Goal: Transaction & Acquisition: Book appointment/travel/reservation

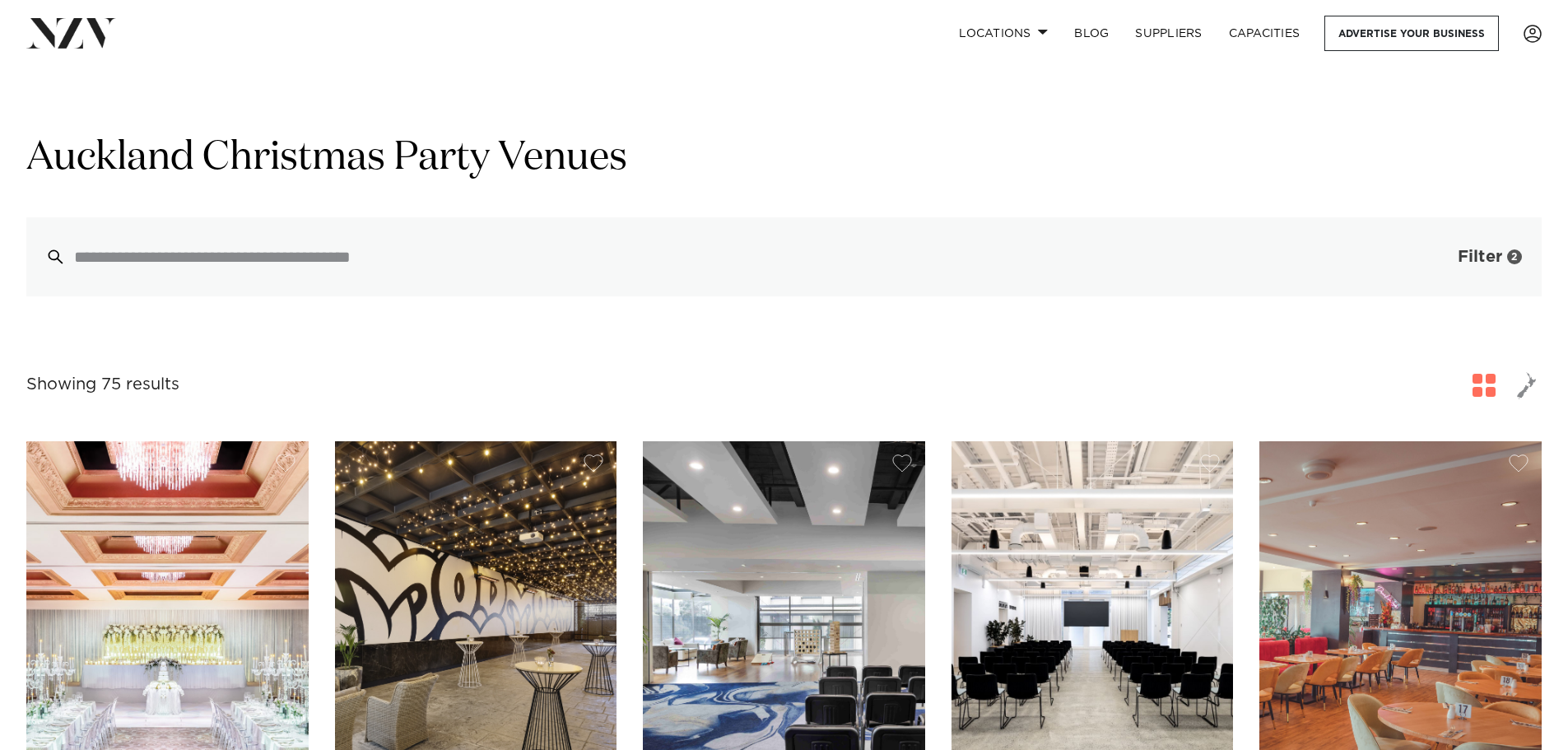
click at [1478, 264] on span "Filter" at bounding box center [1479, 257] width 44 height 17
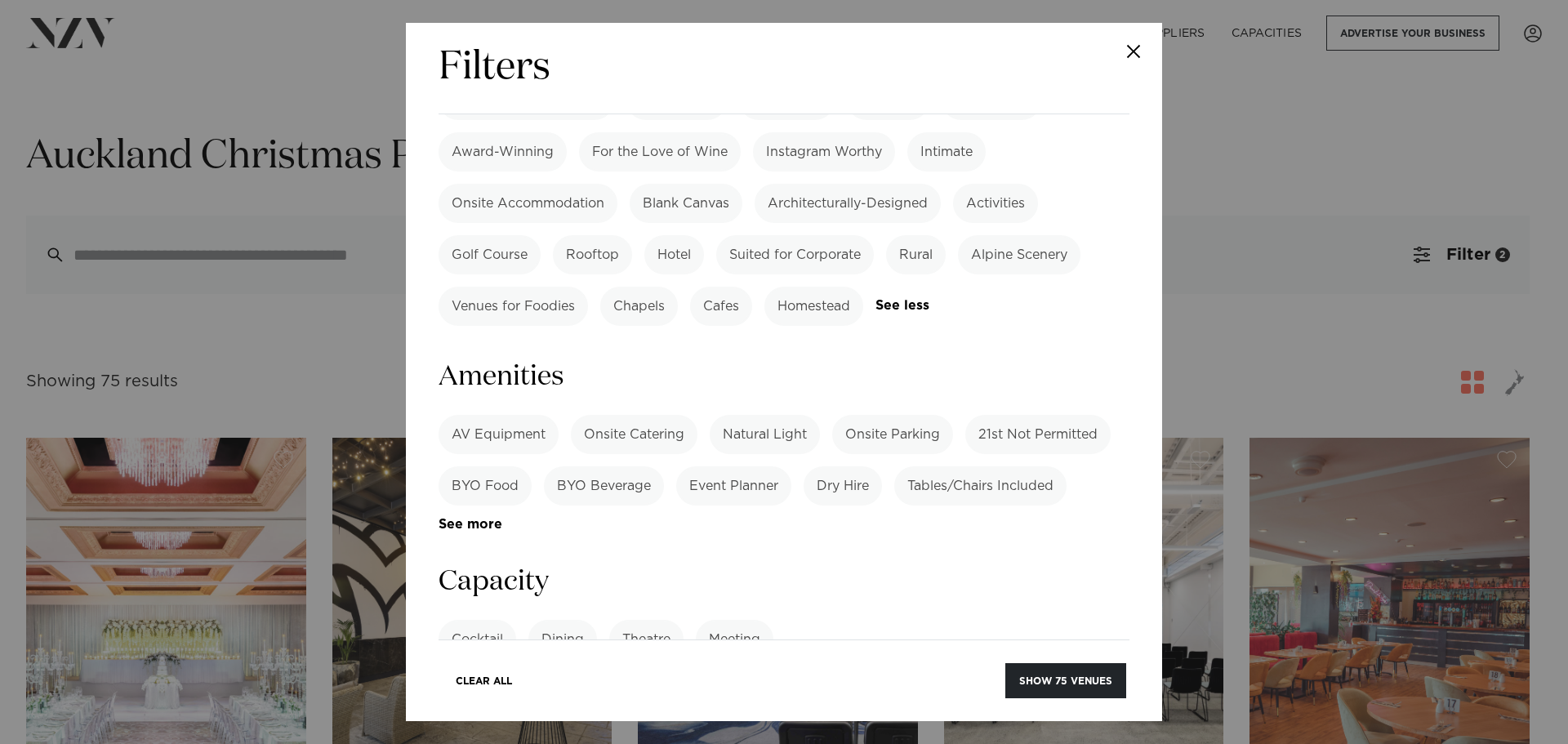
scroll to position [1388, 0]
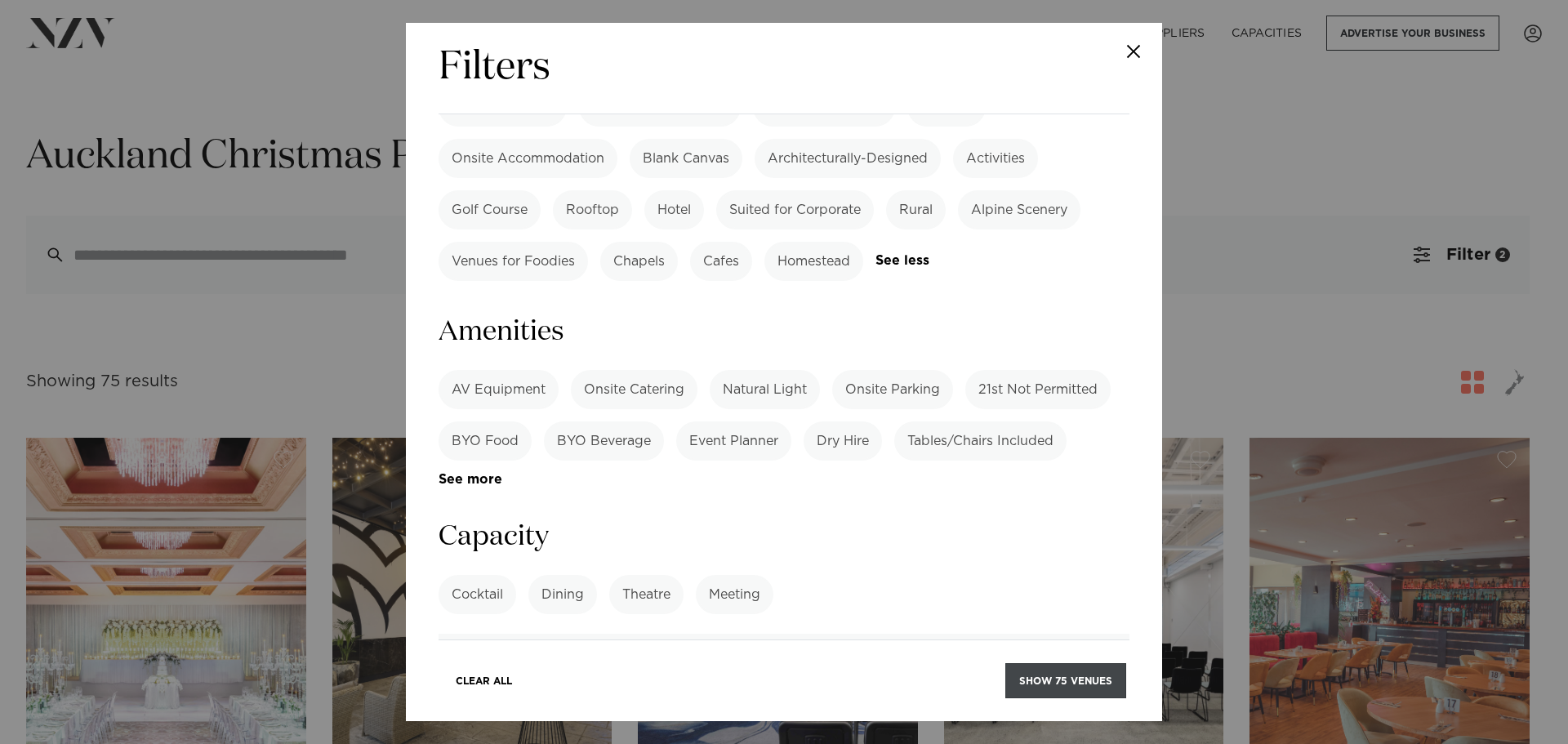
click at [1038, 681] on button "Show 75 venues" at bounding box center [1066, 681] width 121 height 35
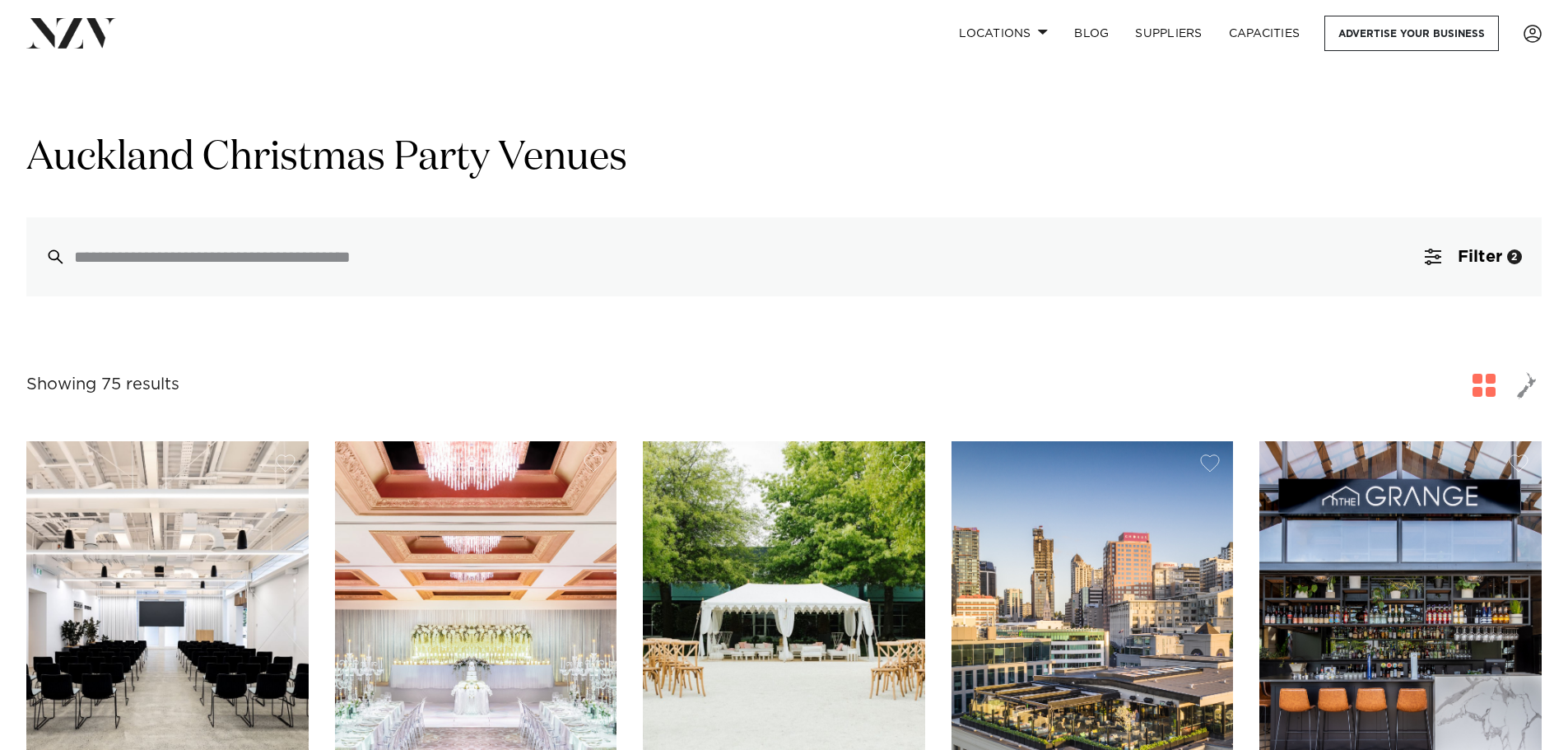
click at [1524, 383] on span "button" at bounding box center [1526, 385] width 20 height 28
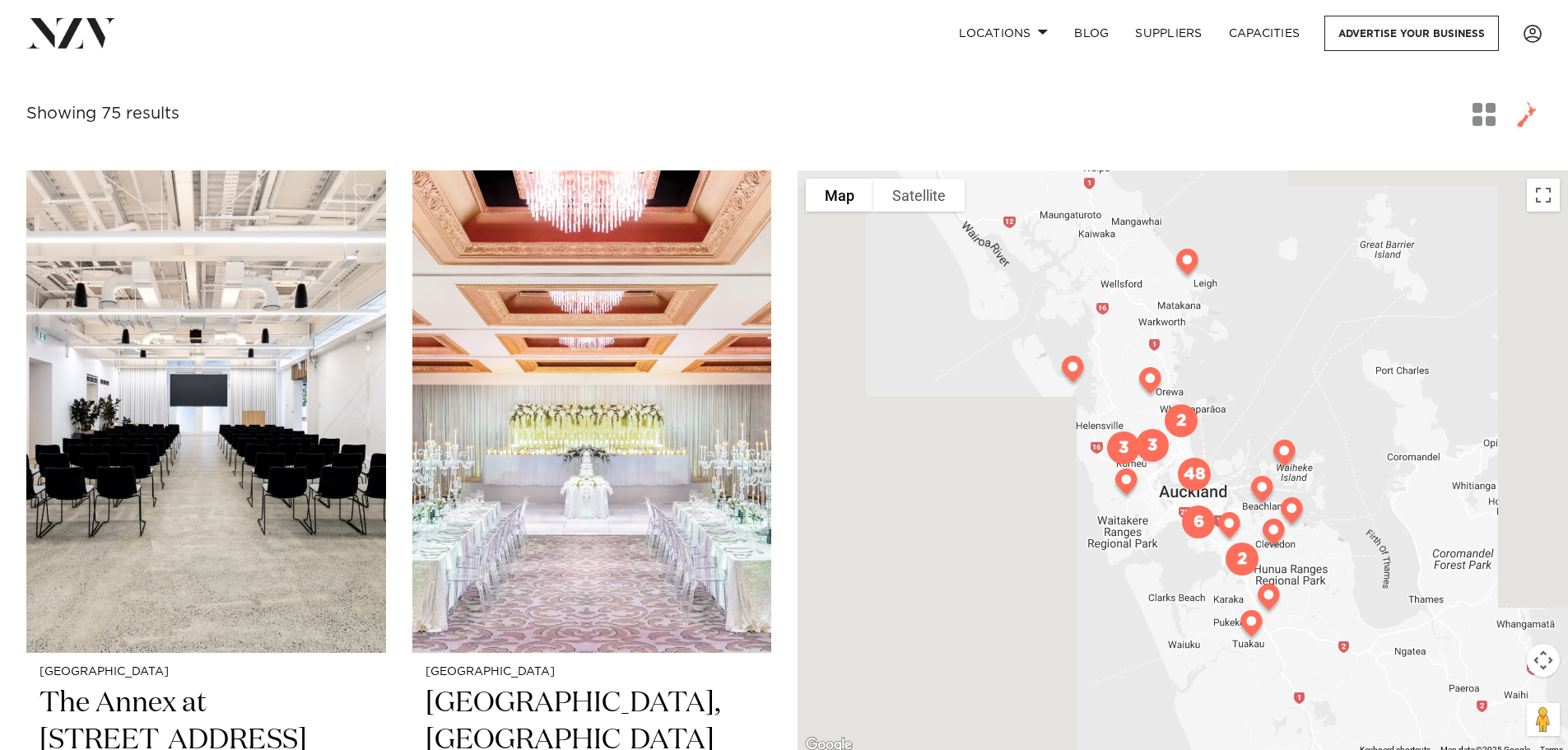
scroll to position [412, 0]
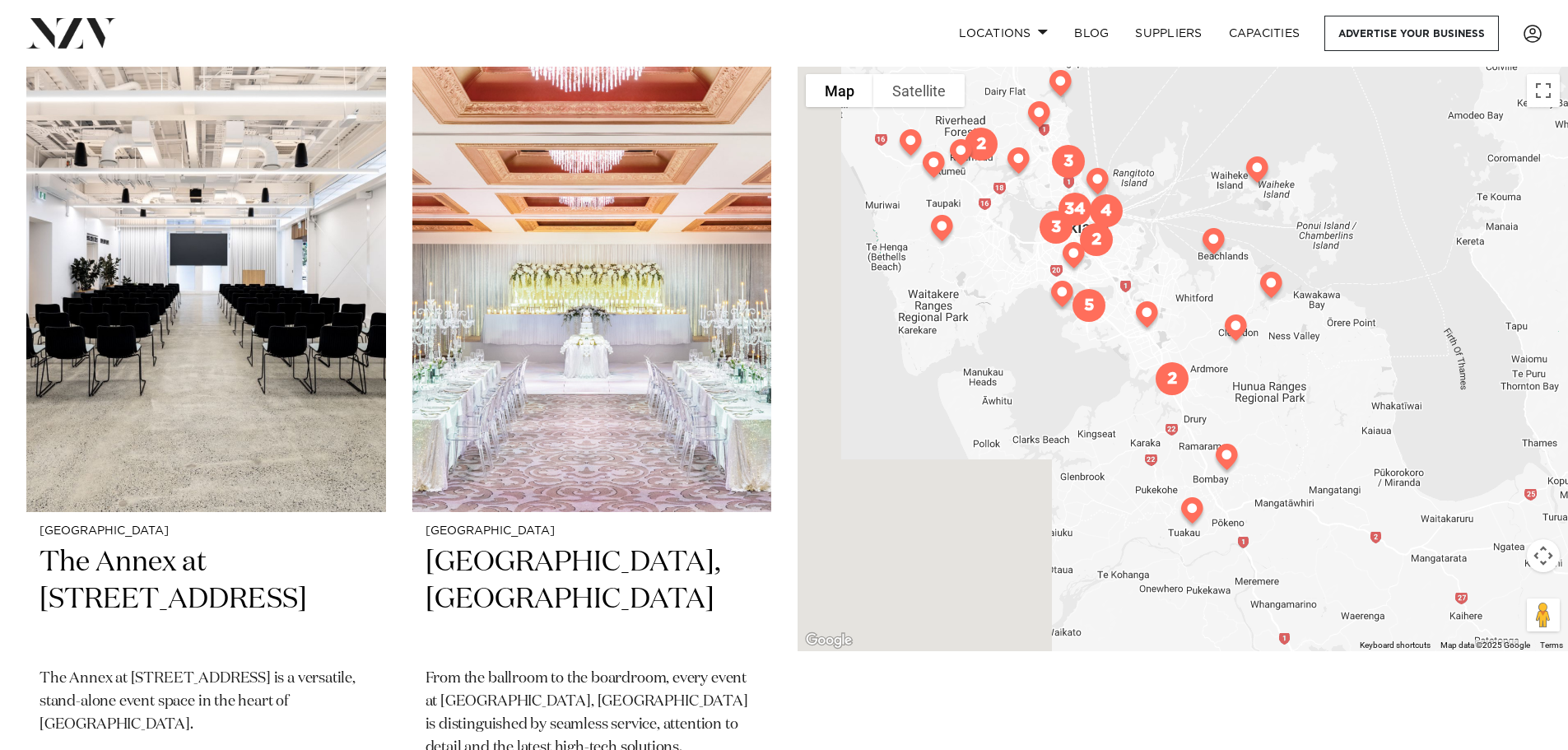
drag, startPoint x: 1171, startPoint y: 475, endPoint x: 1104, endPoint y: 408, distance: 94.8
click at [1104, 408] on div at bounding box center [1183, 358] width 770 height 585
click at [1189, 511] on img at bounding box center [1192, 514] width 42 height 46
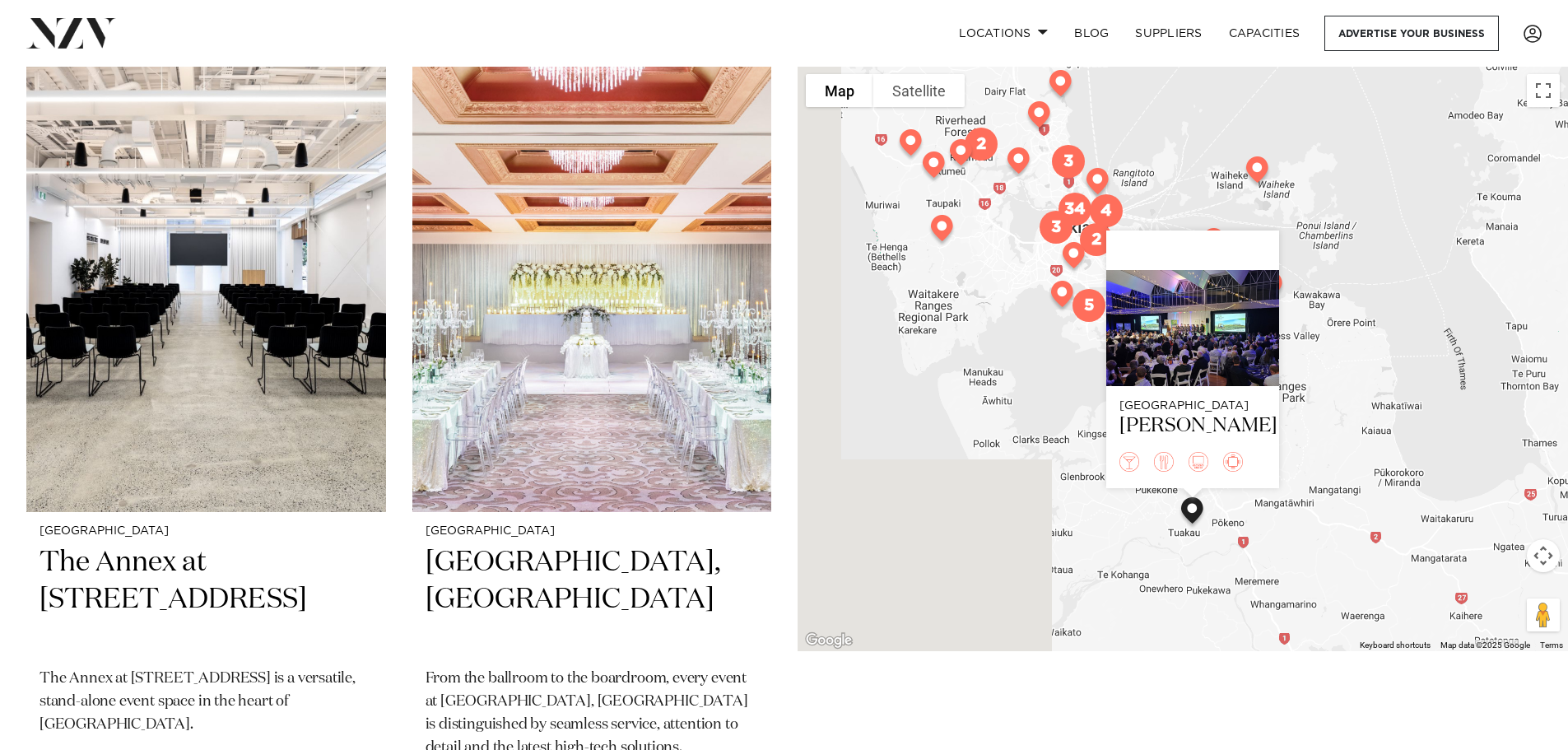
click at [991, 501] on div "Auckland LaValla" at bounding box center [1183, 358] width 770 height 585
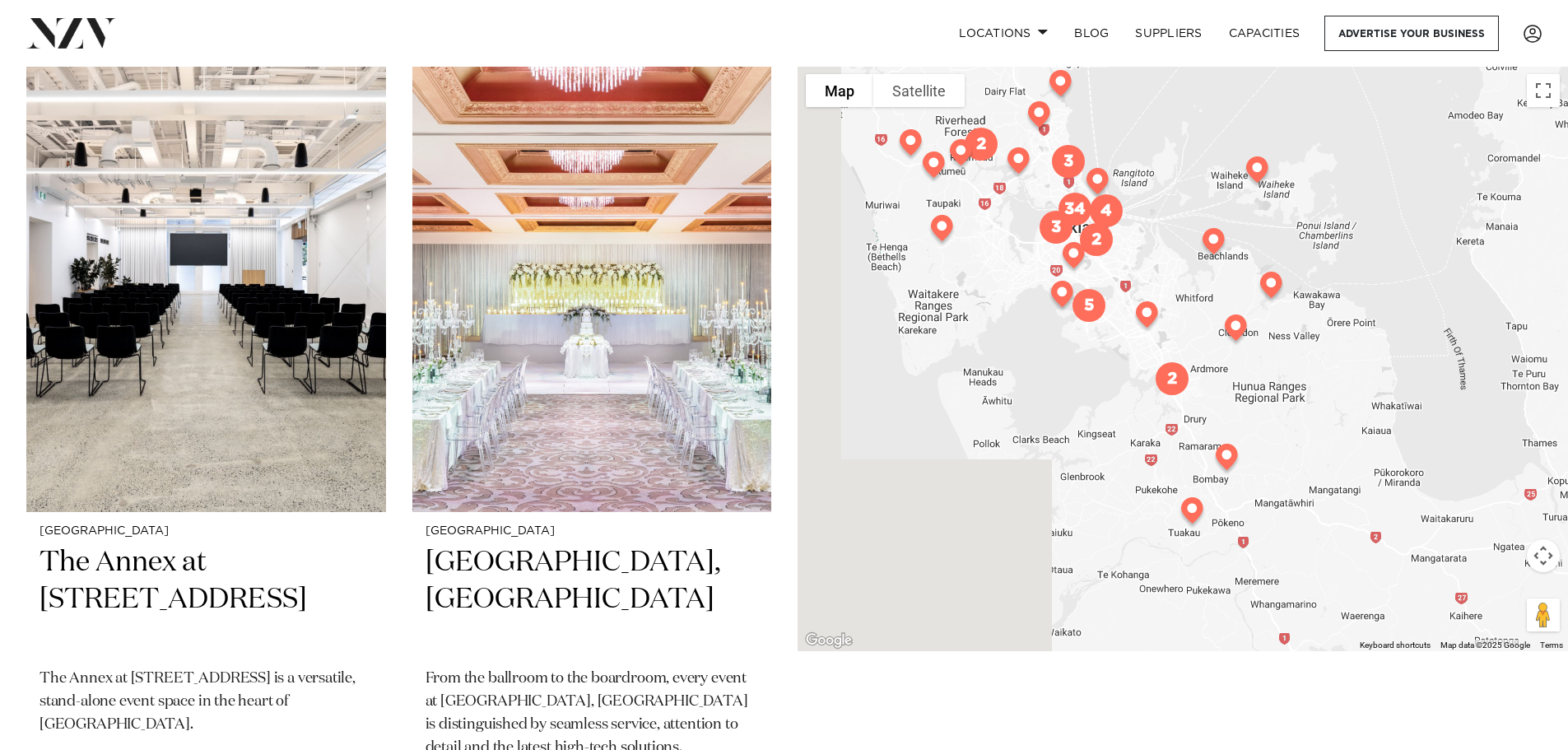
click at [1220, 468] on img at bounding box center [1226, 460] width 42 height 46
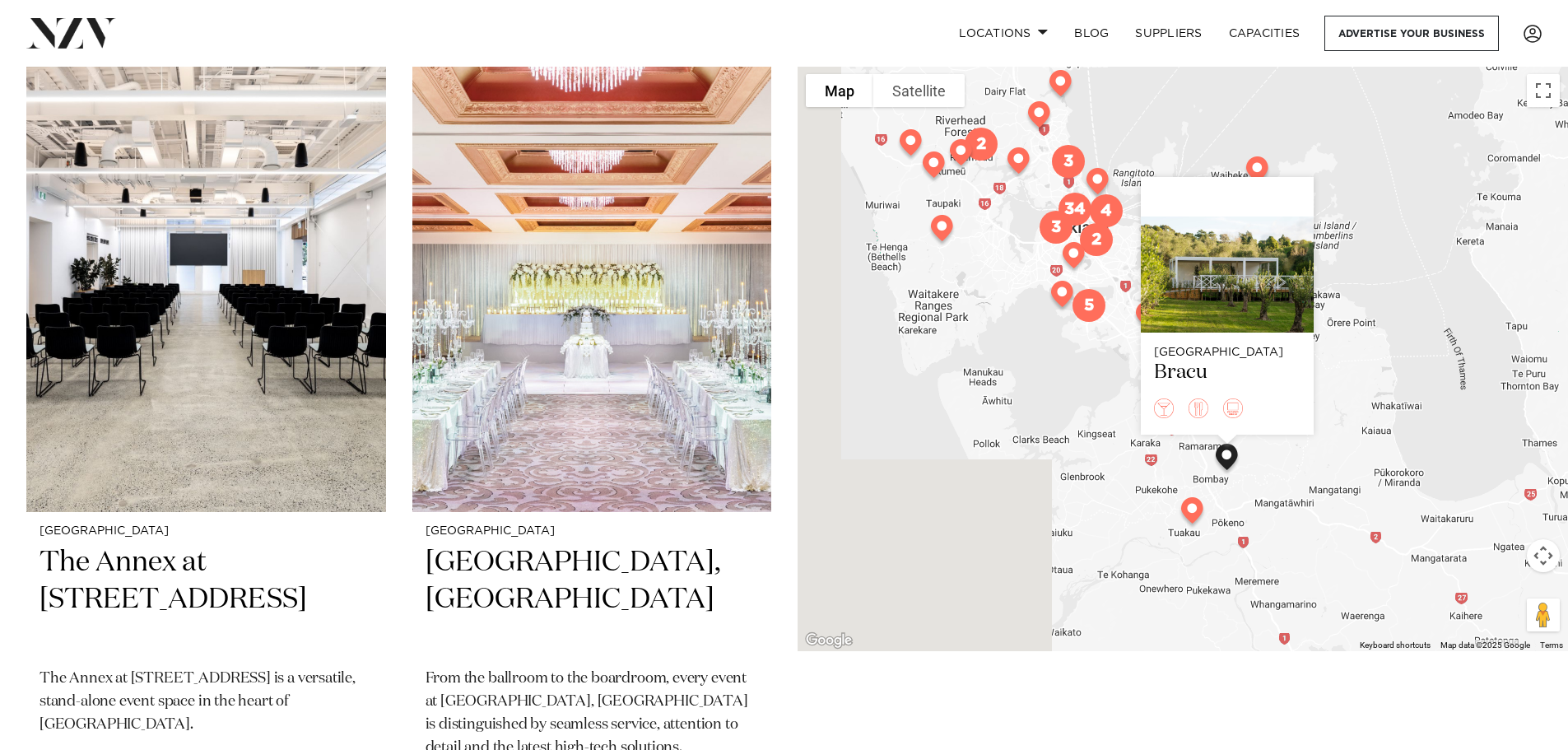
click at [997, 427] on div "Auckland Bracu" at bounding box center [1183, 358] width 770 height 585
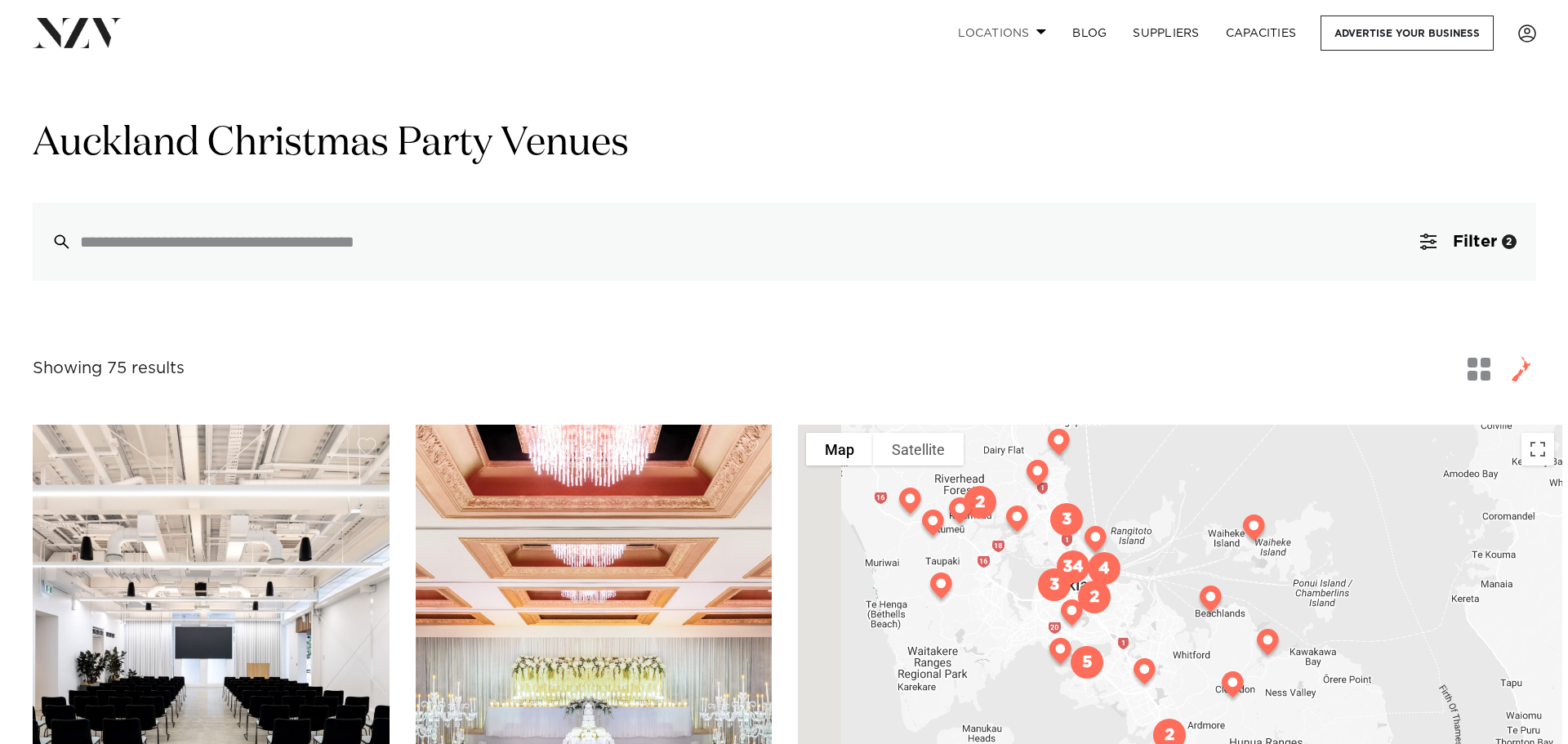
scroll to position [0, 0]
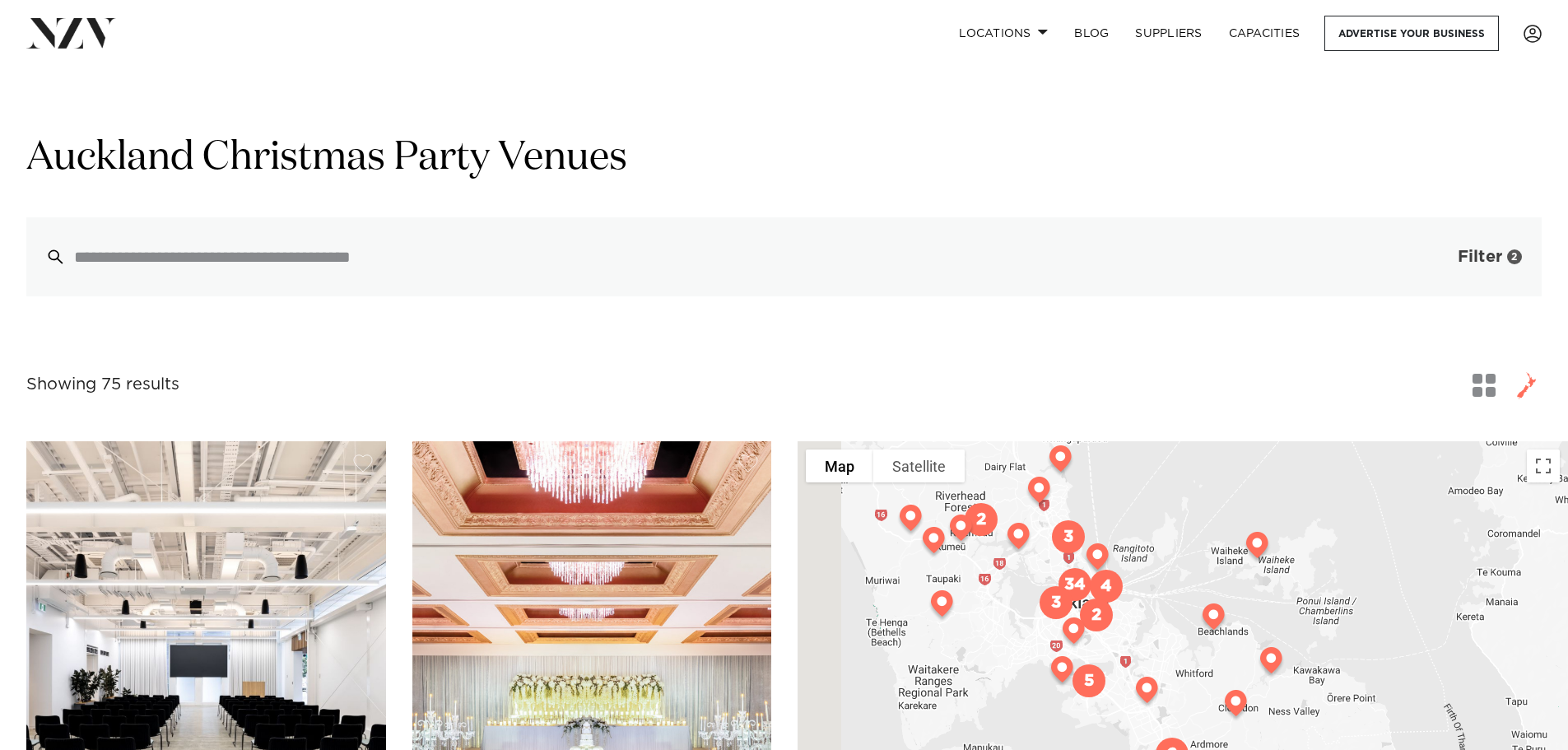
click at [1452, 247] on button "Filter 2" at bounding box center [1473, 257] width 137 height 79
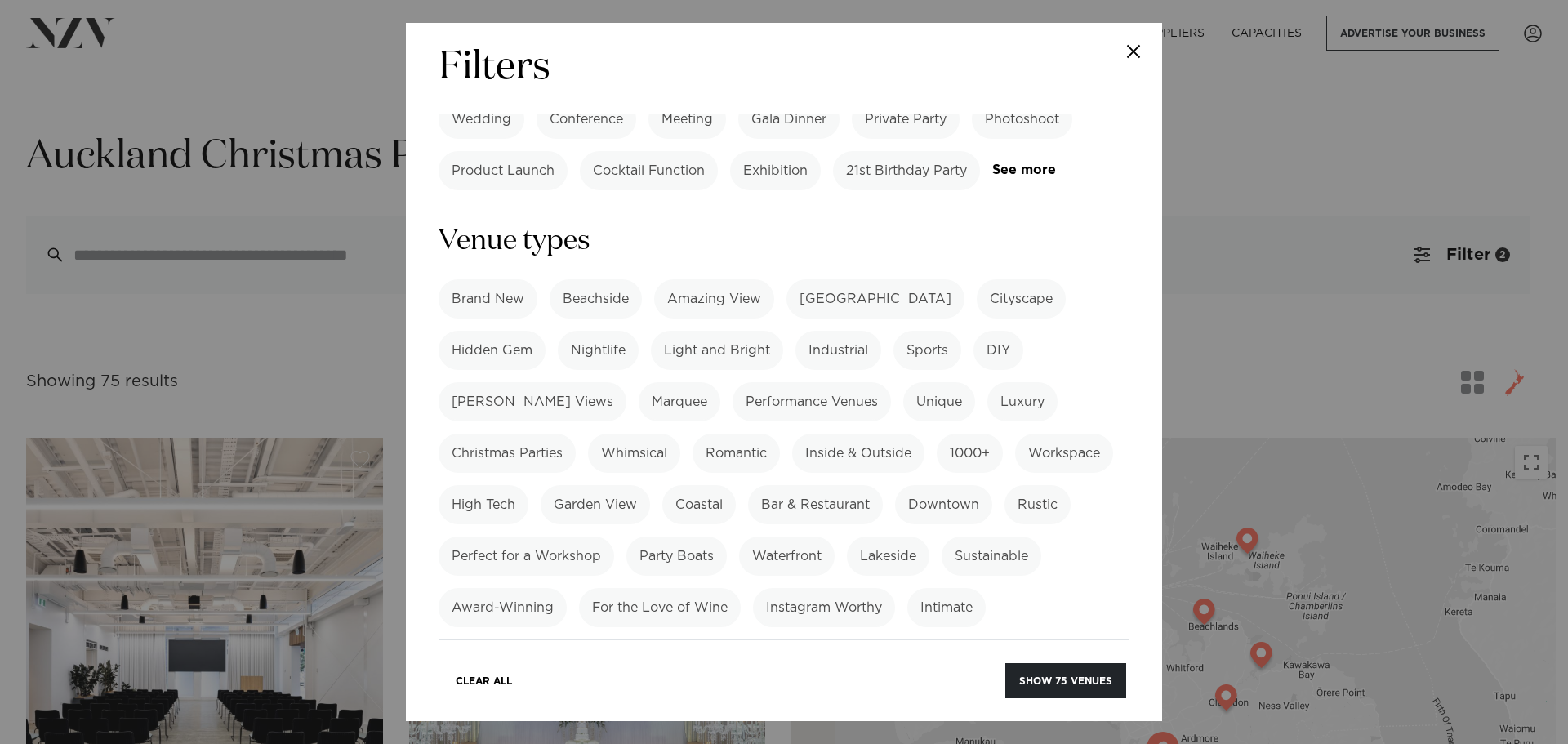
scroll to position [816, 0]
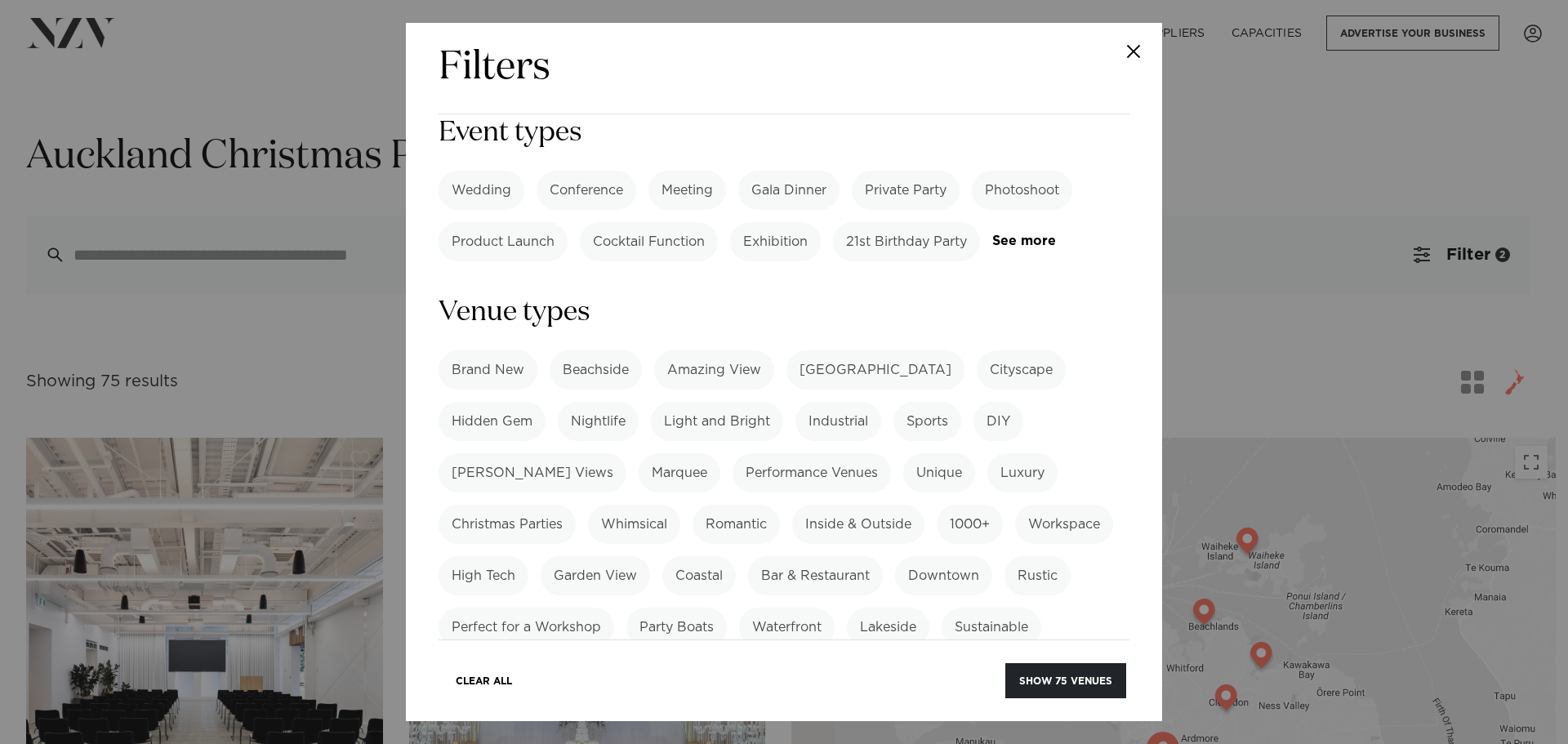
click at [529, 505] on label "Christmas Parties" at bounding box center [507, 524] width 137 height 40
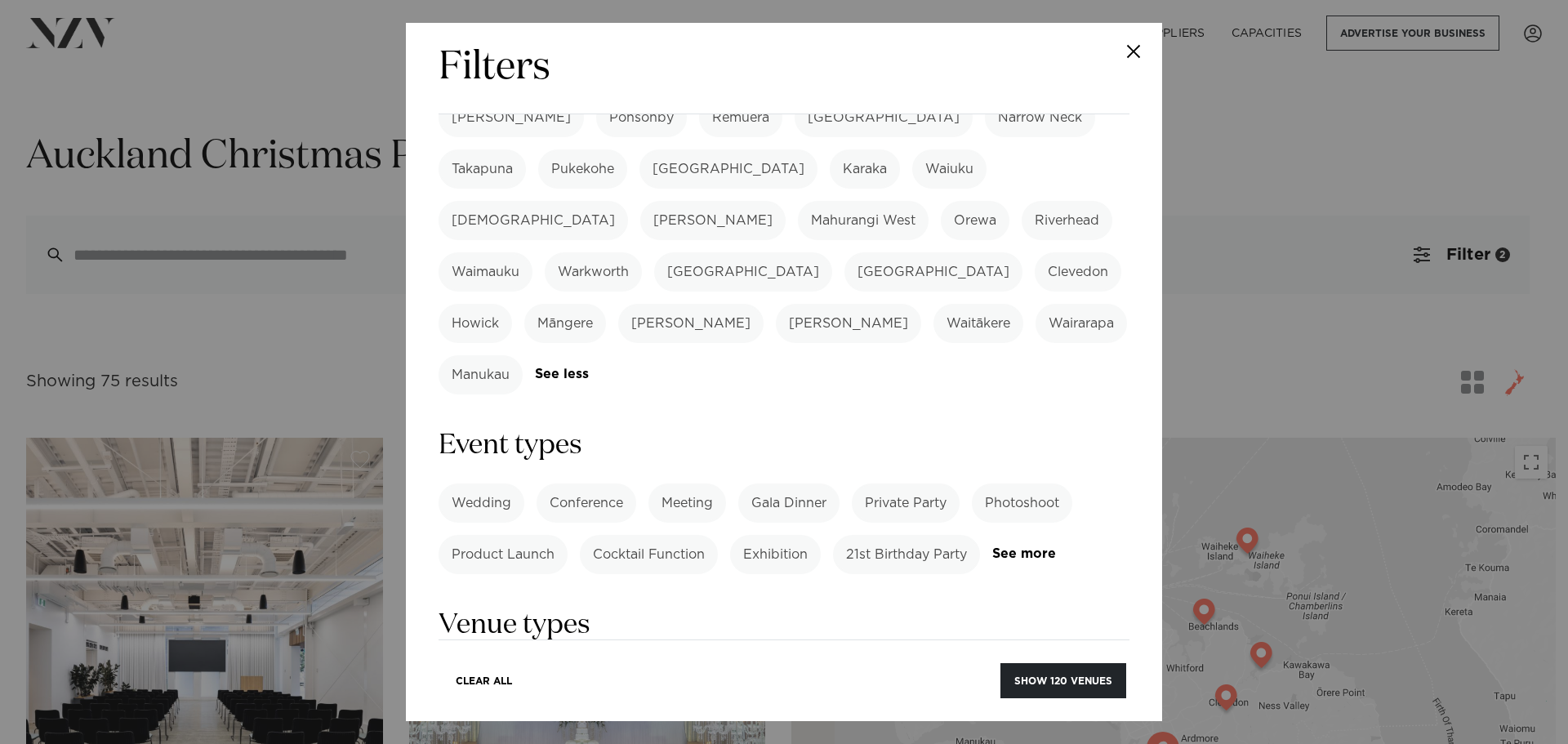
scroll to position [490, 0]
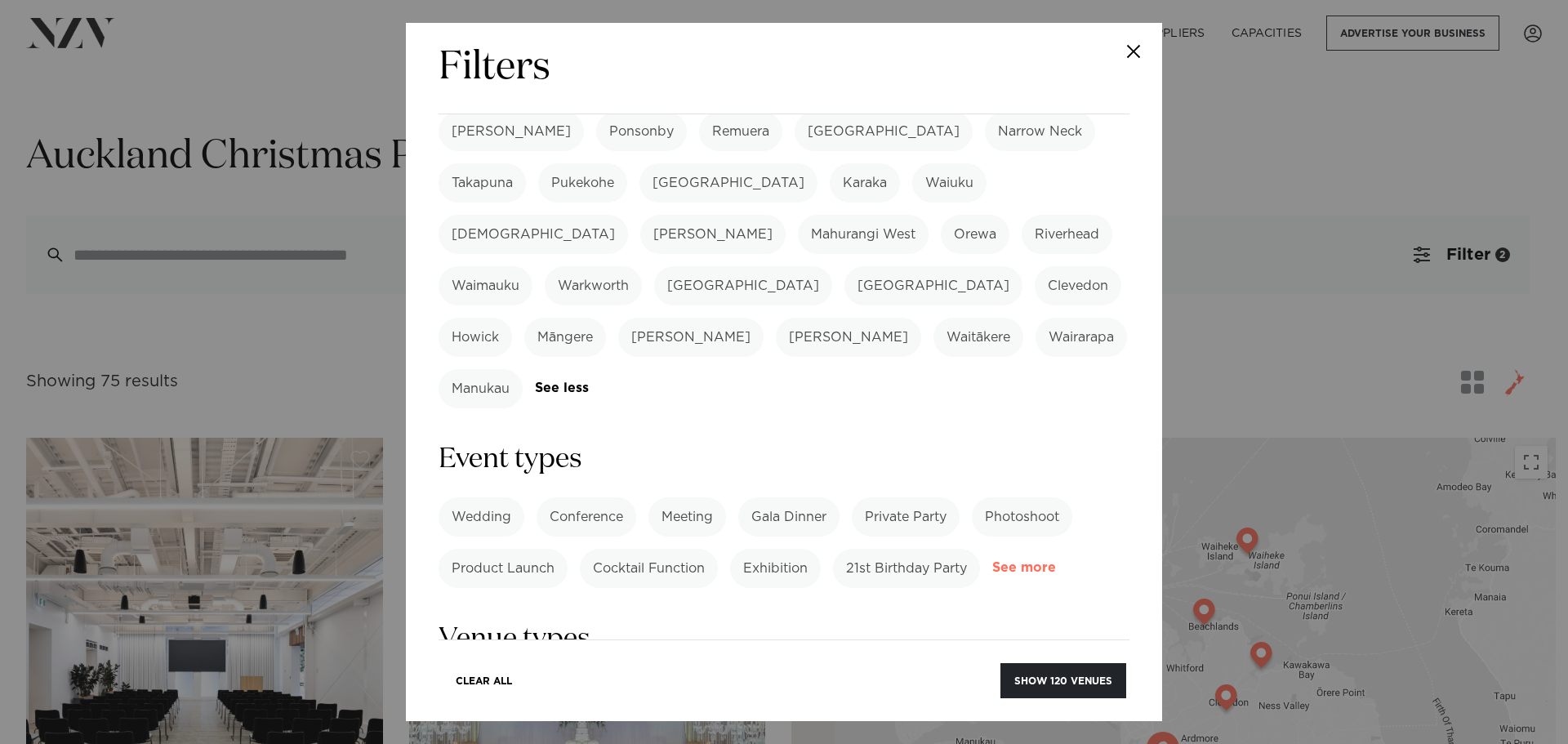
click at [993, 561] on link "See more" at bounding box center [1056, 568] width 128 height 14
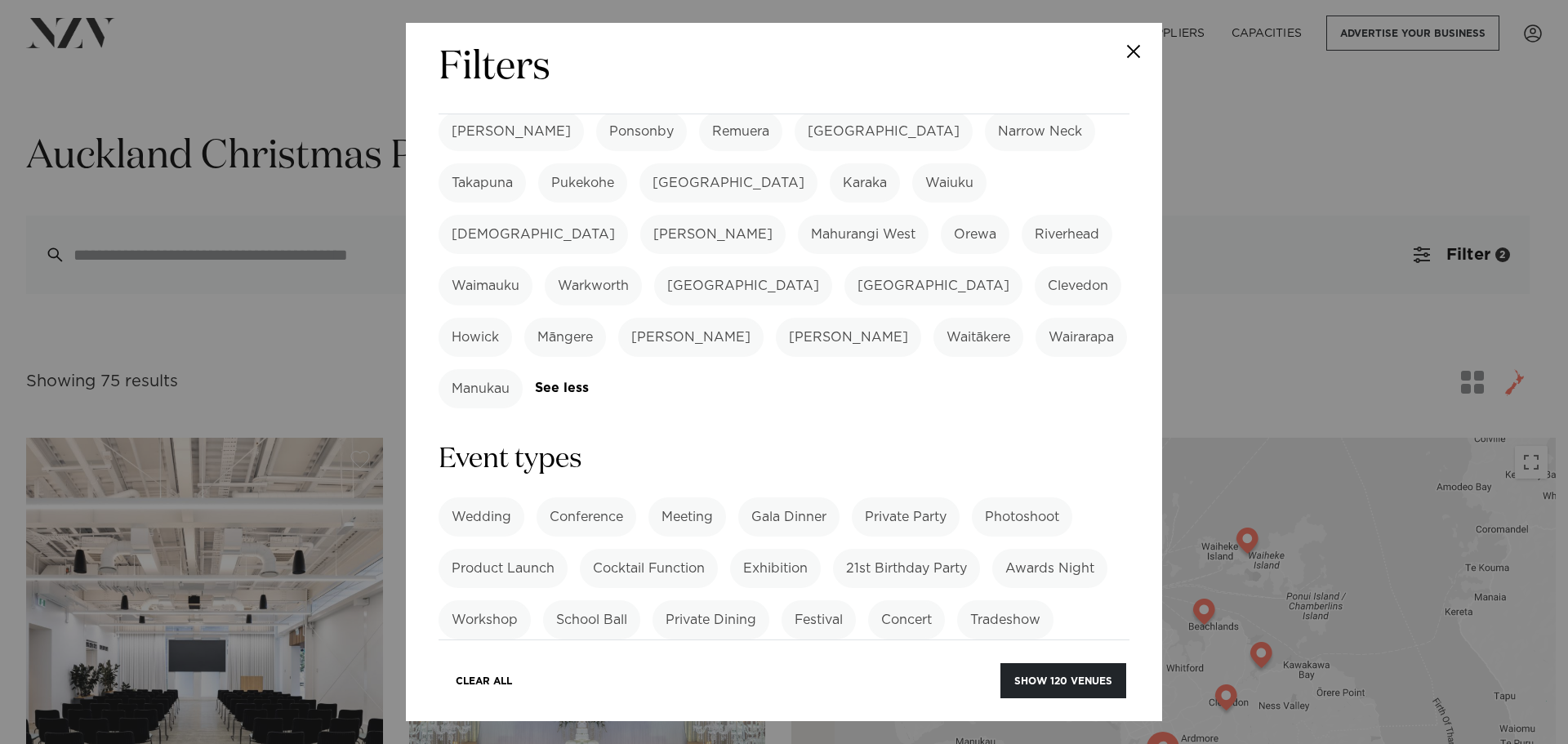
click at [514, 703] on label "Corporate Event" at bounding box center [504, 722] width 131 height 40
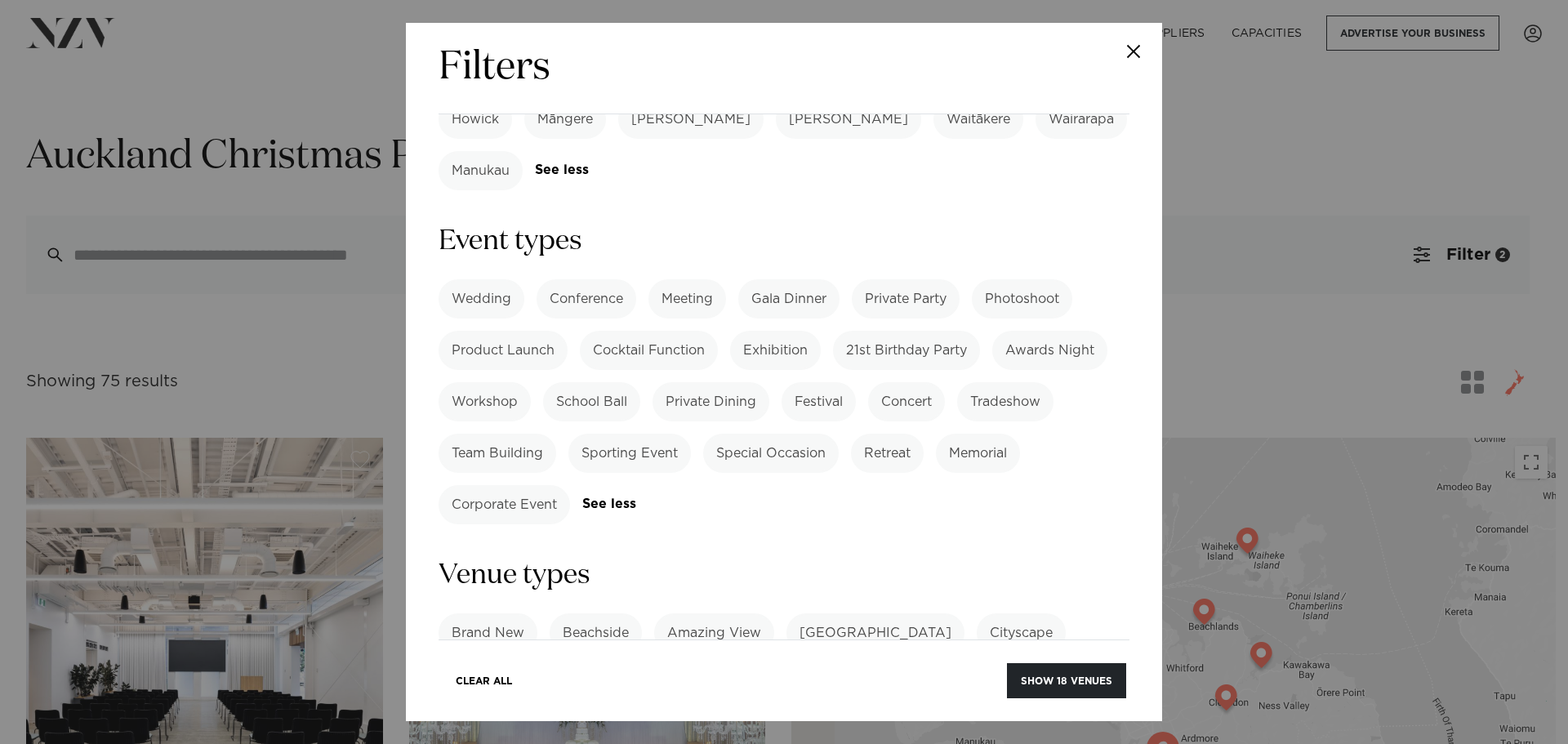
scroll to position [980, 0]
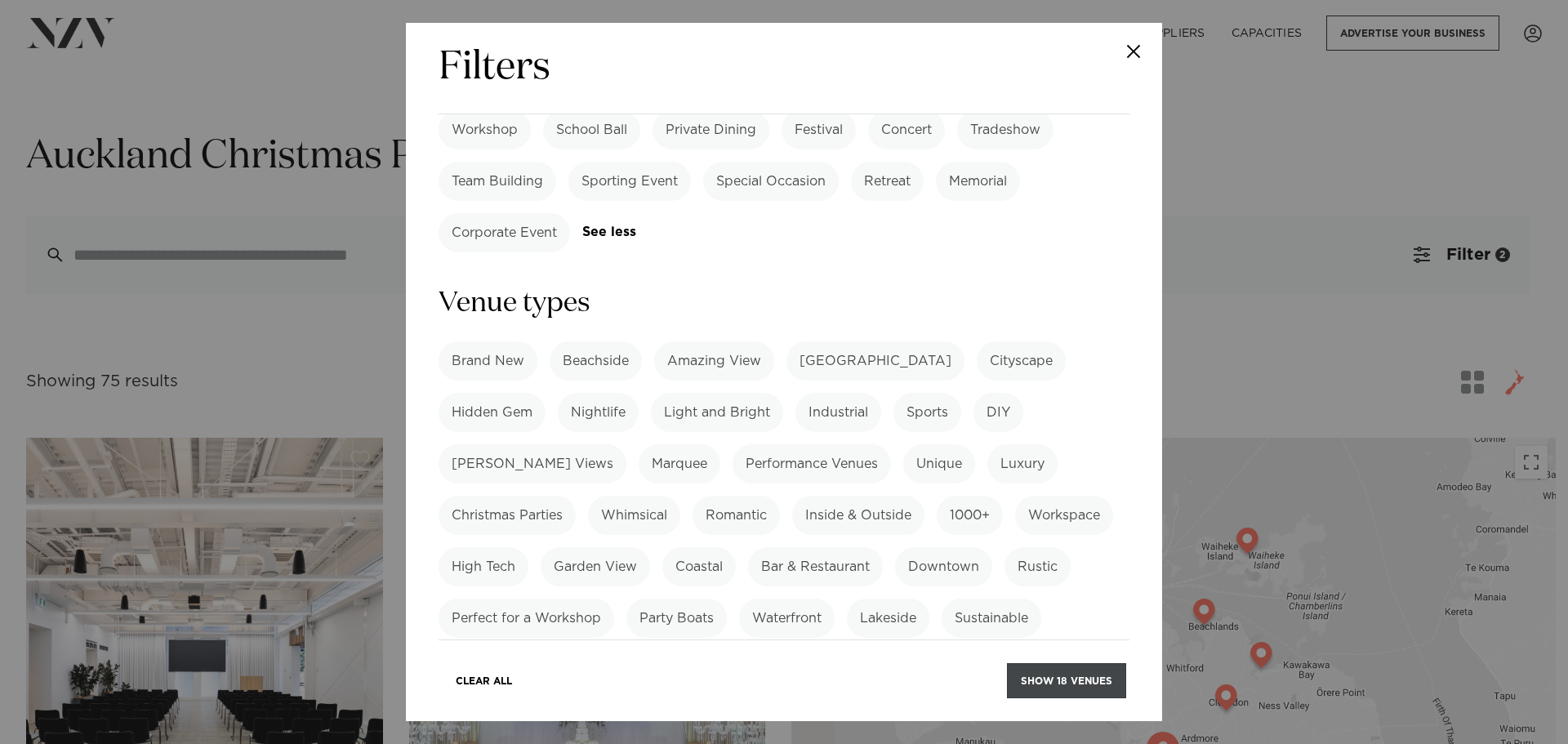
click at [1107, 669] on button "Show 18 venues" at bounding box center [1066, 681] width 119 height 35
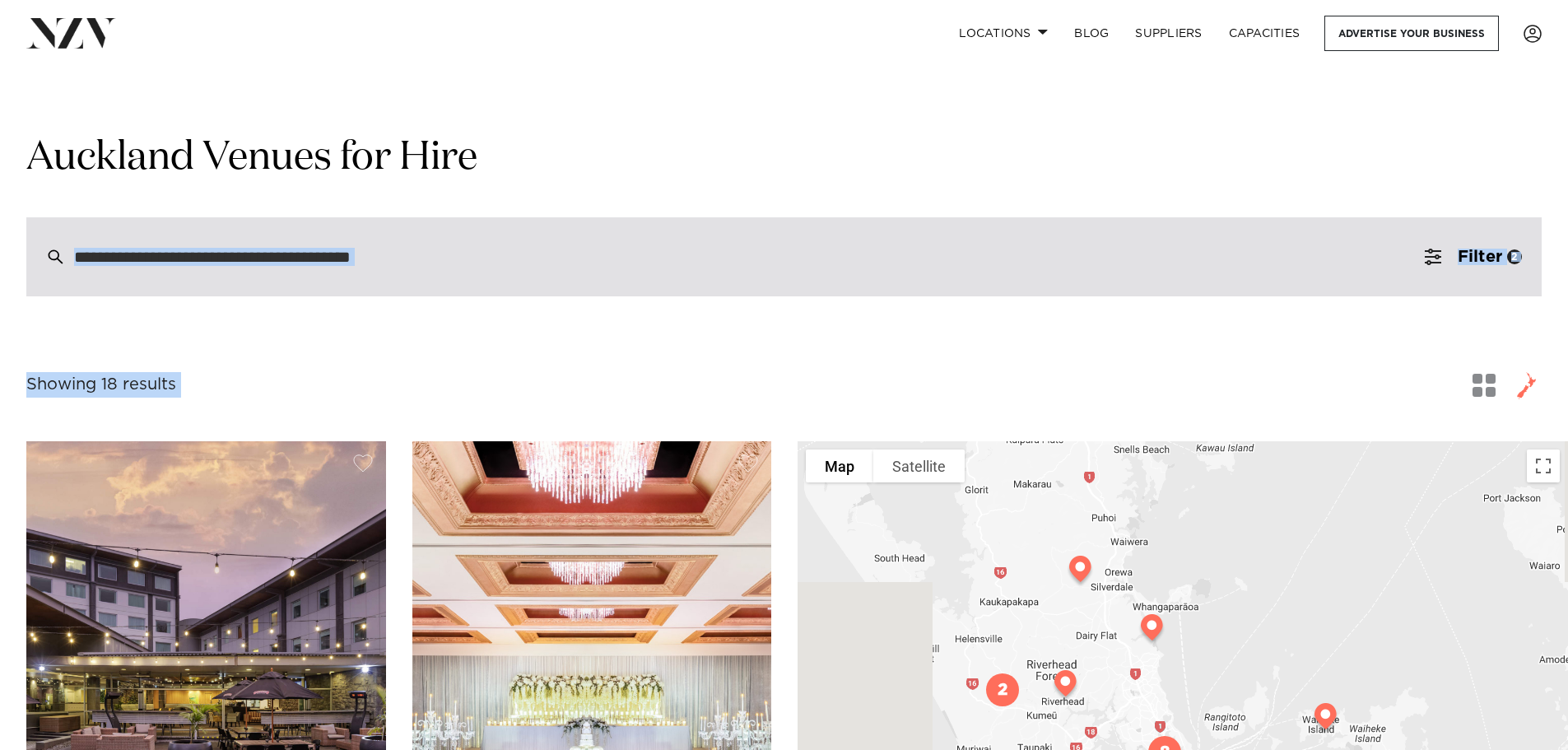
drag, startPoint x: 968, startPoint y: 338, endPoint x: 981, endPoint y: 248, distance: 90.9
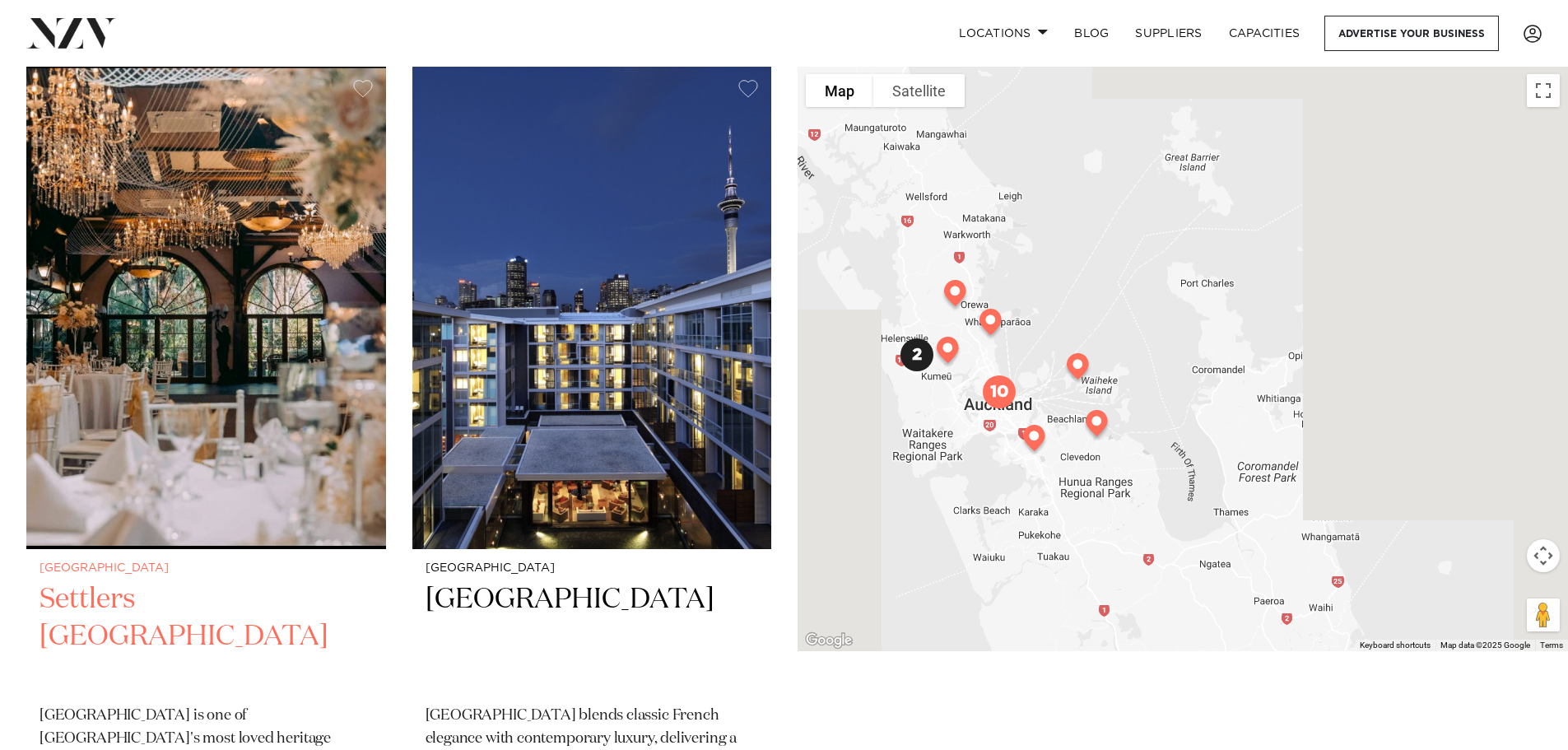
scroll to position [1317, 0]
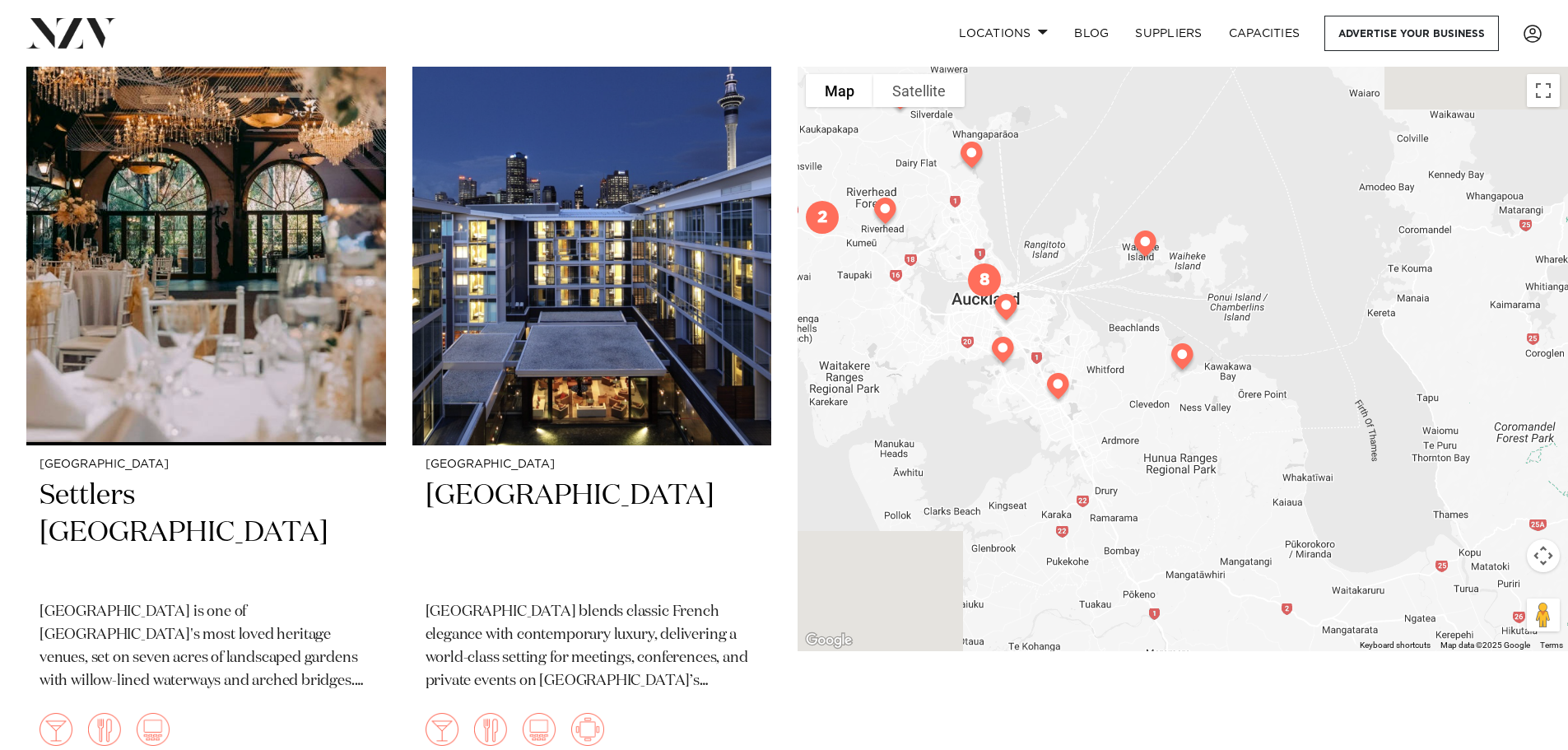
drag, startPoint x: 1003, startPoint y: 482, endPoint x: 962, endPoint y: 406, distance: 86.4
click at [962, 406] on div at bounding box center [1183, 358] width 770 height 585
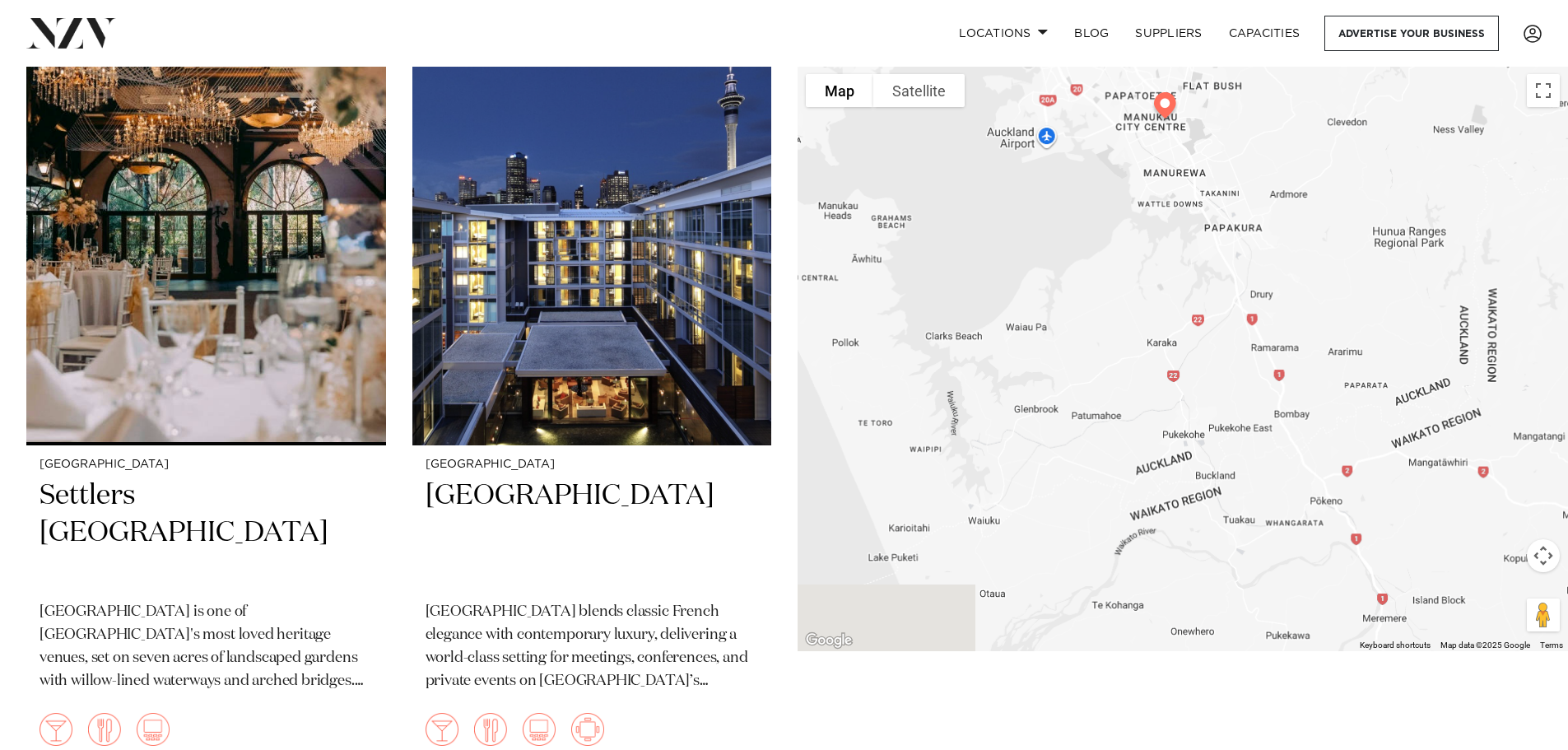
drag, startPoint x: 1052, startPoint y: 516, endPoint x: 1147, endPoint y: 289, distance: 246.1
click at [1147, 289] on div at bounding box center [1183, 358] width 770 height 585
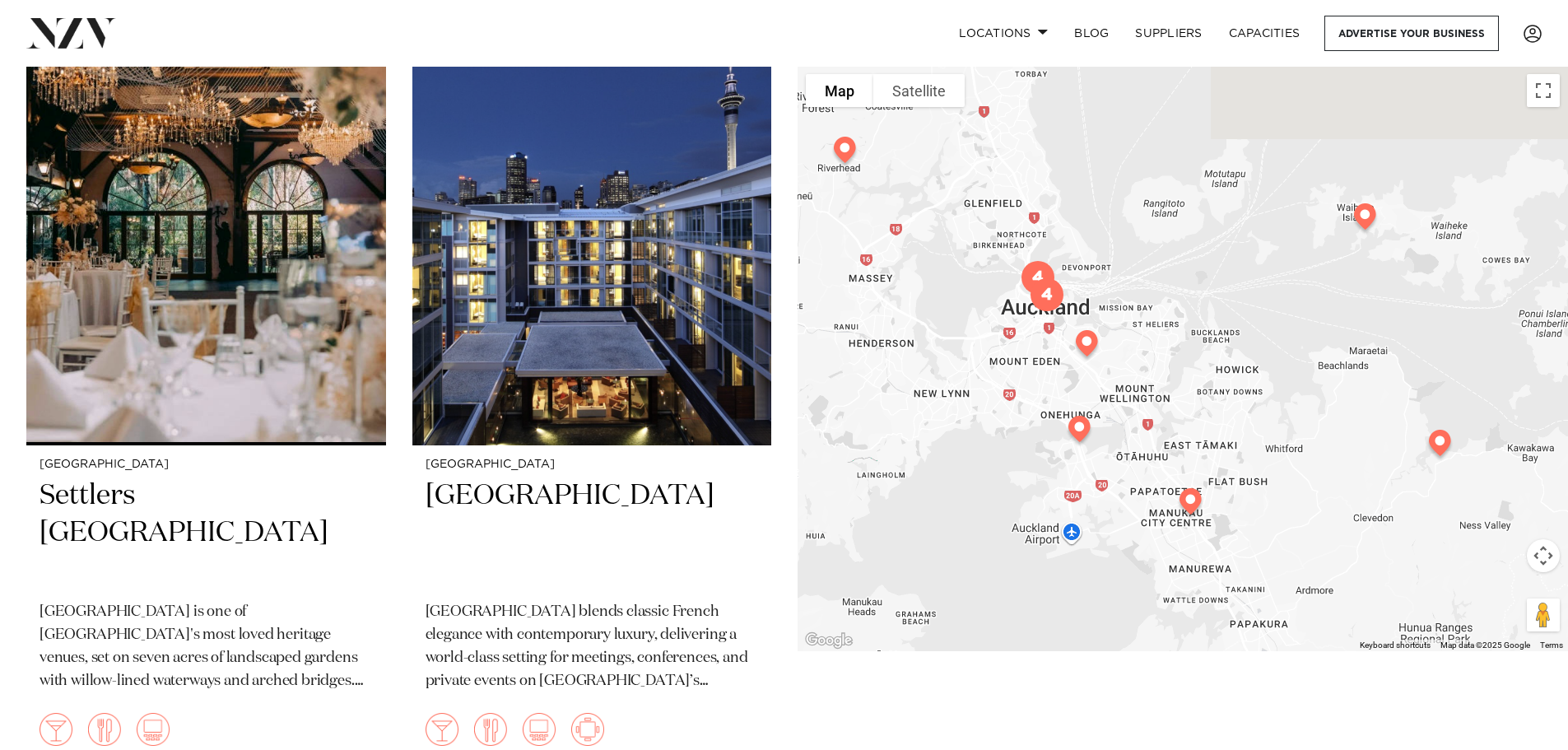
drag, startPoint x: 1106, startPoint y: 211, endPoint x: 1150, endPoint y: 604, distance: 395.5
click at [1150, 604] on div at bounding box center [1183, 358] width 770 height 585
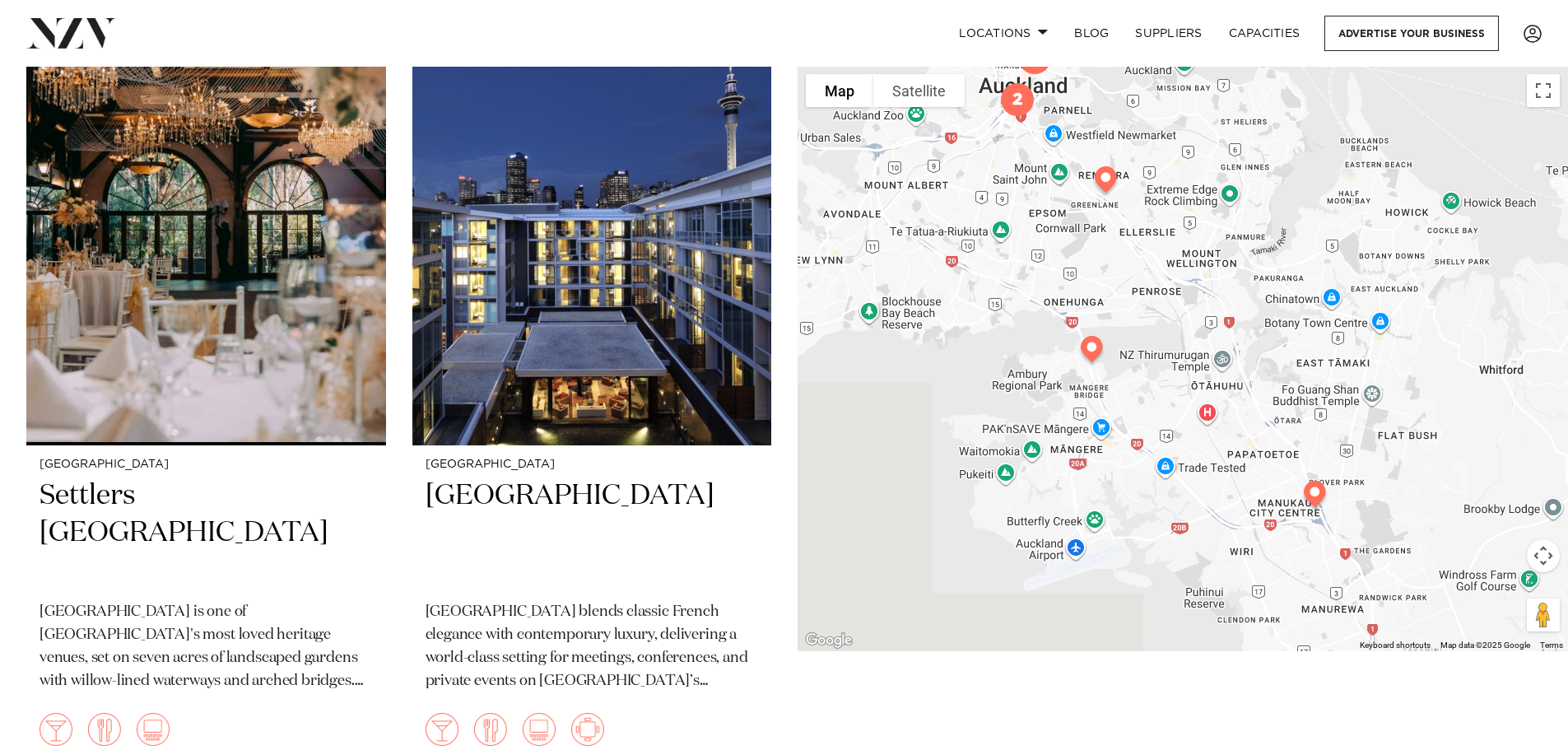
drag, startPoint x: 1205, startPoint y: 490, endPoint x: 1253, endPoint y: 462, distance: 55.6
click at [1253, 462] on div at bounding box center [1183, 358] width 770 height 585
click at [1317, 492] on img at bounding box center [1315, 497] width 42 height 46
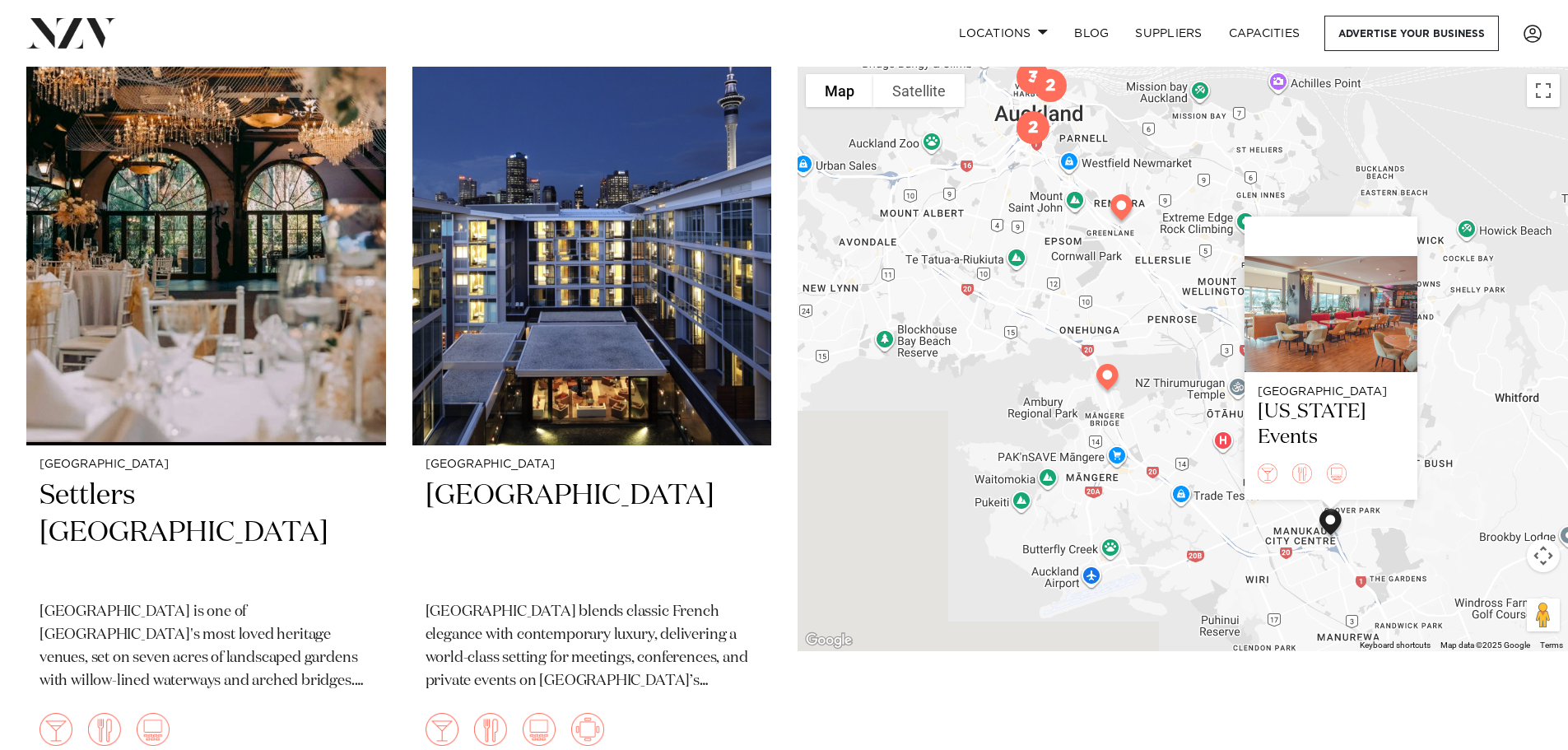
drag, startPoint x: 1208, startPoint y: 448, endPoint x: 1225, endPoint y: 480, distance: 36.2
click at [1225, 480] on div "Auckland Texas Events" at bounding box center [1183, 358] width 770 height 585
click at [1100, 378] on img at bounding box center [1107, 380] width 42 height 46
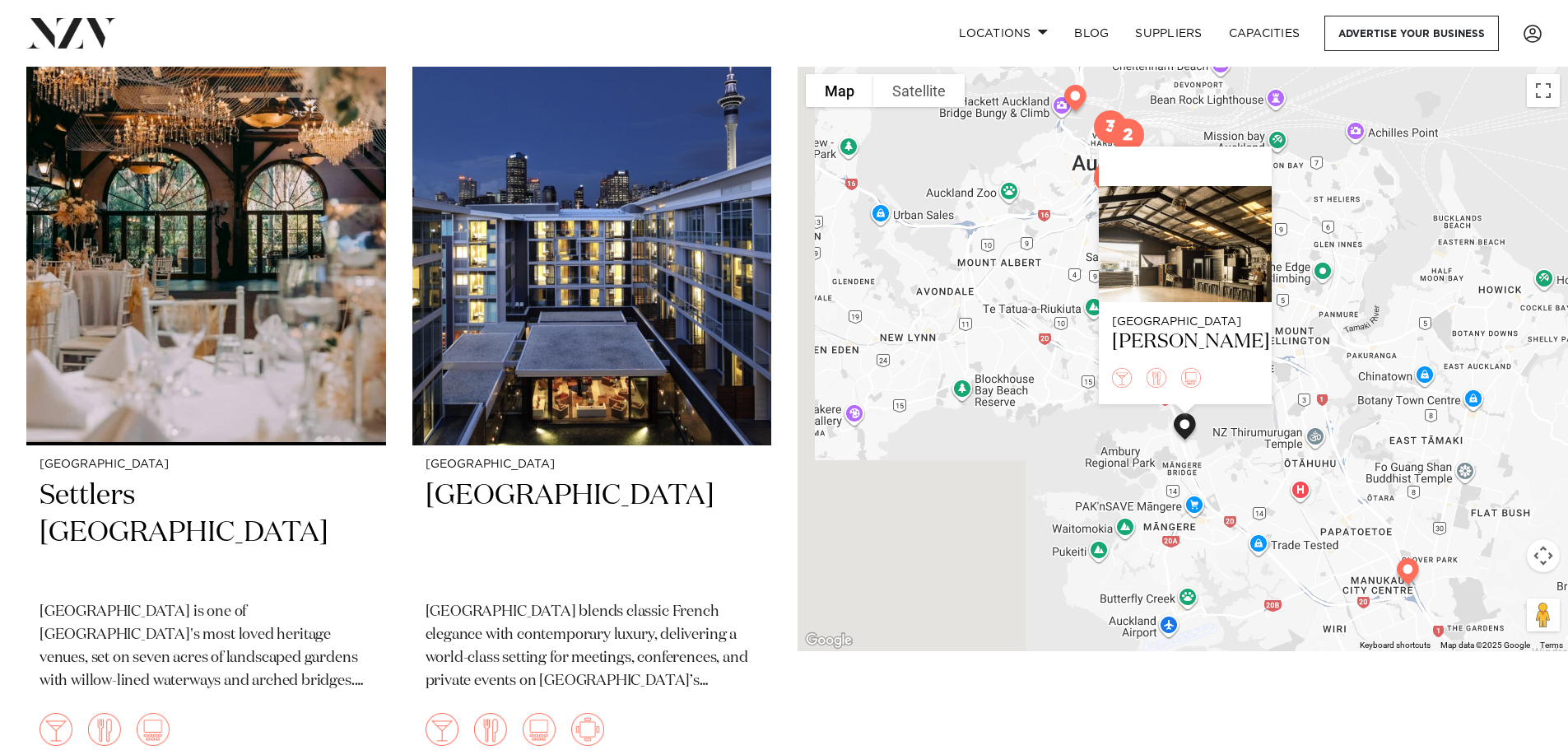
drag, startPoint x: 974, startPoint y: 400, endPoint x: 1058, endPoint y: 438, distance: 92.2
click at [1058, 438] on div "Auckland Hastie" at bounding box center [1183, 358] width 770 height 585
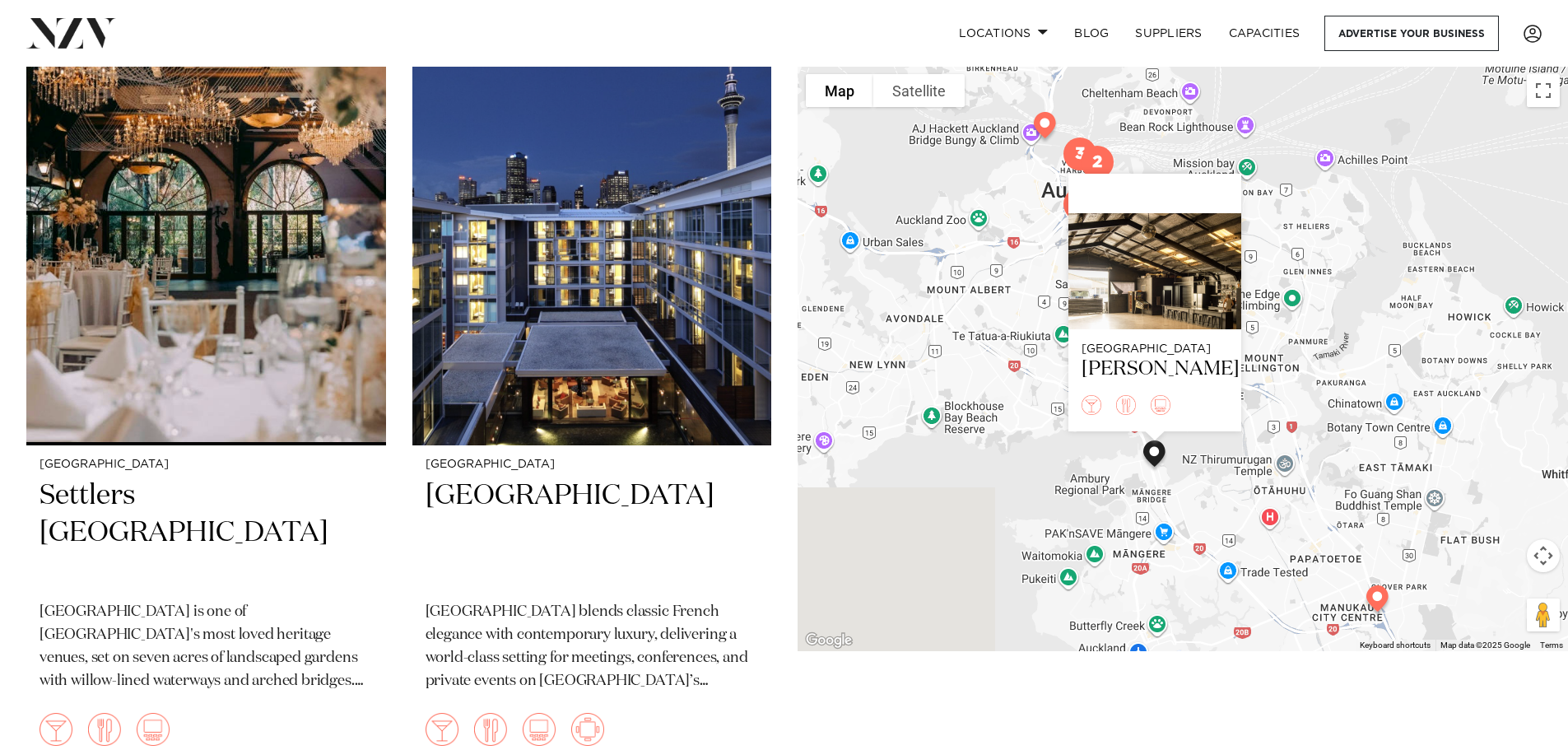
drag, startPoint x: 1052, startPoint y: 445, endPoint x: 1015, endPoint y: 480, distance: 50.9
click at [1015, 480] on div "Auckland Hastie" at bounding box center [1183, 358] width 770 height 585
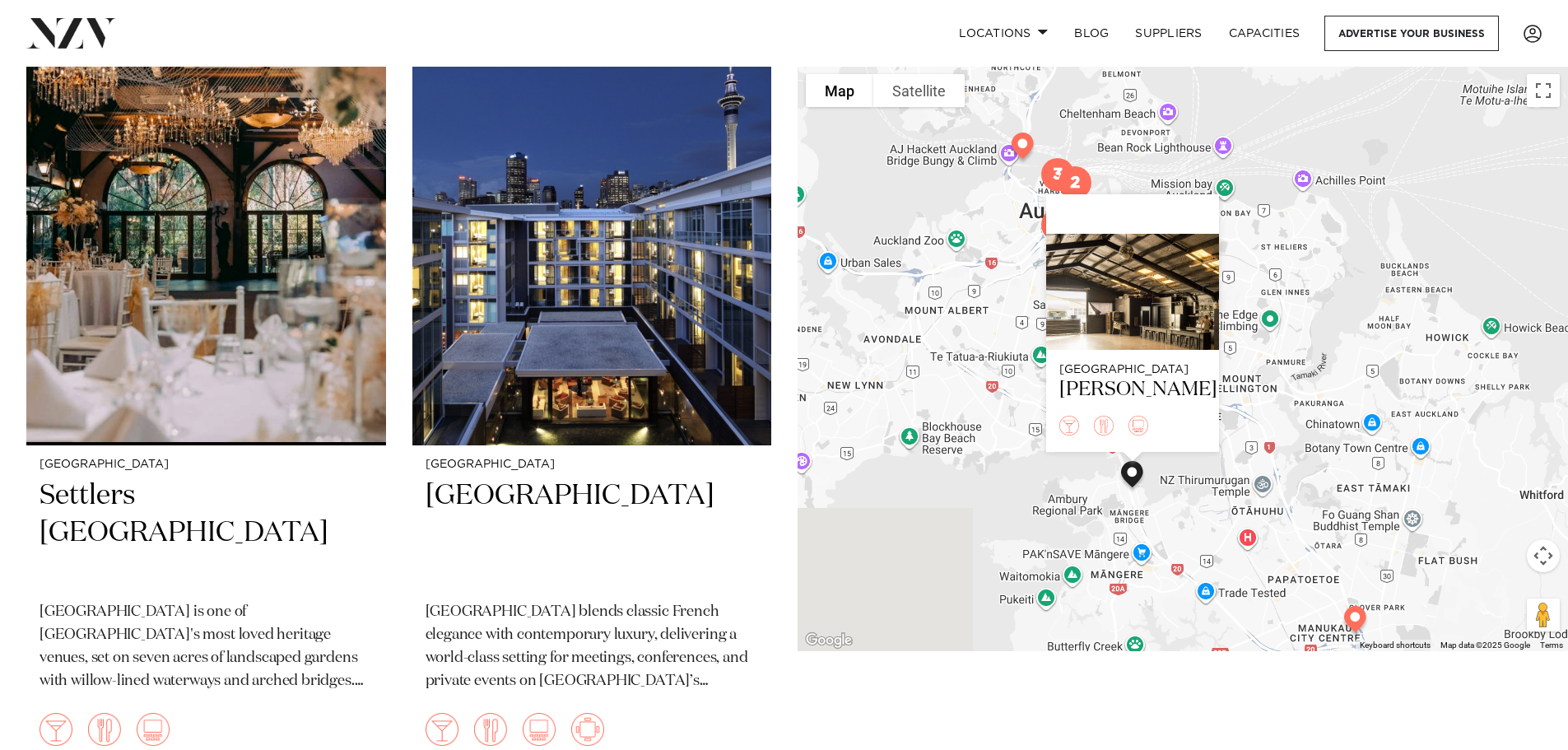
click at [1015, 480] on div "Auckland Hastie" at bounding box center [1183, 358] width 770 height 585
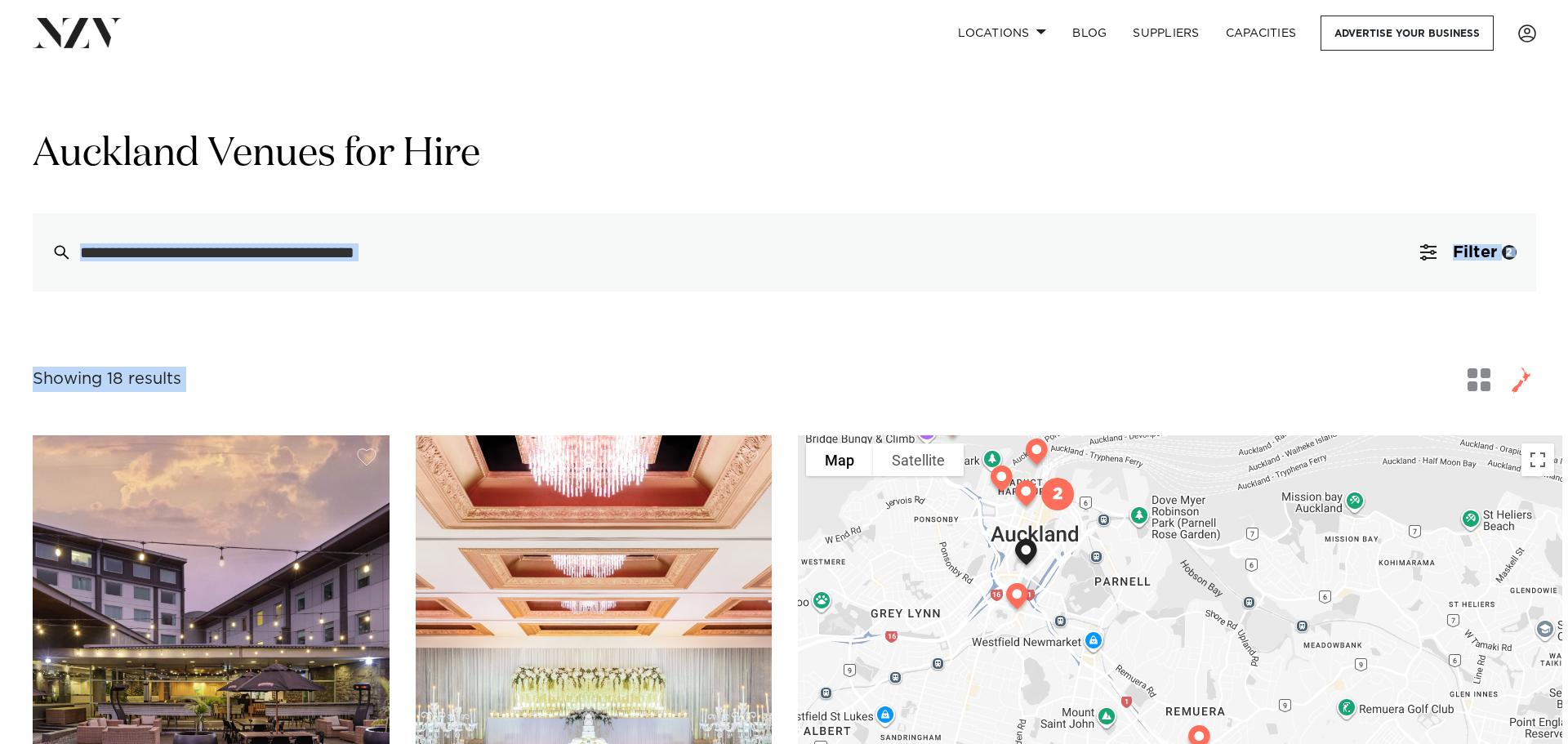
scroll to position [0, 0]
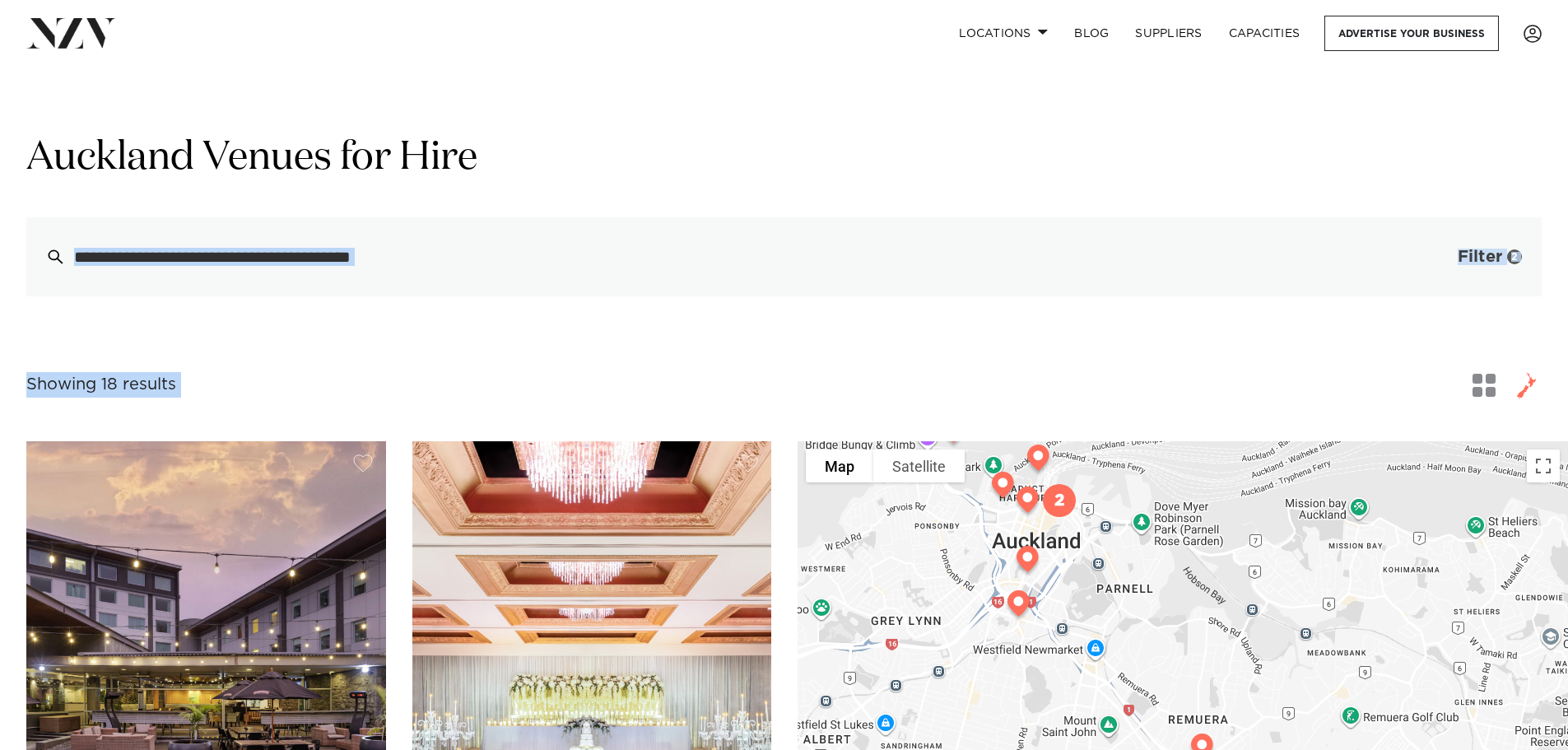
click at [1499, 278] on button "Filter 2" at bounding box center [1473, 257] width 137 height 79
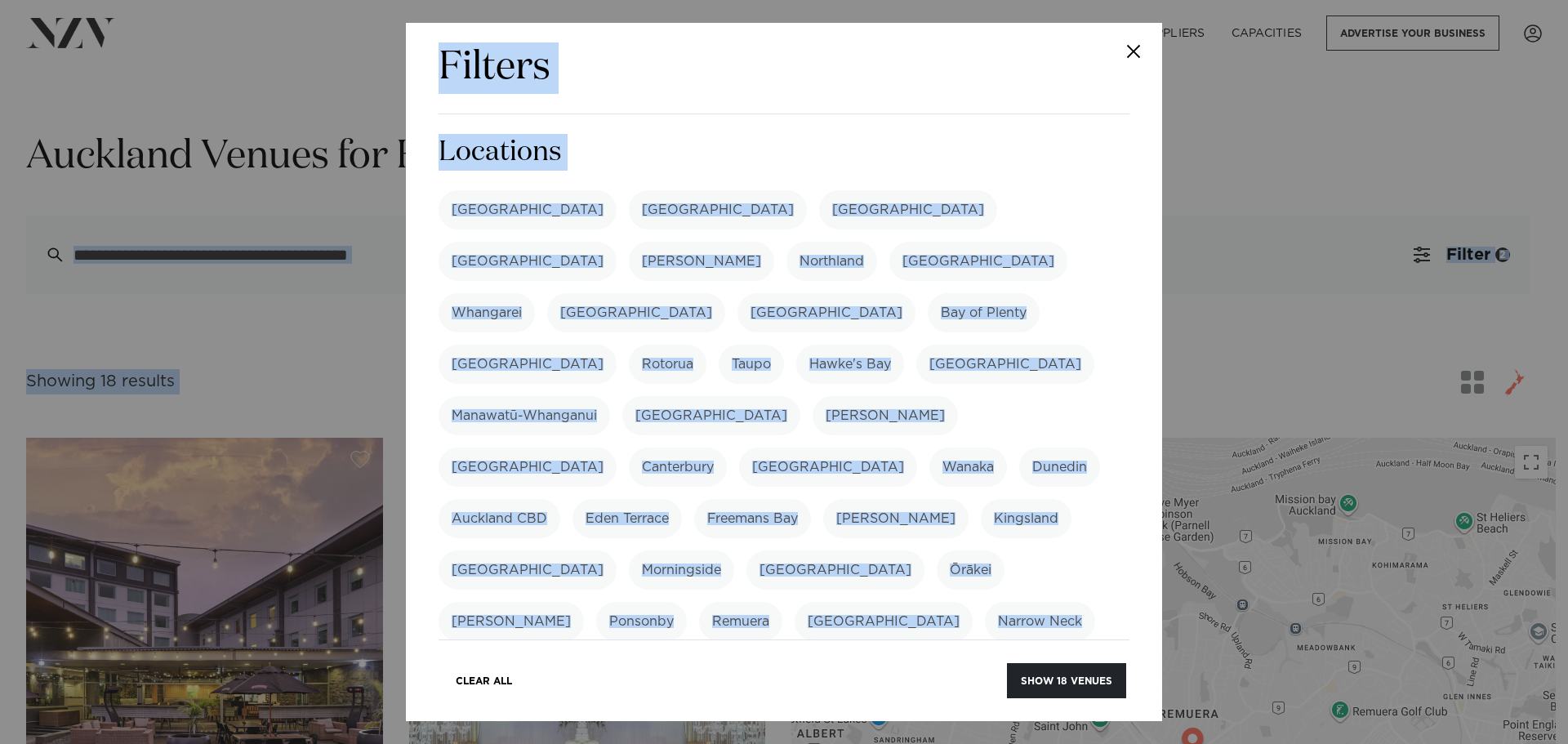
click at [953, 140] on h3 "Locations" at bounding box center [784, 152] width 692 height 37
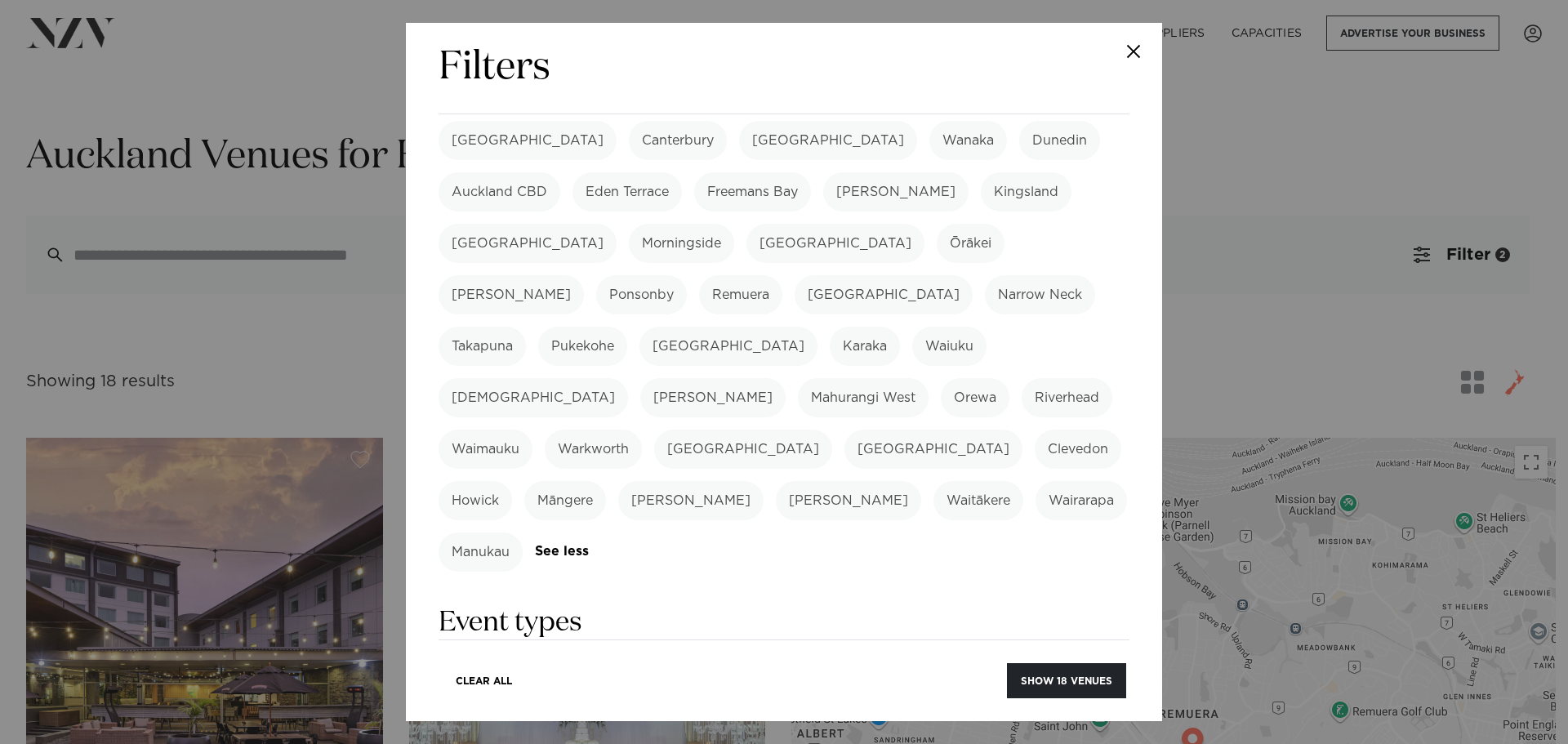
scroll to position [571, 0]
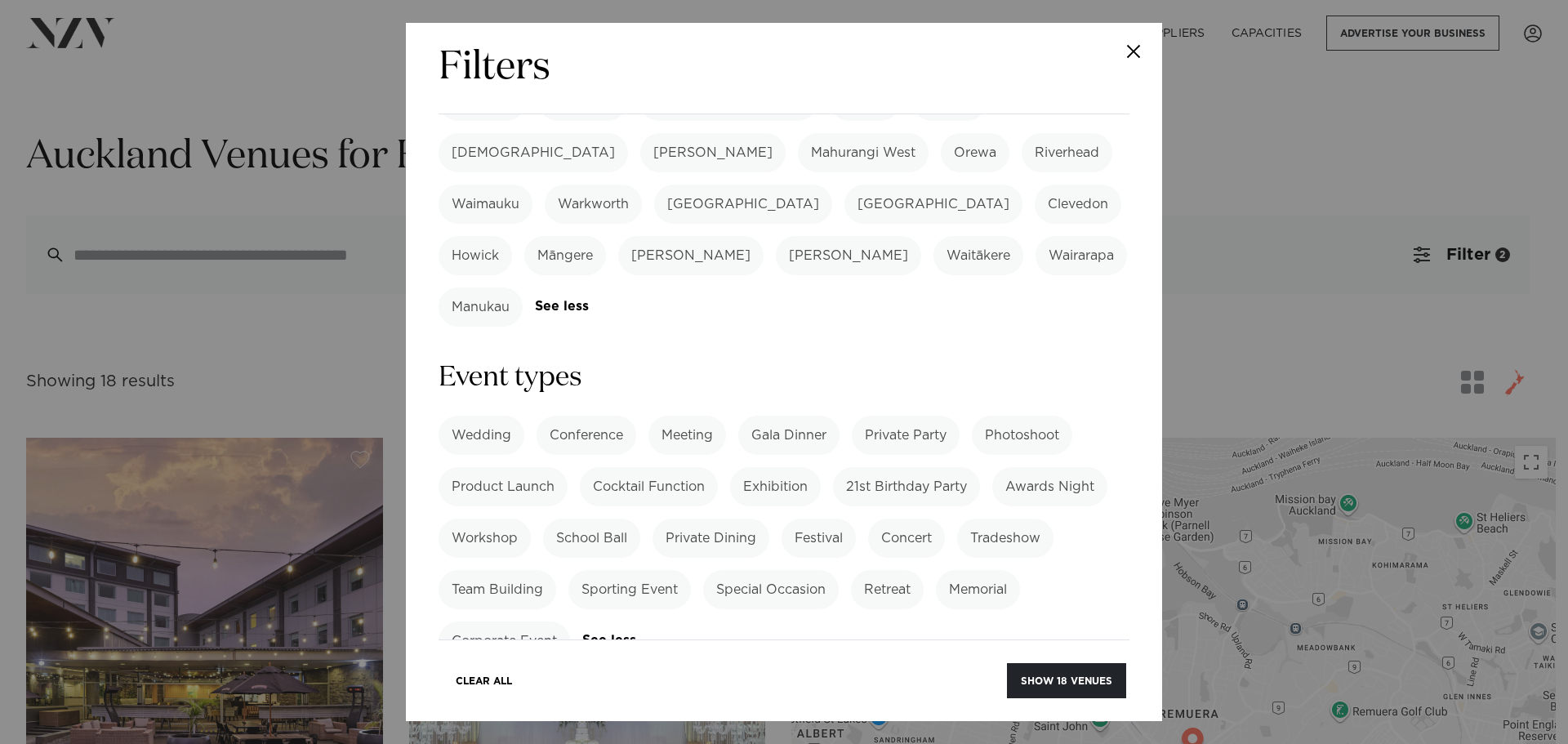
click at [527, 622] on label "Corporate Event" at bounding box center [504, 641] width 131 height 40
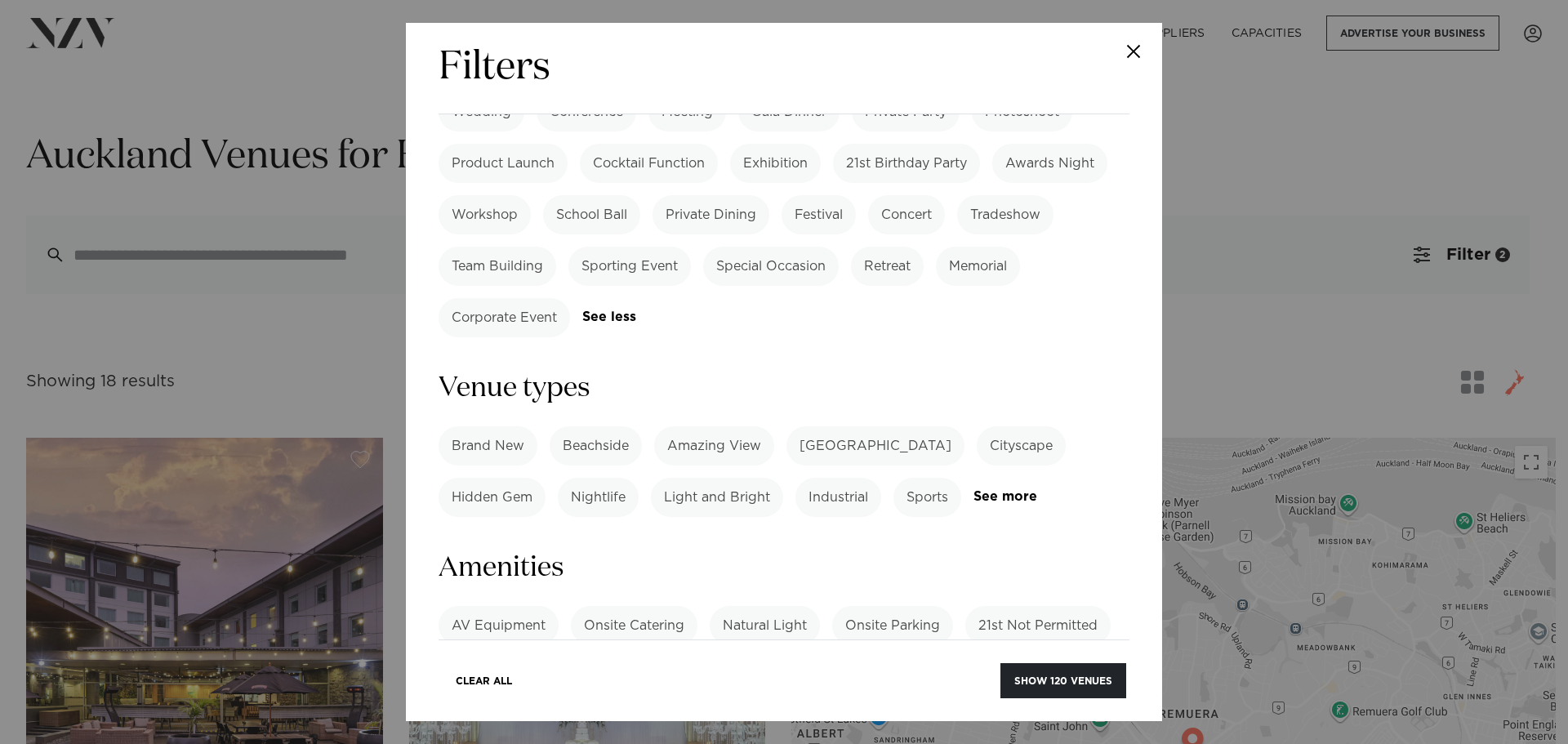
scroll to position [898, 0]
click at [1006, 487] on link "See more" at bounding box center [1037, 494] width 128 height 14
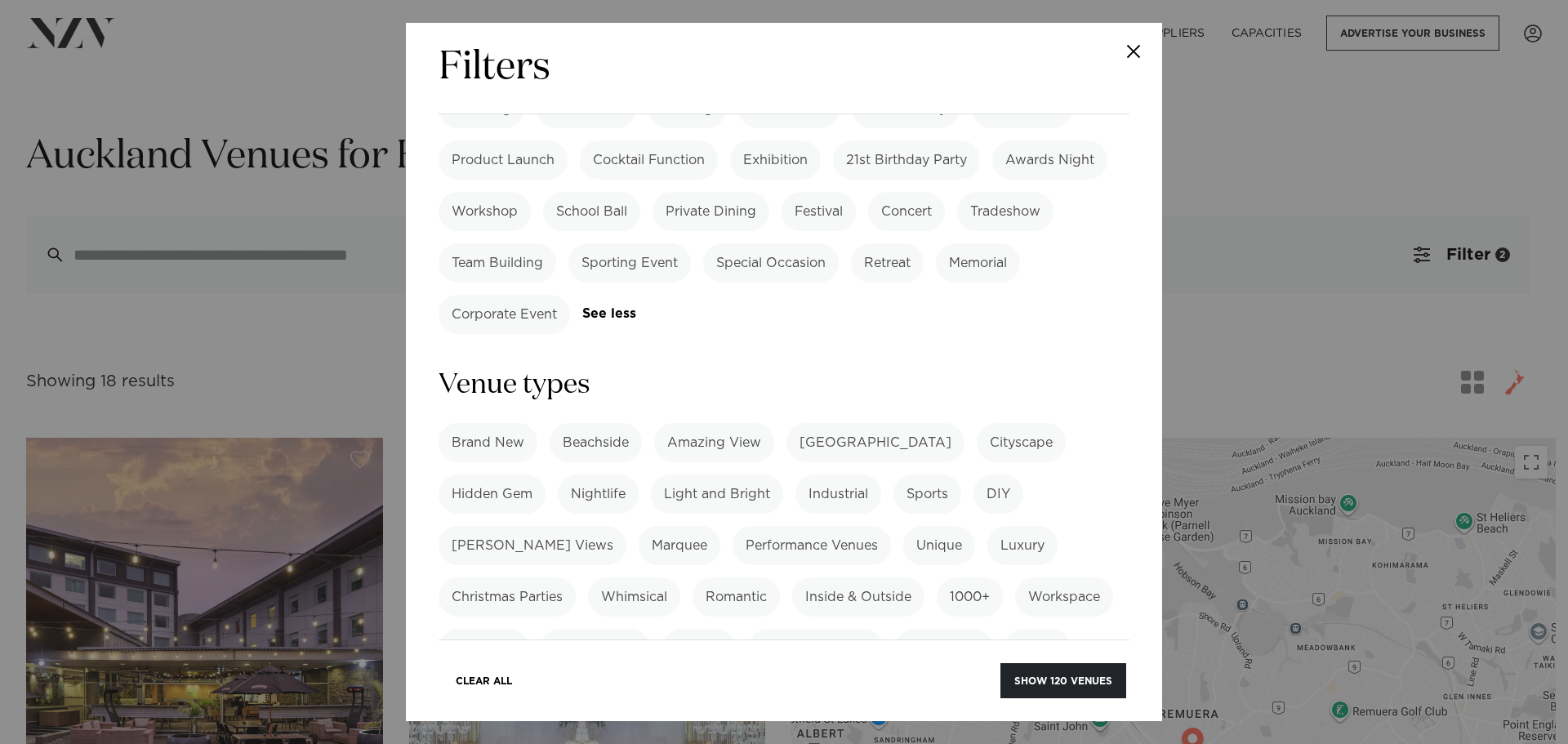
click at [485, 578] on label "Christmas Parties" at bounding box center [507, 597] width 137 height 40
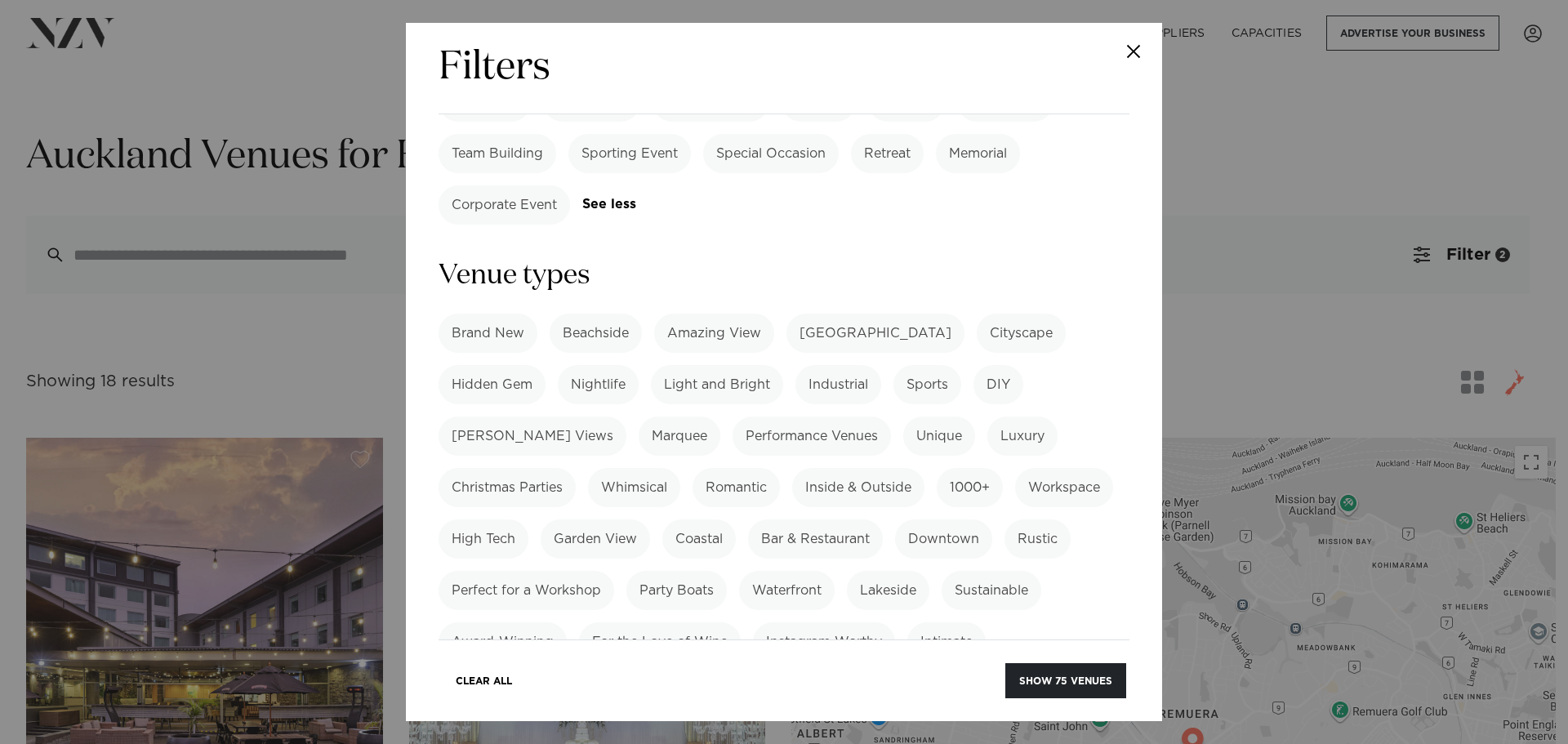
scroll to position [1225, 0]
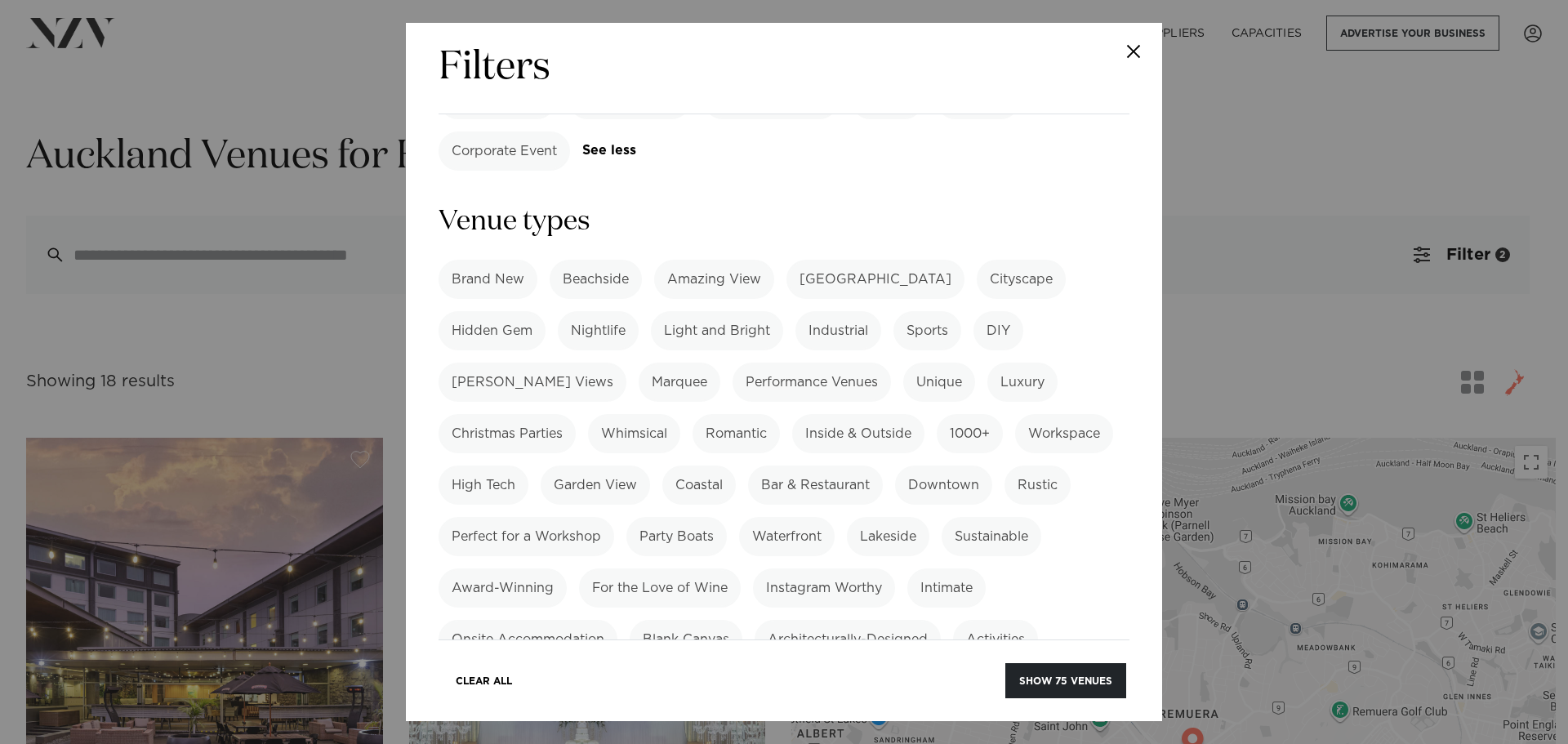
click at [528, 414] on label "Christmas Parties" at bounding box center [507, 433] width 137 height 40
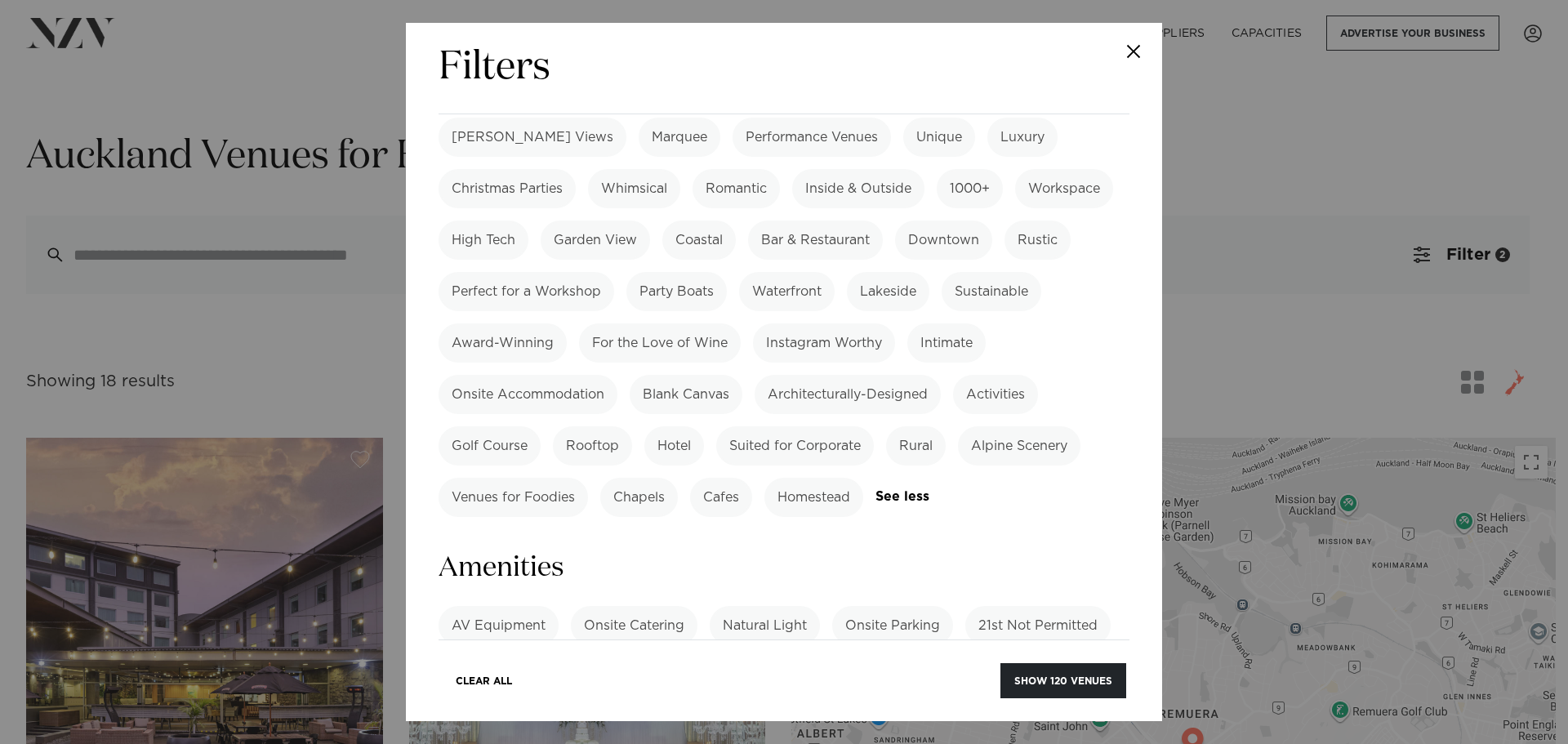
click at [488, 606] on div "AV Equipment Onsite Catering Natural Light Onsite Parking 21st Not Permitted BY…" at bounding box center [784, 664] width 692 height 117
click at [484, 709] on link "See more" at bounding box center [502, 716] width 128 height 14
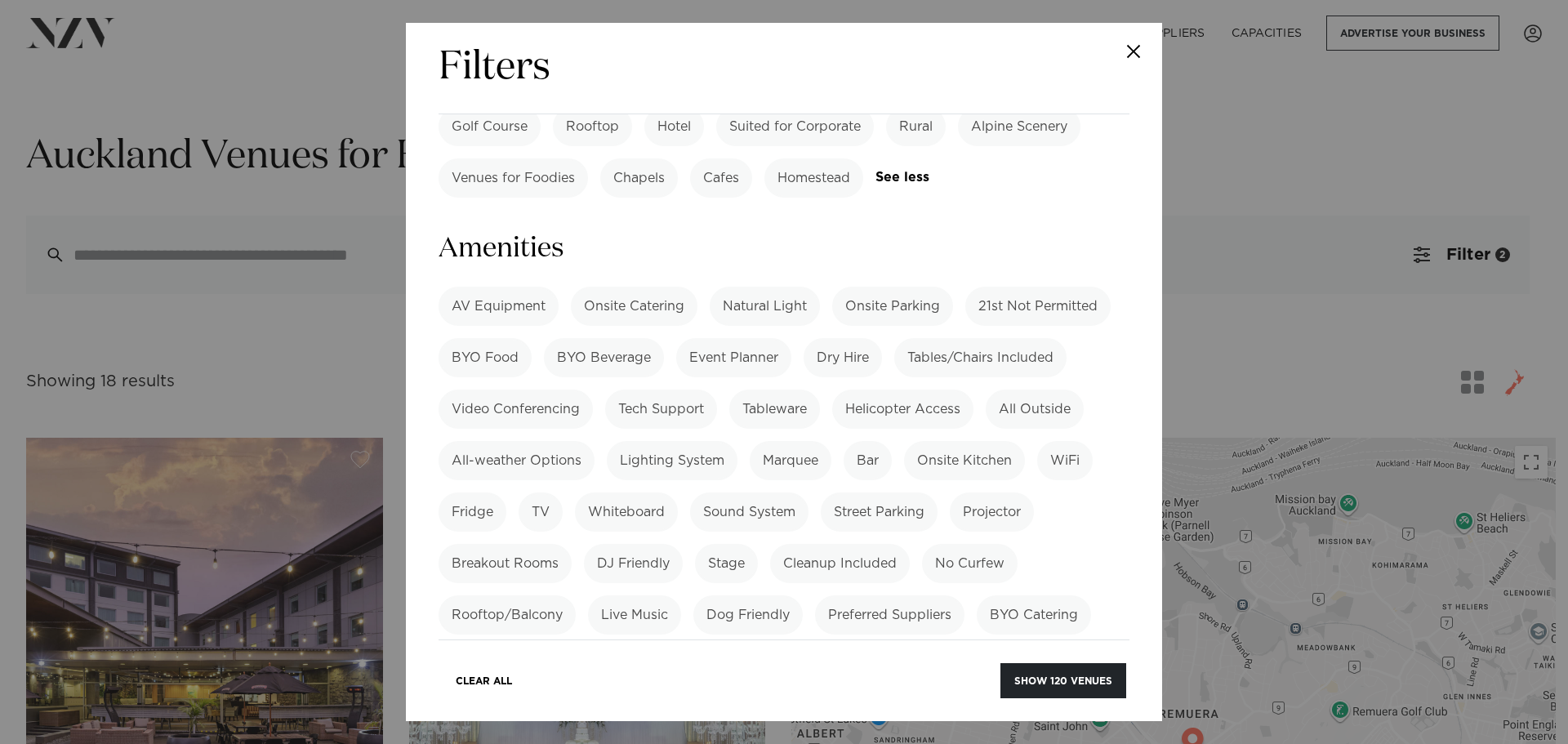
scroll to position [1633, 0]
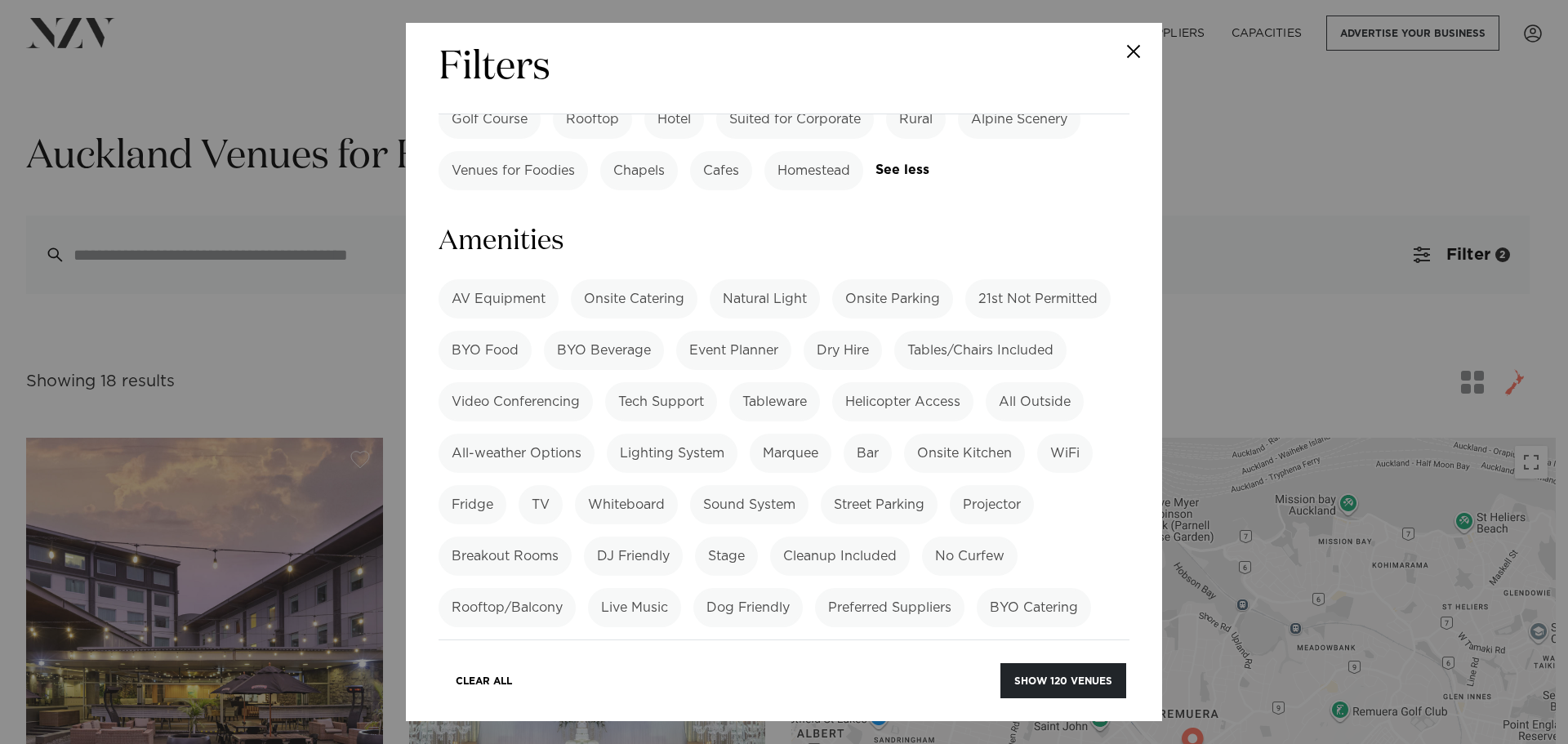
click at [521, 639] on label "No Venue Hire Fee" at bounding box center [511, 659] width 145 height 40
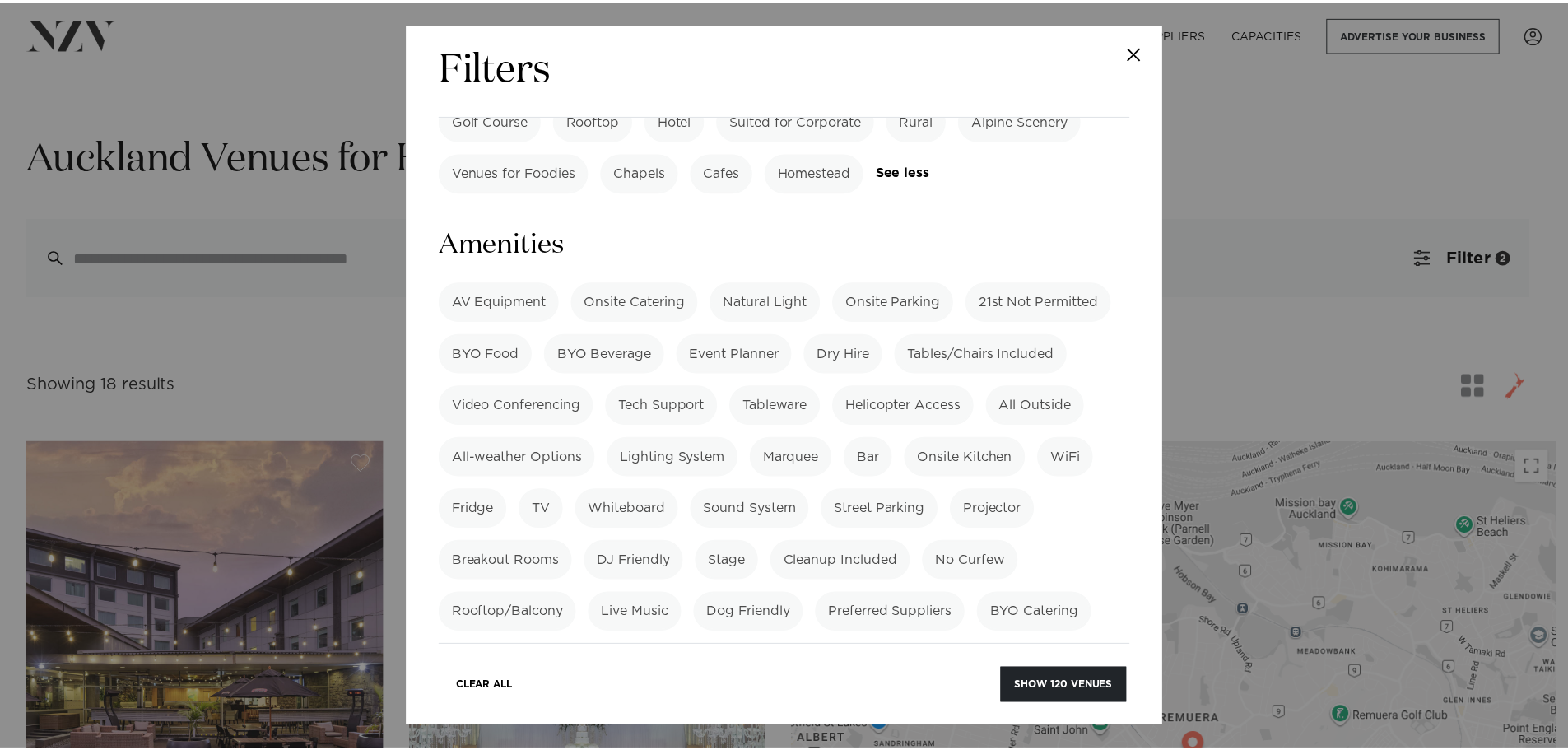
scroll to position [1564, 0]
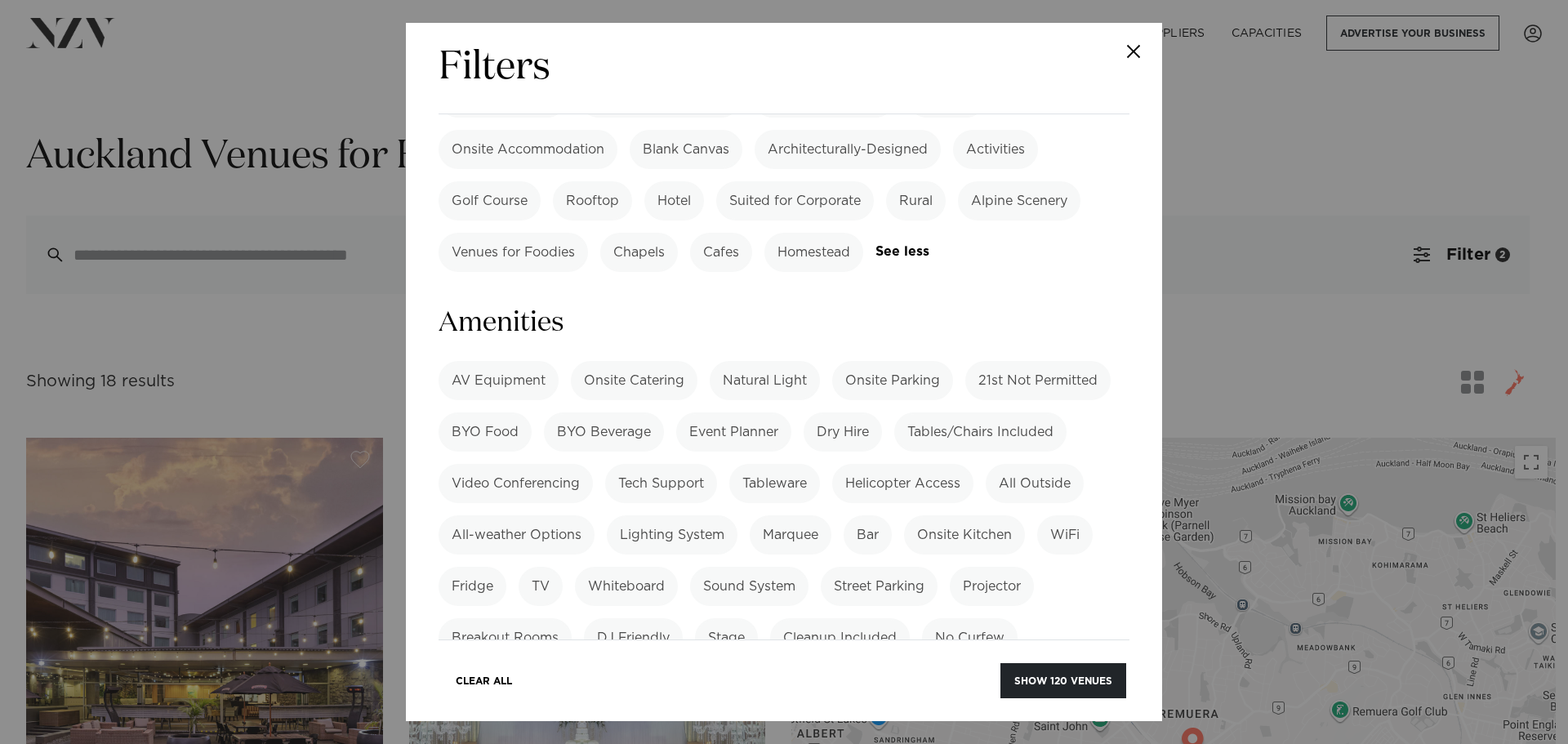
click at [632, 361] on label "Onsite Catering" at bounding box center [634, 380] width 127 height 40
click at [856, 515] on label "Bar" at bounding box center [868, 534] width 48 height 40
click at [1041, 689] on button "Show 53 venues" at bounding box center [1066, 681] width 121 height 35
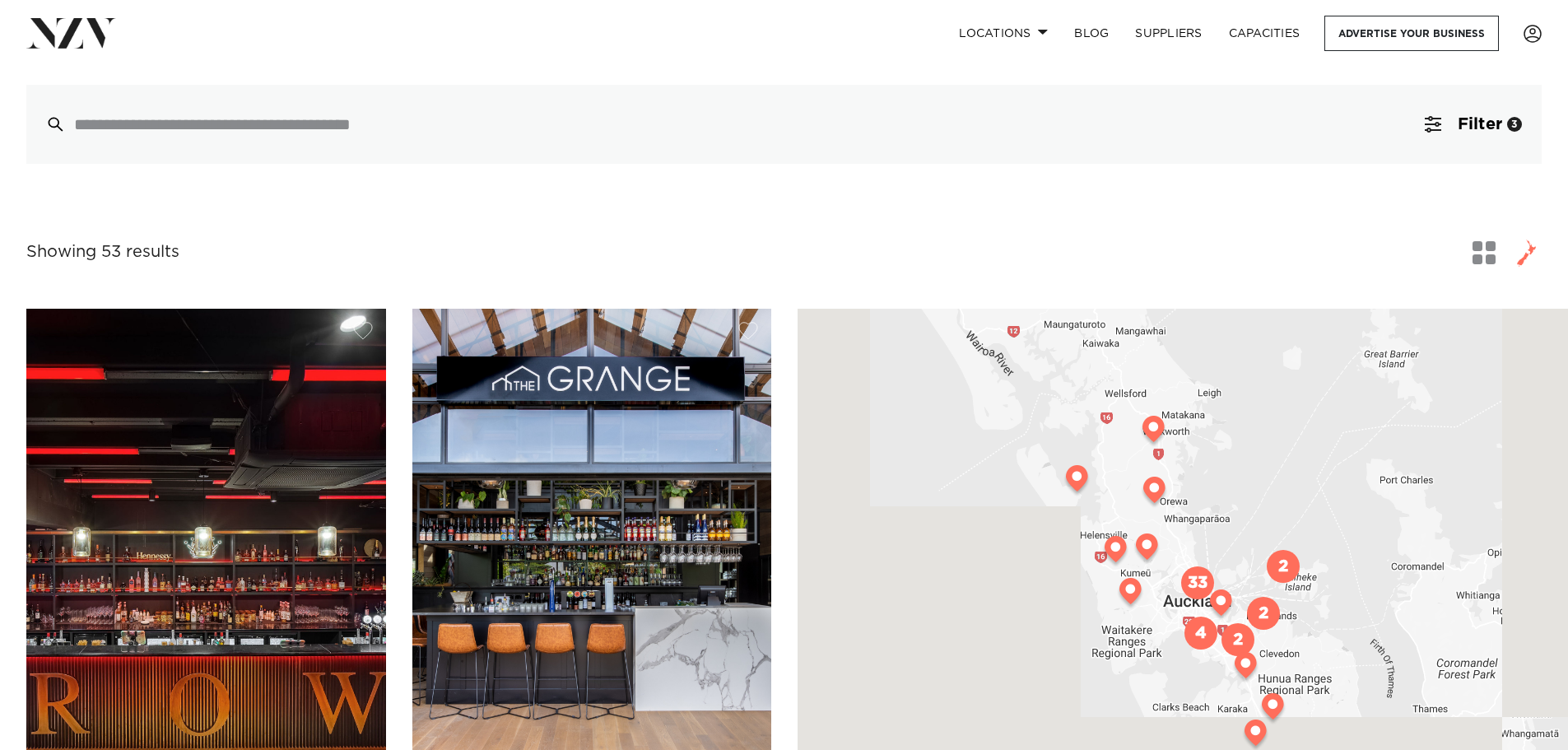
scroll to position [247, 0]
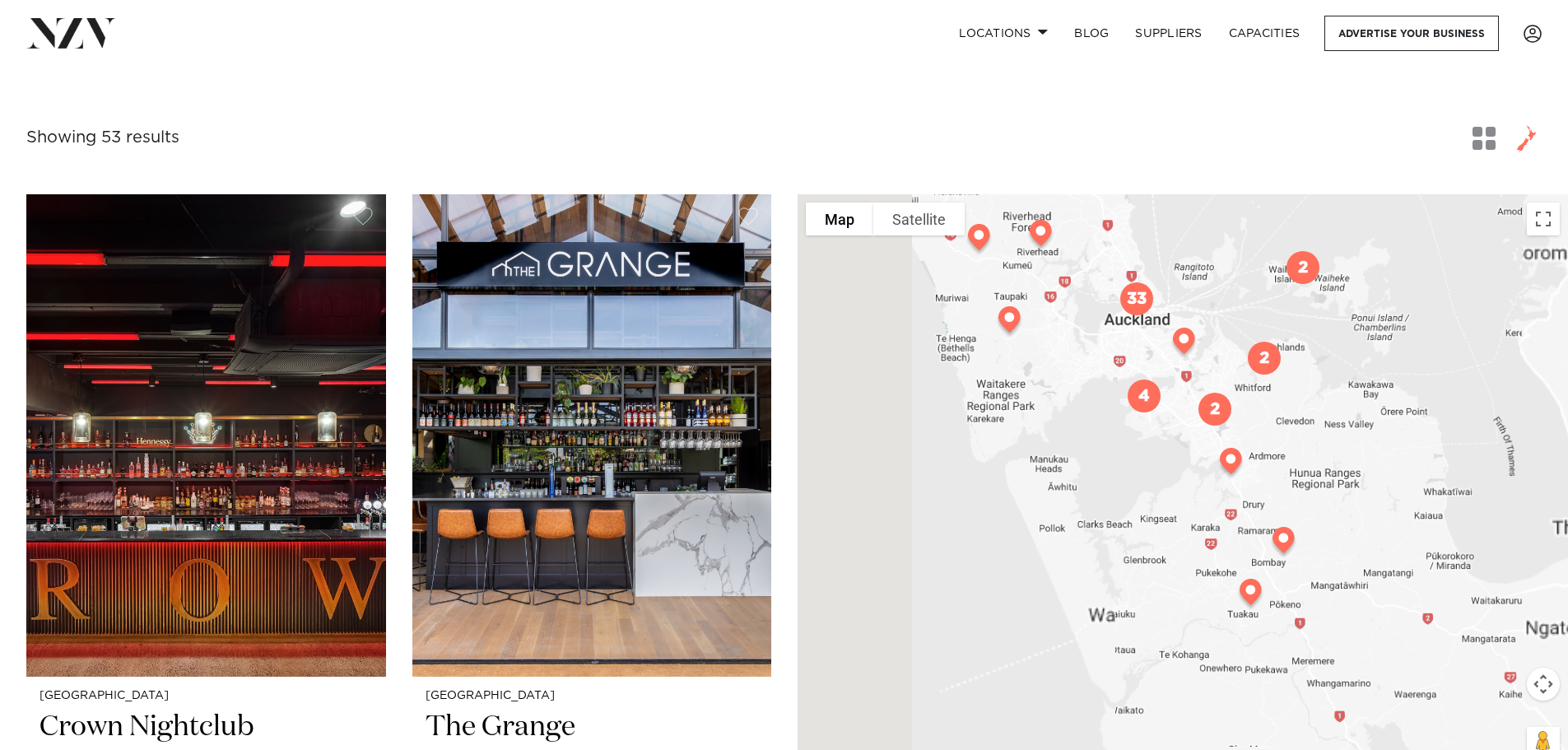
drag, startPoint x: 1200, startPoint y: 628, endPoint x: 1024, endPoint y: 472, distance: 235.2
click at [1024, 472] on div at bounding box center [1183, 486] width 770 height 585
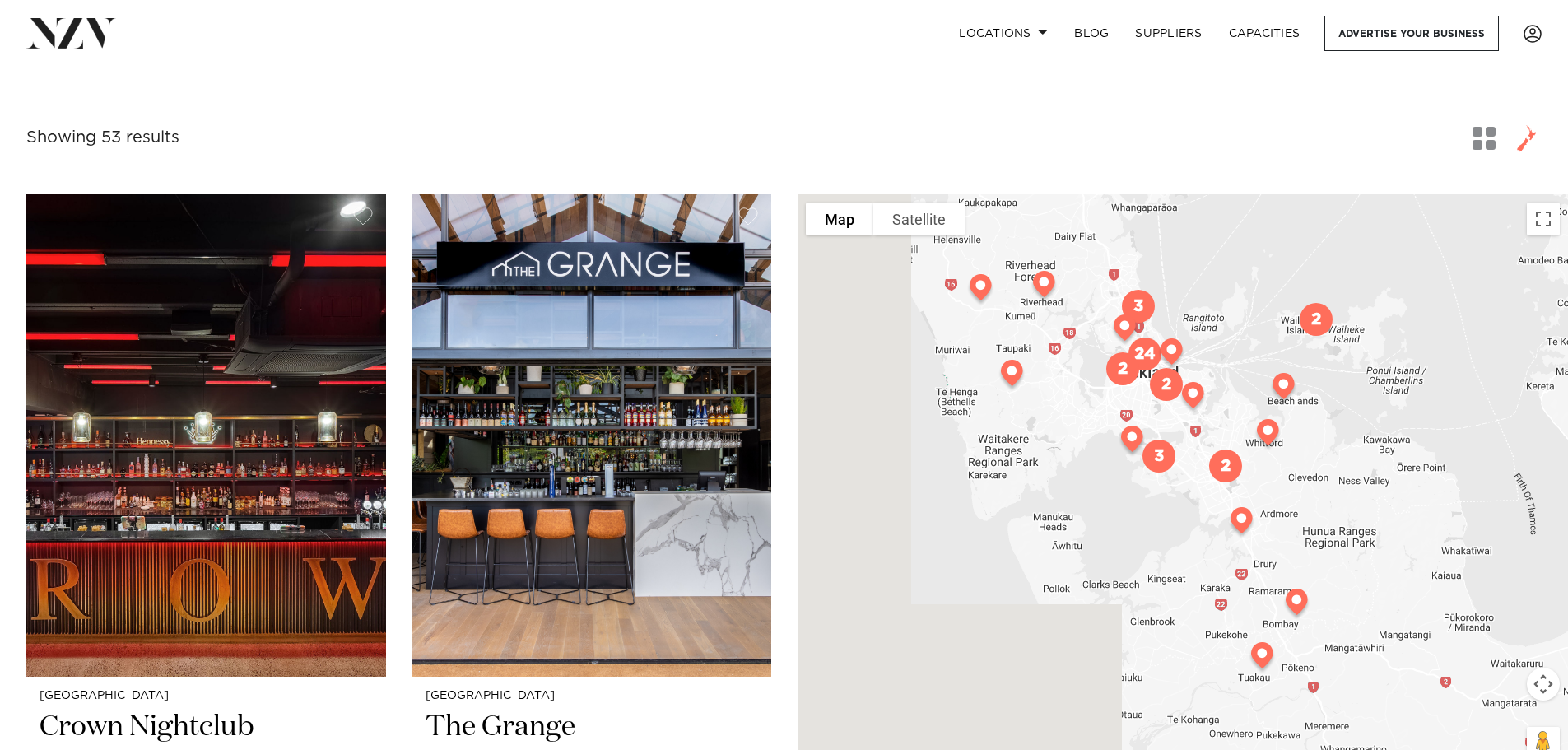
drag, startPoint x: 1164, startPoint y: 503, endPoint x: 1179, endPoint y: 561, distance: 59.9
click at [1179, 561] on div at bounding box center [1183, 486] width 770 height 585
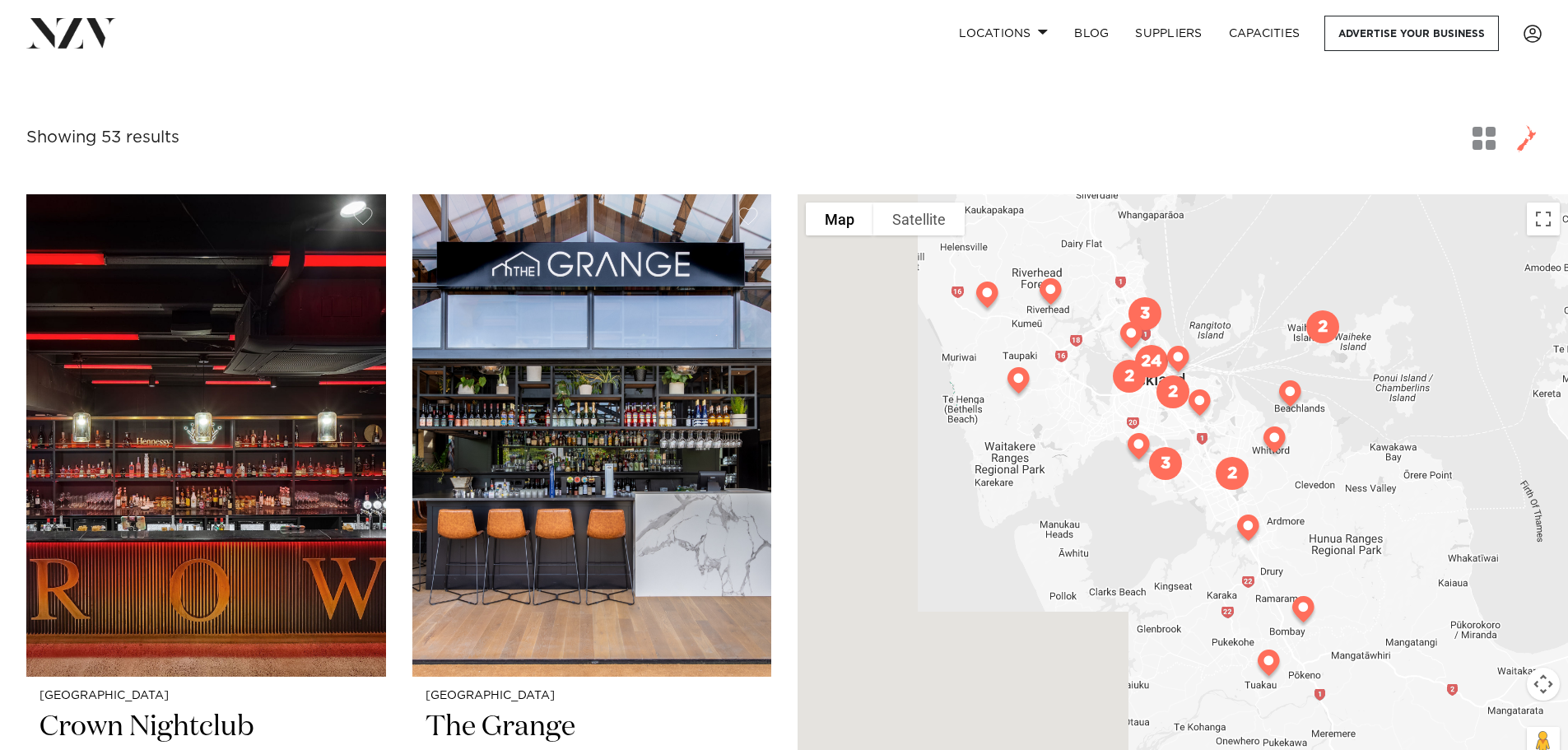
drag, startPoint x: 1172, startPoint y: 516, endPoint x: 1177, endPoint y: 583, distance: 67.2
click at [1177, 583] on div at bounding box center [1183, 486] width 770 height 585
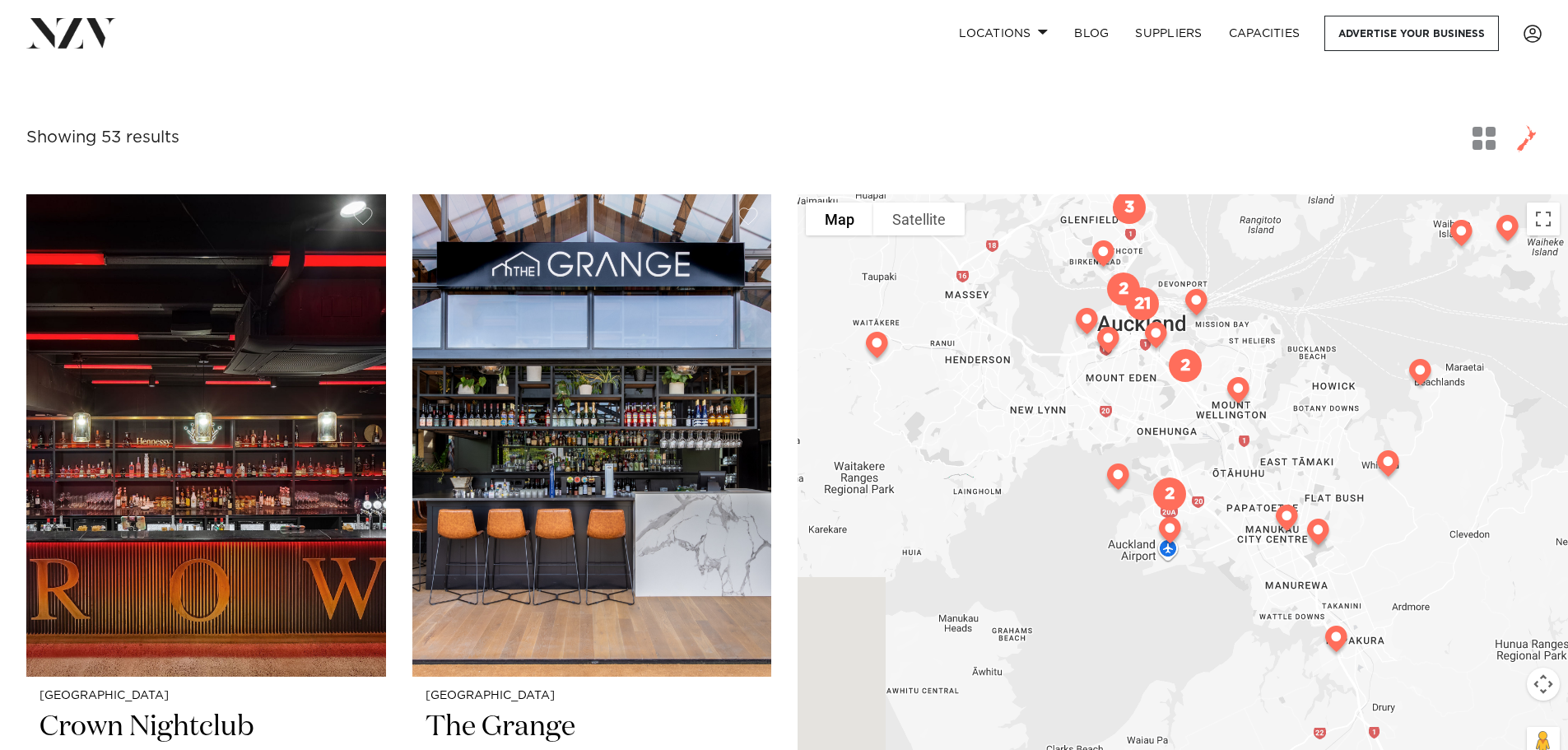
drag, startPoint x: 1184, startPoint y: 588, endPoint x: 1178, endPoint y: 599, distance: 12.5
click at [1185, 617] on div at bounding box center [1183, 486] width 770 height 585
click at [1168, 487] on img "2" at bounding box center [1169, 493] width 46 height 46
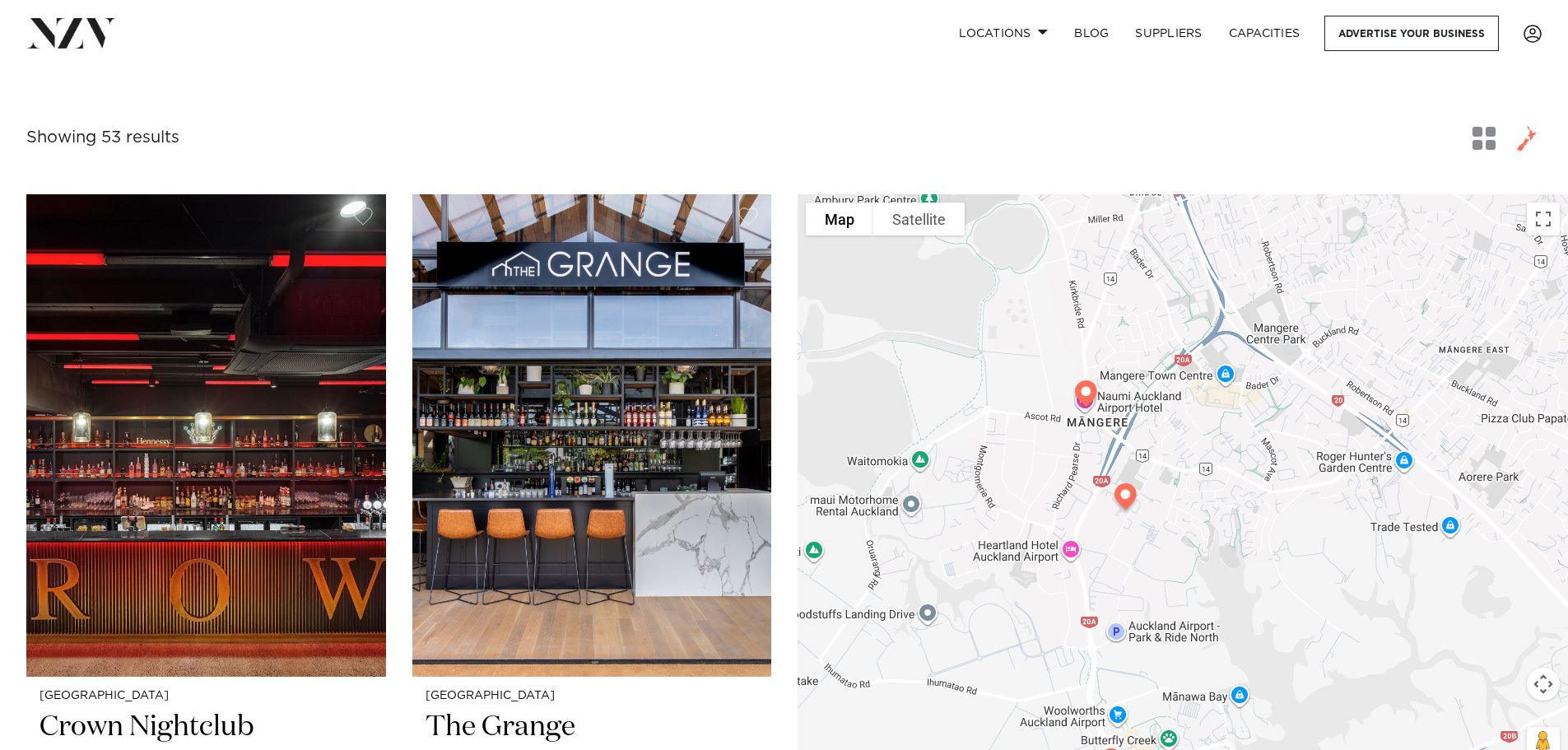
click at [1089, 399] on img at bounding box center [1085, 397] width 42 height 46
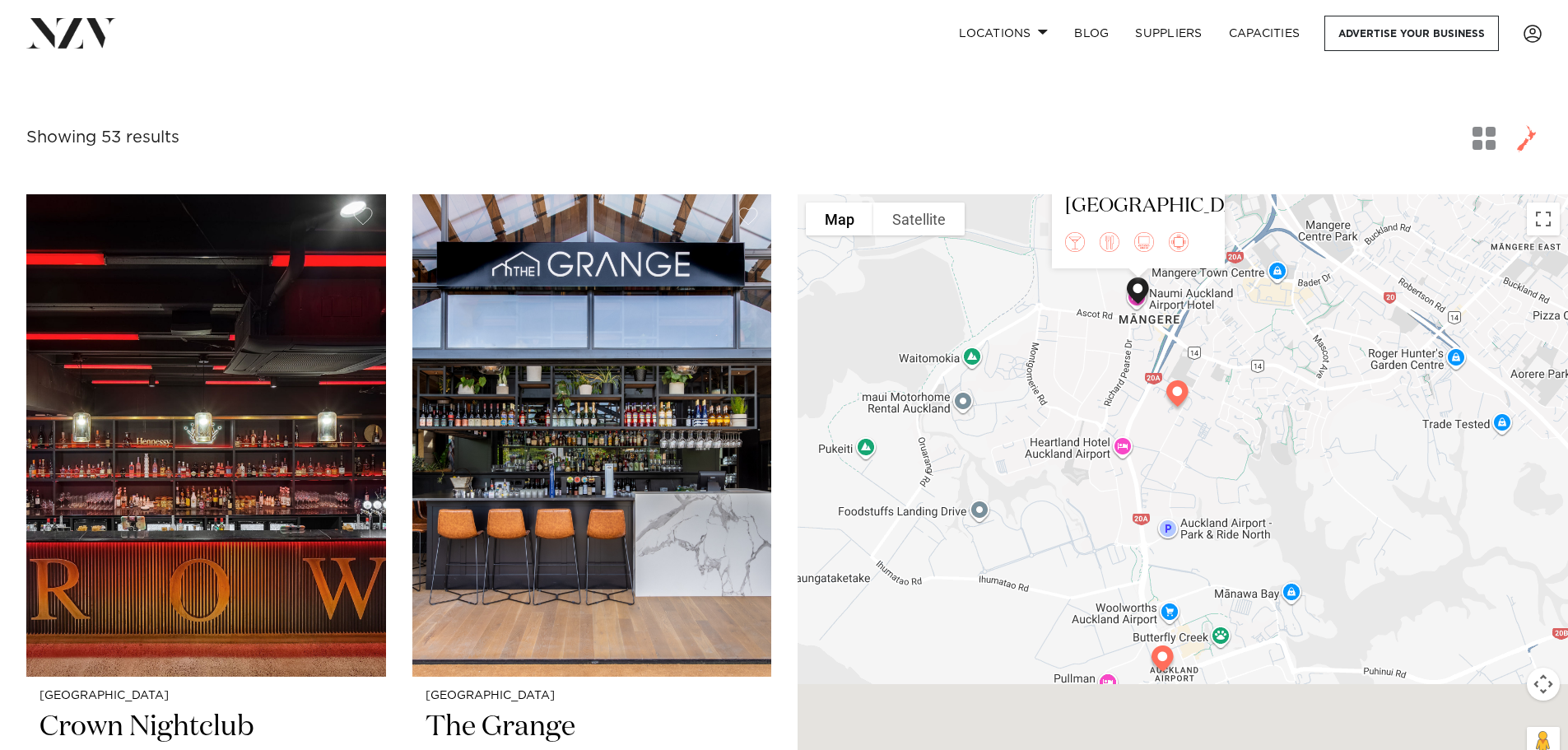
drag, startPoint x: 956, startPoint y: 509, endPoint x: 981, endPoint y: 320, distance: 190.6
click at [981, 320] on div "Auckland Naumi Auckland Airport" at bounding box center [1183, 486] width 770 height 585
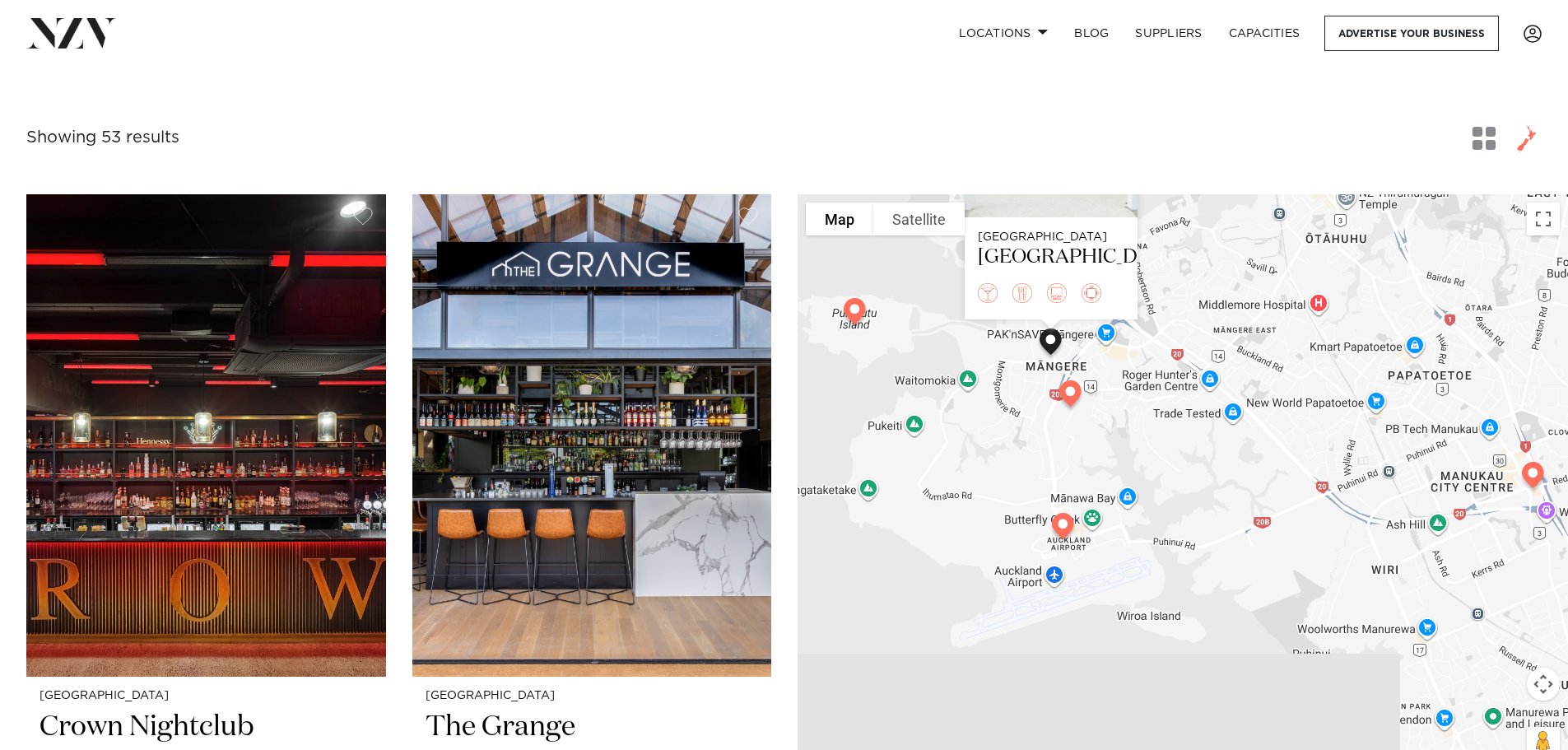
drag, startPoint x: 1090, startPoint y: 391, endPoint x: 1044, endPoint y: 455, distance: 78.8
click at [1045, 458] on div "Auckland Naumi Auckland Airport" at bounding box center [1183, 486] width 770 height 585
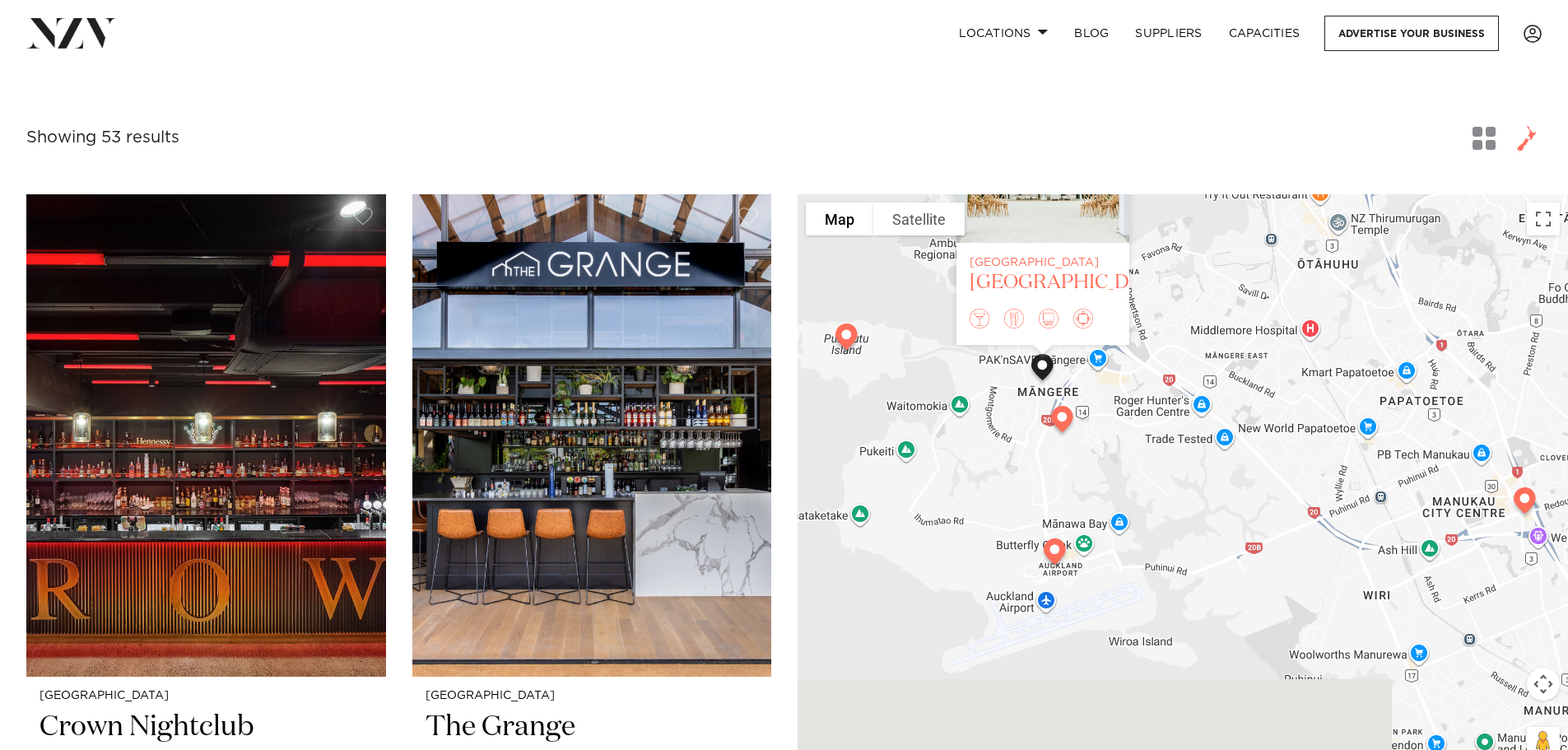
click at [1007, 270] on div "[GEOGRAPHIC_DATA]" at bounding box center [1042, 282] width 146 height 26
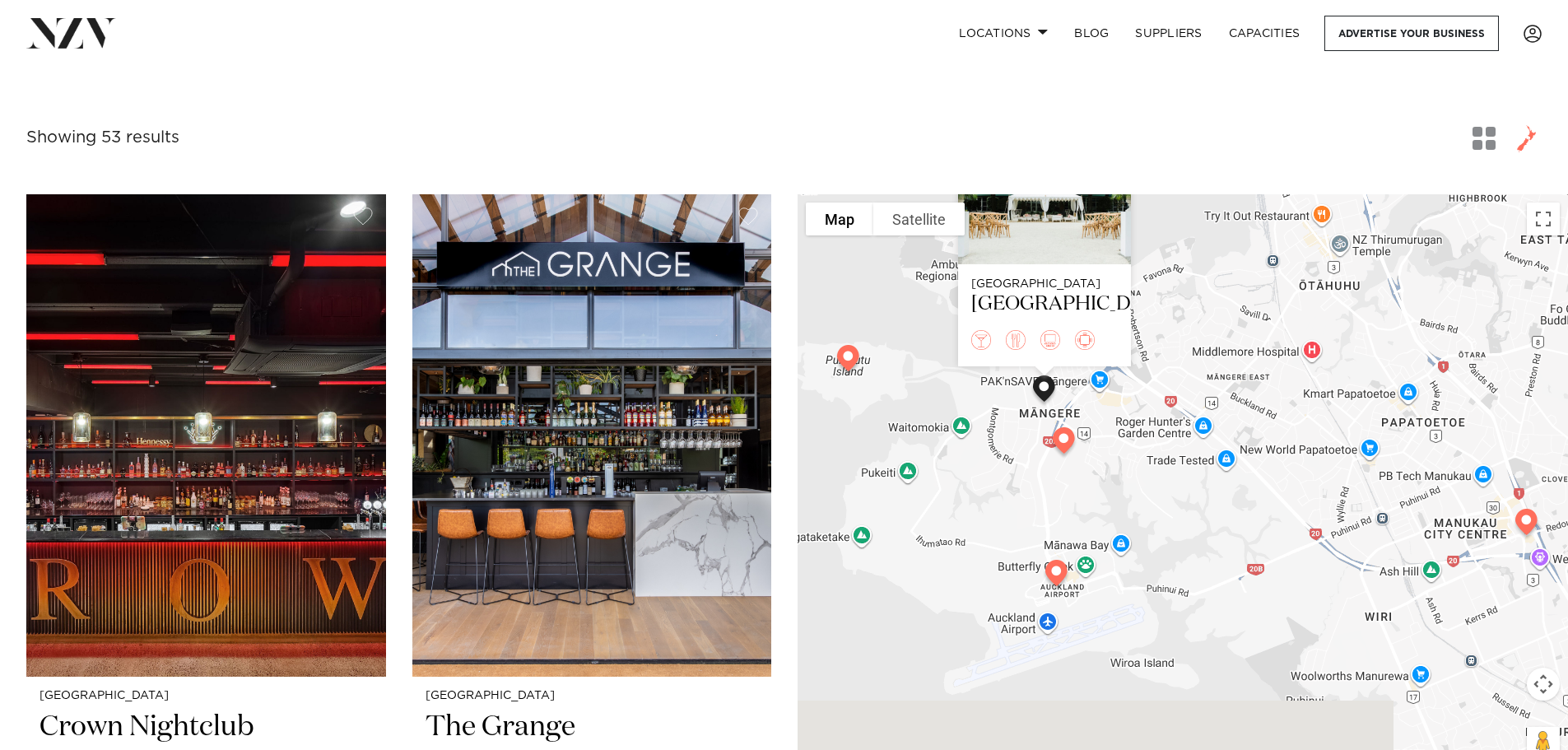
drag, startPoint x: 1180, startPoint y: 515, endPoint x: 1183, endPoint y: 552, distance: 37.1
click at [1183, 552] on div "Auckland Naumi Auckland Airport" at bounding box center [1183, 486] width 770 height 585
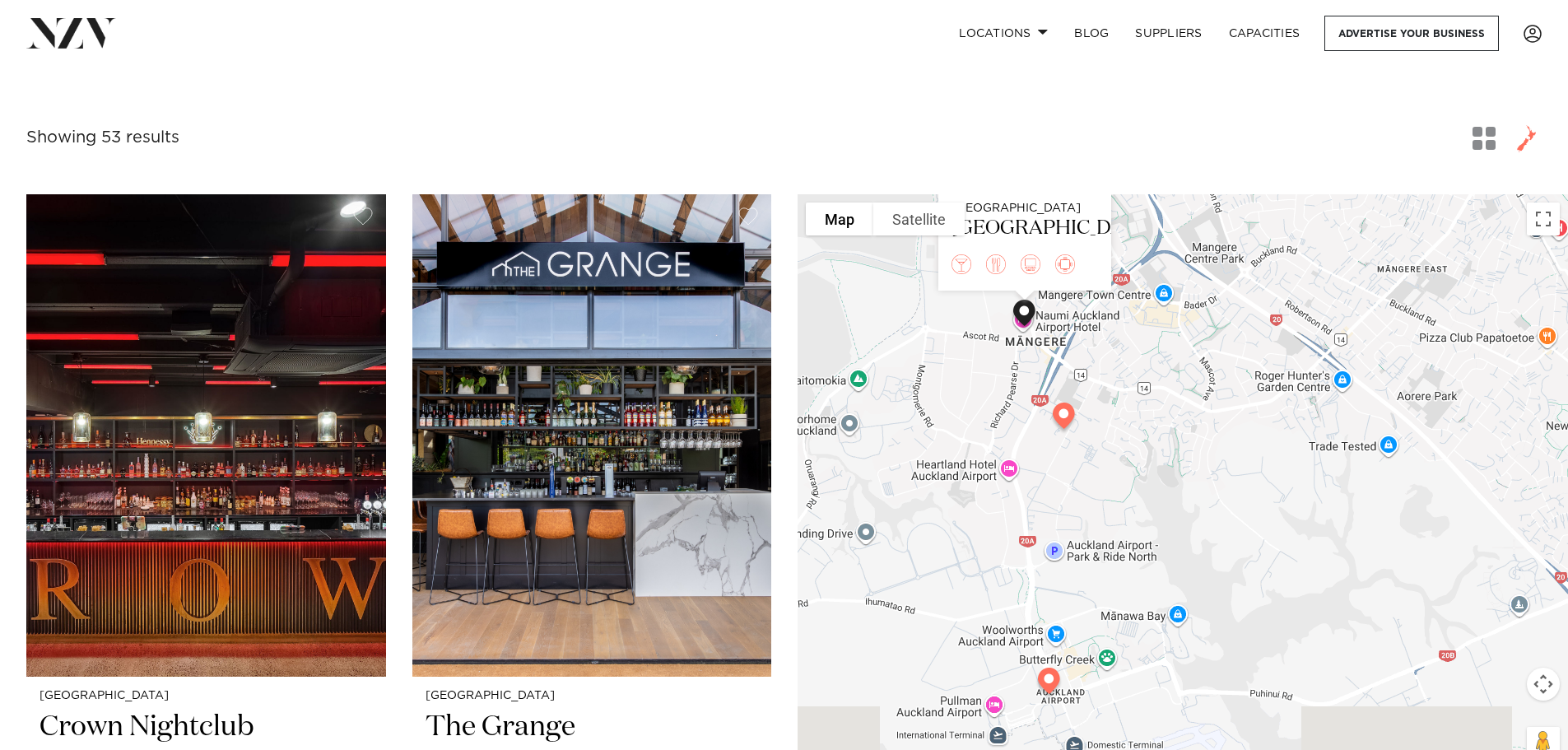
click at [1063, 418] on img at bounding box center [1063, 419] width 42 height 46
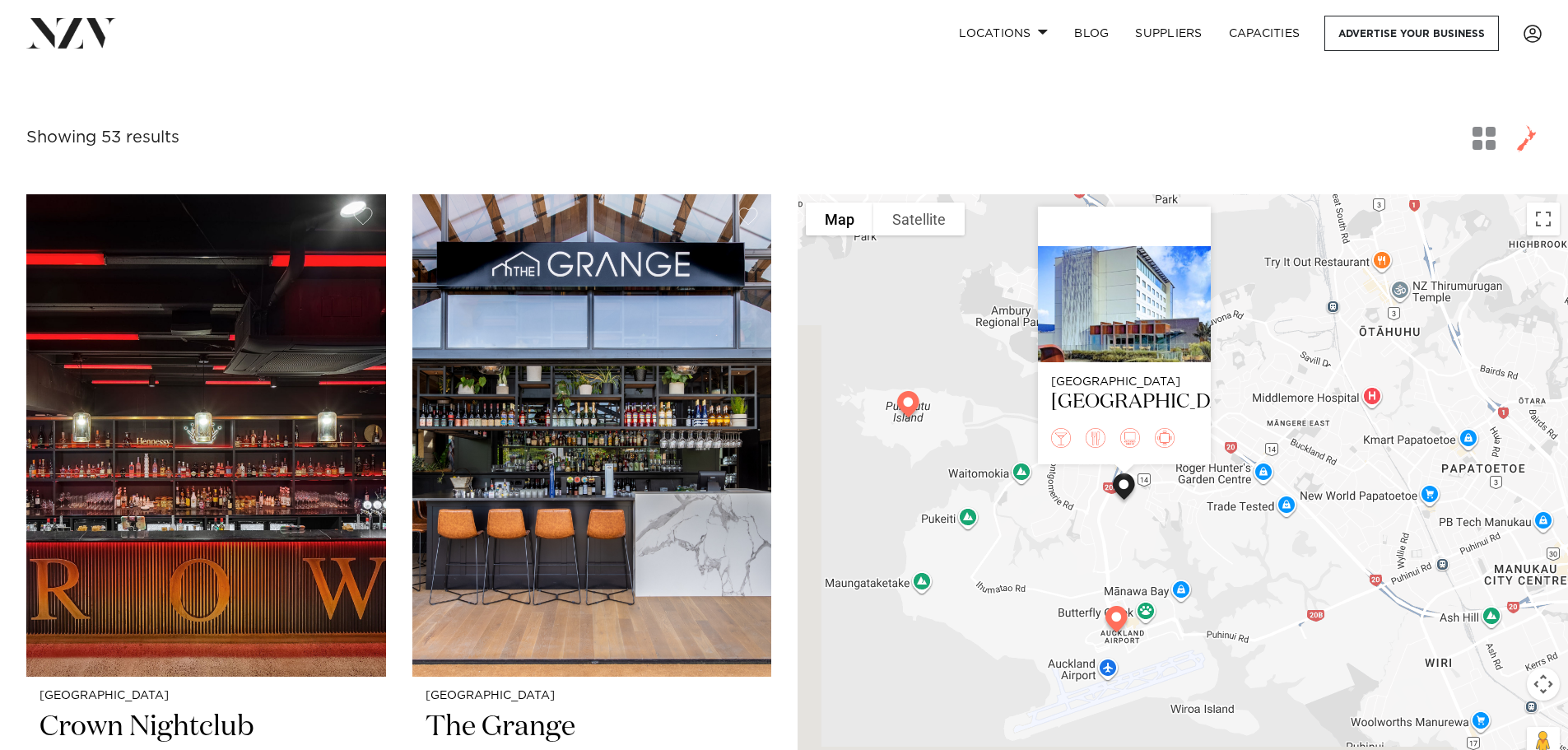
click at [1115, 617] on img at bounding box center [1115, 622] width 42 height 46
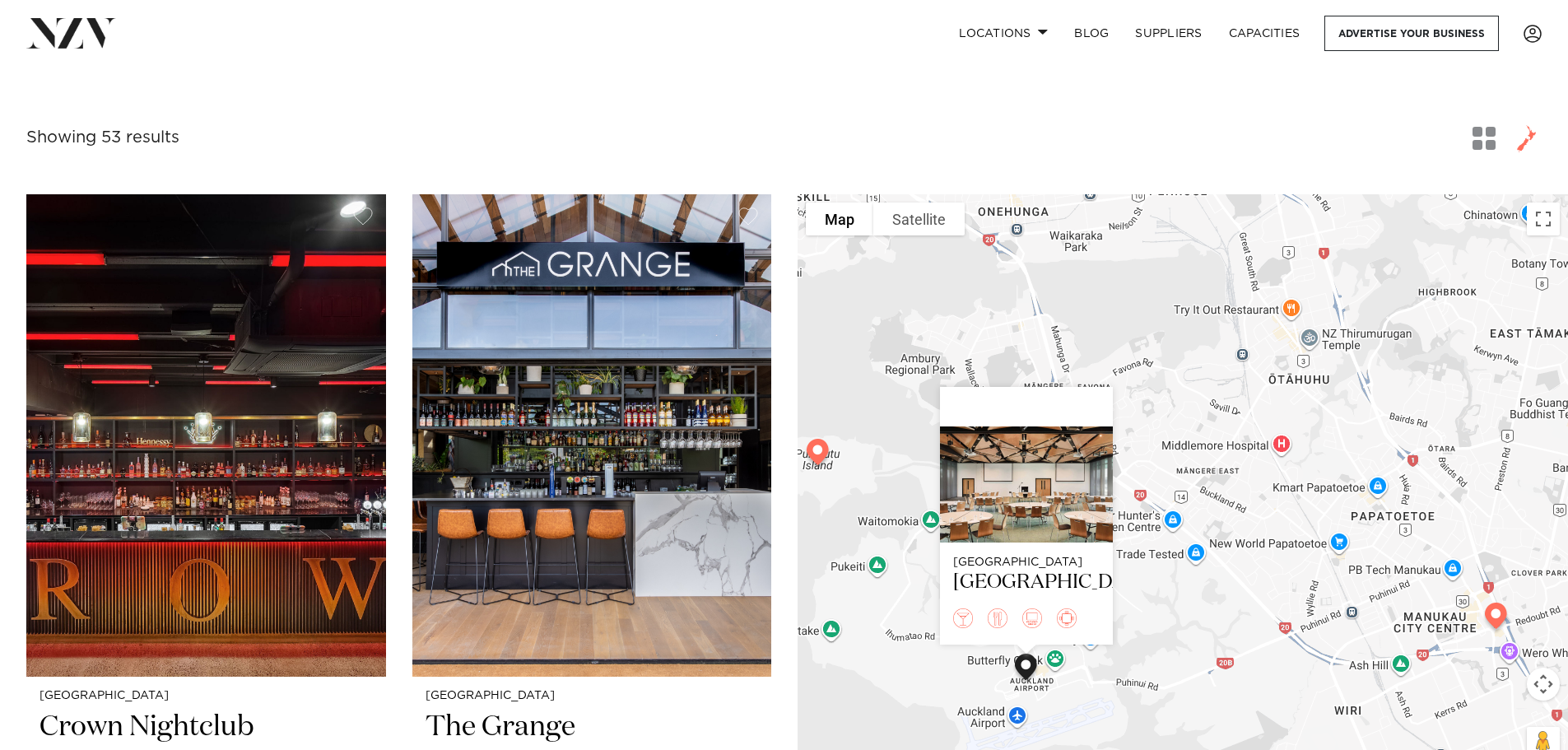
drag, startPoint x: 973, startPoint y: 372, endPoint x: 874, endPoint y: 425, distance: 112.3
click at [874, 425] on div "Auckland Novotel Auckland Airport" at bounding box center [1183, 486] width 770 height 585
click at [1149, 359] on div "Auckland Novotel Auckland Airport" at bounding box center [1183, 486] width 770 height 585
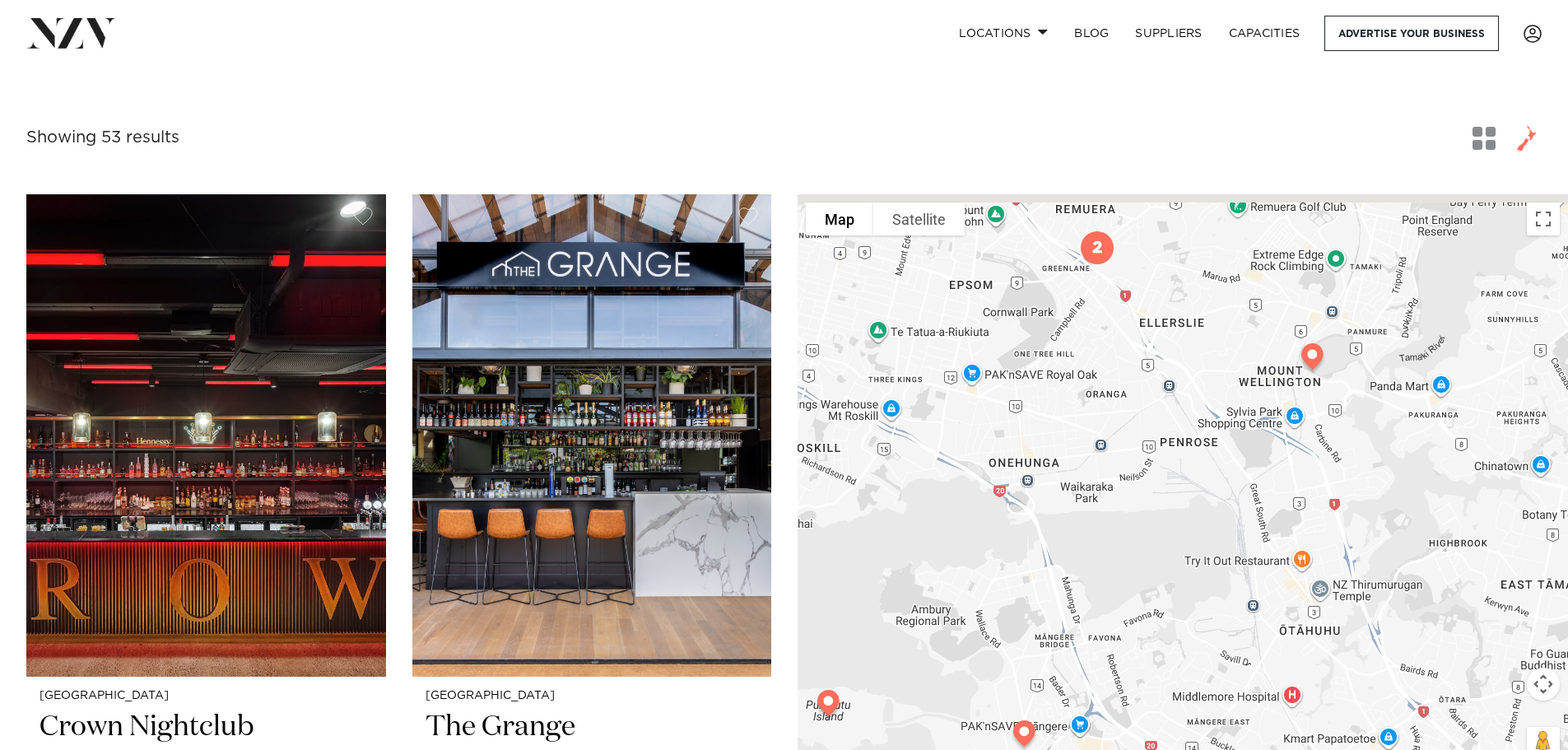
drag, startPoint x: 1138, startPoint y: 340, endPoint x: 1149, endPoint y: 592, distance: 252.2
click at [1149, 592] on div at bounding box center [1183, 486] width 770 height 585
click at [1314, 363] on img at bounding box center [1312, 359] width 42 height 46
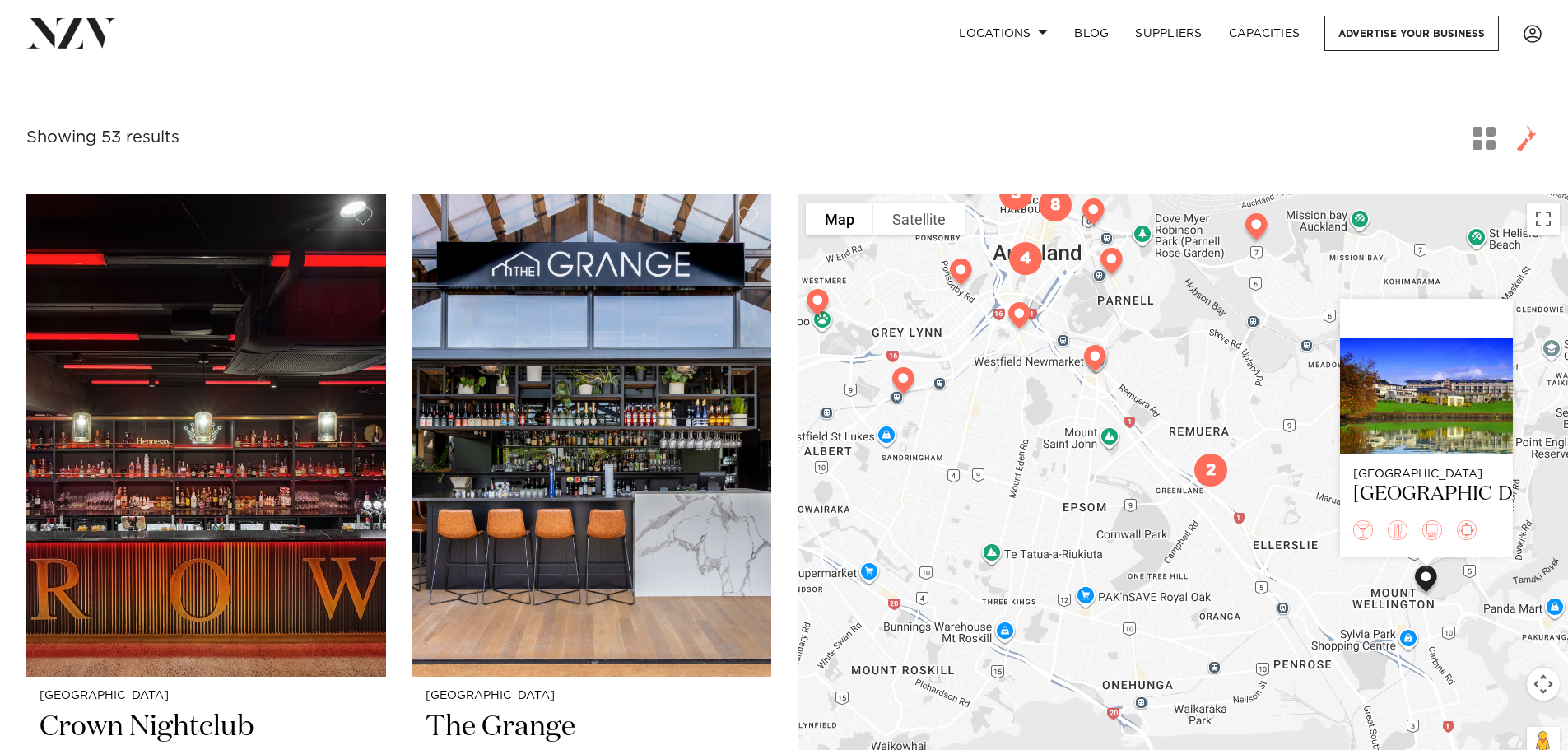
drag, startPoint x: 900, startPoint y: 399, endPoint x: 1025, endPoint y: 405, distance: 125.1
click at [1025, 405] on div "Auckland Waipuna Hotel & Conference Centre" at bounding box center [1183, 486] width 770 height 585
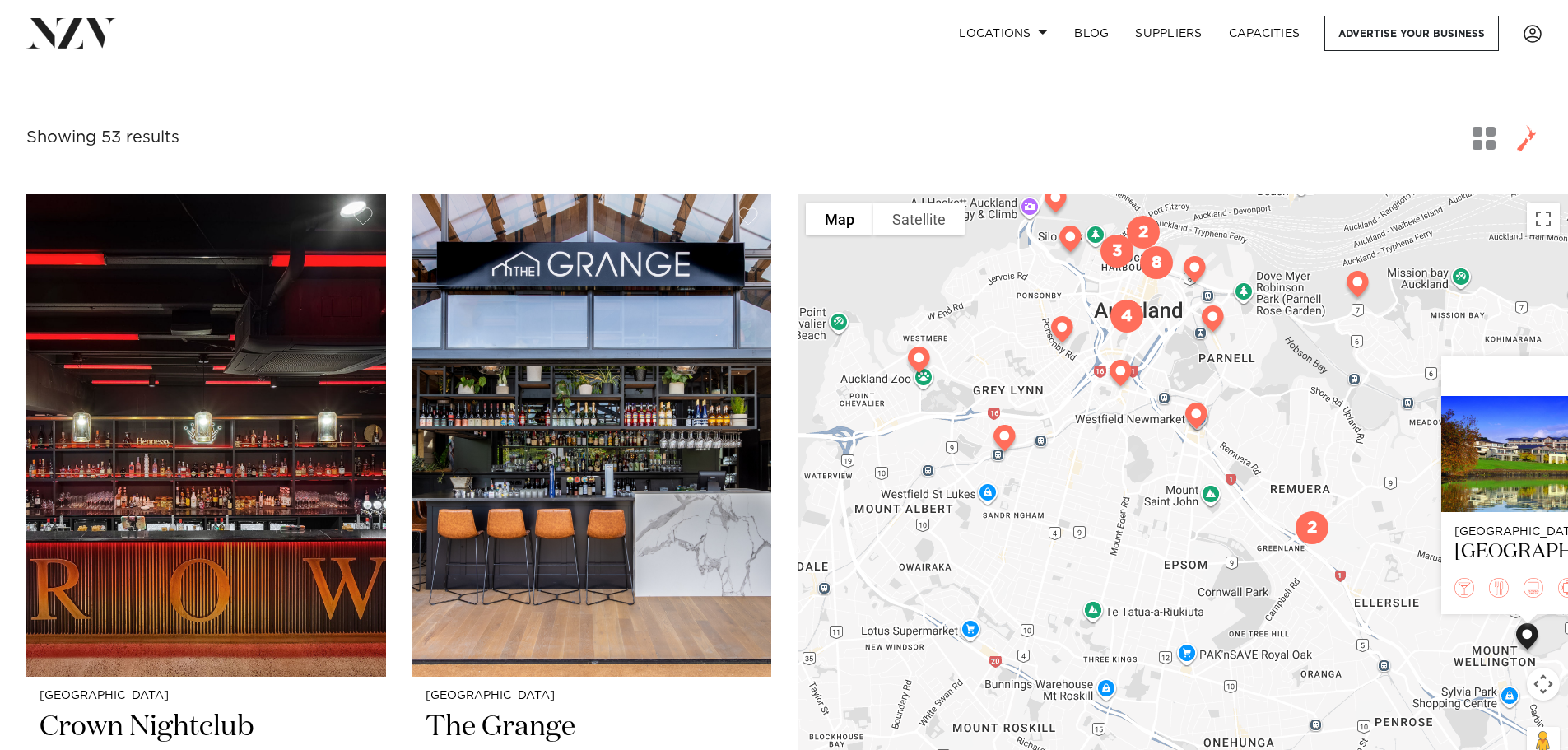
drag, startPoint x: 973, startPoint y: 438, endPoint x: 1081, endPoint y: 500, distance: 124.5
click at [1081, 500] on div "Auckland Waipuna Hotel & Conference Centre" at bounding box center [1183, 486] width 770 height 585
click at [1000, 442] on img at bounding box center [1004, 441] width 42 height 46
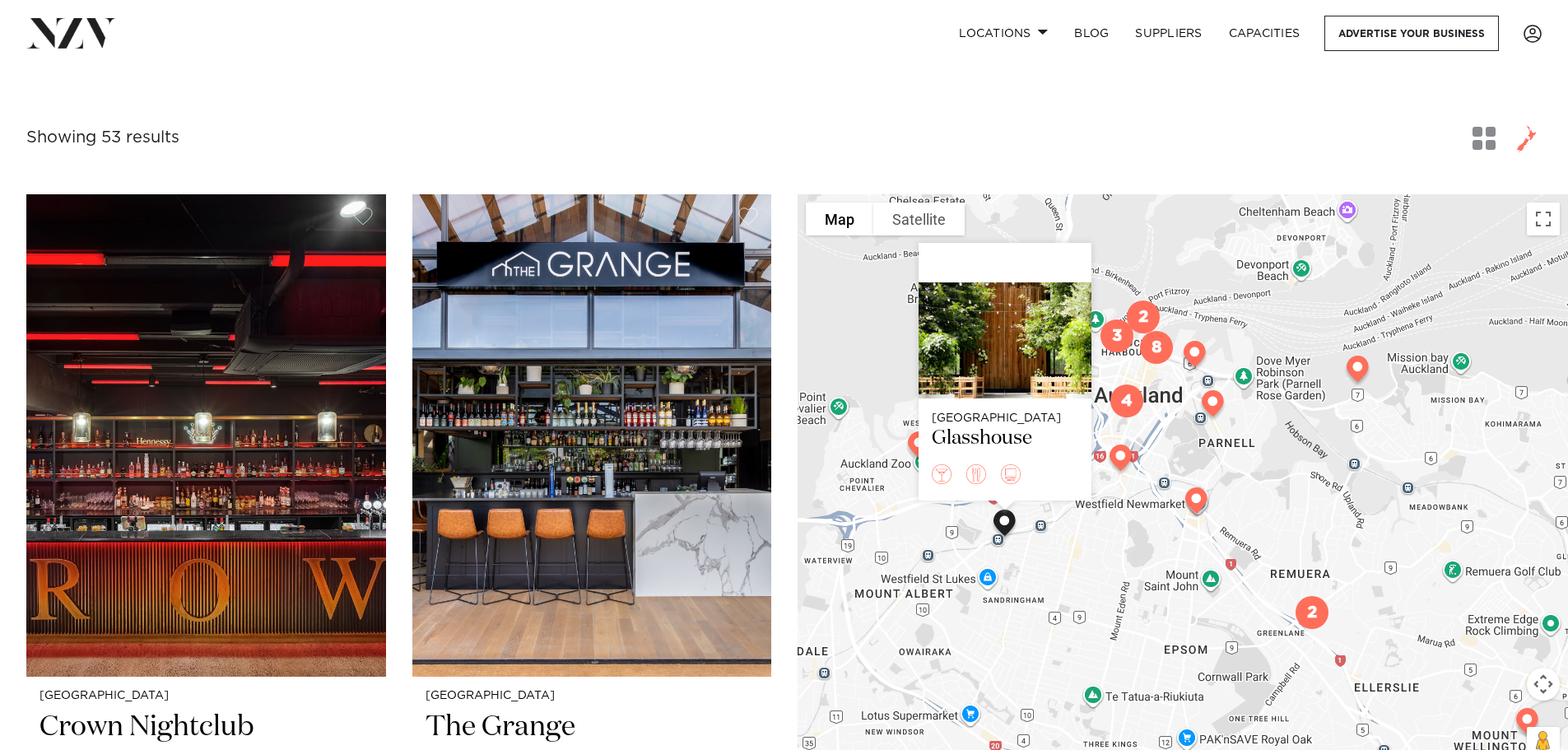
click at [897, 462] on div "Auckland Glasshouse" at bounding box center [1183, 486] width 770 height 585
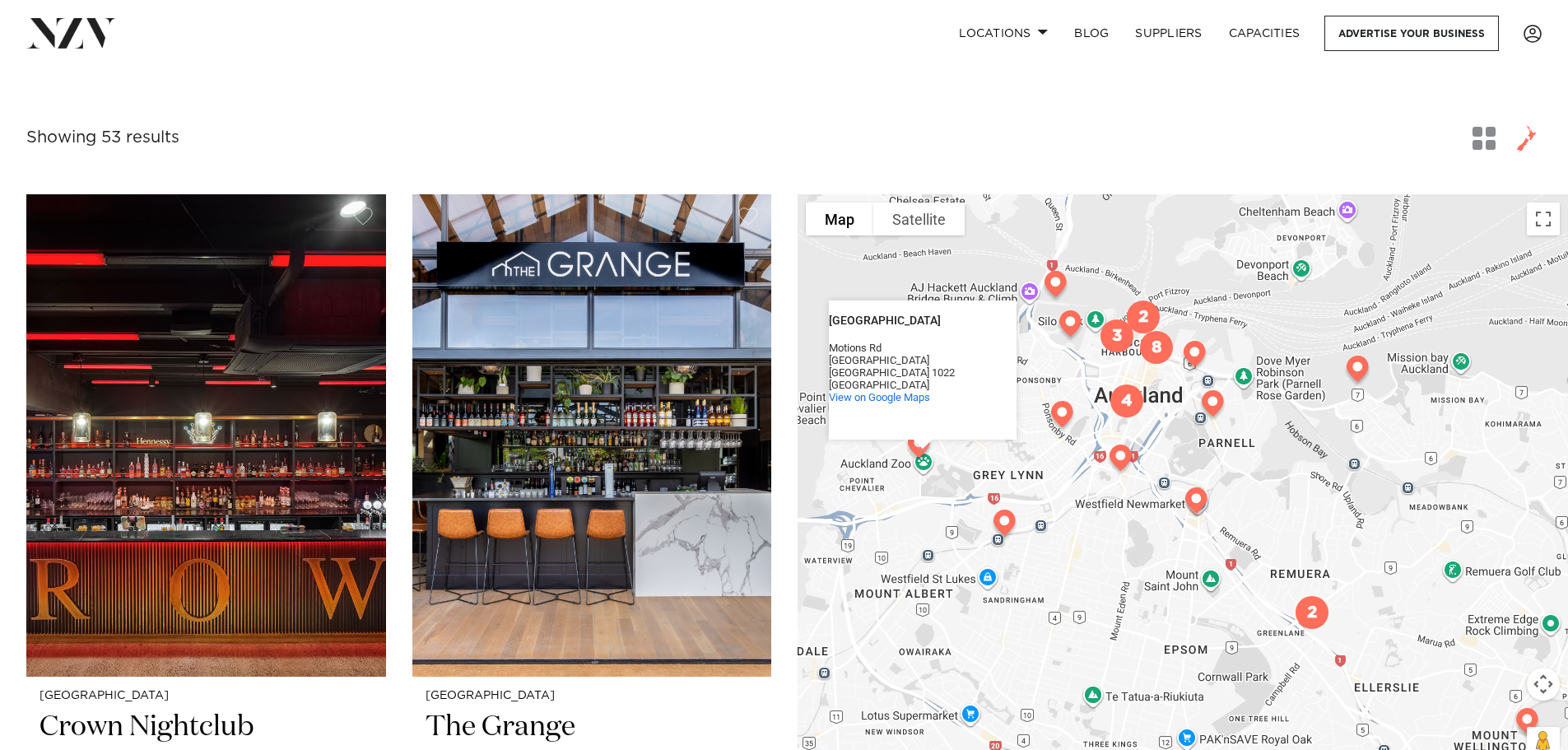
click at [1183, 486] on div "Auckland Zoo Auckland Zoo Motions Rd Western Springs Auckland 1022 New Zealand …" at bounding box center [1568, 486] width 770 height 0
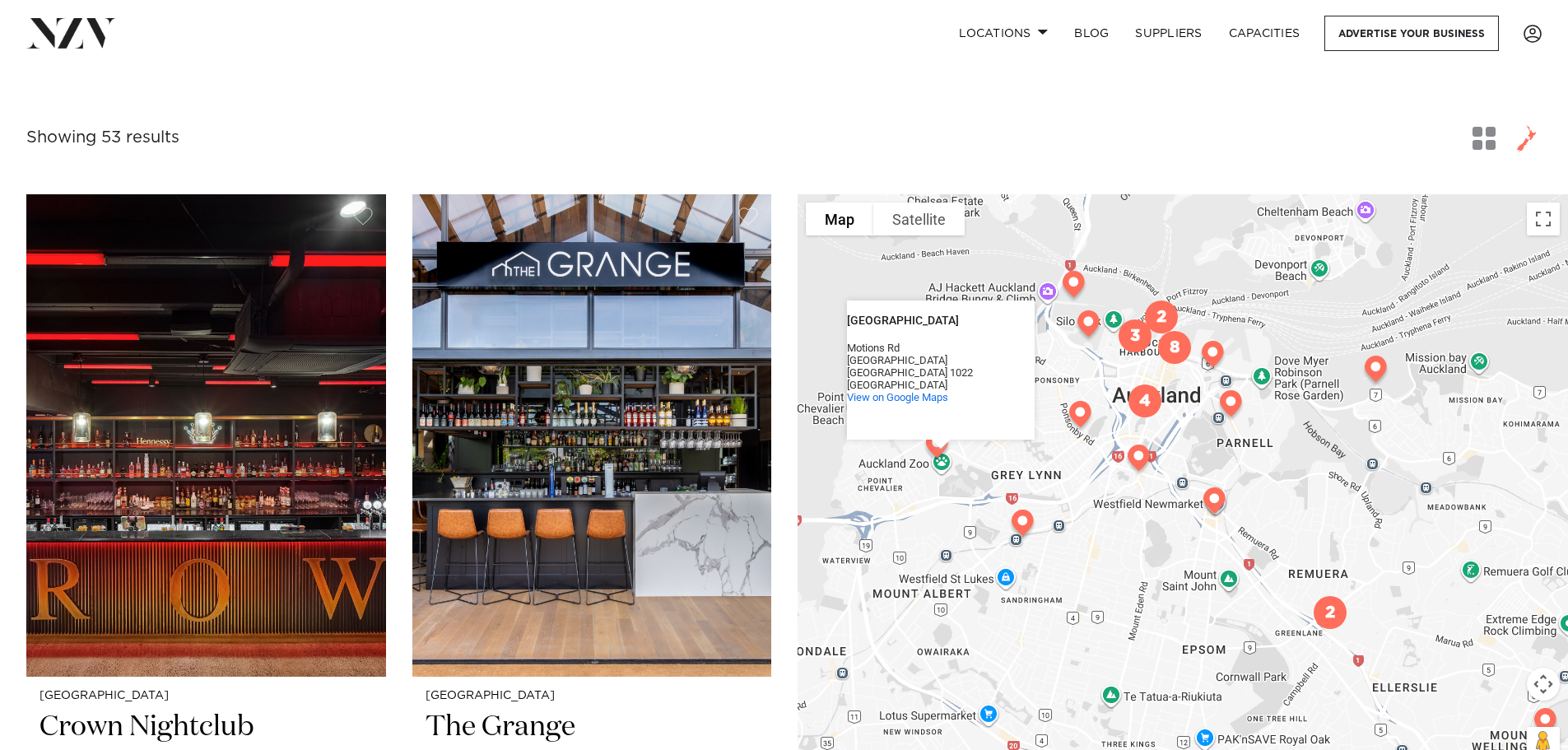
click at [995, 460] on div "Auckland Zoo Auckland Zoo Motions Rd Western Springs Auckland 1022 New Zealand …" at bounding box center [1183, 486] width 770 height 585
click at [937, 447] on div at bounding box center [941, 444] width 20 height 10
click at [932, 447] on div at bounding box center [941, 444] width 20 height 10
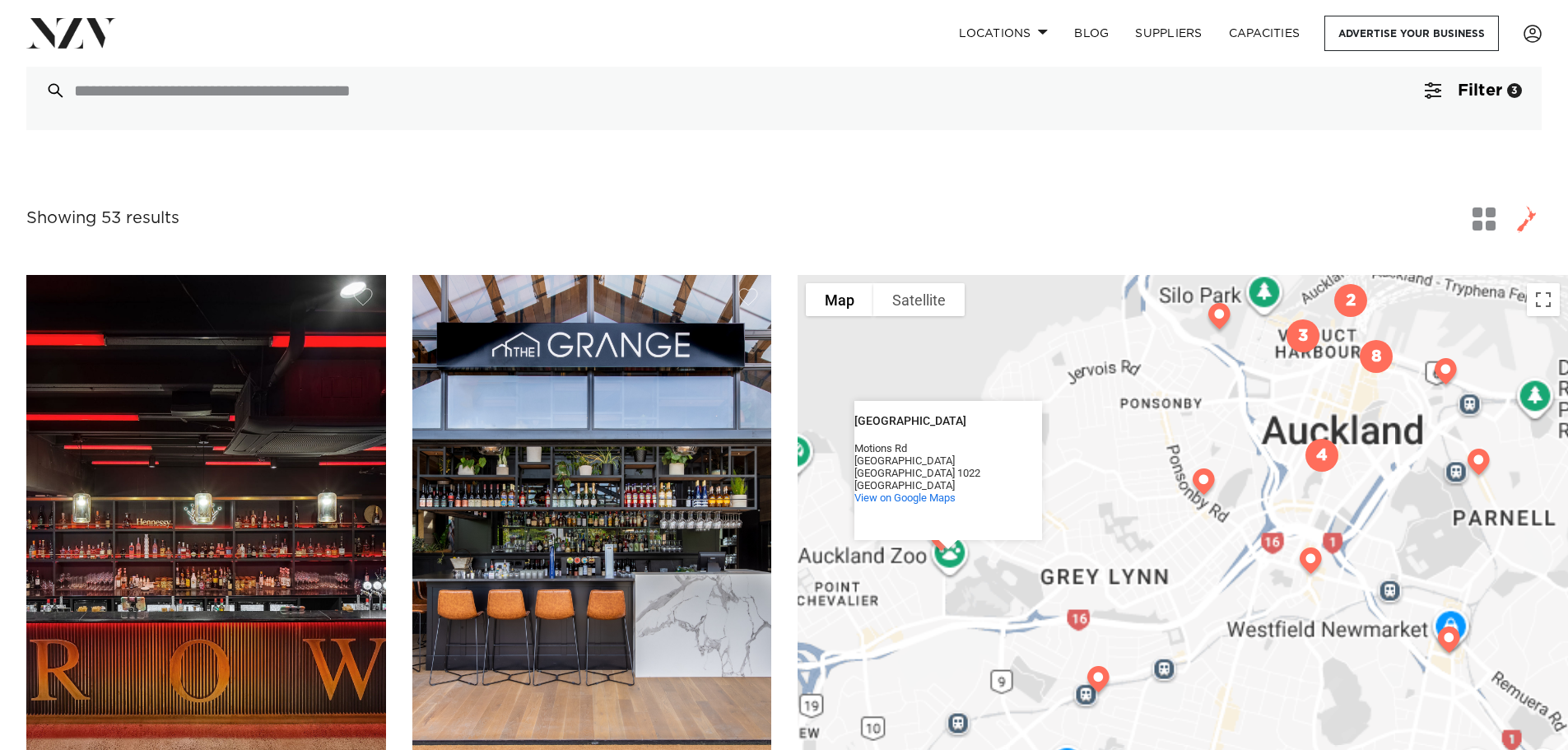
scroll to position [164, 0]
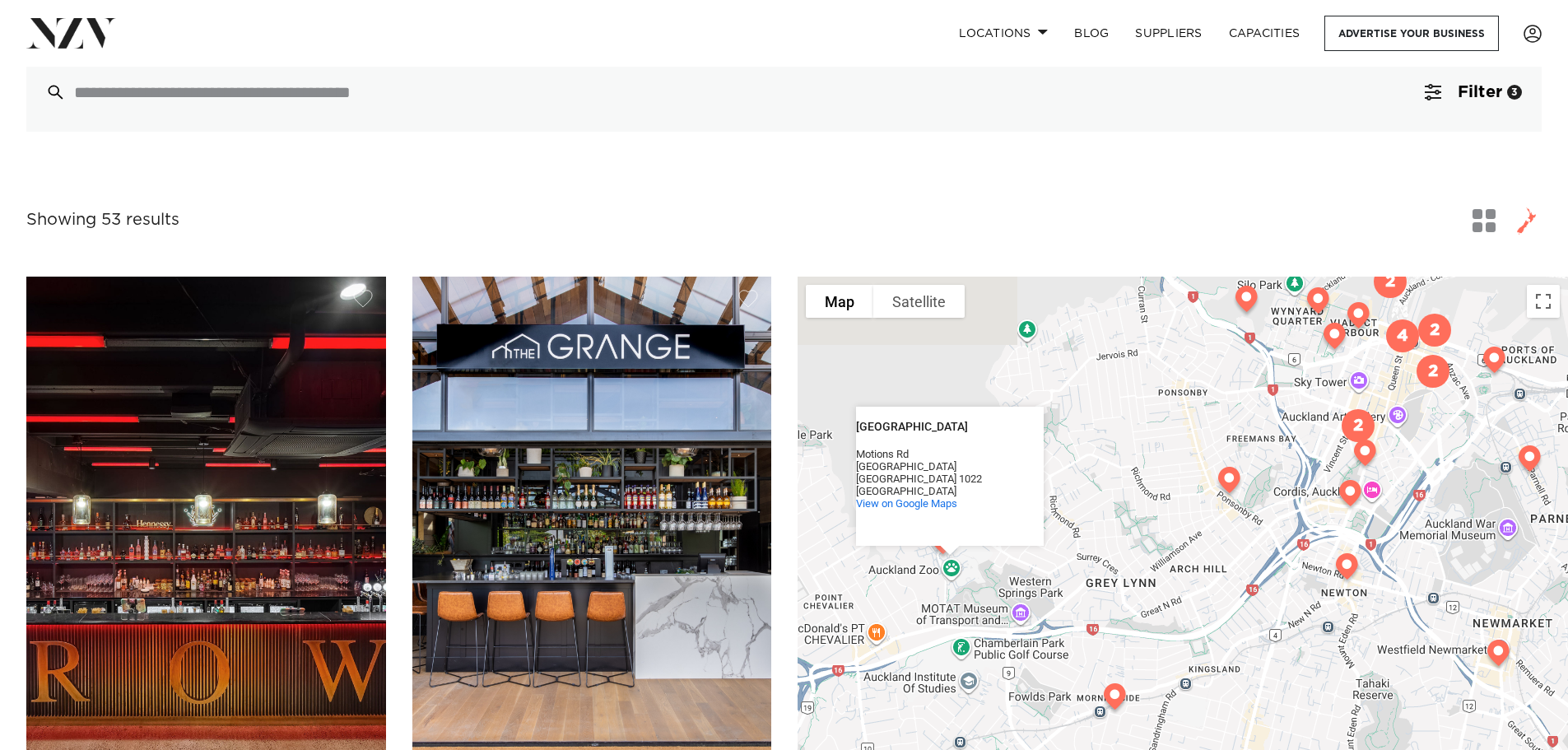
click at [1092, 494] on div "Auckland Zoo Auckland Zoo Motions Rd Western Springs Auckland 1022 New Zealand …" at bounding box center [1183, 569] width 770 height 585
click at [1004, 362] on div "Auckland Zoo Auckland Zoo Motions Rd Western Springs Auckland 1022 New Zealand …" at bounding box center [1183, 569] width 770 height 585
click at [1032, 478] on div "Motions Rd Western Springs Auckland 1022 New Zealand" at bounding box center [949, 472] width 187 height 50
click at [1033, 379] on div "Auckland Zoo Auckland Zoo Motions Rd Western Springs Auckland 1022 New Zealand …" at bounding box center [1183, 569] width 770 height 585
click at [843, 391] on div "Auckland Zoo Auckland Zoo Motions Rd Western Springs Auckland 1022 New Zealand …" at bounding box center [1183, 569] width 770 height 585
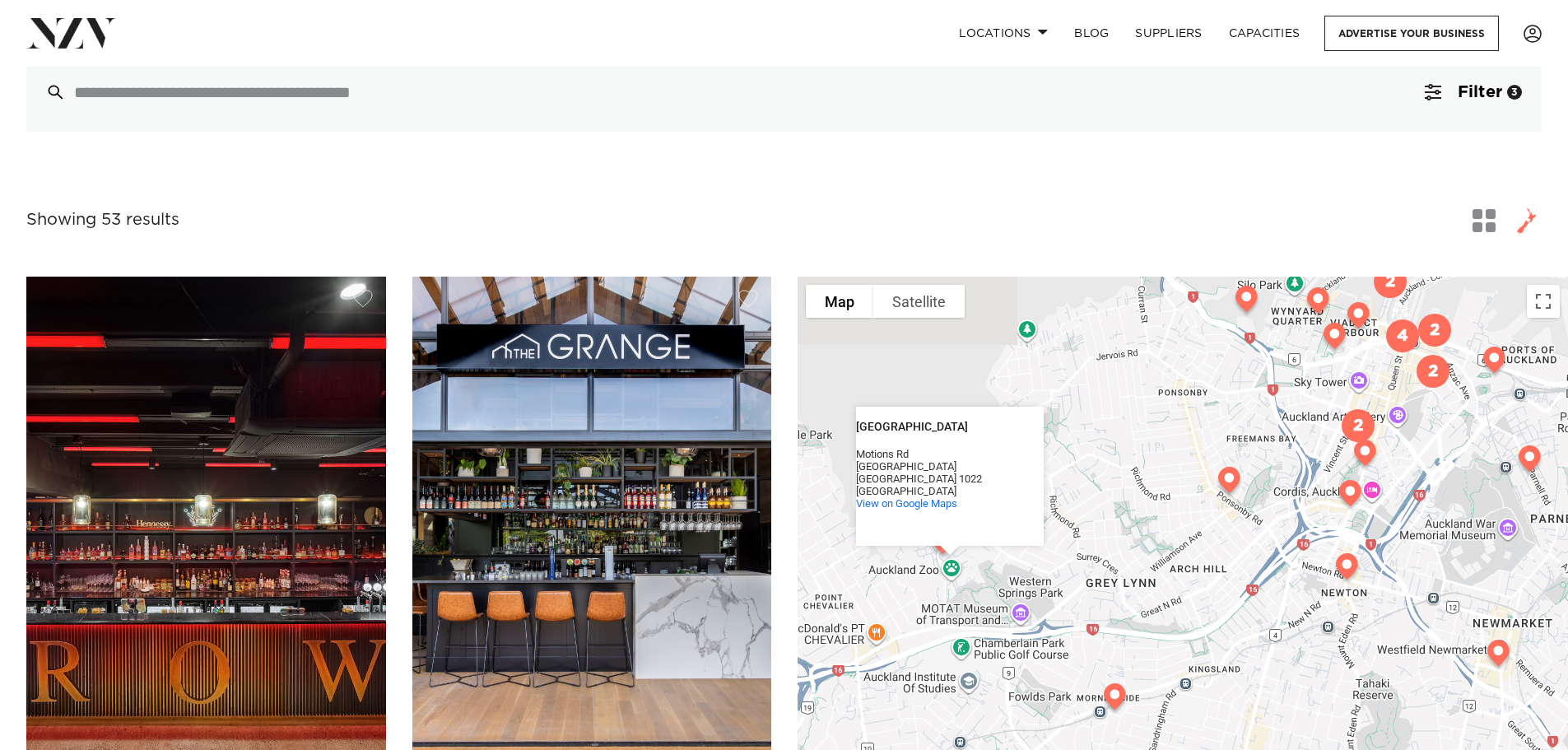
click at [957, 576] on div "Auckland Zoo Auckland Zoo Motions Rd Western Springs Auckland 1022 New Zealand …" at bounding box center [1183, 569] width 770 height 585
click at [991, 569] on div "Auckland Zoo Auckland Zoo Motions Rd Western Springs Auckland 1022 New Zealand …" at bounding box center [1183, 569] width 770 height 585
drag, startPoint x: 1097, startPoint y: 456, endPoint x: 1012, endPoint y: 452, distance: 85.1
click at [1011, 451] on div "Auckland Zoo Auckland Zoo Motions Rd Western Springs Auckland 1022 New Zealand …" at bounding box center [1183, 569] width 770 height 585
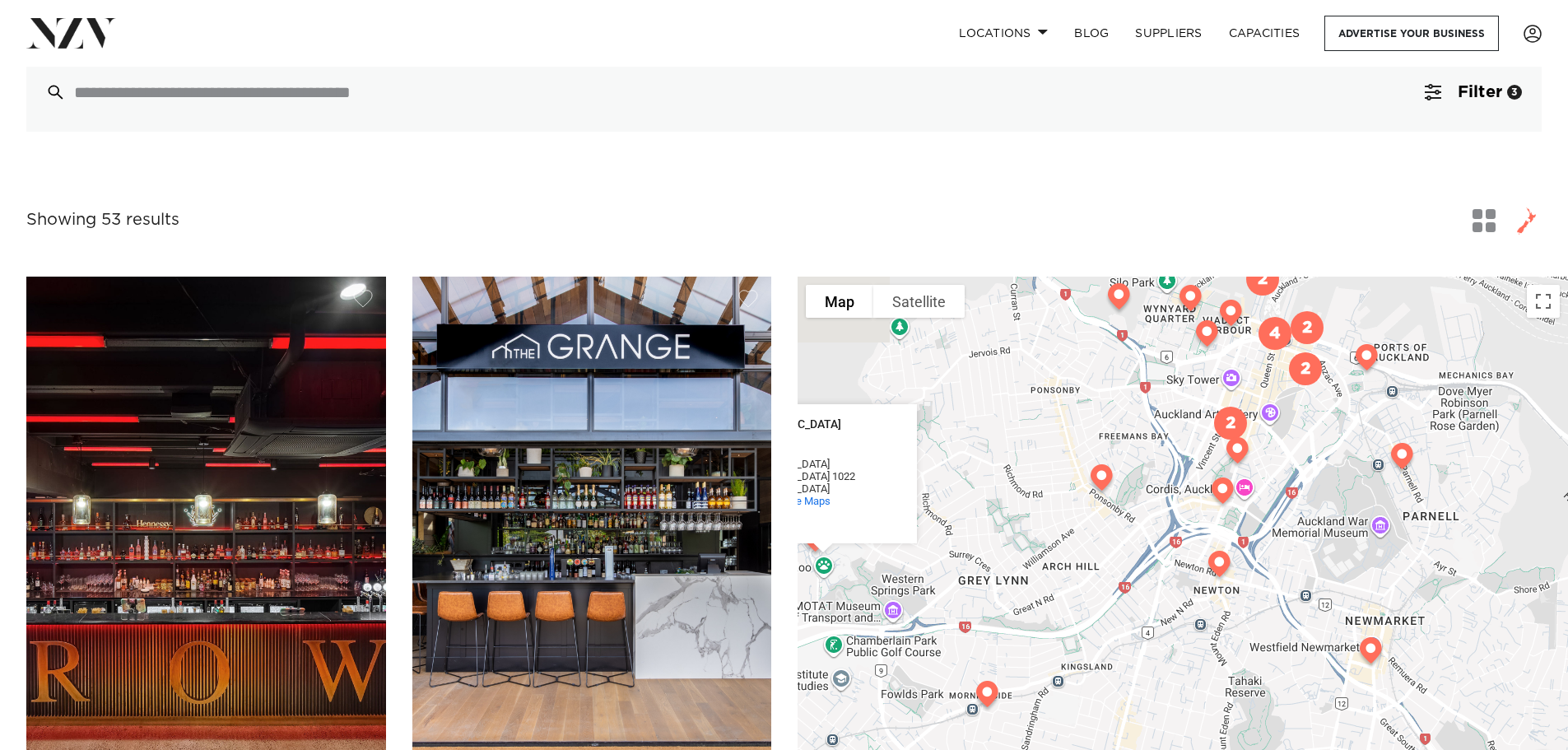
click at [1102, 480] on img at bounding box center [1101, 481] width 42 height 46
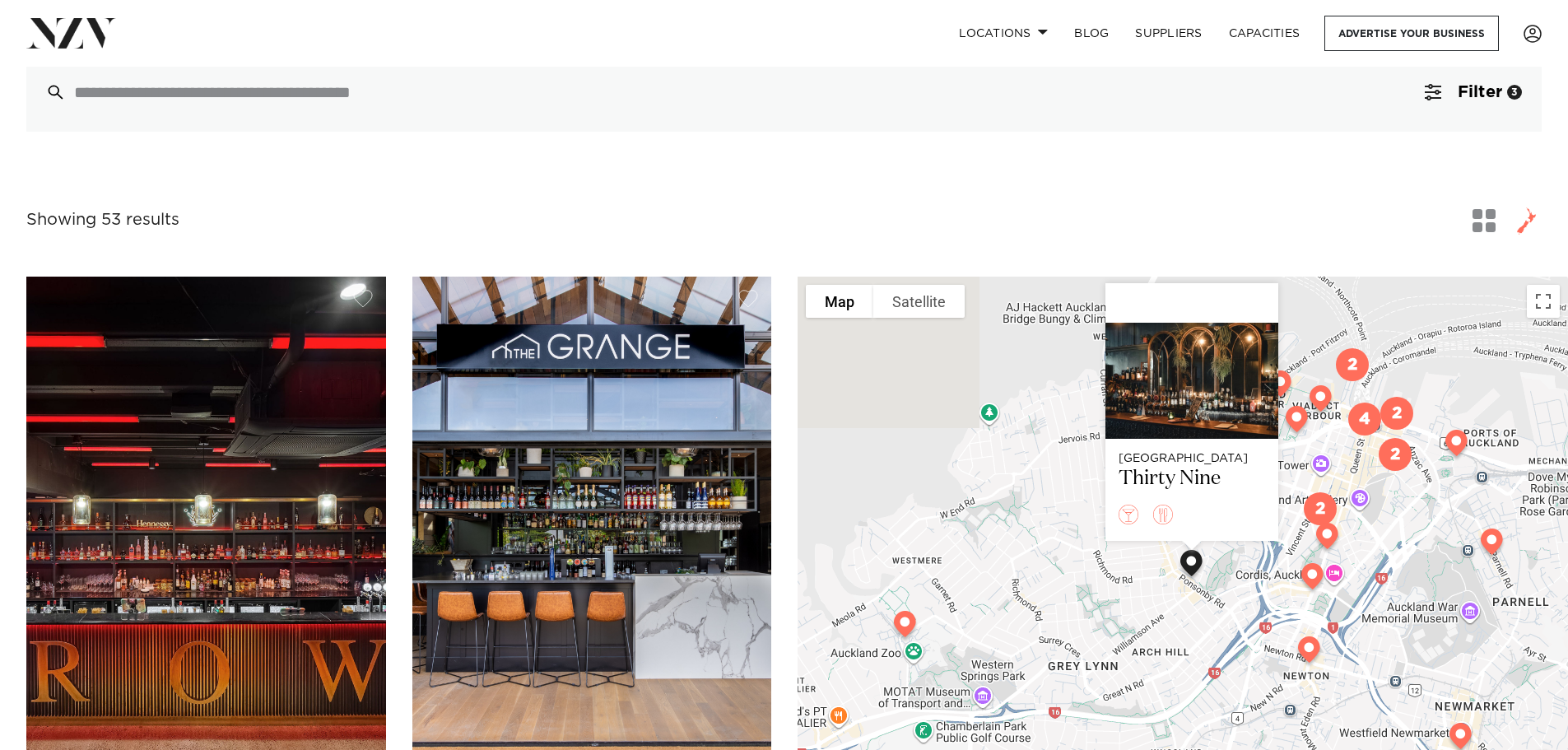
drag, startPoint x: 994, startPoint y: 485, endPoint x: 1115, endPoint y: 433, distance: 131.7
click at [1115, 433] on div "Auckland Thirty Nine" at bounding box center [1183, 569] width 770 height 585
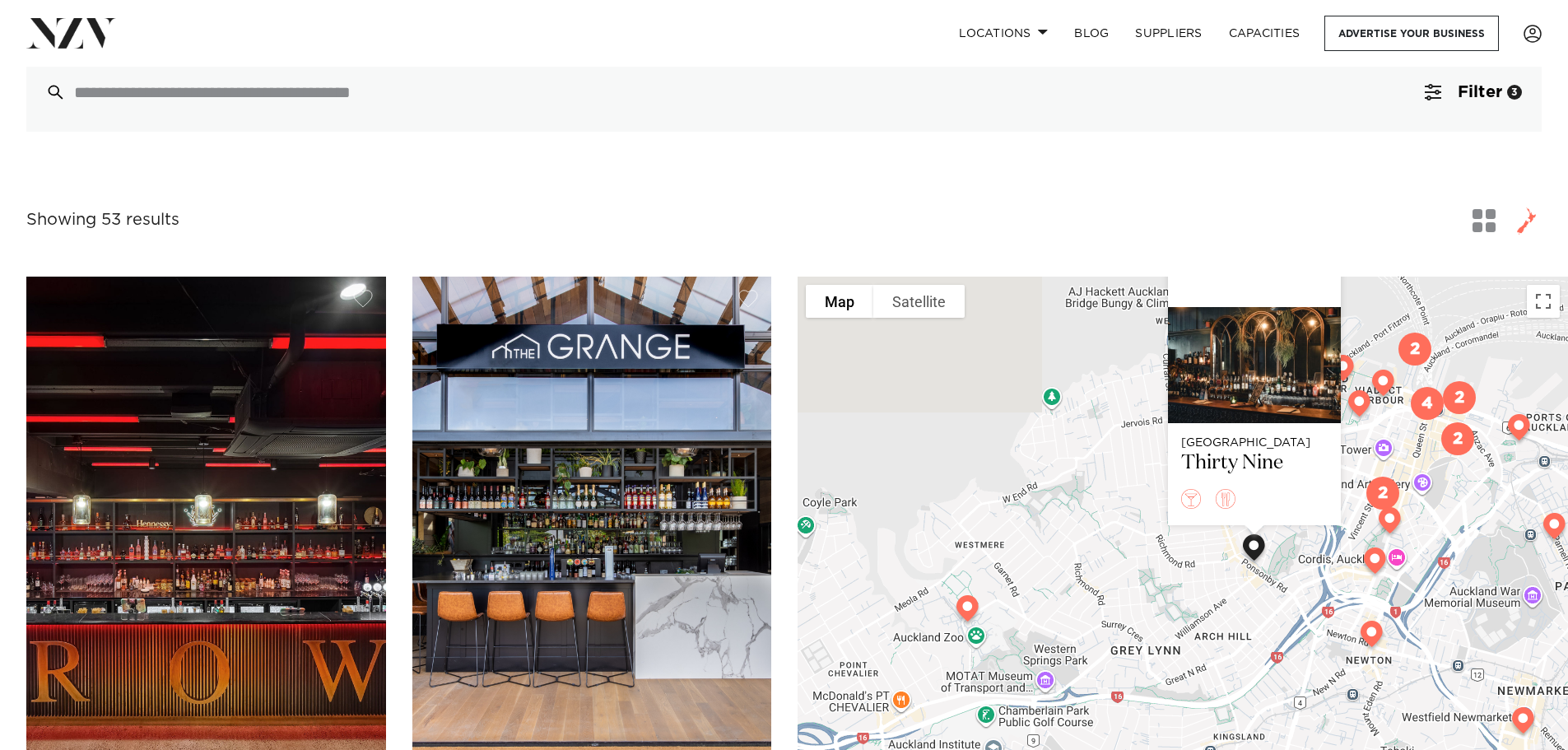
click at [968, 600] on img at bounding box center [966, 612] width 42 height 46
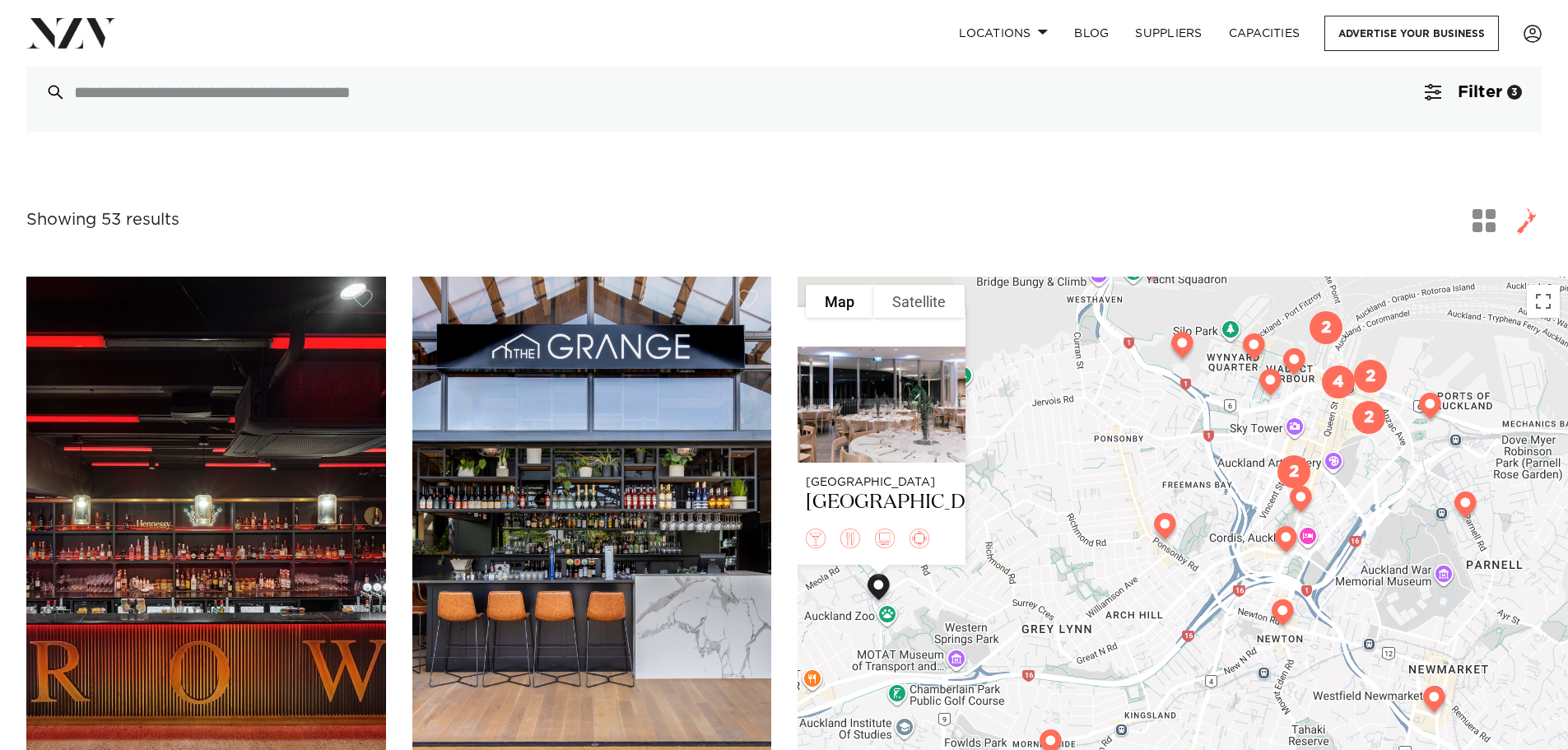
click at [1029, 538] on div "Auckland Auckland Zoo" at bounding box center [1183, 569] width 770 height 585
click at [1164, 528] on img at bounding box center [1164, 529] width 42 height 46
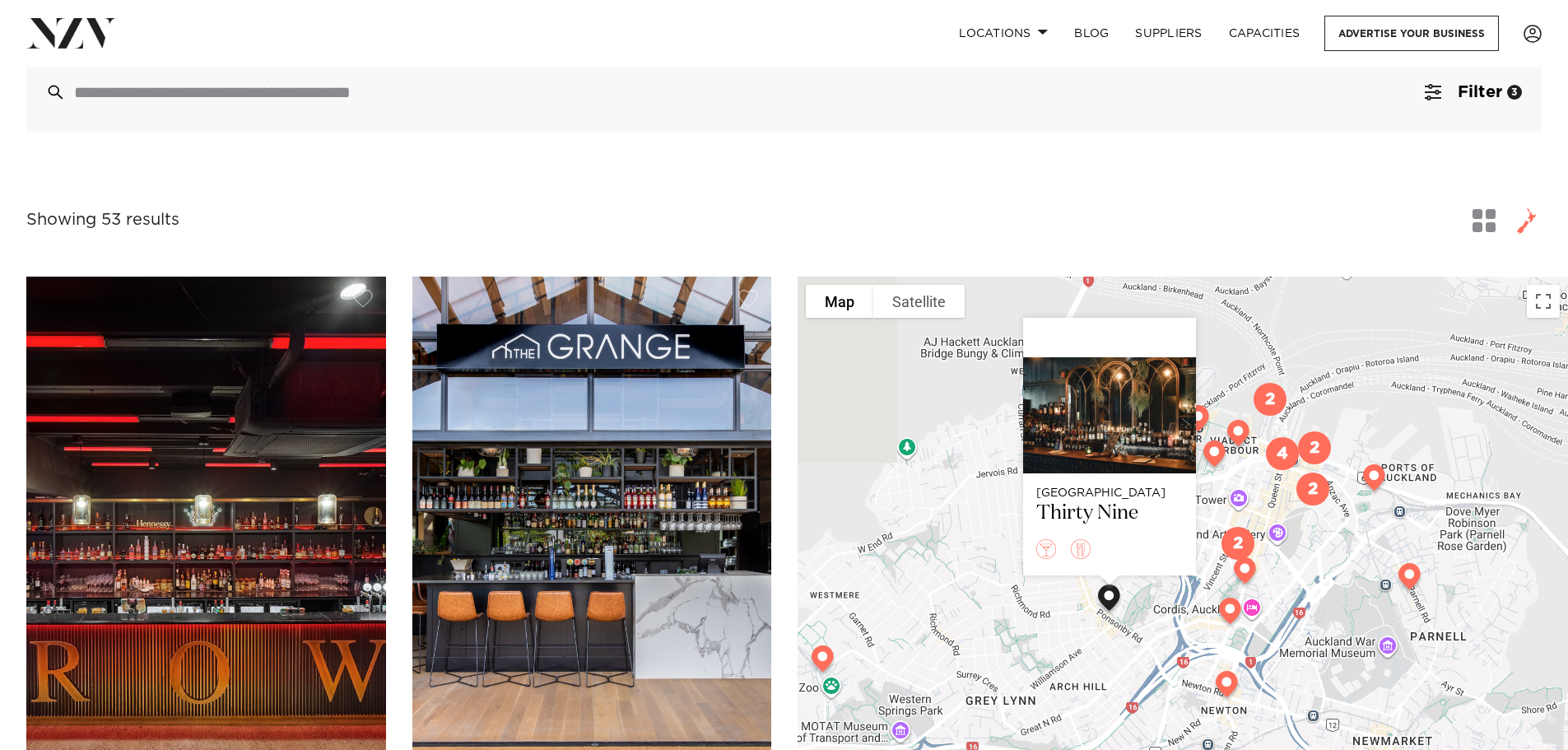
drag, startPoint x: 955, startPoint y: 533, endPoint x: 911, endPoint y: 511, distance: 49.2
click at [911, 511] on div "Auckland Thirty Nine" at bounding box center [1183, 569] width 770 height 585
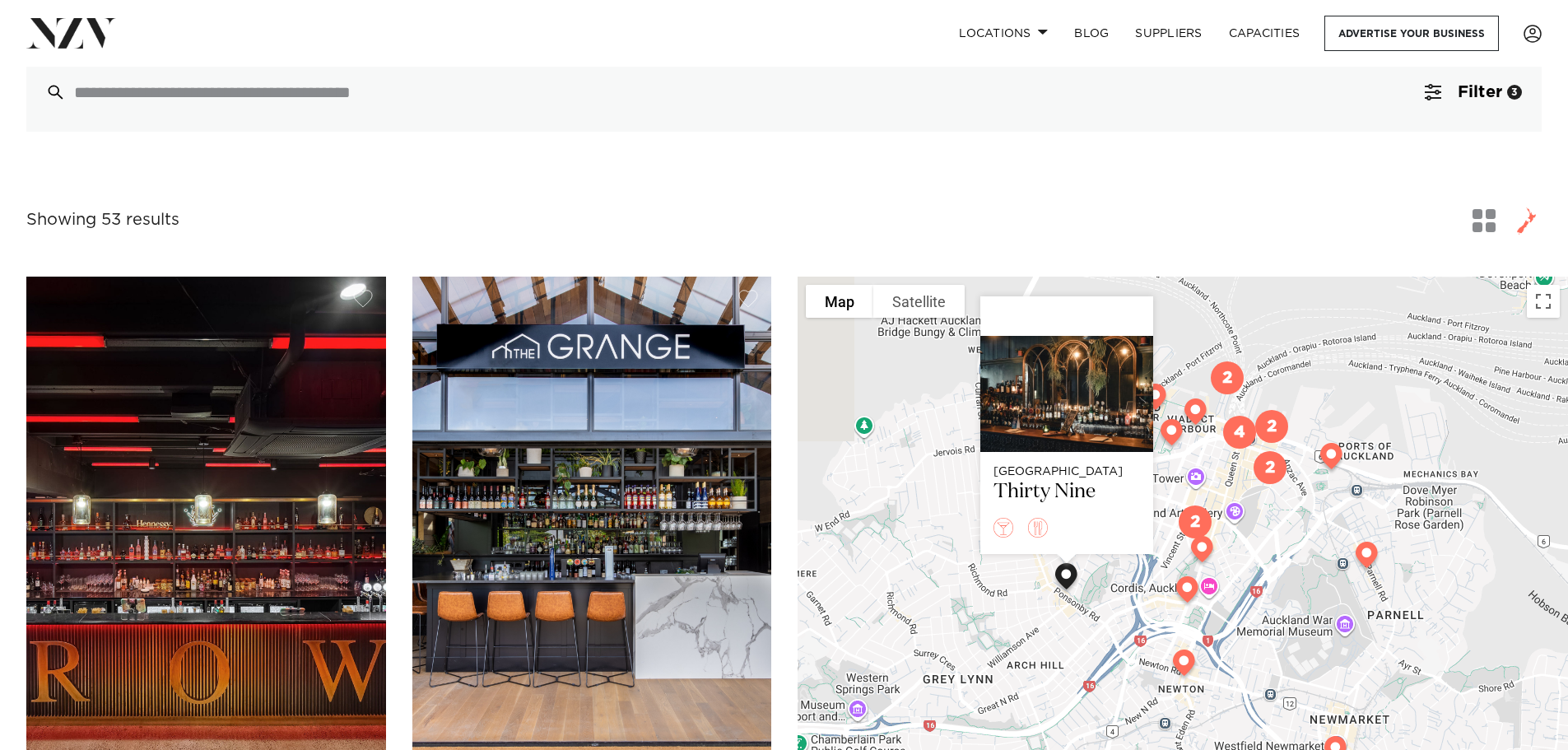
click at [1368, 400] on div "Auckland Thirty Nine" at bounding box center [1183, 569] width 770 height 585
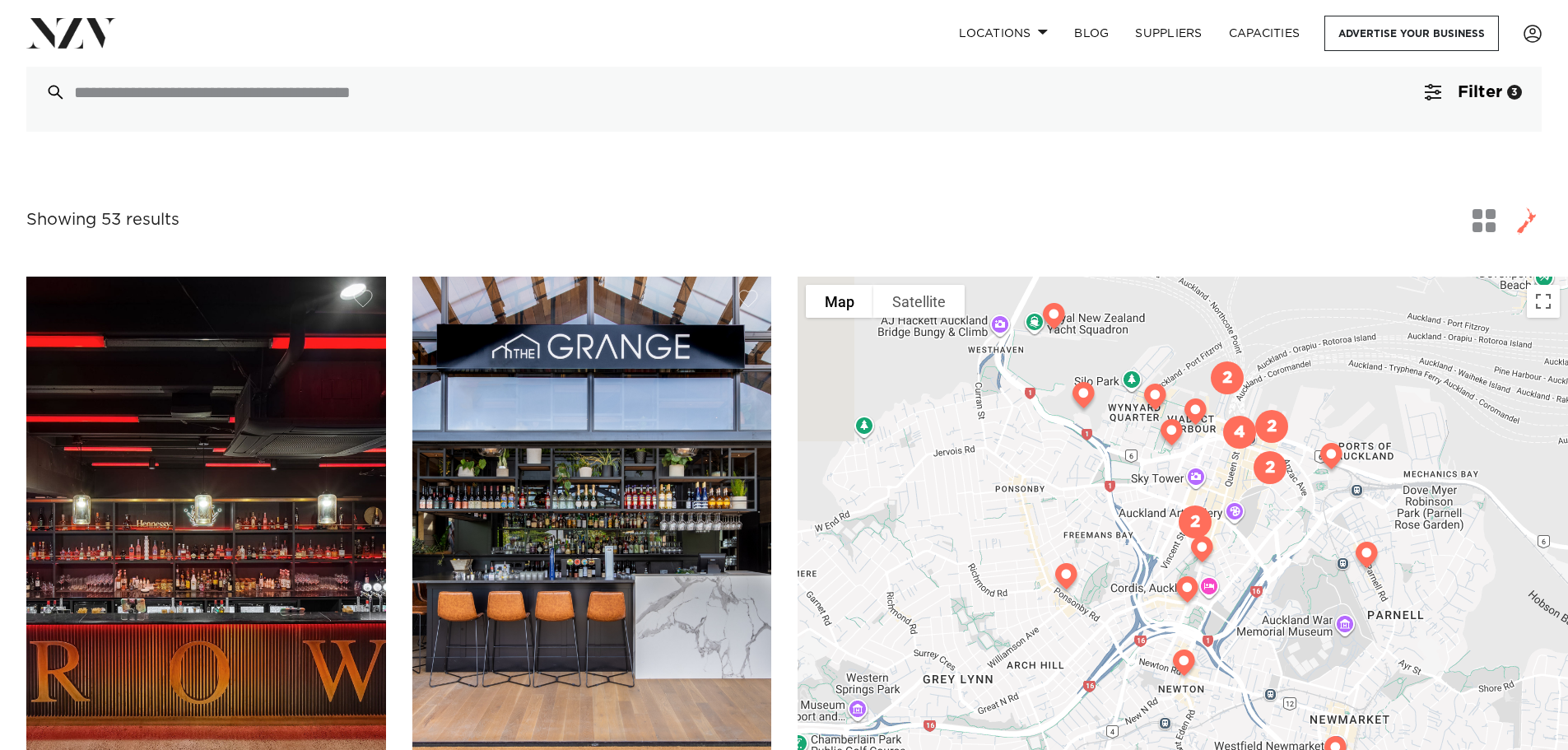
click at [1192, 515] on img "2" at bounding box center [1195, 522] width 46 height 46
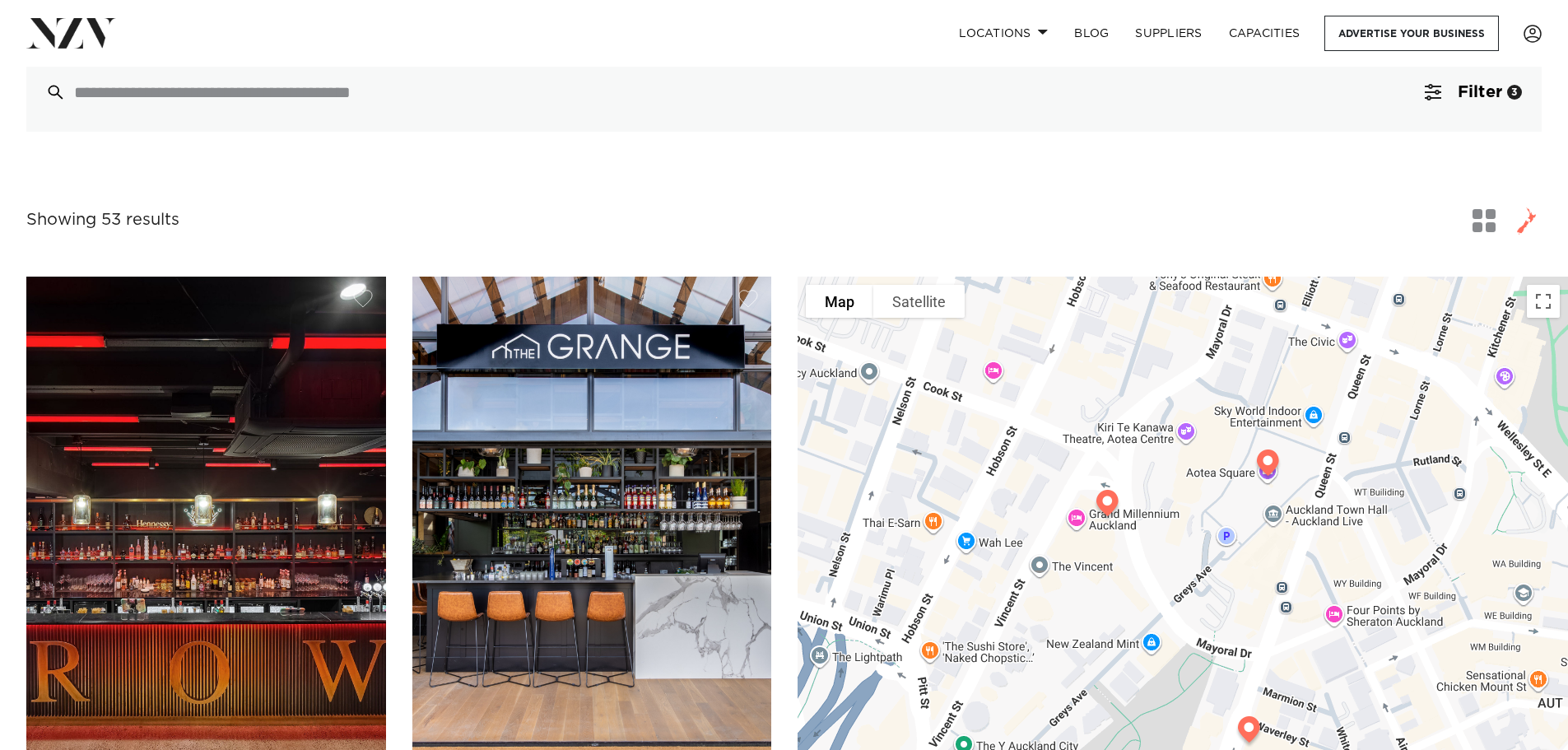
click at [1115, 501] on img at bounding box center [1107, 506] width 42 height 46
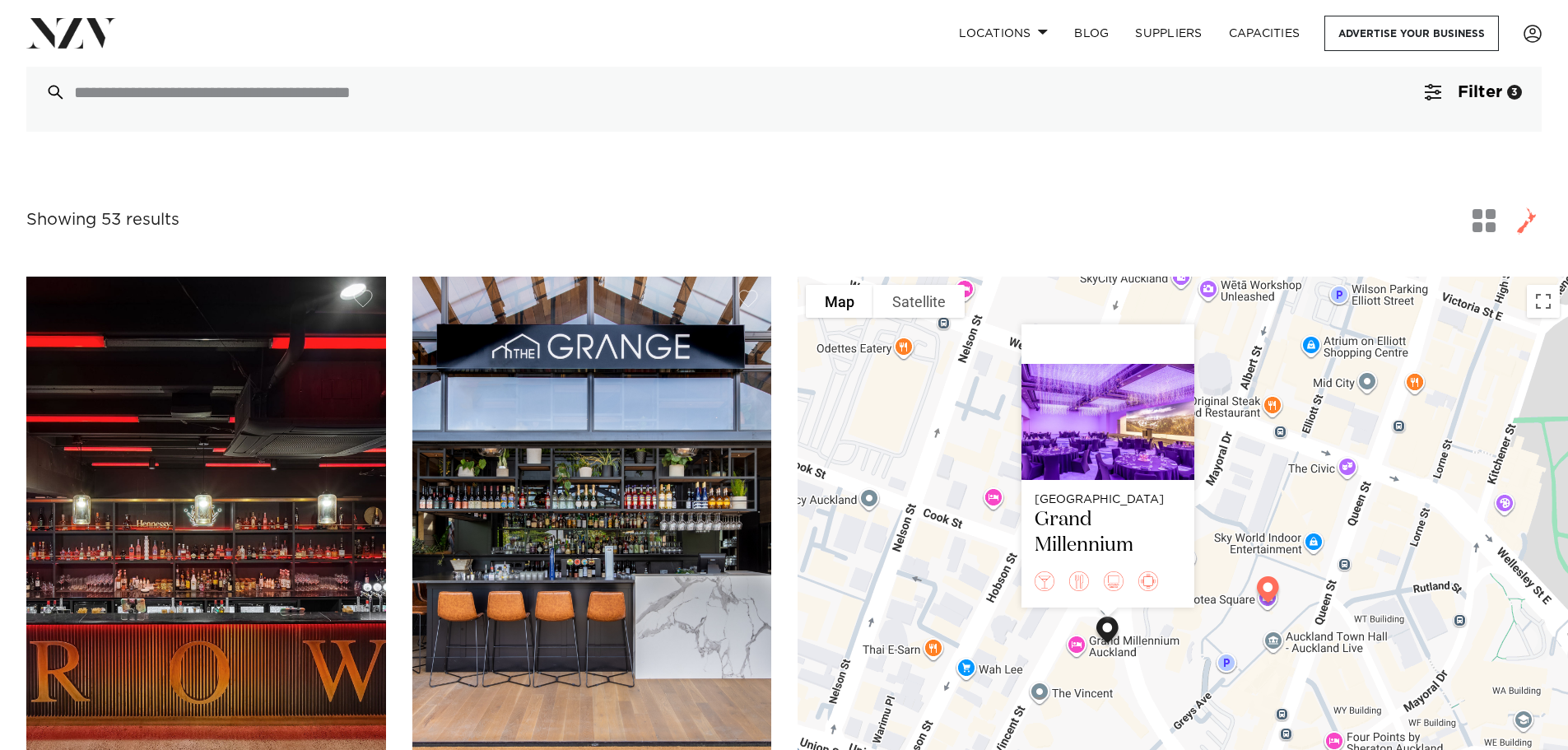
click at [1273, 588] on img at bounding box center [1267, 593] width 42 height 46
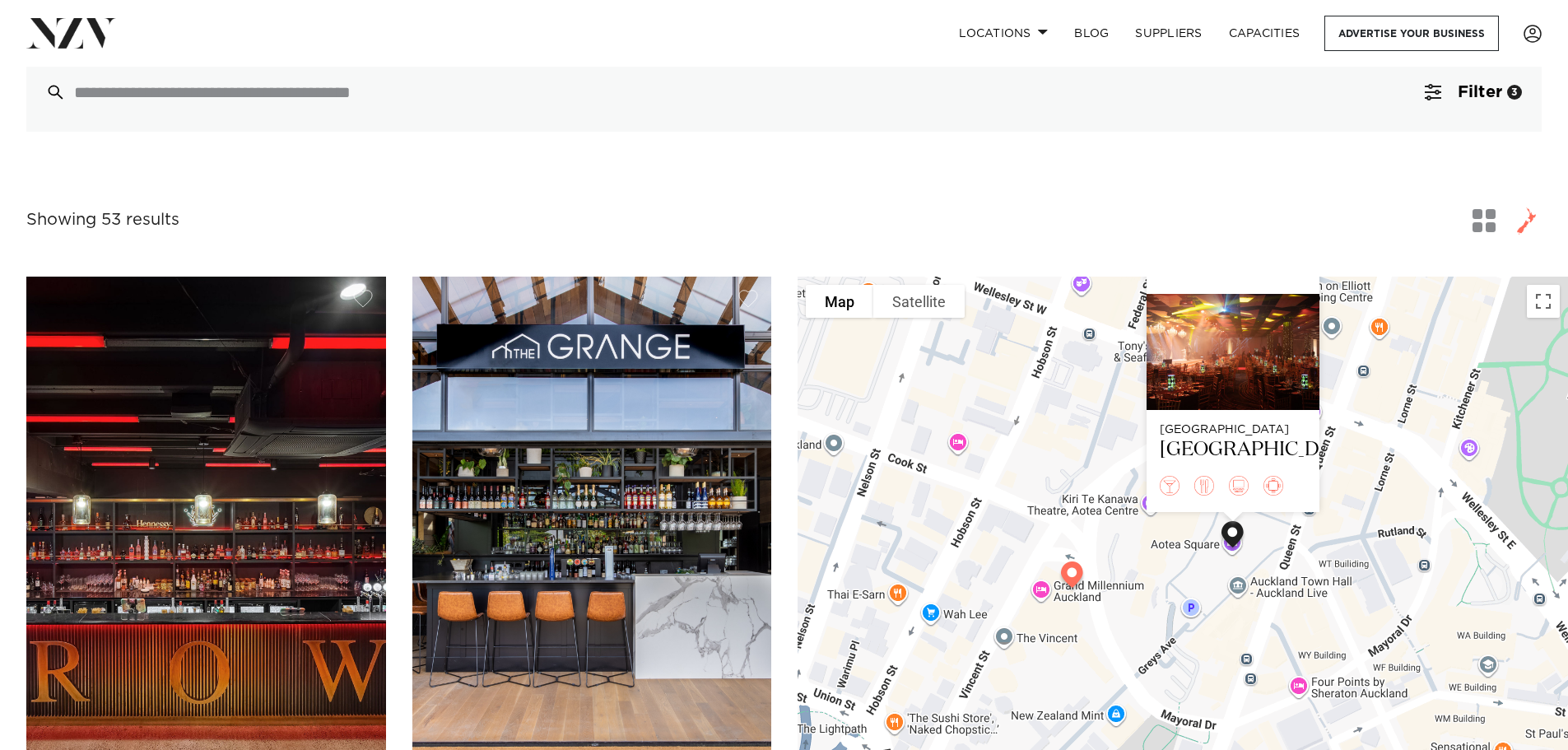
drag, startPoint x: 1138, startPoint y: 585, endPoint x: 1101, endPoint y: 513, distance: 81.0
click at [1101, 513] on div "Auckland Aotea Centre" at bounding box center [1183, 569] width 770 height 585
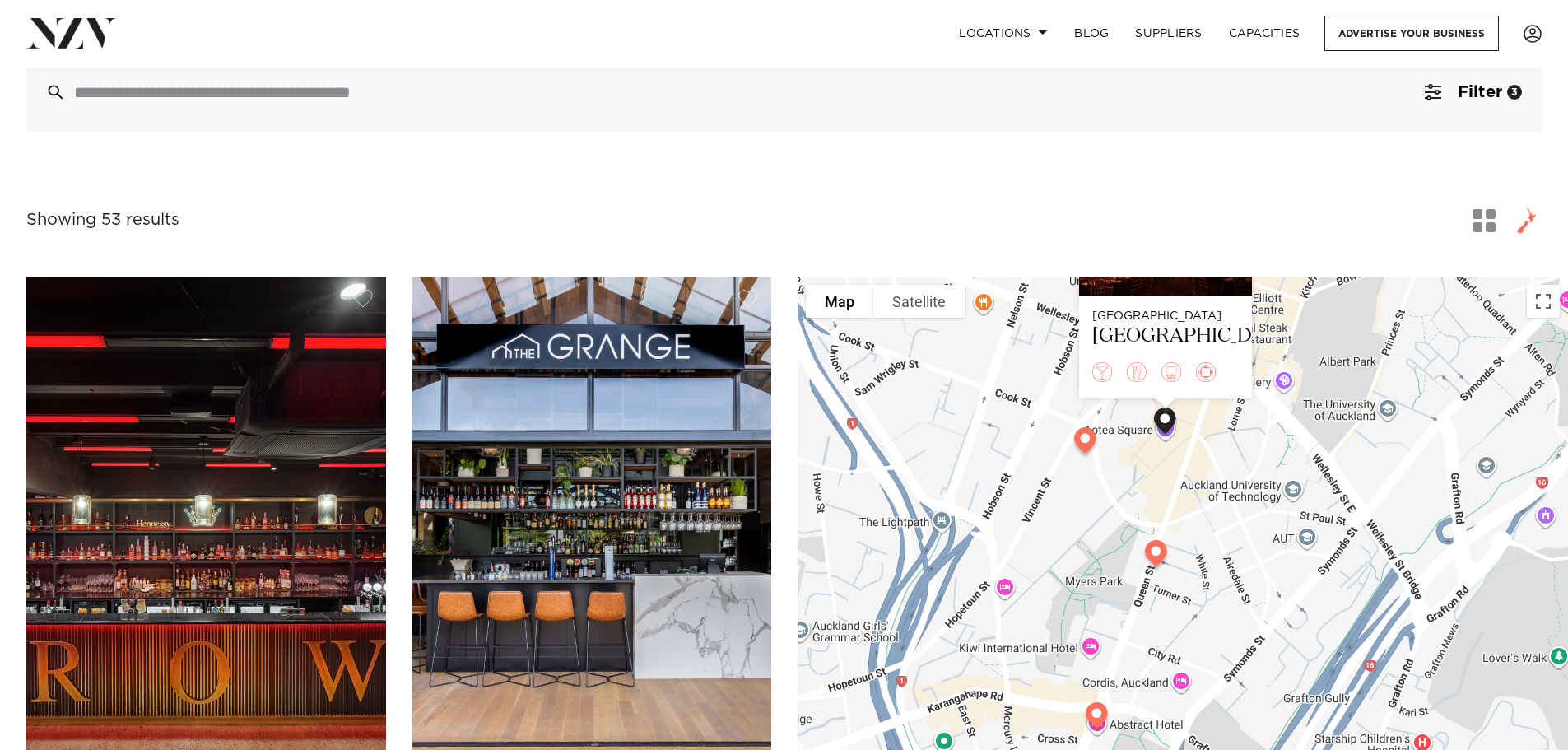
drag, startPoint x: 1138, startPoint y: 599, endPoint x: 1117, endPoint y: 531, distance: 71.2
click at [1117, 531] on div "Auckland Aotea Centre" at bounding box center [1183, 569] width 770 height 585
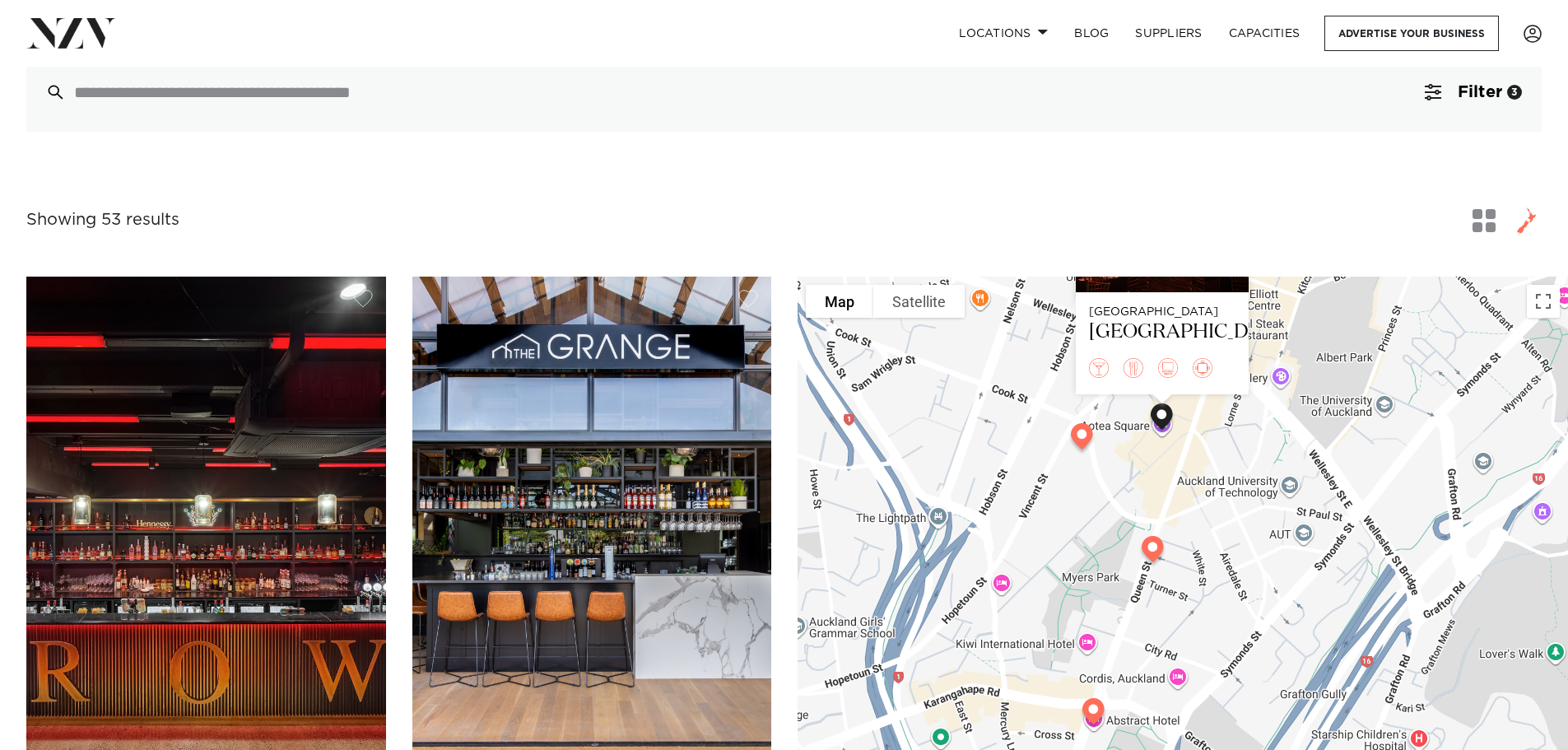
click at [1153, 551] on img at bounding box center [1152, 552] width 42 height 46
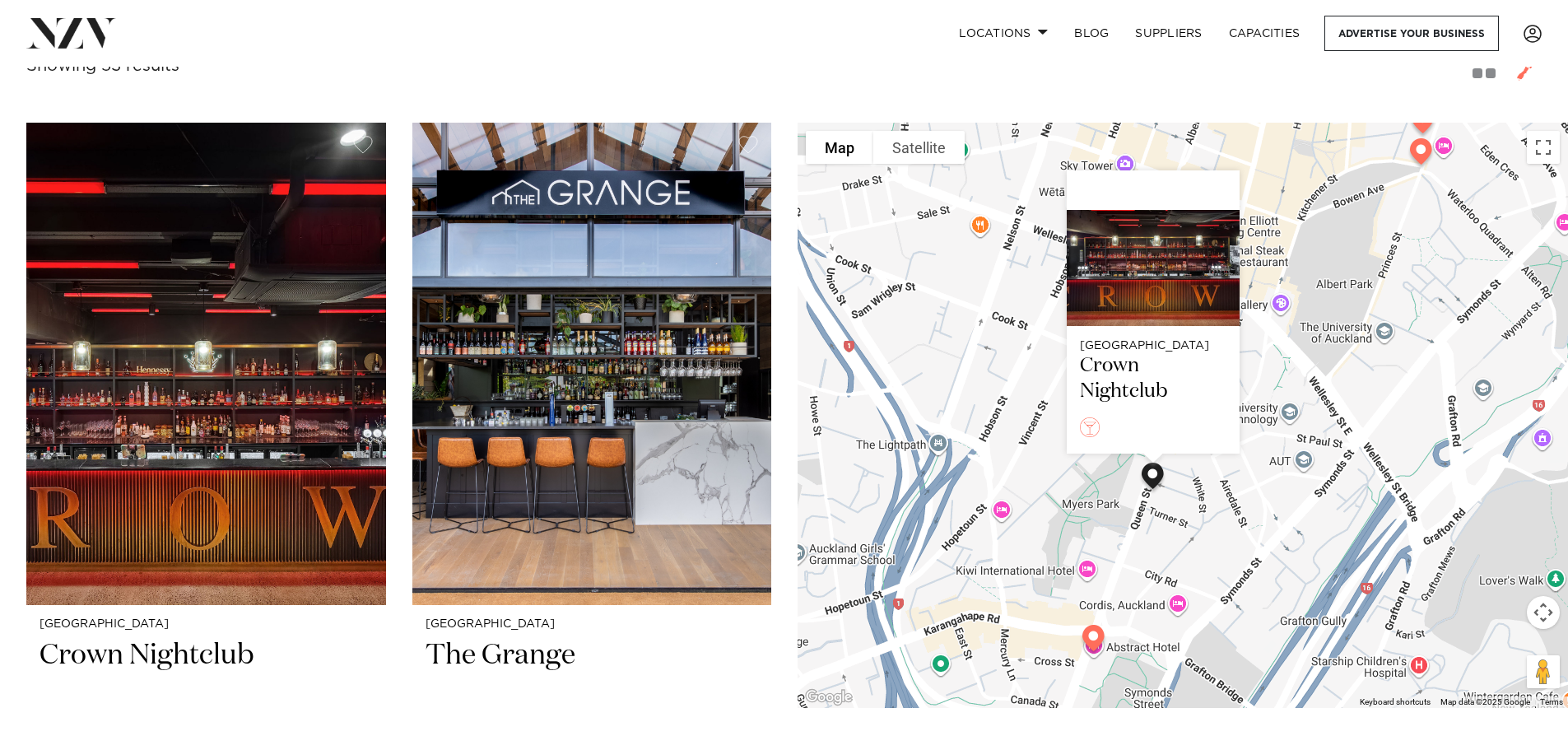
scroll to position [741, 0]
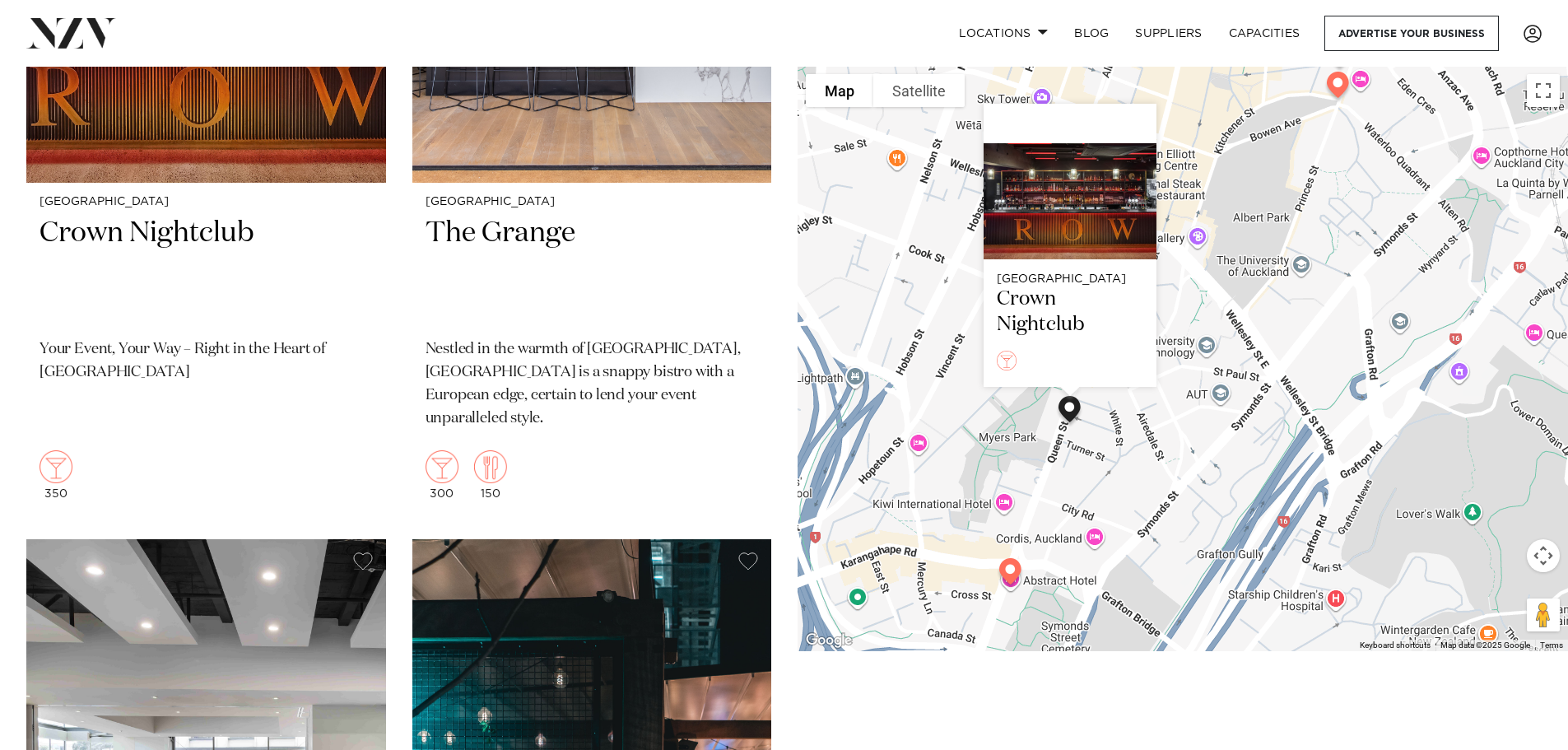
click at [991, 446] on div "Auckland Crown Nightclub" at bounding box center [1183, 358] width 770 height 585
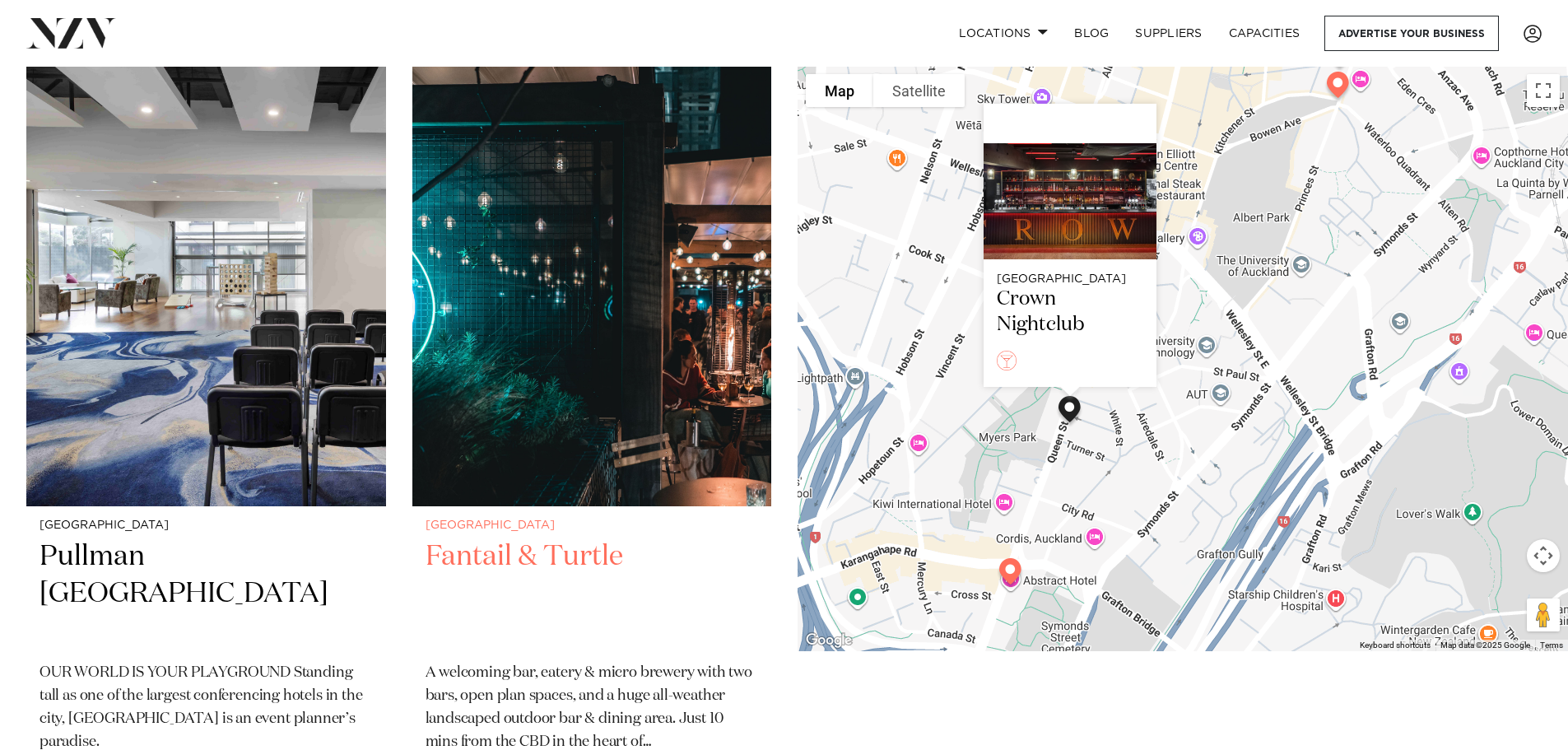
scroll to position [1317, 0]
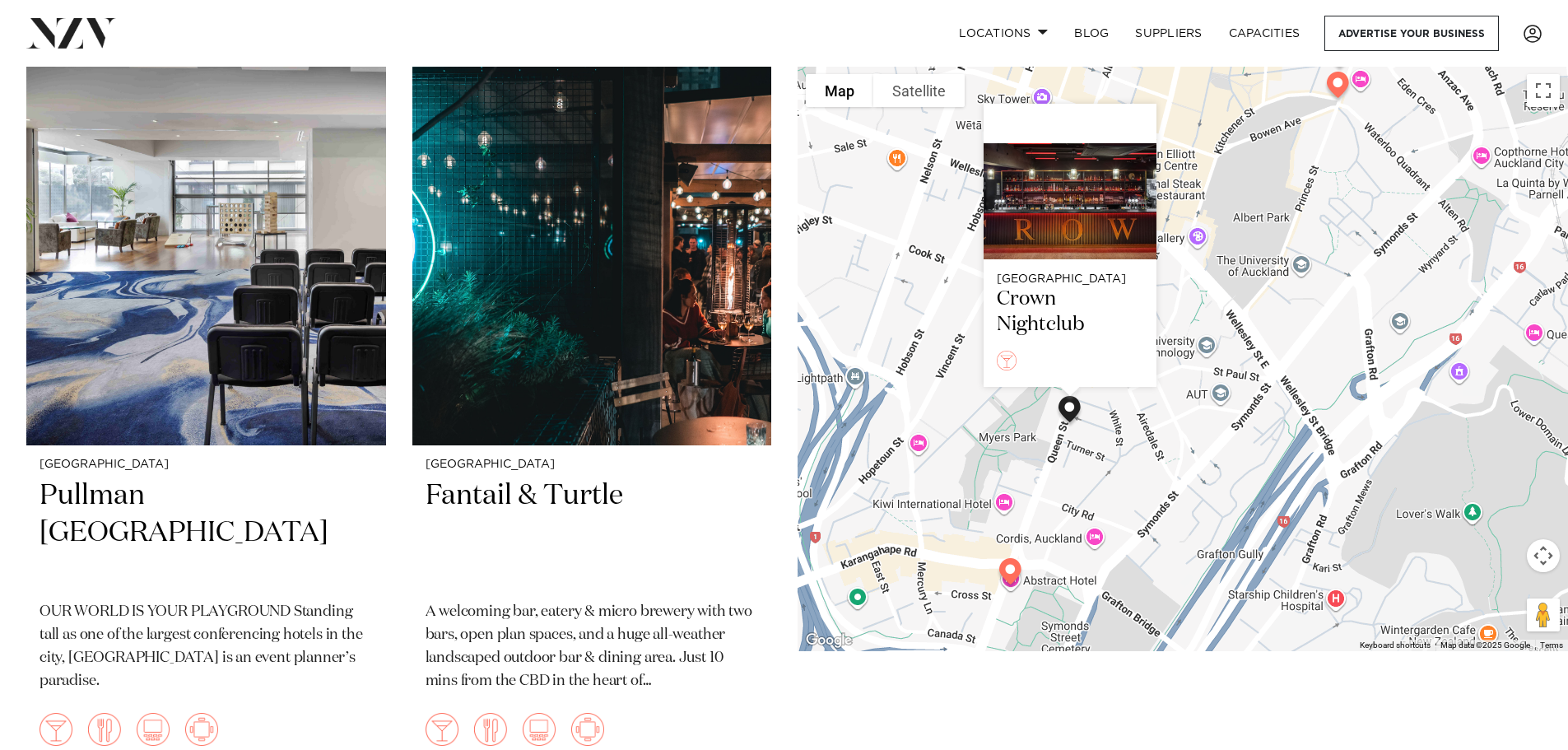
click at [1295, 475] on div "Auckland Crown Nightclub" at bounding box center [1183, 358] width 770 height 585
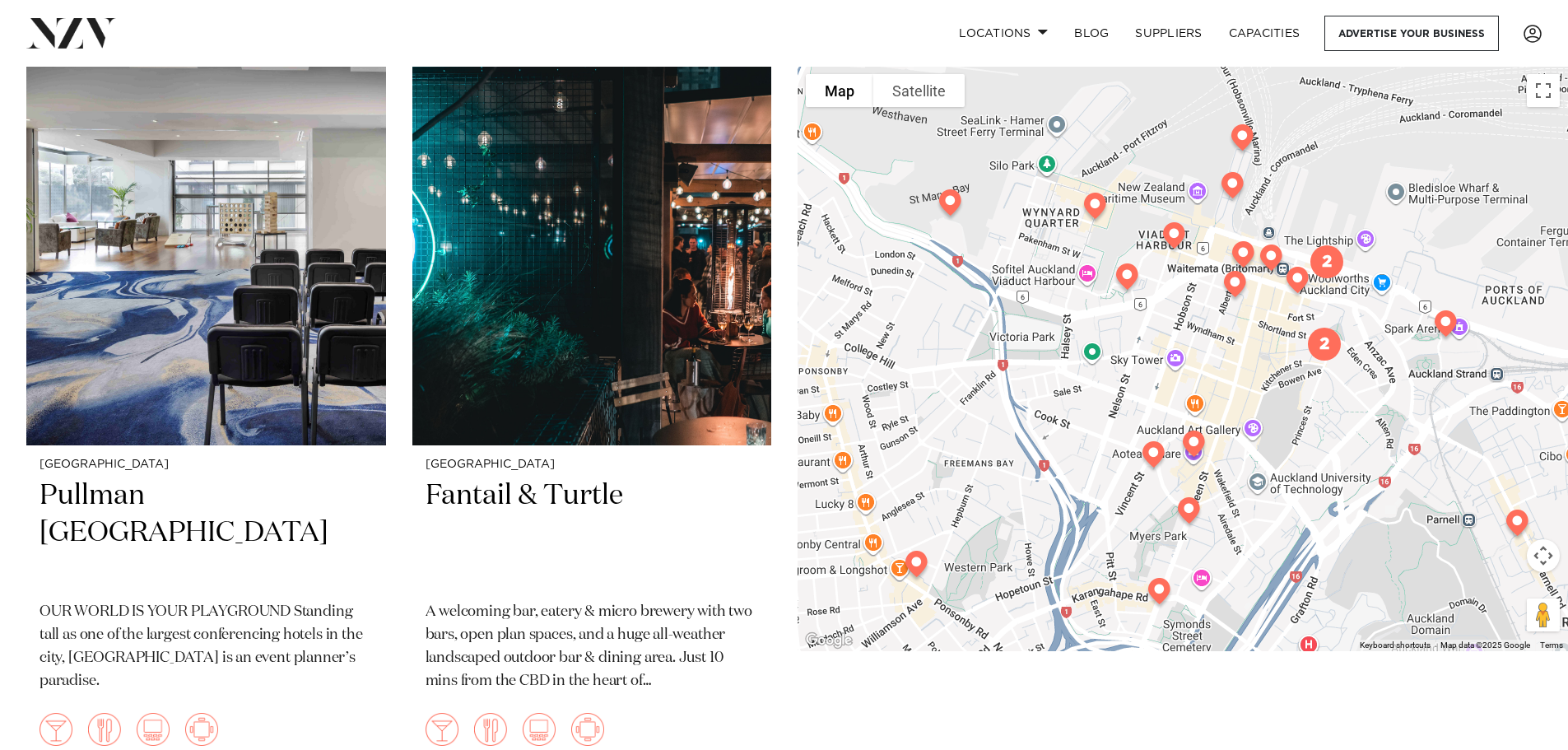
drag, startPoint x: 1069, startPoint y: 338, endPoint x: 1111, endPoint y: 416, distance: 88.6
click at [1111, 416] on div at bounding box center [1183, 358] width 770 height 585
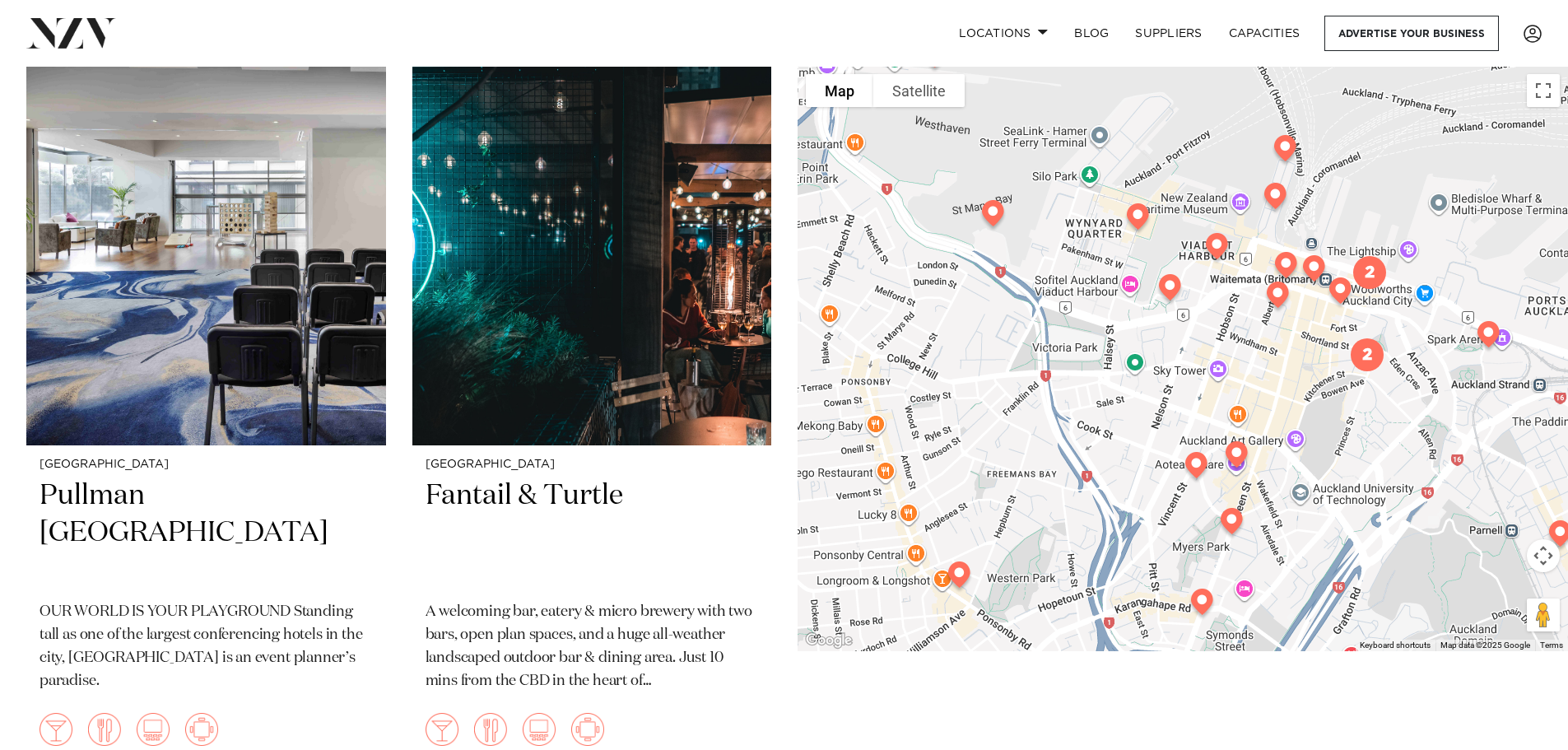
drag, startPoint x: 1065, startPoint y: 420, endPoint x: 1091, endPoint y: 321, distance: 102.4
click at [1091, 321] on div at bounding box center [1183, 358] width 770 height 585
click at [958, 580] on img at bounding box center [958, 578] width 42 height 46
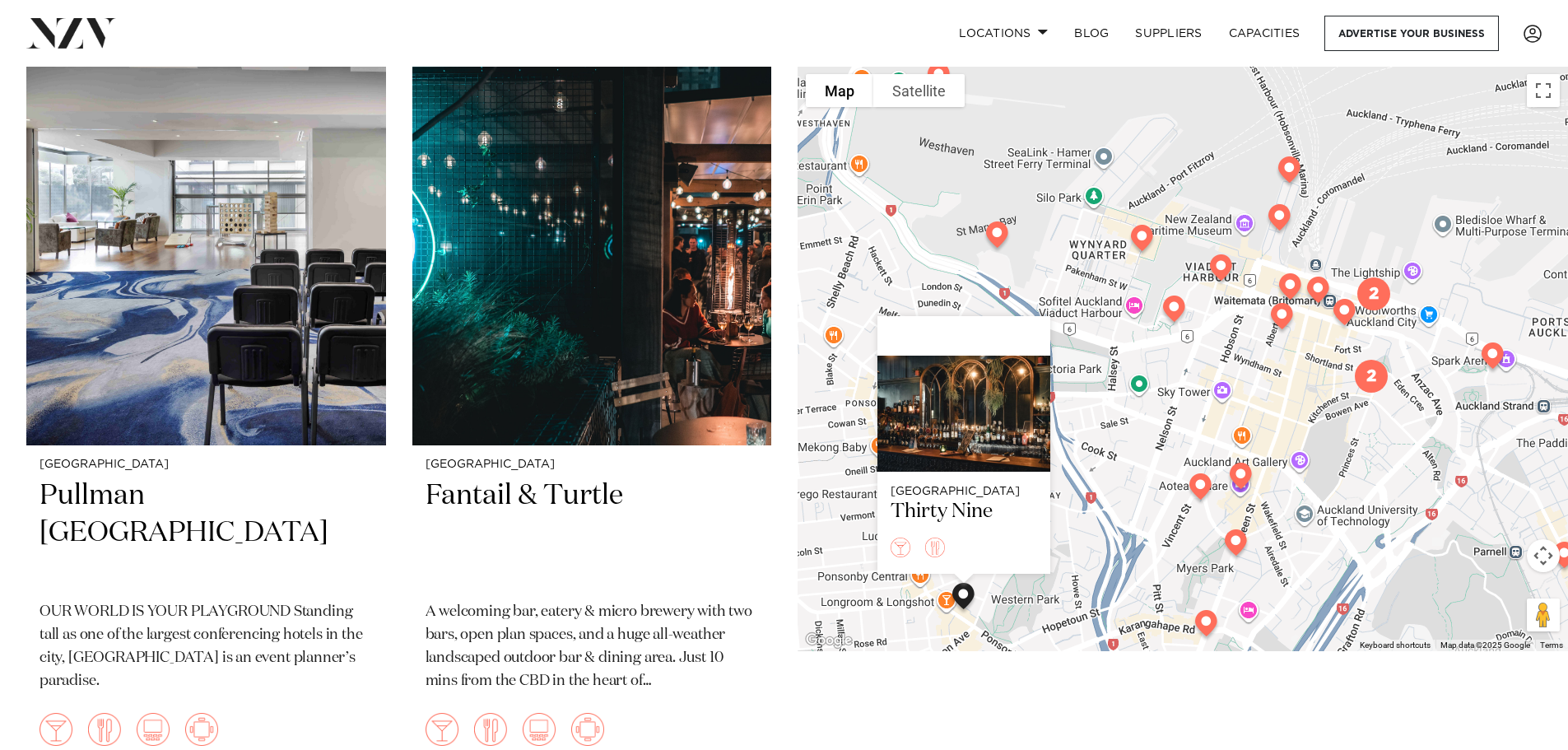
drag, startPoint x: 1070, startPoint y: 504, endPoint x: 1082, endPoint y: 551, distance: 48.5
click at [1082, 551] on div "Auckland Thirty Nine" at bounding box center [1183, 358] width 770 height 585
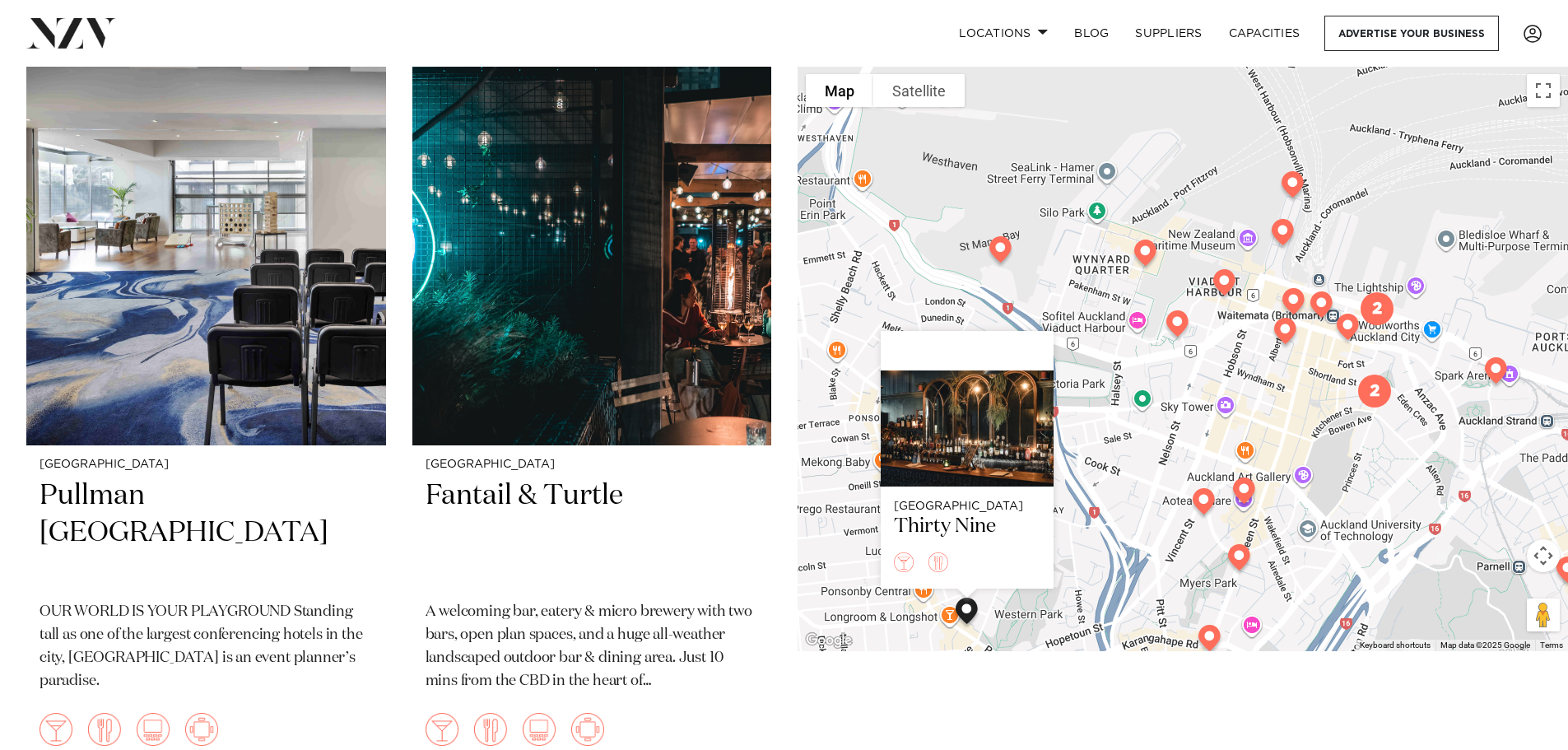
click at [1177, 322] on img at bounding box center [1177, 327] width 42 height 46
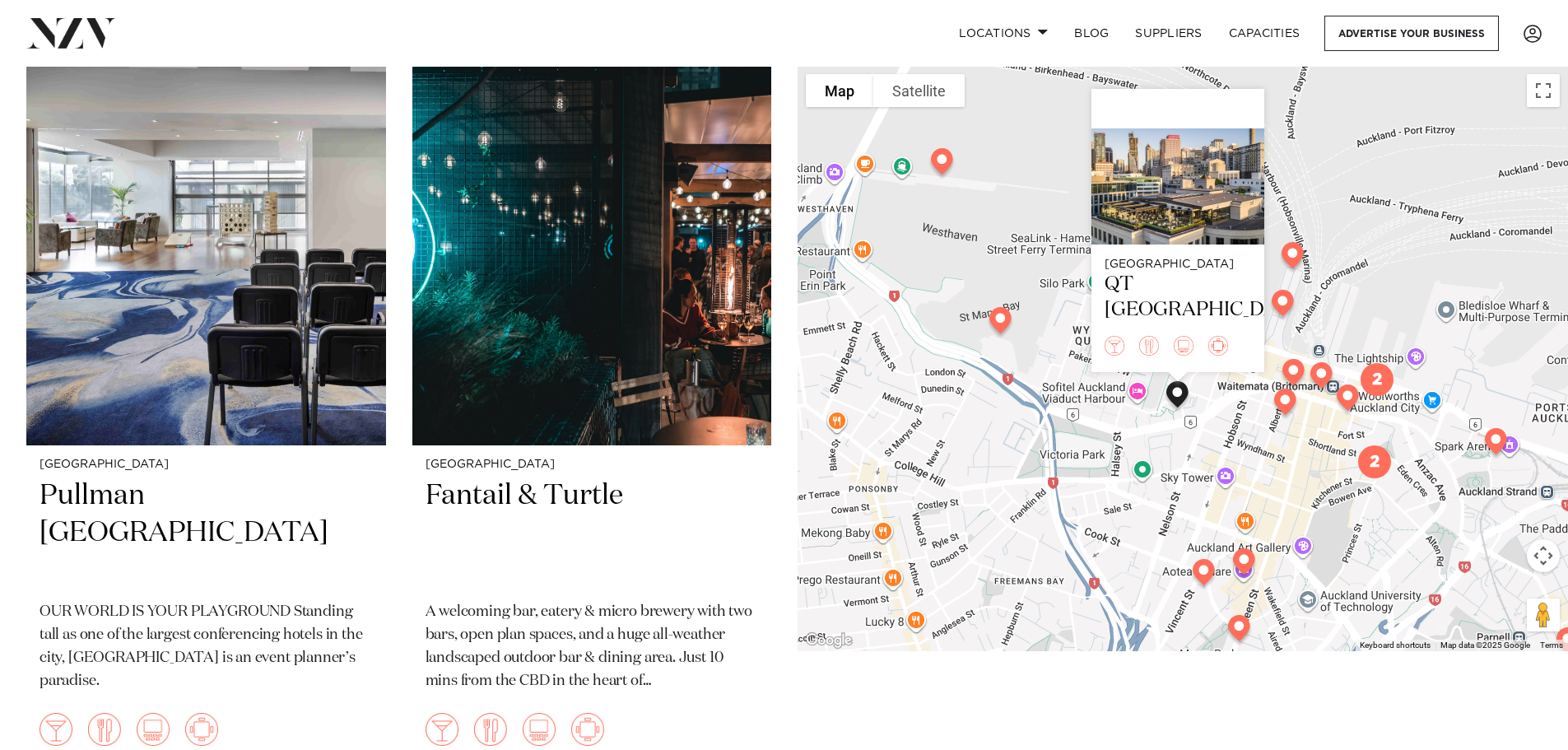
click at [1005, 319] on img at bounding box center [1000, 323] width 42 height 46
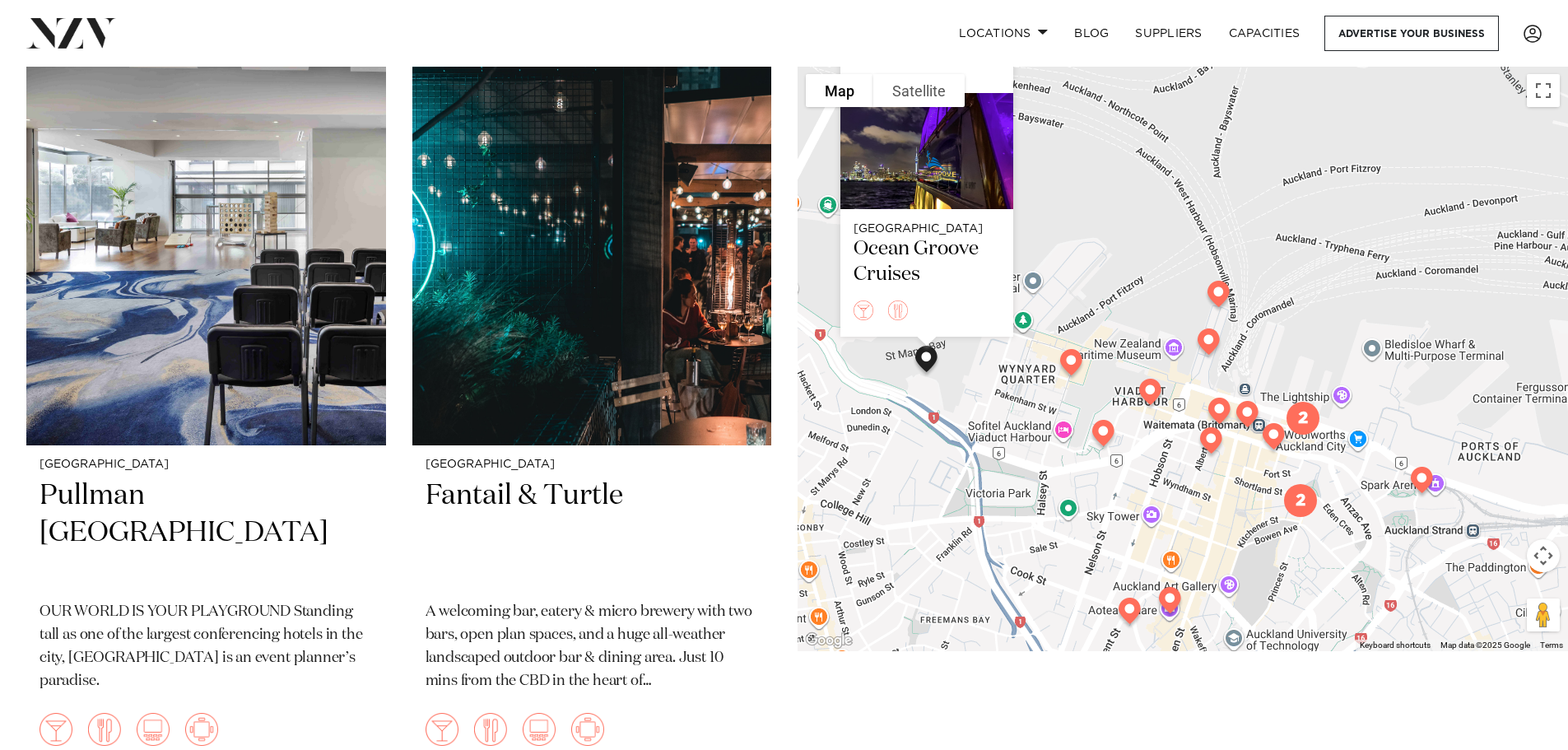
drag, startPoint x: 1359, startPoint y: 345, endPoint x: 1275, endPoint y: 278, distance: 107.4
click at [1275, 278] on div "Auckland Ocean Groove Cruises" at bounding box center [1183, 358] width 770 height 585
click at [1149, 389] on img at bounding box center [1149, 395] width 42 height 46
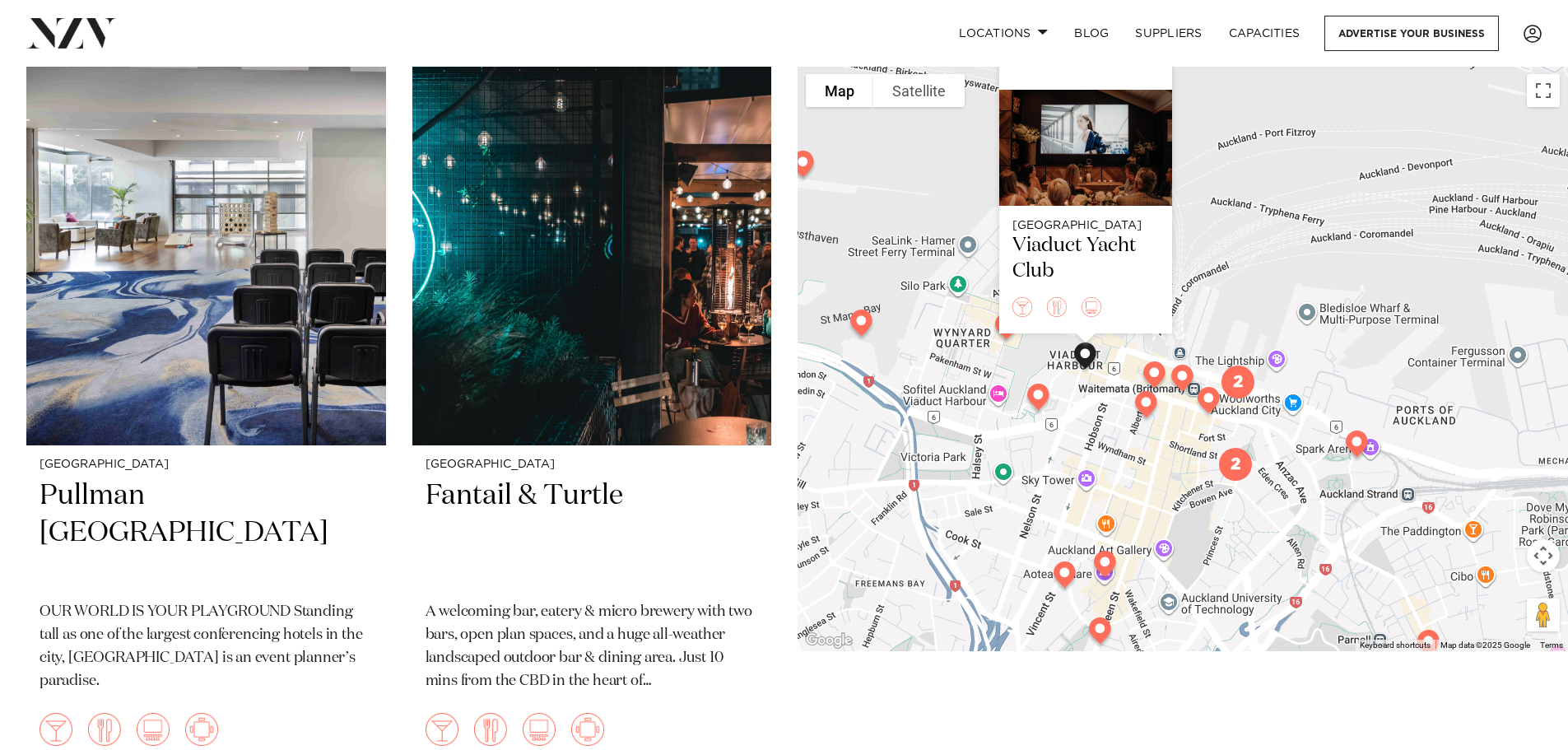
drag, startPoint x: 1331, startPoint y: 388, endPoint x: 1265, endPoint y: 320, distance: 94.8
click at [1265, 320] on div "Auckland Viaduct Yacht Club" at bounding box center [1183, 358] width 770 height 585
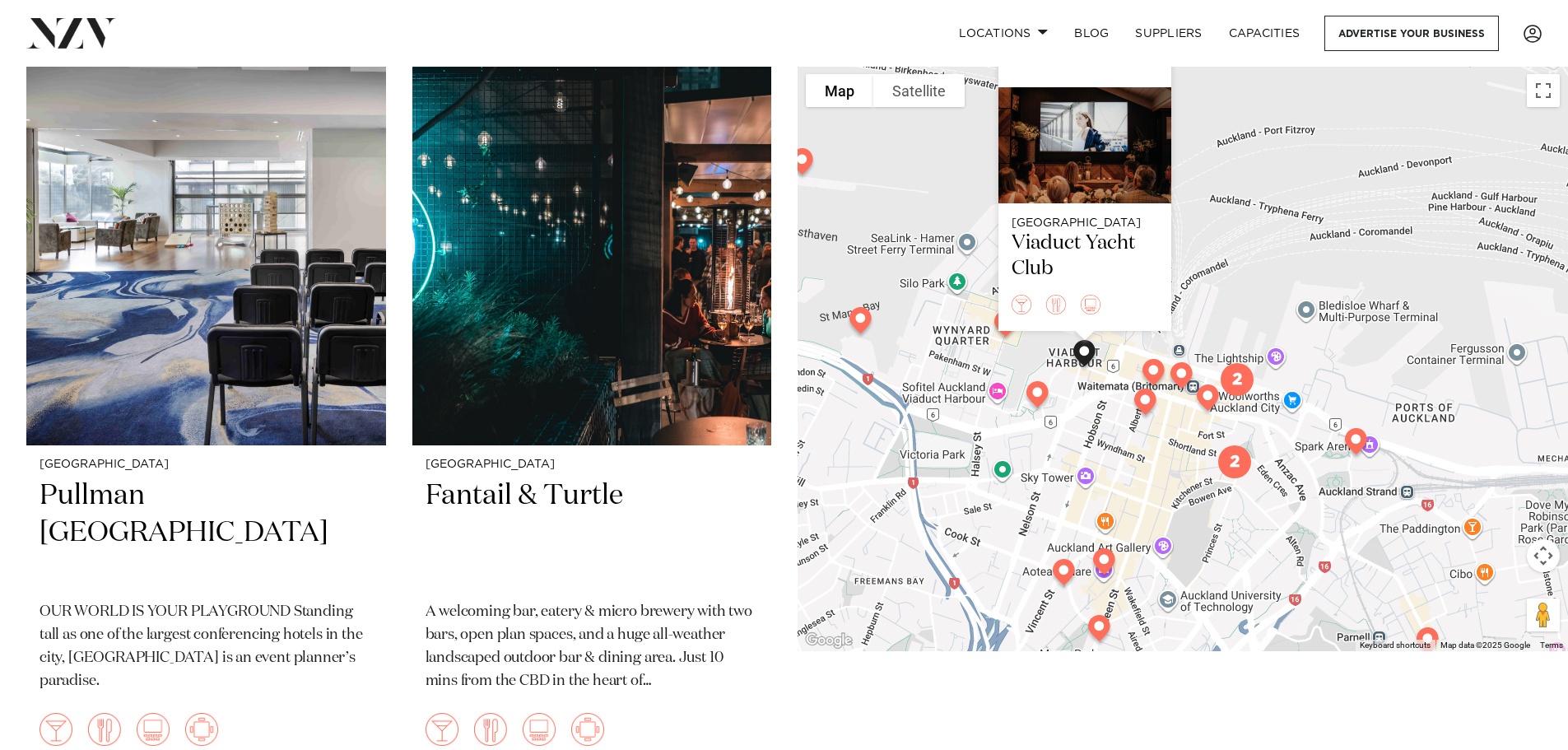
click at [1233, 382] on img "2" at bounding box center [1237, 380] width 46 height 46
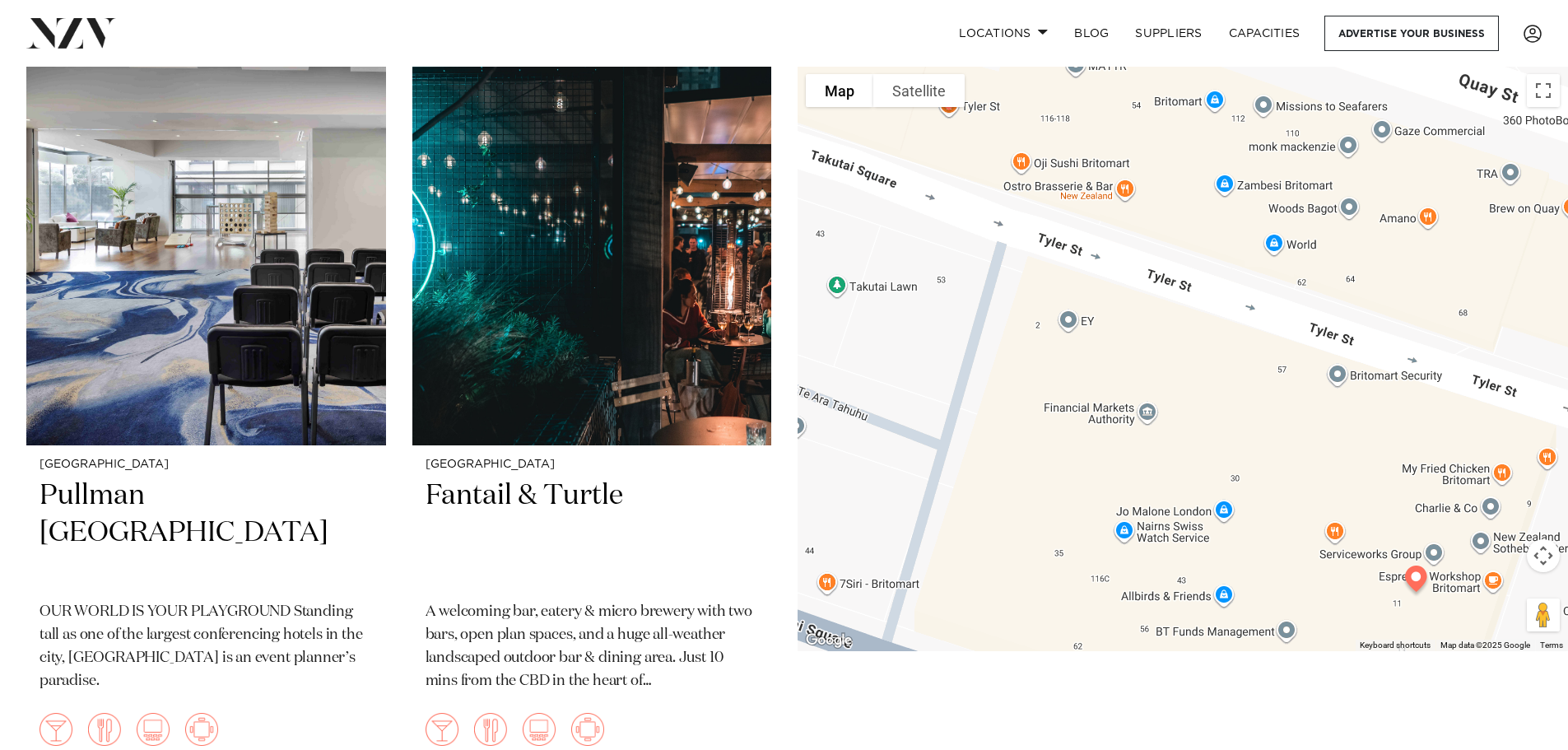
click at [1415, 580] on img at bounding box center [1415, 582] width 42 height 46
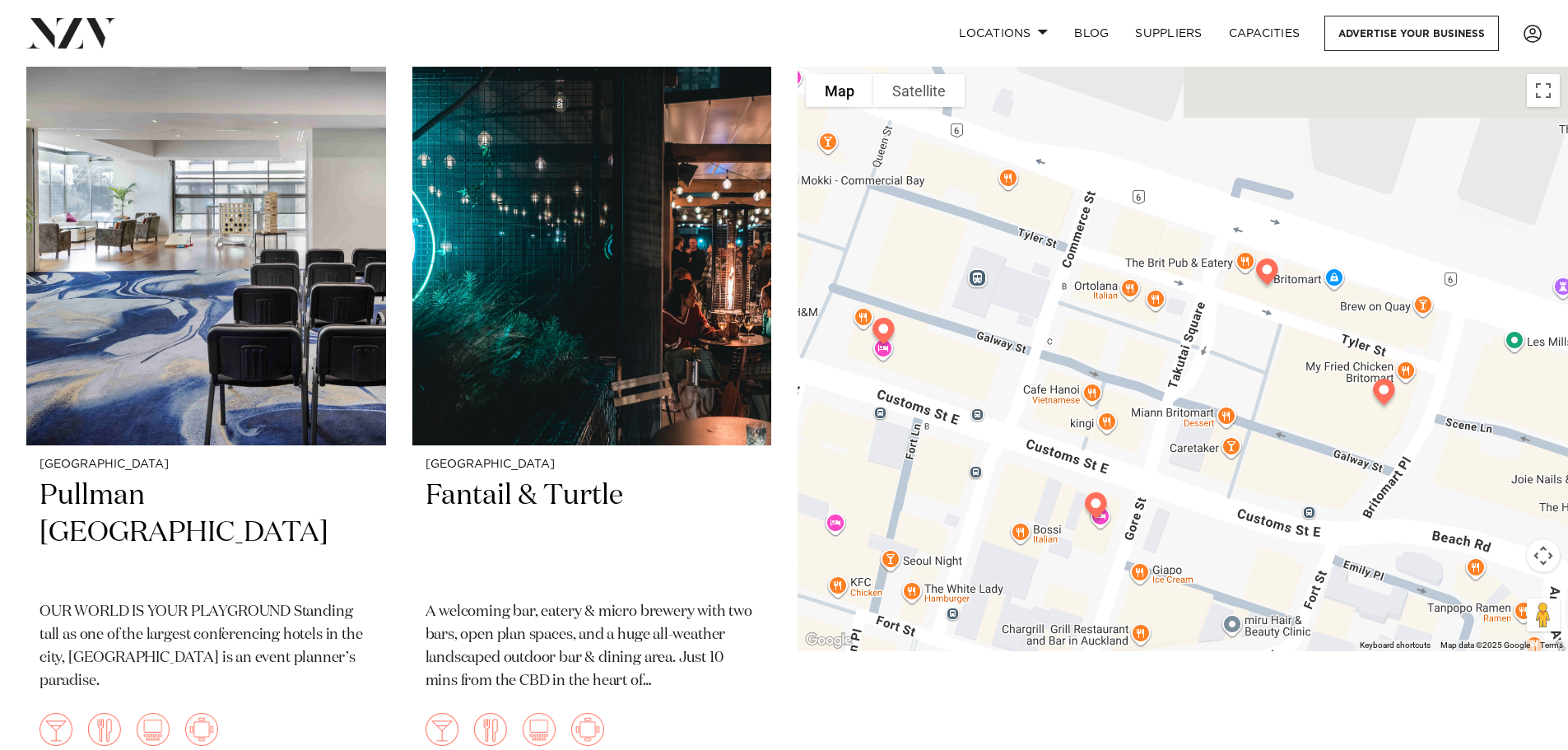
drag, startPoint x: 1417, startPoint y: 360, endPoint x: 1368, endPoint y: 327, distance: 59.1
click at [1368, 327] on div "To navigate, press the arrow keys. Auckland Viaduct Yacht Club" at bounding box center [1183, 358] width 770 height 585
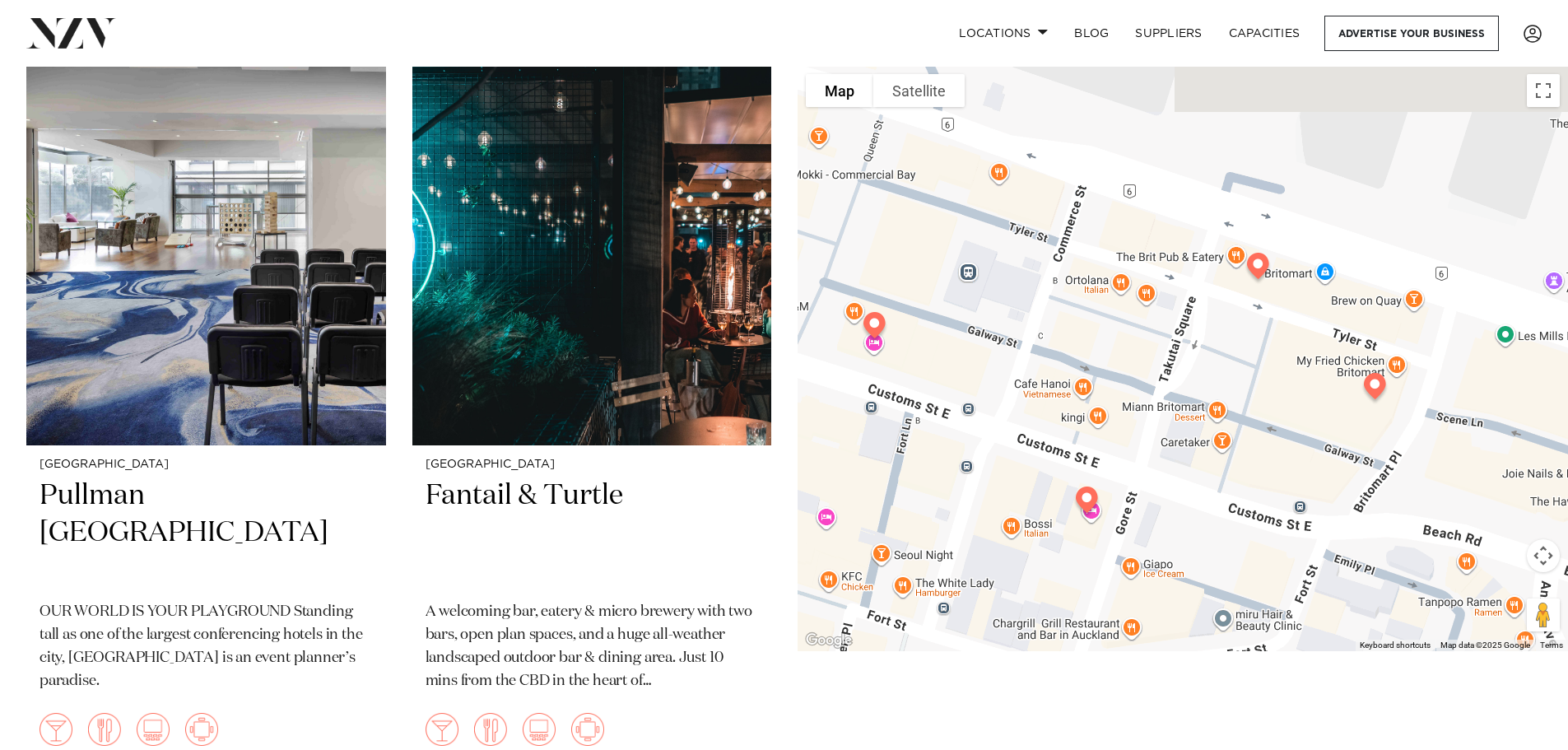
click at [1372, 389] on img at bounding box center [1374, 390] width 42 height 46
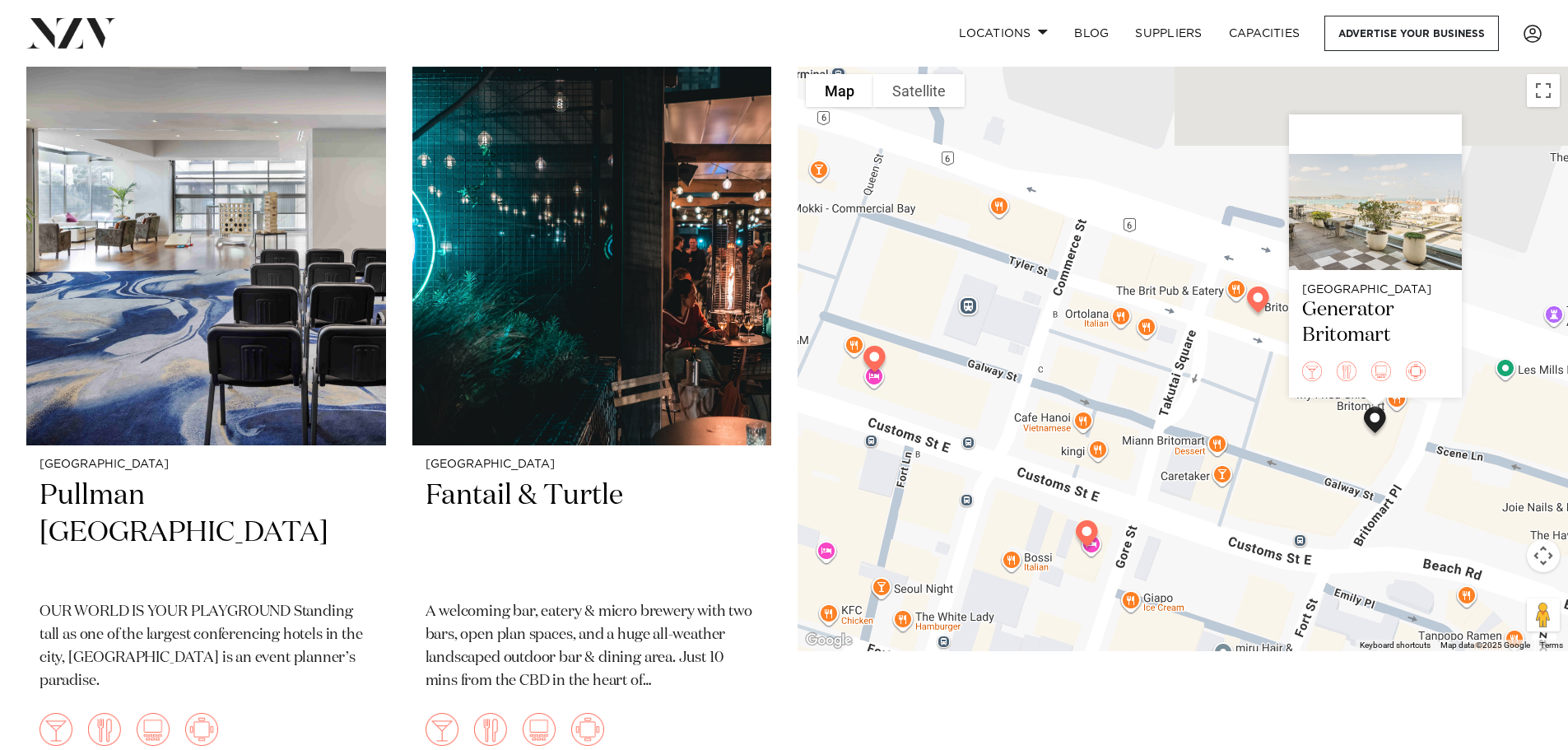
click at [1262, 296] on img at bounding box center [1257, 303] width 42 height 46
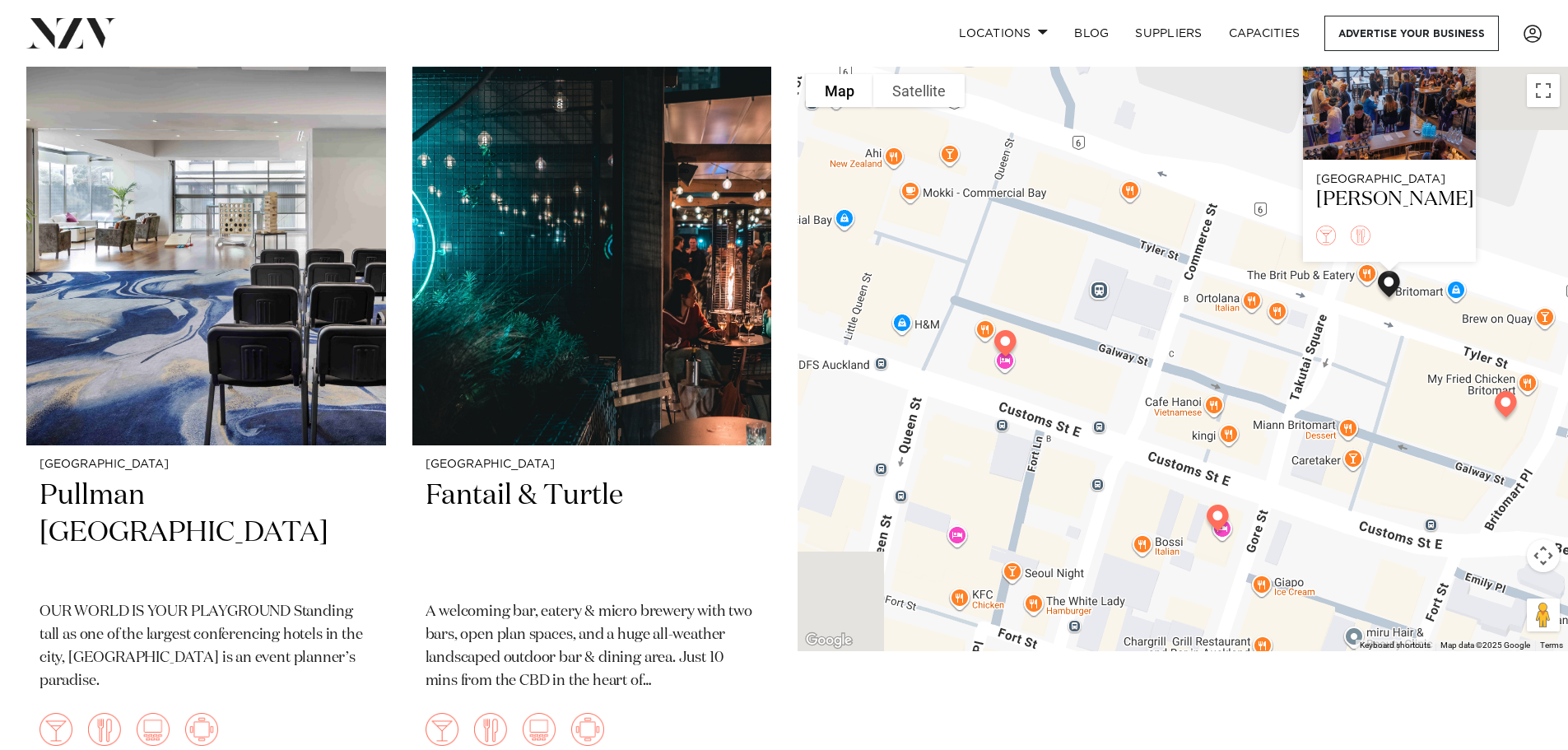
drag, startPoint x: 1255, startPoint y: 470, endPoint x: 1386, endPoint y: 359, distance: 171.7
click at [1386, 359] on div "Auckland Tyler St" at bounding box center [1183, 358] width 770 height 585
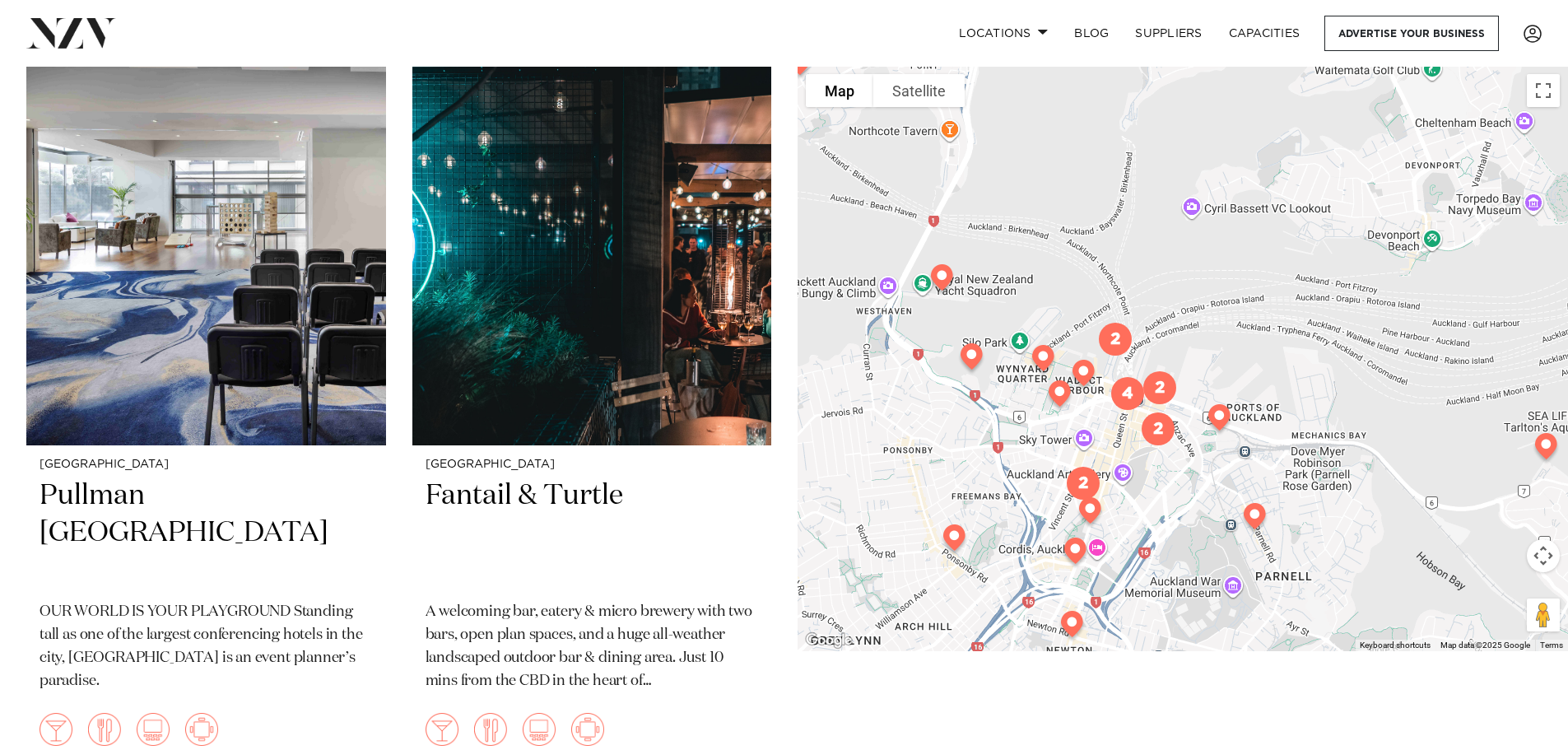
click at [1225, 425] on img at bounding box center [1218, 421] width 42 height 46
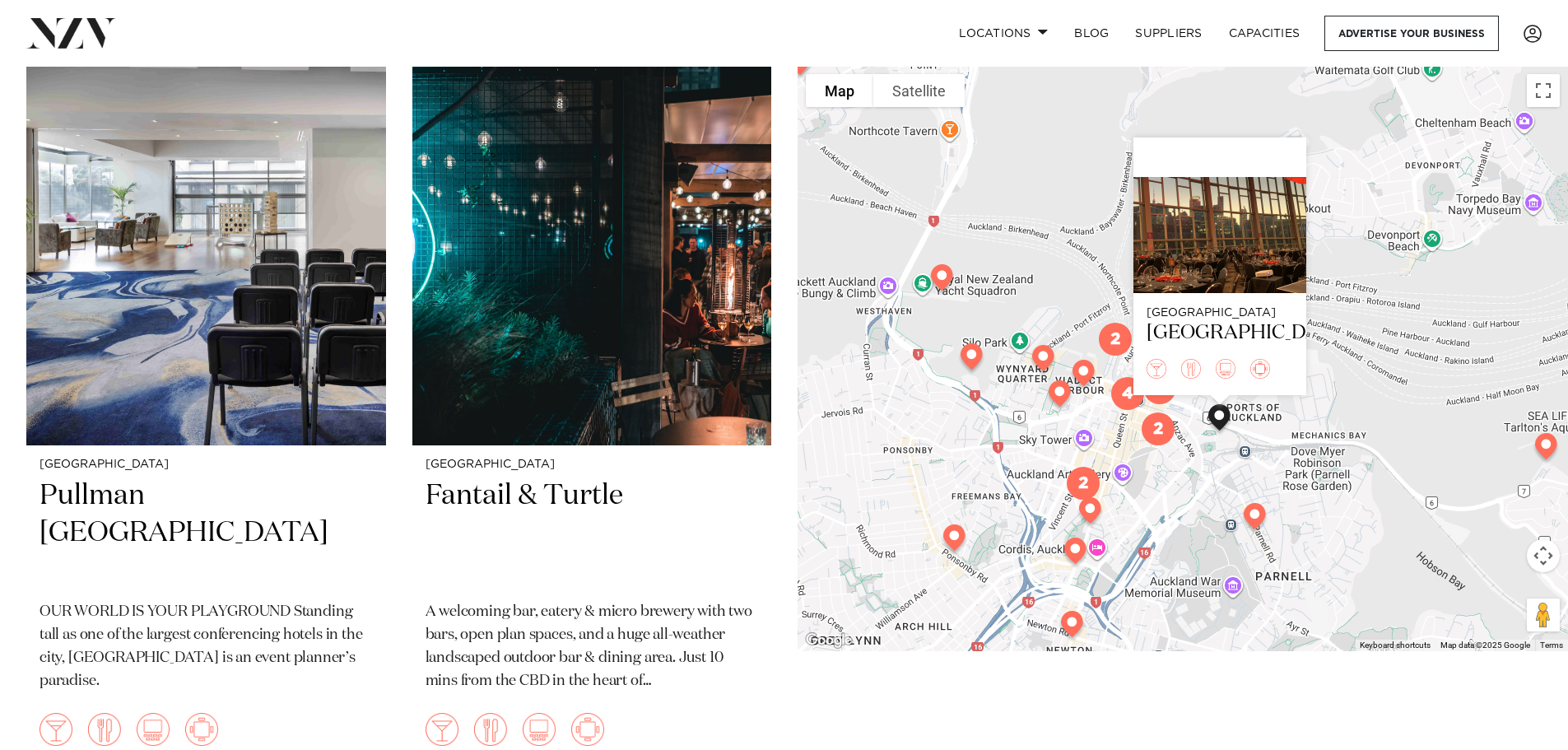
click at [1263, 520] on img at bounding box center [1254, 519] width 42 height 46
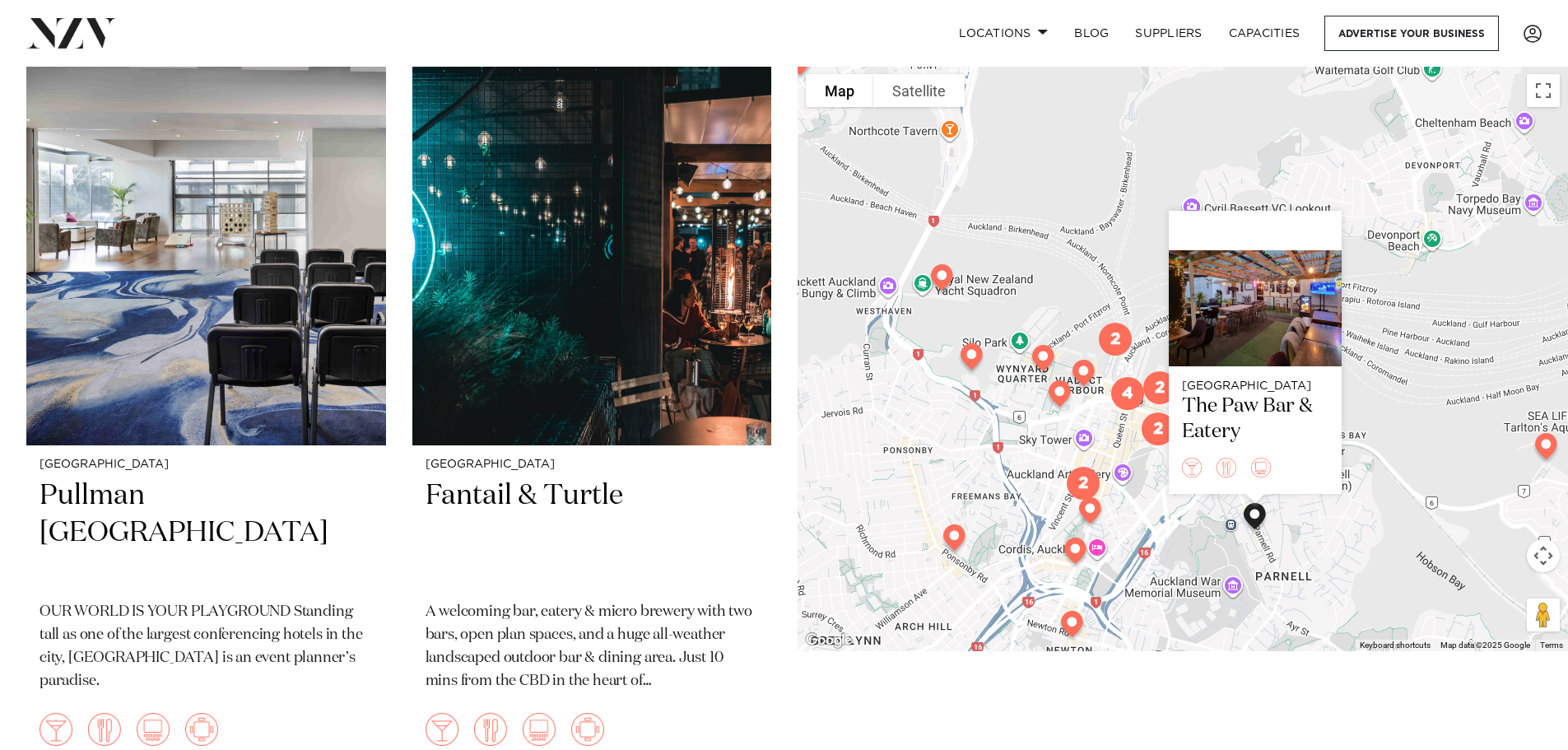
click at [968, 350] on img at bounding box center [971, 359] width 42 height 46
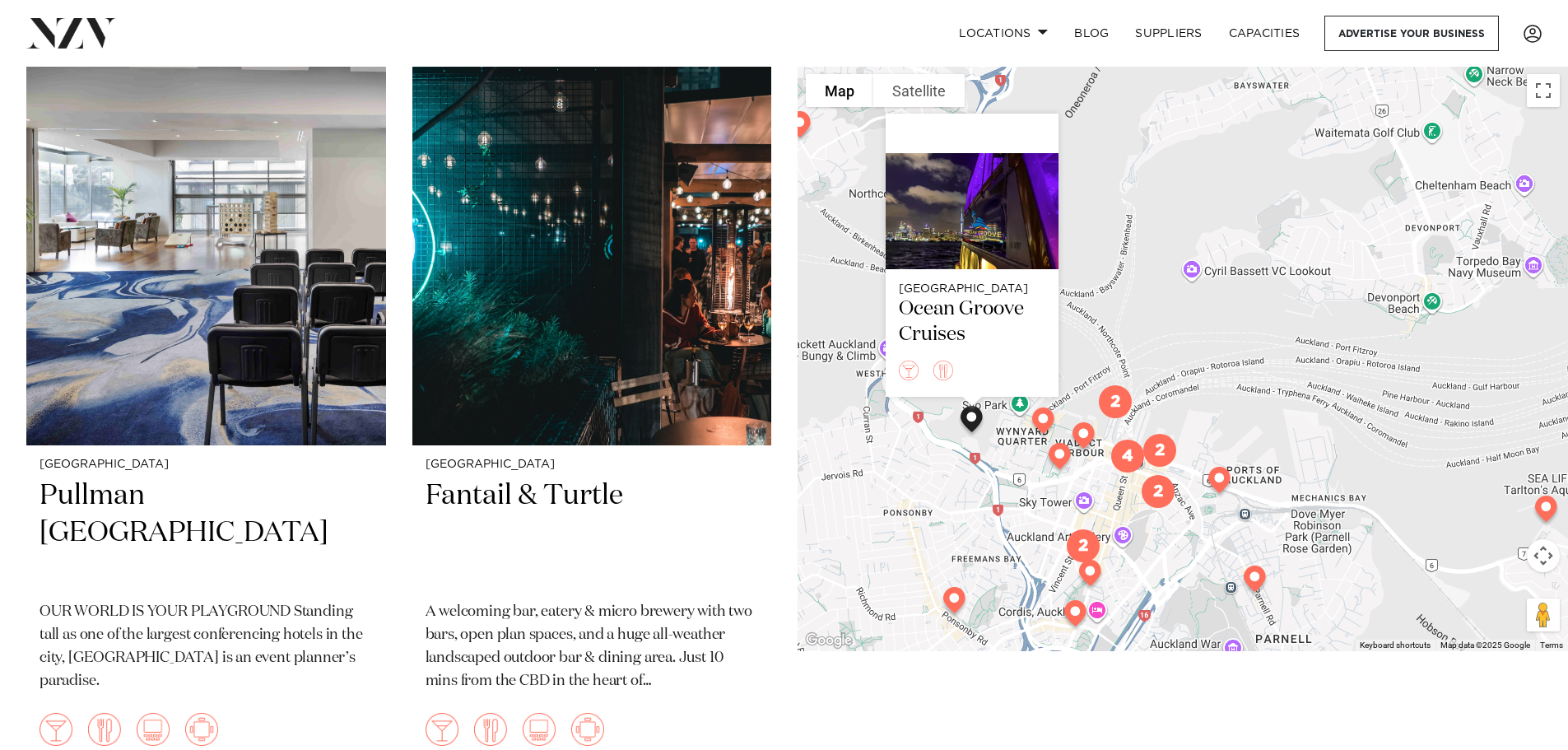
click at [1165, 333] on div "Auckland Ocean Groove Cruises" at bounding box center [1183, 358] width 770 height 585
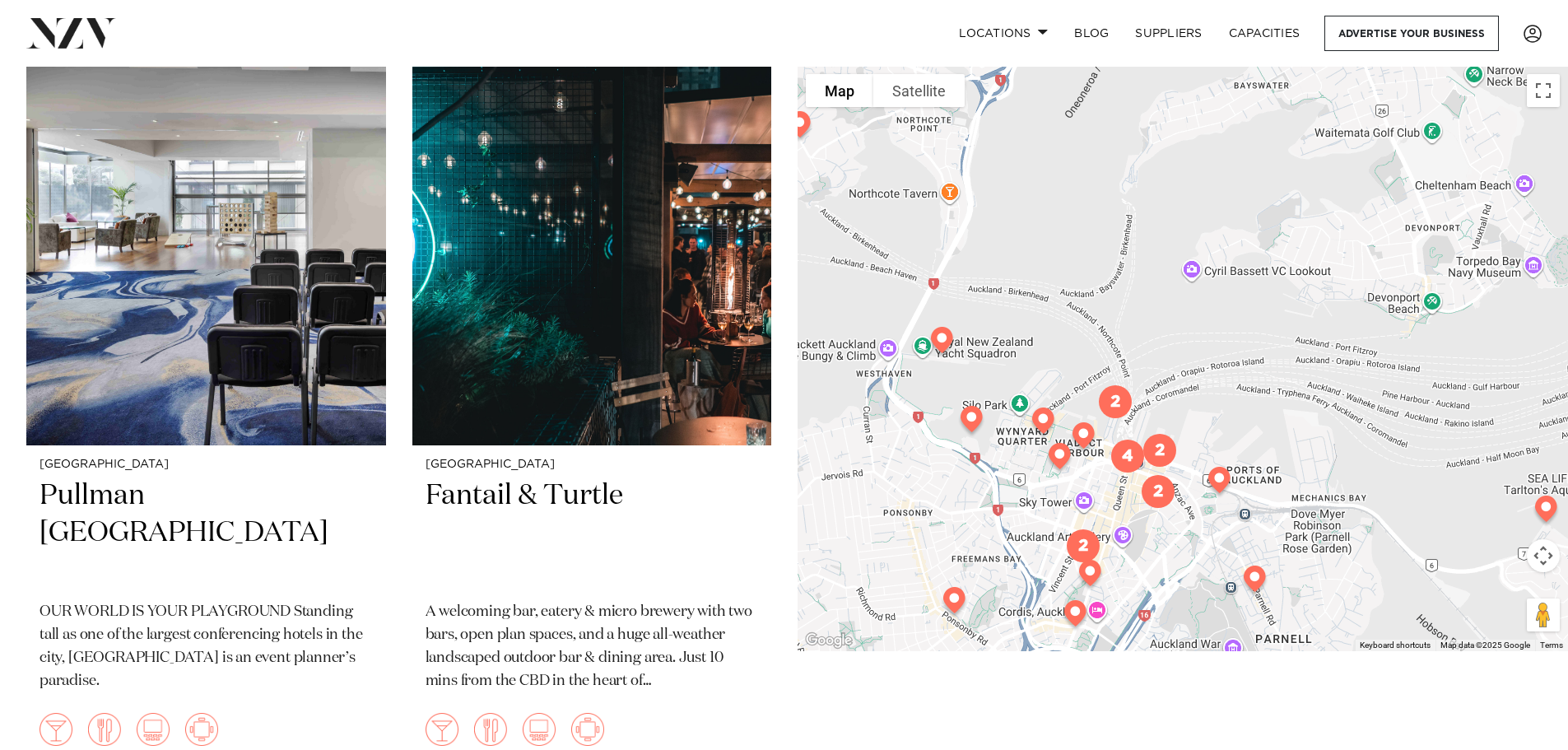
click at [1041, 418] on img at bounding box center [1043, 424] width 42 height 46
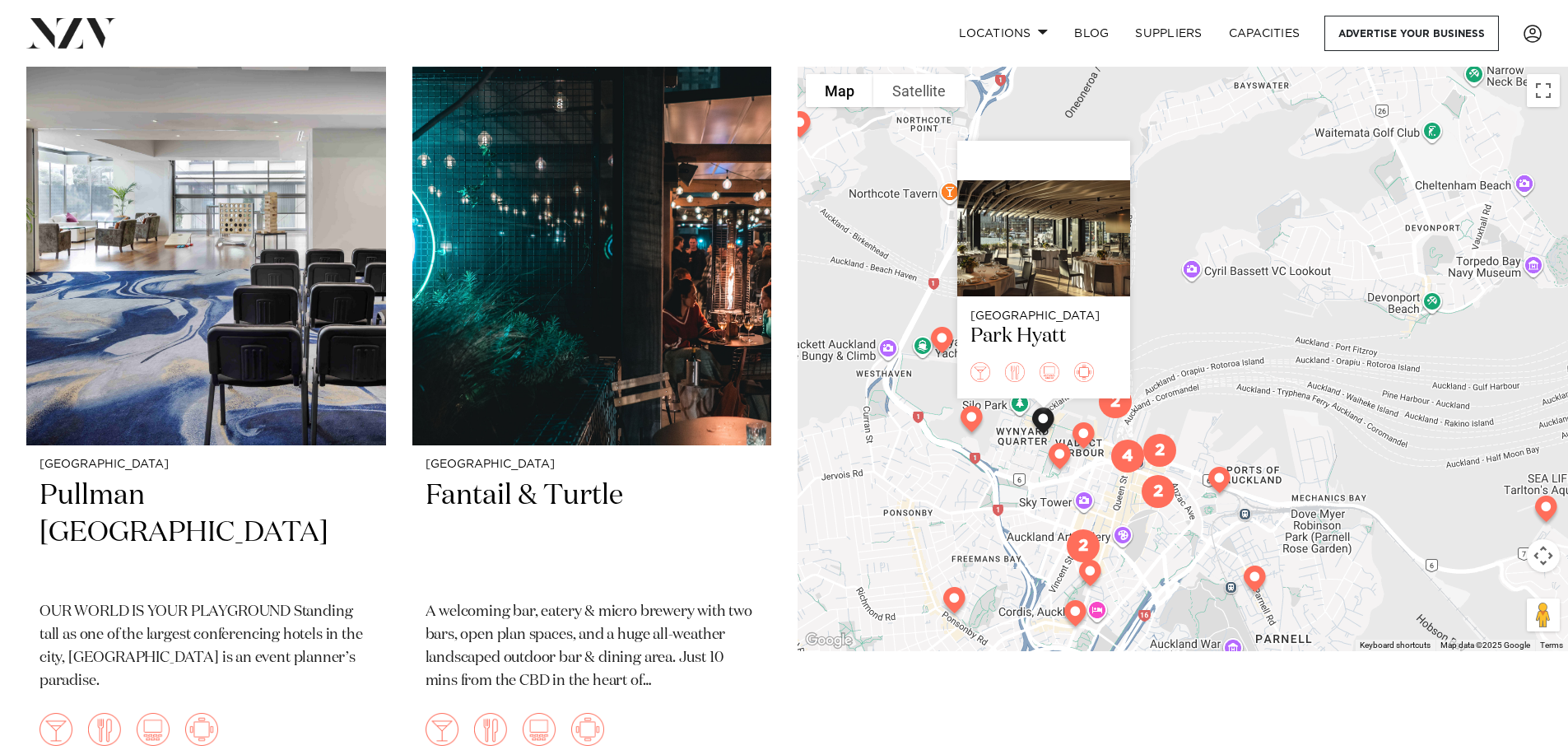
click at [1249, 575] on img at bounding box center [1254, 582] width 42 height 46
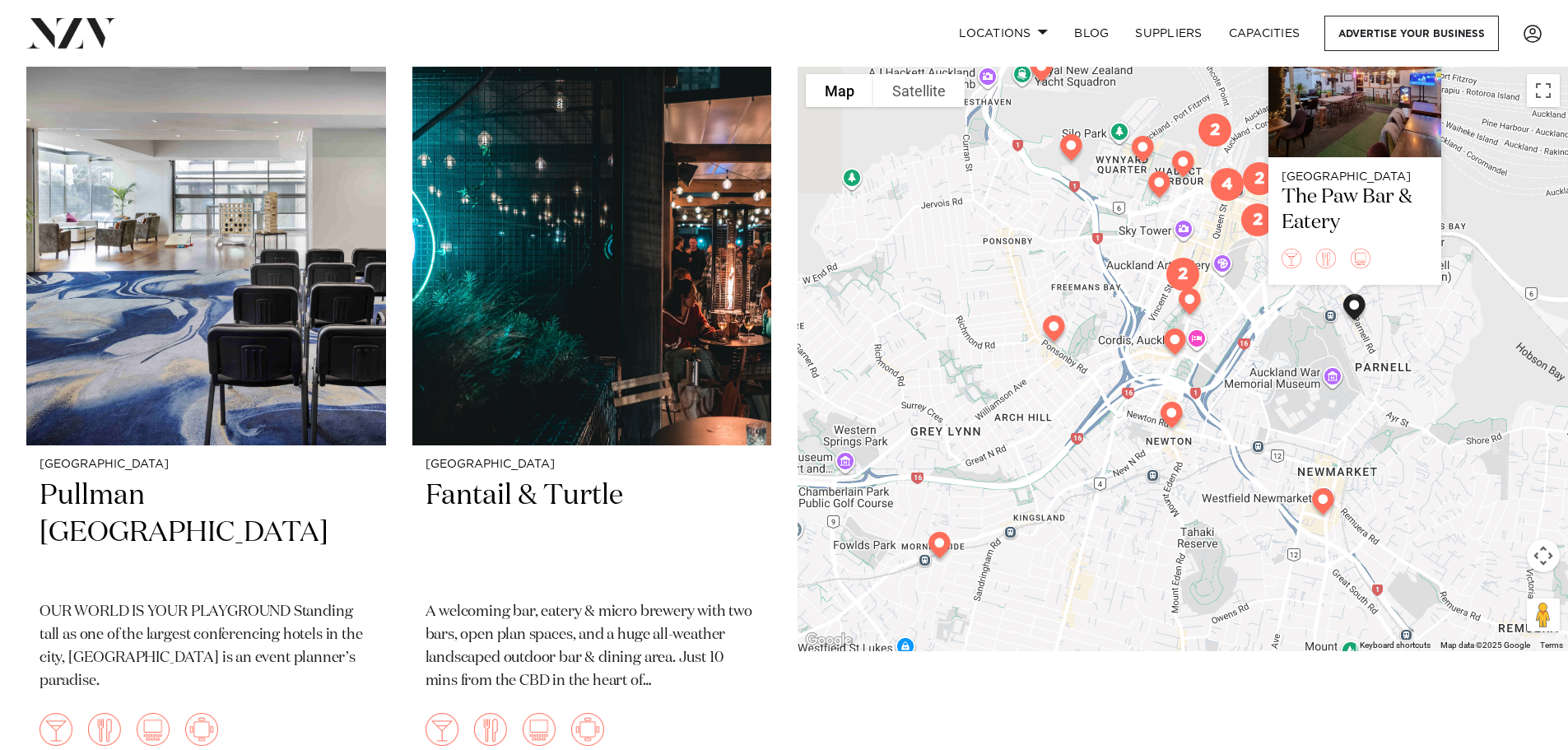
drag, startPoint x: 1180, startPoint y: 579, endPoint x: 1281, endPoint y: 305, distance: 292.0
click at [1281, 305] on div "Auckland The Paw Bar & Eatery" at bounding box center [1183, 358] width 770 height 585
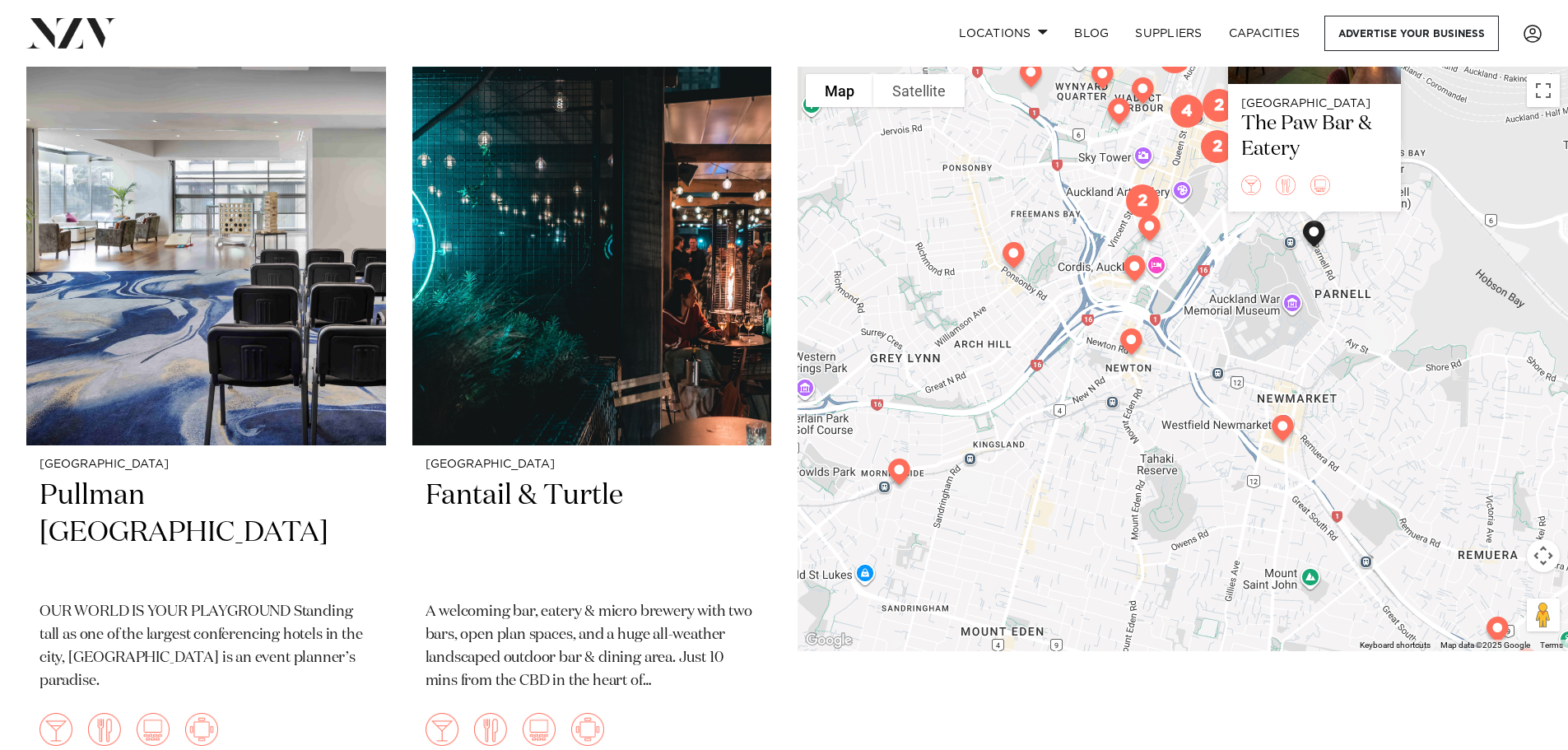
drag, startPoint x: 967, startPoint y: 466, endPoint x: 871, endPoint y: 332, distance: 164.8
click at [871, 332] on div "Auckland The Paw Bar & Eatery" at bounding box center [1183, 358] width 770 height 585
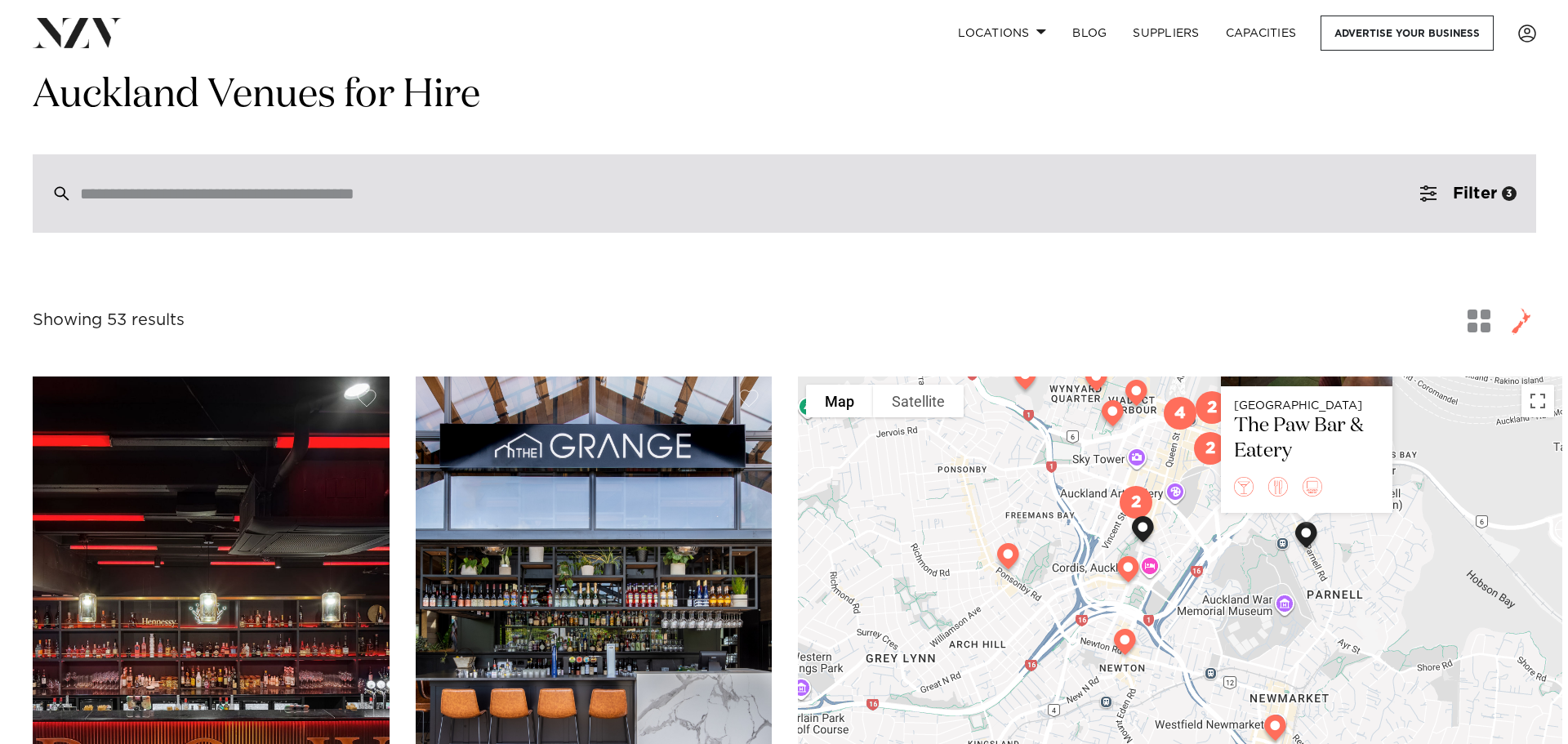
scroll to position [0, 0]
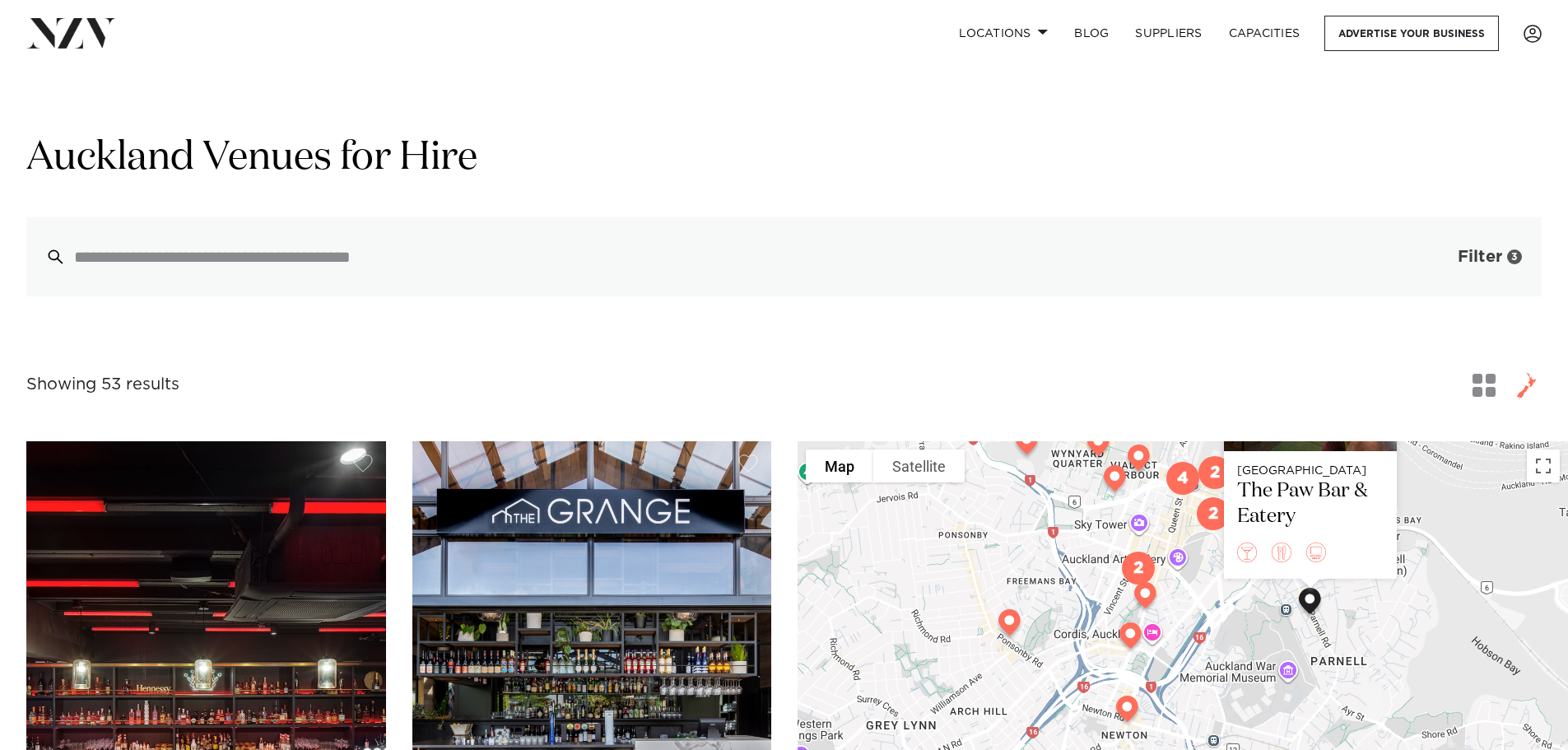
click at [1503, 263] on button "Filter 3" at bounding box center [1473, 257] width 137 height 79
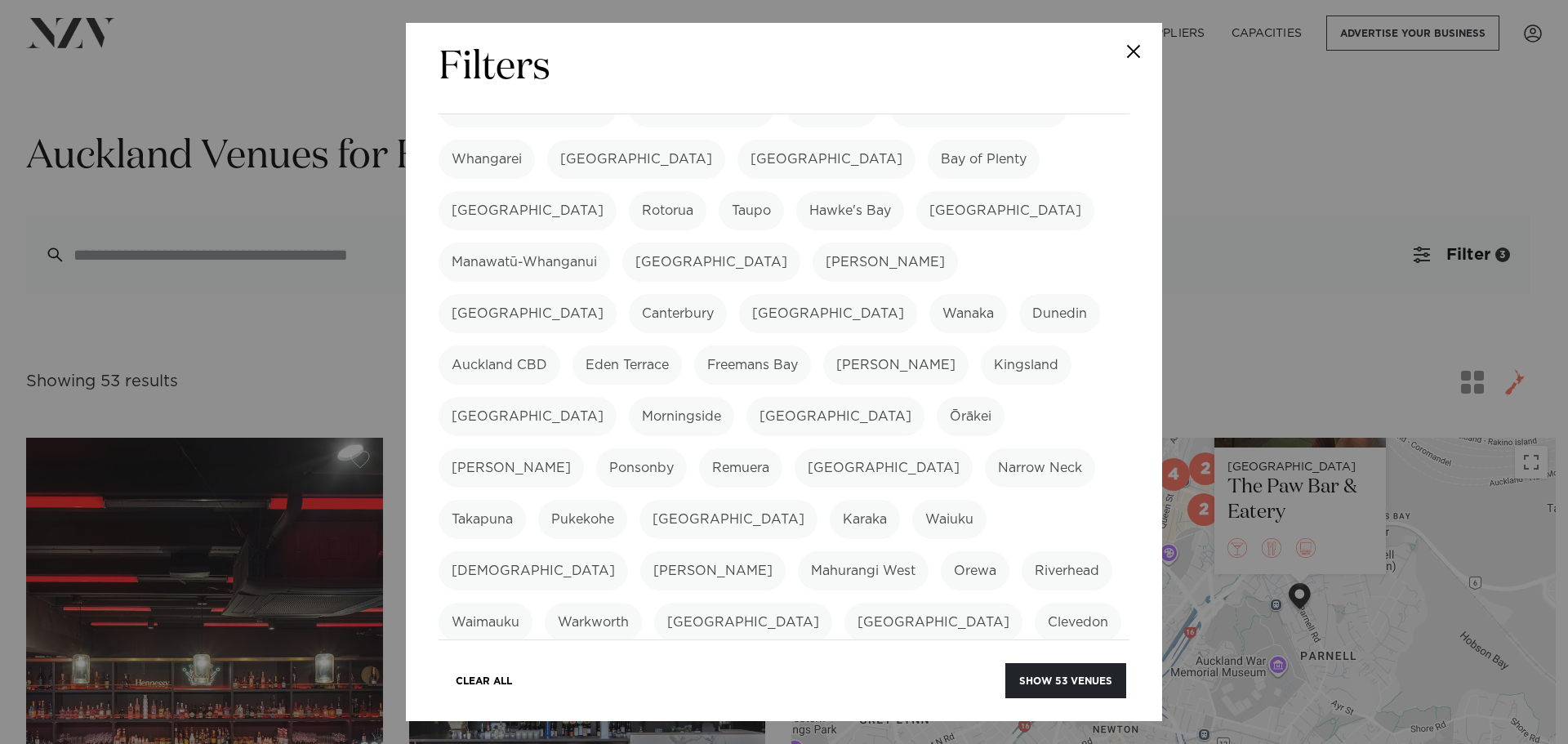
scroll to position [82, 0]
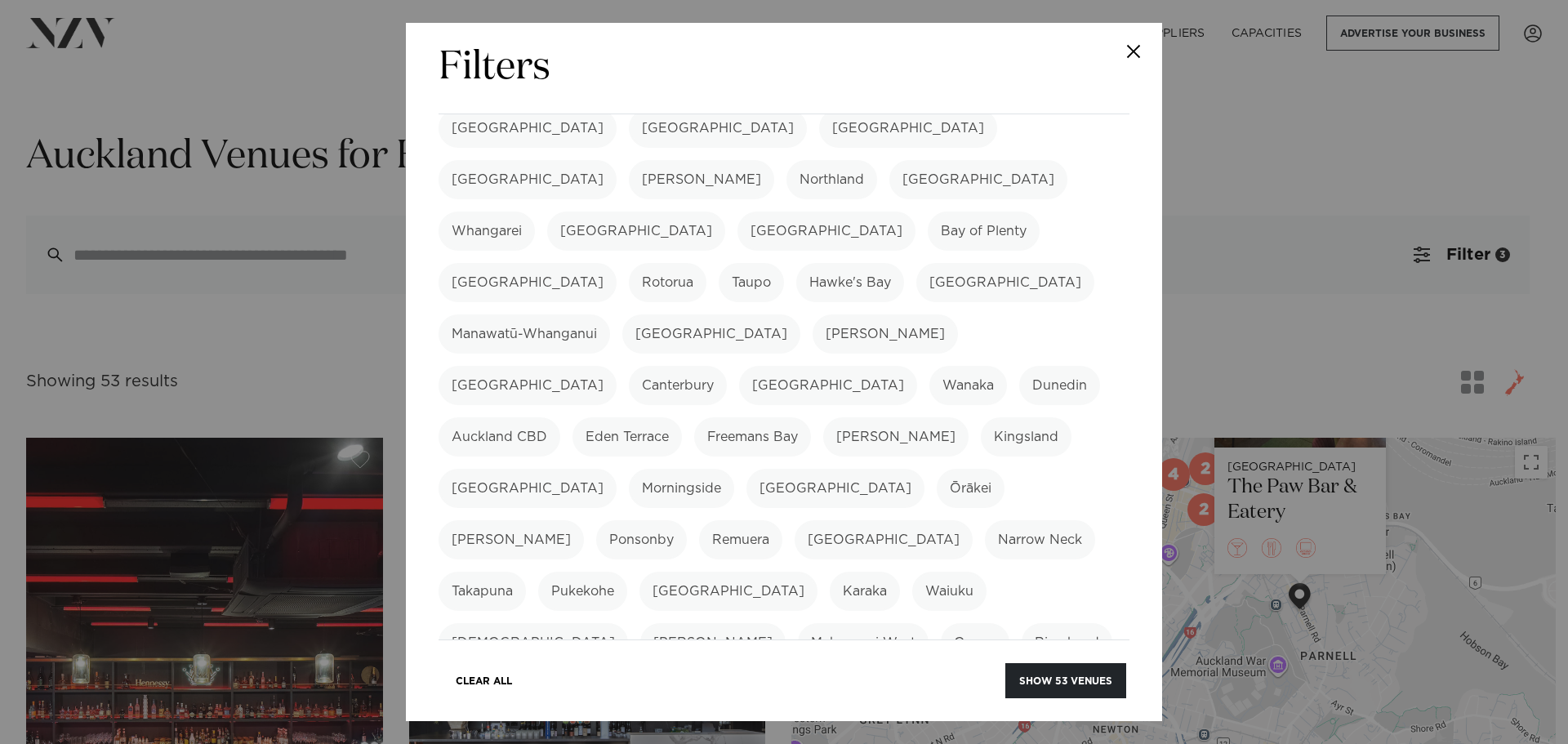
click at [476, 128] on label "[GEOGRAPHIC_DATA]" at bounding box center [528, 128] width 178 height 40
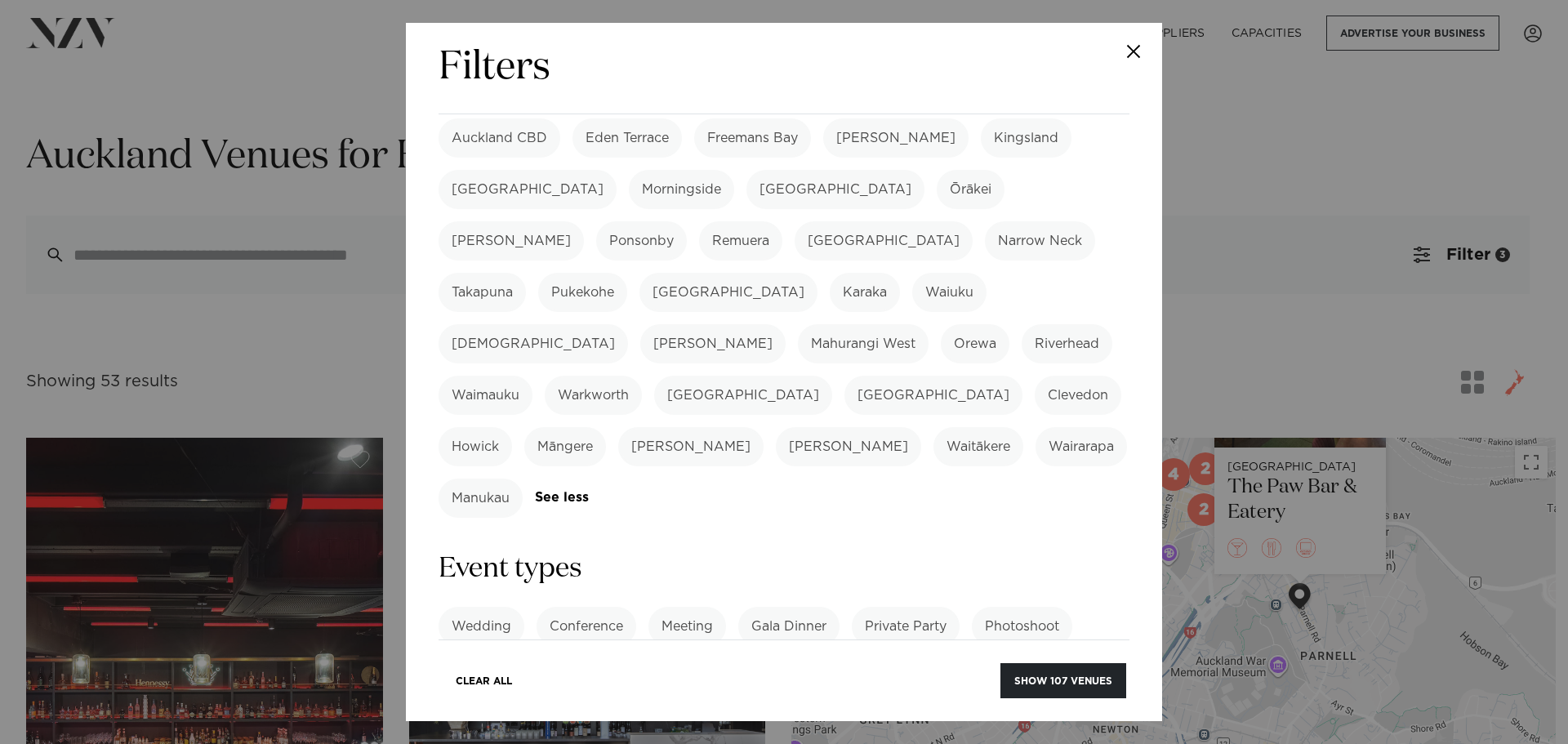
scroll to position [490, 0]
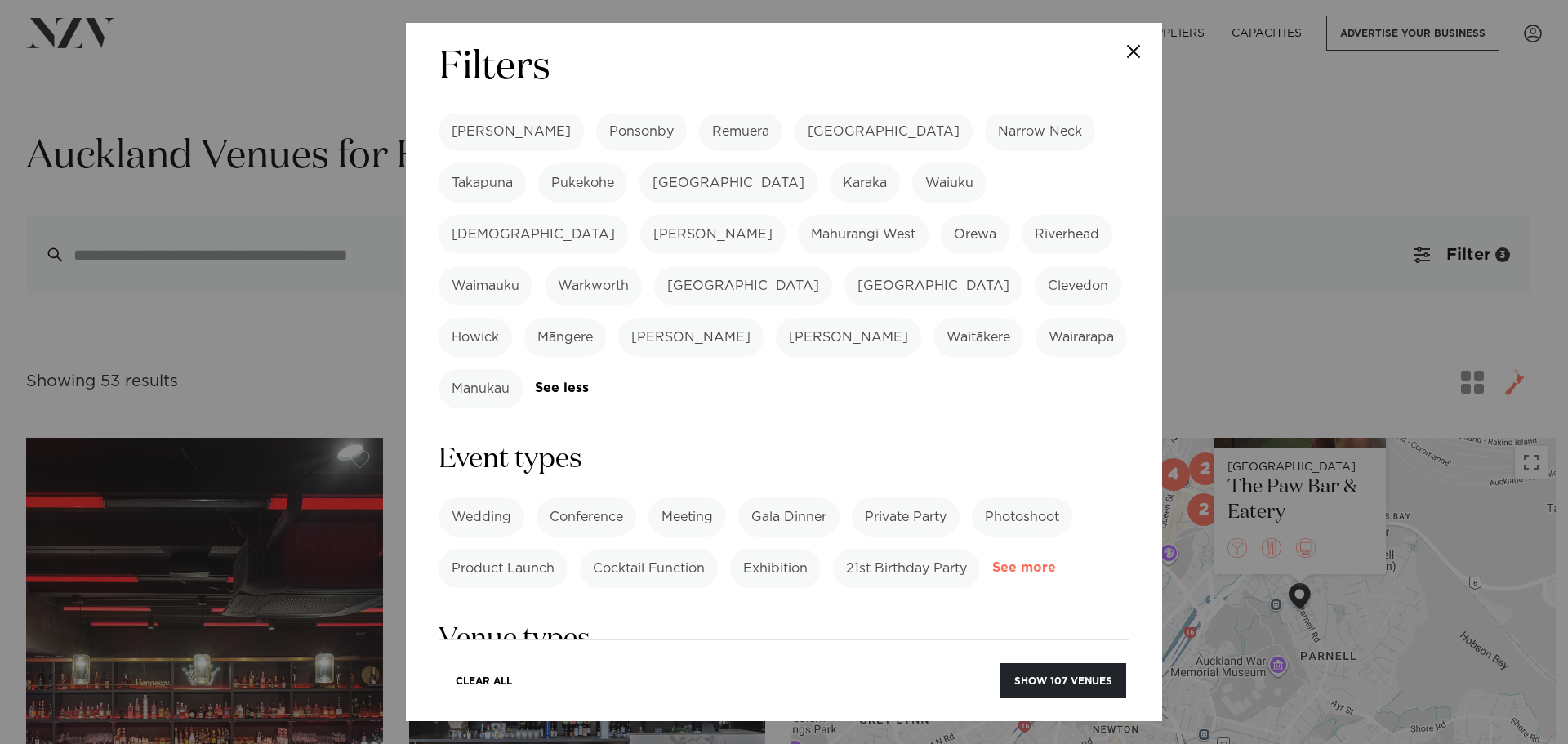
click at [993, 561] on link "See more" at bounding box center [1056, 568] width 128 height 14
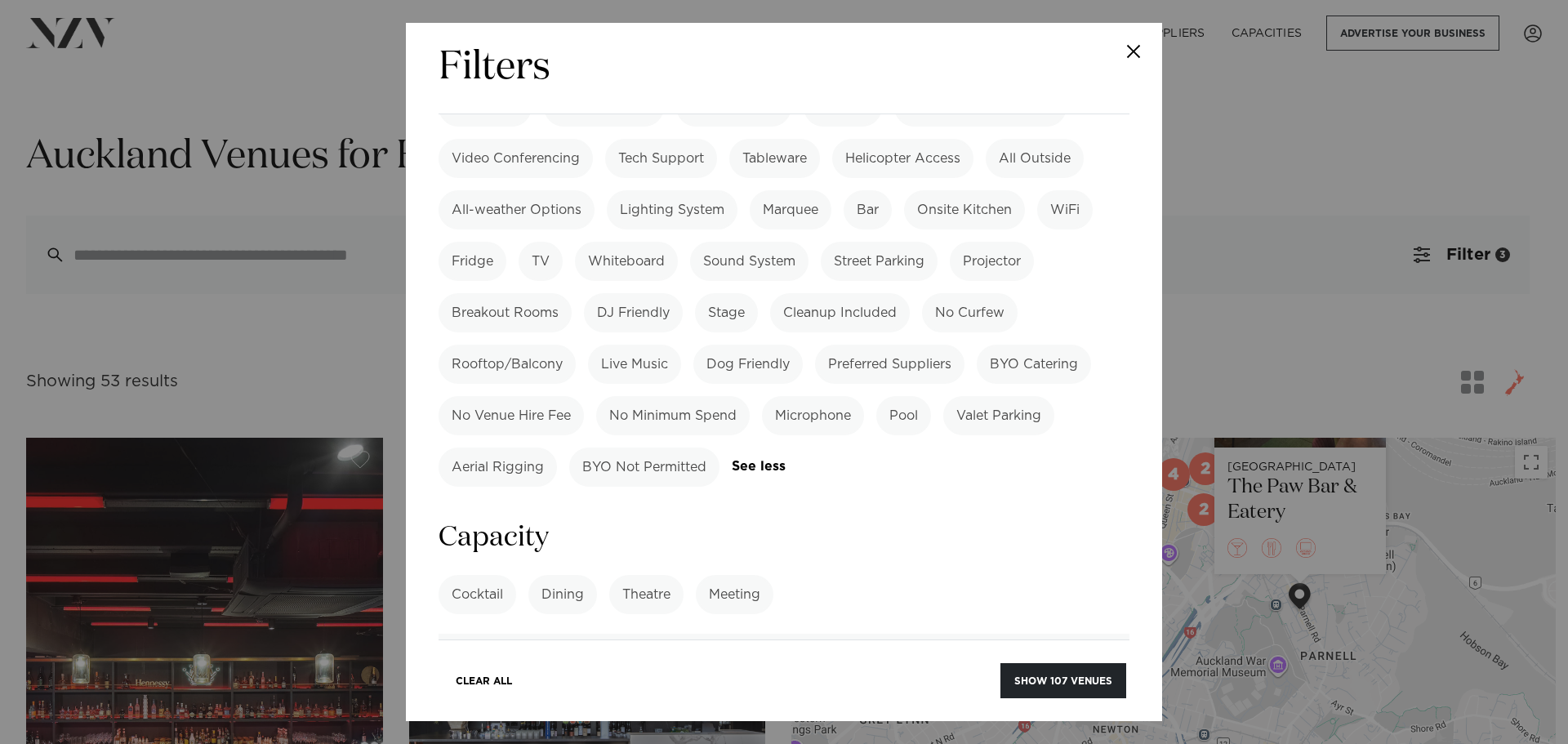
scroll to position [1470, 0]
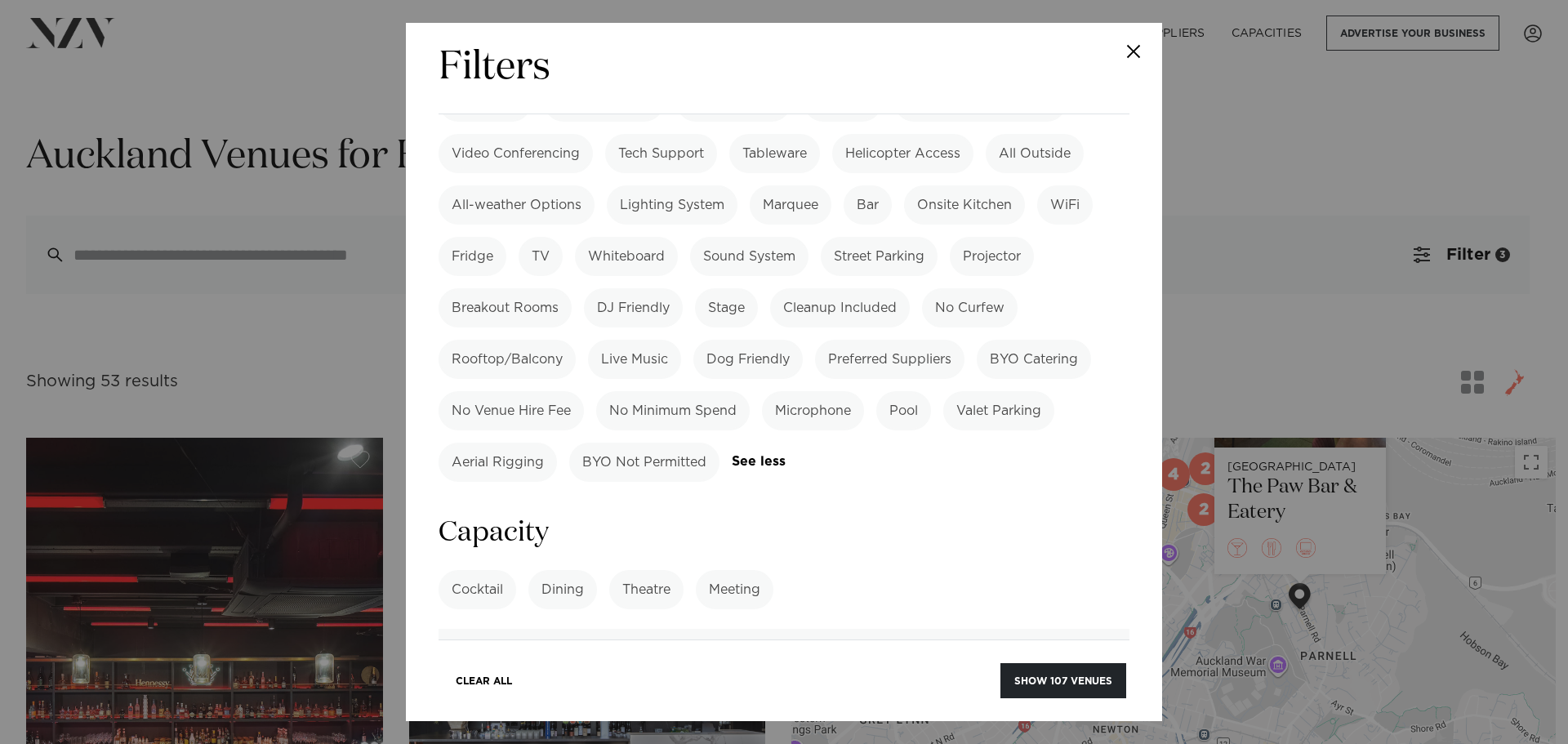
click at [551, 570] on label "Dining" at bounding box center [563, 589] width 69 height 40
click at [1029, 675] on button "Show 106 venues" at bounding box center [1063, 681] width 127 height 35
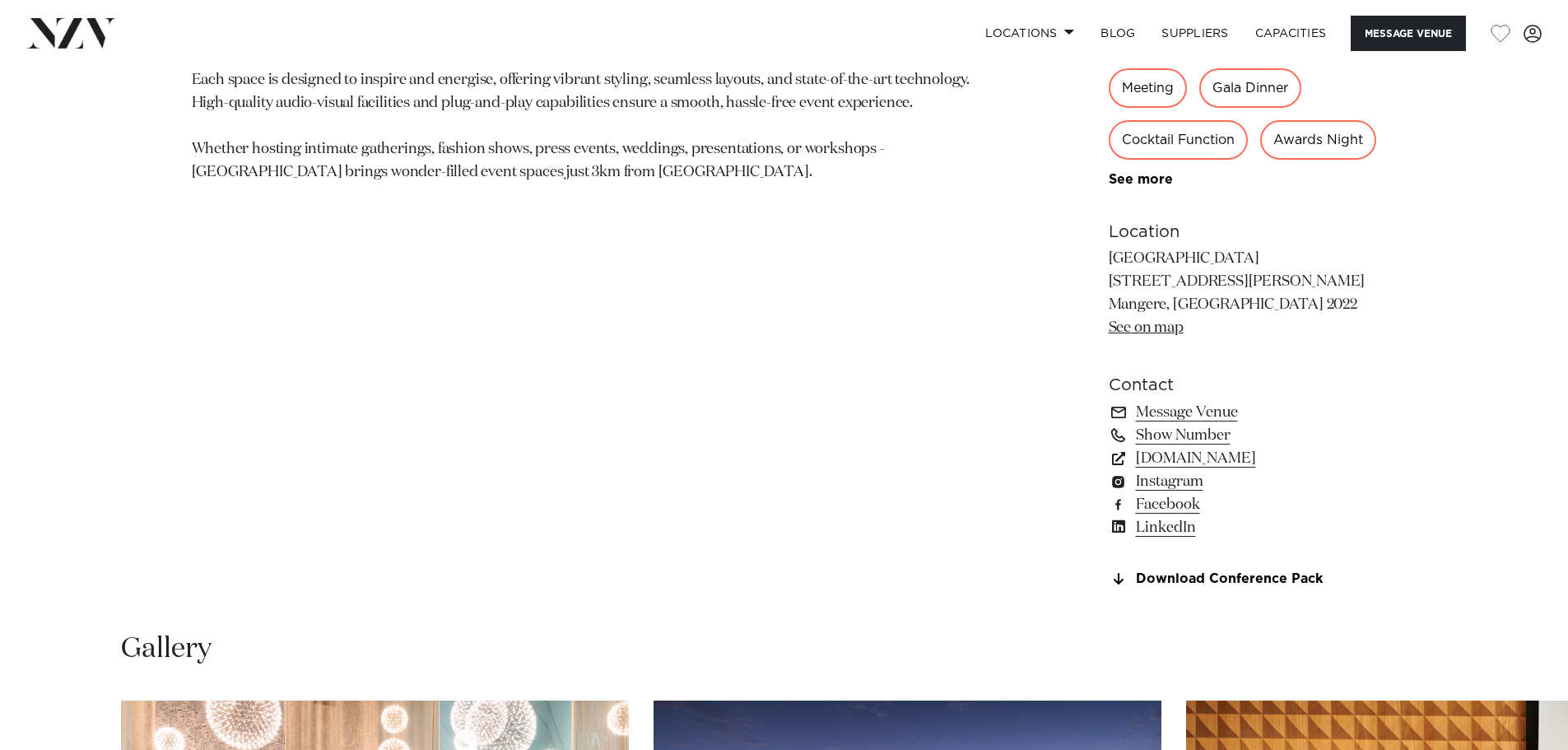
scroll to position [988, 0]
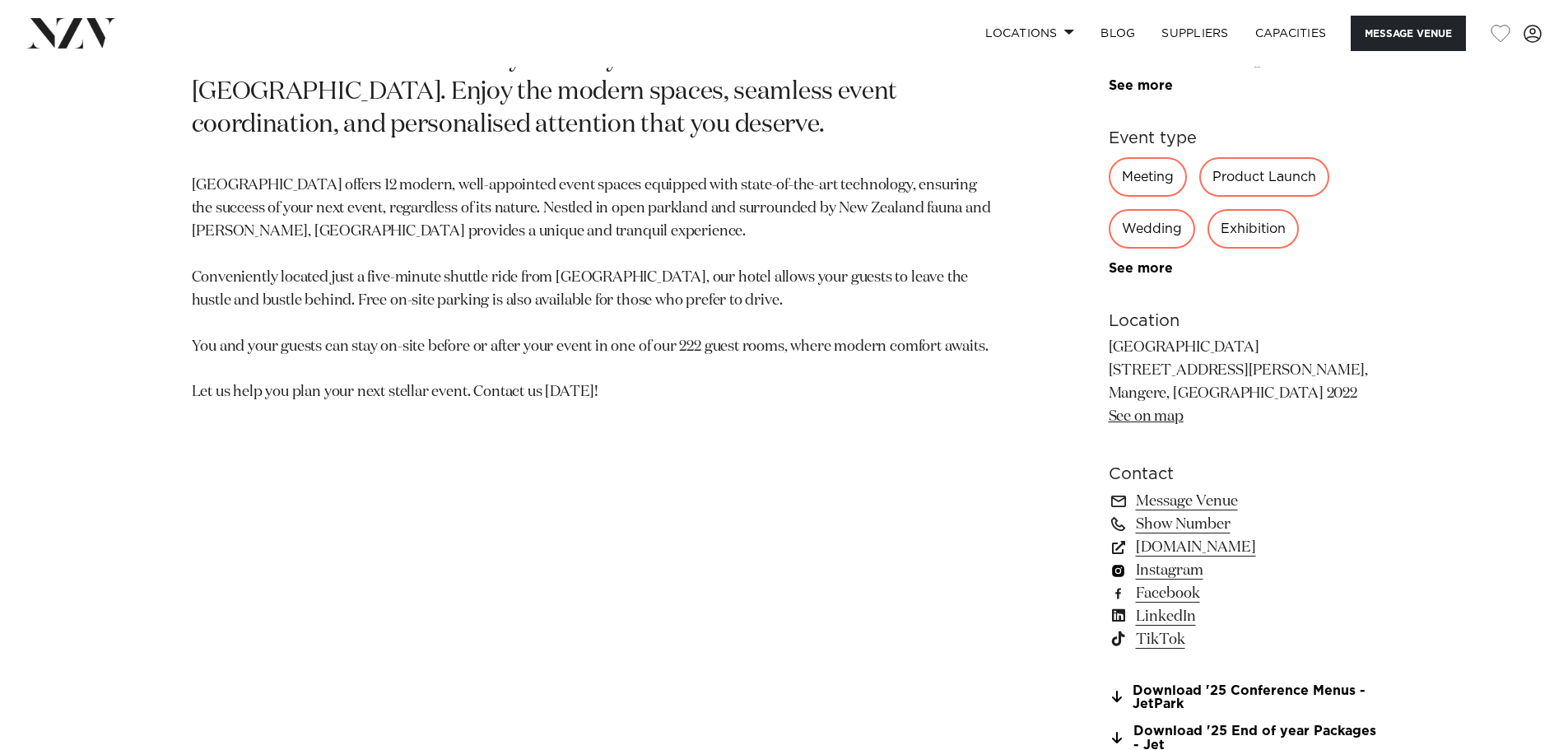
scroll to position [1070, 0]
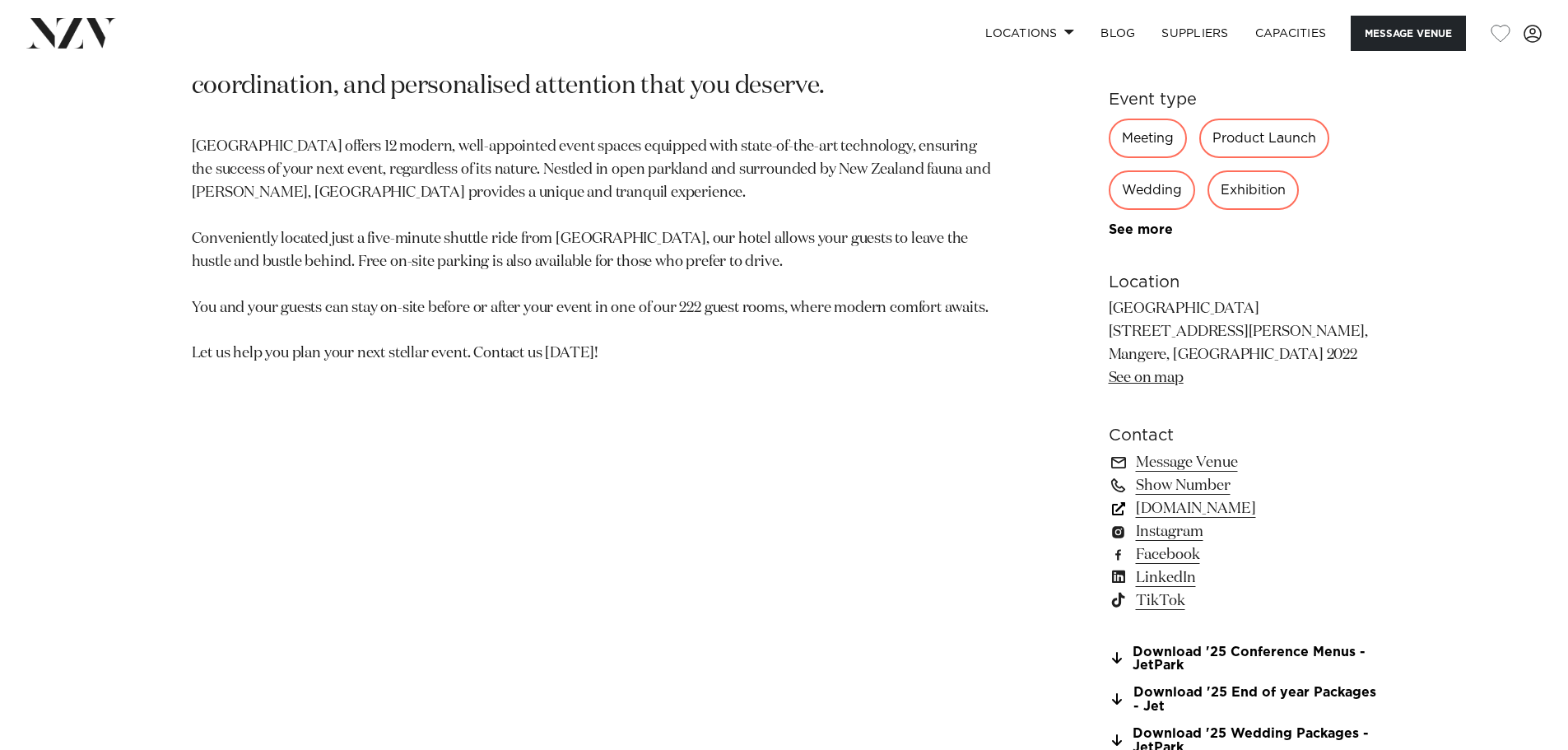
click at [1209, 515] on link "[DOMAIN_NAME]" at bounding box center [1242, 509] width 268 height 23
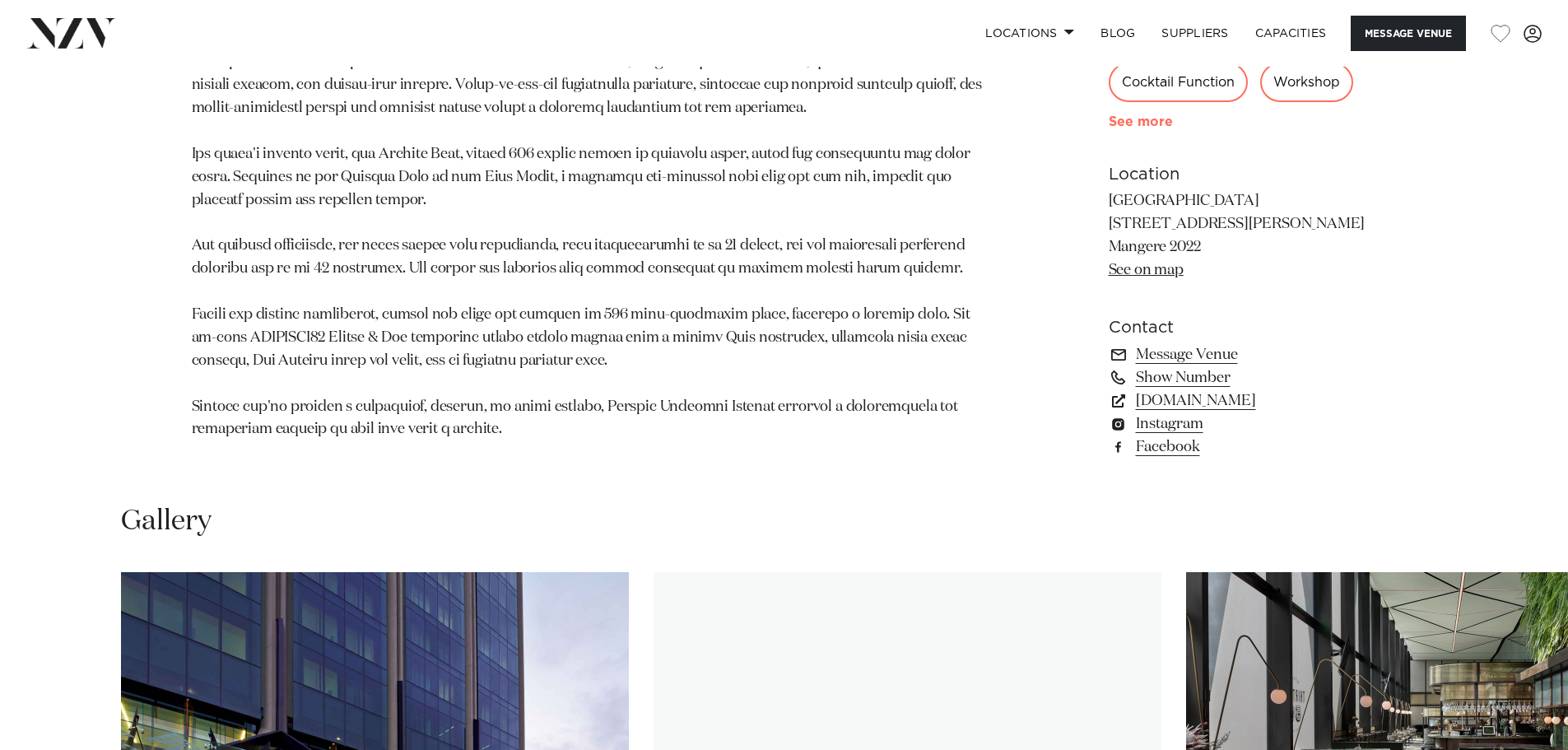
scroll to position [1235, 0]
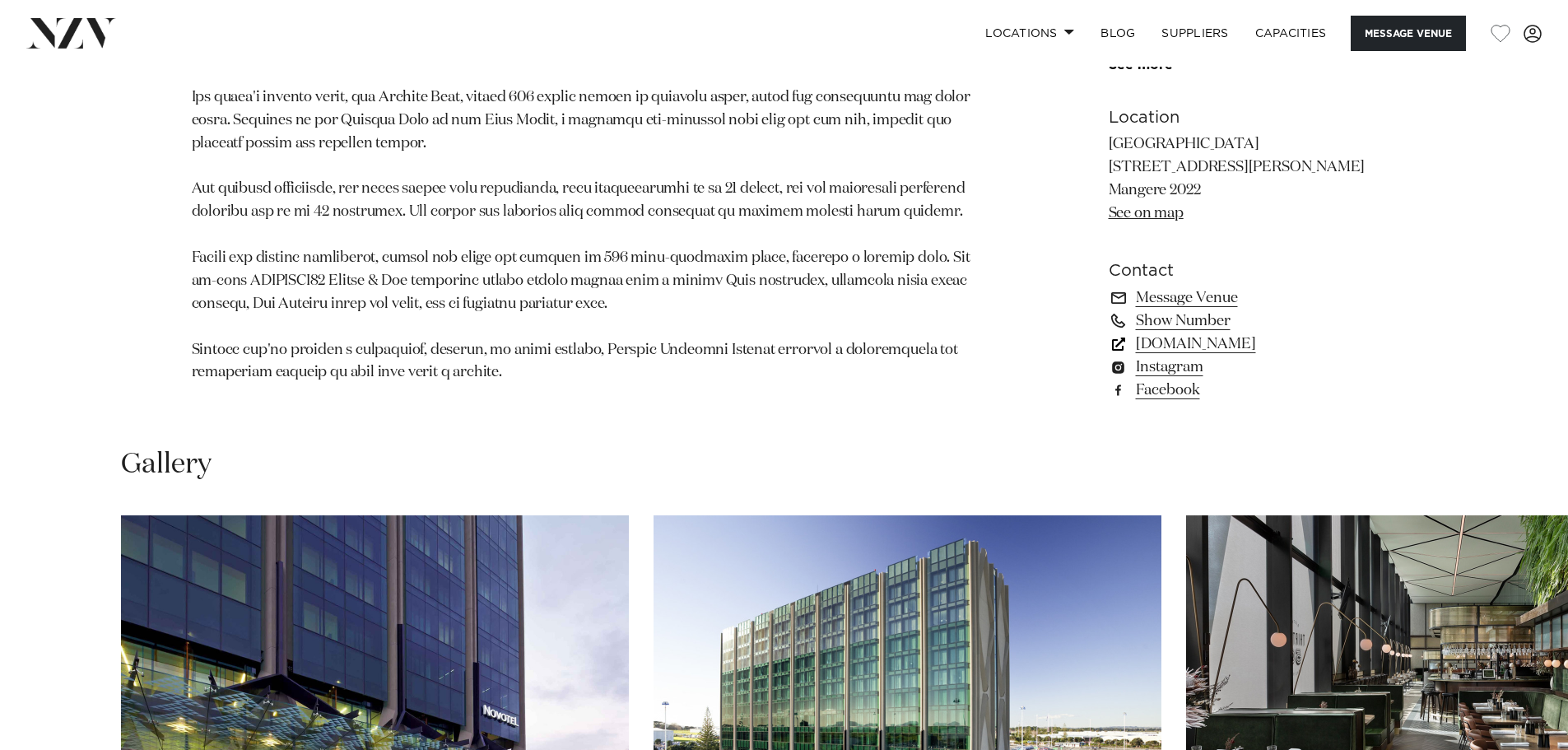
click at [1199, 345] on link "[DOMAIN_NAME]" at bounding box center [1242, 344] width 268 height 23
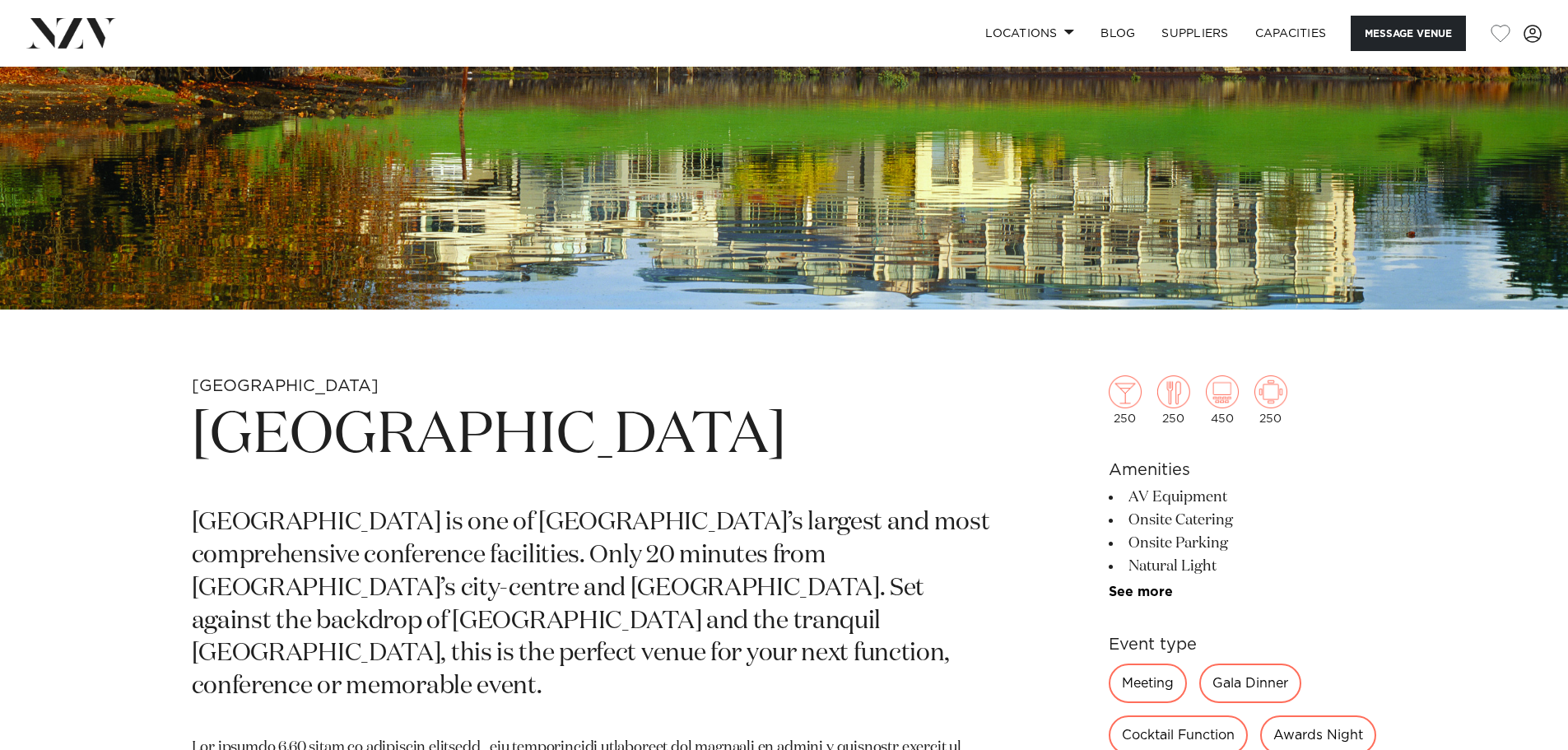
scroll to position [493, 0]
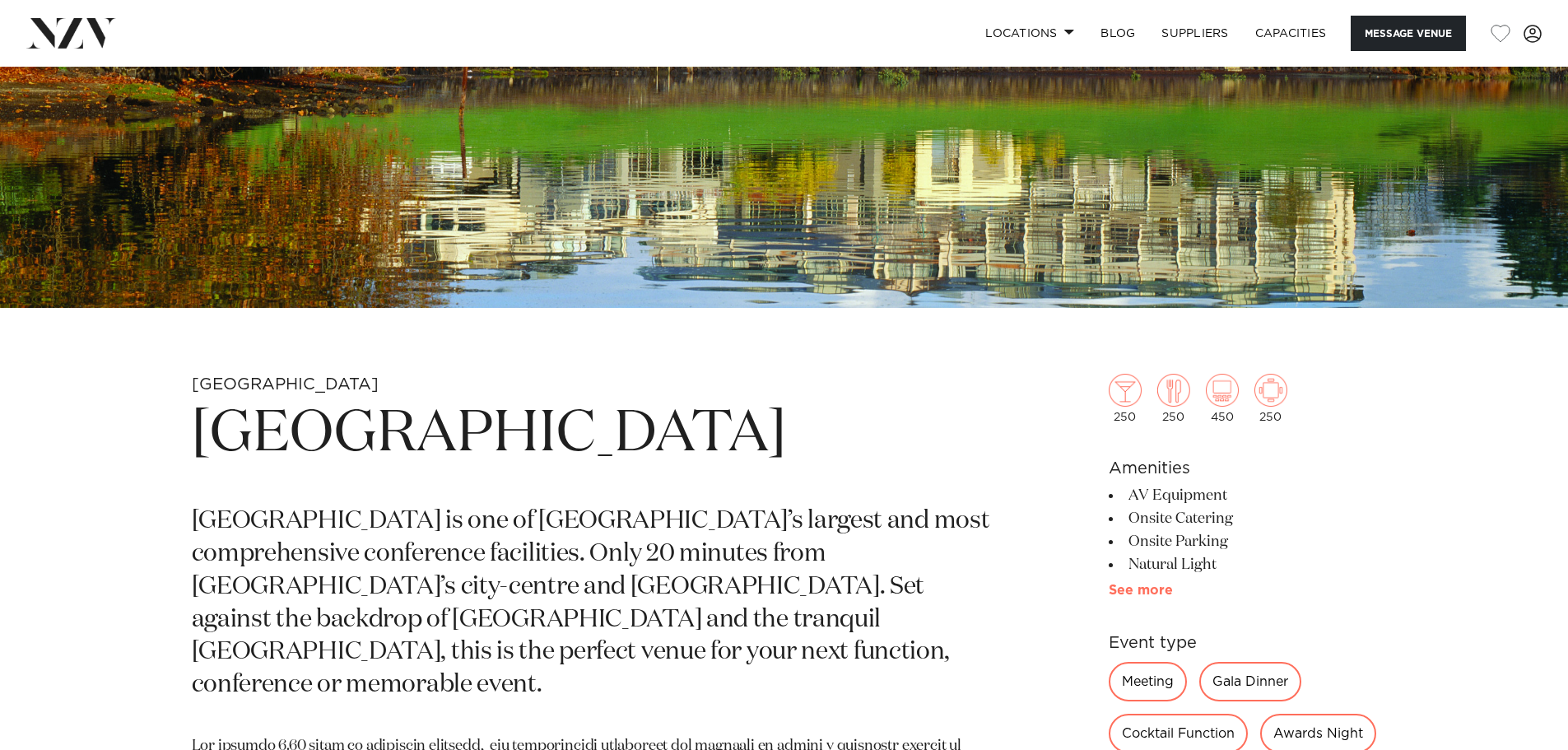
click at [1139, 588] on link "See more" at bounding box center [1172, 589] width 129 height 13
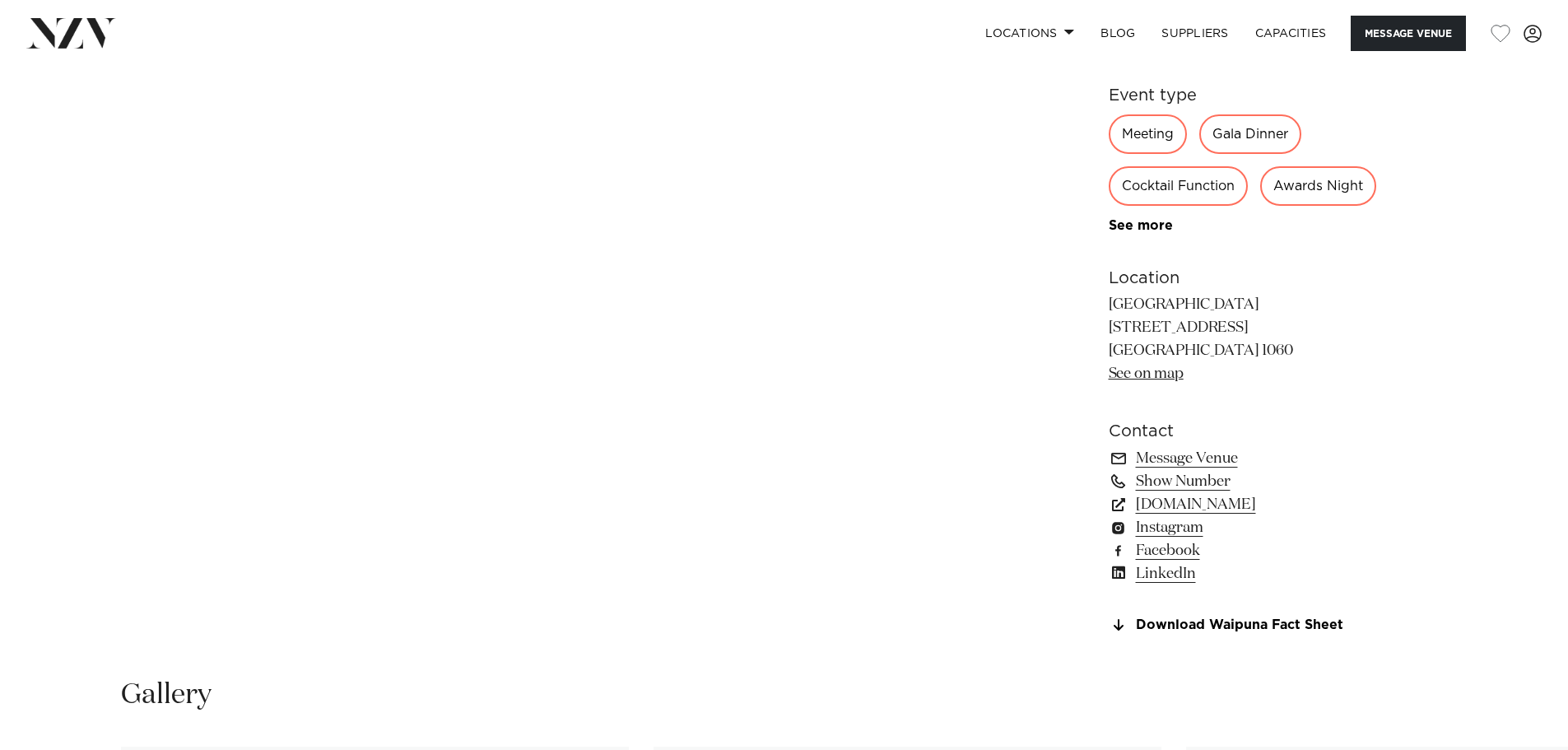
scroll to position [1564, 0]
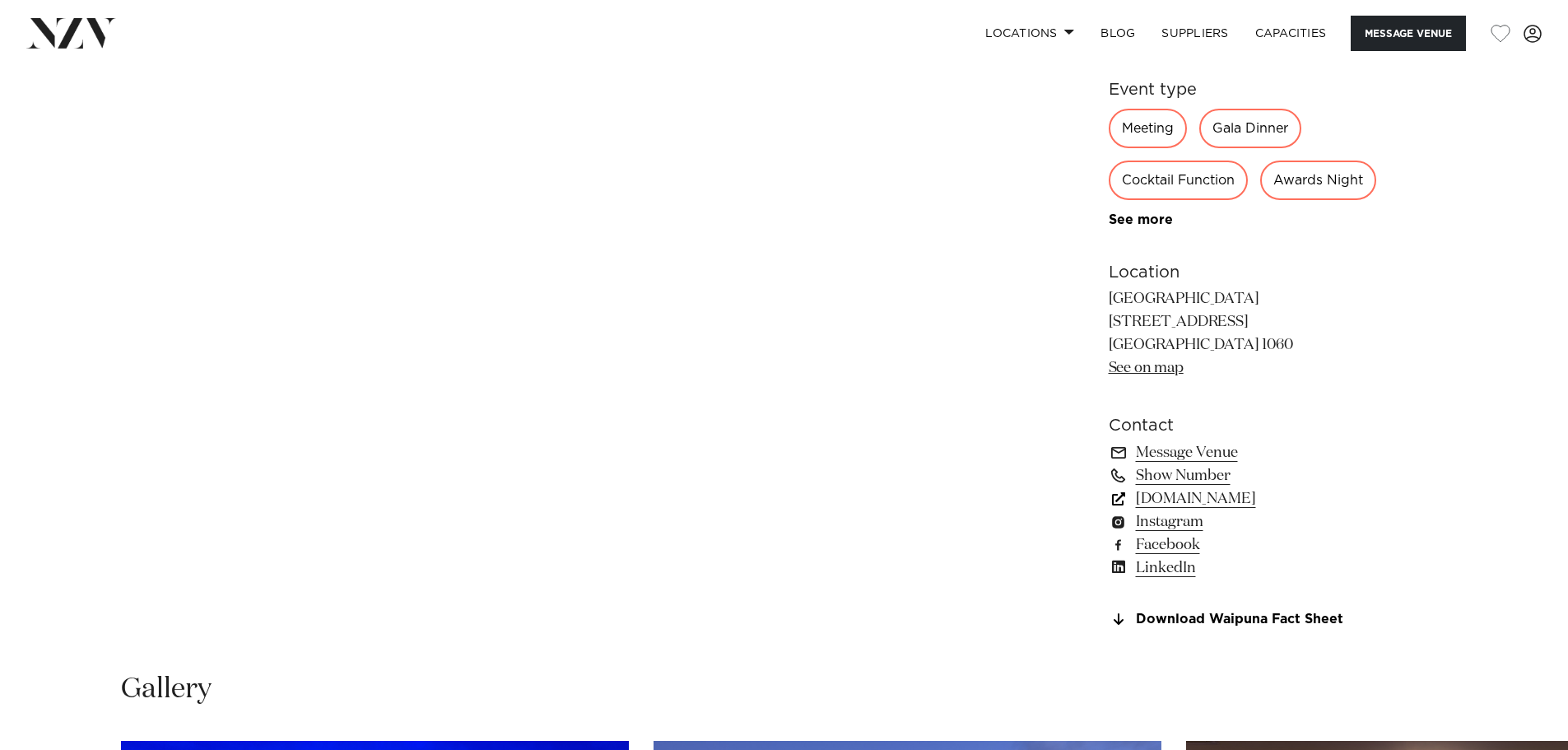
click at [1163, 510] on link "[DOMAIN_NAME]" at bounding box center [1242, 499] width 268 height 23
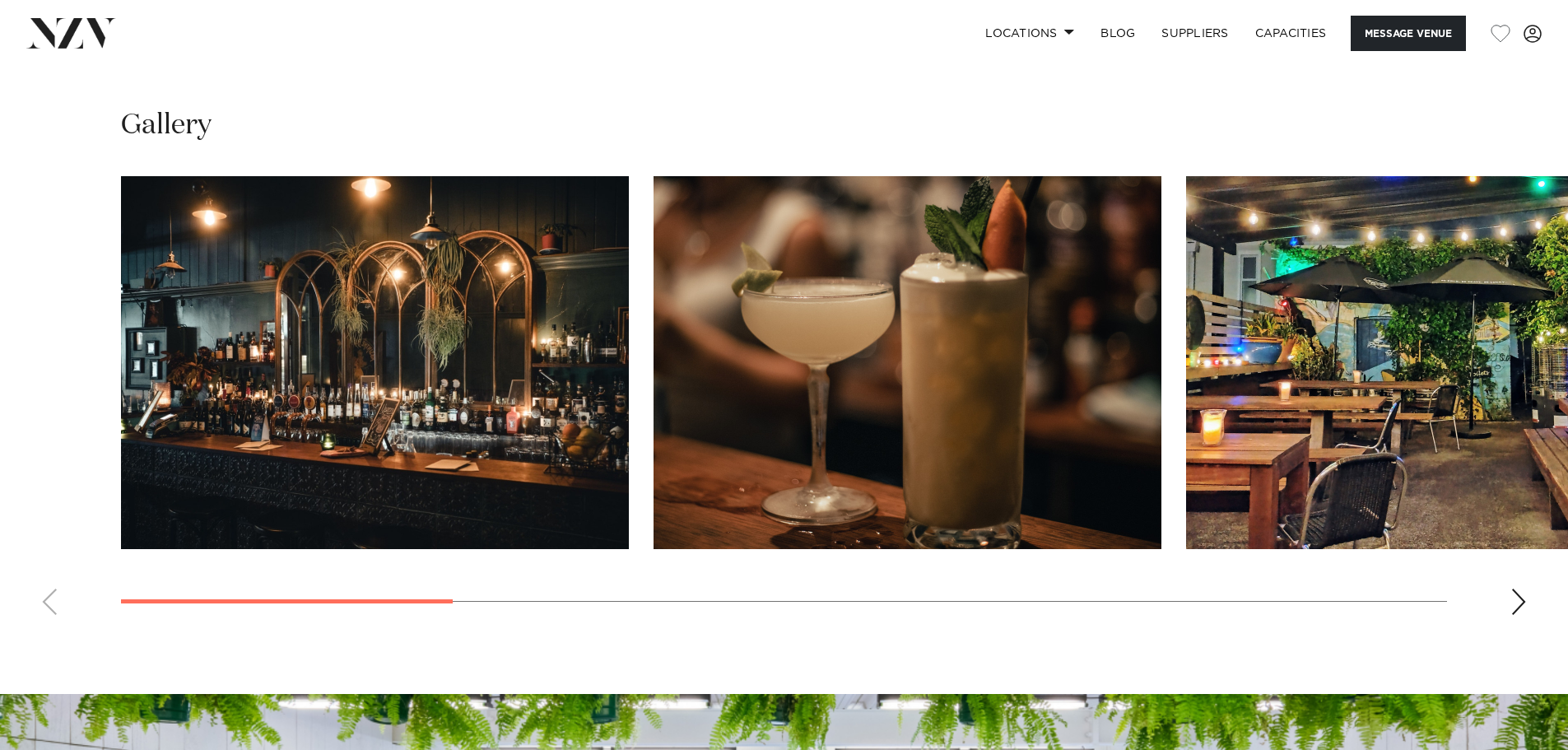
scroll to position [1205, 0]
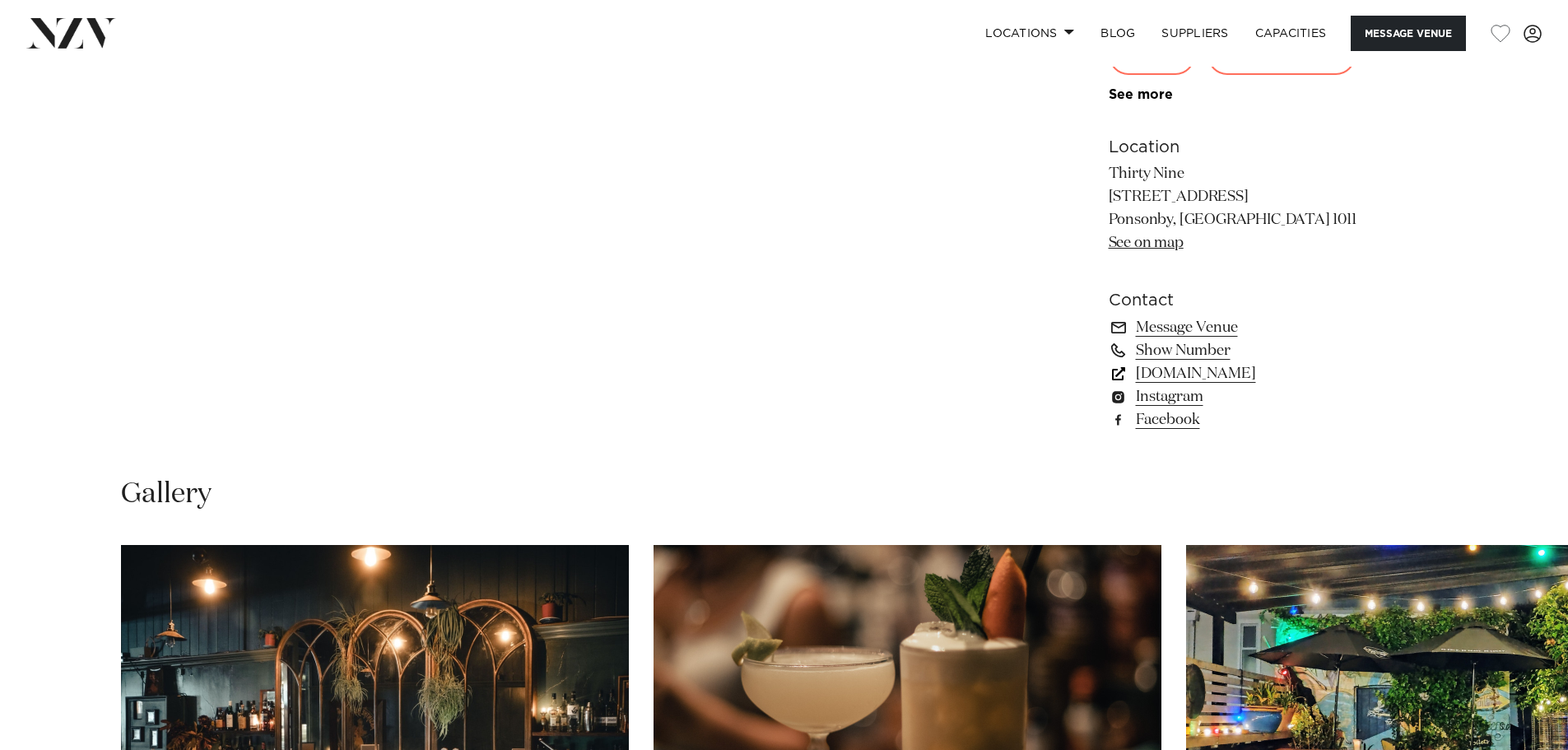
click at [1228, 380] on link "[DOMAIN_NAME]" at bounding box center [1242, 374] width 268 height 23
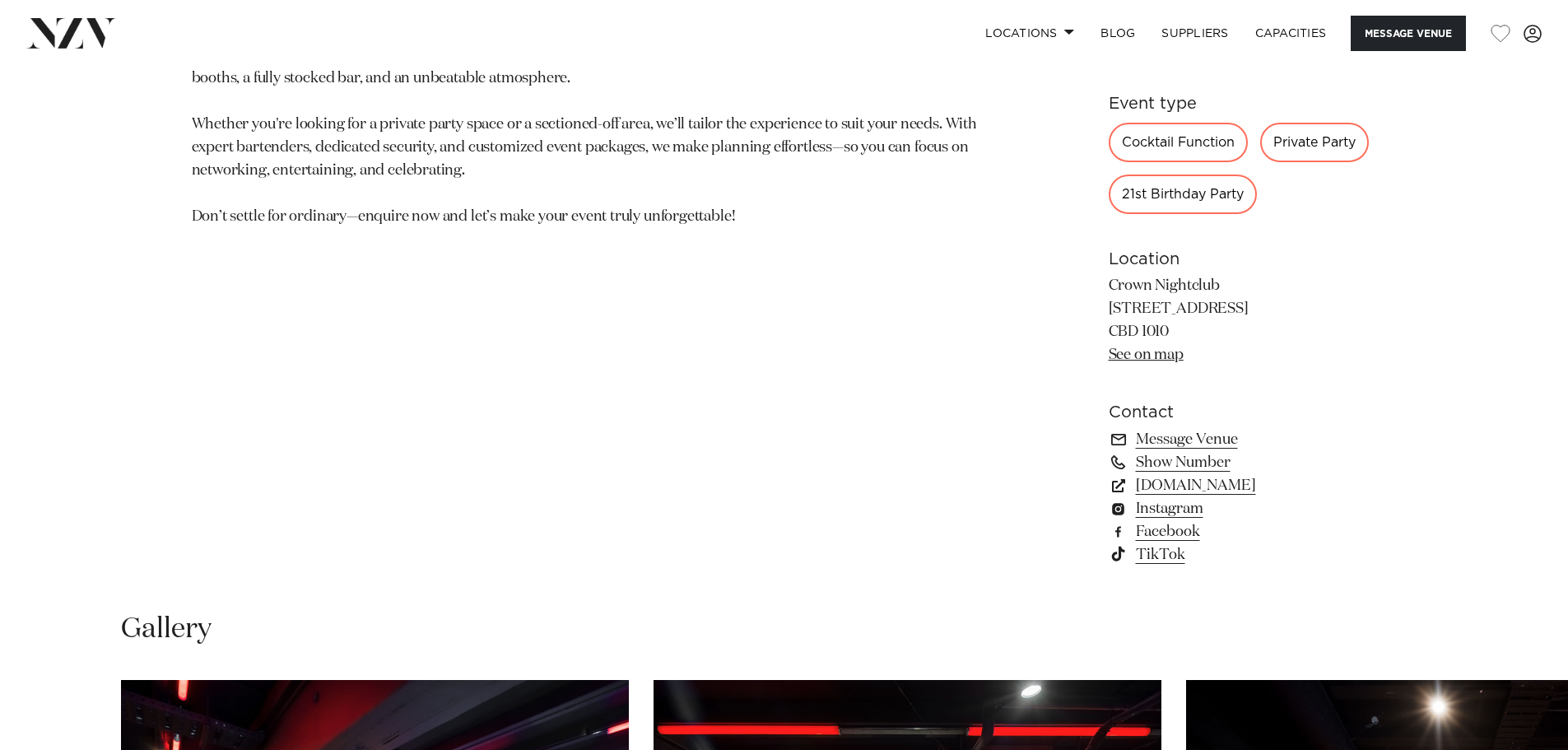
scroll to position [1152, 0]
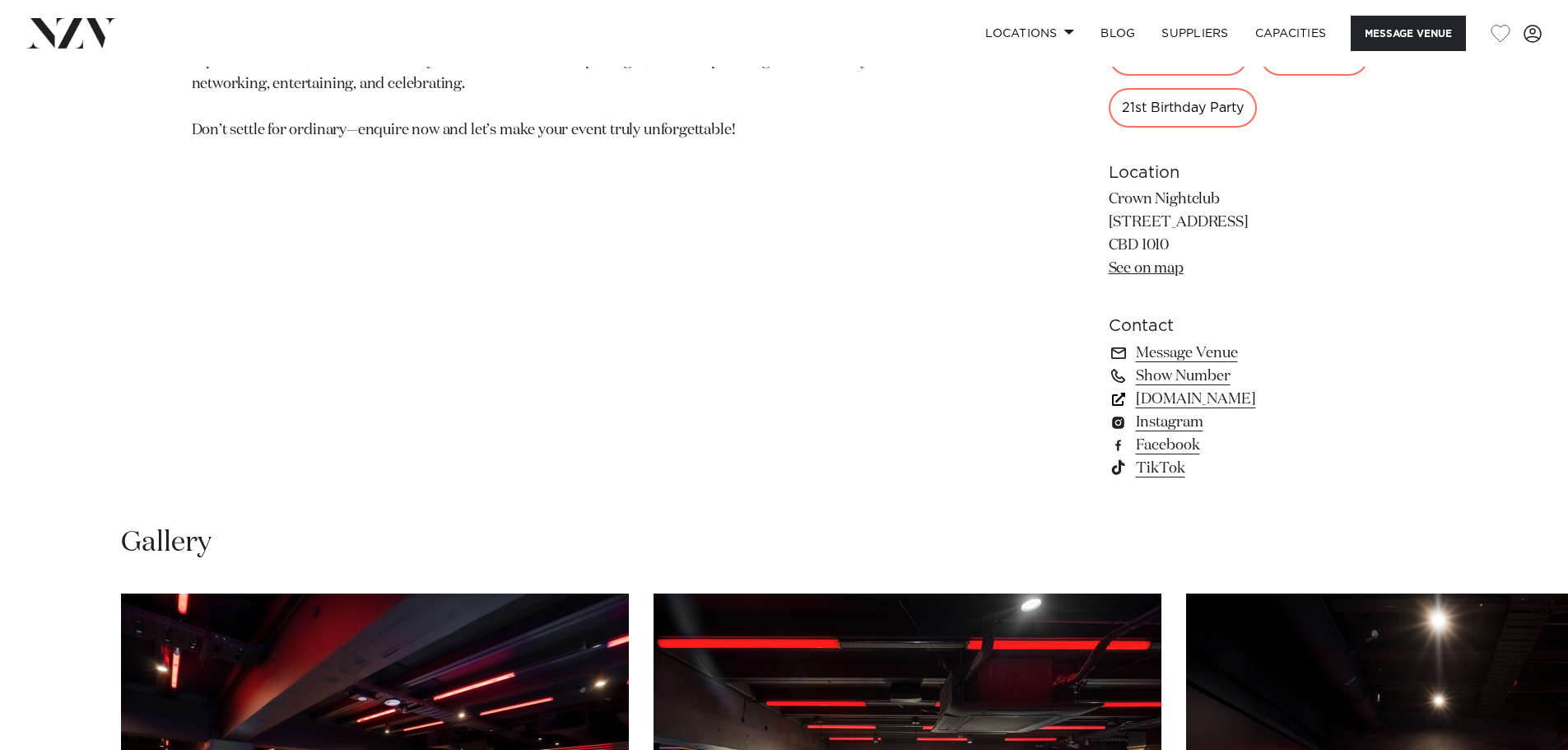
click at [1186, 394] on link "[DOMAIN_NAME]" at bounding box center [1242, 399] width 268 height 23
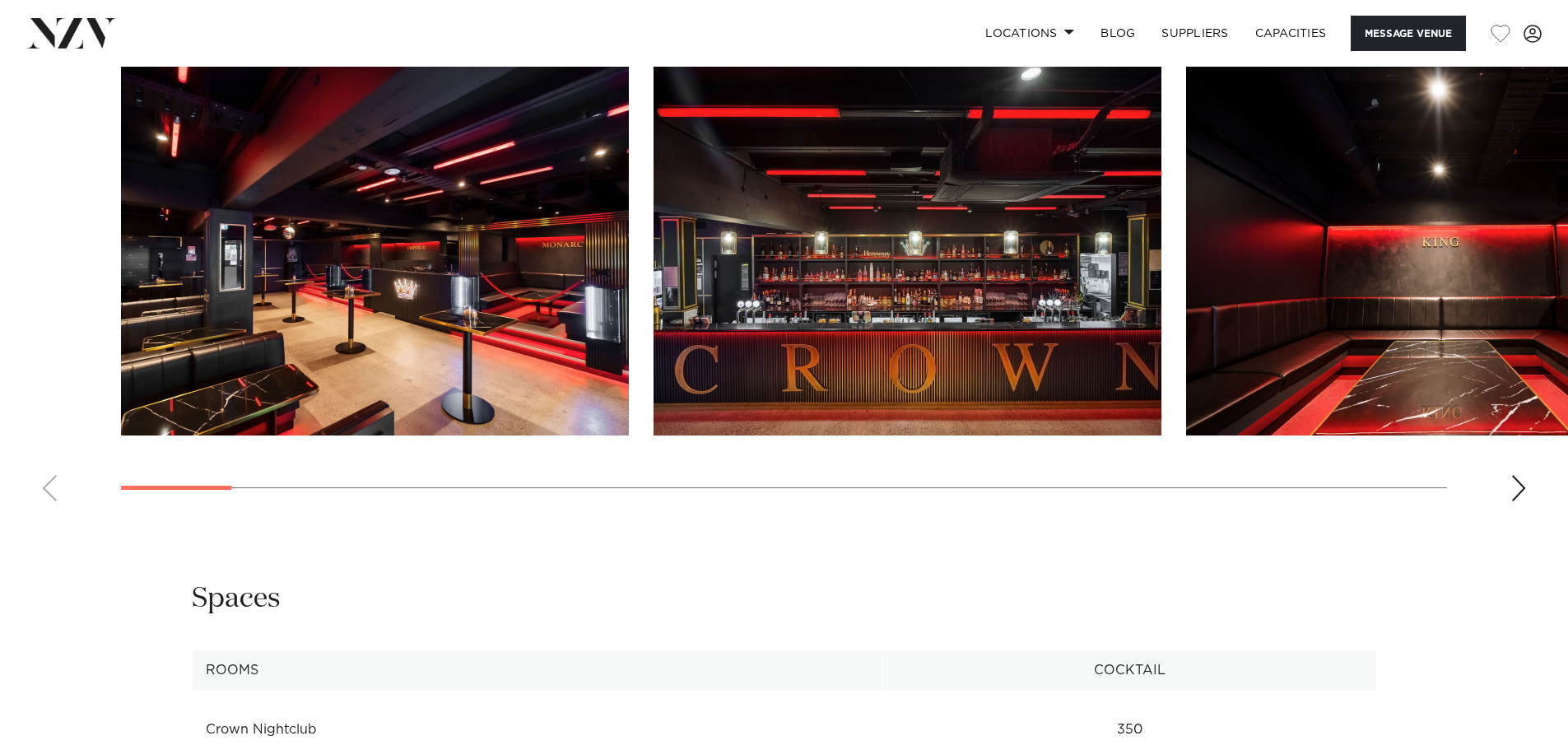
scroll to position [1728, 0]
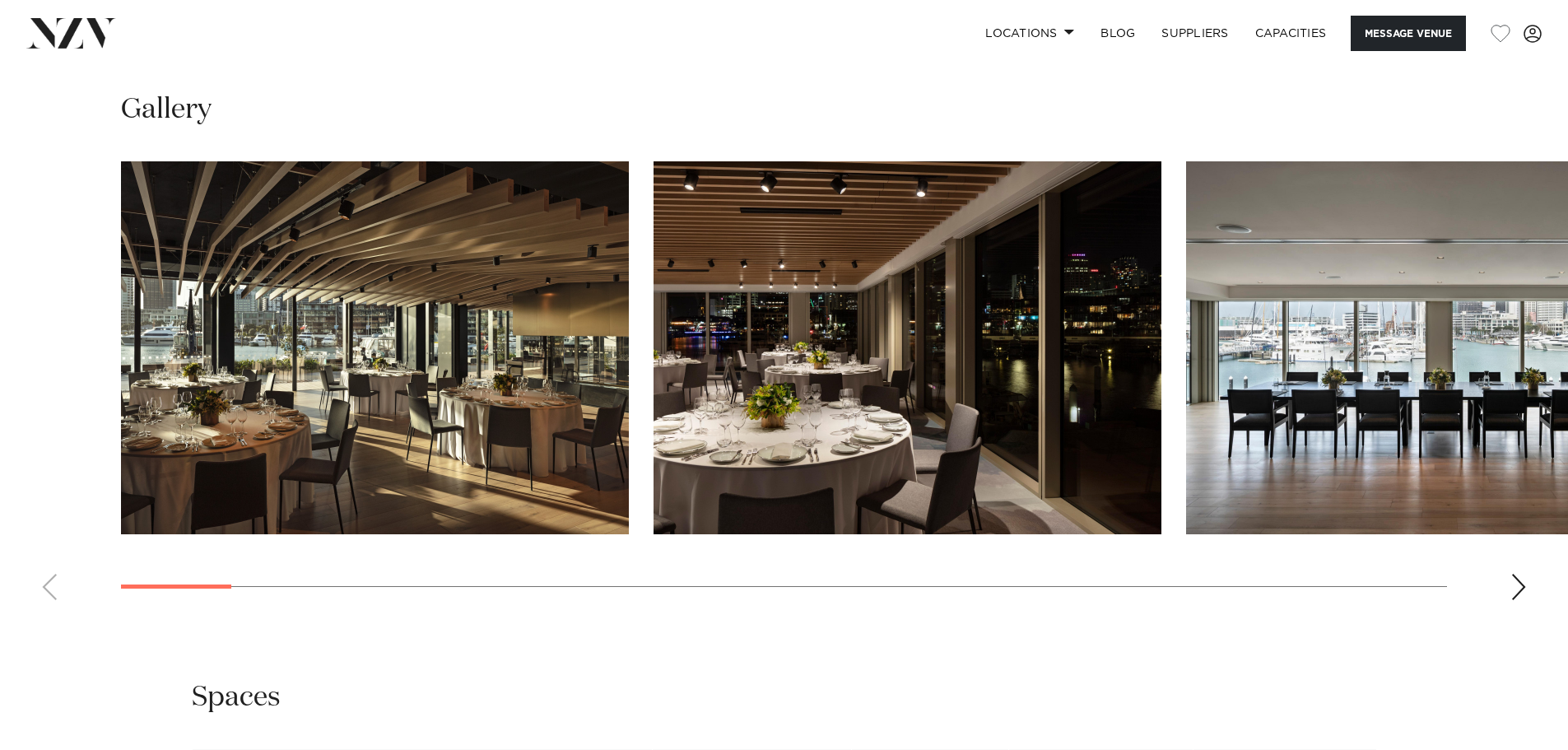
scroll to position [1811, 0]
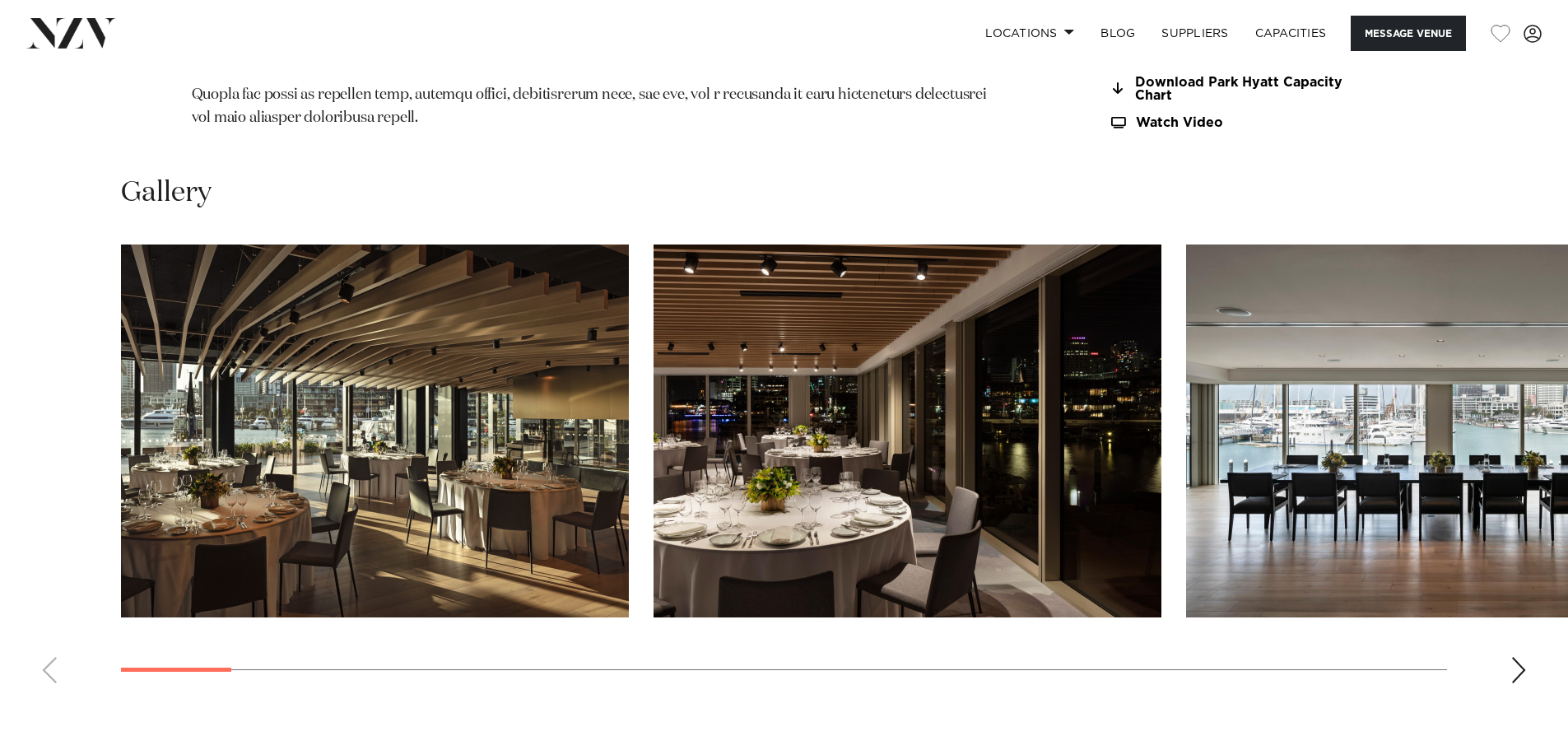
click at [1515, 598] on swiper-container at bounding box center [784, 470] width 1568 height 452
click at [1511, 657] on div "Next slide" at bounding box center [1518, 670] width 17 height 27
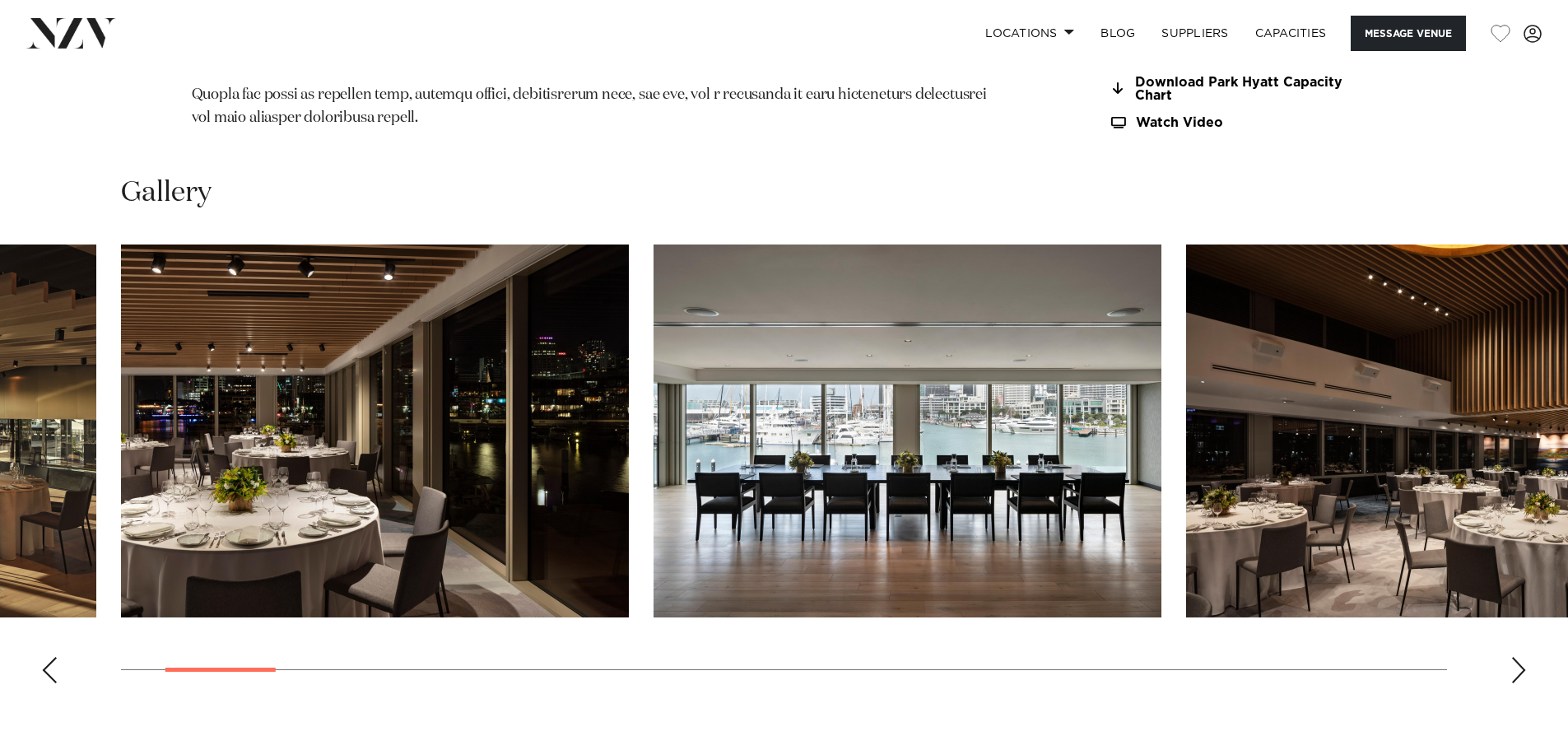
click at [1511, 657] on div "Next slide" at bounding box center [1518, 670] width 17 height 27
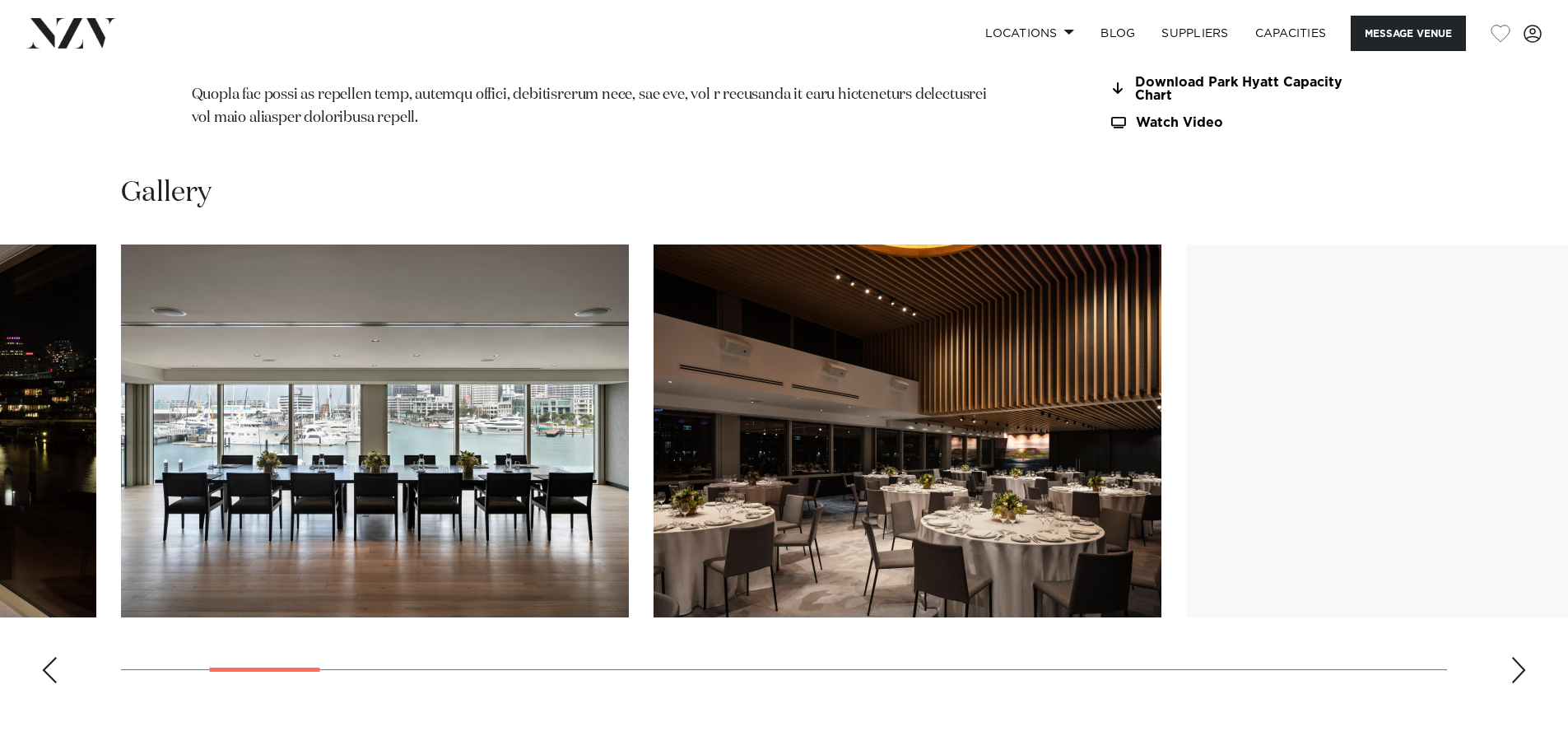
click at [1511, 657] on div "Next slide" at bounding box center [1518, 670] width 17 height 27
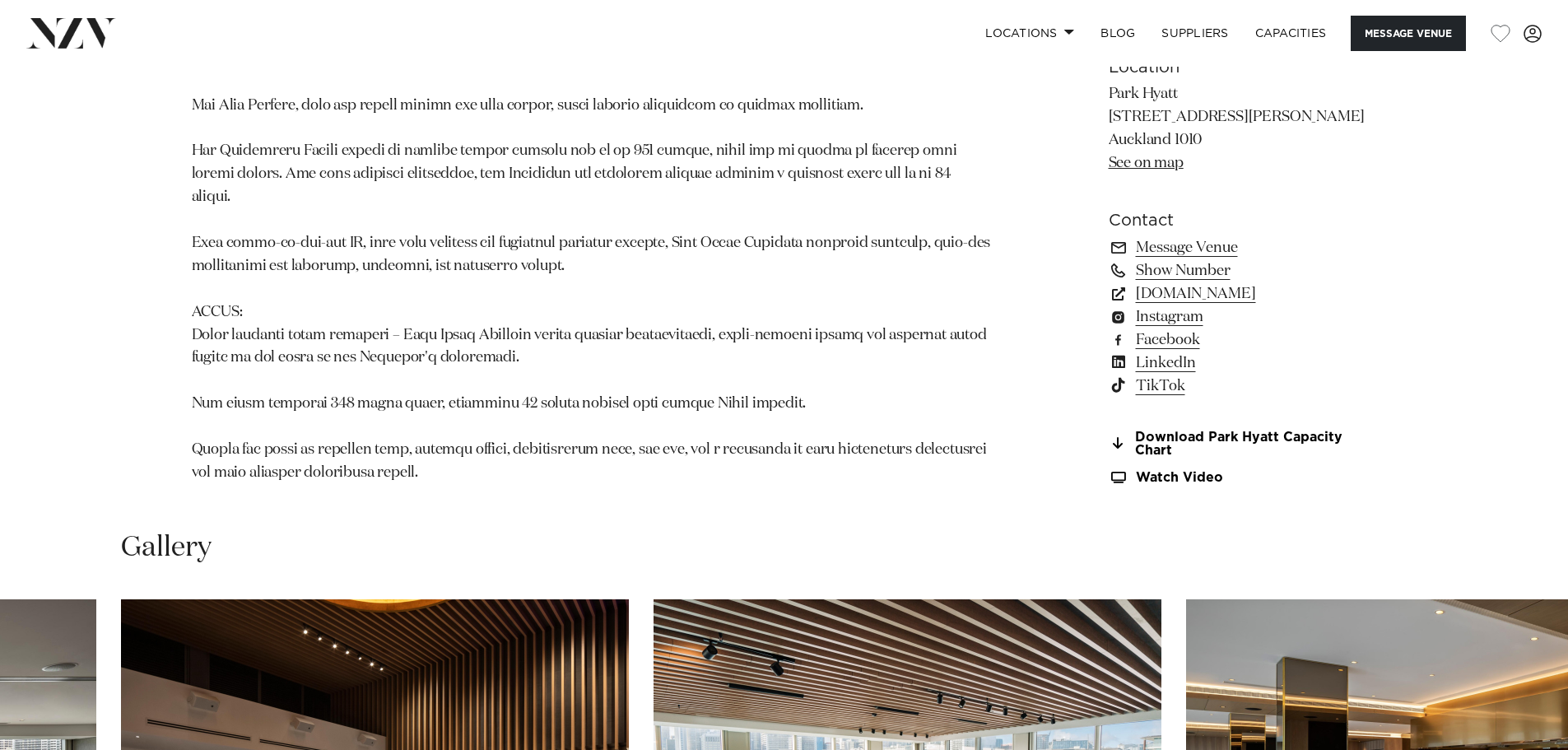
scroll to position [1317, 0]
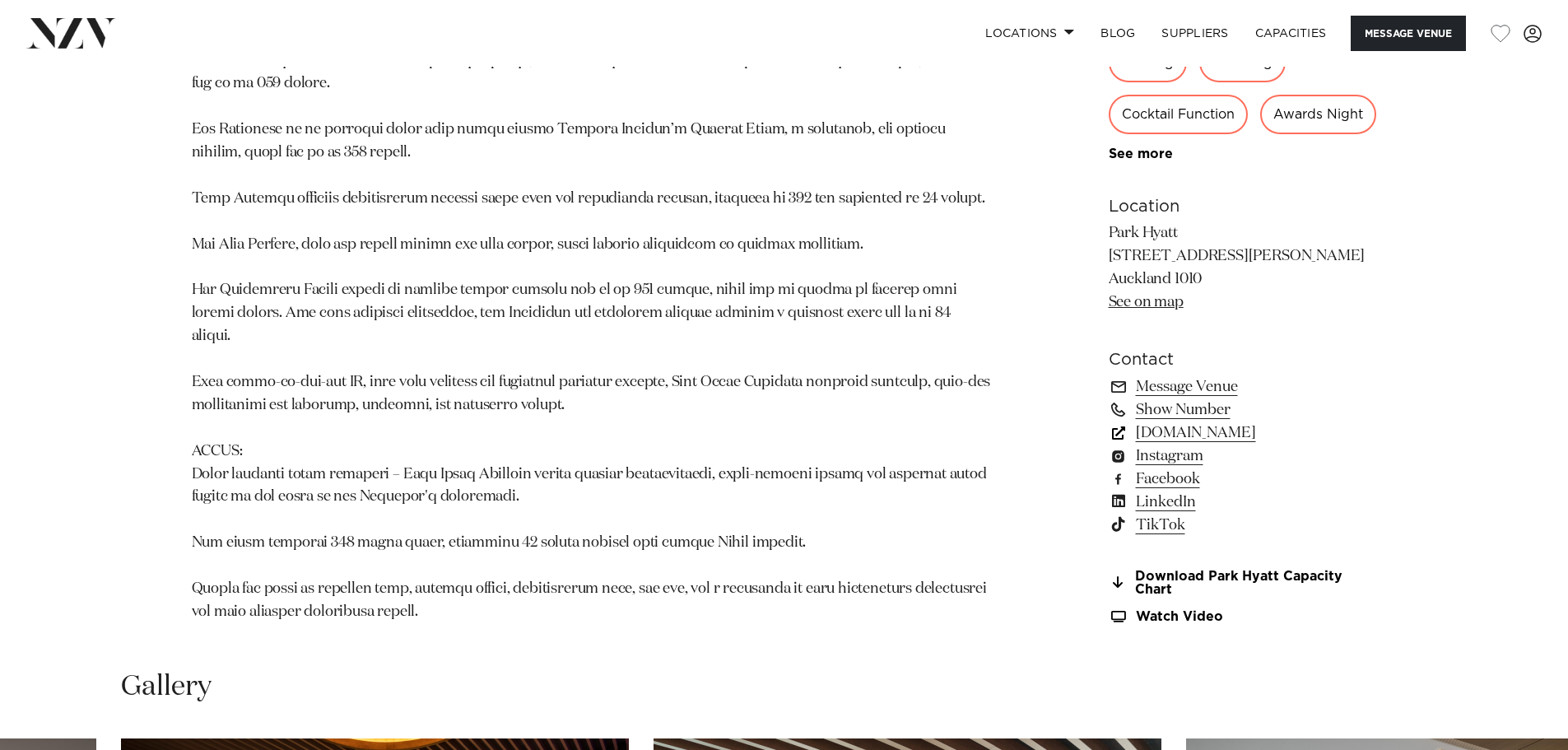
click at [1195, 421] on link "www.hyatt.com" at bounding box center [1242, 432] width 268 height 23
click at [1336, 569] on link "Download Park Hyatt Capacity Chart" at bounding box center [1242, 583] width 268 height 28
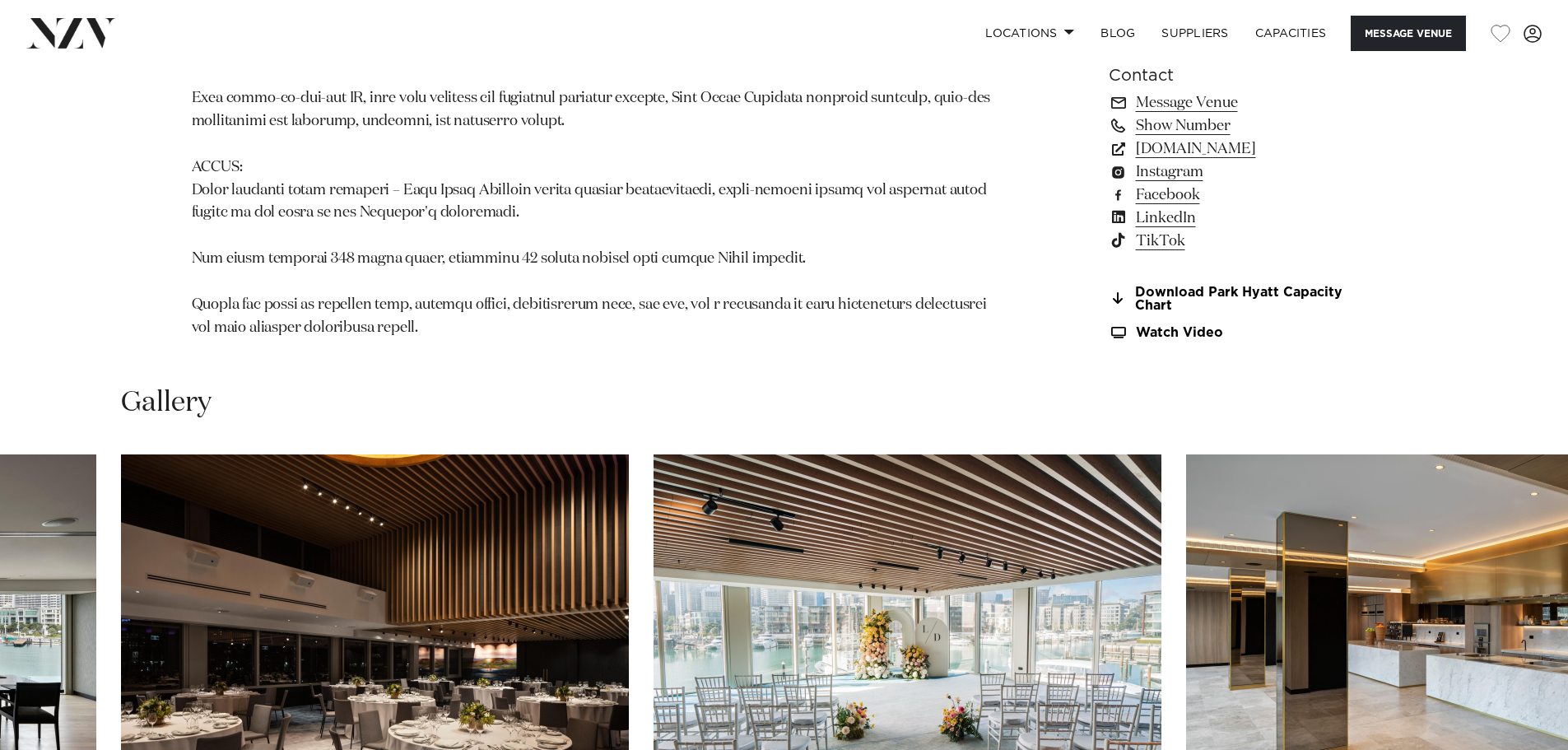
scroll to position [1397, 0]
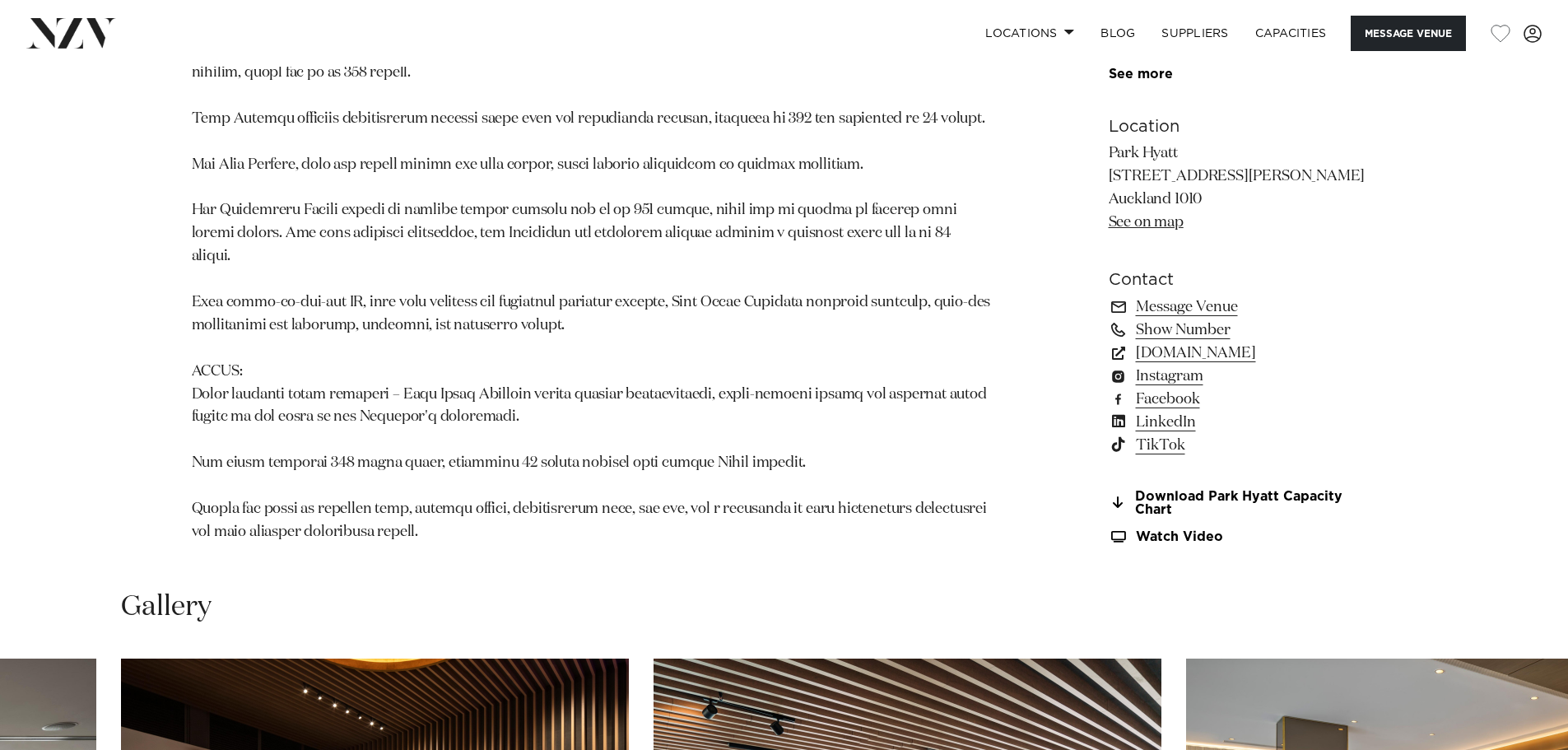
click at [1383, 14] on nav "Locations Auckland Wellington Christchurch Queenstown Hamilton Northland Bay of…" at bounding box center [784, 33] width 1568 height 67
drag, startPoint x: 1375, startPoint y: 34, endPoint x: 1436, endPoint y: 36, distance: 61.0
click at [1436, 36] on button "Message Venue" at bounding box center [1408, 34] width 115 height 36
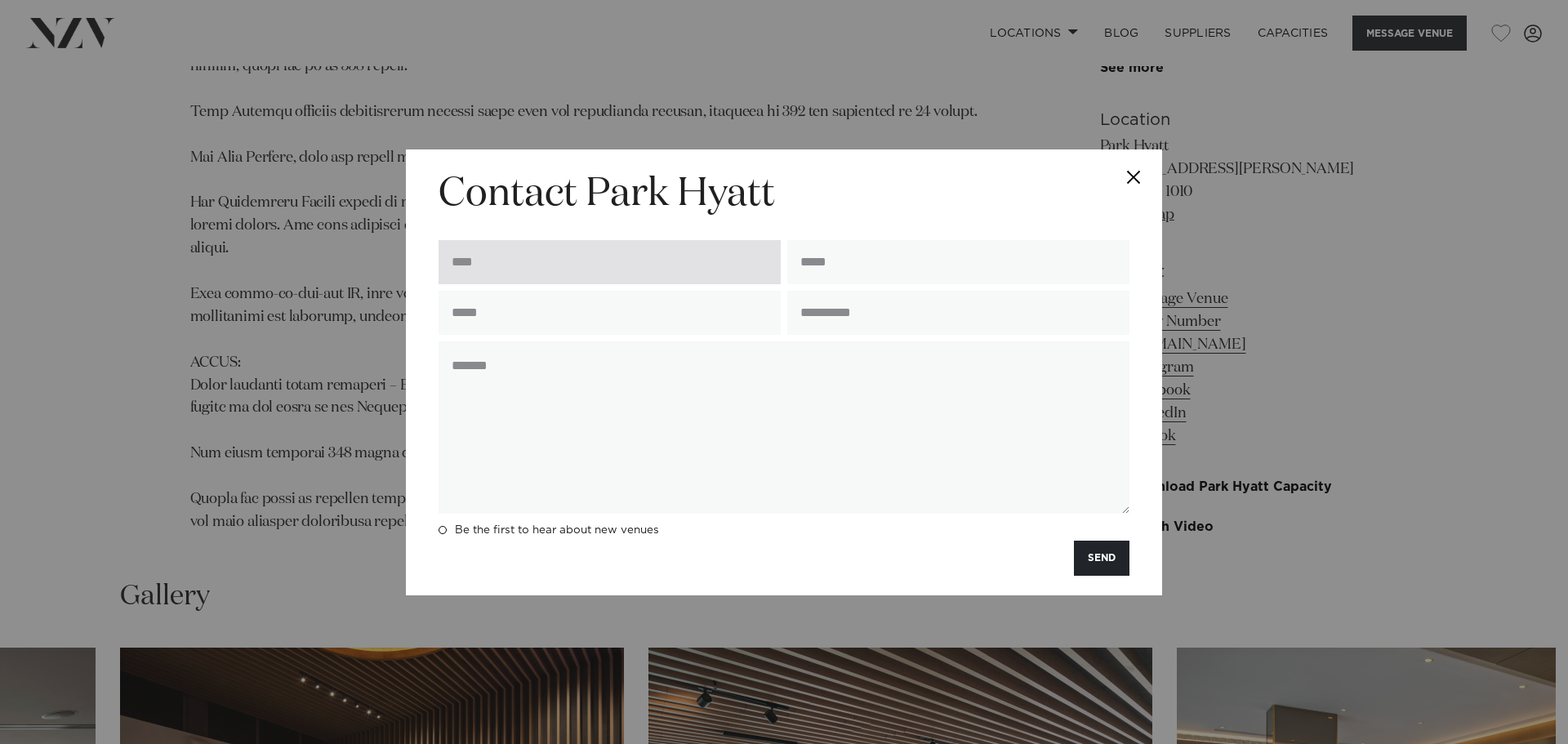
click at [650, 259] on input "text" at bounding box center [610, 262] width 343 height 44
click at [651, 262] on input "text" at bounding box center [610, 262] width 343 height 44
type input "**********"
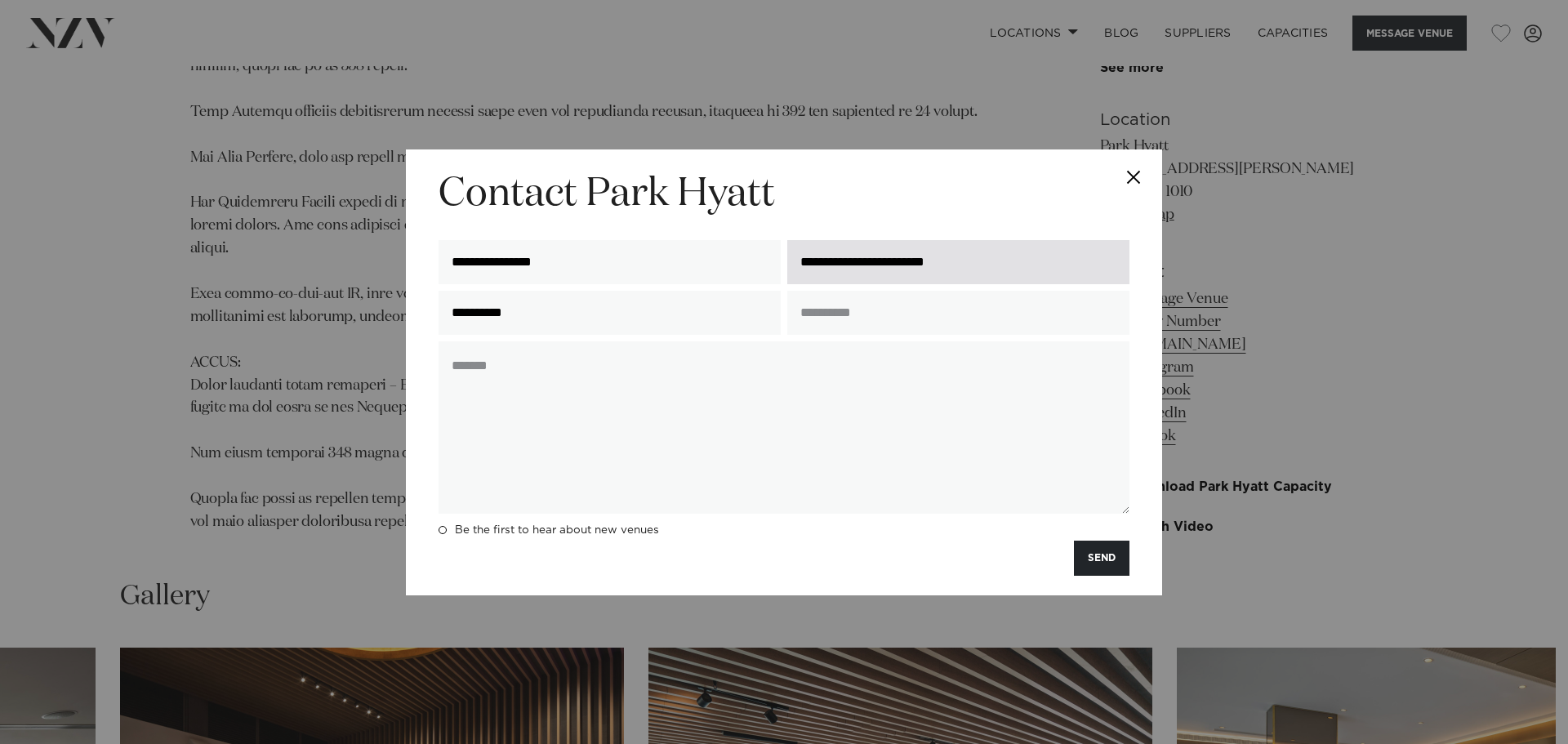
drag, startPoint x: 840, startPoint y: 261, endPoint x: 1056, endPoint y: 241, distance: 216.9
click at [1056, 241] on input "**********" at bounding box center [958, 262] width 343 height 44
type input "**********"
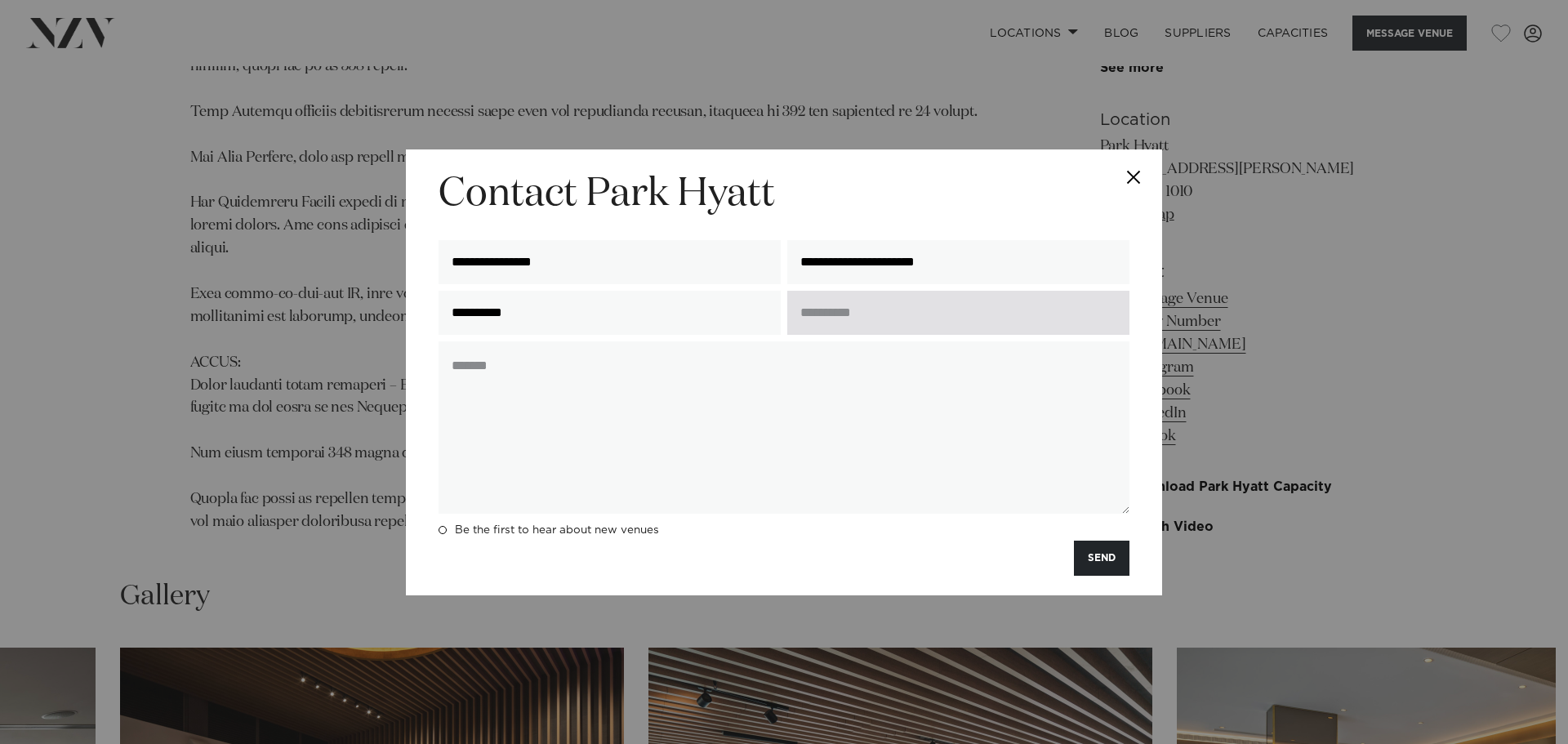
click at [971, 317] on input "text" at bounding box center [958, 313] width 343 height 44
type input "*"
type input "**********"
type textarea "***"
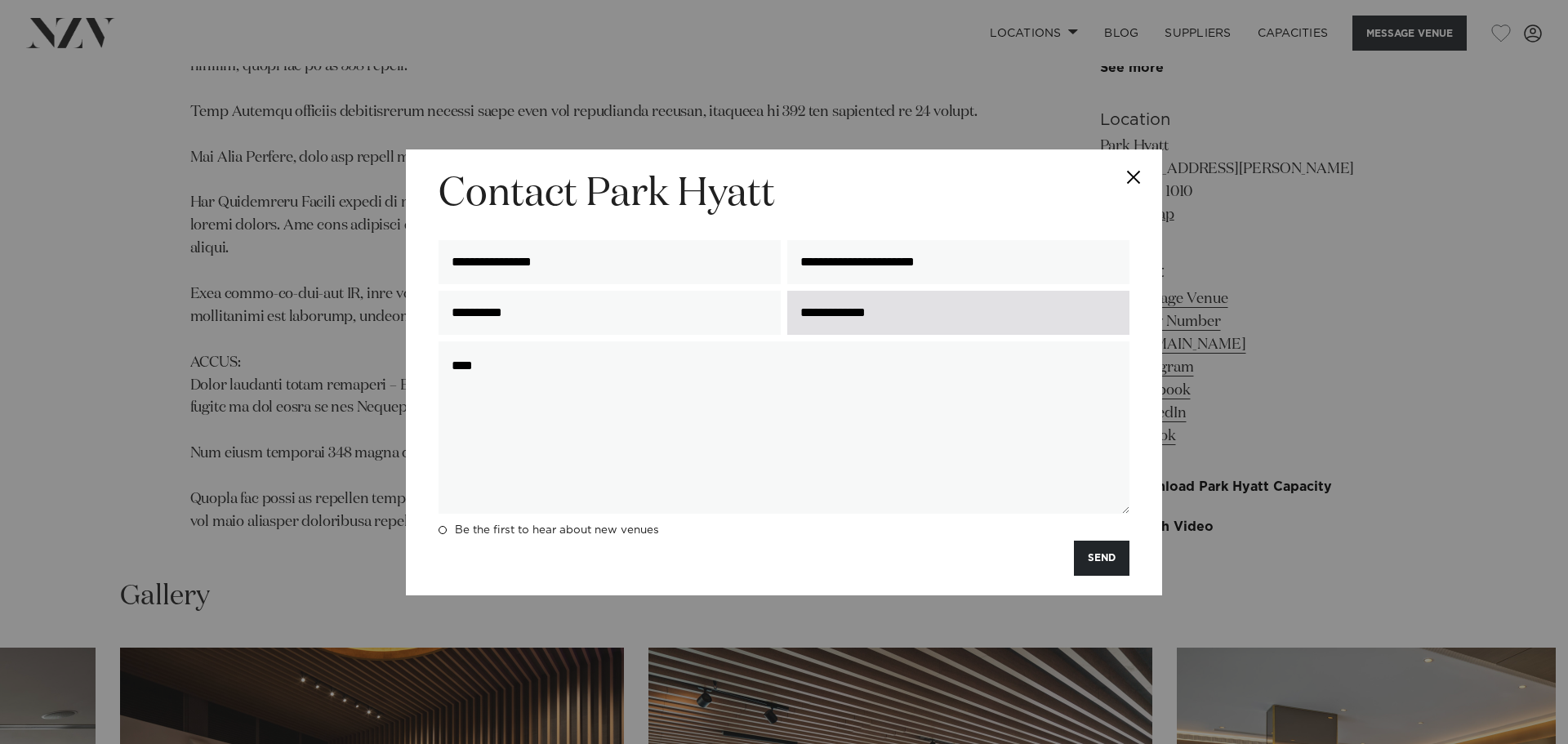
click at [971, 317] on input "**********" at bounding box center [958, 313] width 343 height 44
click at [911, 307] on input "**********" at bounding box center [958, 313] width 343 height 44
drag, startPoint x: 911, startPoint y: 307, endPoint x: 808, endPoint y: 307, distance: 103.0
click at [808, 307] on input "**********" at bounding box center [958, 313] width 343 height 44
type input "*"
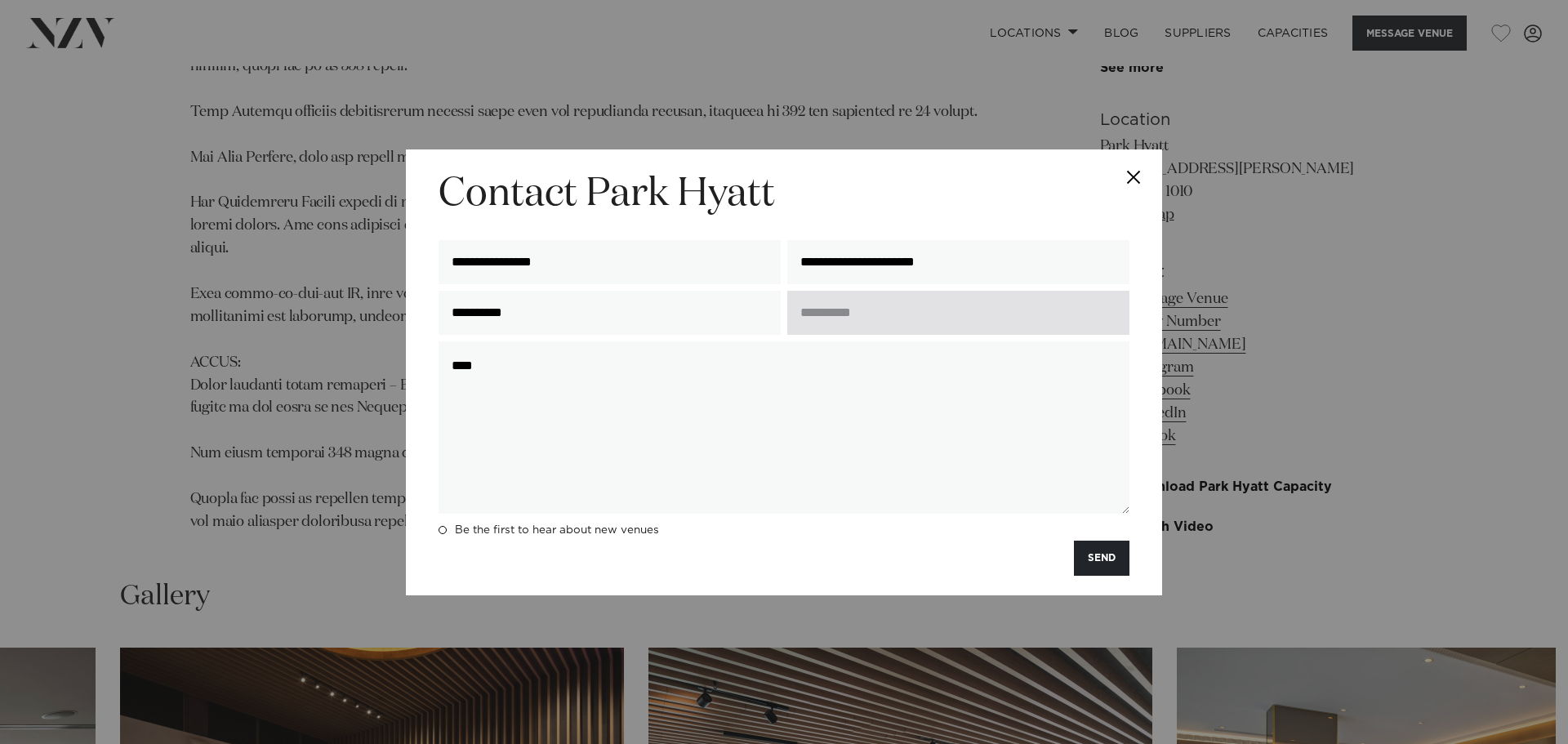
click at [882, 317] on input "text" at bounding box center [958, 313] width 343 height 44
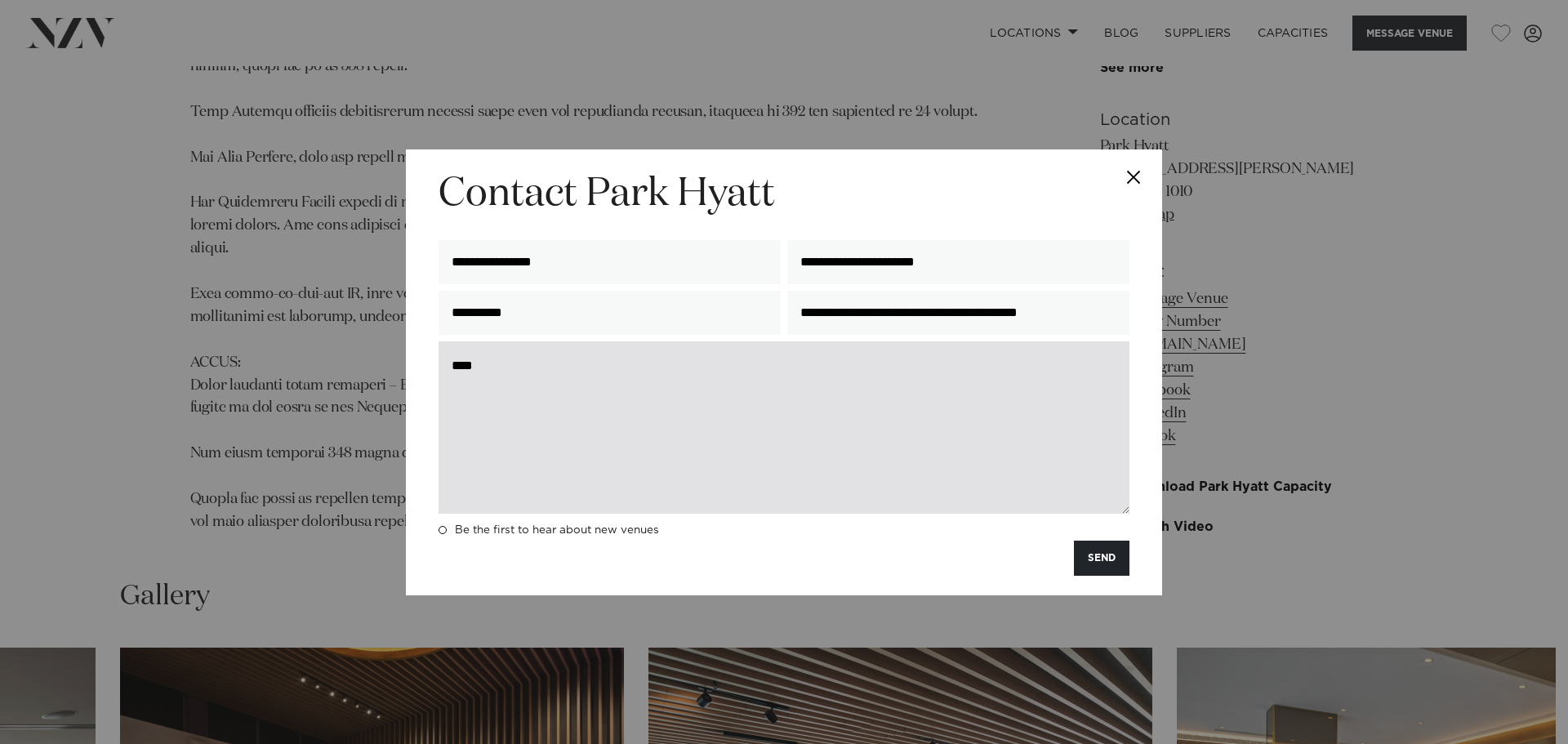
type input "**********"
click at [810, 353] on textarea "***" at bounding box center [784, 428] width 692 height 173
click at [558, 361] on textarea "**********" at bounding box center [784, 428] width 692 height 173
click at [552, 365] on textarea "**********" at bounding box center [784, 428] width 692 height 173
click at [804, 369] on textarea "**********" at bounding box center [784, 428] width 692 height 173
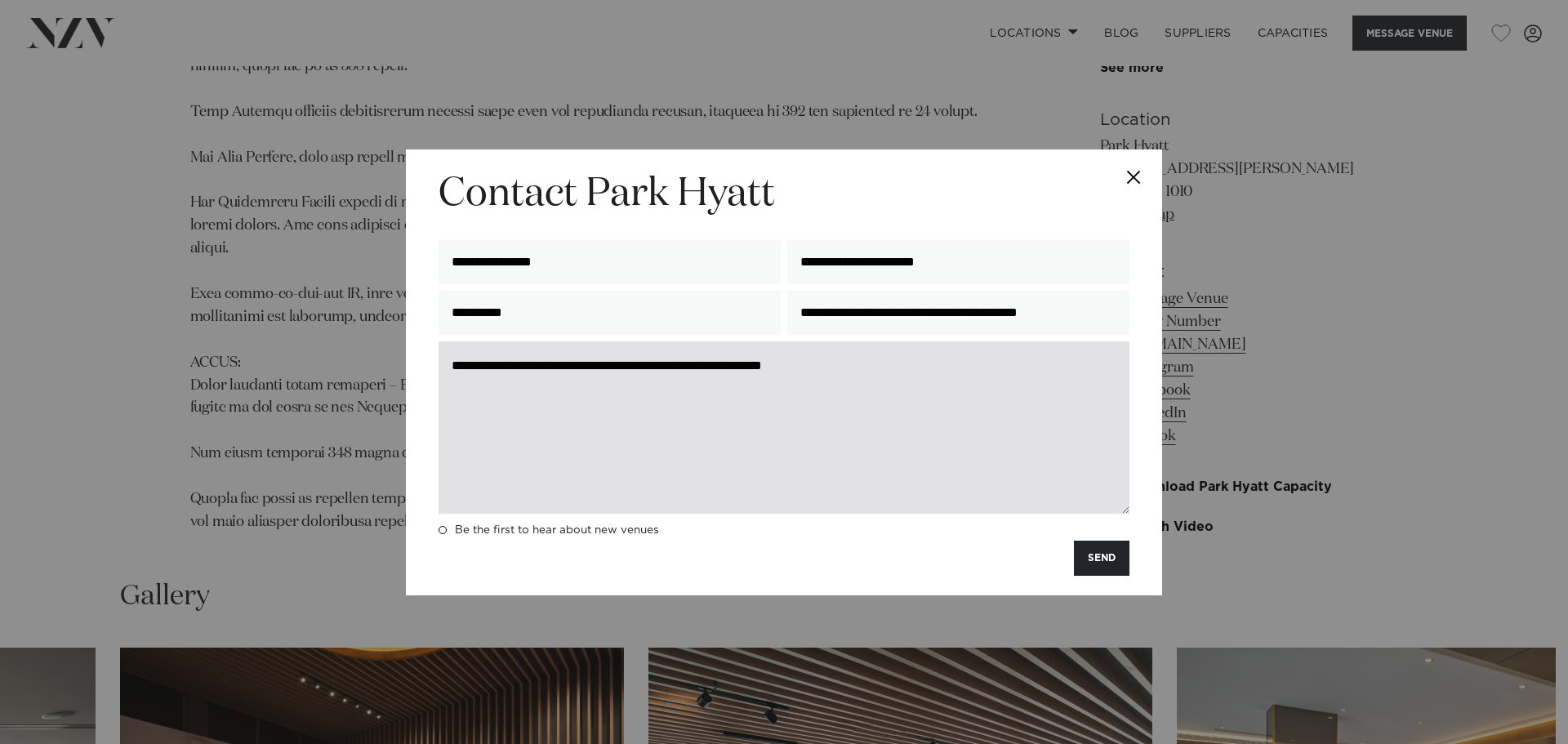
click at [984, 373] on textarea "**********" at bounding box center [784, 428] width 692 height 173
click at [647, 385] on textarea "**********" at bounding box center [784, 428] width 692 height 173
click at [640, 392] on textarea "**********" at bounding box center [784, 428] width 692 height 173
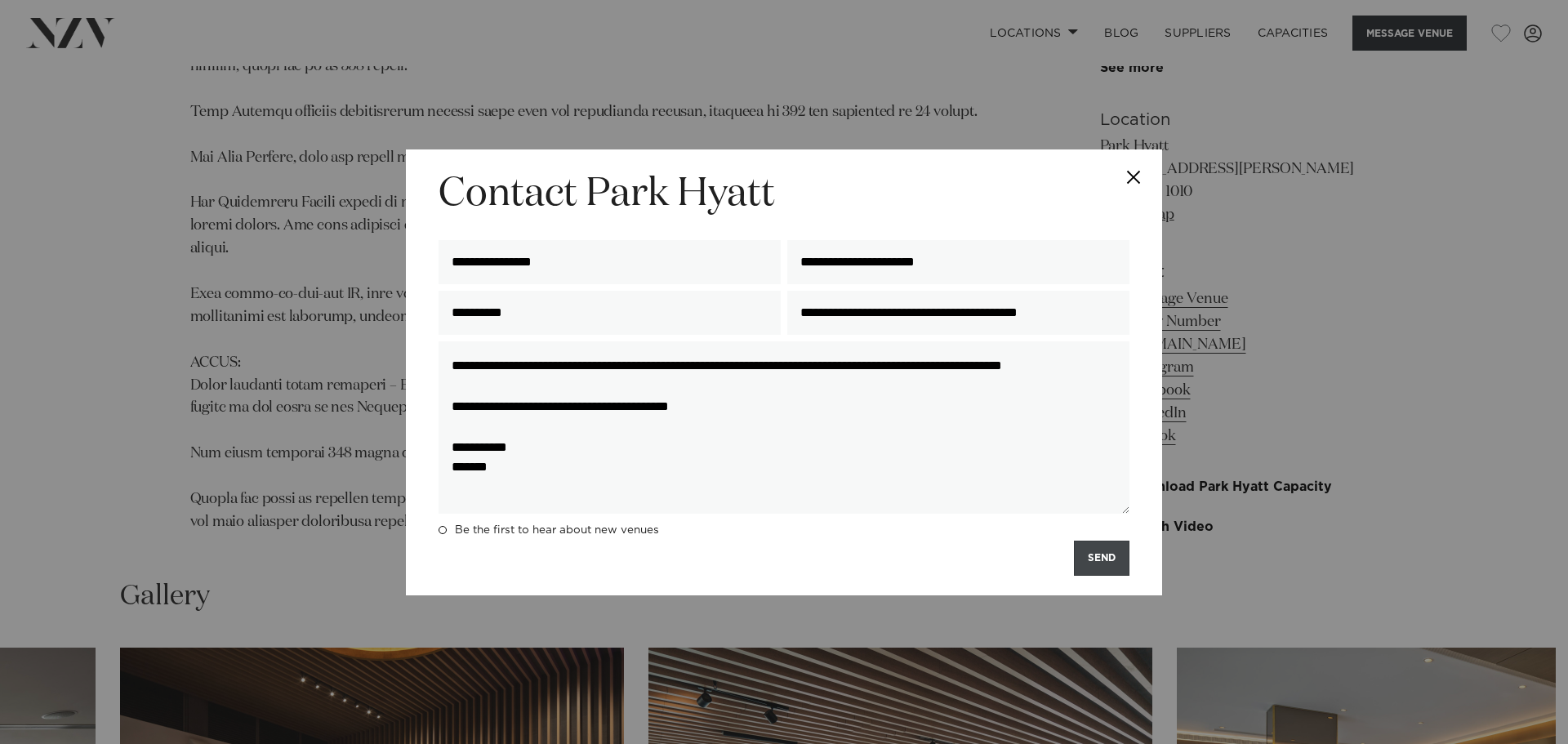
type textarea "**********"
click at [1116, 557] on button "SEND" at bounding box center [1101, 558] width 55 height 35
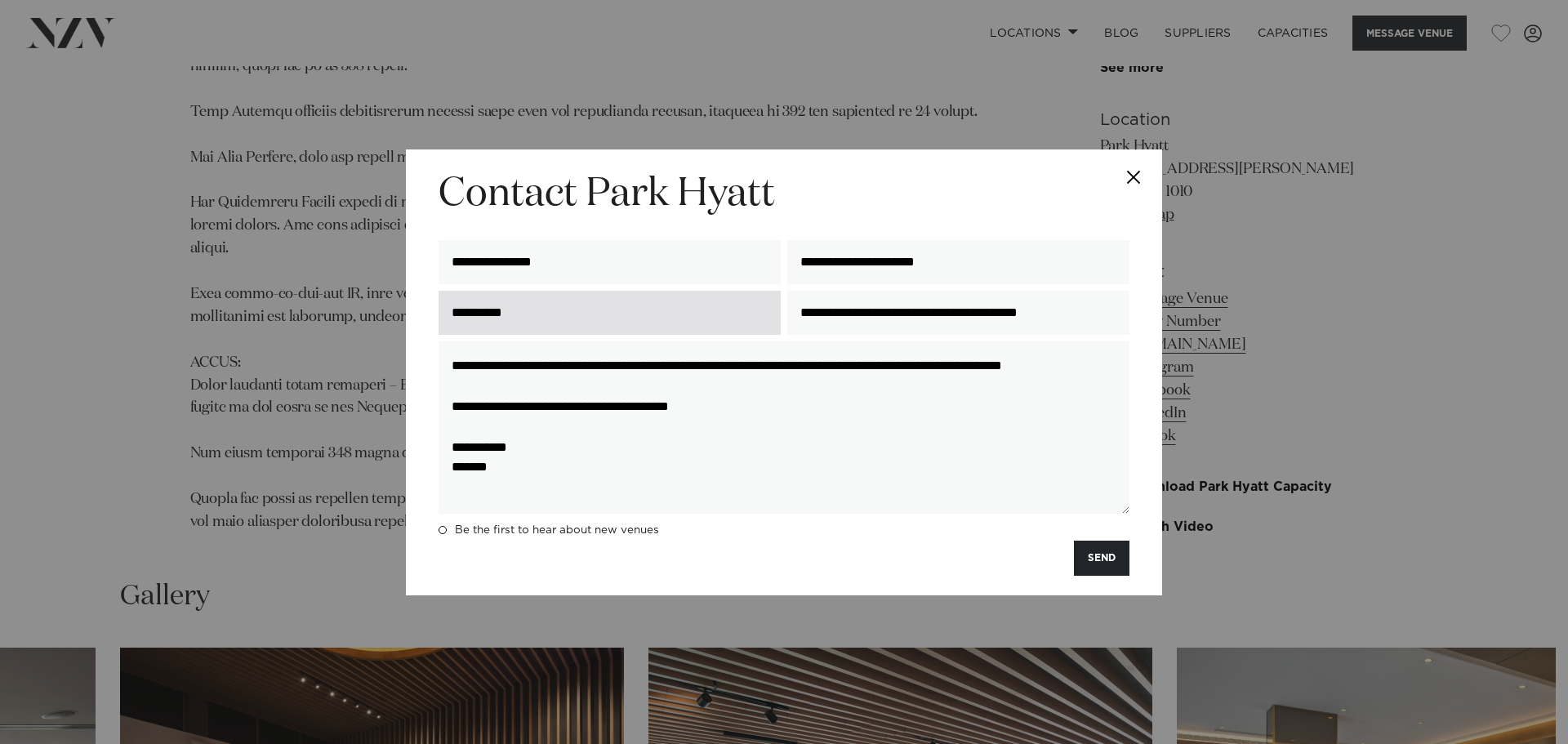
click at [603, 328] on input "**********" at bounding box center [610, 313] width 343 height 44
type input "**********"
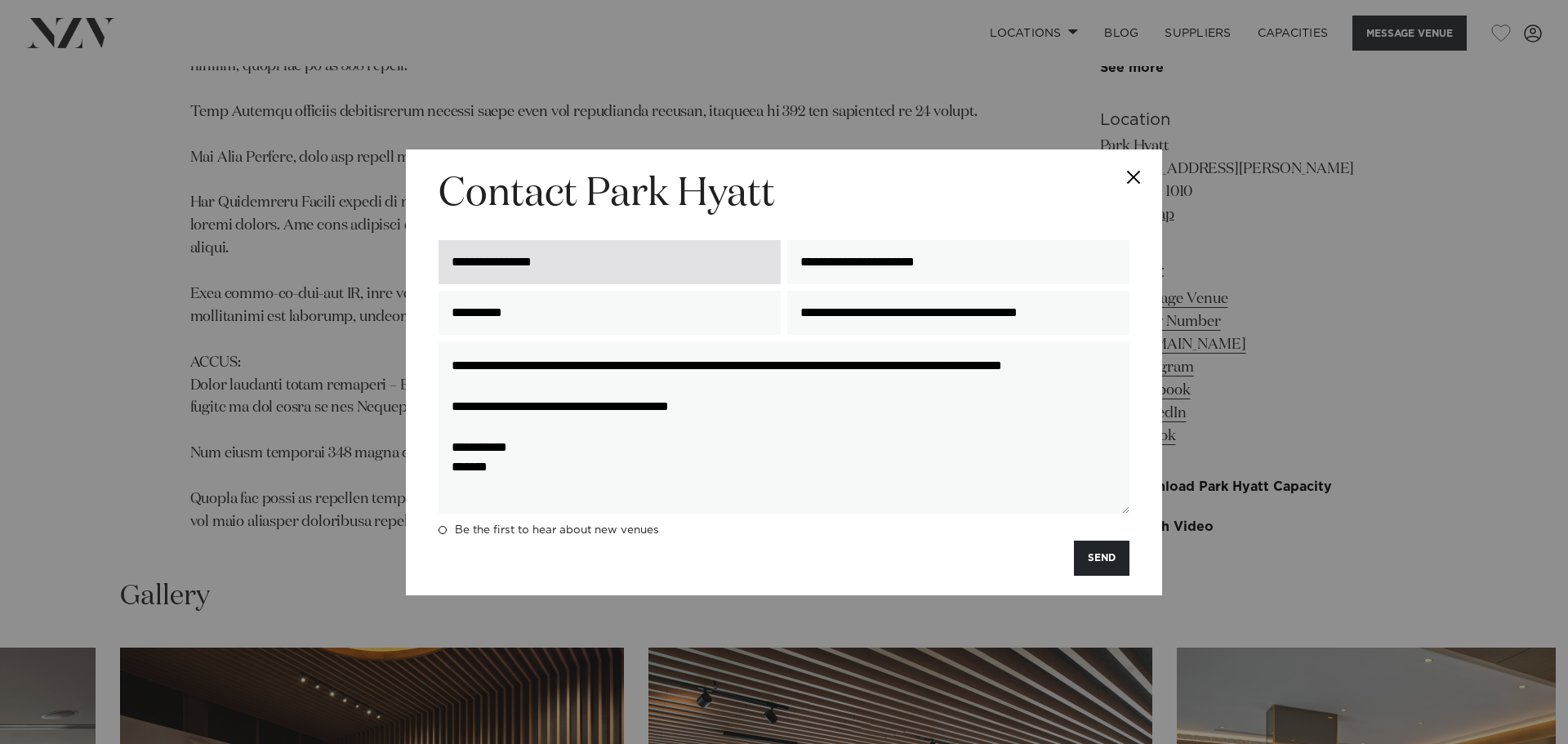
click at [683, 268] on input "**********" at bounding box center [610, 262] width 343 height 44
type input "**********"
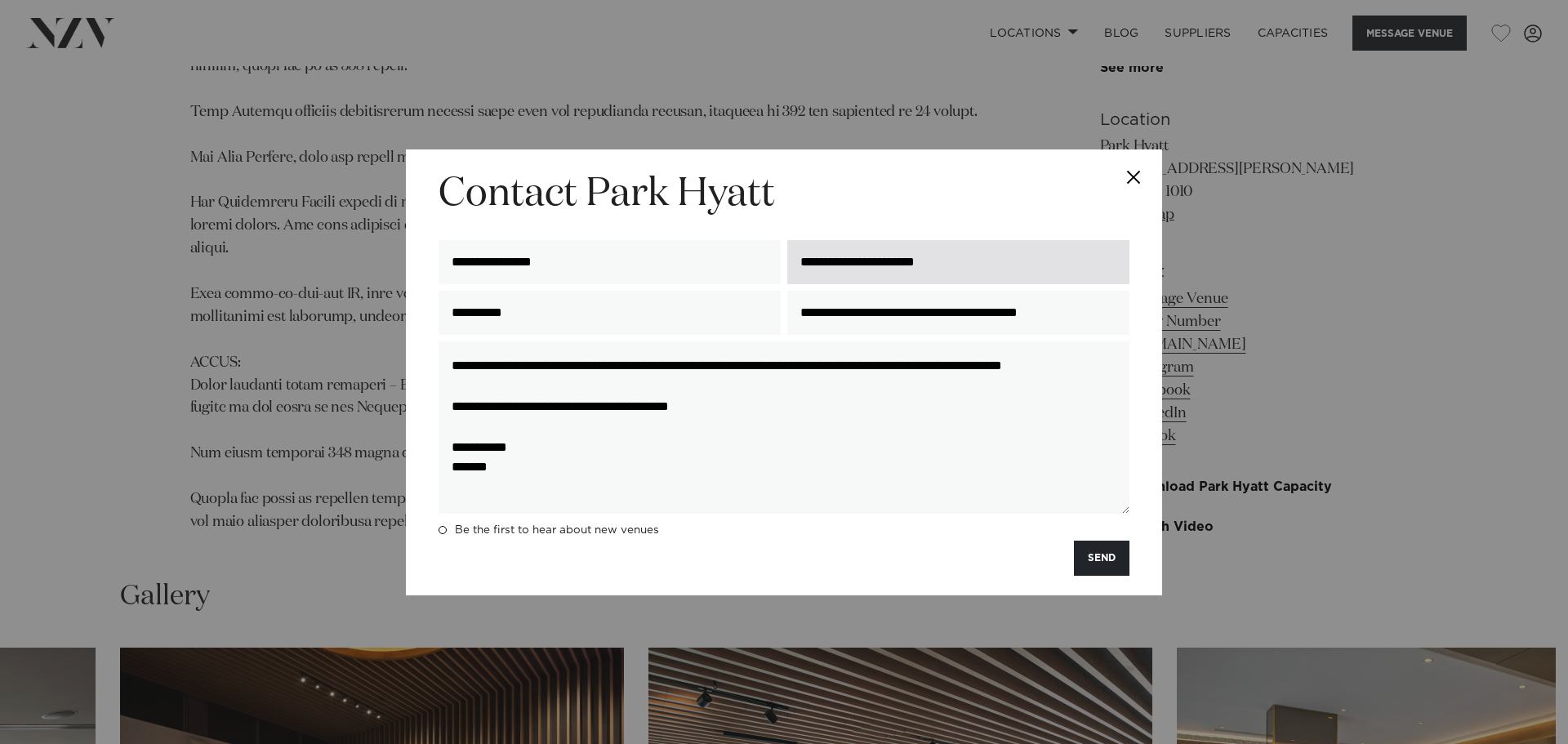
click at [1039, 266] on input "**********" at bounding box center [958, 262] width 343 height 44
type input "**********"
click at [1117, 561] on button "SEND" at bounding box center [1101, 558] width 55 height 35
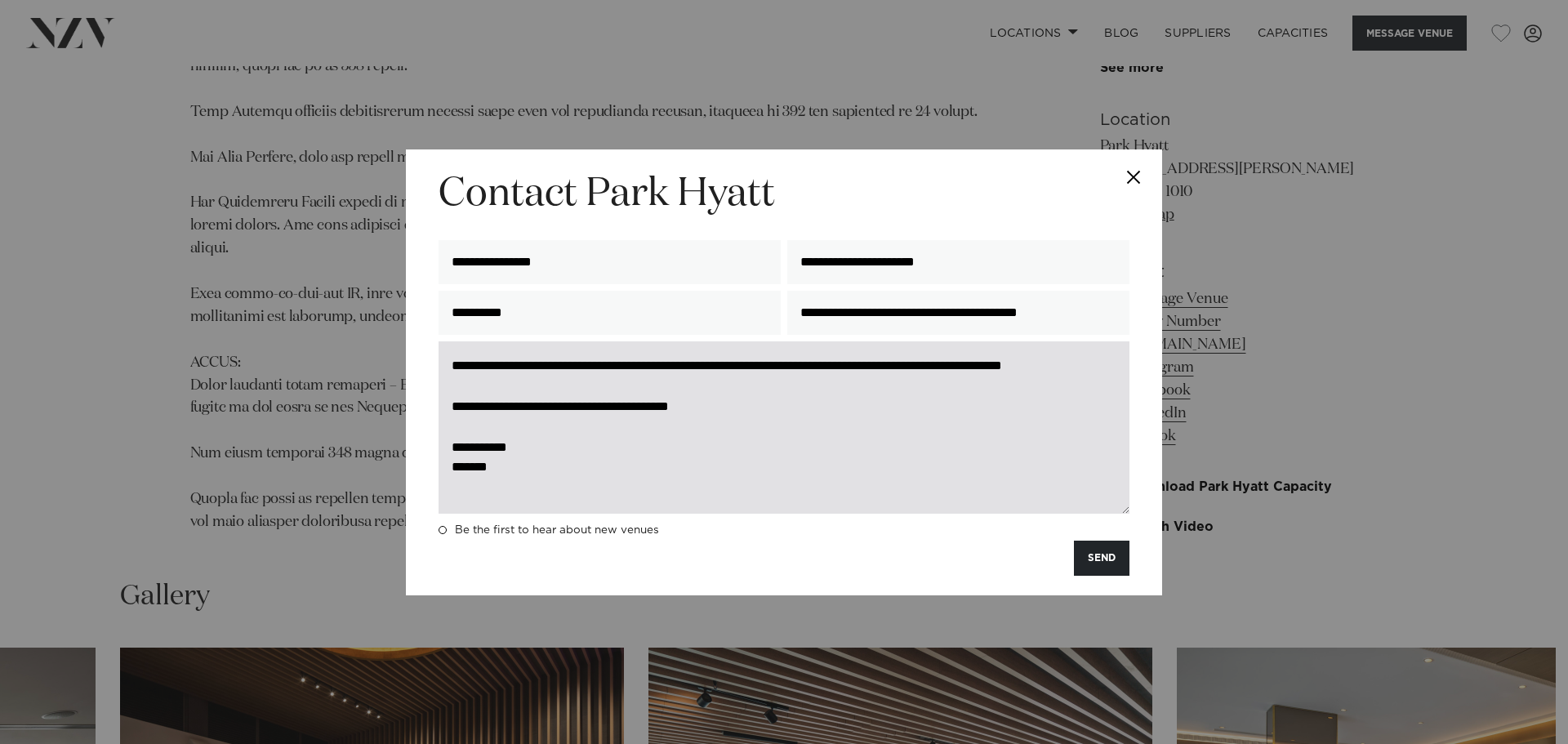
click at [970, 437] on textarea "**********" at bounding box center [784, 428] width 692 height 173
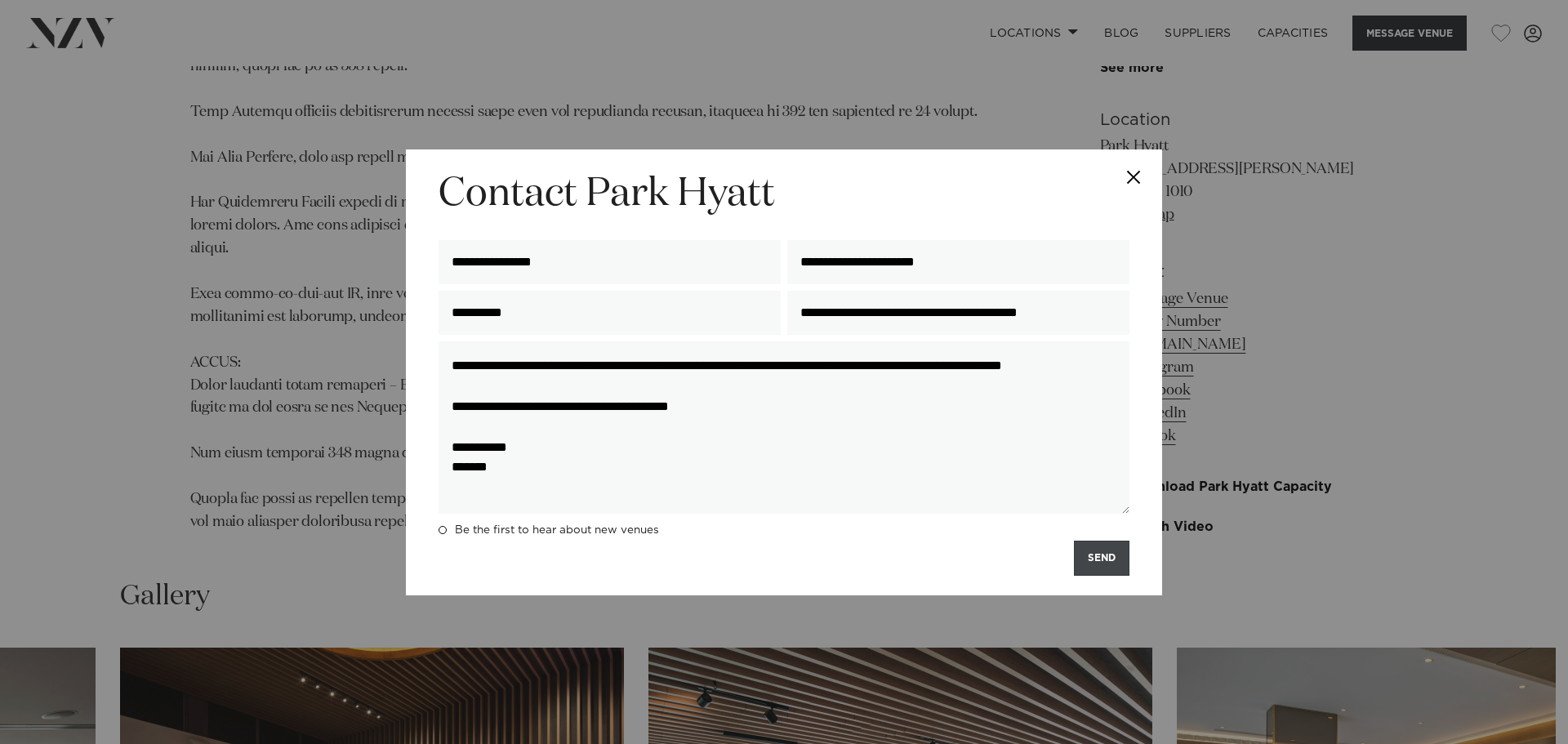
click at [1105, 562] on button "SEND" at bounding box center [1101, 558] width 55 height 35
click at [1126, 185] on button "Close" at bounding box center [1134, 178] width 57 height 57
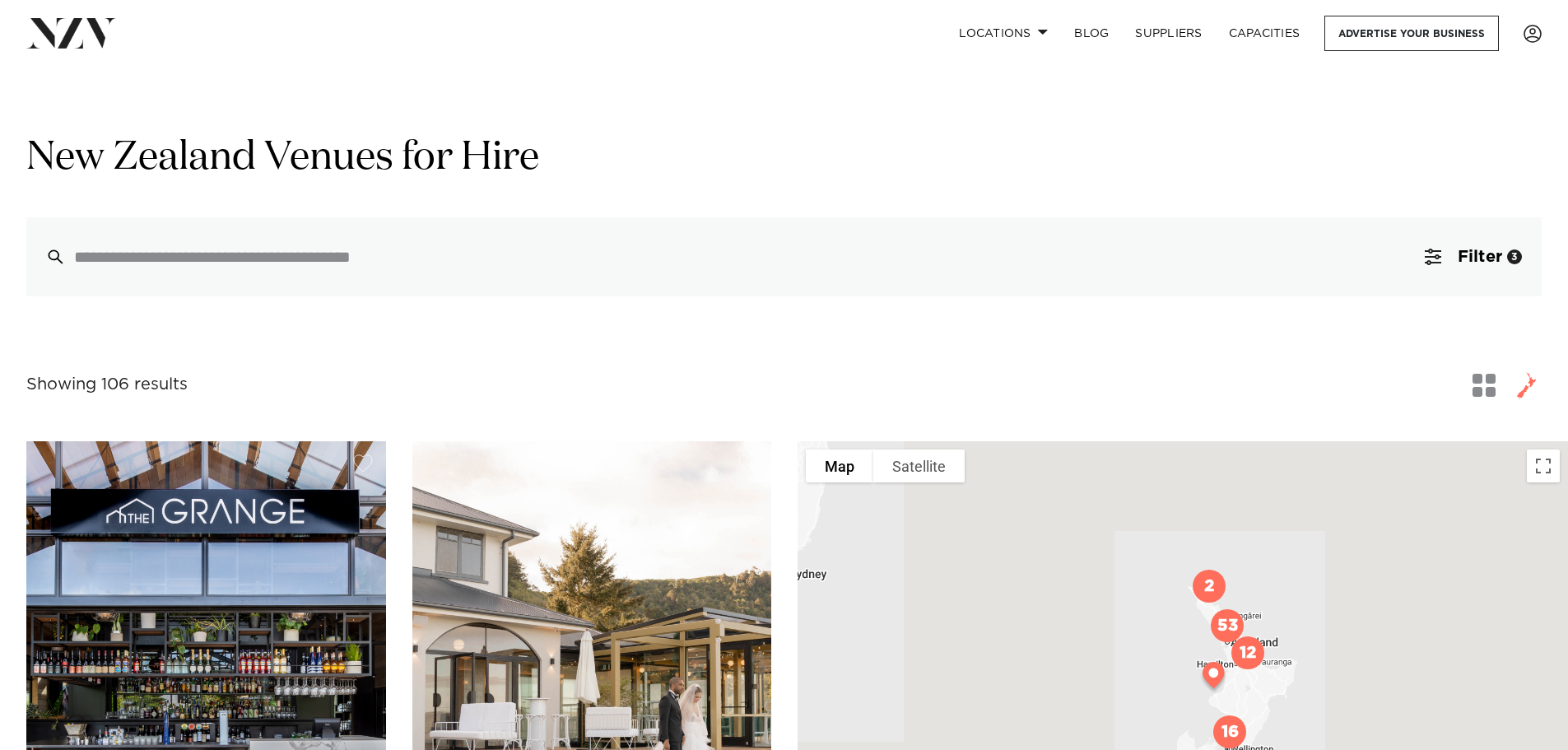
scroll to position [329, 0]
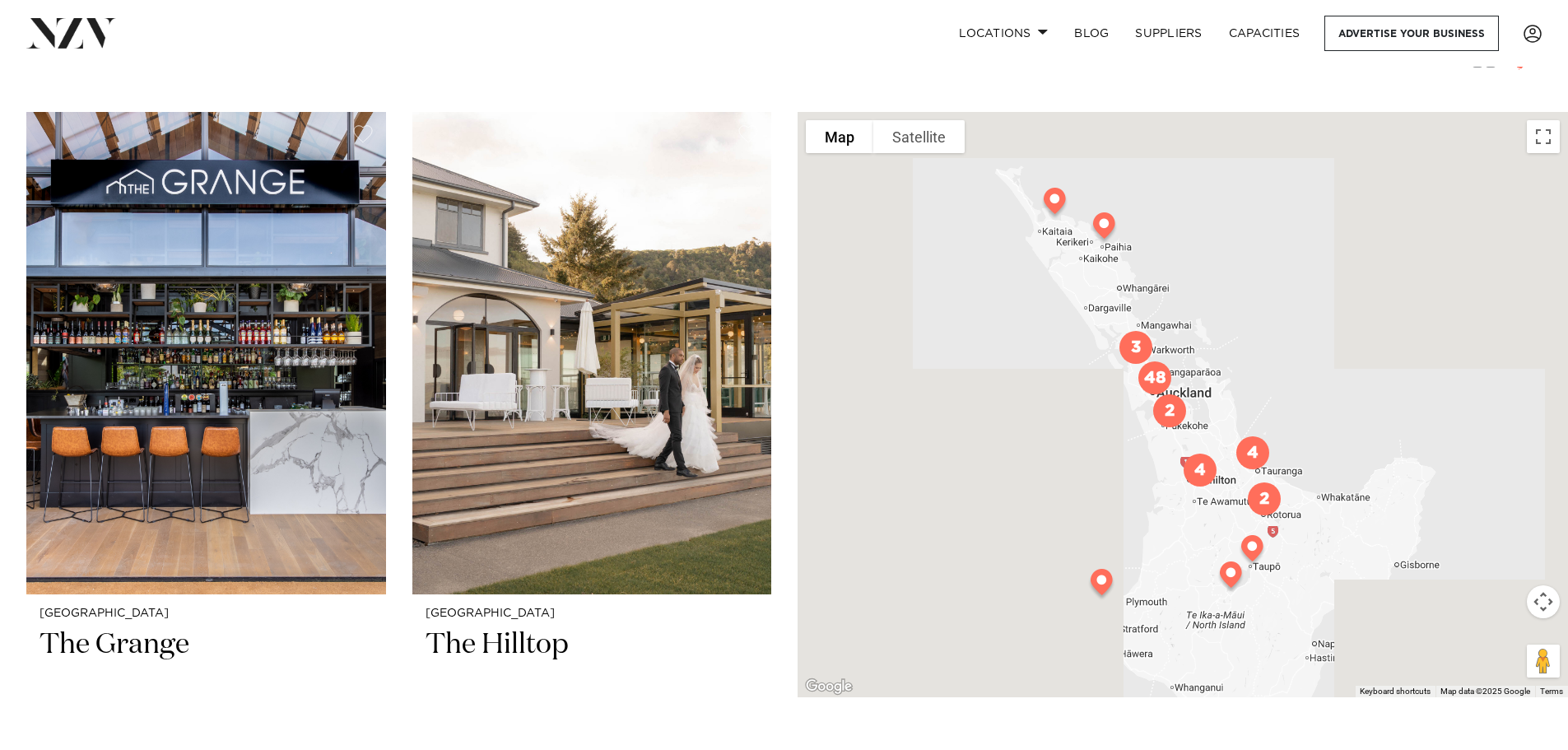
drag, startPoint x: 1284, startPoint y: 419, endPoint x: 1324, endPoint y: 440, distance: 45.2
click at [1324, 440] on div at bounding box center [1183, 404] width 770 height 585
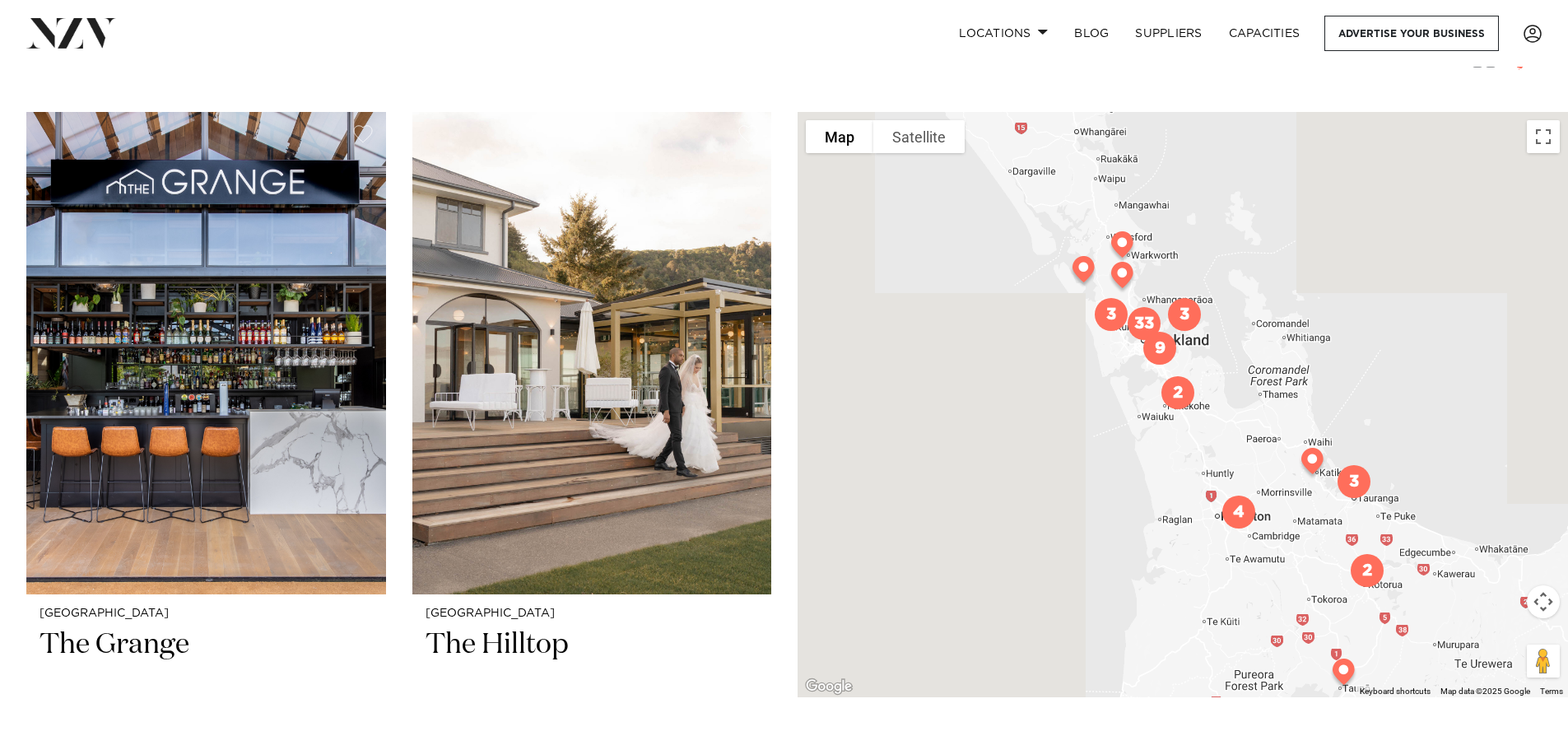
drag, startPoint x: 1194, startPoint y: 441, endPoint x: 1258, endPoint y: 401, distance: 75.5
click at [1268, 414] on div at bounding box center [1183, 404] width 770 height 585
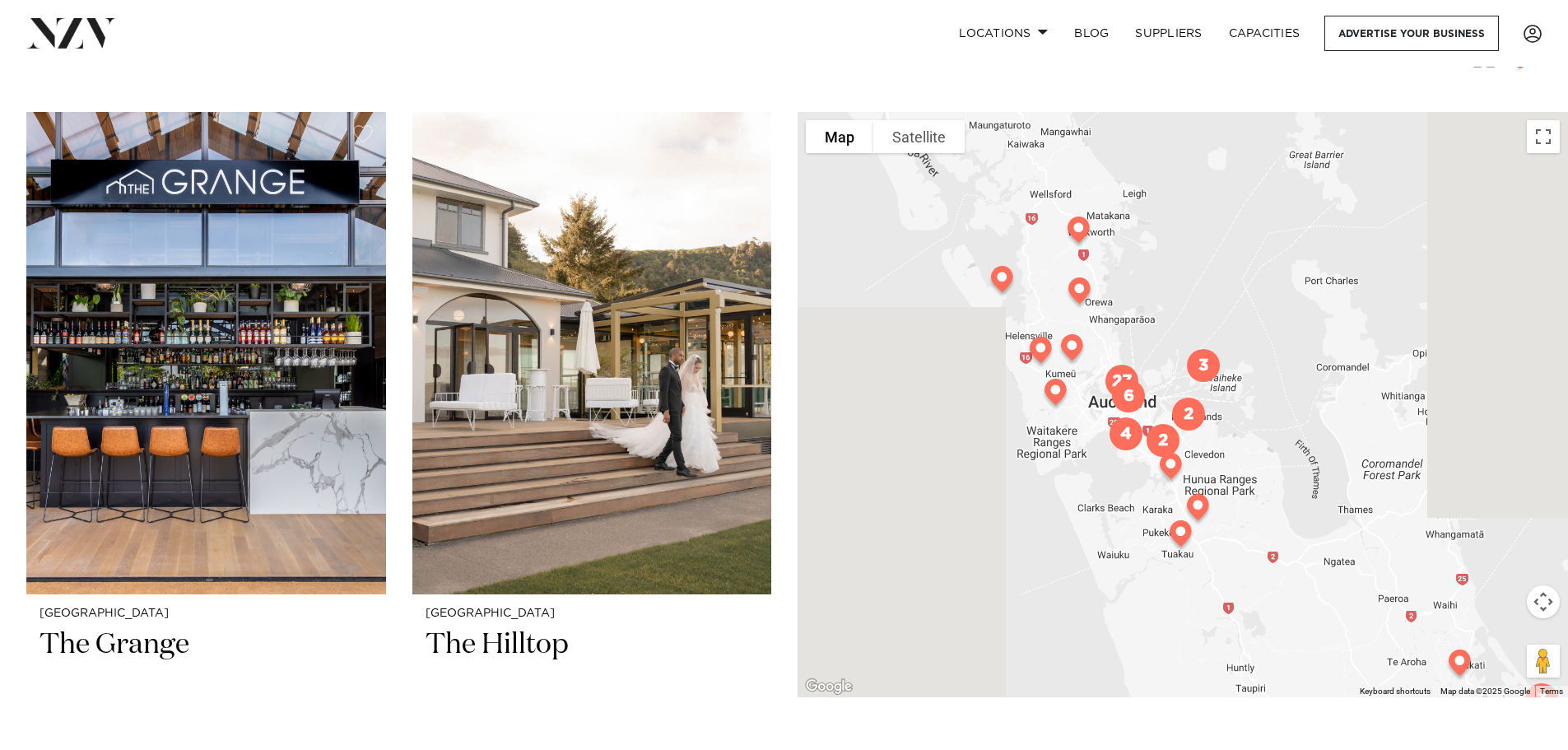
drag, startPoint x: 1212, startPoint y: 367, endPoint x: 1255, endPoint y: 453, distance: 96.2
click at [1255, 453] on div at bounding box center [1183, 404] width 770 height 585
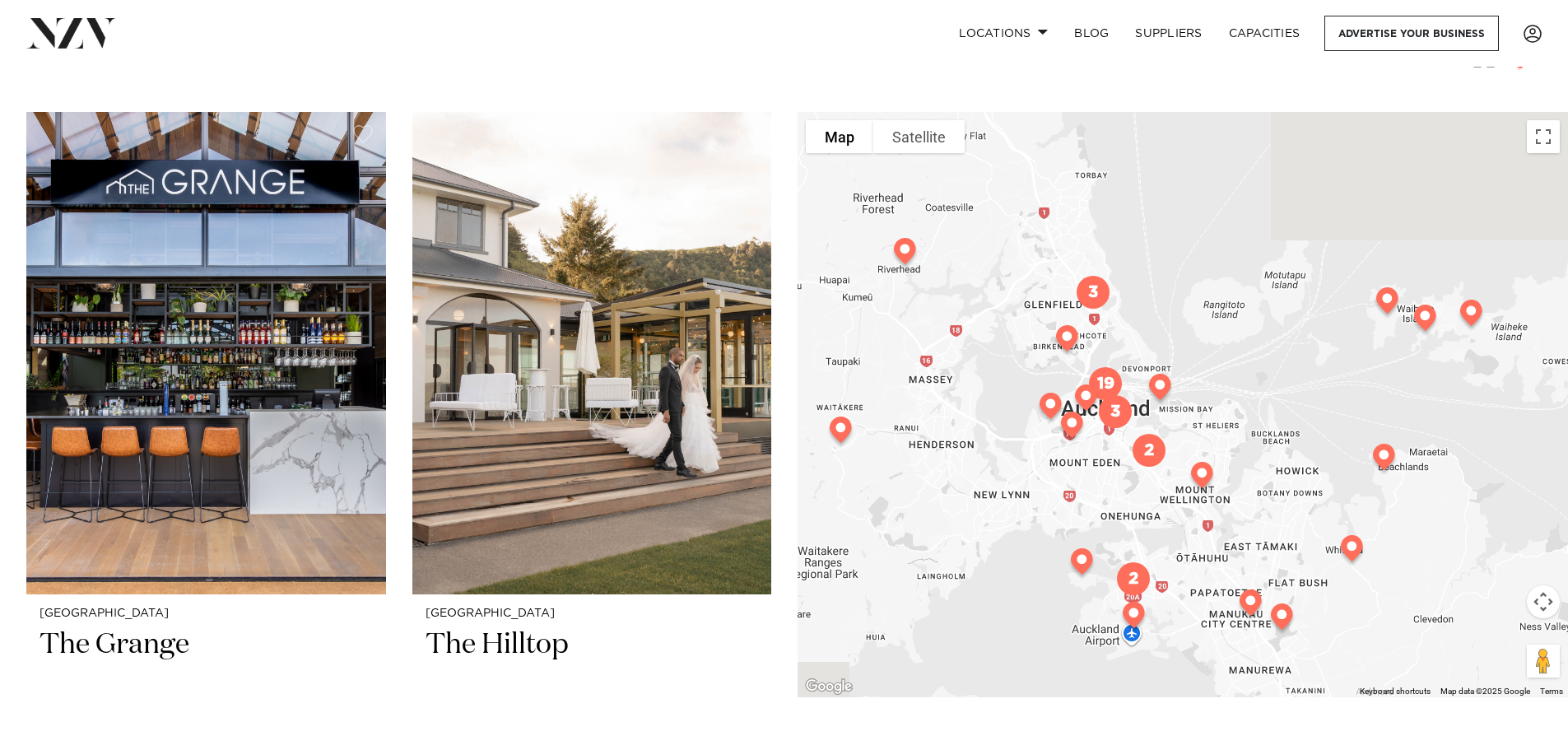
drag, startPoint x: 1194, startPoint y: 366, endPoint x: 1303, endPoint y: 322, distance: 117.5
click at [1303, 322] on div at bounding box center [1183, 404] width 770 height 585
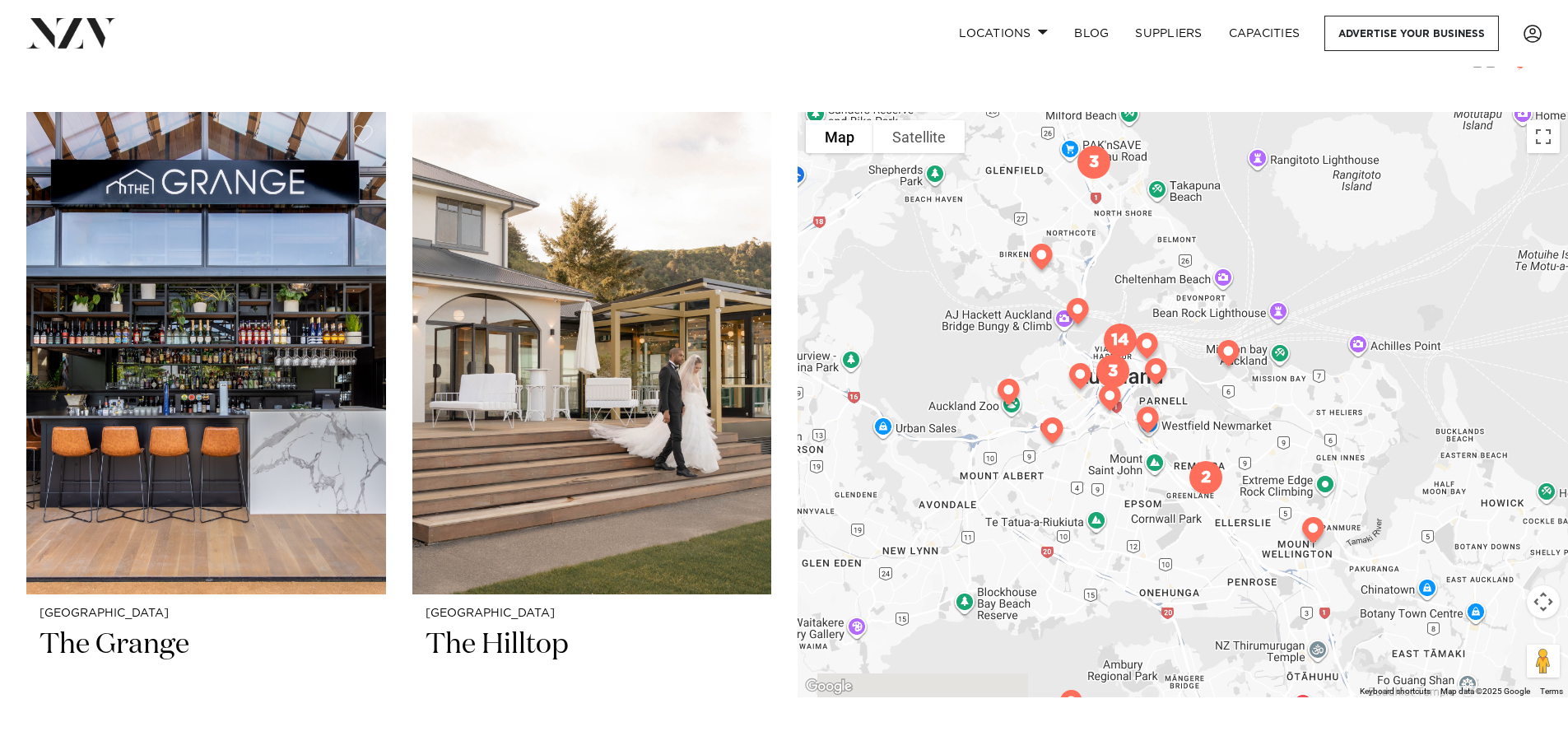
click at [1053, 437] on img at bounding box center [1052, 434] width 42 height 46
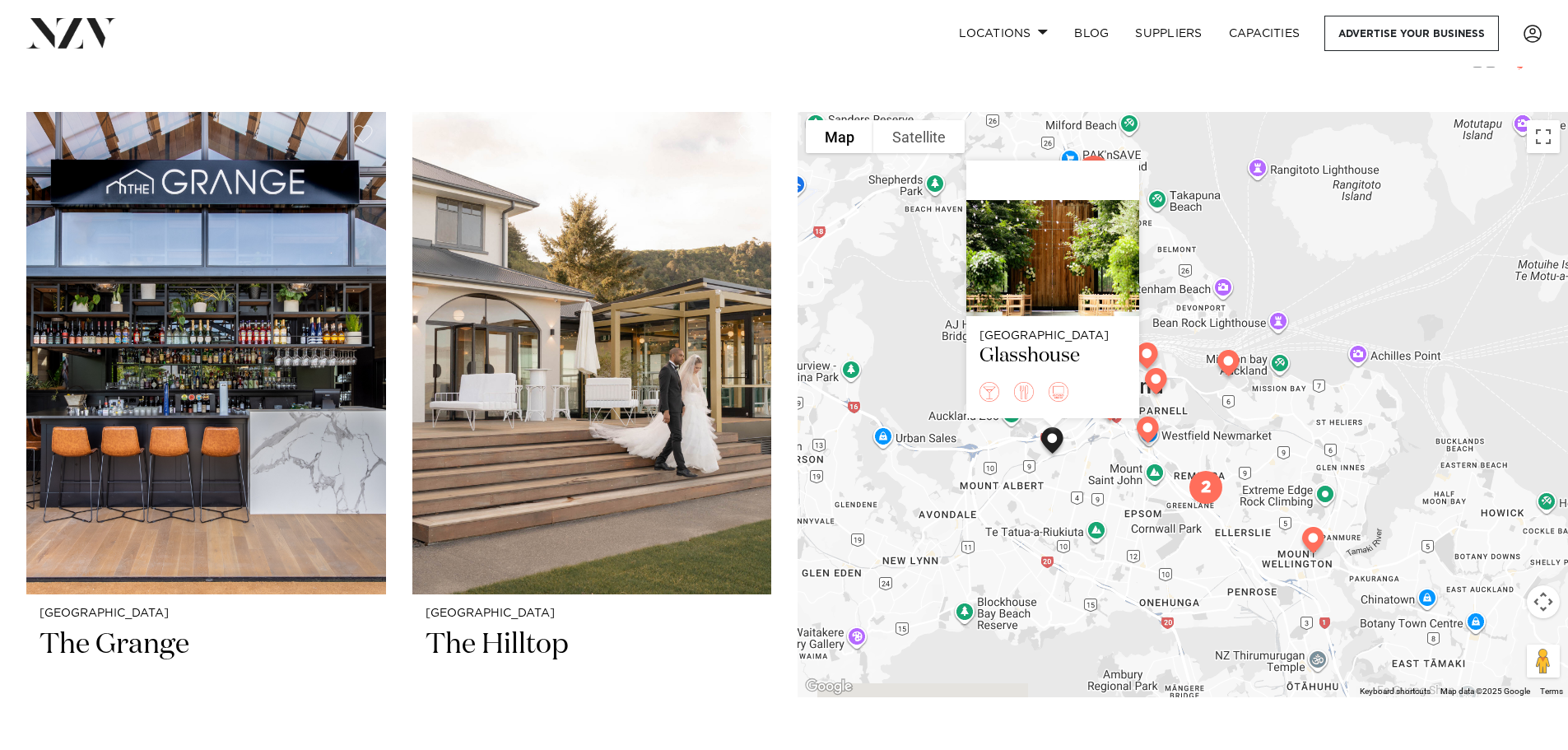
click at [1209, 497] on img "2" at bounding box center [1206, 487] width 46 height 46
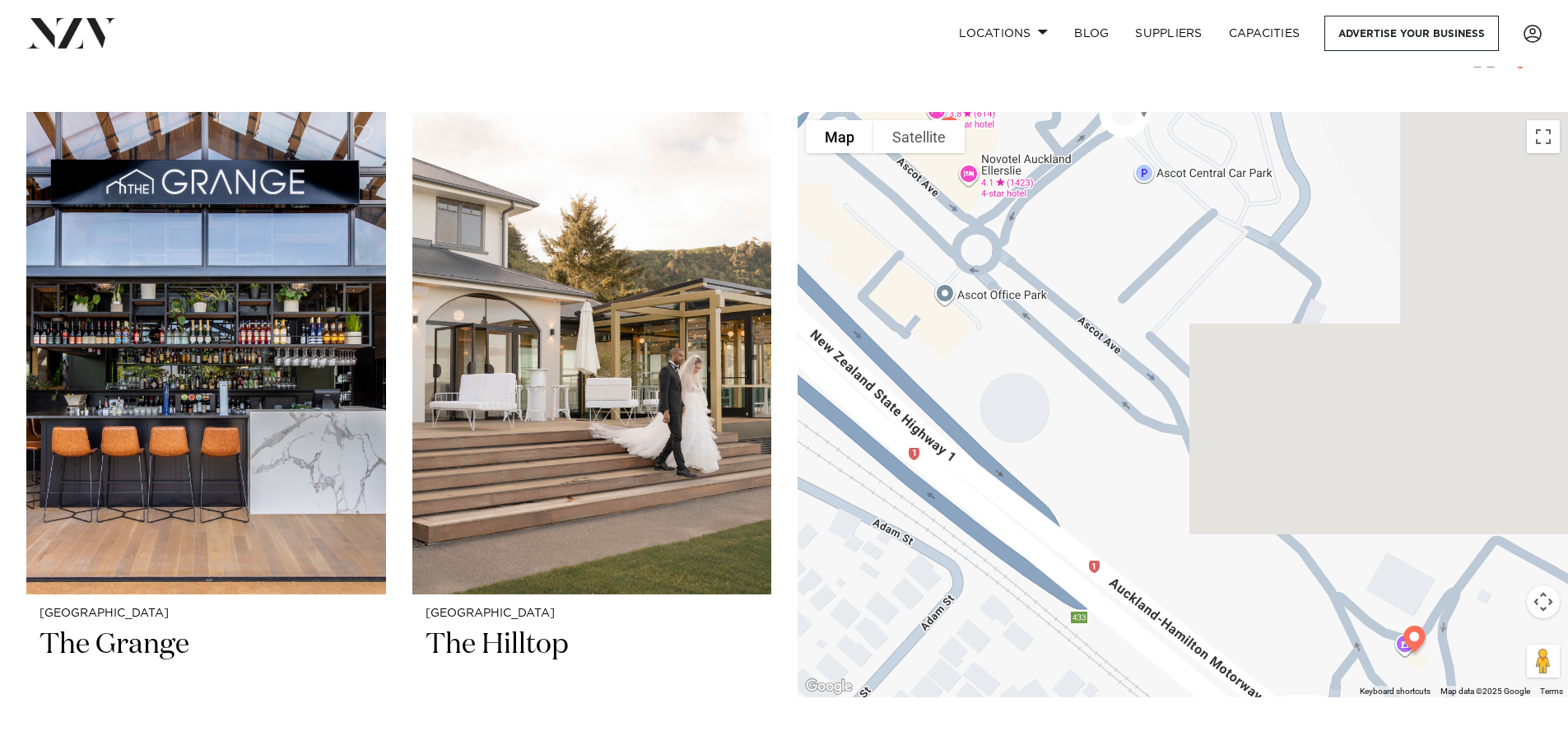
click at [1414, 640] on img at bounding box center [1414, 642] width 42 height 46
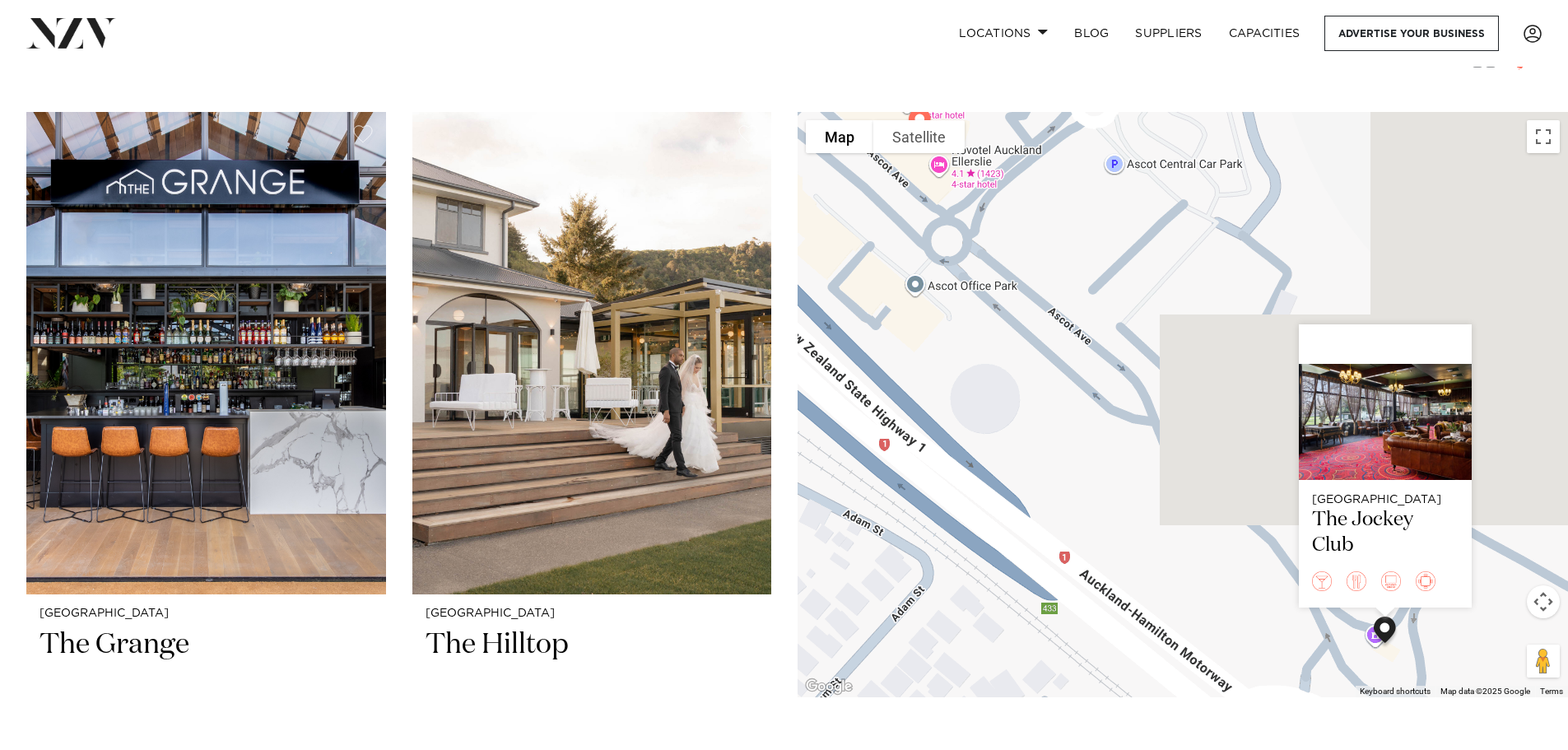
drag, startPoint x: 1060, startPoint y: 415, endPoint x: 1031, endPoint y: 419, distance: 29.3
click at [1031, 419] on div "Auckland The Jockey Club" at bounding box center [1183, 404] width 770 height 585
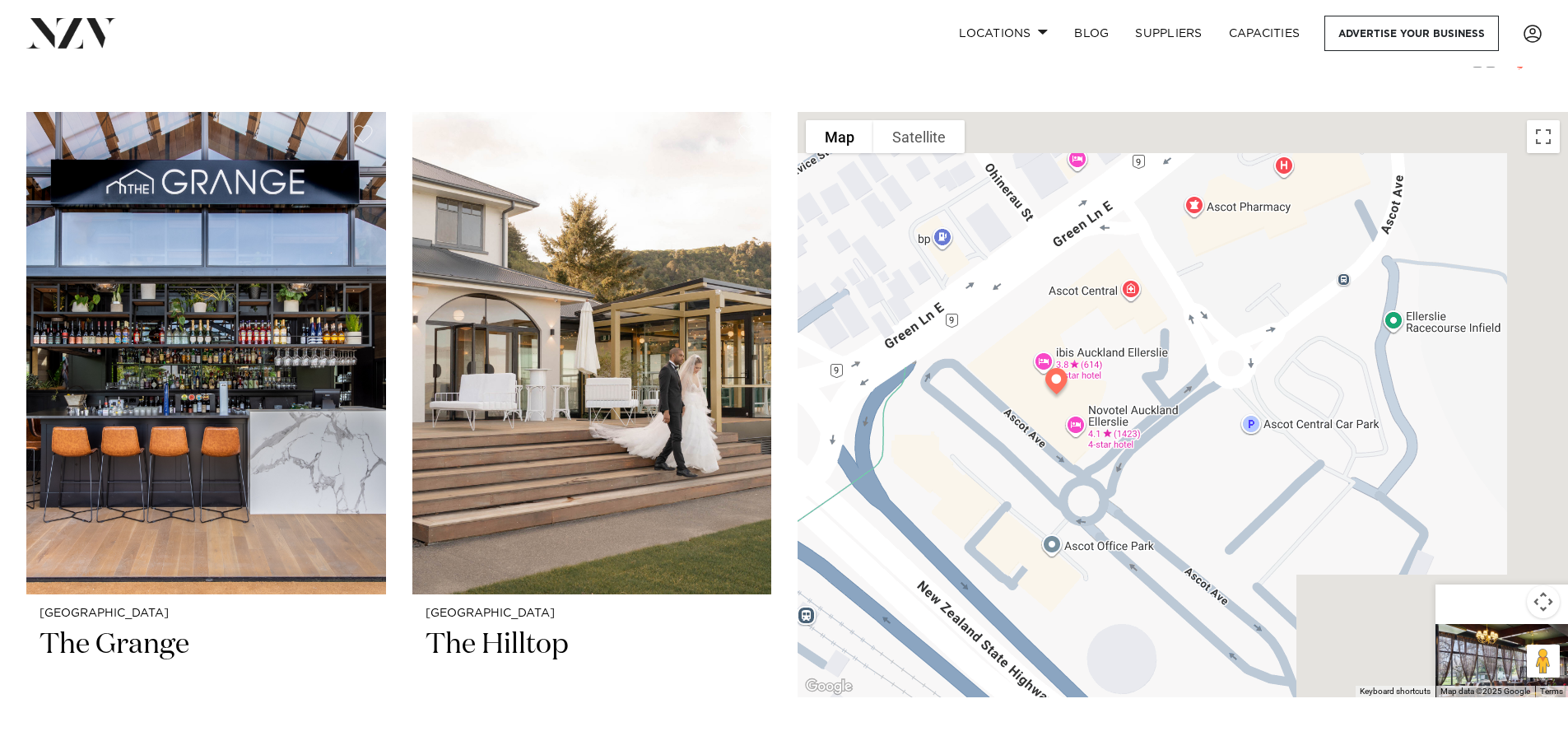
drag, startPoint x: 1105, startPoint y: 334, endPoint x: 1240, endPoint y: 589, distance: 288.5
click at [1240, 589] on div "Auckland The Jockey Club" at bounding box center [1183, 404] width 770 height 585
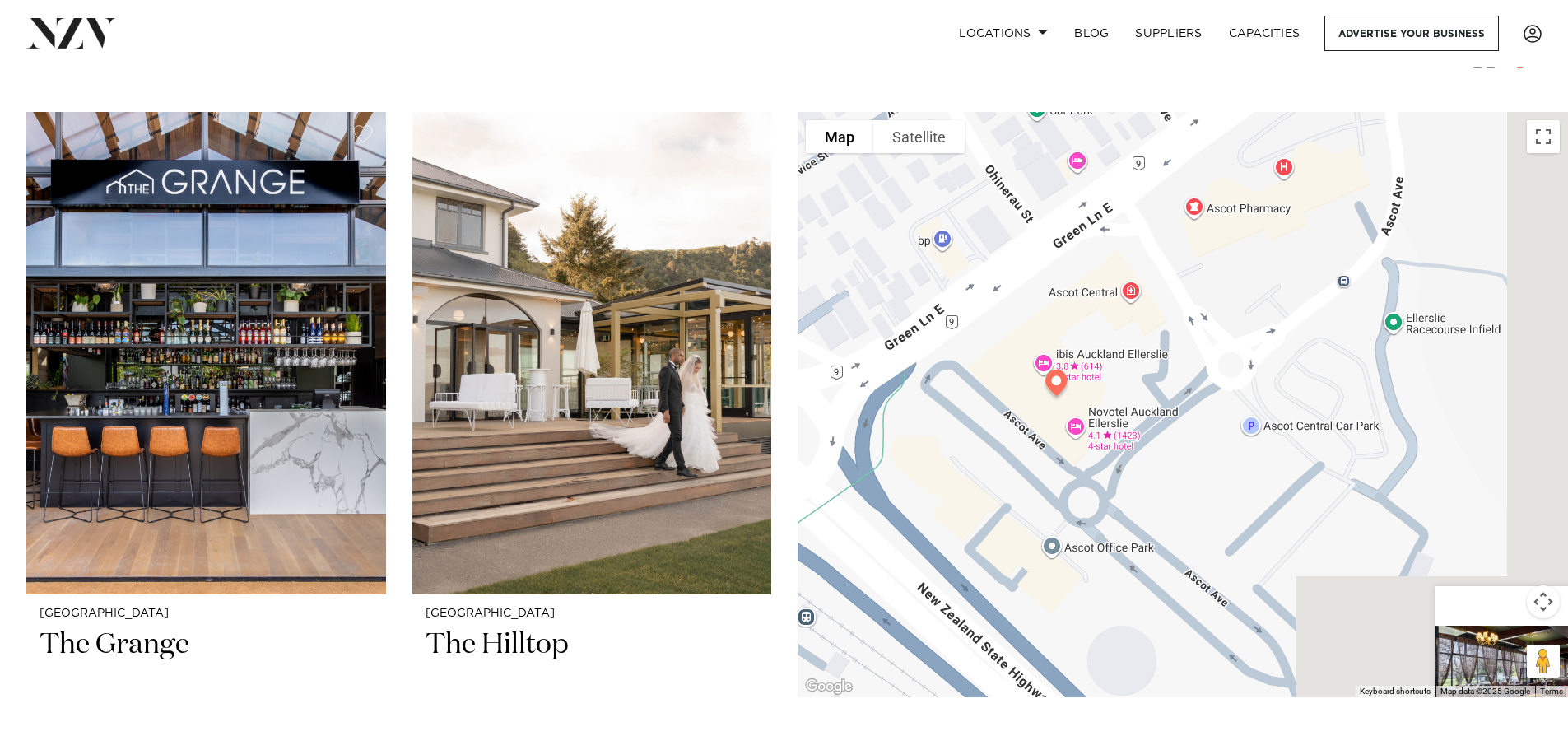
click at [1052, 389] on img at bounding box center [1056, 386] width 42 height 46
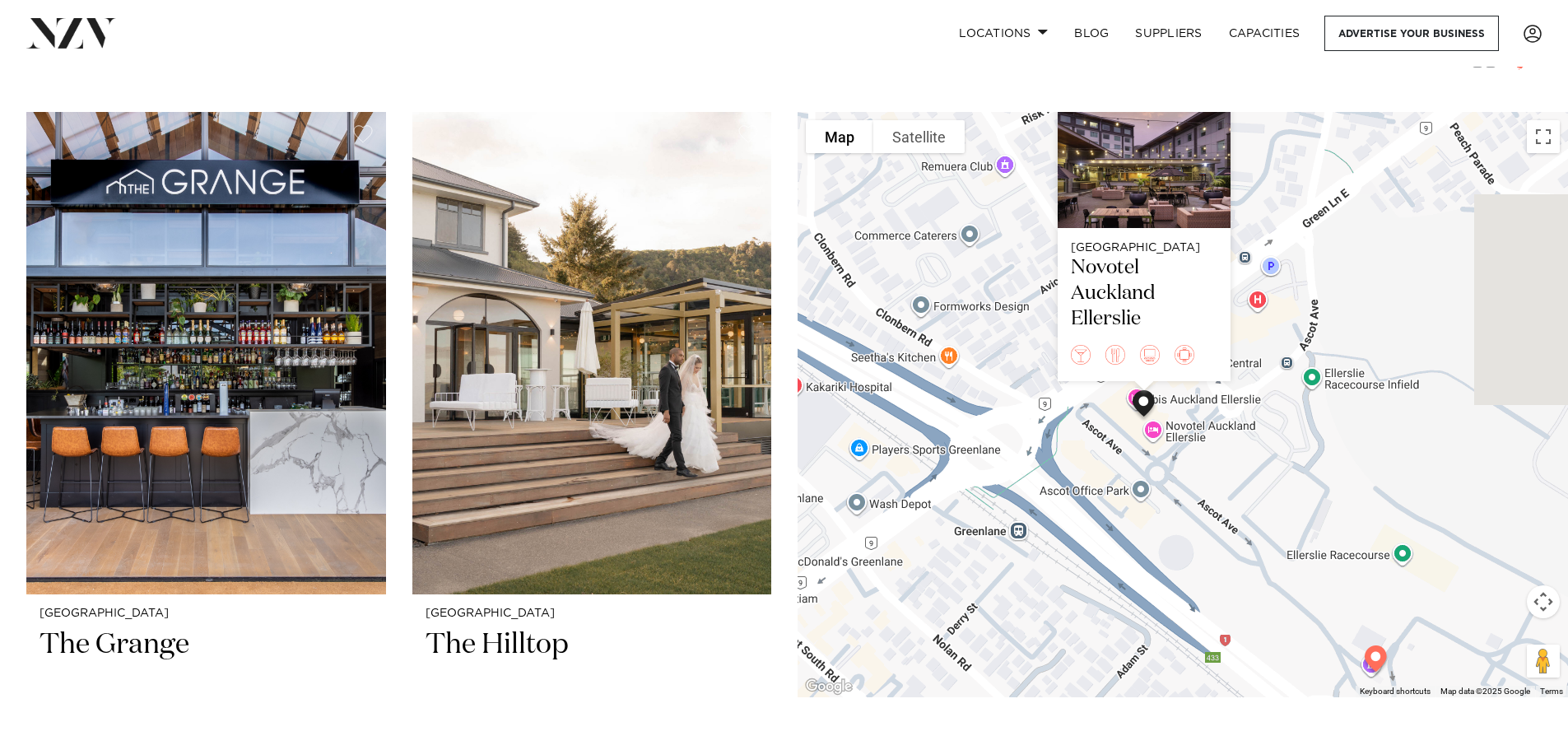
click at [931, 298] on div "Auckland Novotel Auckland Ellerslie" at bounding box center [1183, 404] width 770 height 585
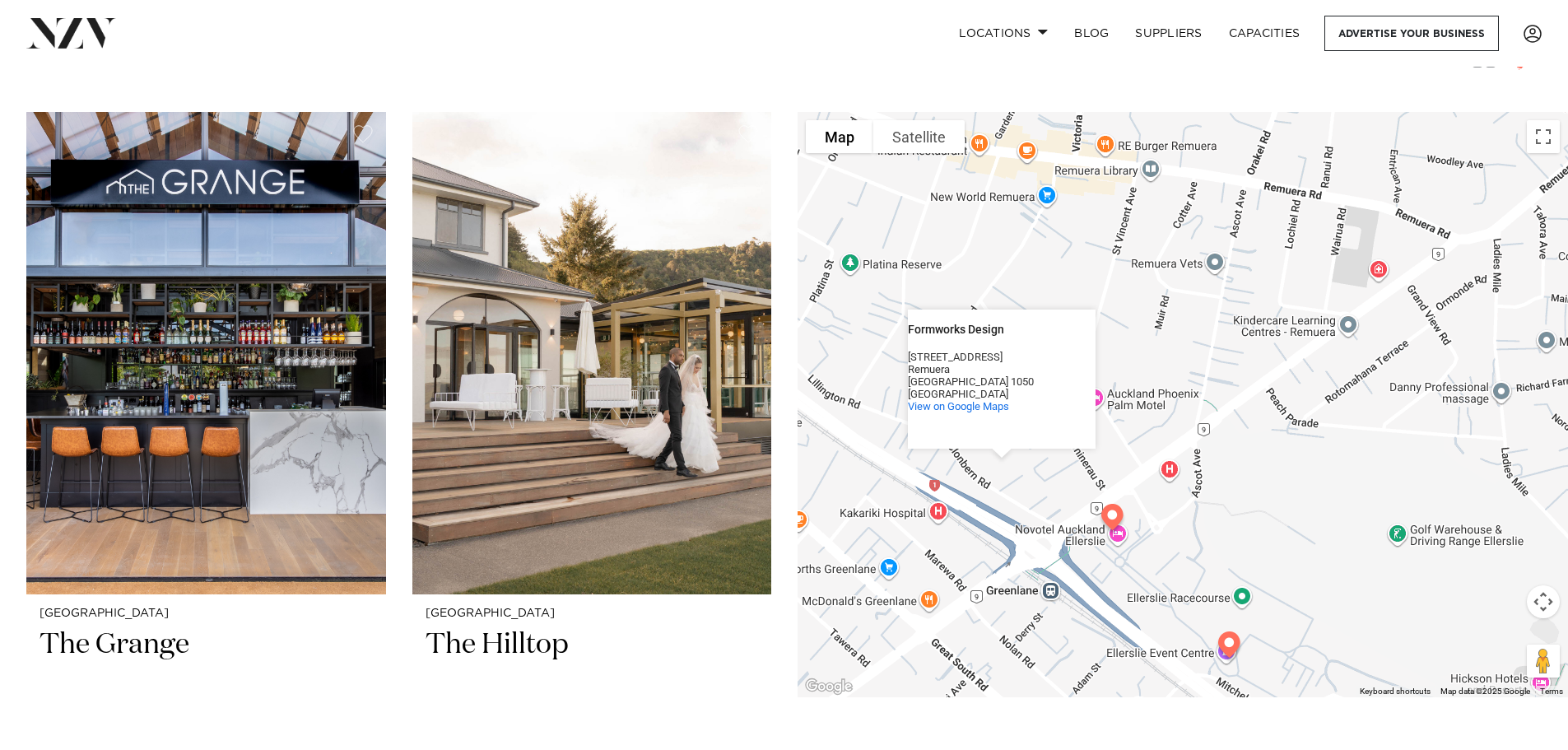
drag, startPoint x: 1209, startPoint y: 296, endPoint x: 1245, endPoint y: 454, distance: 162.0
click at [1245, 454] on div "Formworks Design Formworks Design 110 Clonbern Road Remuera Auckland 1050 New Z…" at bounding box center [1183, 404] width 770 height 585
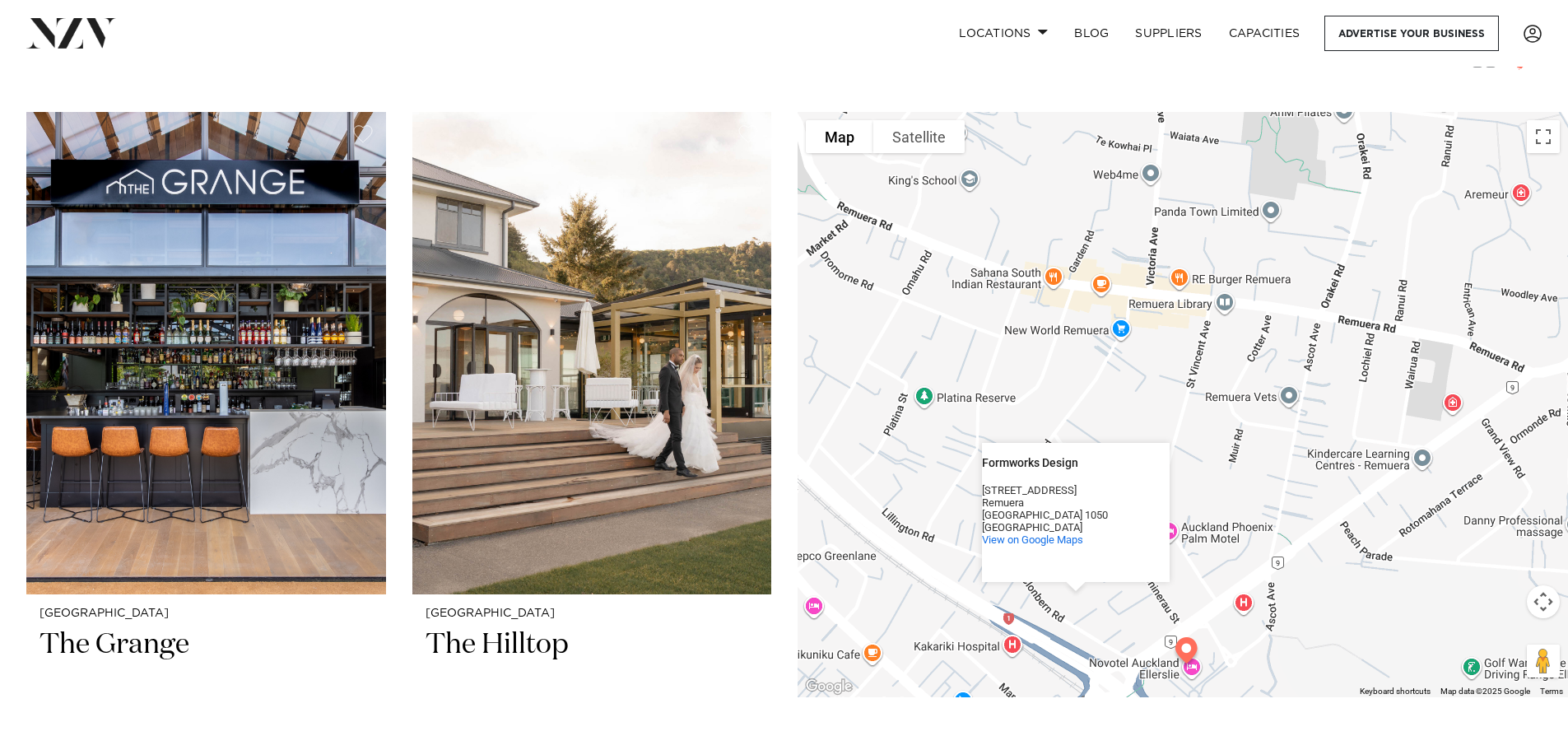
click at [1244, 442] on div "Formworks Design Formworks Design 110 Clonbern Road Remuera Auckland 1050 New Z…" at bounding box center [1183, 404] width 770 height 585
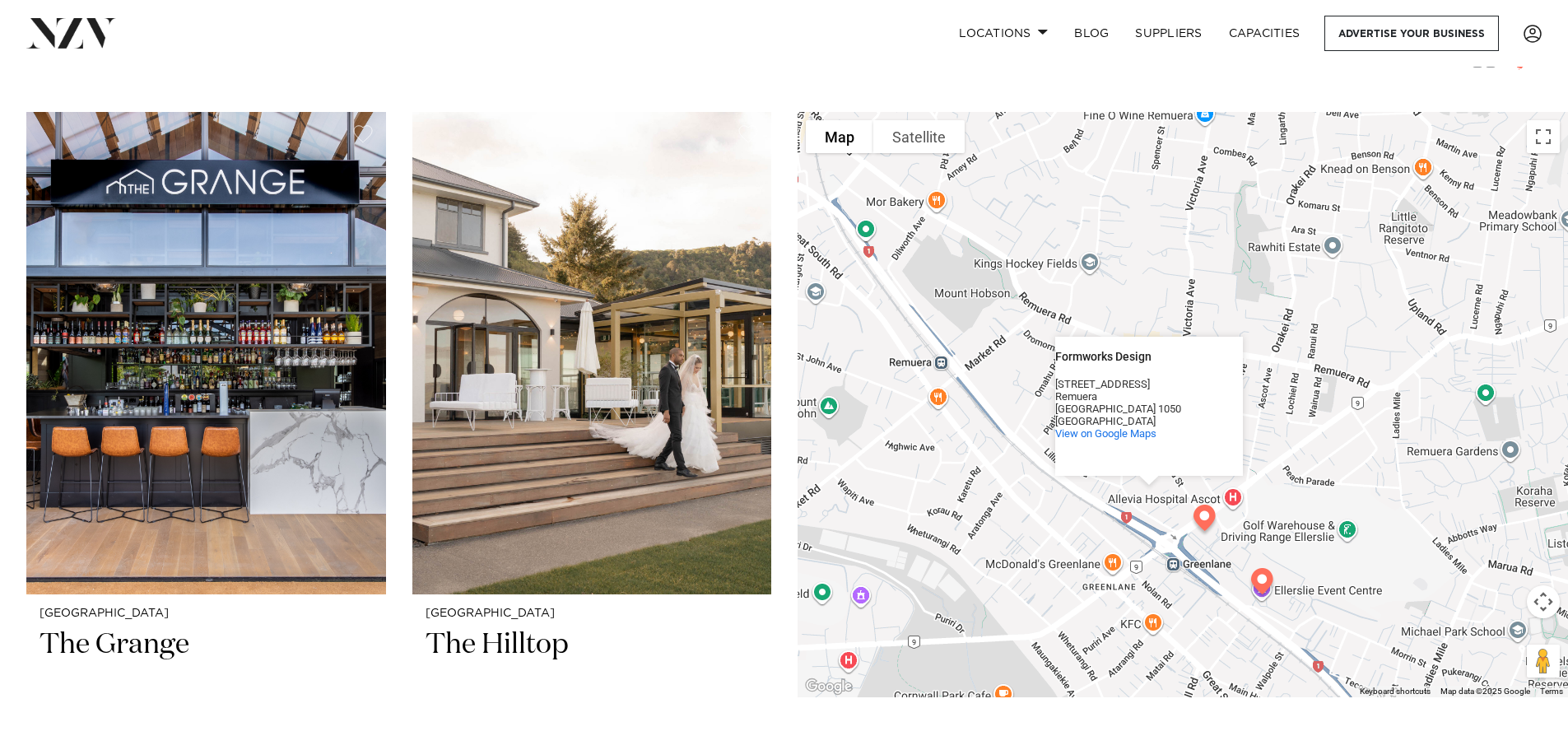
click at [941, 215] on div "Formworks Design Formworks Design 110 Clonbern Road Remuera Auckland 1050 New Z…" at bounding box center [1183, 404] width 770 height 585
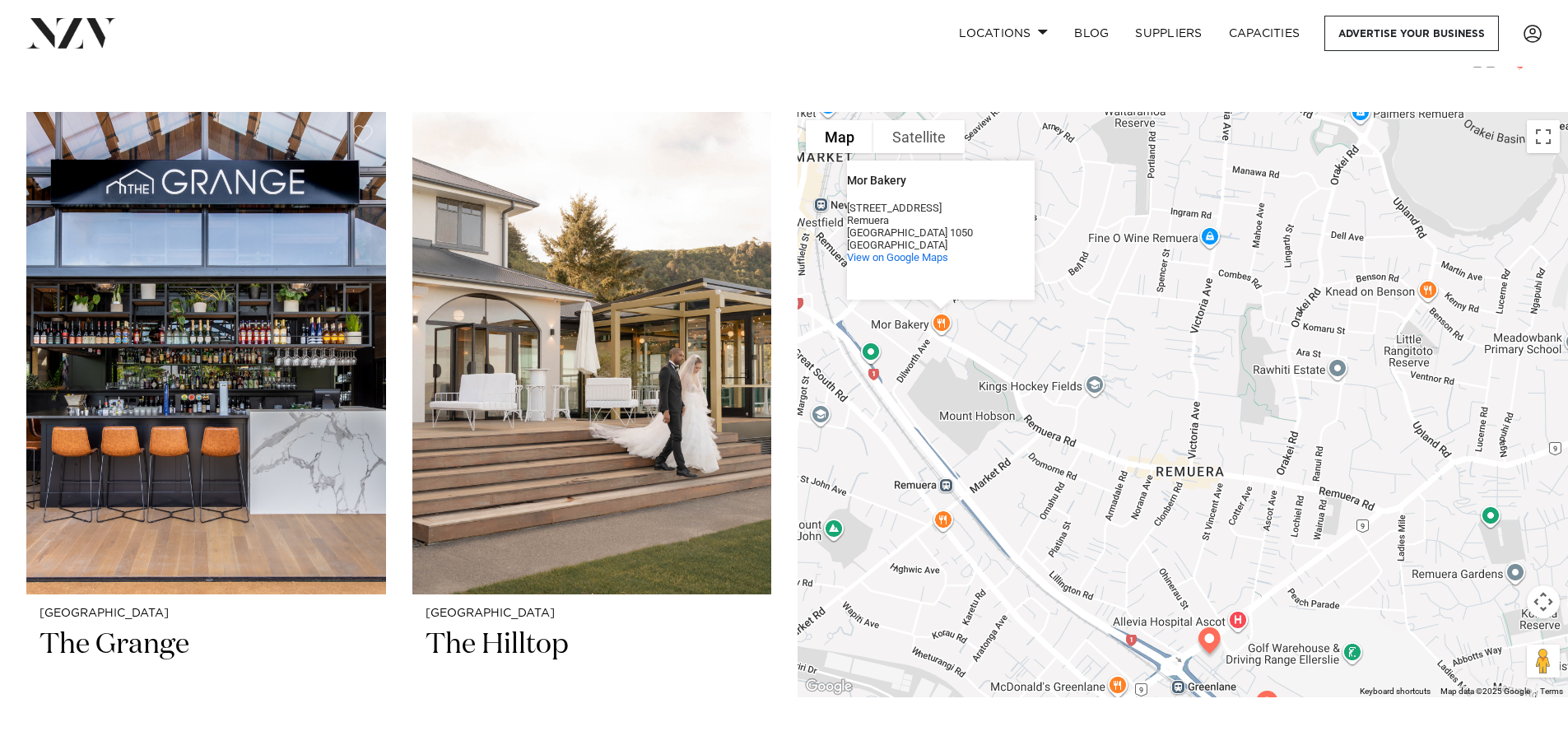
drag, startPoint x: 1082, startPoint y: 271, endPoint x: 1037, endPoint y: 408, distance: 144.2
click at [1037, 408] on div "Mor Bakery Mor Bakery 158 Remuera Road Remuera Auckland 1050 New Zealand View o…" at bounding box center [1183, 404] width 770 height 585
click at [1094, 351] on div "Mor Bakery Mor Bakery 158 Remuera Road Remuera Auckland 1050 New Zealand View o…" at bounding box center [1183, 404] width 770 height 585
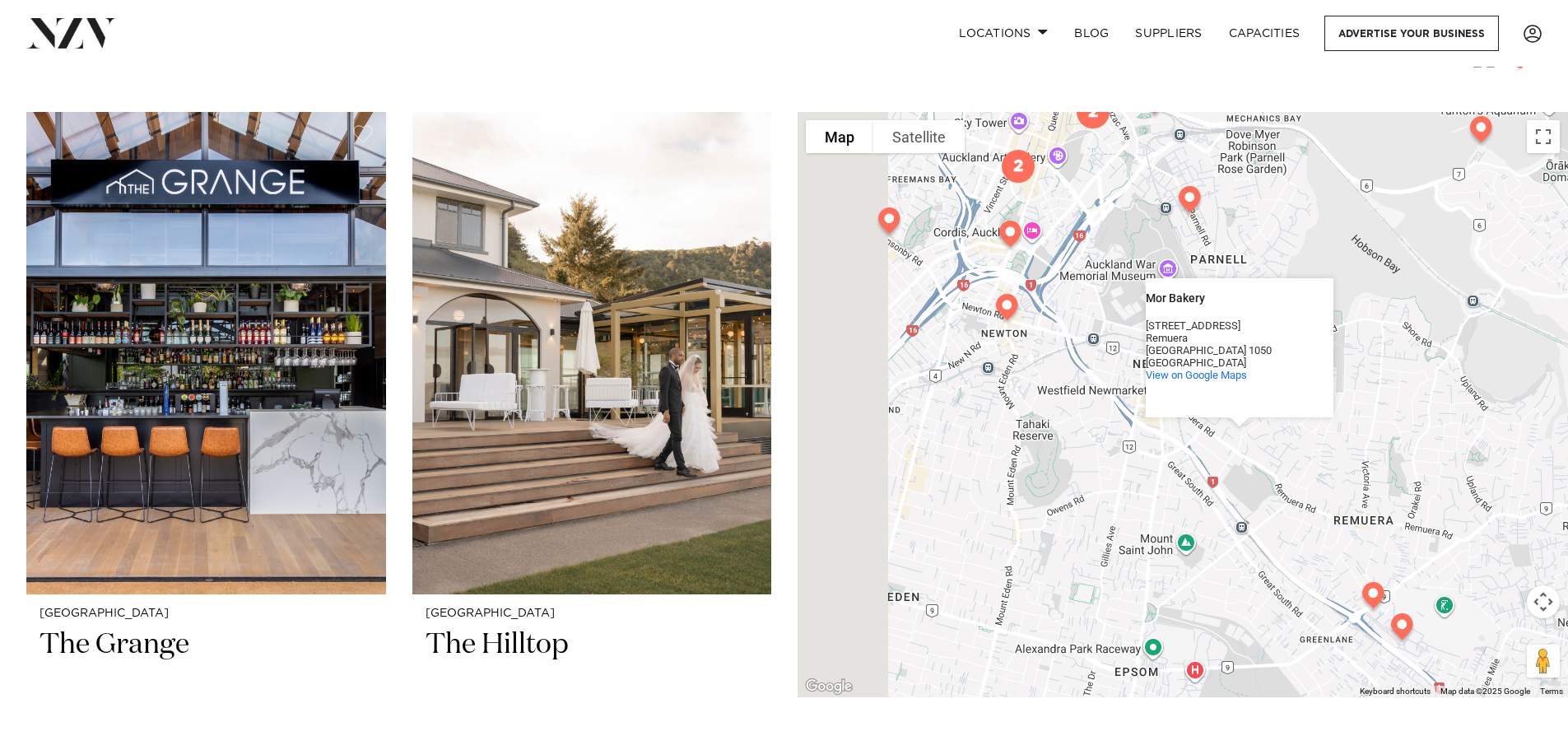
drag, startPoint x: 1237, startPoint y: 301, endPoint x: 1420, endPoint y: 340, distance: 187.1
click at [1420, 340] on div "Mor Bakery Mor Bakery 158 Remuera Road Remuera Auckland 1050 New Zealand View o…" at bounding box center [1183, 404] width 770 height 585
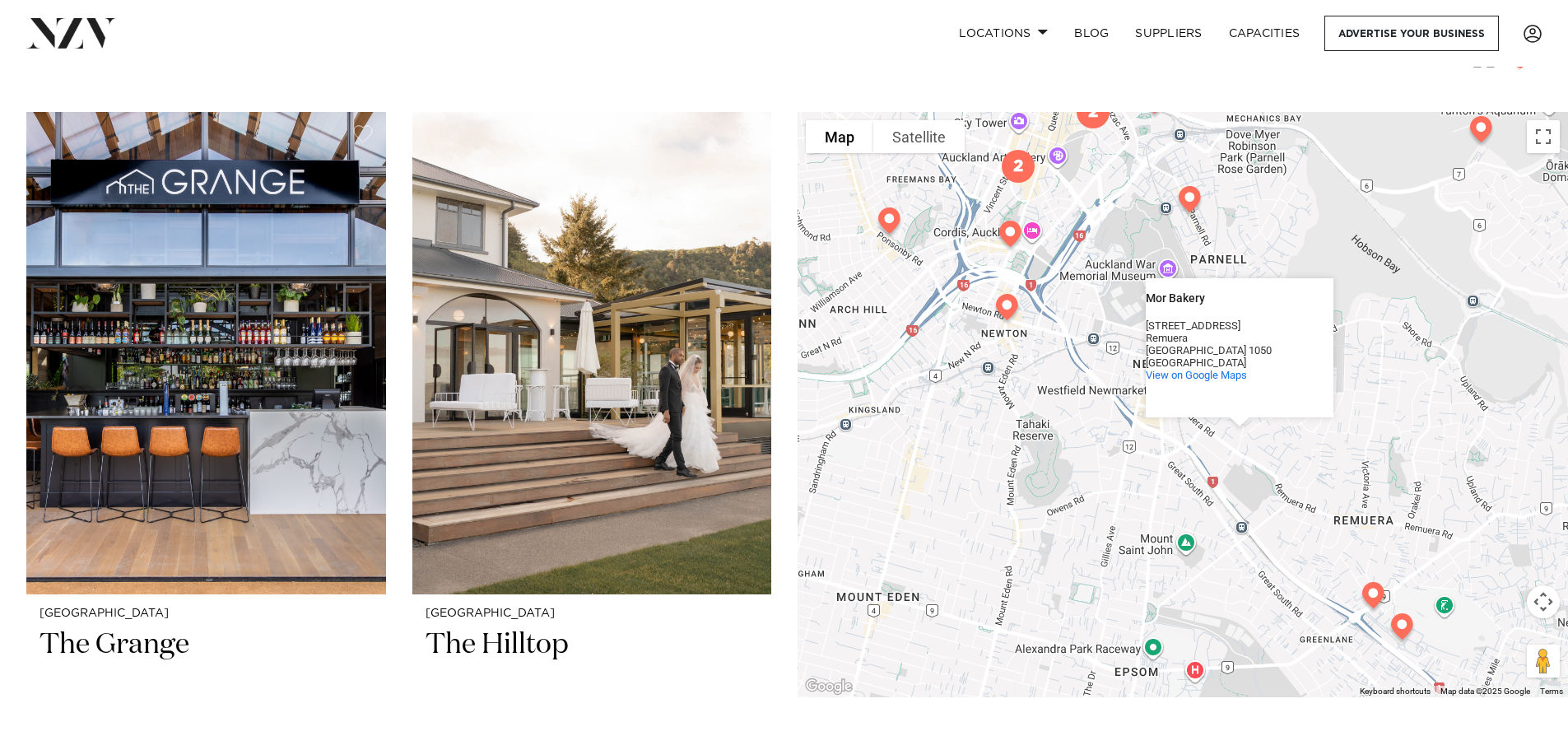
click at [1005, 312] on img at bounding box center [1006, 311] width 42 height 46
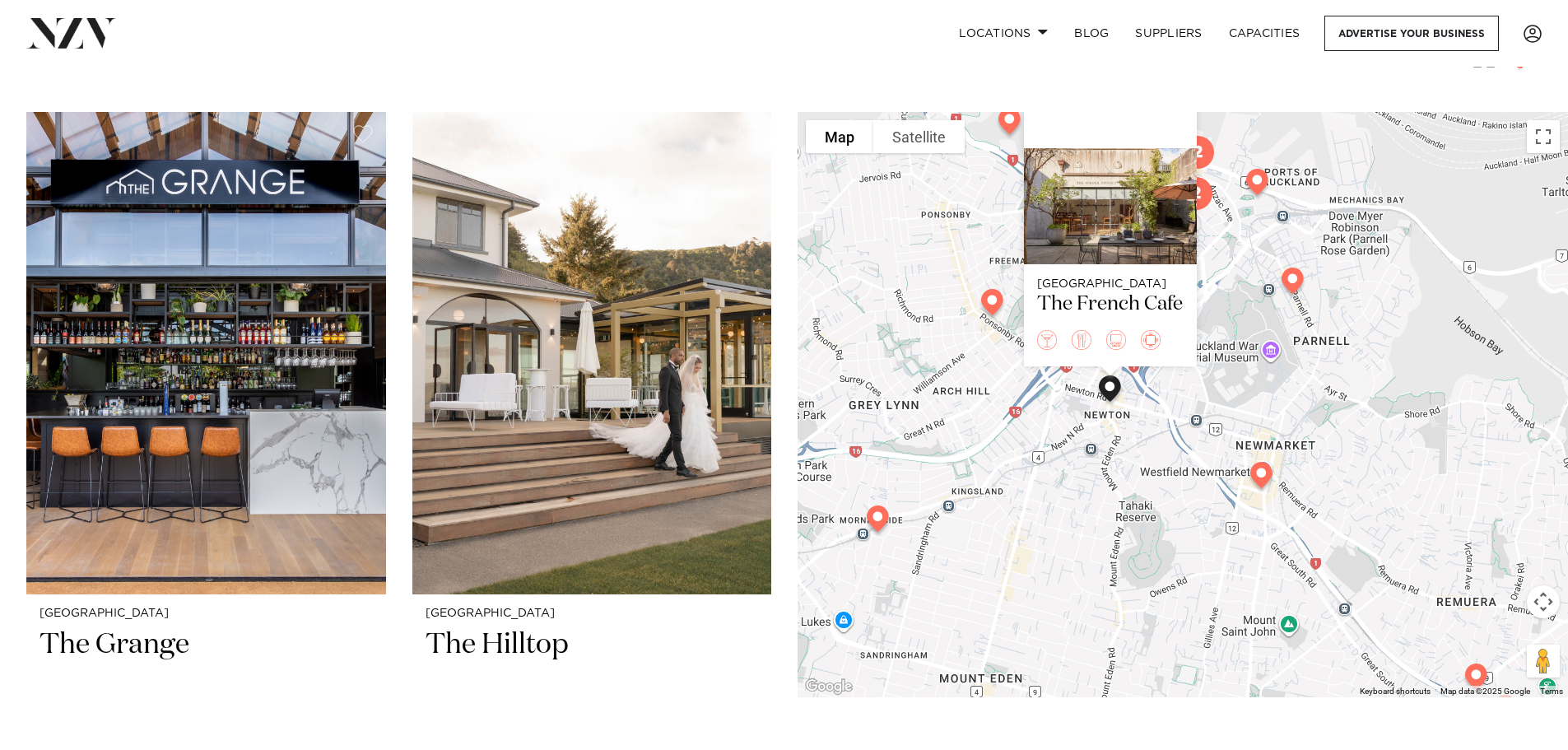
drag, startPoint x: 977, startPoint y: 531, endPoint x: 1083, endPoint y: 474, distance: 120.4
click at [1083, 474] on div "Auckland The French Cafe" at bounding box center [1183, 404] width 770 height 585
click at [876, 526] on img at bounding box center [877, 522] width 42 height 46
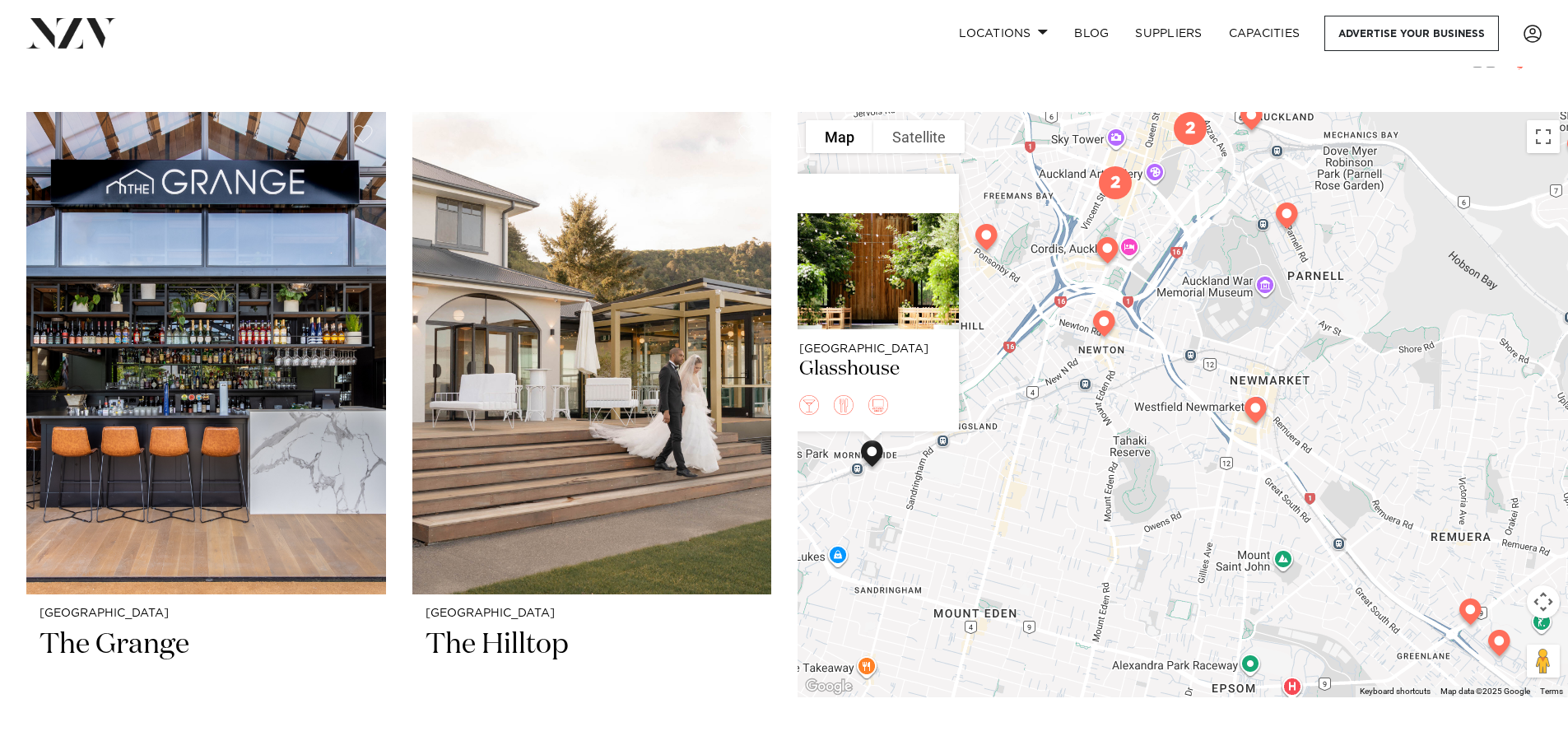
drag, startPoint x: 1091, startPoint y: 579, endPoint x: 1029, endPoint y: 507, distance: 95.0
click at [1029, 507] on div "Auckland Glasshouse" at bounding box center [1183, 404] width 770 height 585
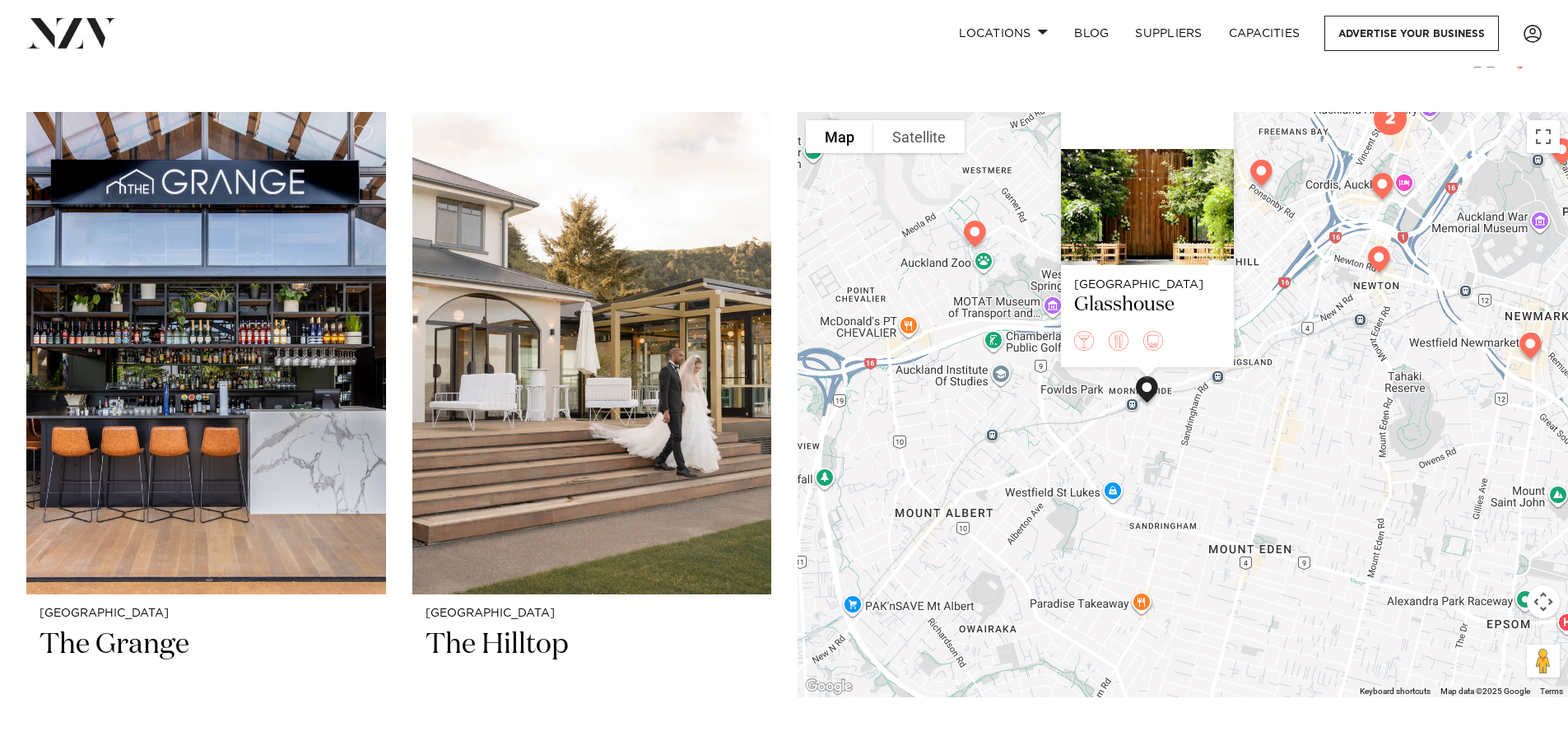
drag, startPoint x: 1127, startPoint y: 482, endPoint x: 1319, endPoint y: 431, distance: 198.7
click at [1319, 431] on div "Auckland Glasshouse" at bounding box center [1183, 404] width 770 height 585
click at [968, 232] on img at bounding box center [974, 237] width 42 height 46
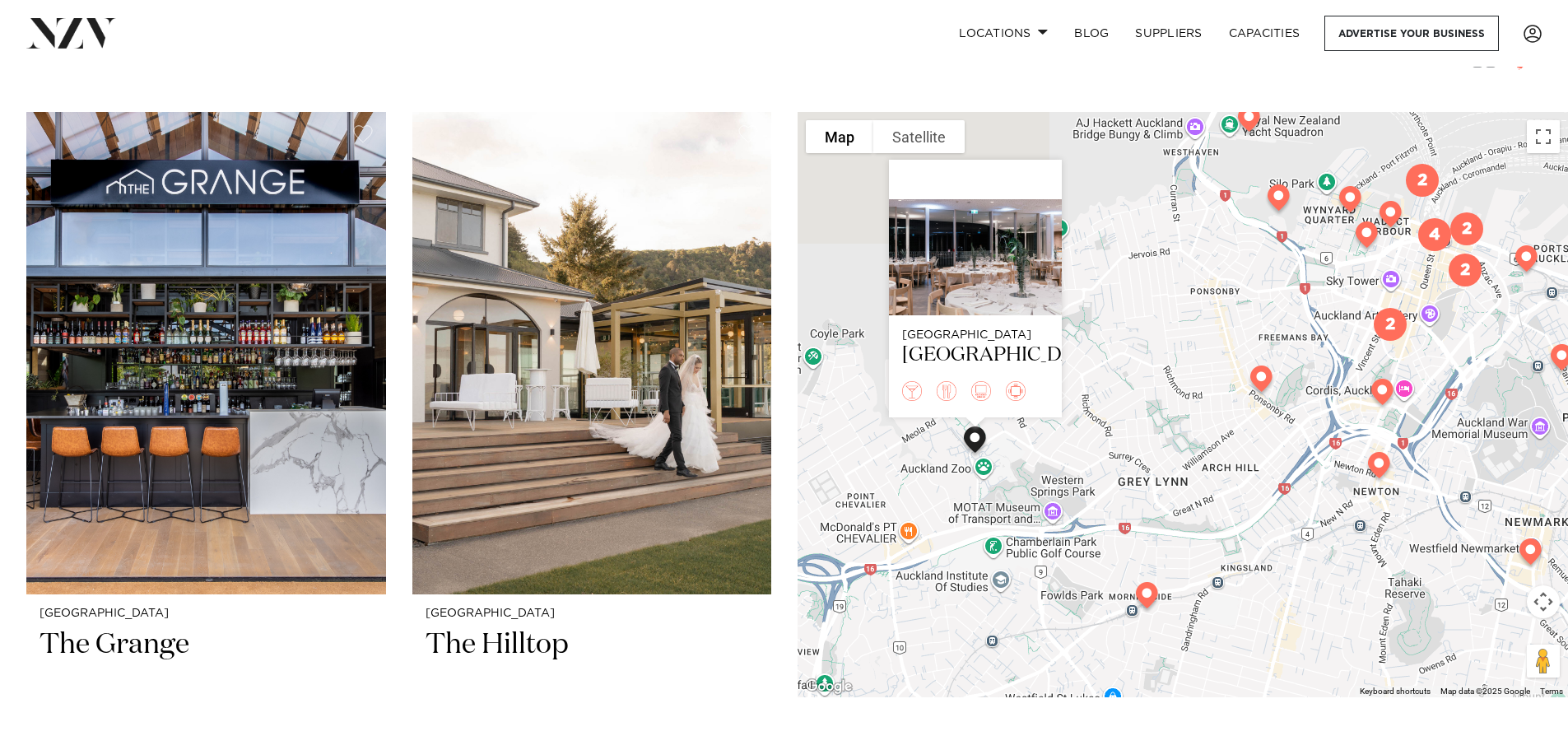
click at [1256, 373] on img at bounding box center [1260, 382] width 42 height 46
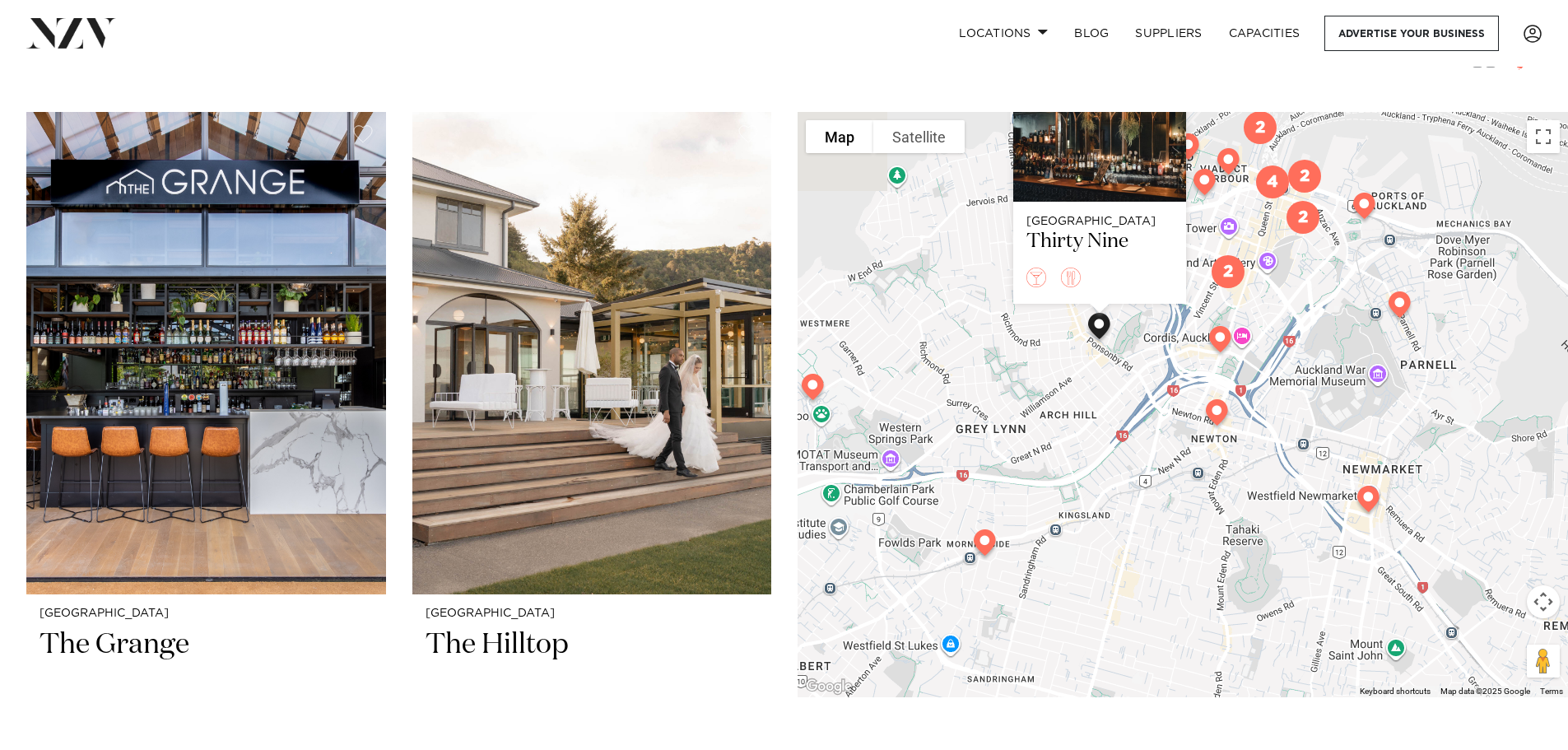
drag, startPoint x: 1142, startPoint y: 383, endPoint x: 1035, endPoint y: 356, distance: 110.4
click at [1035, 356] on div "Auckland Thirty Nine" at bounding box center [1183, 404] width 770 height 585
click at [1217, 416] on img at bounding box center [1216, 415] width 42 height 46
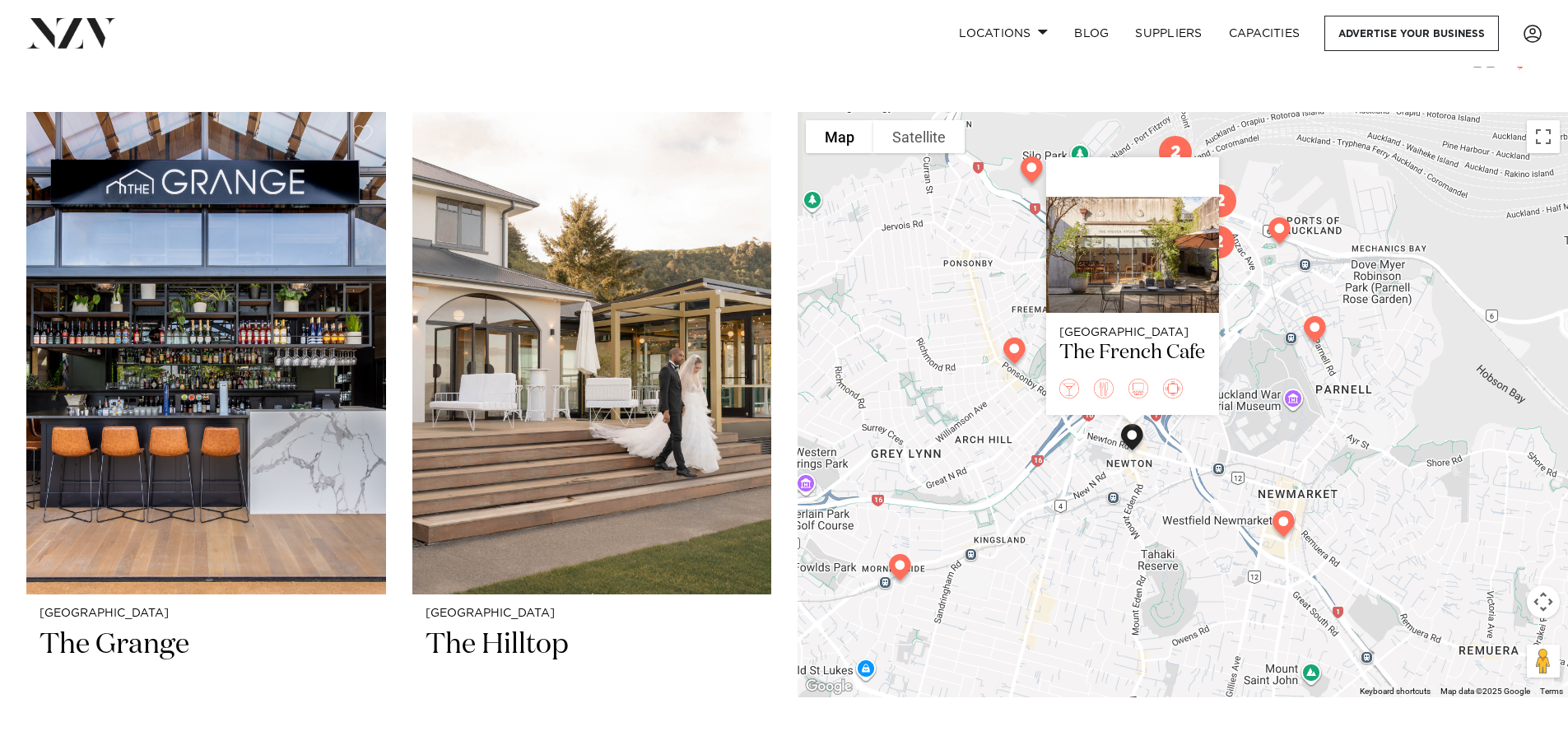
drag, startPoint x: 1092, startPoint y: 430, endPoint x: 1005, endPoint y: 429, distance: 87.0
click at [1005, 429] on div "Auckland The French Cafe" at bounding box center [1183, 404] width 770 height 585
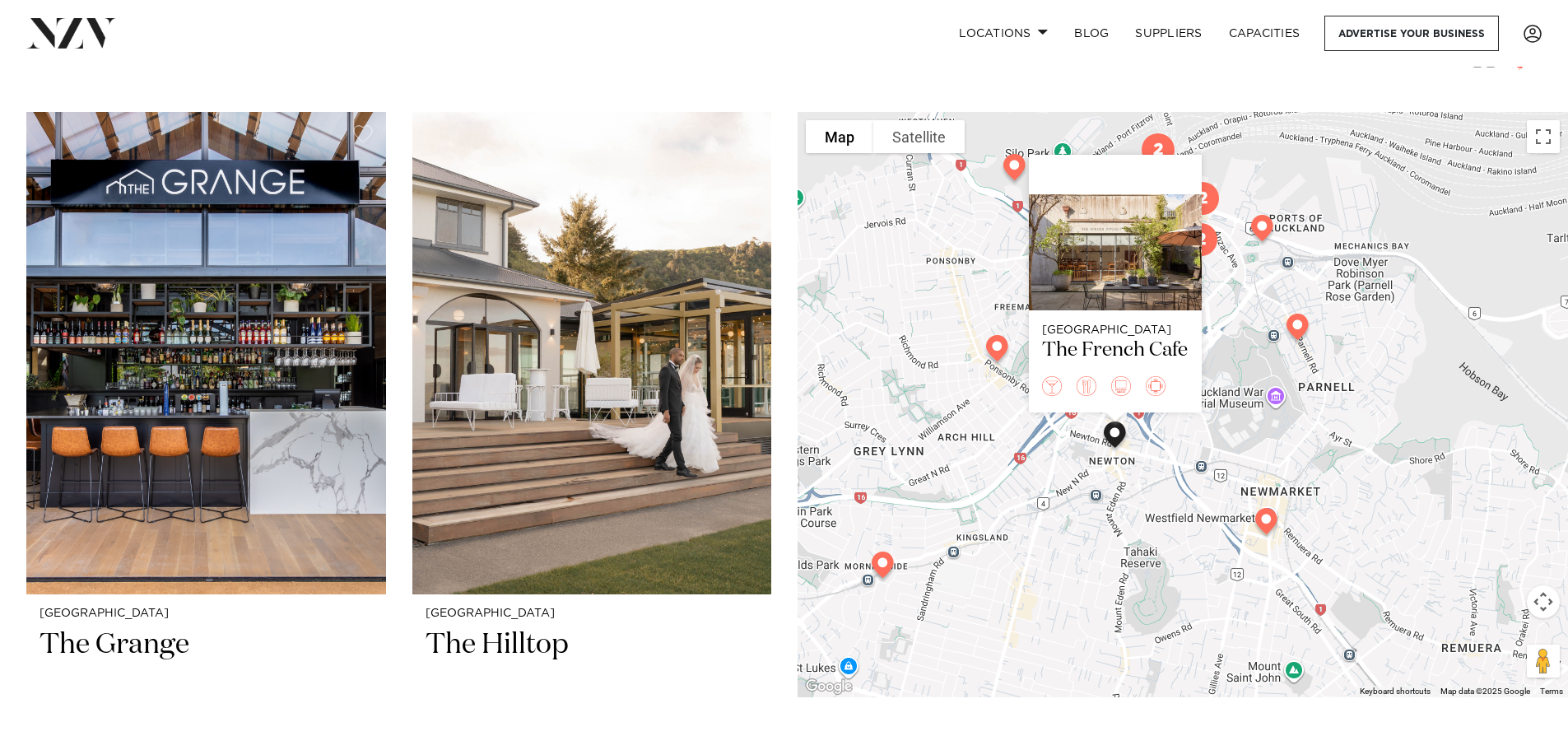
click at [1001, 425] on div "Auckland The French Cafe" at bounding box center [1183, 404] width 770 height 585
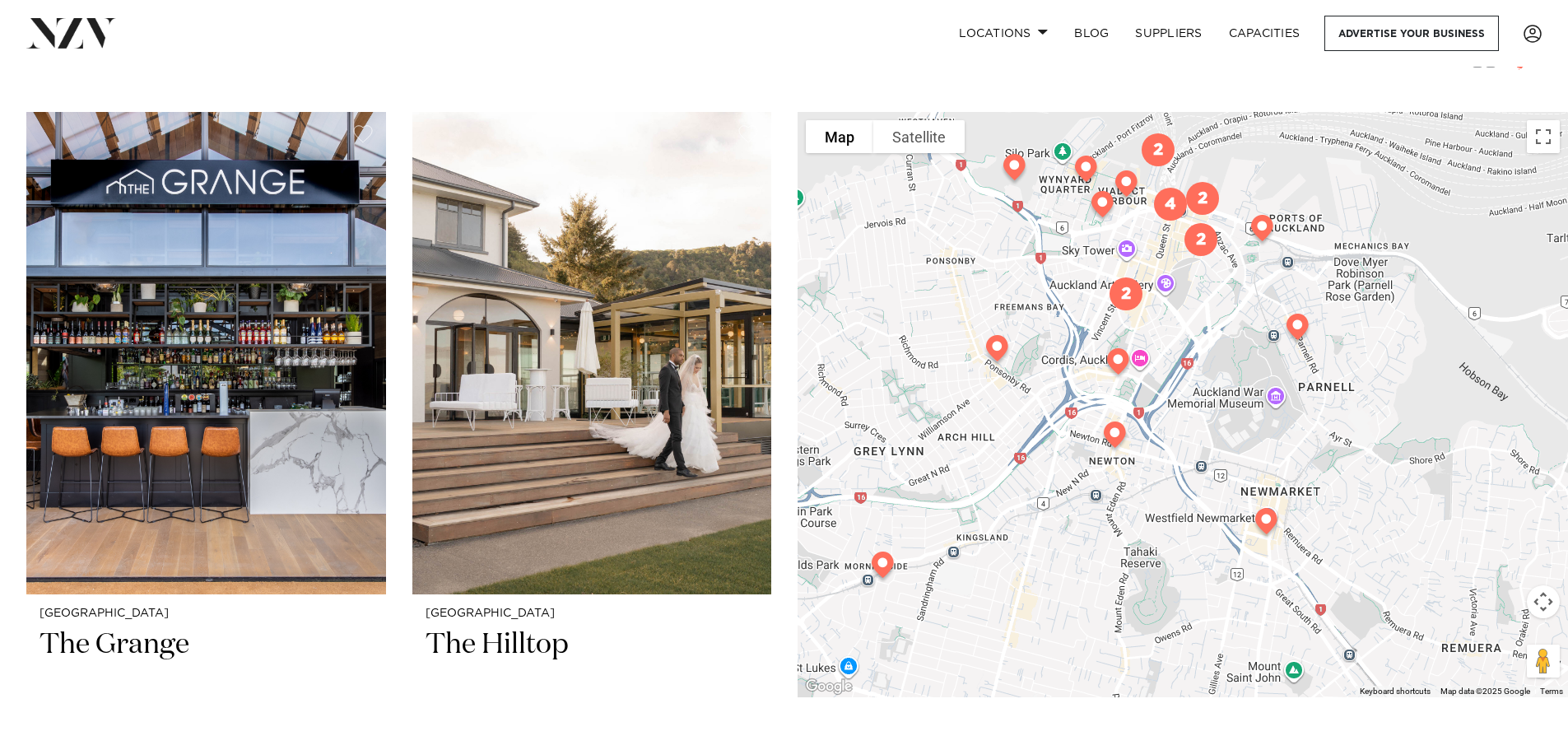
click at [1115, 367] on img at bounding box center [1117, 365] width 42 height 46
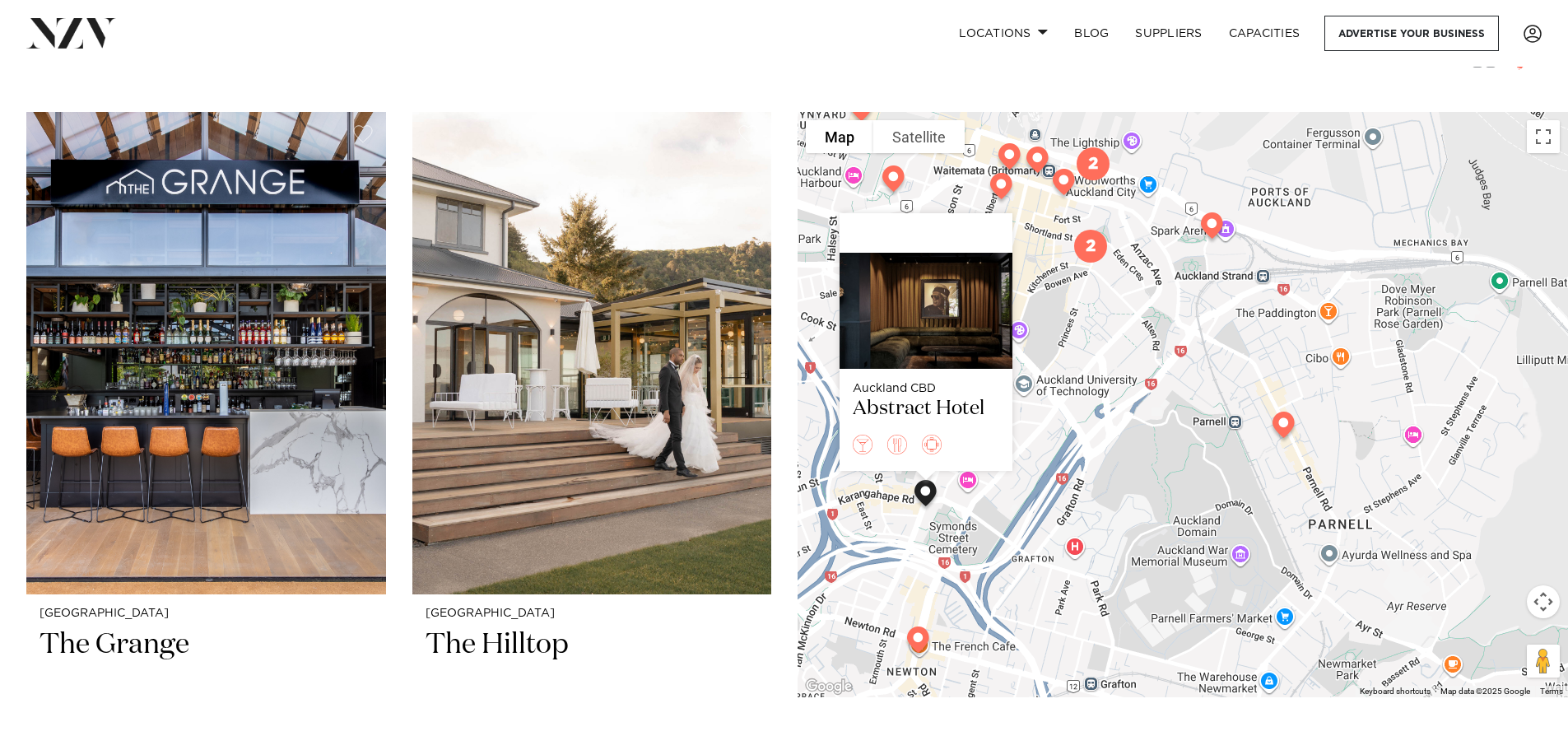
drag, startPoint x: 1323, startPoint y: 446, endPoint x: 1376, endPoint y: 384, distance: 81.6
click at [1376, 384] on div "Auckland CBD Abstract Hotel" at bounding box center [1183, 404] width 770 height 585
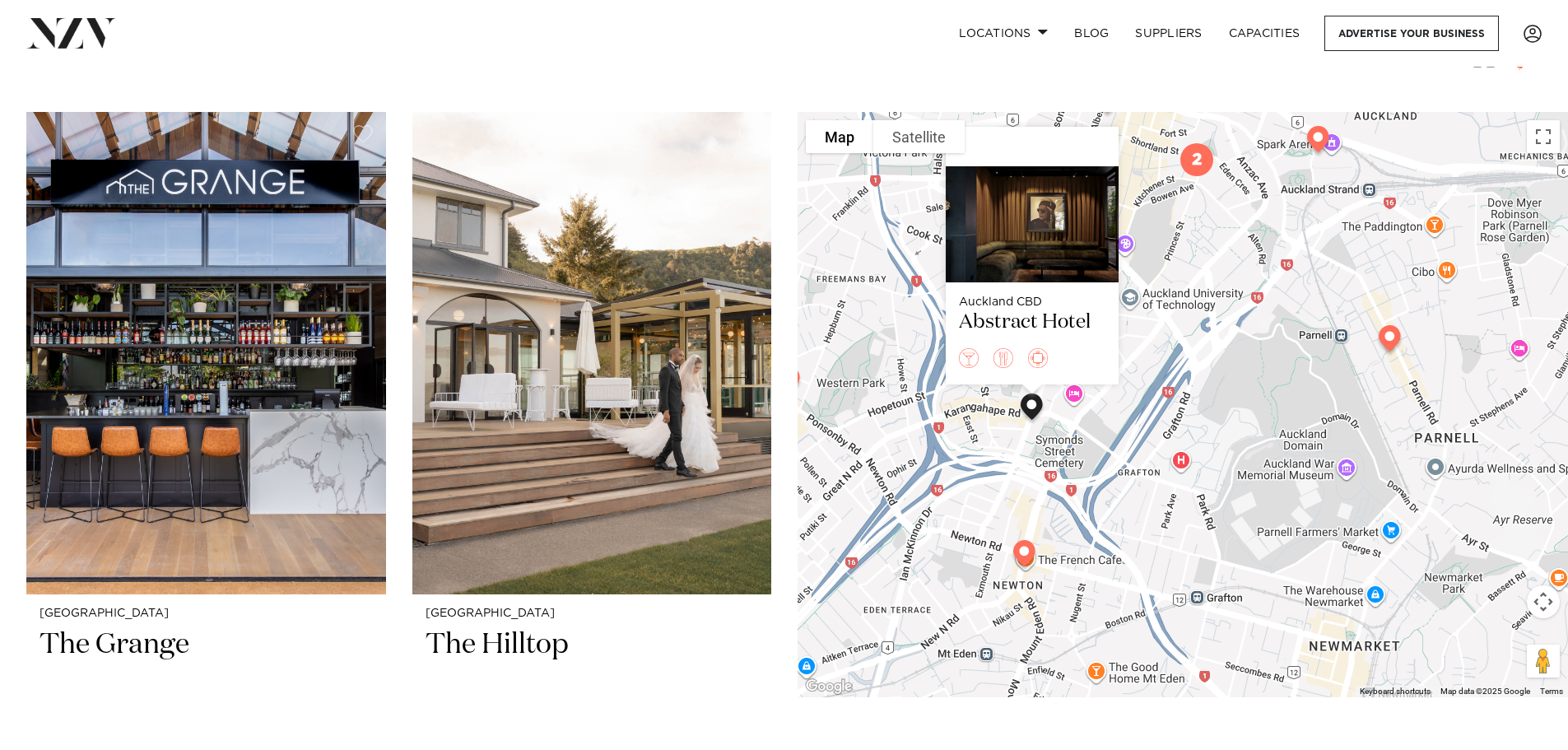
drag, startPoint x: 1194, startPoint y: 478, endPoint x: 1242, endPoint y: 446, distance: 57.7
click at [1242, 446] on div "Auckland CBD Abstract Hotel" at bounding box center [1183, 404] width 770 height 585
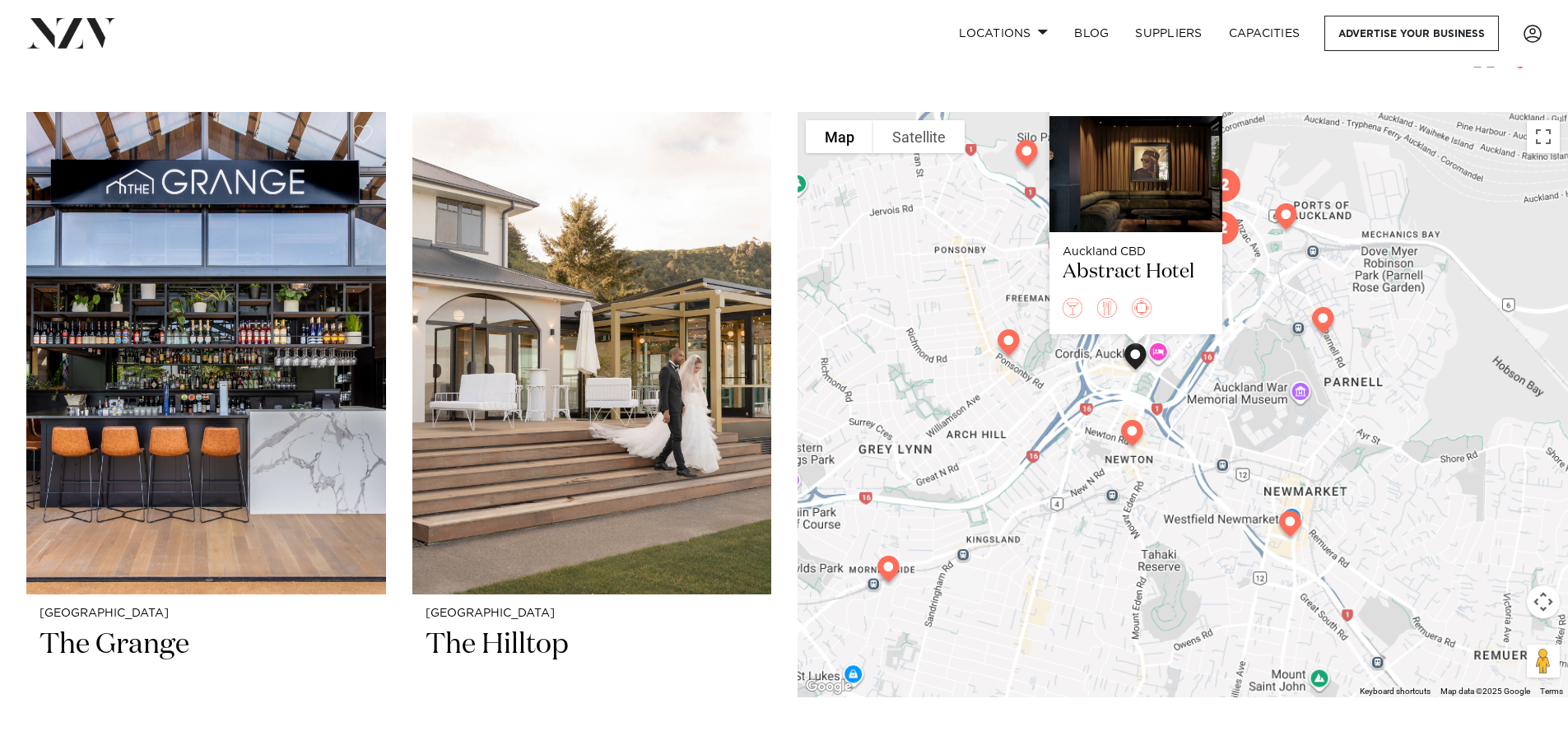
click at [1245, 424] on div "Auckland CBD Abstract Hotel" at bounding box center [1183, 404] width 770 height 585
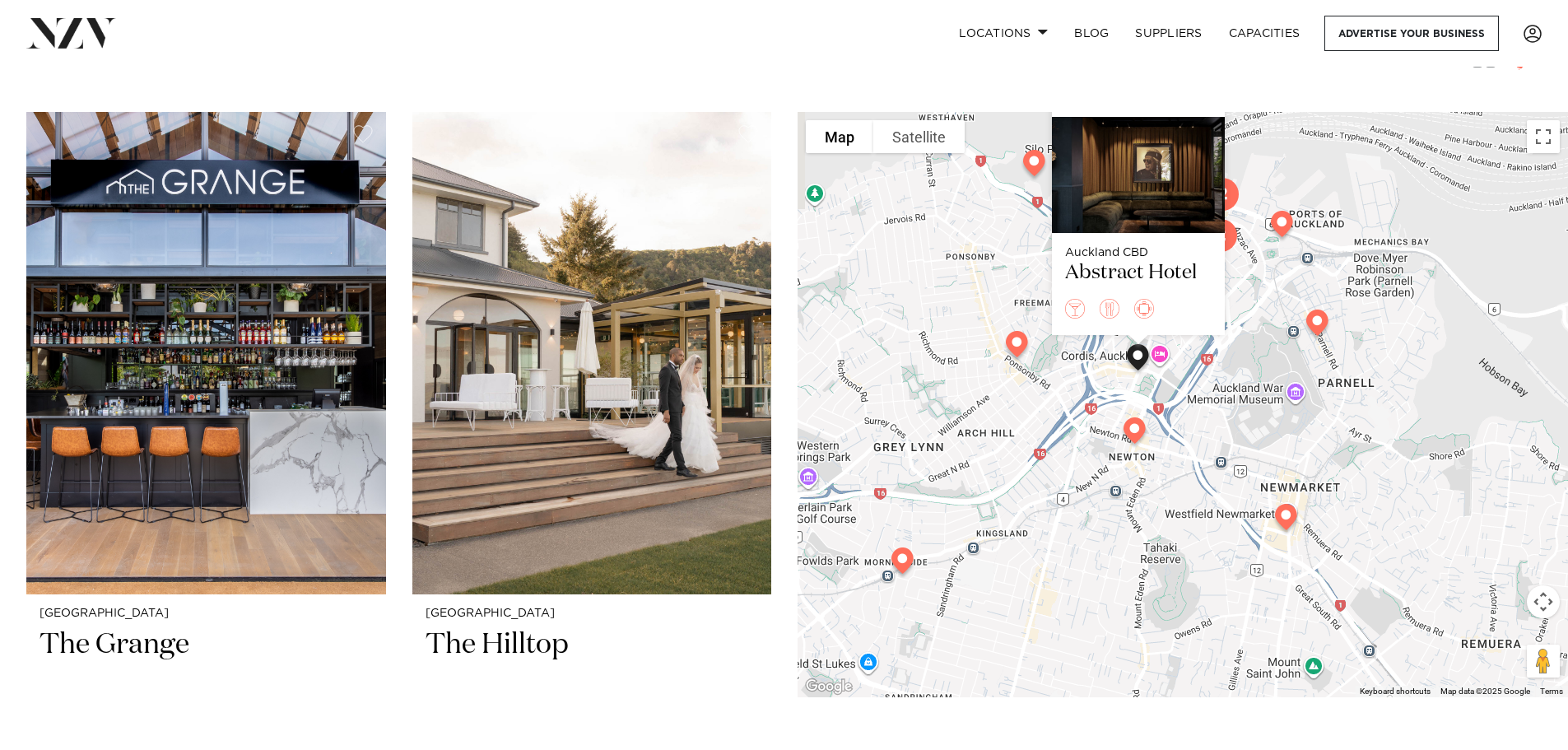
click at [1287, 516] on img at bounding box center [1285, 520] width 42 height 46
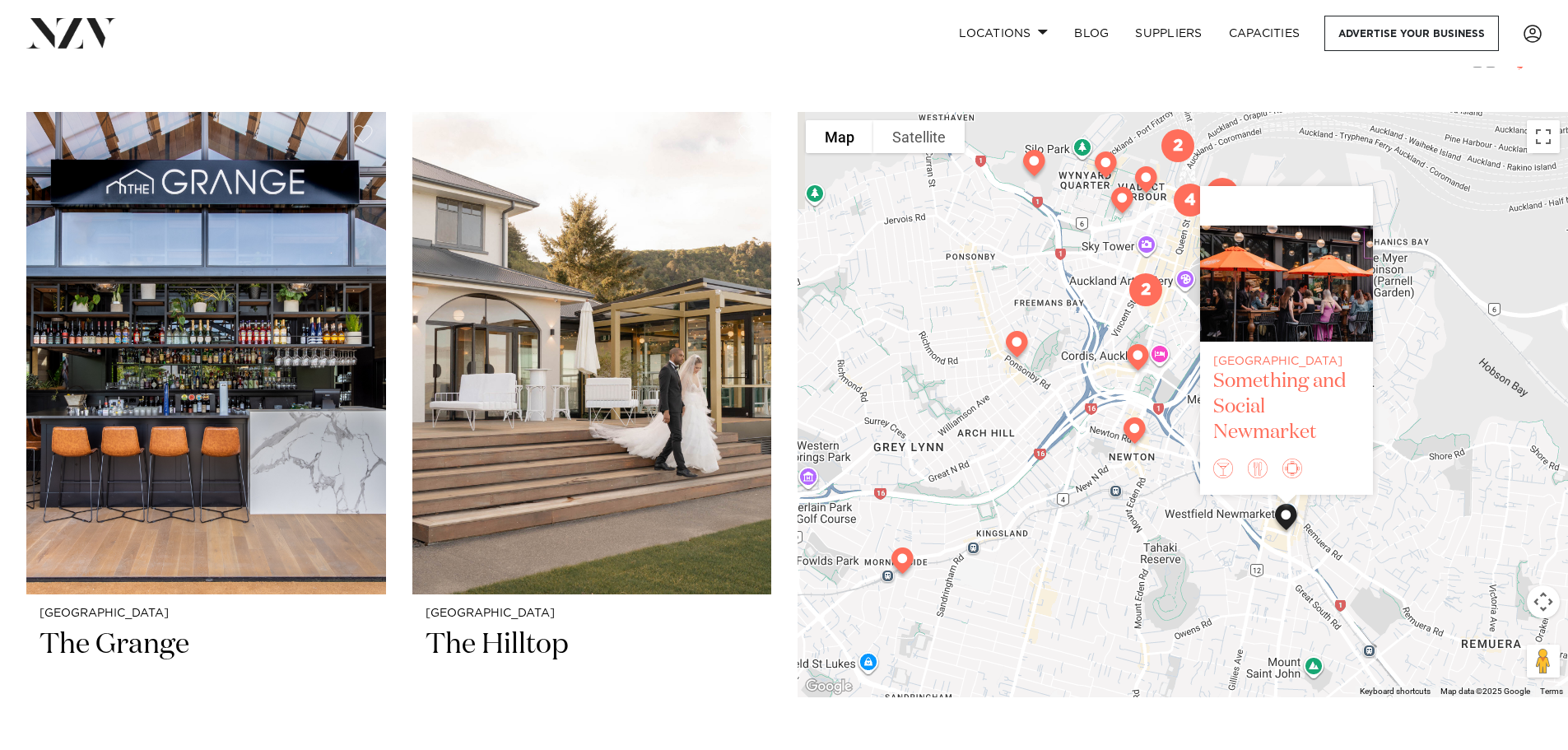
click at [1254, 431] on div "Something and Social Newmarket" at bounding box center [1286, 407] width 146 height 76
click at [1467, 382] on div "Auckland Something and Social Newmarket" at bounding box center [1183, 404] width 770 height 585
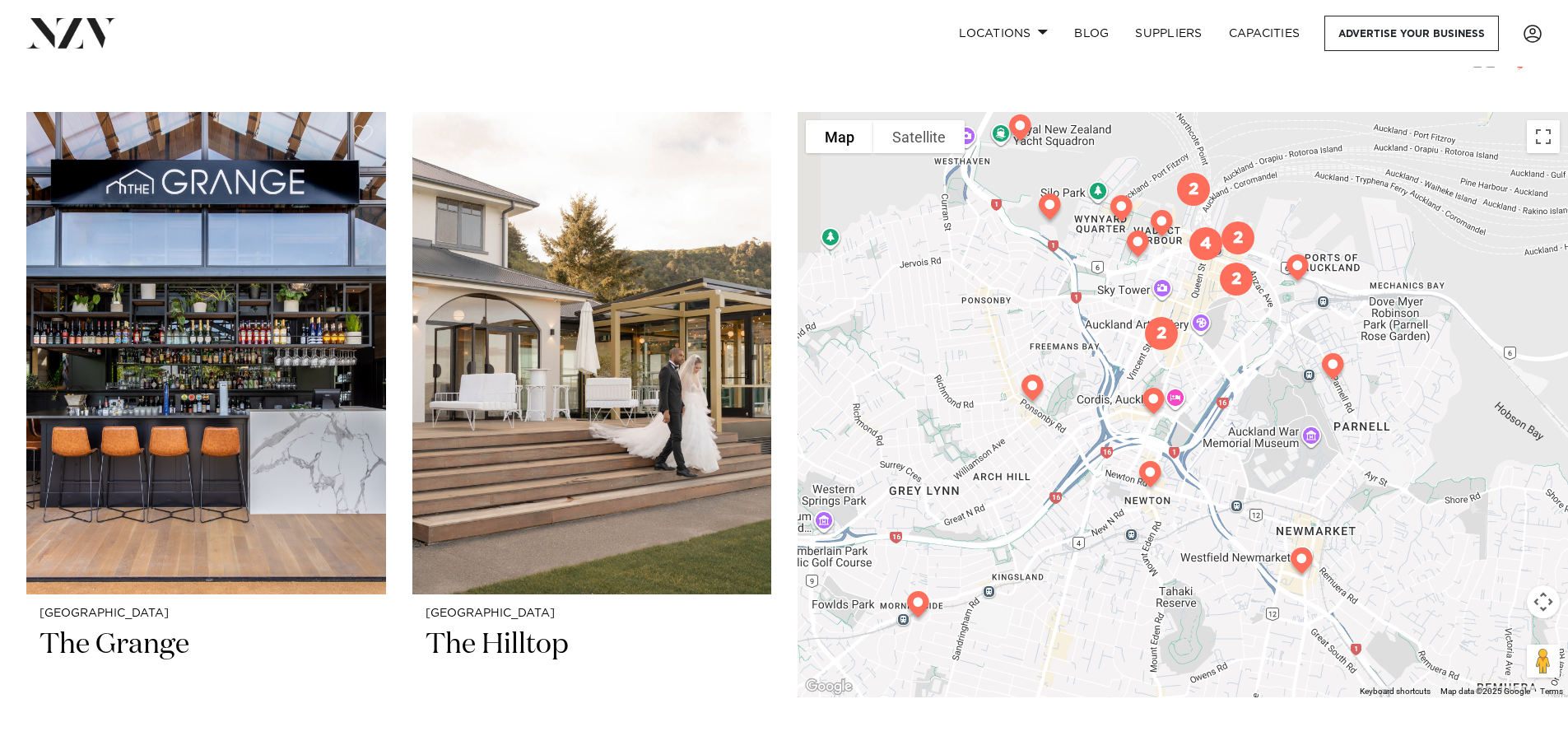
click at [1406, 399] on div at bounding box center [1183, 404] width 770 height 585
click at [1162, 219] on img at bounding box center [1161, 226] width 42 height 46
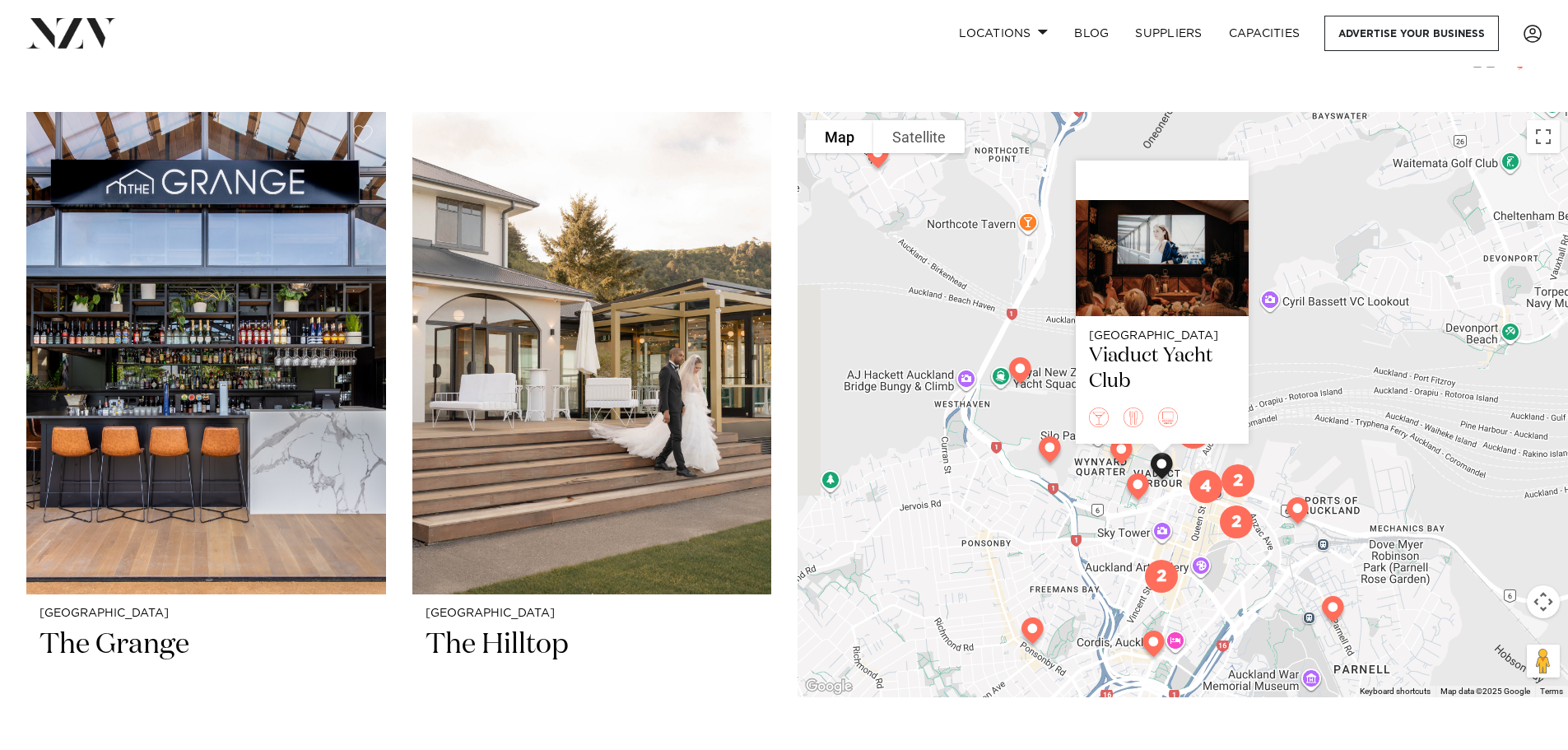
click at [1026, 374] on img at bounding box center [1020, 374] width 42 height 46
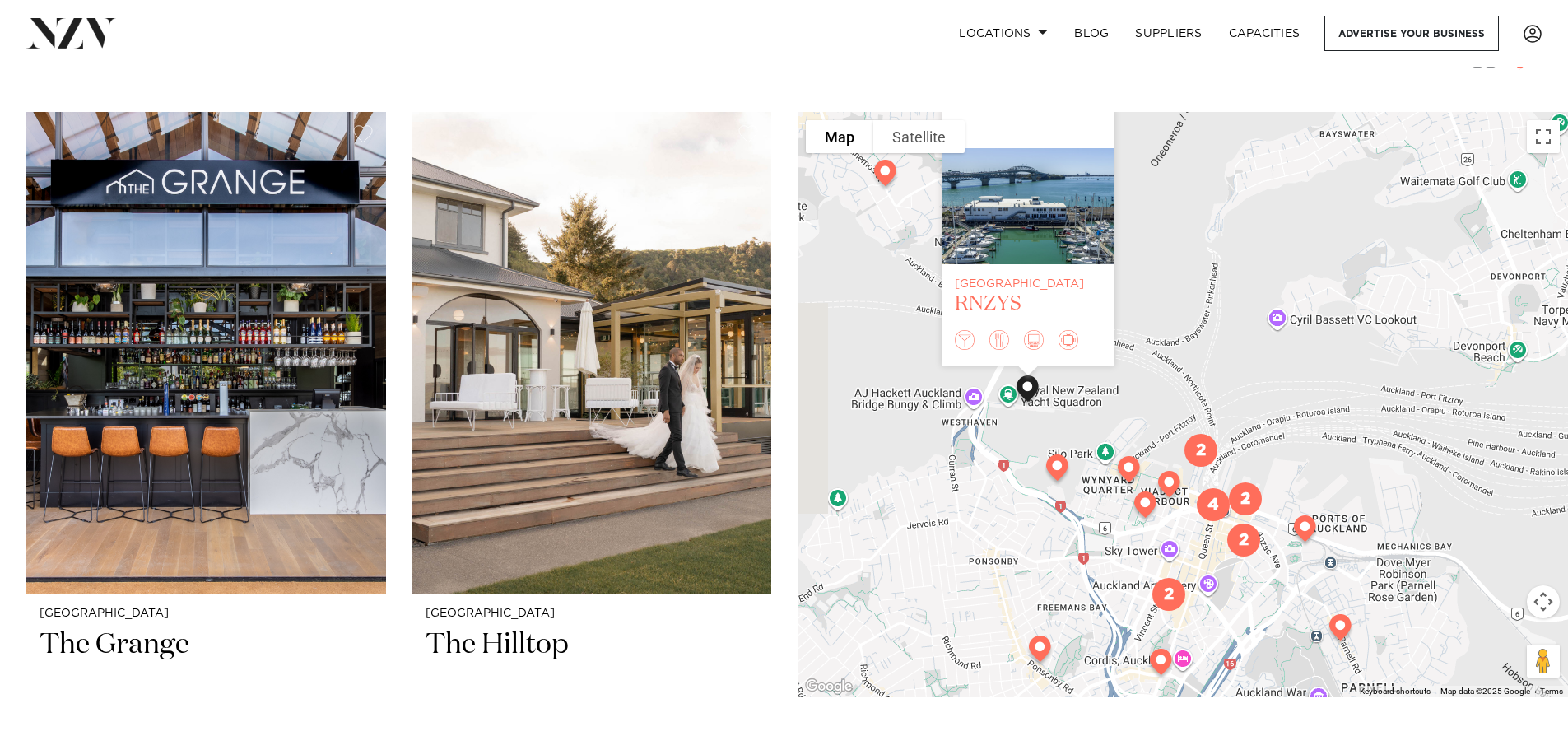
drag, startPoint x: 1194, startPoint y: 339, endPoint x: 1059, endPoint y: 199, distance: 194.5
click at [1194, 336] on div "Auckland RNZYS" at bounding box center [1183, 404] width 770 height 585
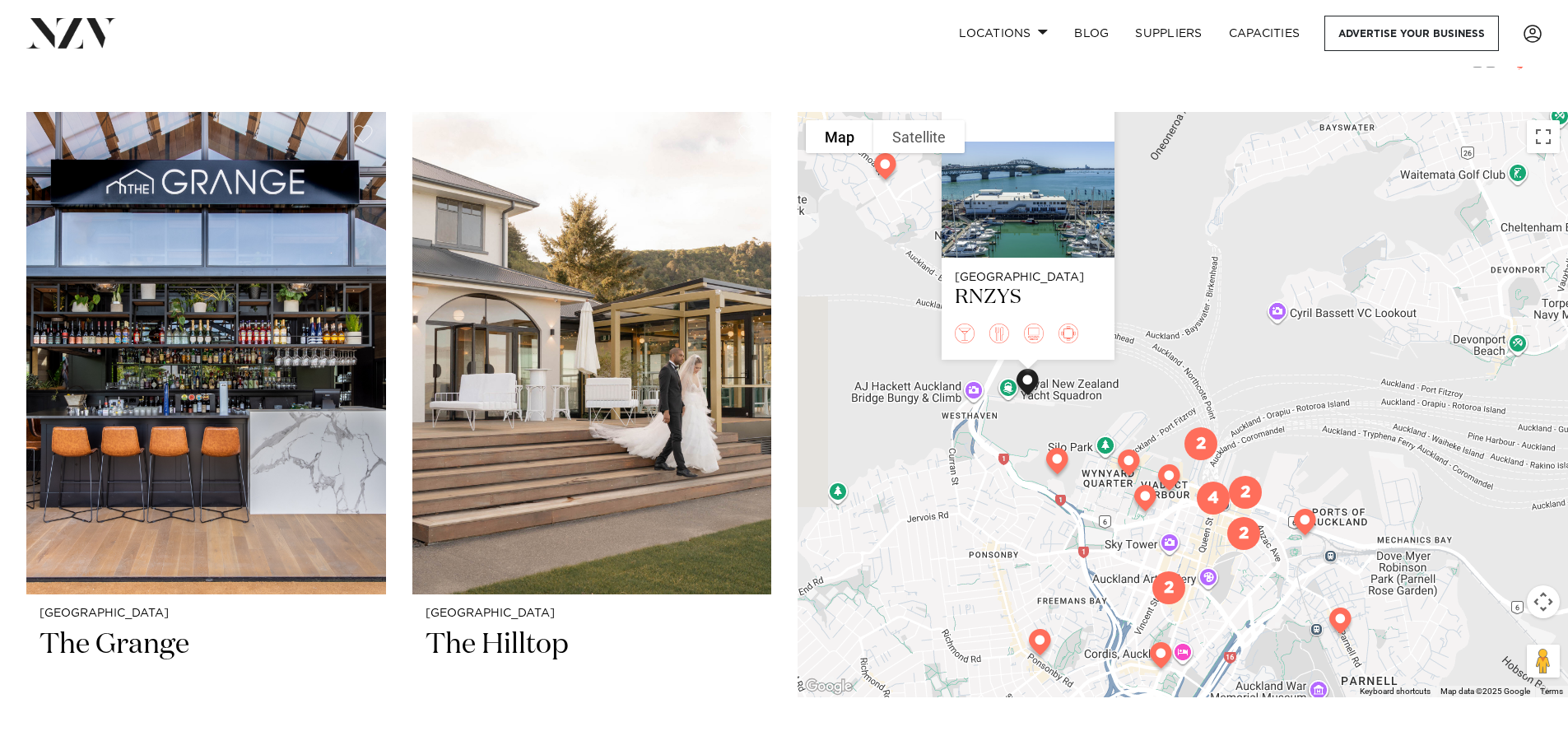
click at [1051, 467] on img at bounding box center [1057, 464] width 42 height 46
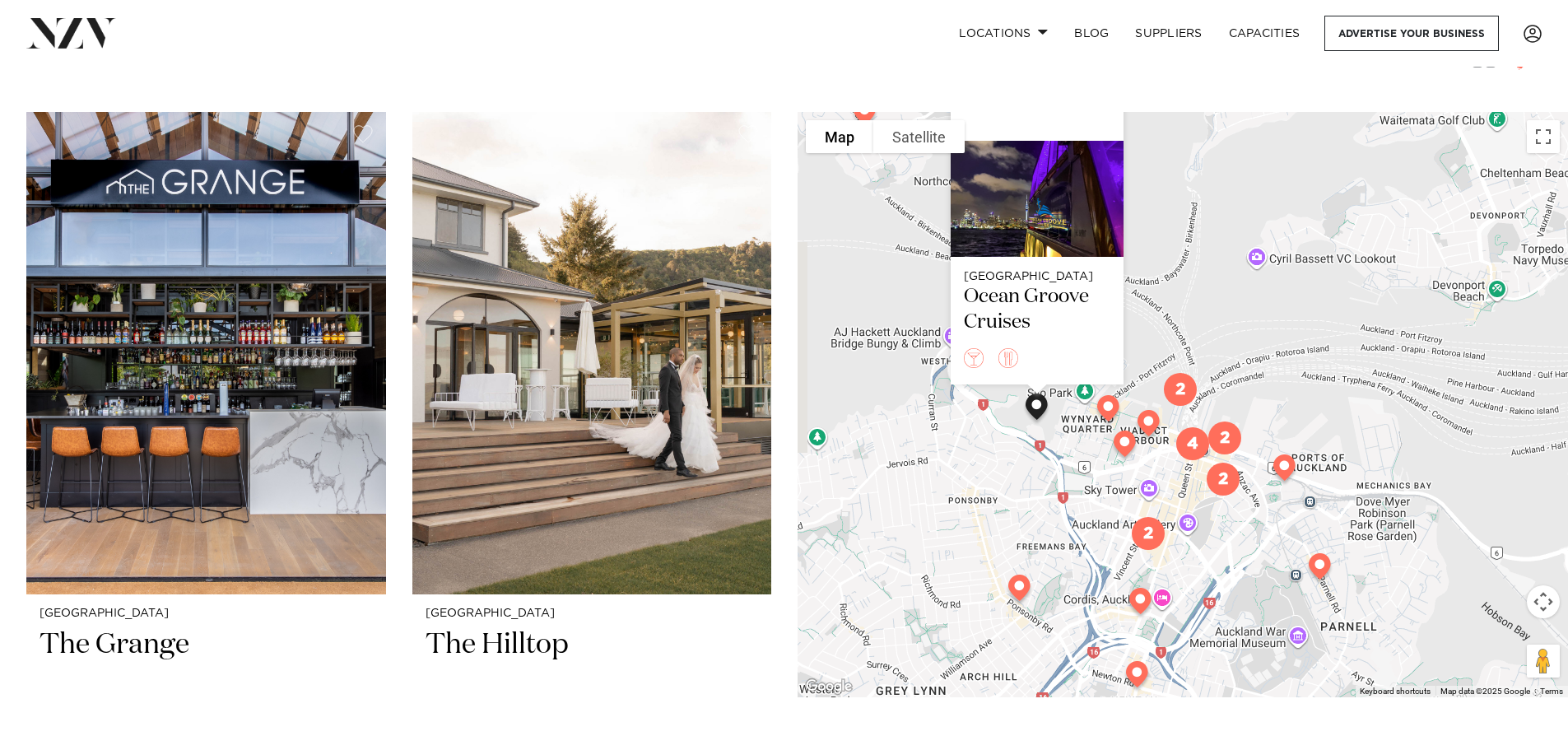
drag, startPoint x: 1242, startPoint y: 360, endPoint x: 1222, endPoint y: 301, distance: 62.3
click at [1222, 301] on div "Auckland Ocean Groove Cruises" at bounding box center [1183, 404] width 770 height 585
click at [1287, 474] on img at bounding box center [1283, 470] width 42 height 46
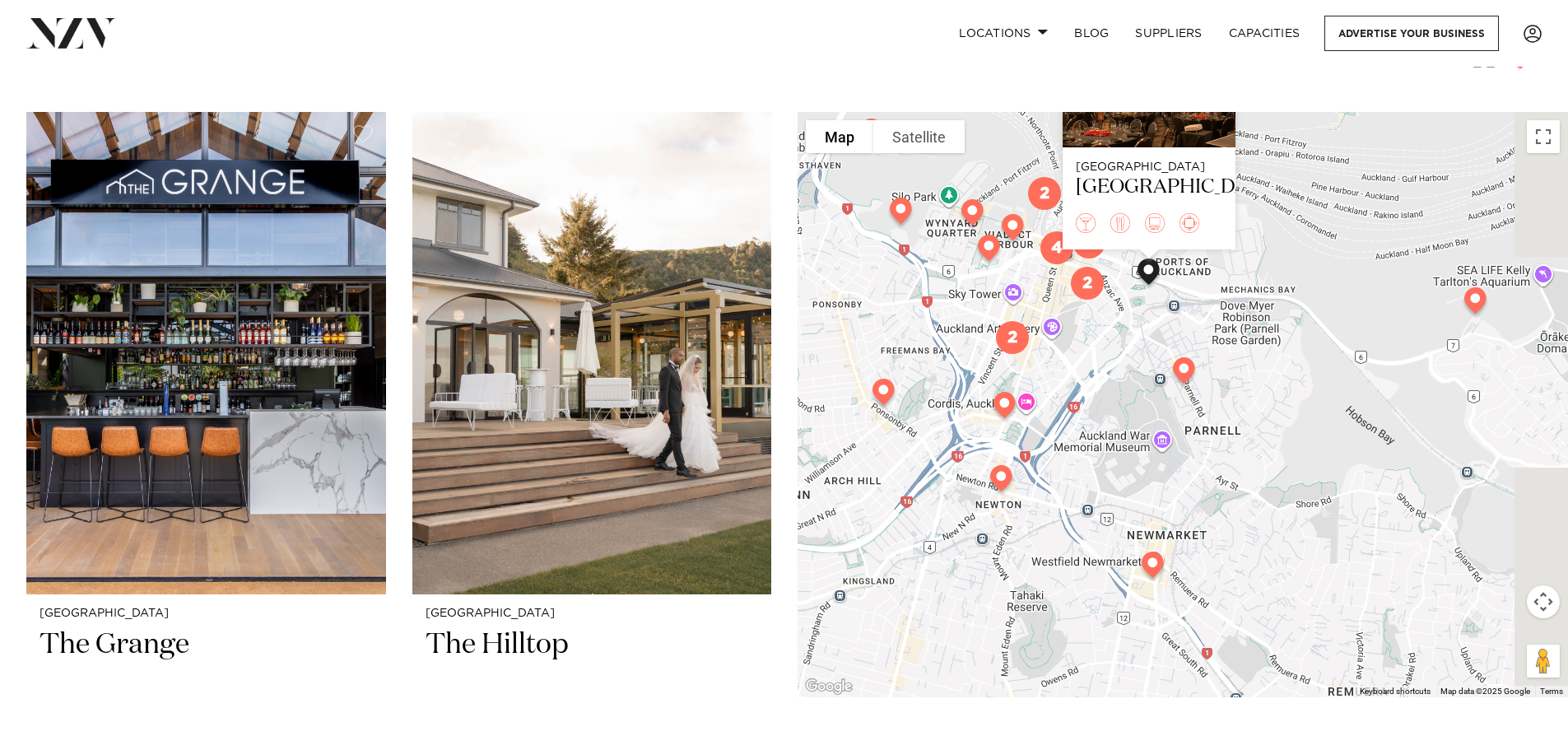
drag, startPoint x: 1367, startPoint y: 532, endPoint x: 1218, endPoint y: 315, distance: 263.2
click at [1218, 315] on div "Auckland Spark Arena" at bounding box center [1183, 404] width 770 height 585
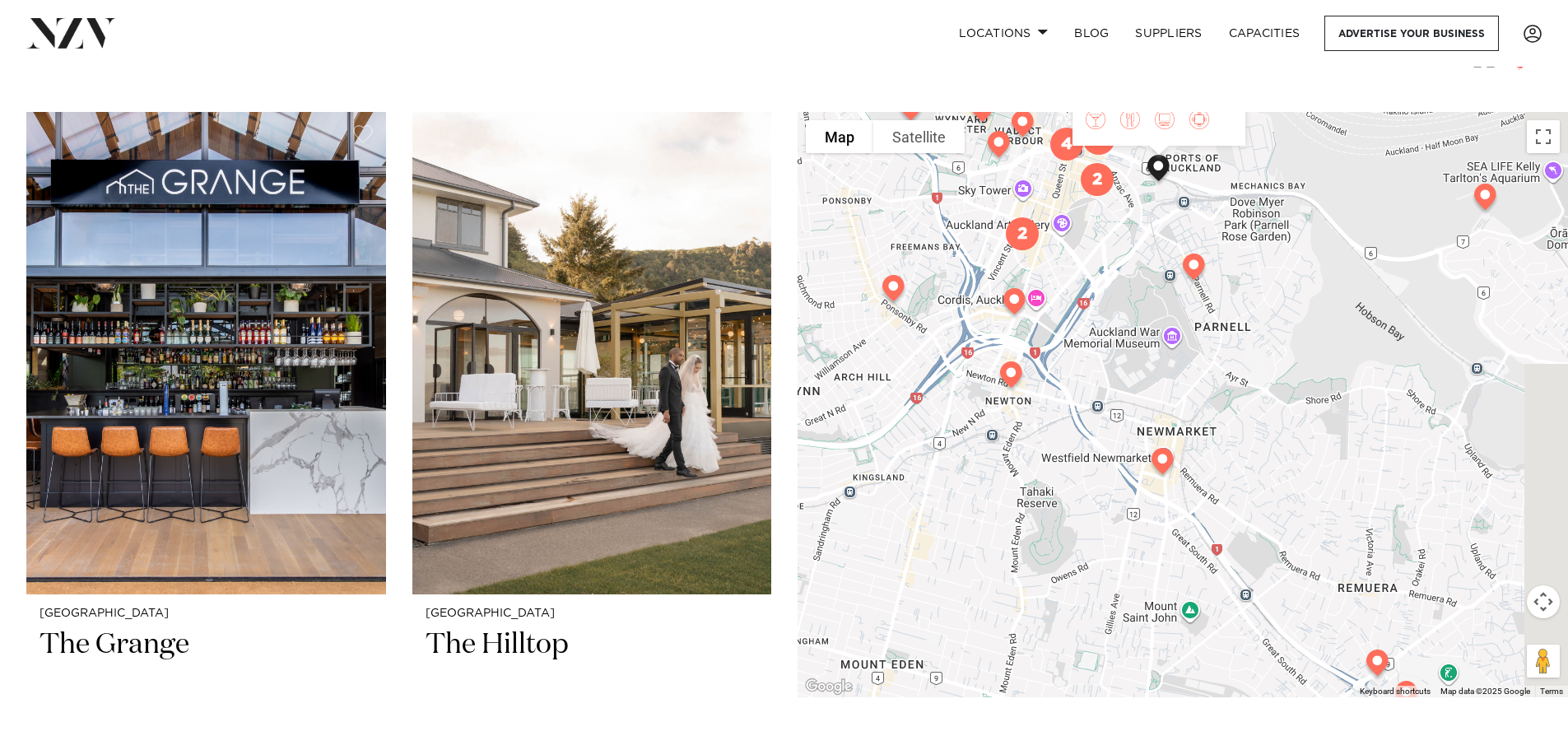
drag, startPoint x: 1273, startPoint y: 332, endPoint x: 1184, endPoint y: 276, distance: 105.2
click at [1184, 276] on div "Auckland Spark Arena" at bounding box center [1183, 404] width 770 height 585
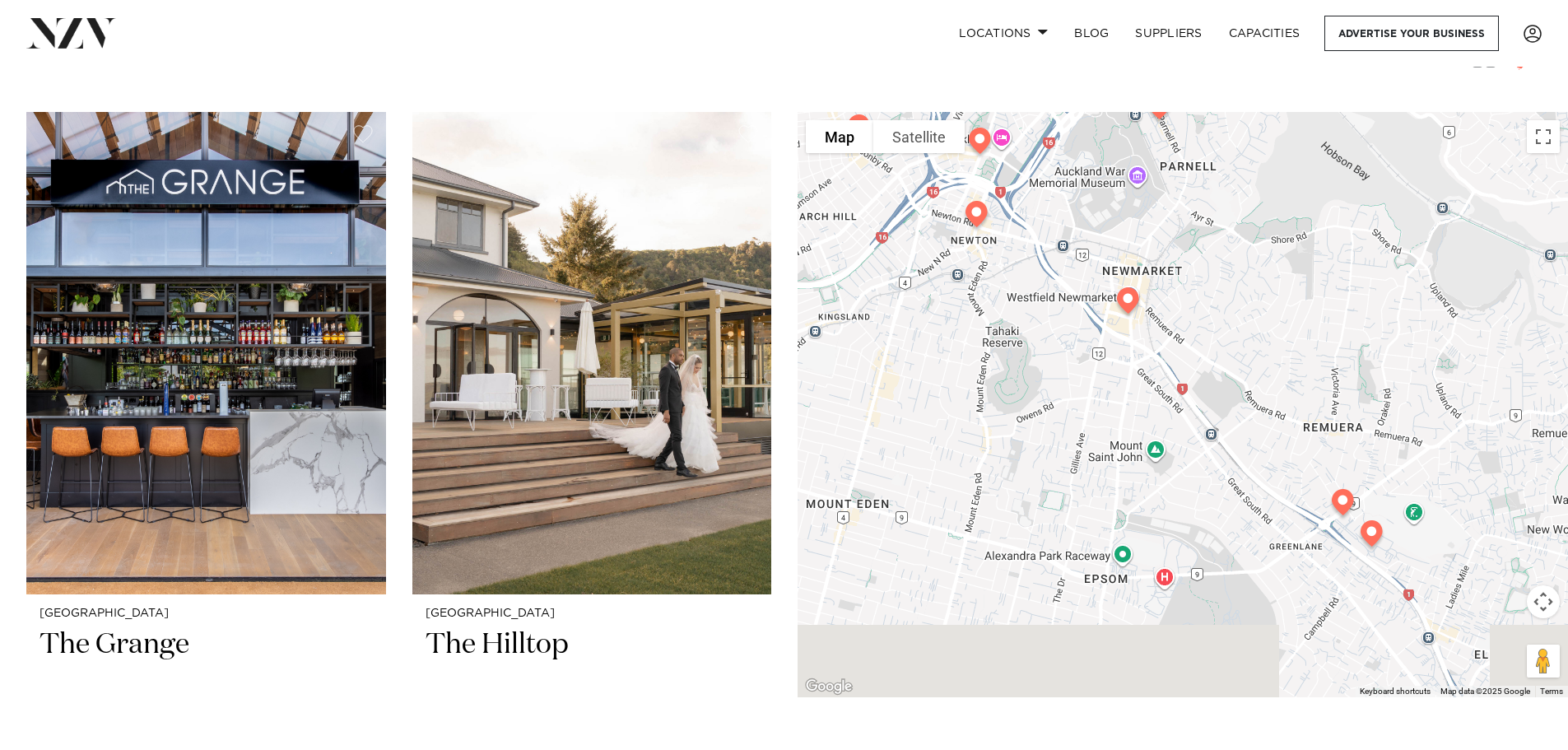
drag, startPoint x: 1222, startPoint y: 413, endPoint x: 1293, endPoint y: 315, distance: 121.0
click at [1293, 315] on div "Auckland Spark Arena" at bounding box center [1183, 404] width 770 height 585
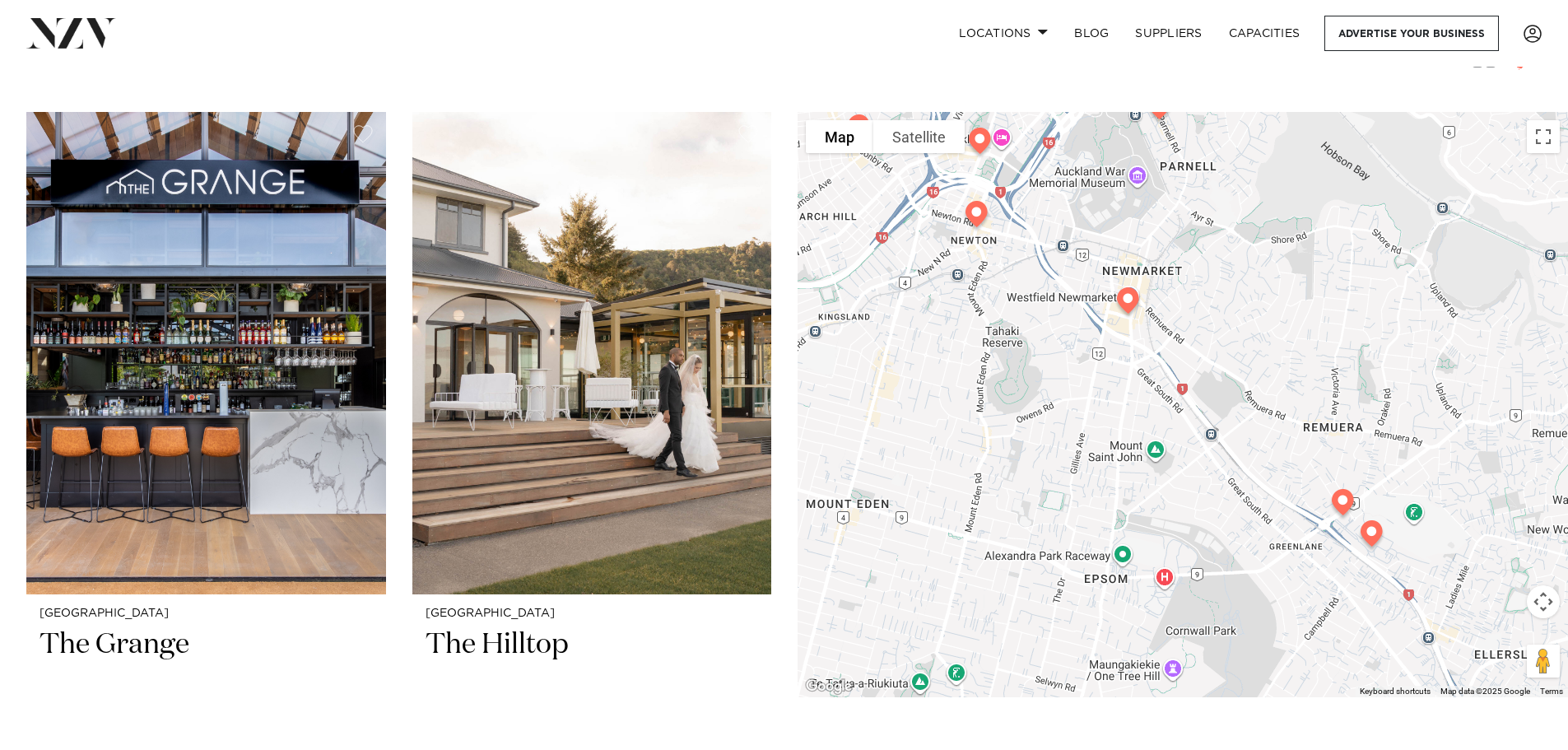
click at [1131, 307] on img at bounding box center [1127, 304] width 42 height 46
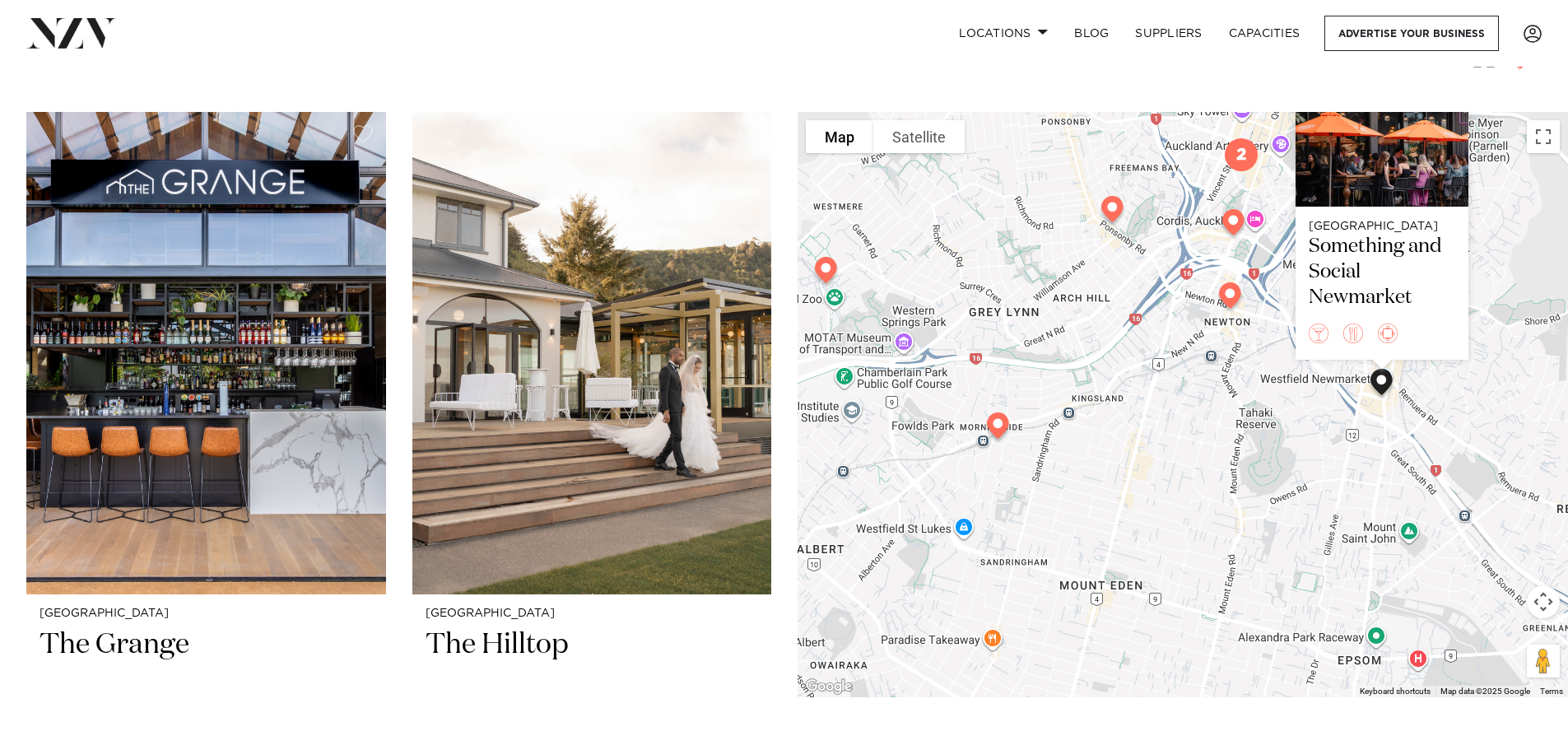
drag, startPoint x: 954, startPoint y: 457, endPoint x: 1211, endPoint y: 348, distance: 279.2
click at [1211, 348] on div "Auckland Something and Social Newmarket" at bounding box center [1183, 404] width 770 height 585
click at [993, 429] on img at bounding box center [997, 429] width 42 height 46
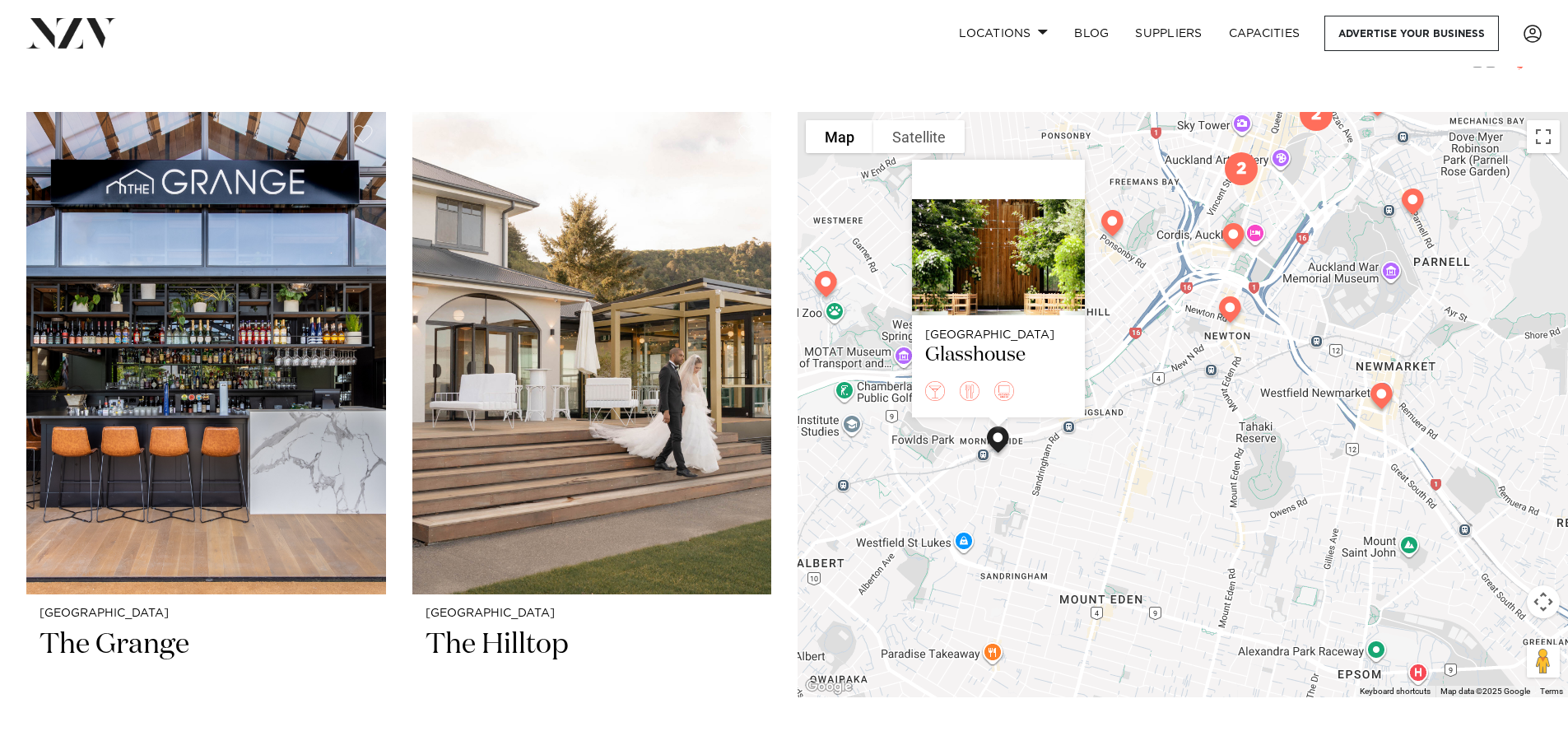
click at [1226, 315] on img at bounding box center [1229, 312] width 42 height 46
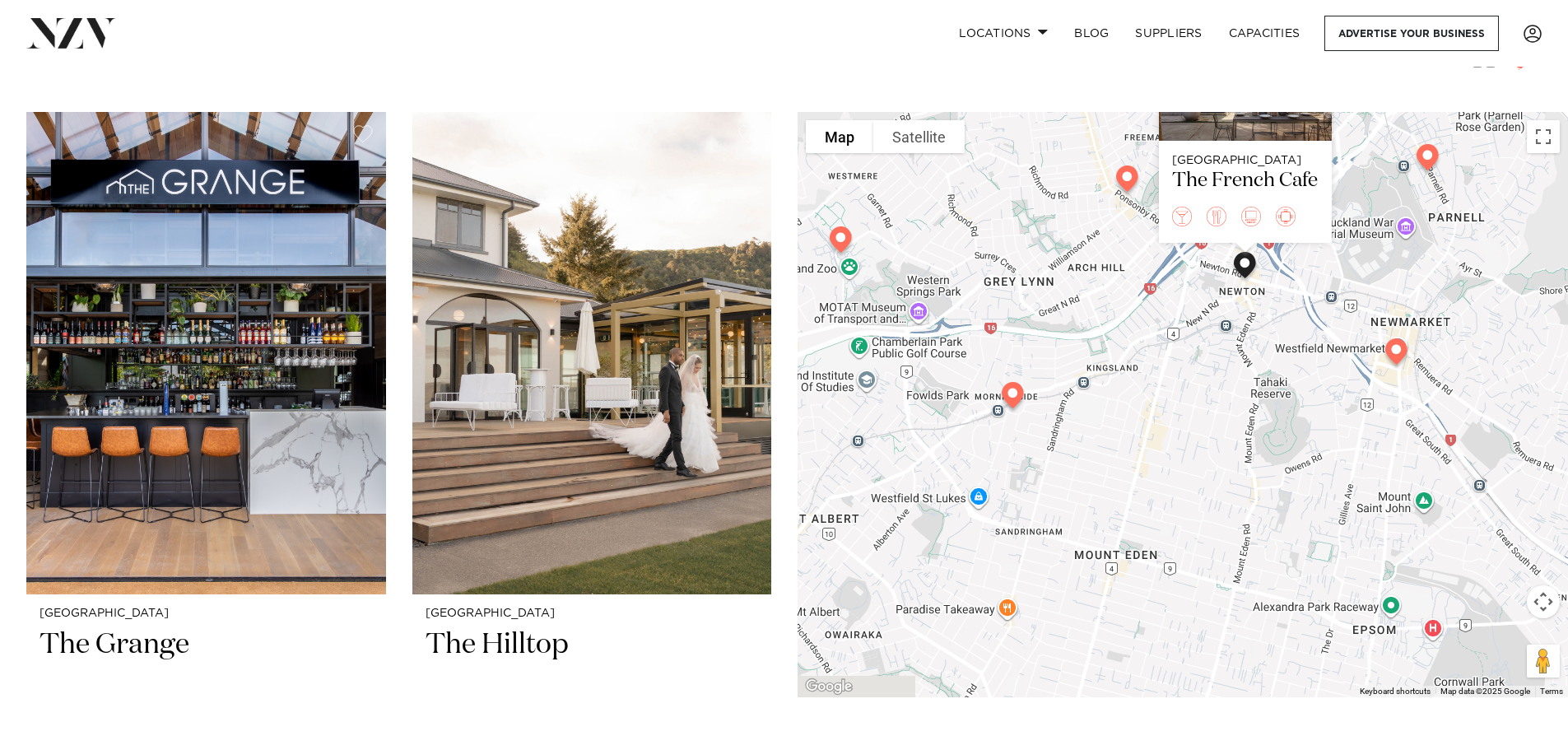
drag, startPoint x: 1141, startPoint y: 513, endPoint x: 1165, endPoint y: 334, distance: 180.6
click at [1165, 334] on div "Auckland The French Cafe" at bounding box center [1183, 404] width 770 height 585
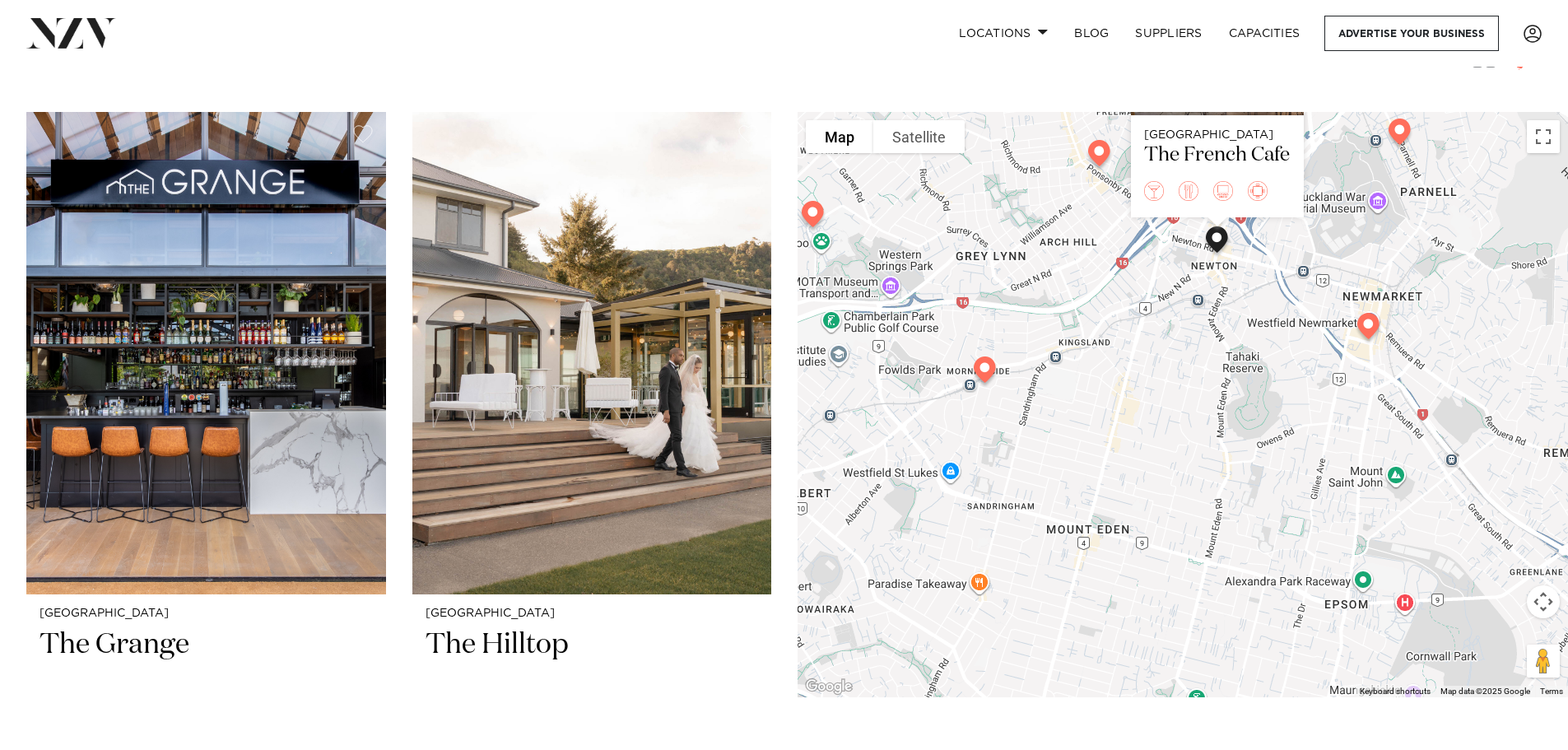
drag, startPoint x: 1161, startPoint y: 547, endPoint x: 1123, endPoint y: 518, distance: 47.8
click at [1123, 518] on div "Auckland The French Cafe" at bounding box center [1183, 404] width 770 height 585
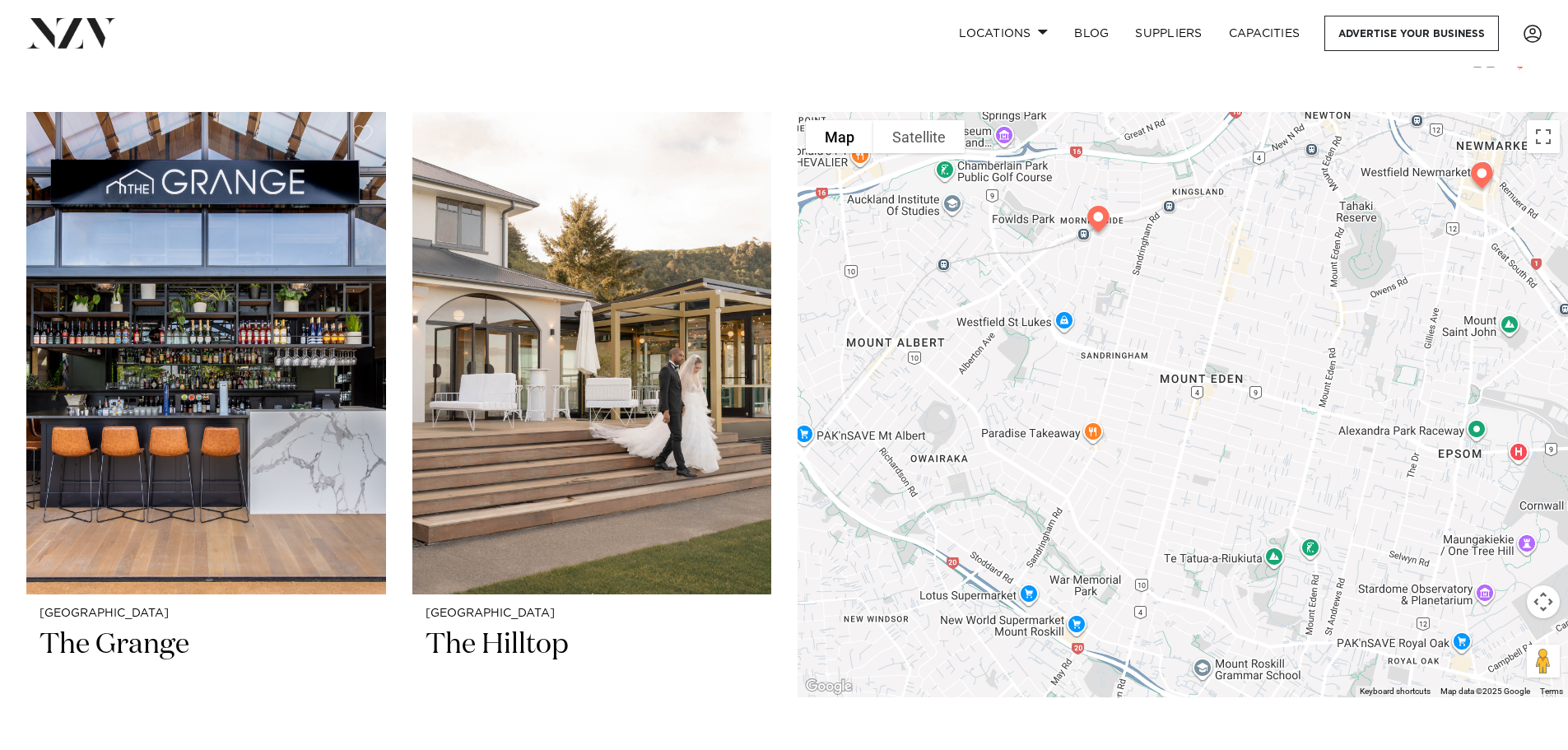
drag, startPoint x: 1222, startPoint y: 485, endPoint x: 1251, endPoint y: 391, distance: 98.4
click at [1251, 391] on div "Auckland The French Cafe" at bounding box center [1183, 404] width 770 height 585
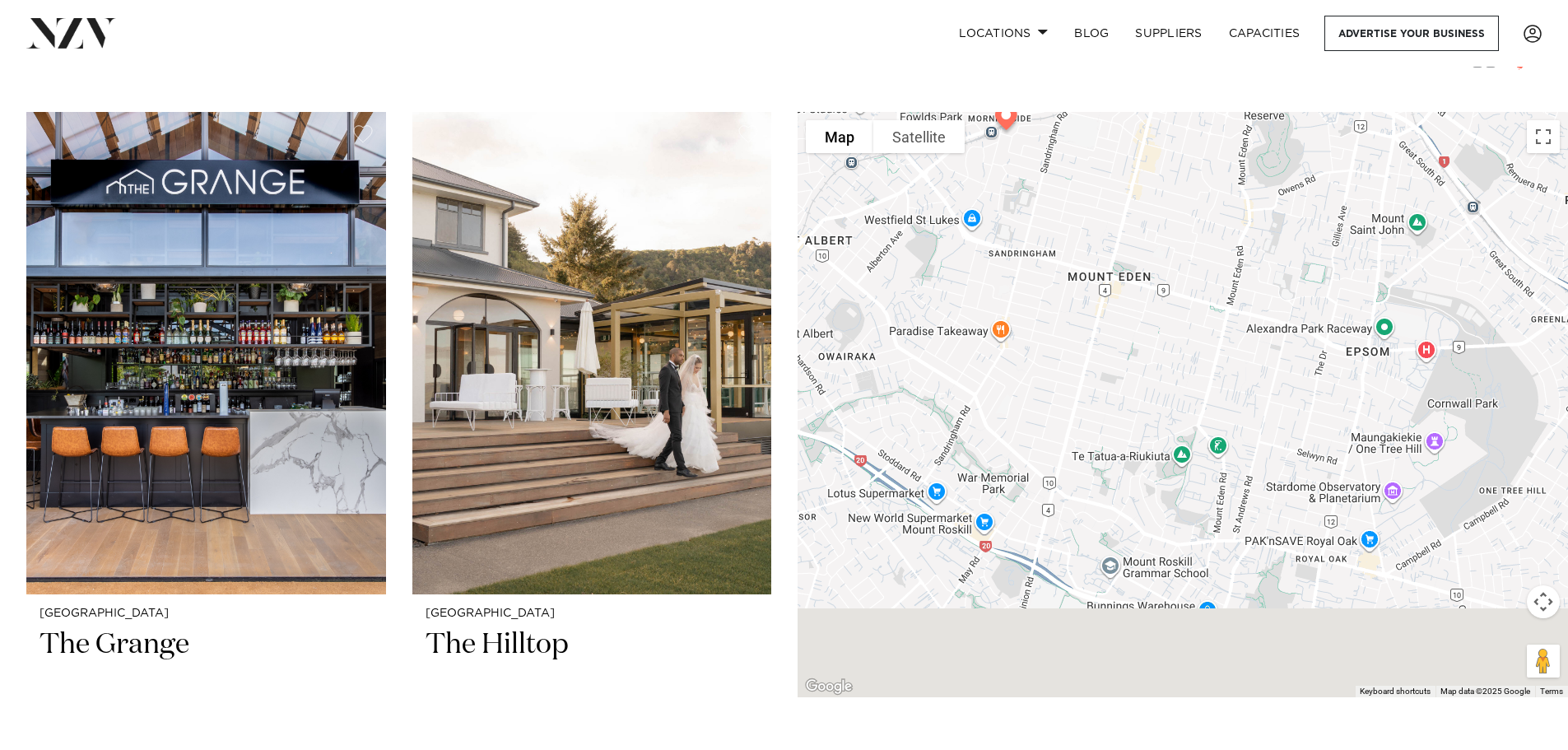
drag, startPoint x: 1184, startPoint y: 545, endPoint x: 1090, endPoint y: 438, distance: 142.4
click at [1090, 438] on div "Auckland The French Cafe" at bounding box center [1183, 404] width 770 height 585
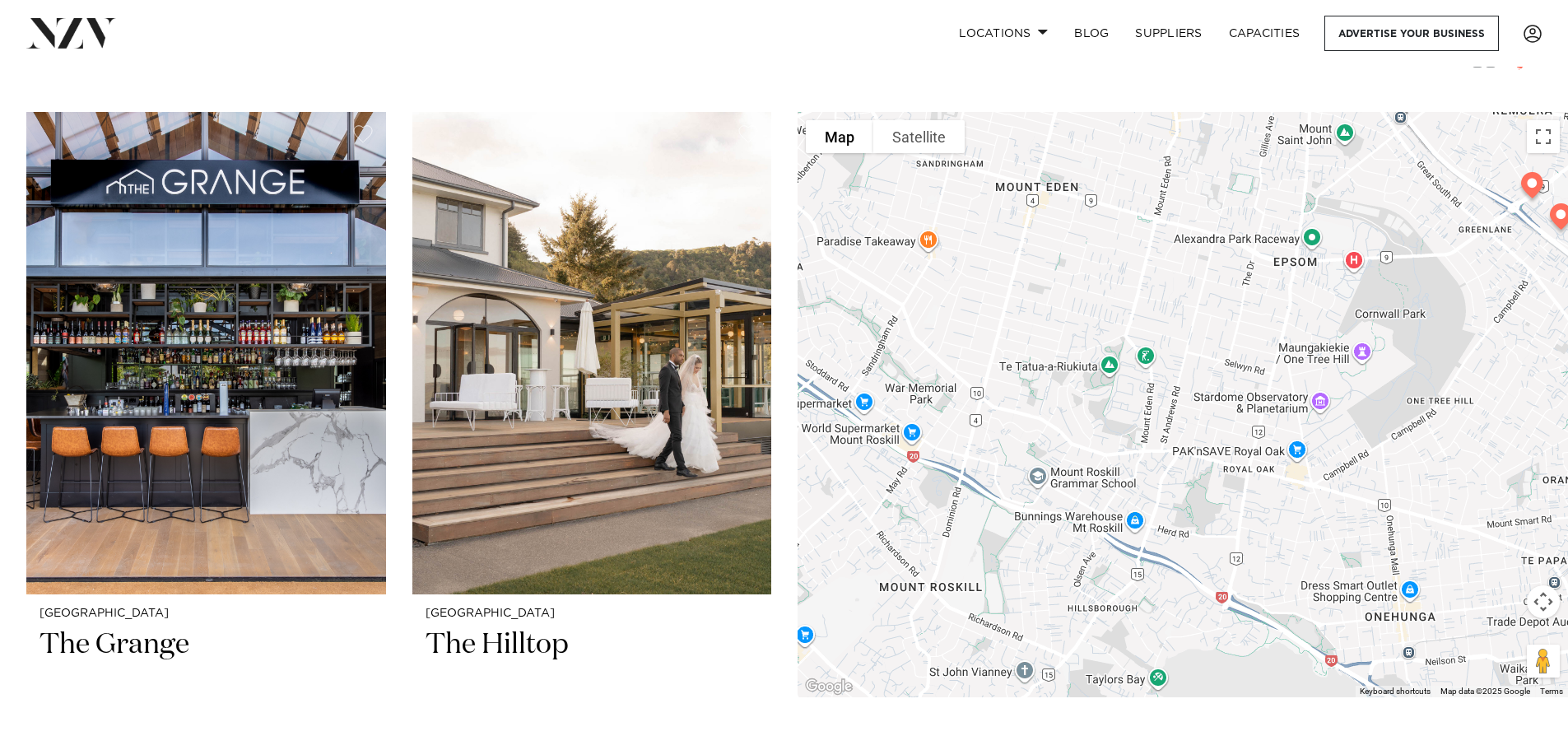
drag, startPoint x: 1145, startPoint y: 492, endPoint x: 1071, endPoint y: 398, distance: 119.6
click at [1071, 398] on div "Auckland The French Cafe" at bounding box center [1183, 404] width 770 height 585
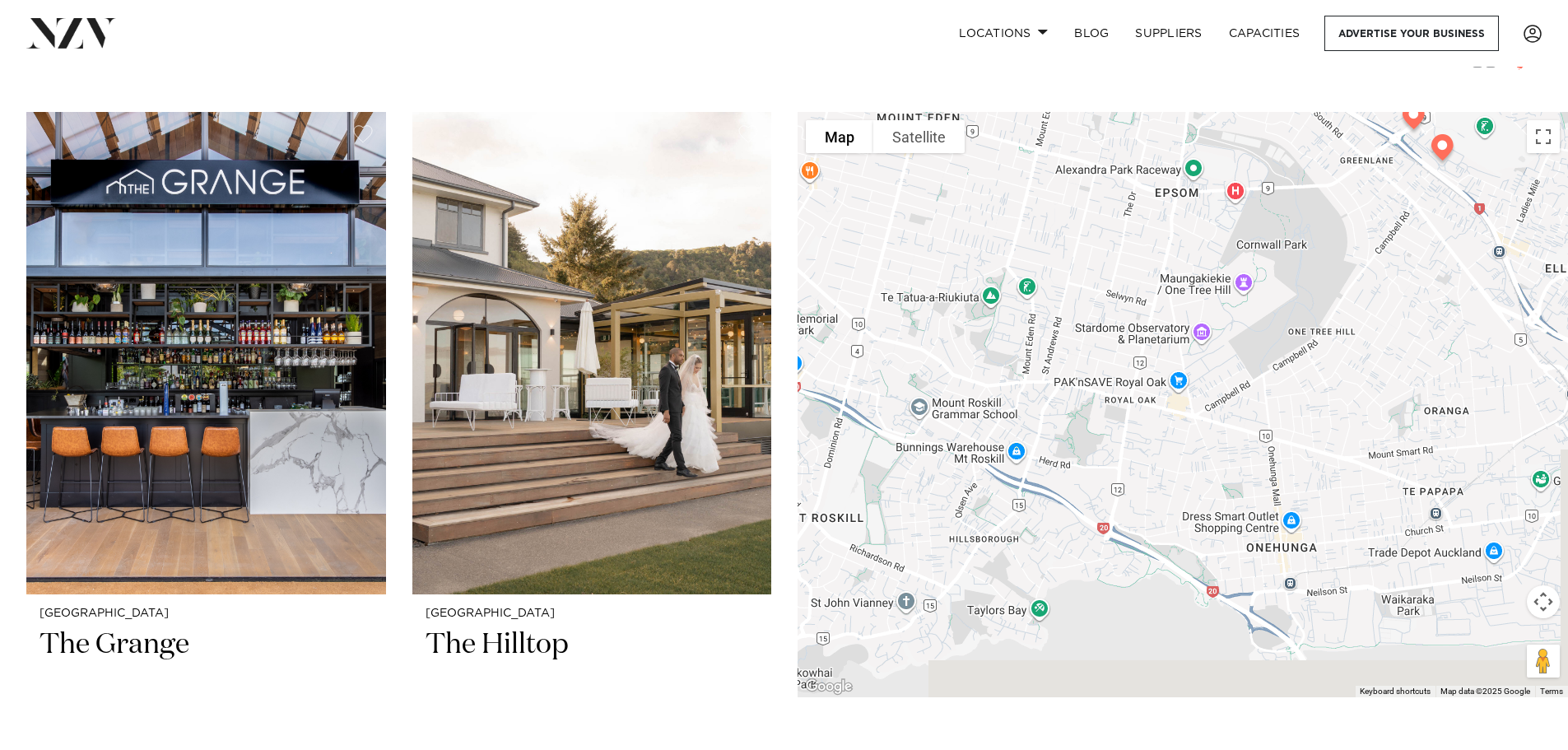
drag, startPoint x: 1265, startPoint y: 509, endPoint x: 1142, endPoint y: 431, distance: 145.6
click at [1142, 431] on div "Auckland The French Cafe" at bounding box center [1183, 404] width 770 height 585
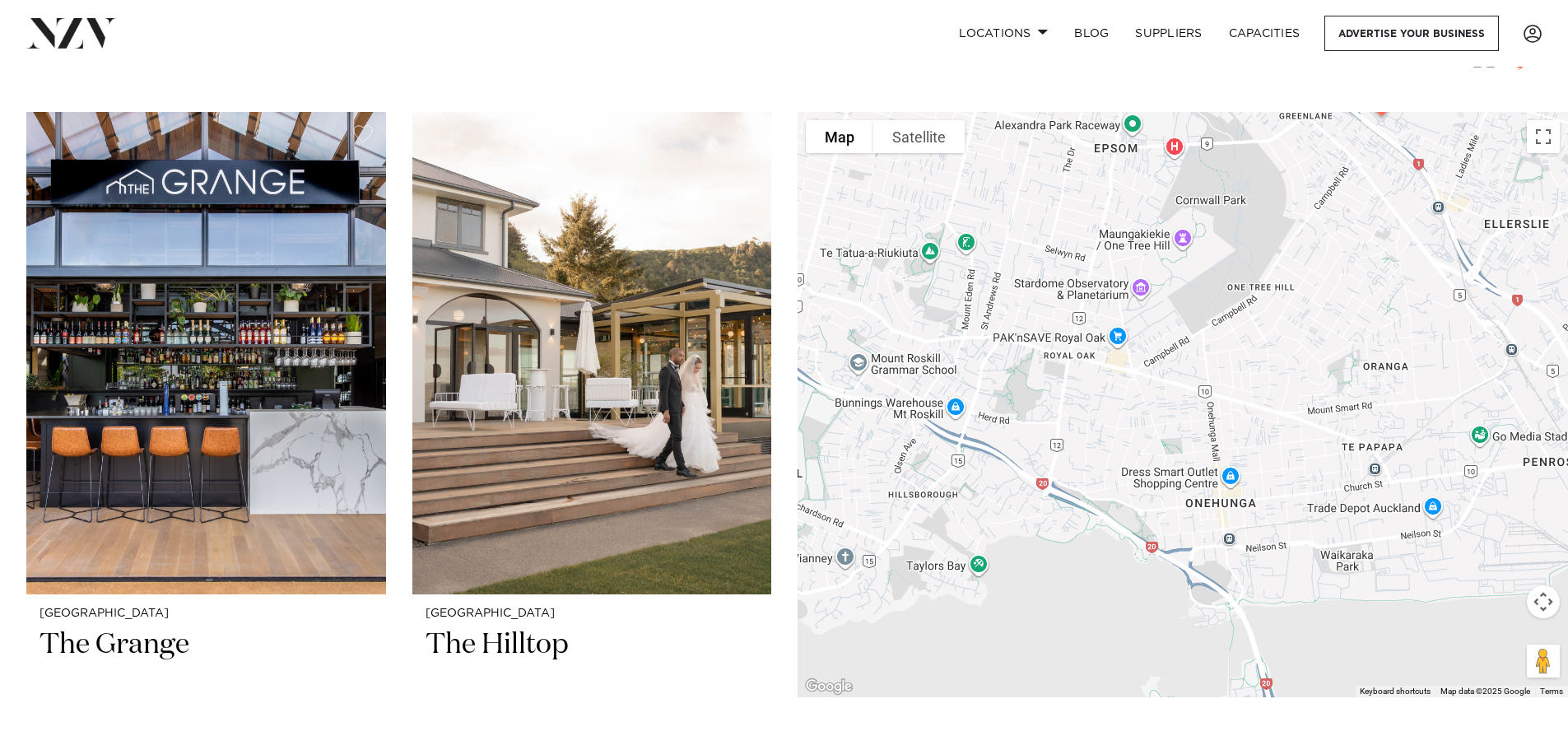
drag, startPoint x: 1252, startPoint y: 454, endPoint x: 1185, endPoint y: 398, distance: 87.3
click at [1185, 398] on div "Auckland The French Cafe" at bounding box center [1183, 404] width 770 height 585
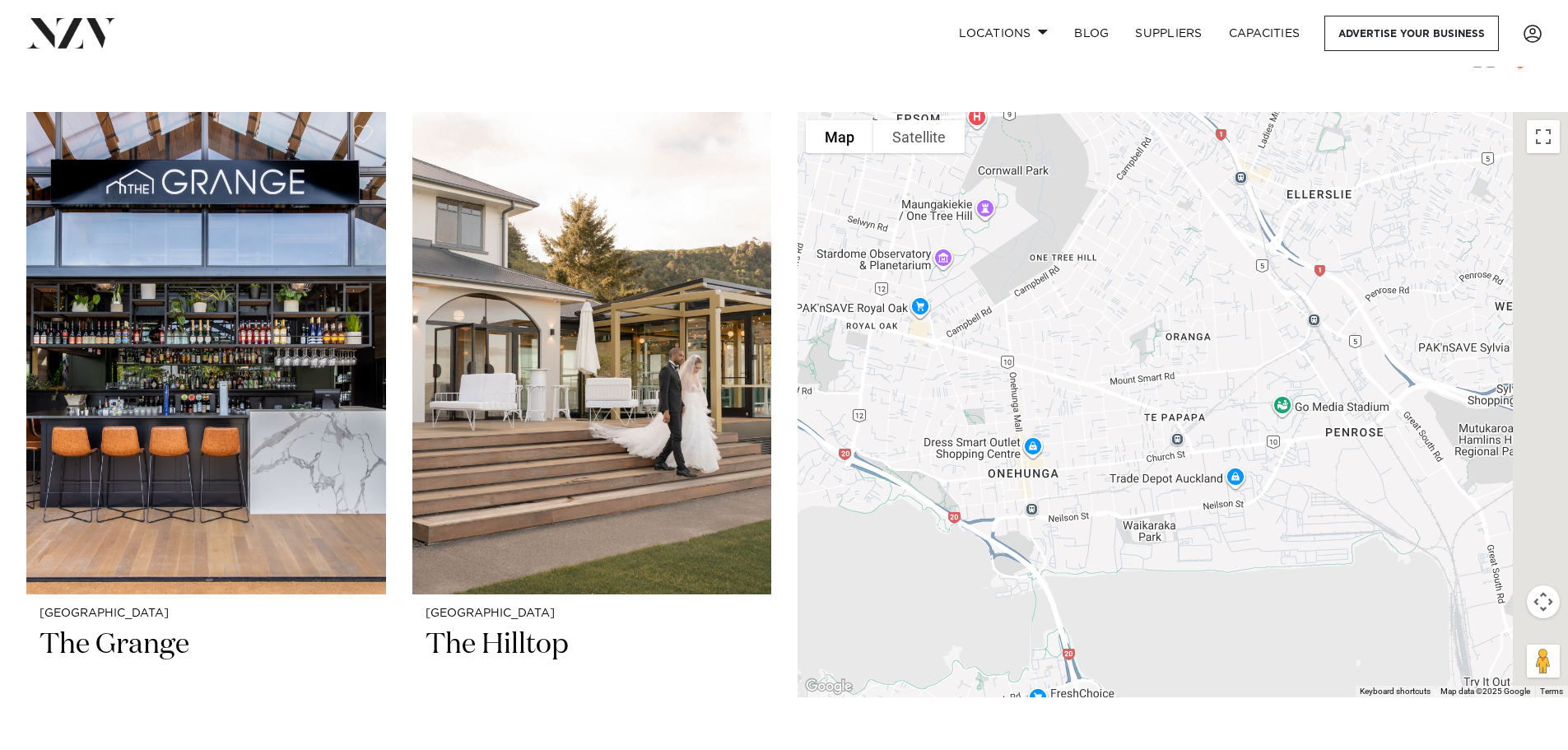
drag, startPoint x: 1406, startPoint y: 440, endPoint x: 1202, endPoint y: 410, distance: 206.2
click at [1202, 410] on div "Auckland The French Cafe" at bounding box center [1183, 404] width 770 height 585
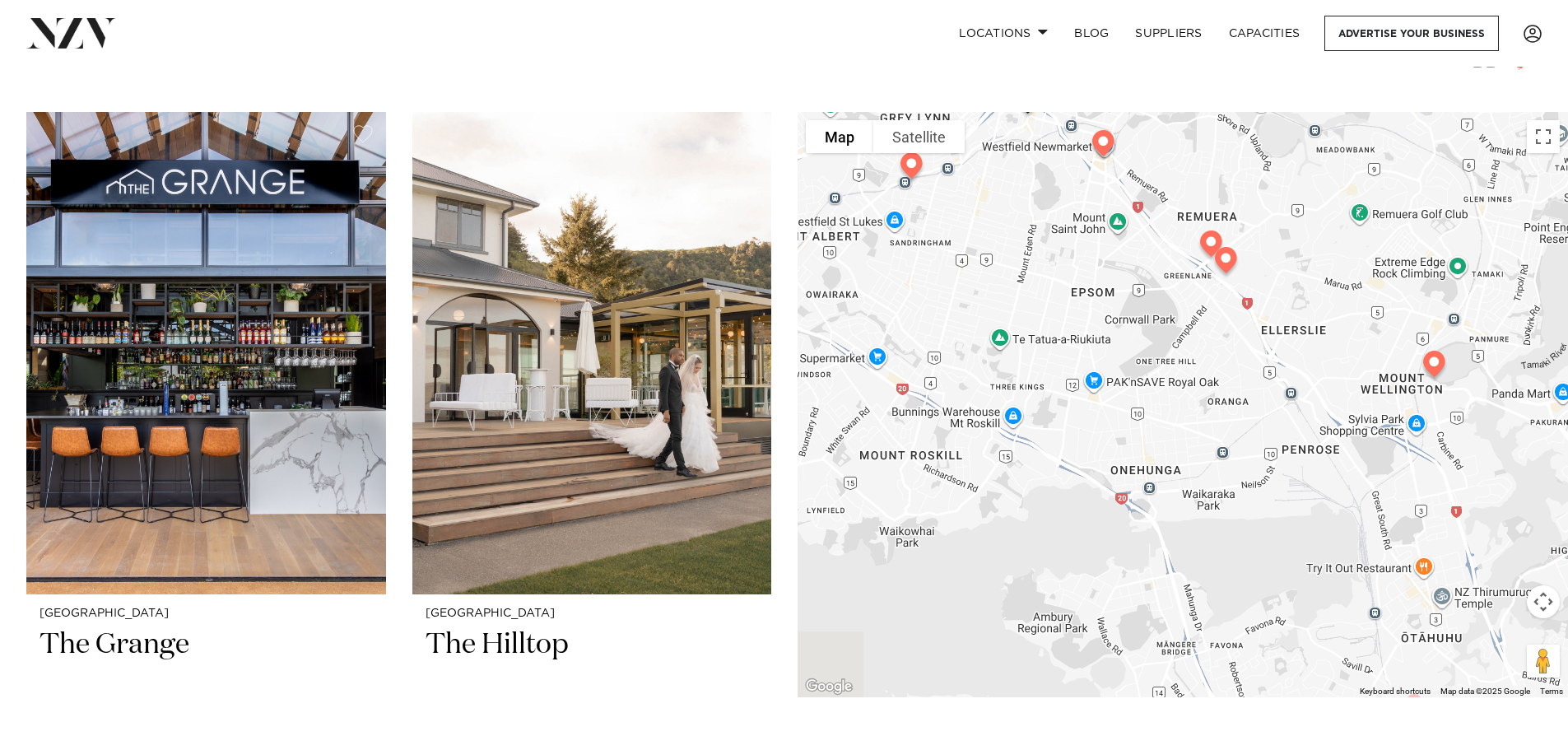
drag, startPoint x: 1363, startPoint y: 380, endPoint x: 1206, endPoint y: 472, distance: 182.0
click at [1206, 472] on div "Auckland The French Cafe" at bounding box center [1183, 404] width 770 height 585
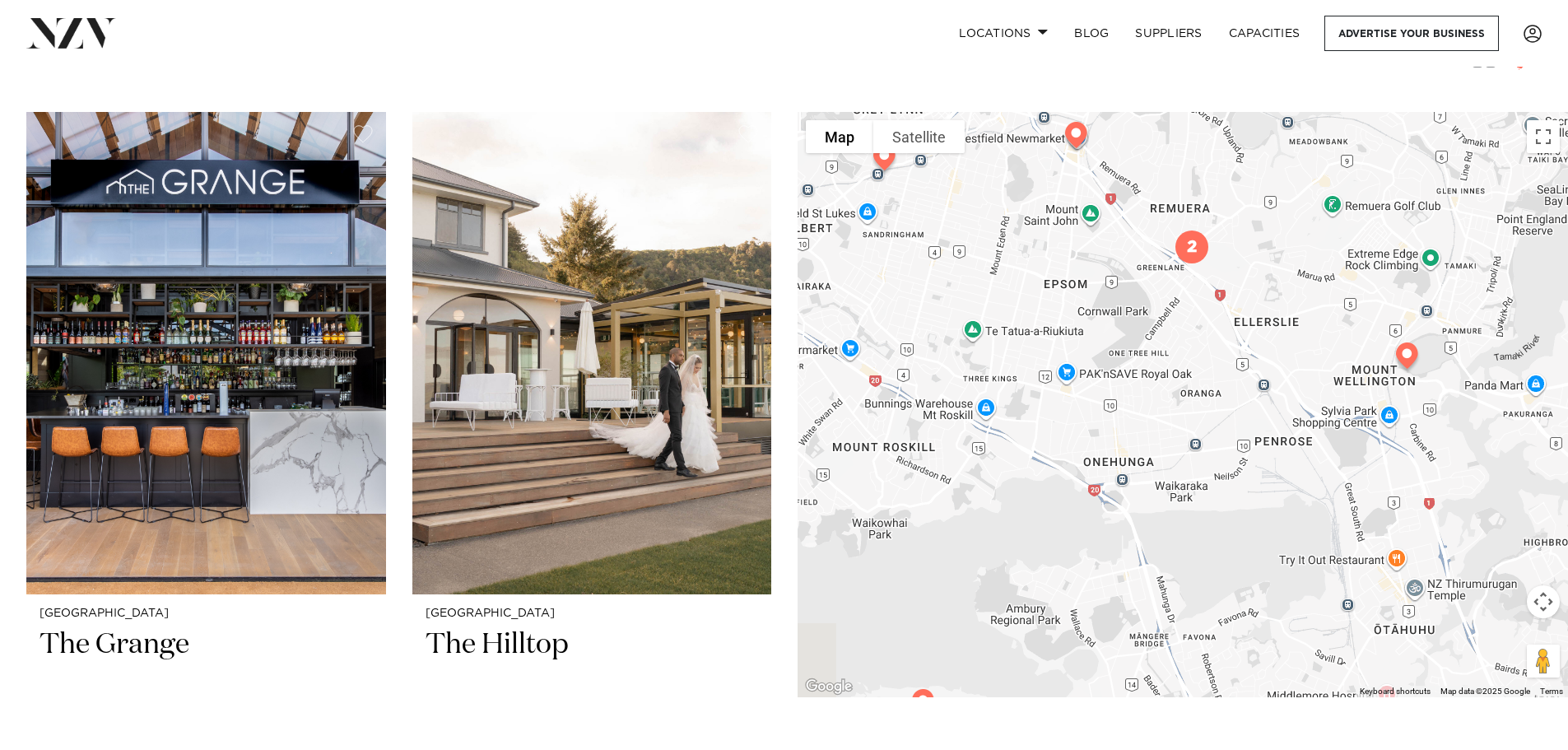
click at [1406, 362] on img at bounding box center [1406, 359] width 42 height 46
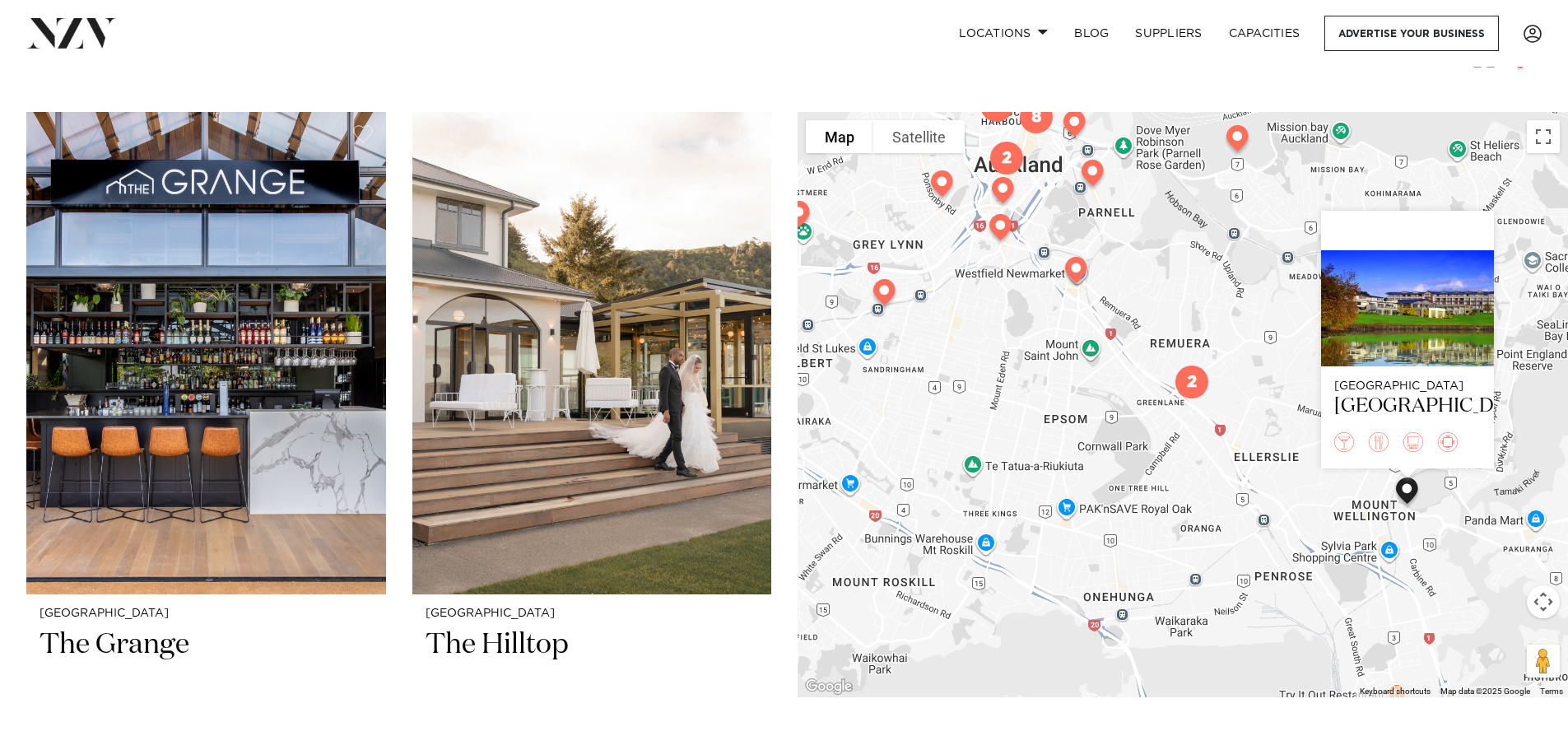
click at [1196, 388] on img "2" at bounding box center [1192, 382] width 46 height 46
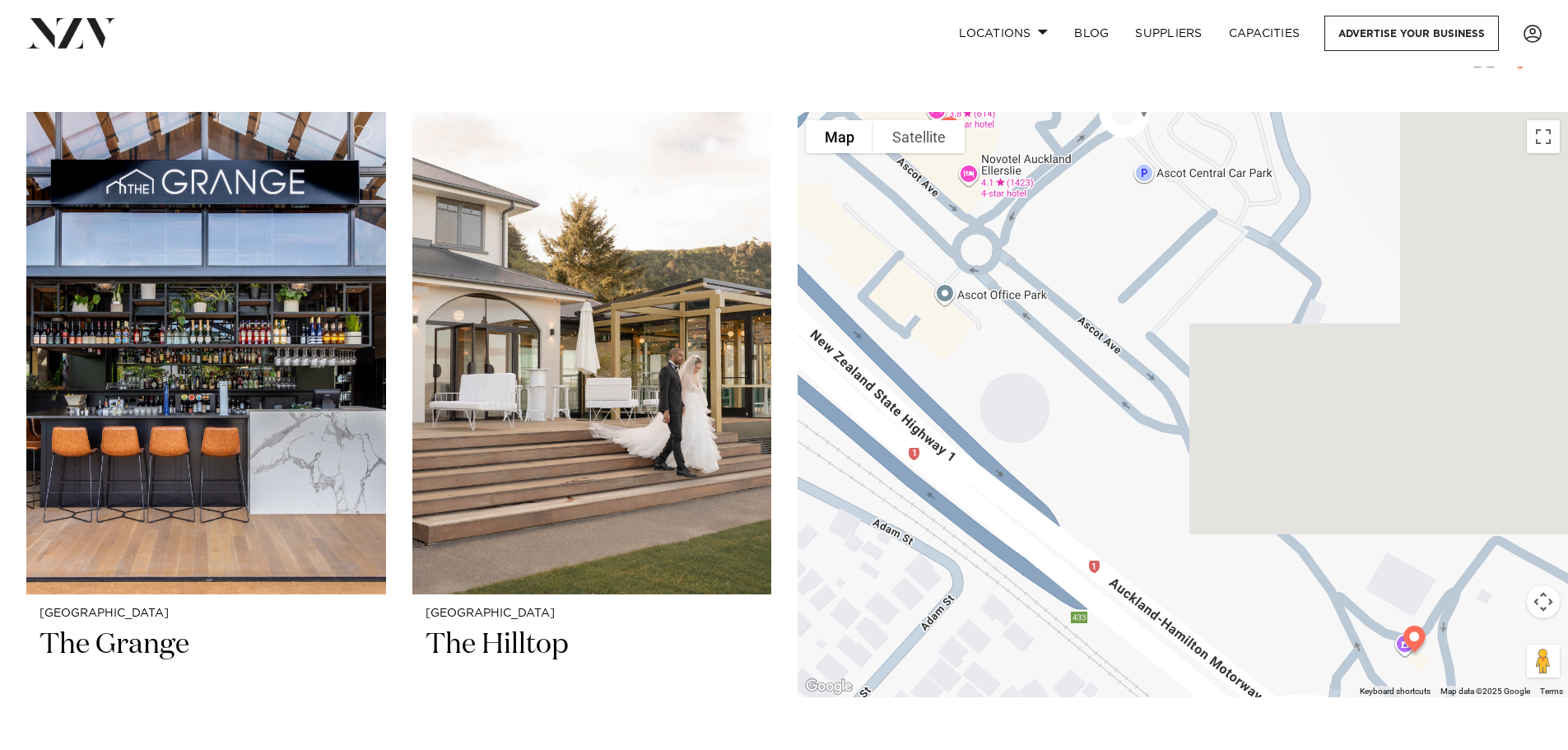
click at [1408, 636] on img at bounding box center [1414, 642] width 42 height 46
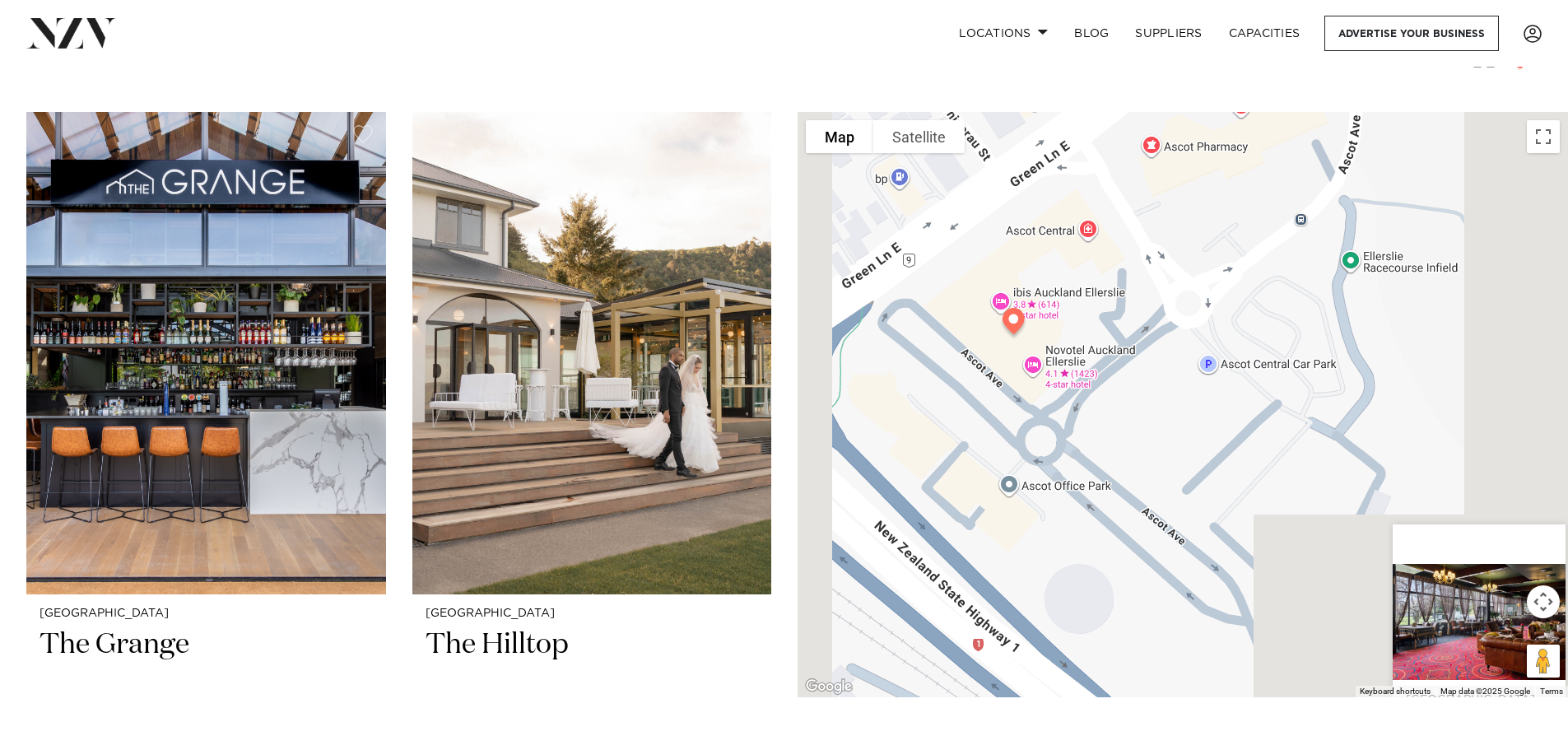
drag, startPoint x: 1158, startPoint y: 374, endPoint x: 1229, endPoint y: 596, distance: 233.1
click at [1229, 596] on div "Auckland The Jockey Club" at bounding box center [1183, 404] width 770 height 585
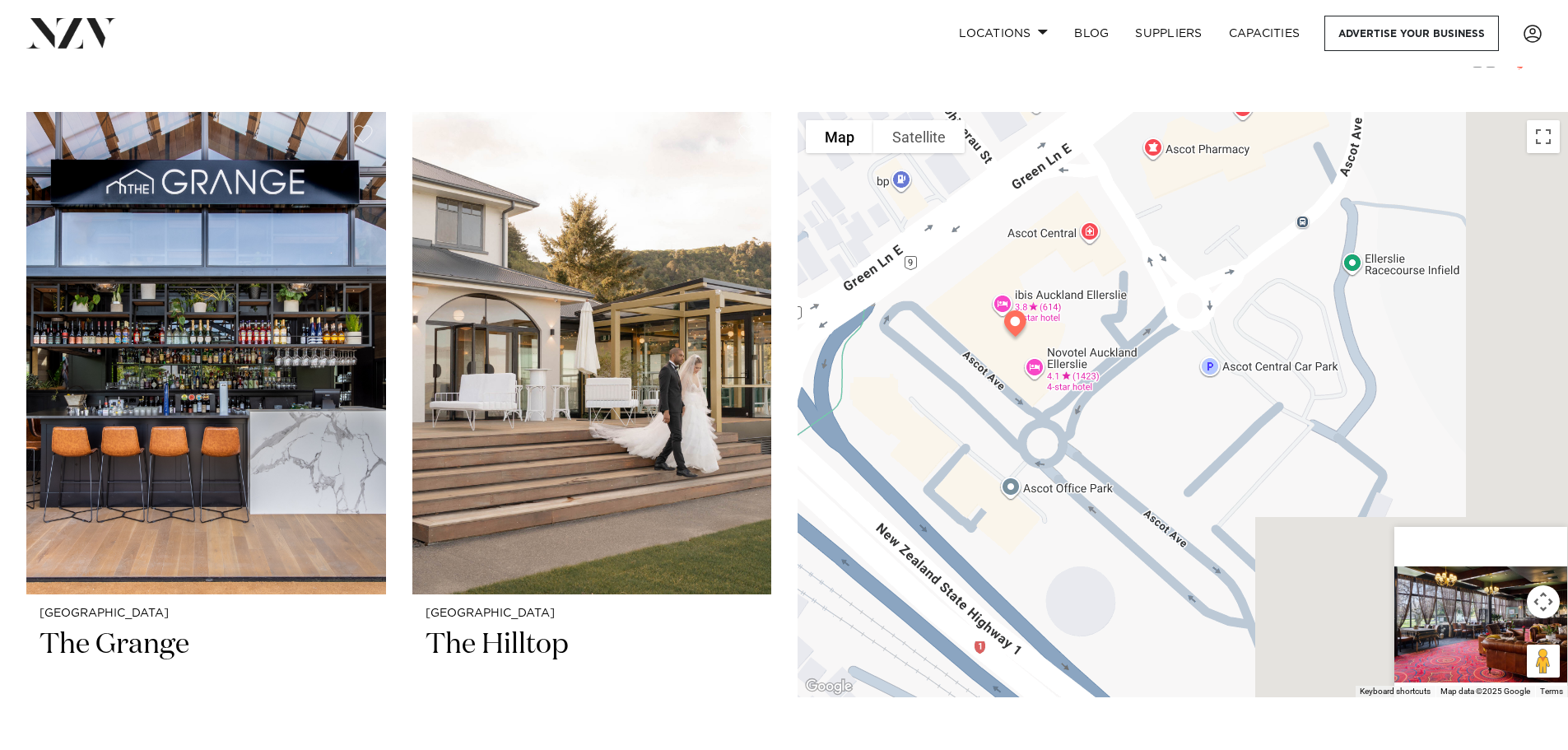
click at [1012, 330] on img at bounding box center [1014, 327] width 42 height 46
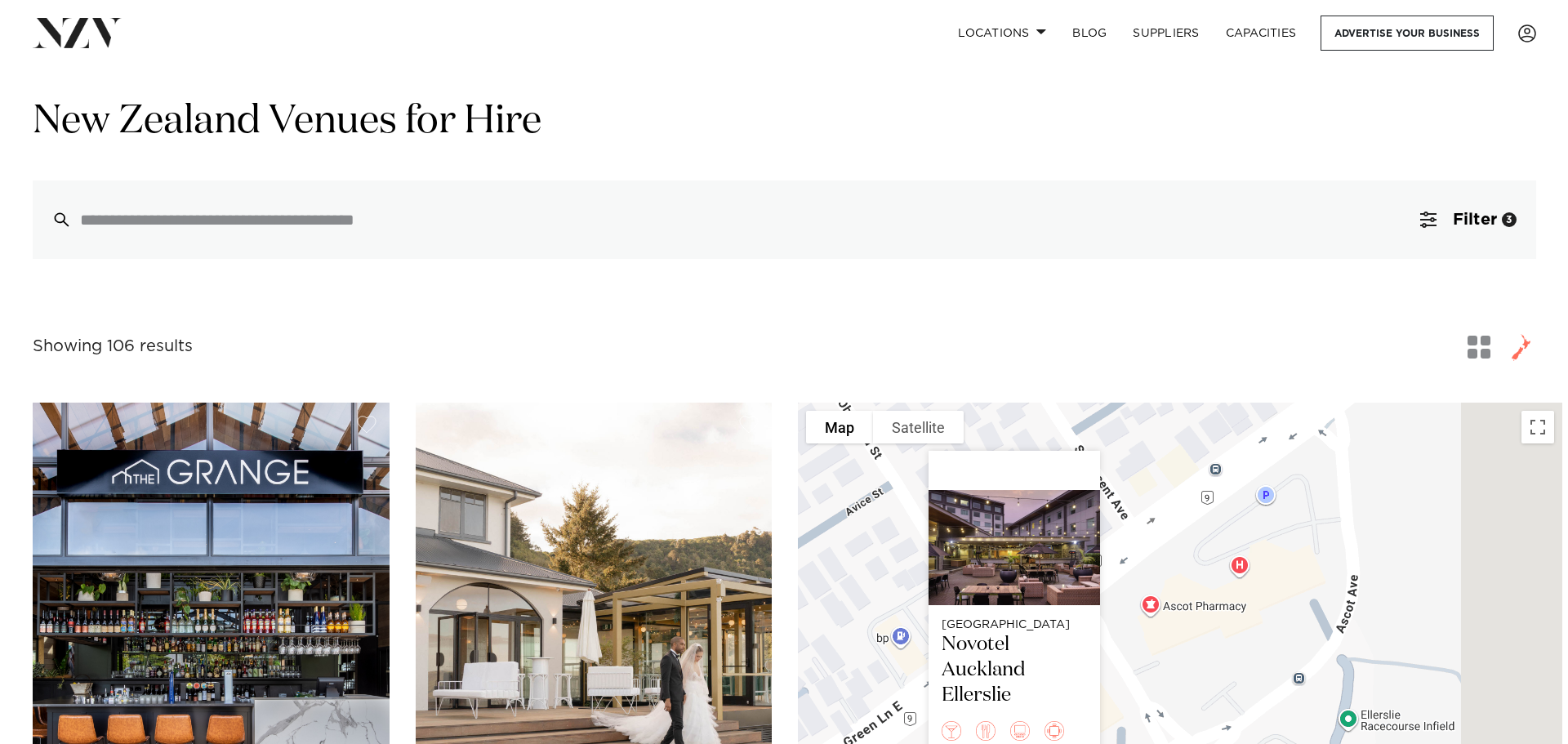
scroll to position [0, 0]
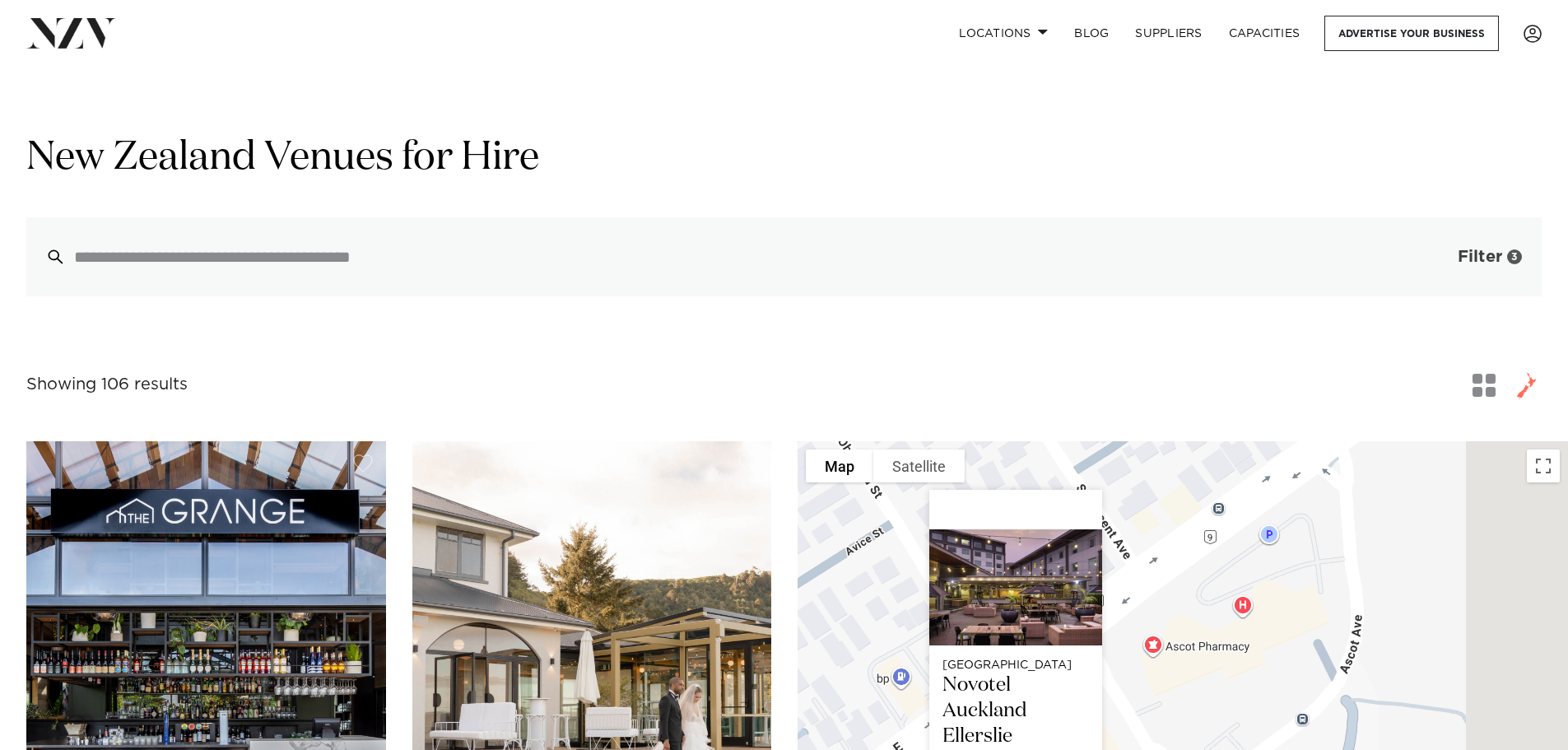
click at [1509, 266] on button "Filter 3" at bounding box center [1473, 257] width 137 height 79
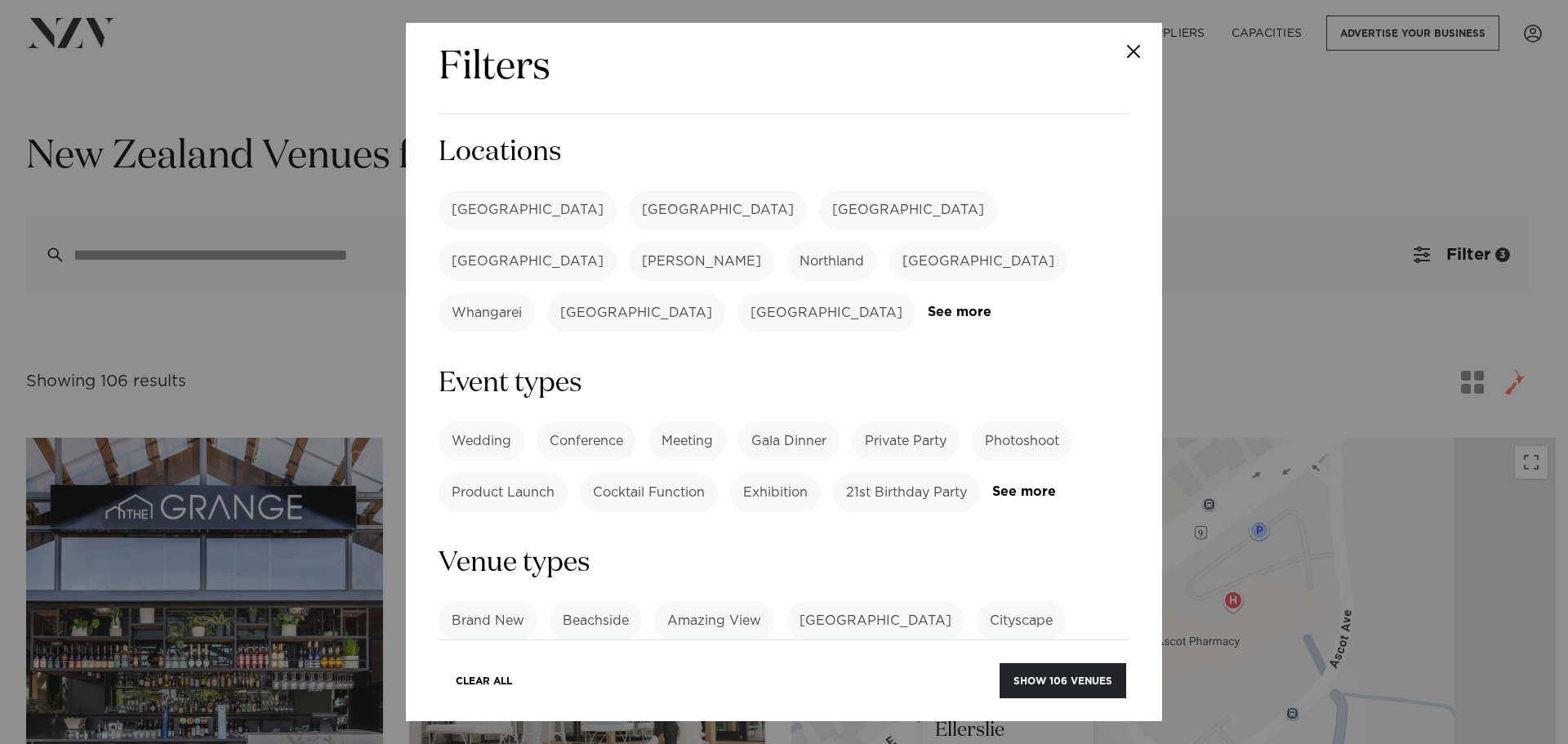
click at [940, 272] on div "Auckland Wellington Christchurch Queenstown Hamilton Northland Bay of Islands W…" at bounding box center [784, 261] width 692 height 142
click at [950, 306] on link "See more" at bounding box center [991, 313] width 128 height 14
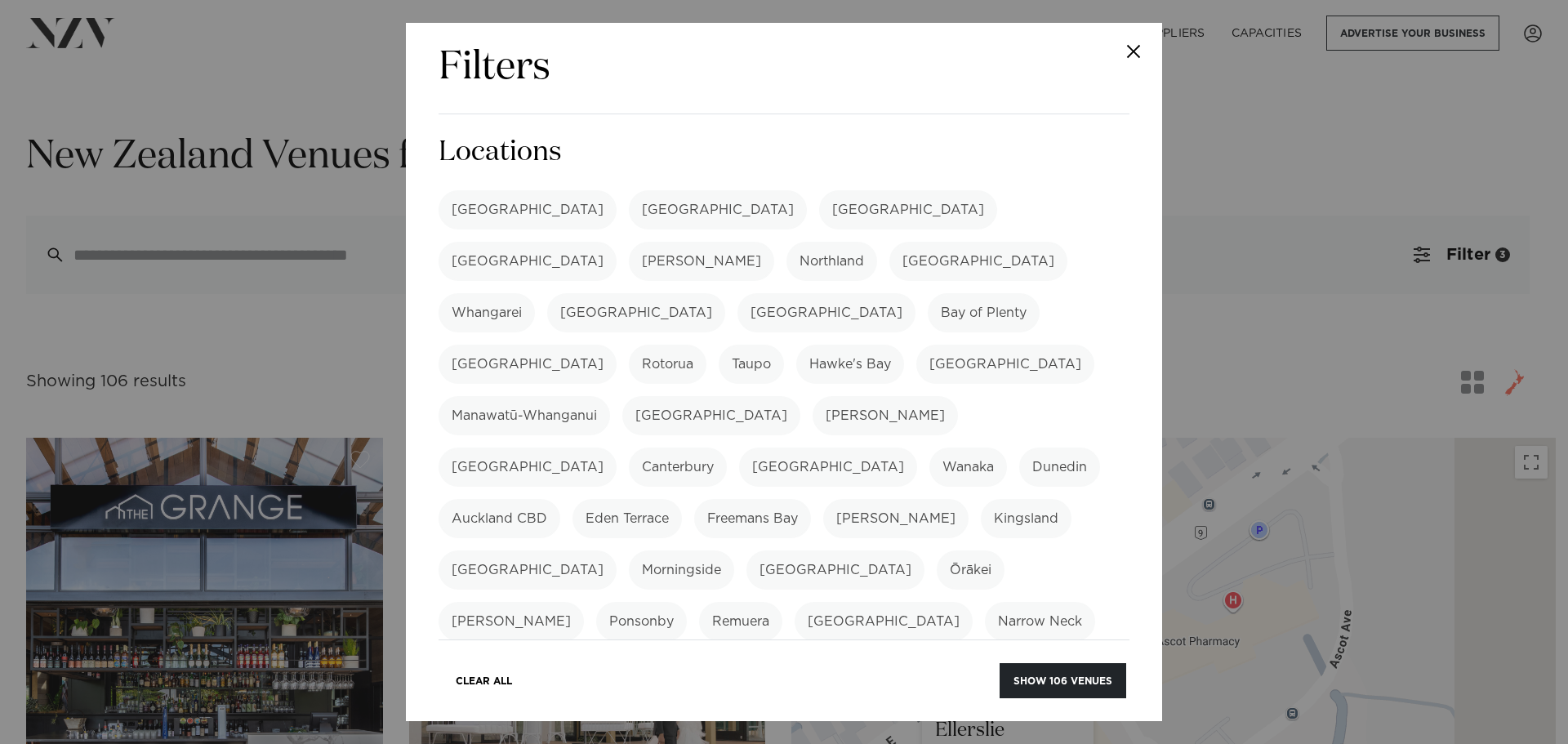
click at [481, 215] on label "[GEOGRAPHIC_DATA]" at bounding box center [528, 210] width 178 height 40
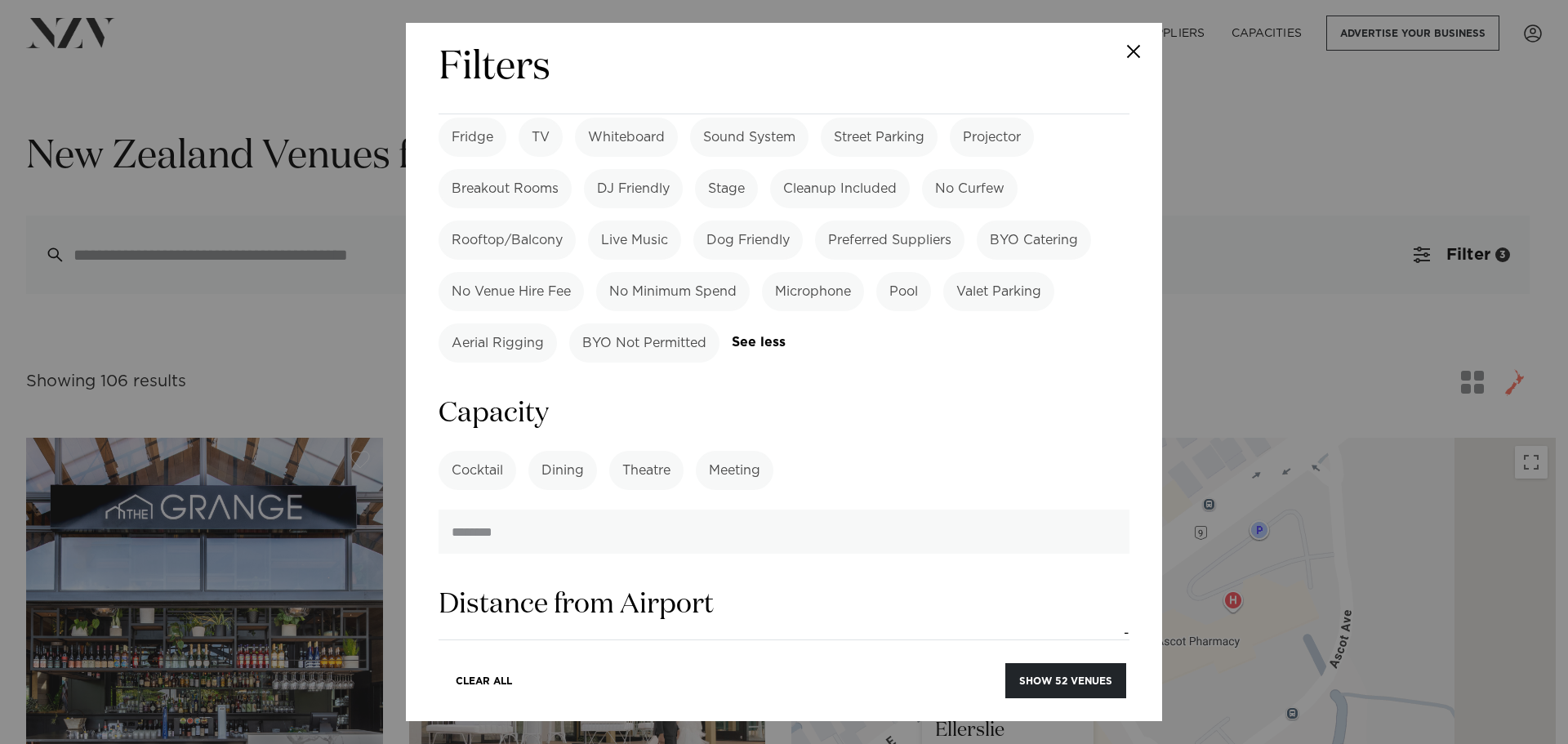
scroll to position [1551, 0]
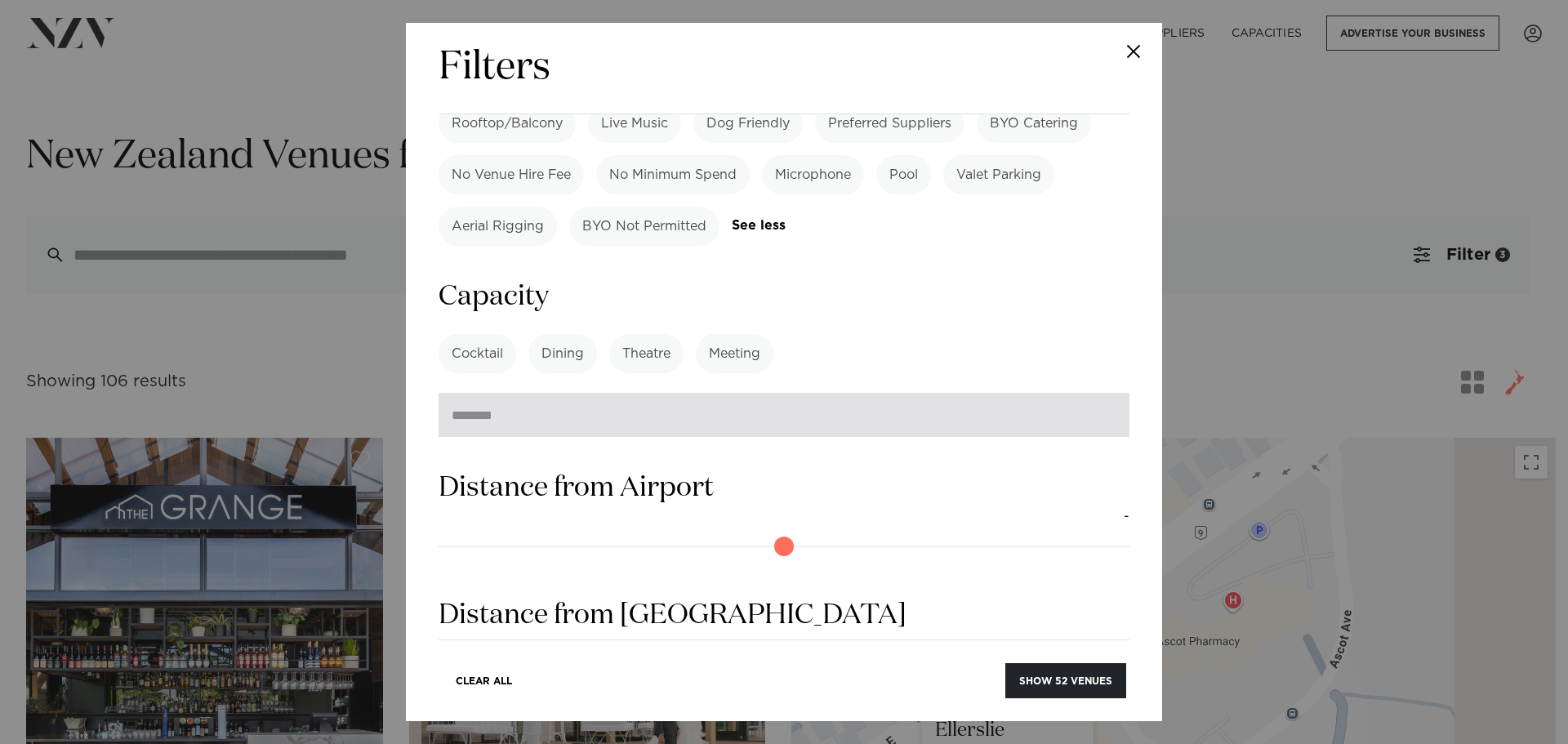
click at [661, 393] on input "number" at bounding box center [784, 415] width 692 height 44
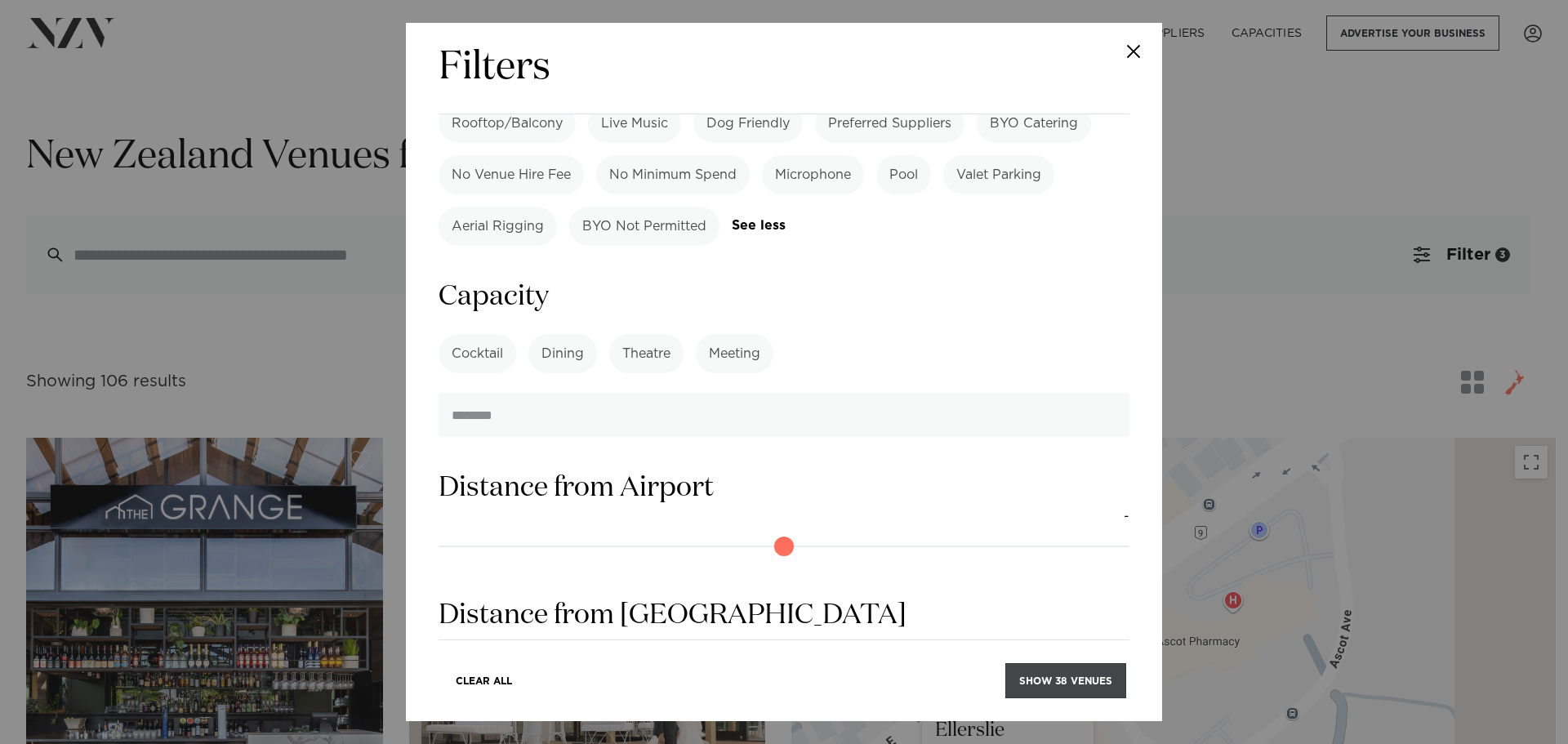
type input "***"
click at [1047, 681] on button "Show 38 venues" at bounding box center [1066, 681] width 121 height 35
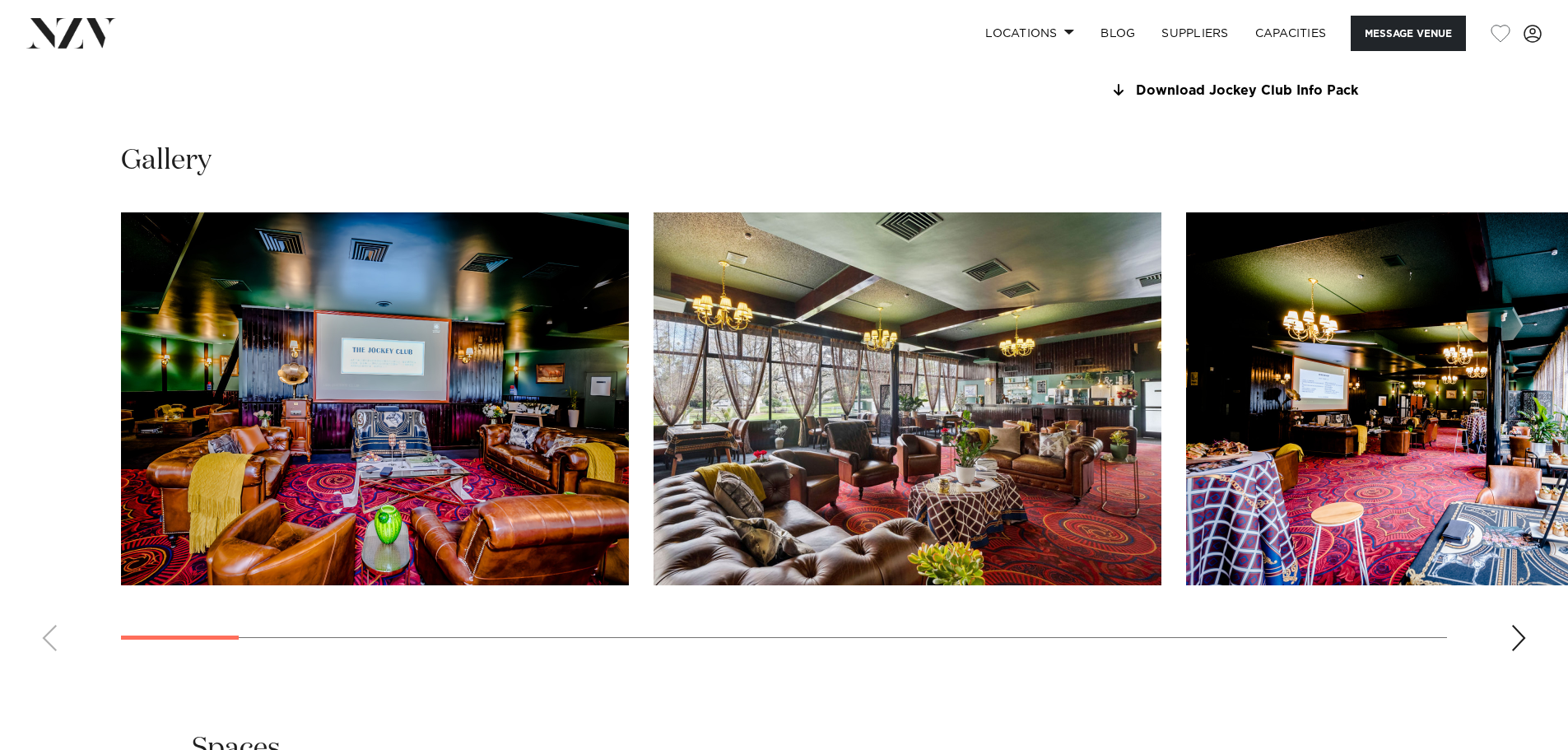
scroll to position [1646, 0]
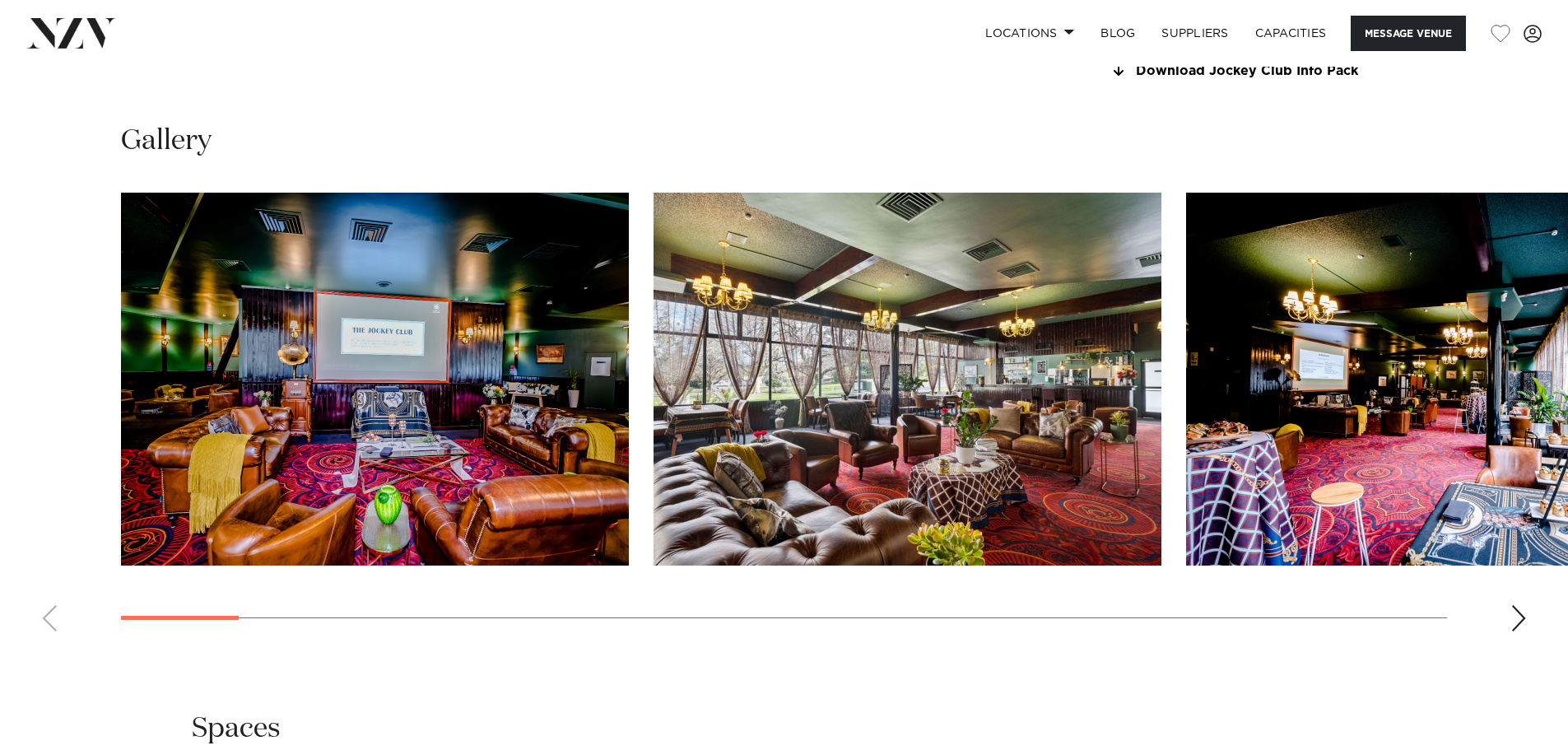
click at [1510, 598] on swiper-container at bounding box center [784, 418] width 1568 height 452
click at [1501, 607] on swiper-container at bounding box center [784, 418] width 1568 height 452
click at [1513, 617] on div "Next slide" at bounding box center [1518, 619] width 17 height 27
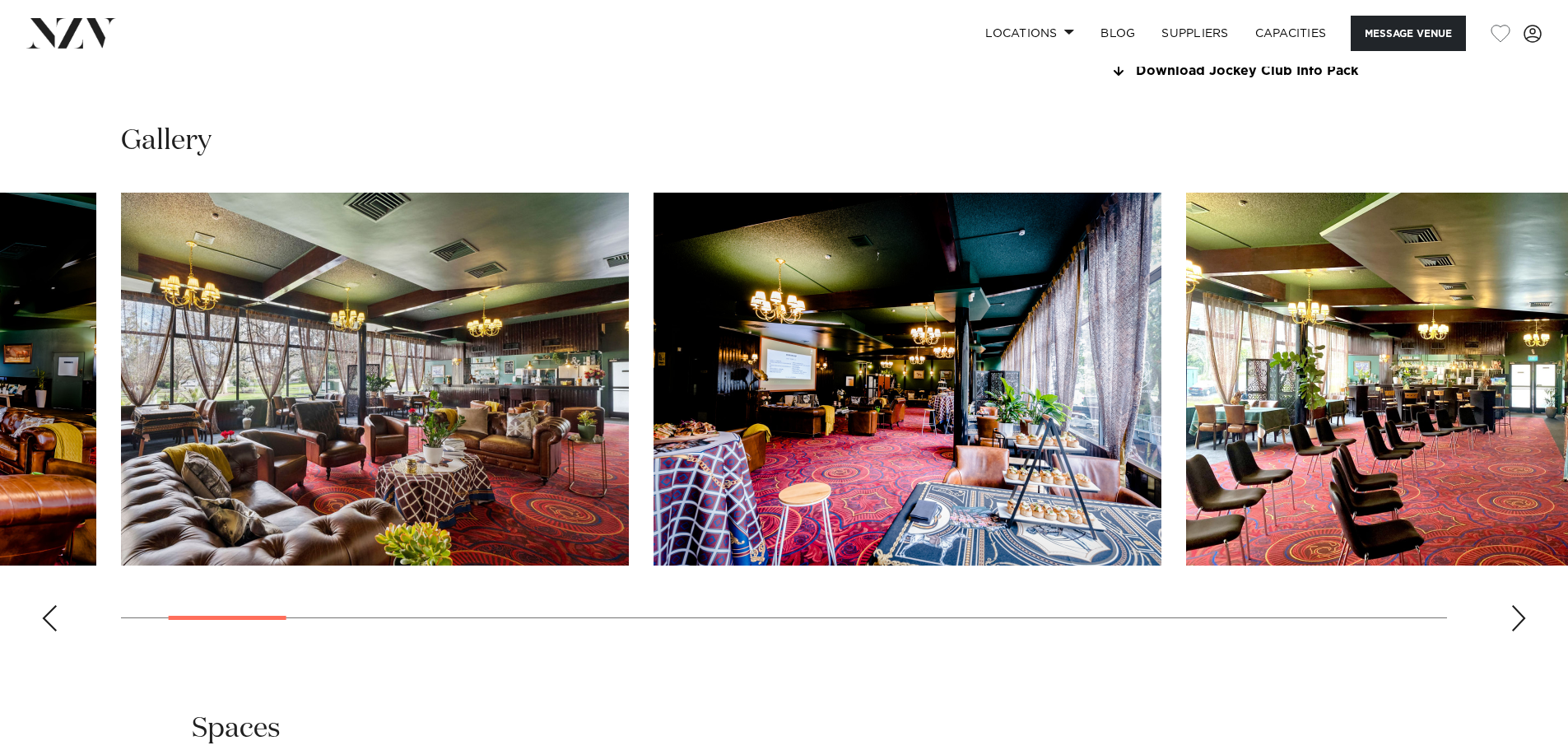
click at [1514, 617] on div "Next slide" at bounding box center [1518, 619] width 17 height 27
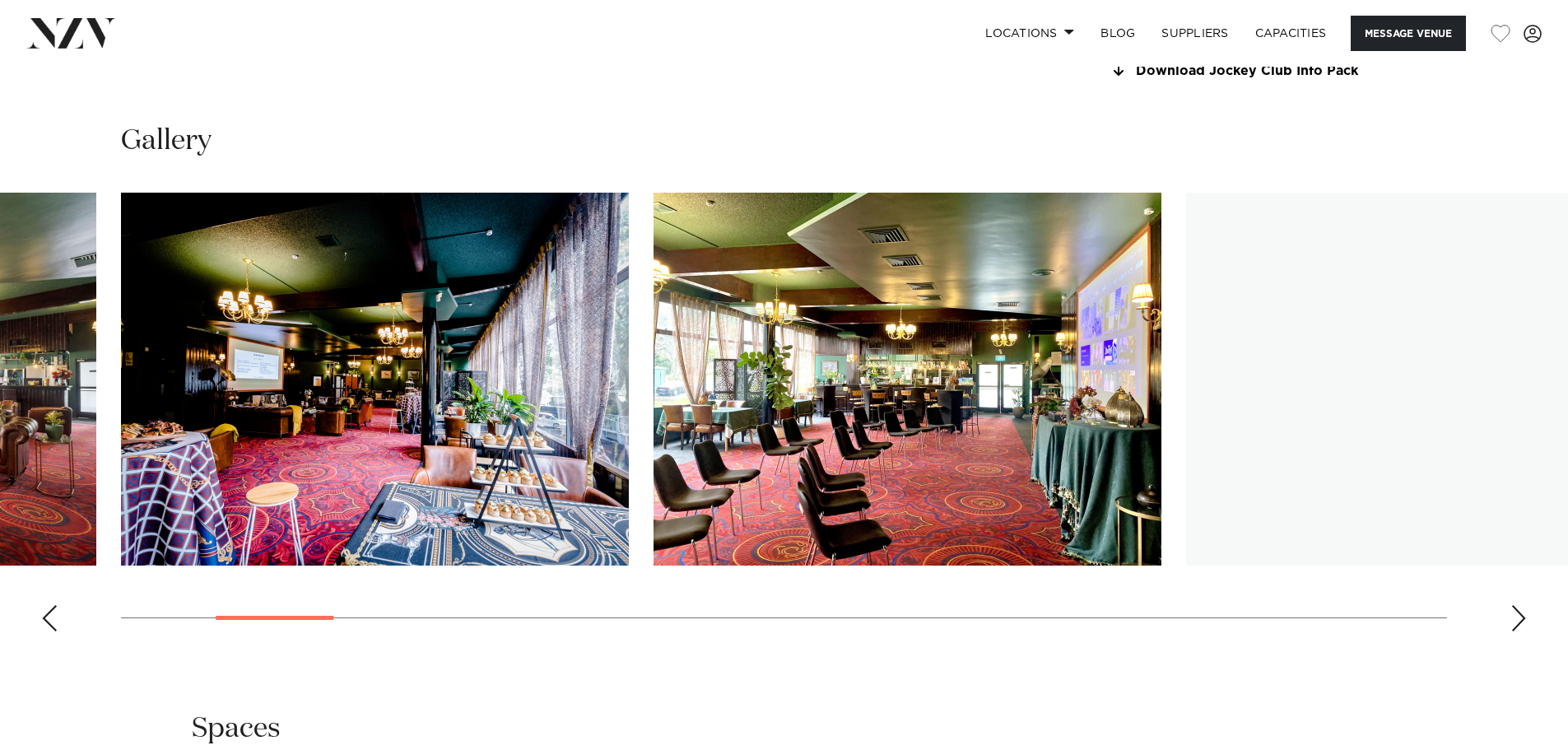
click at [1514, 617] on div "Next slide" at bounding box center [1518, 619] width 17 height 27
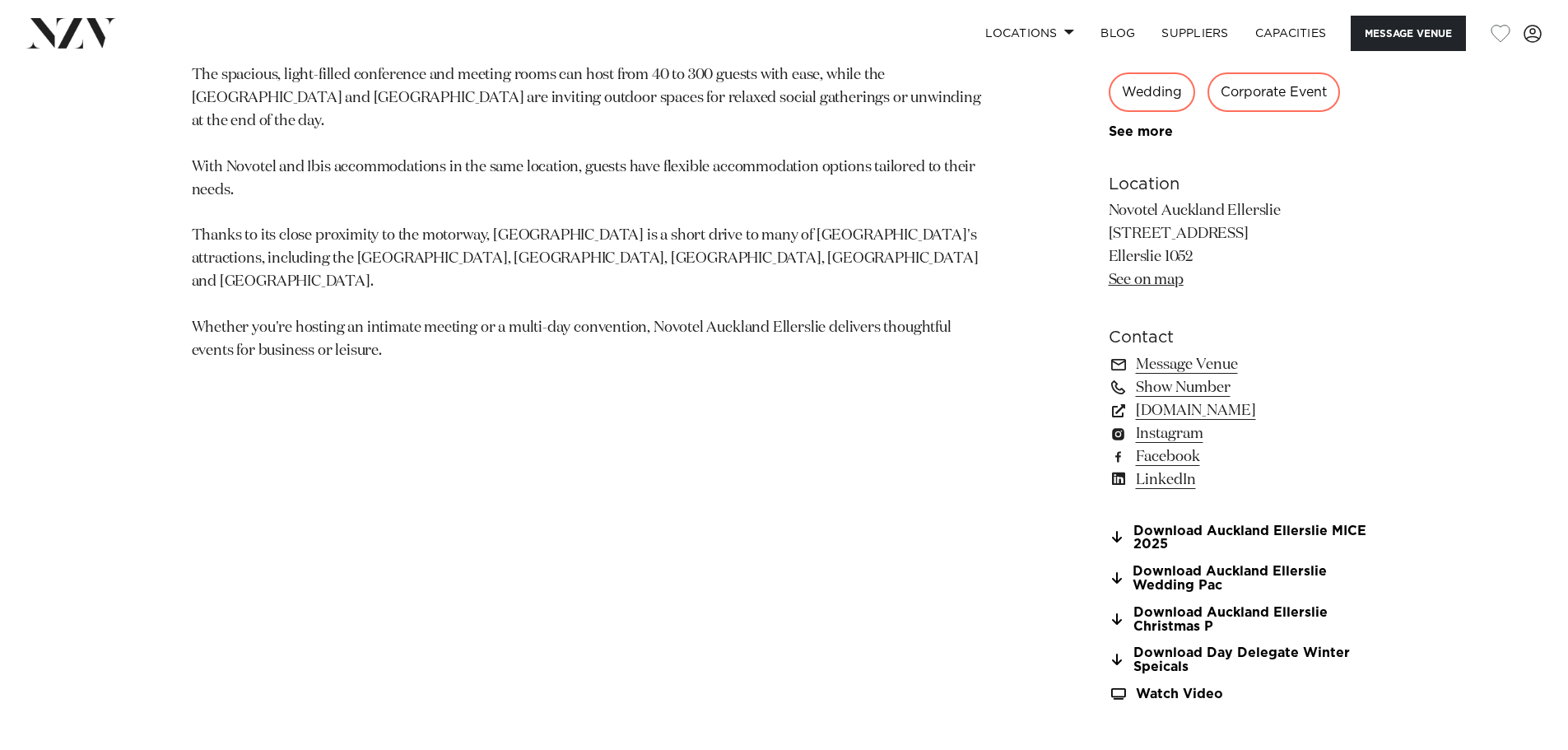
scroll to position [1317, 0]
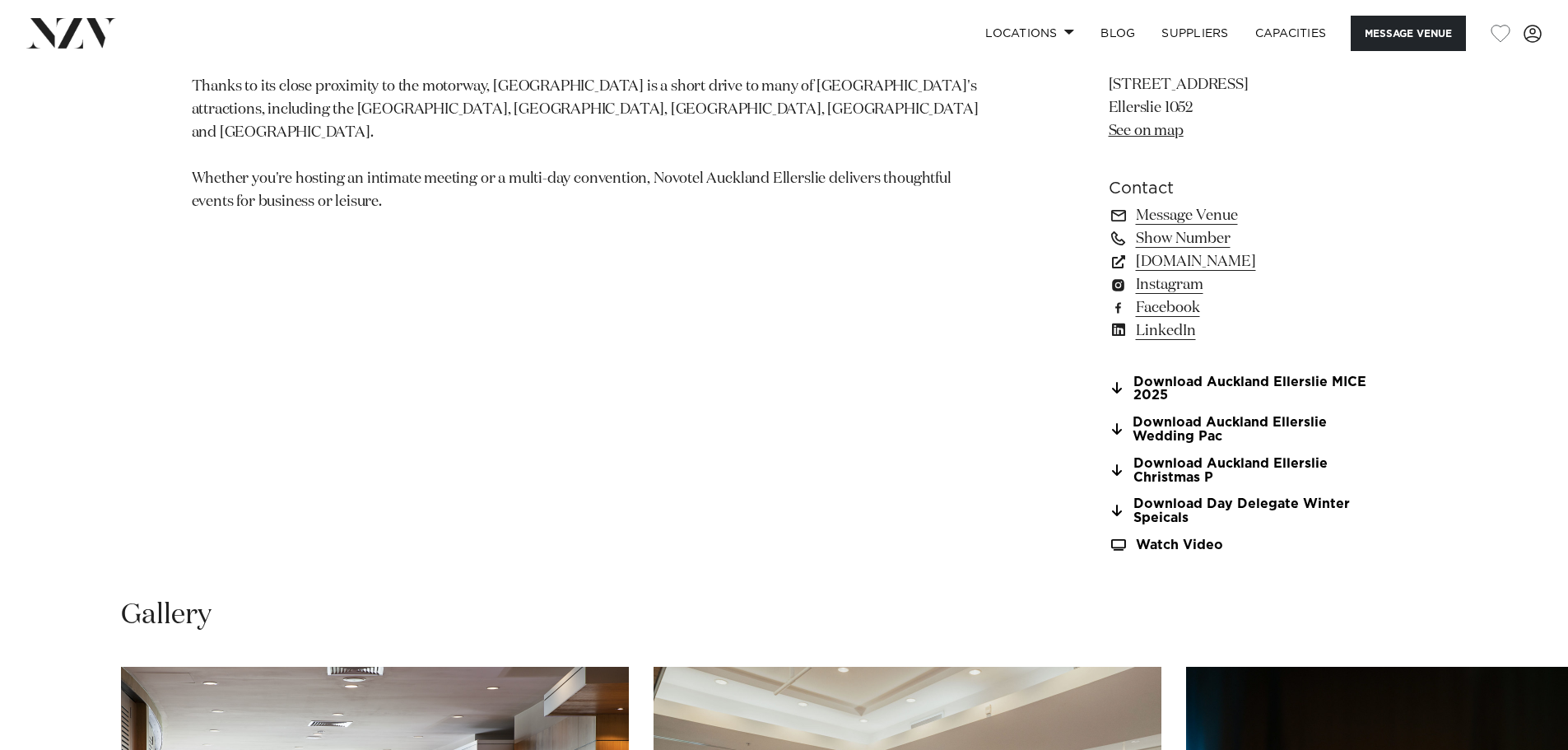
drag, startPoint x: 949, startPoint y: 394, endPoint x: 941, endPoint y: 389, distance: 9.4
click at [941, 389] on section "[GEOGRAPHIC_DATA] [GEOGRAPHIC_DATA] [GEOGRAPHIC_DATA] Nestled alongside [GEOGRA…" at bounding box center [591, 61] width 800 height 1022
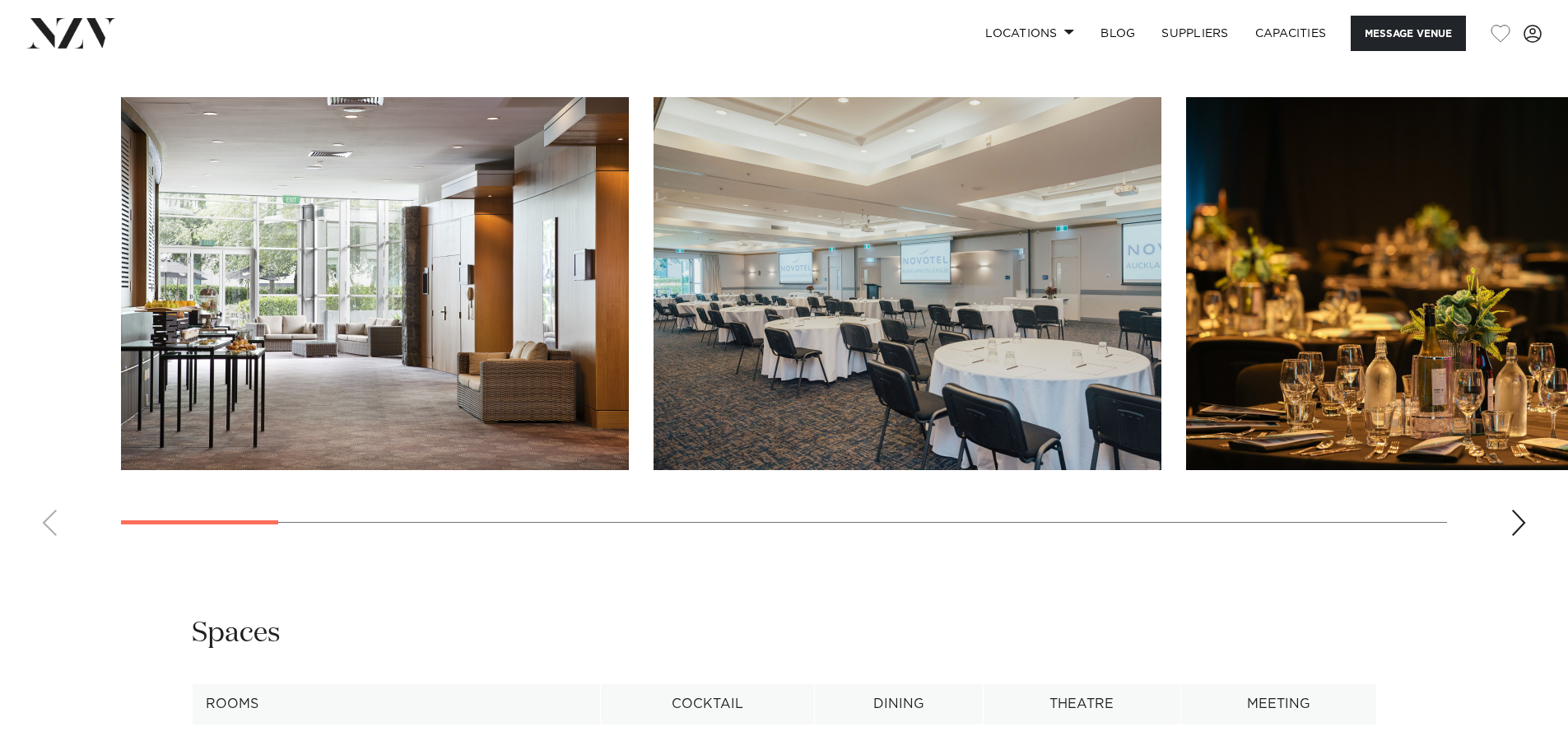
scroll to position [1728, 0]
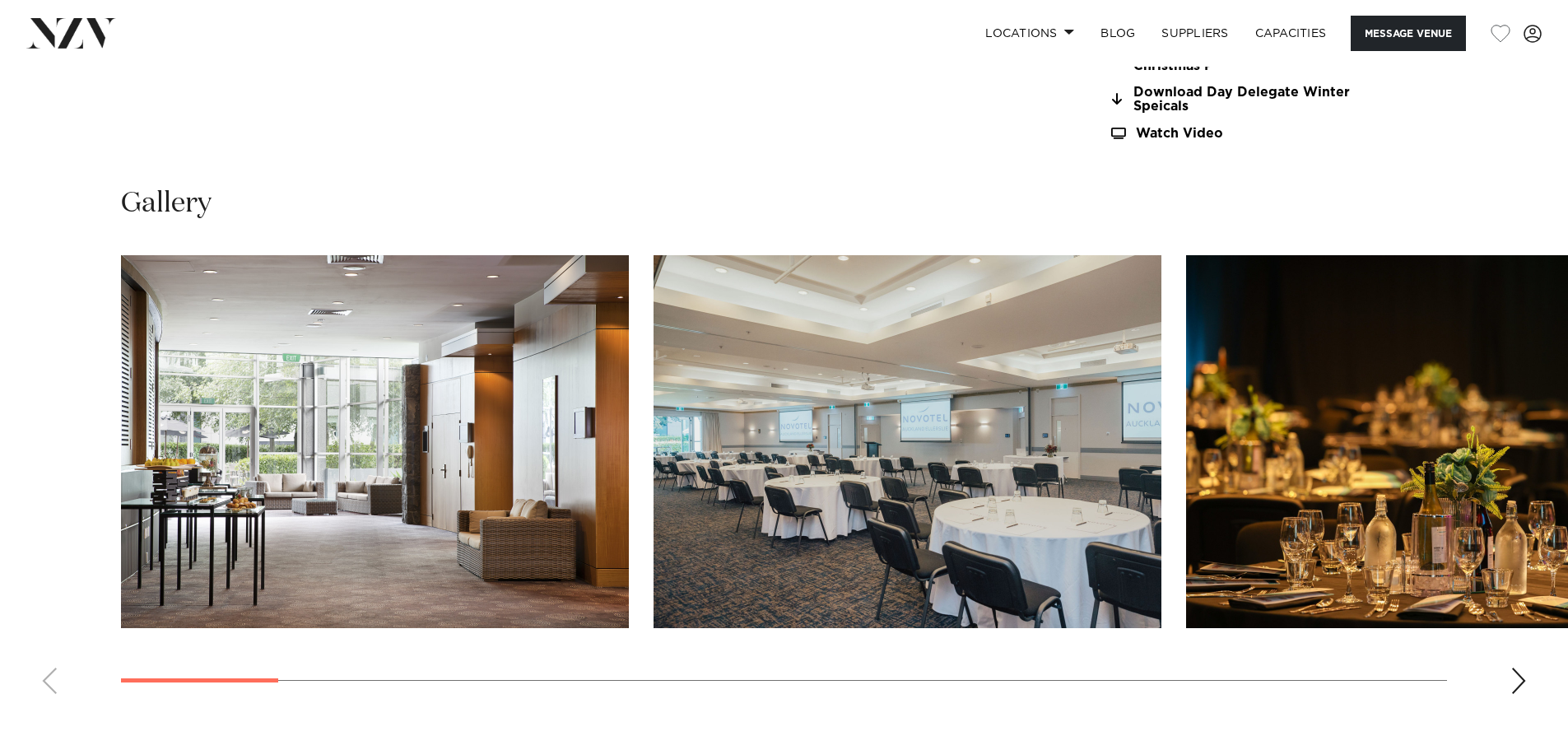
click at [1546, 674] on swiper-container at bounding box center [784, 480] width 1568 height 452
click at [1527, 683] on swiper-container at bounding box center [784, 480] width 1568 height 452
click at [1485, 683] on swiper-container at bounding box center [784, 480] width 1568 height 452
click at [1511, 679] on div "Next slide" at bounding box center [1518, 681] width 17 height 27
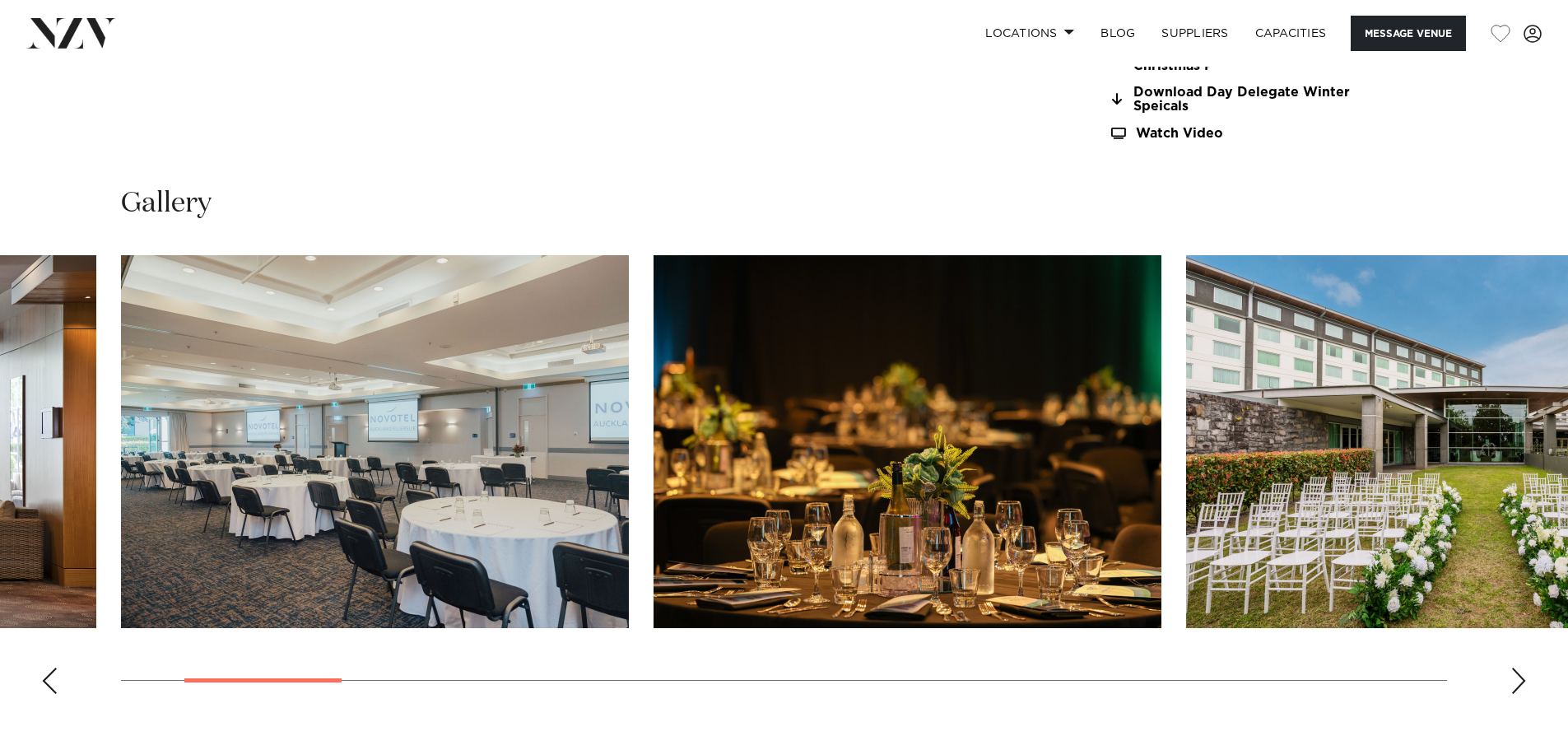
click at [1511, 679] on div "Next slide" at bounding box center [1518, 681] width 17 height 27
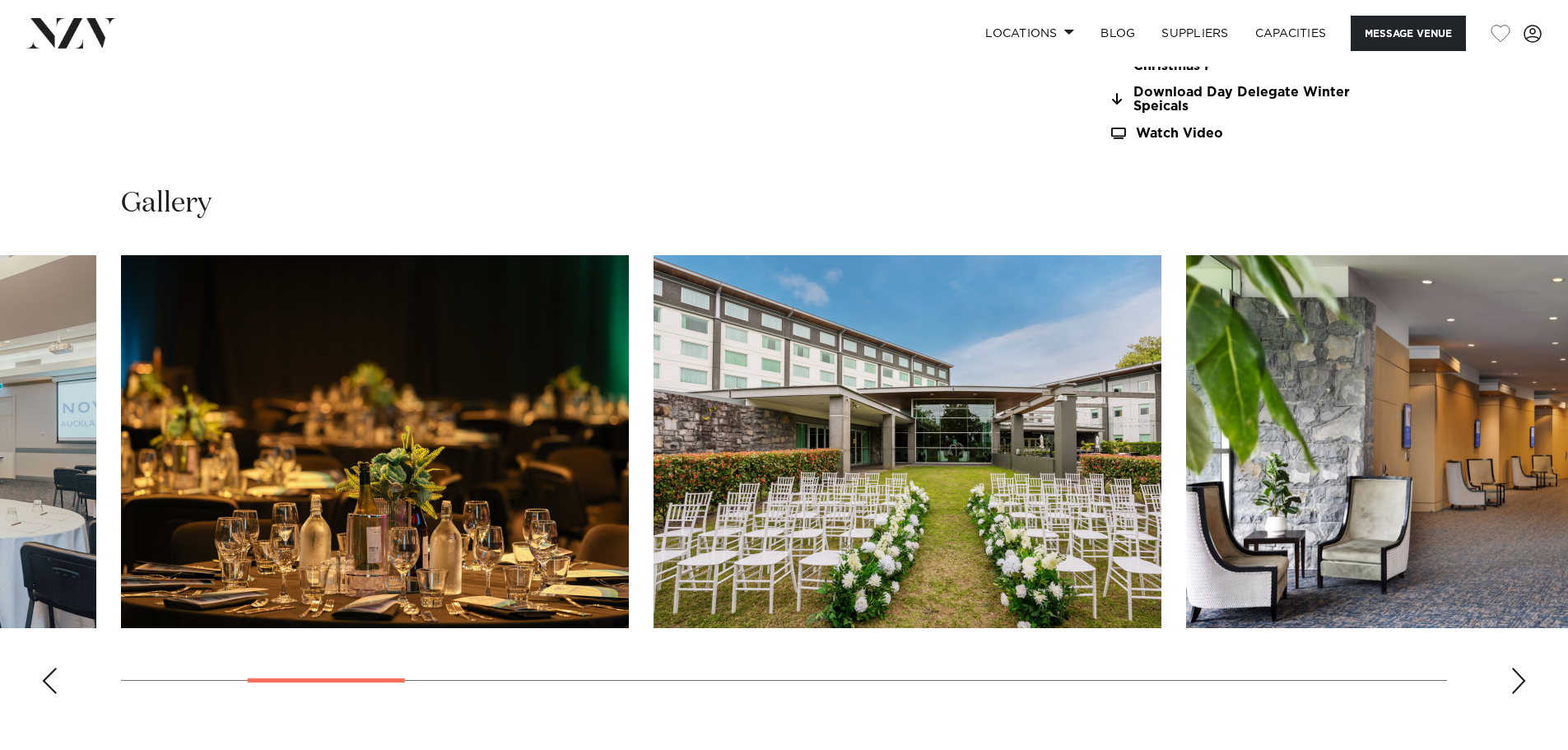
click at [1511, 679] on div "Next slide" at bounding box center [1518, 681] width 17 height 27
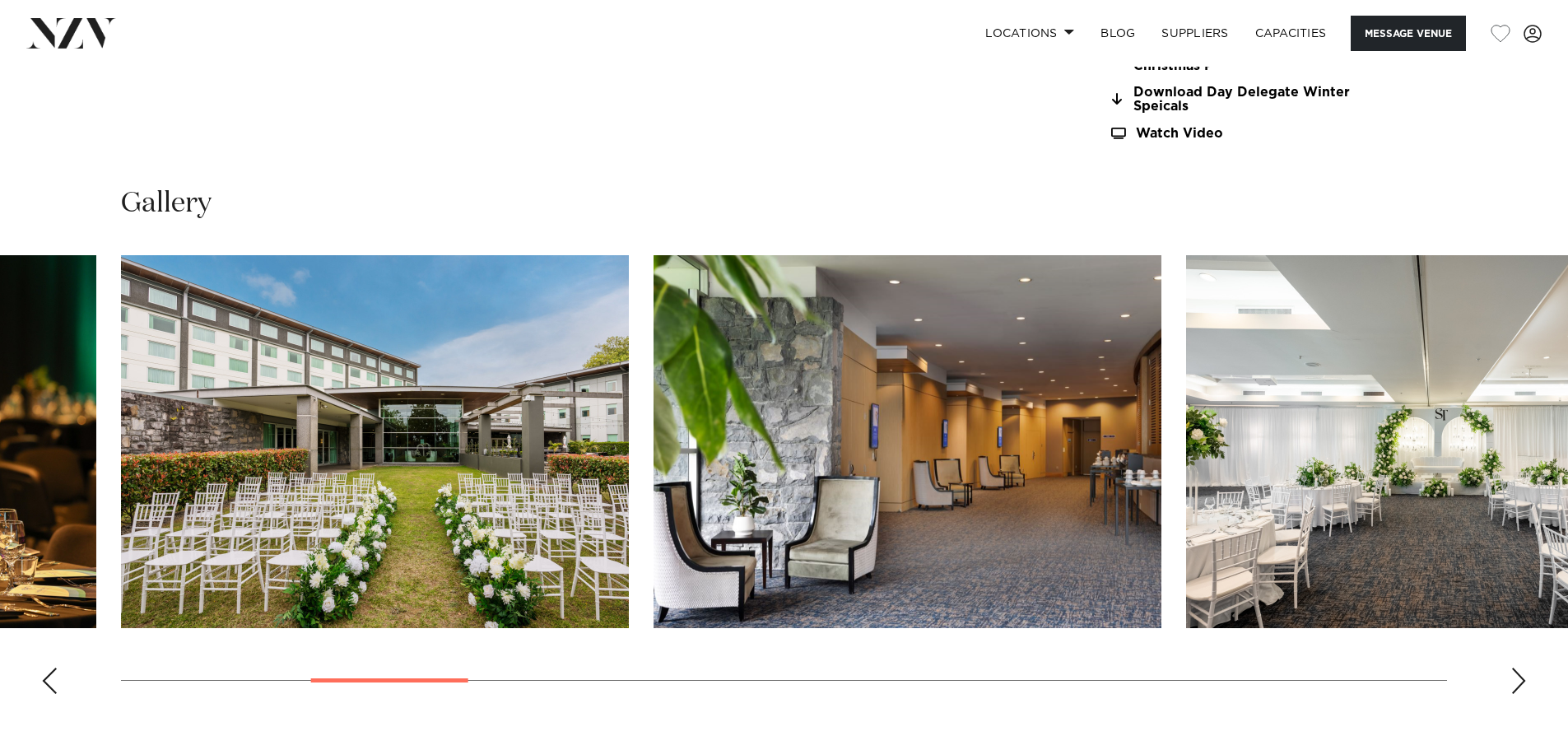
click at [1511, 679] on div "Next slide" at bounding box center [1518, 681] width 17 height 27
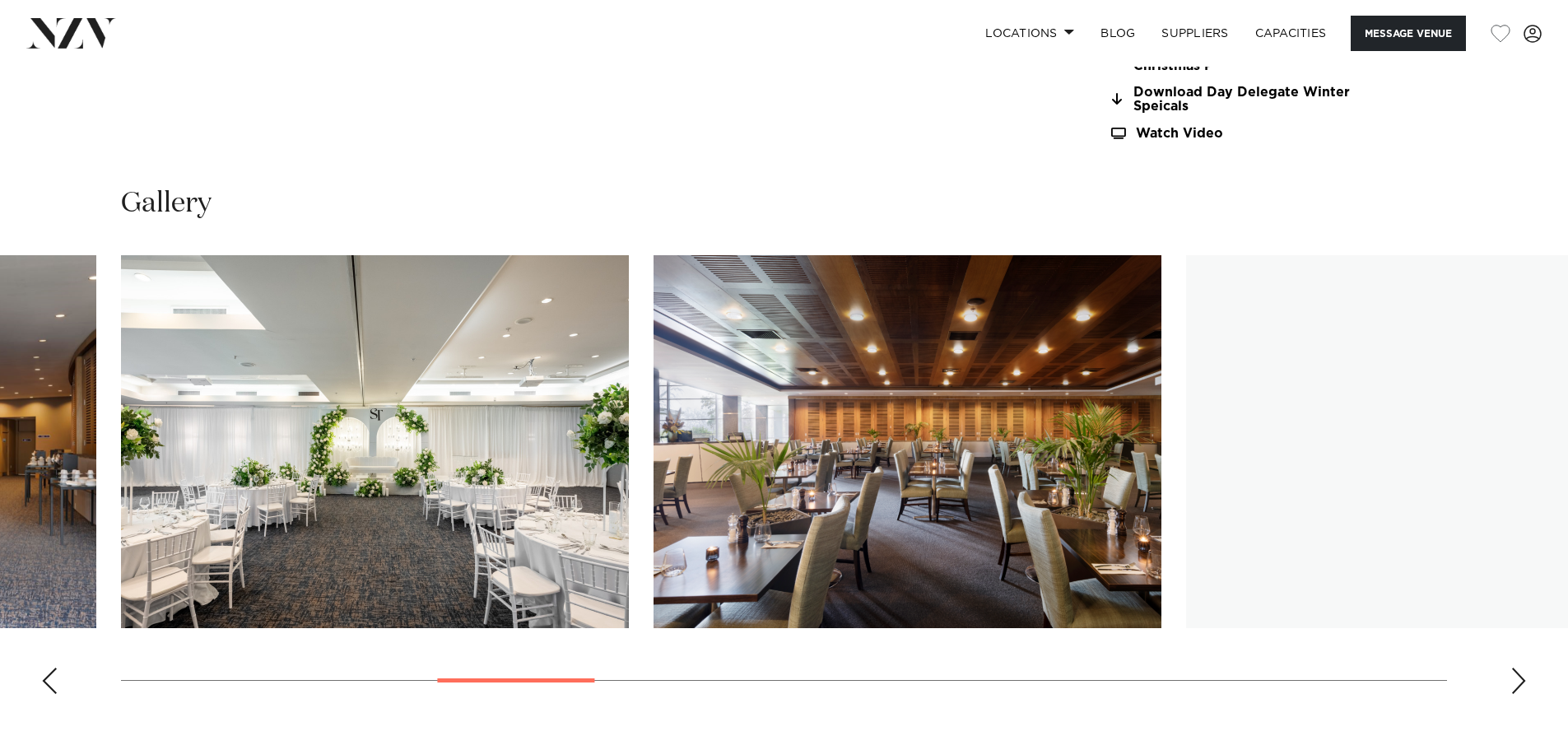
click at [1511, 679] on div "Next slide" at bounding box center [1518, 681] width 17 height 27
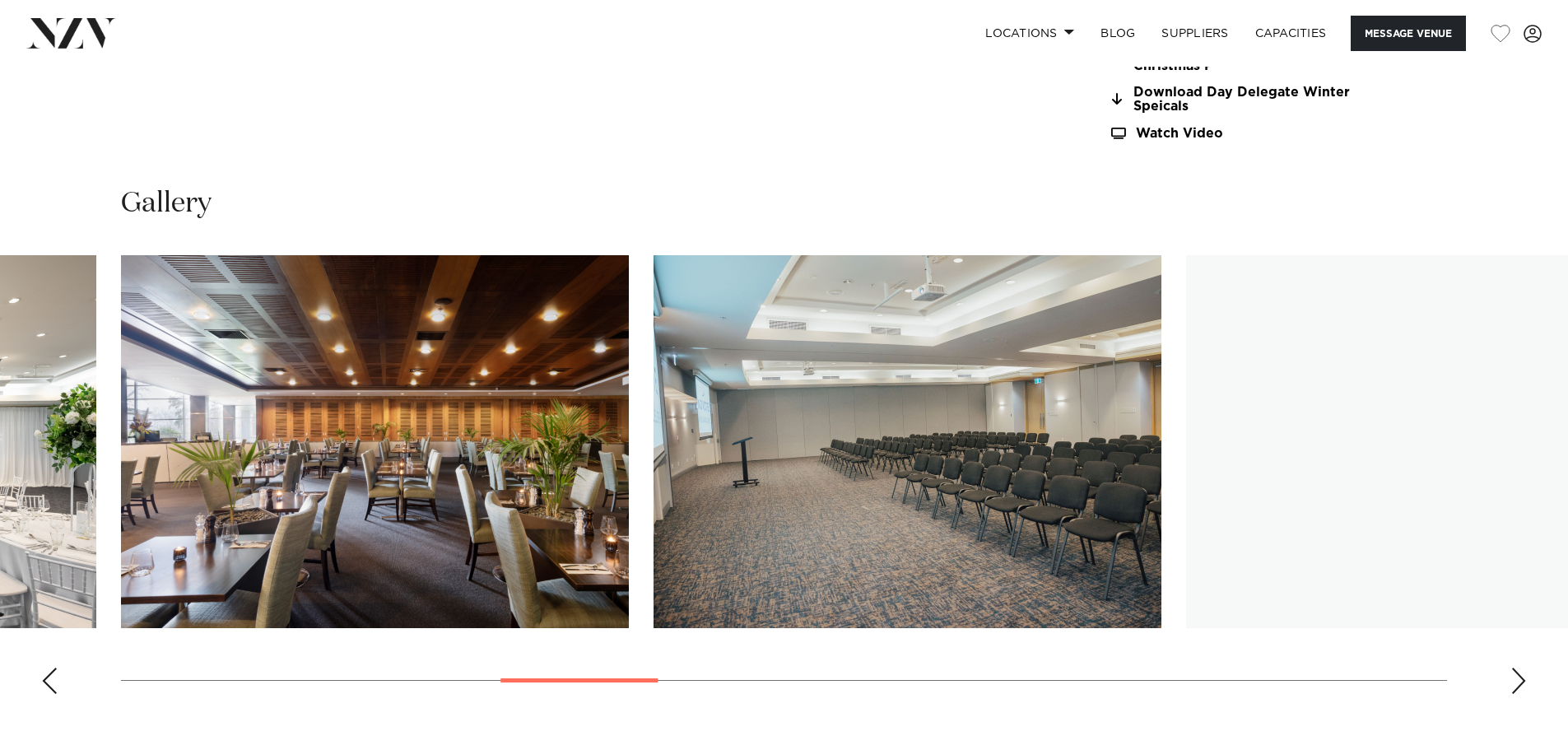
click at [1511, 679] on div "Next slide" at bounding box center [1518, 681] width 17 height 27
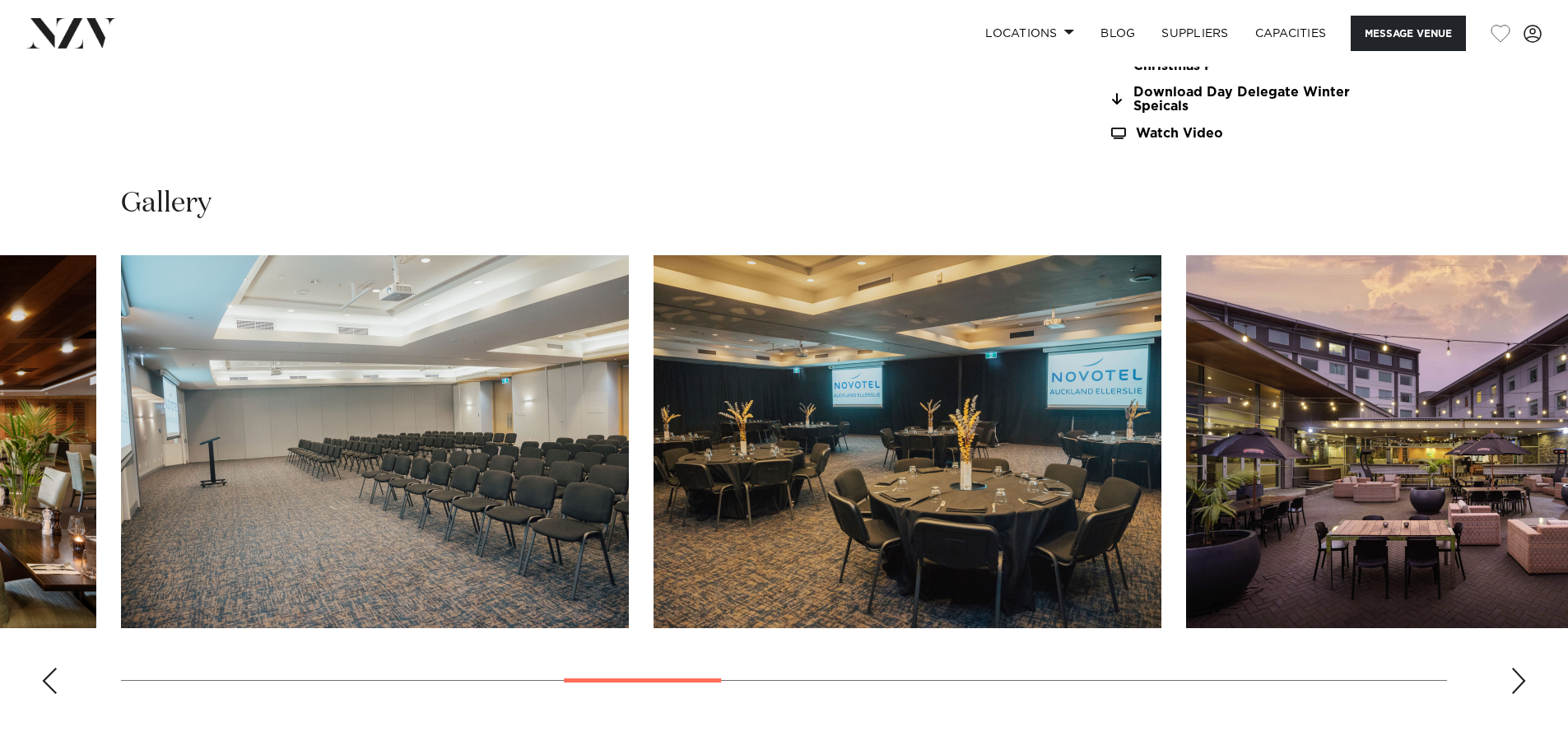
click at [1511, 679] on div "Next slide" at bounding box center [1518, 681] width 17 height 27
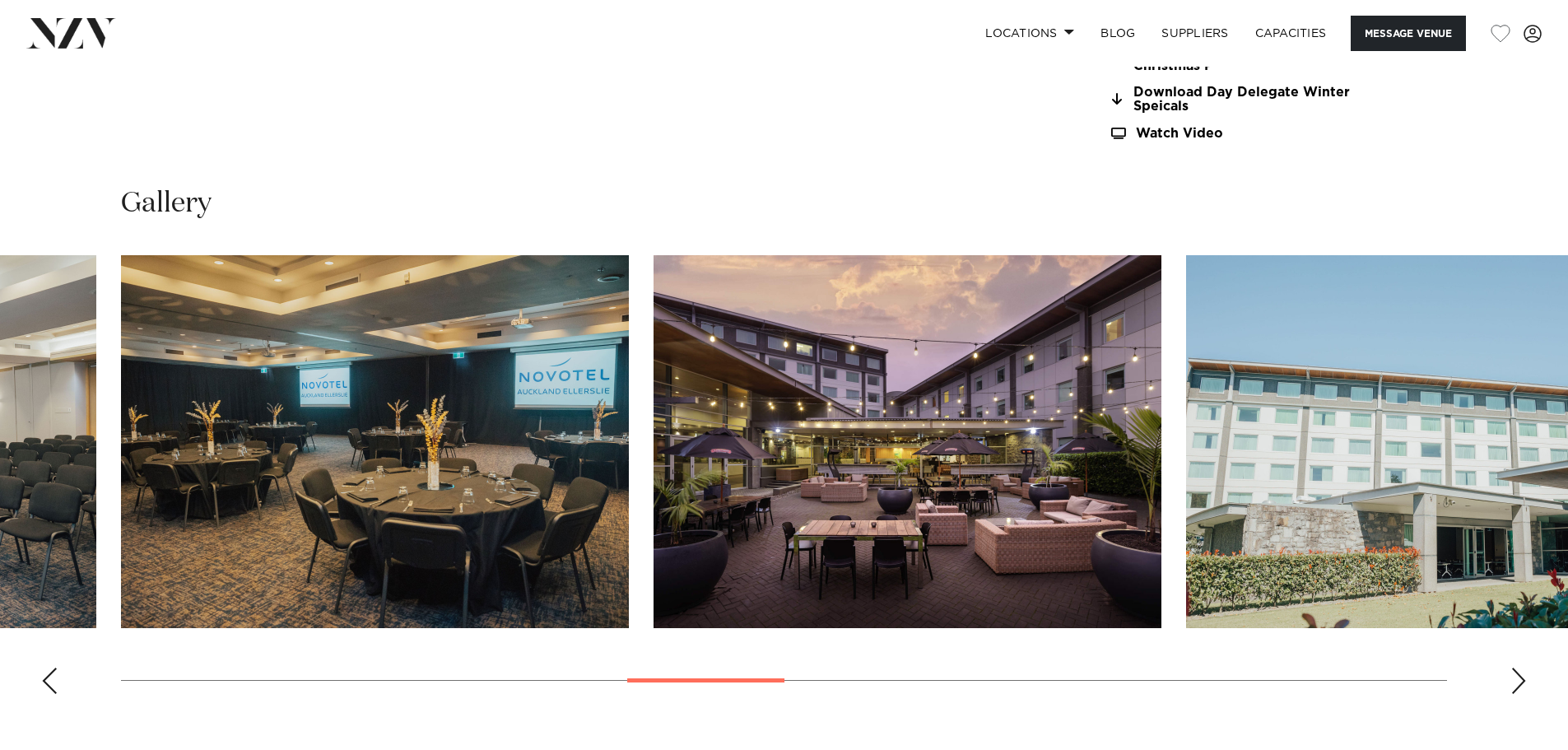
click at [1511, 679] on div "Next slide" at bounding box center [1518, 681] width 17 height 27
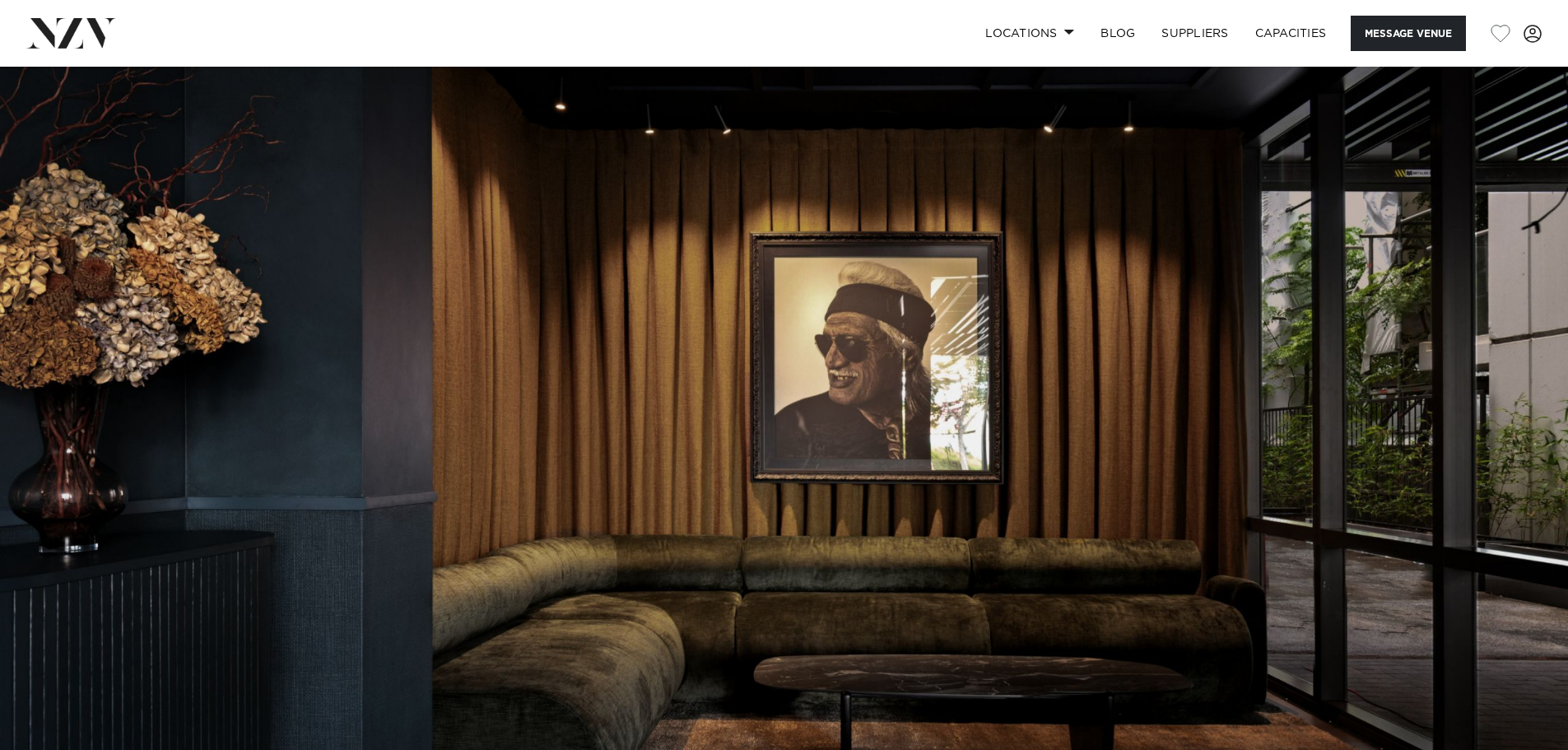
click at [1496, 414] on img at bounding box center [784, 434] width 1568 height 735
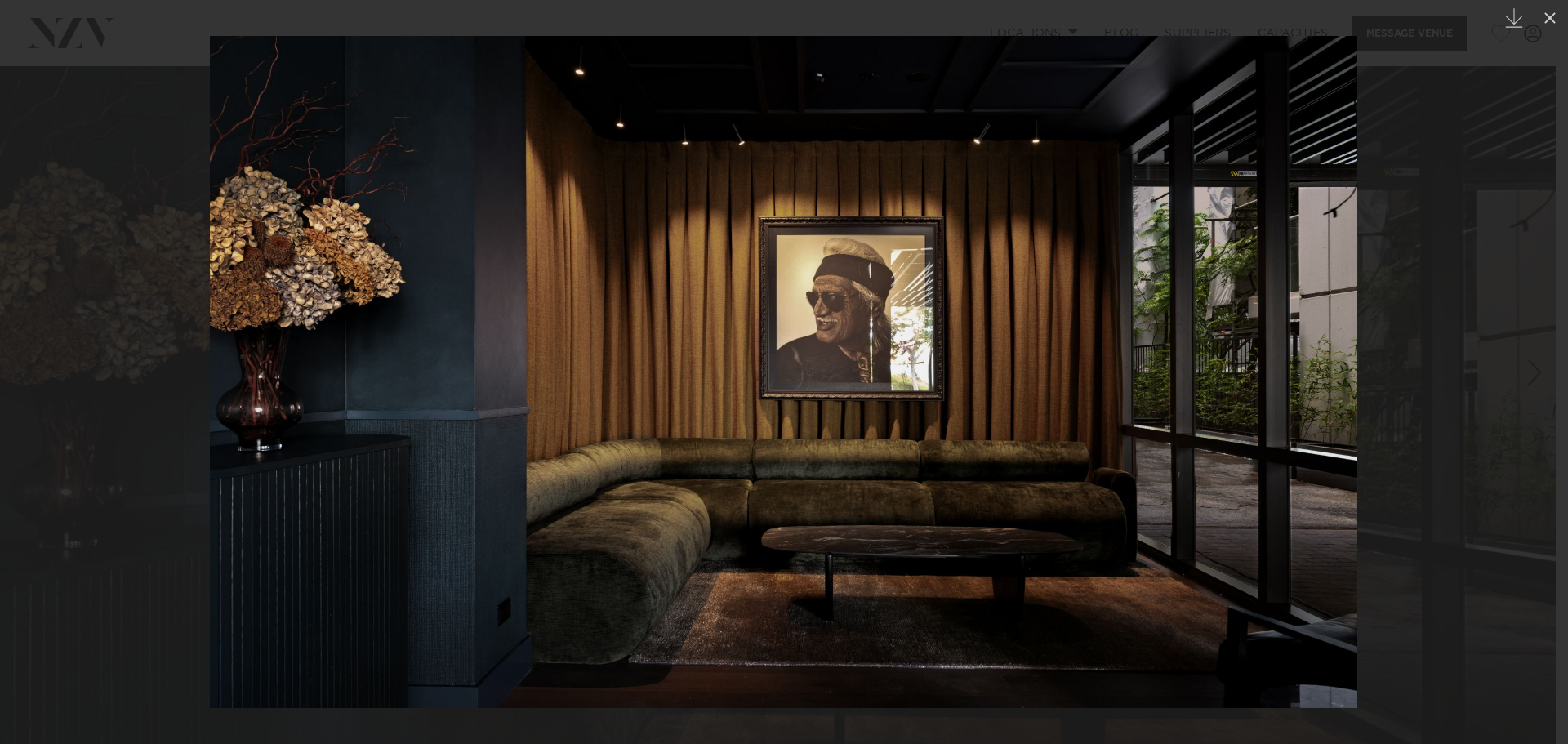
click at [1520, 404] on link at bounding box center [1540, 372] width 57 height 82
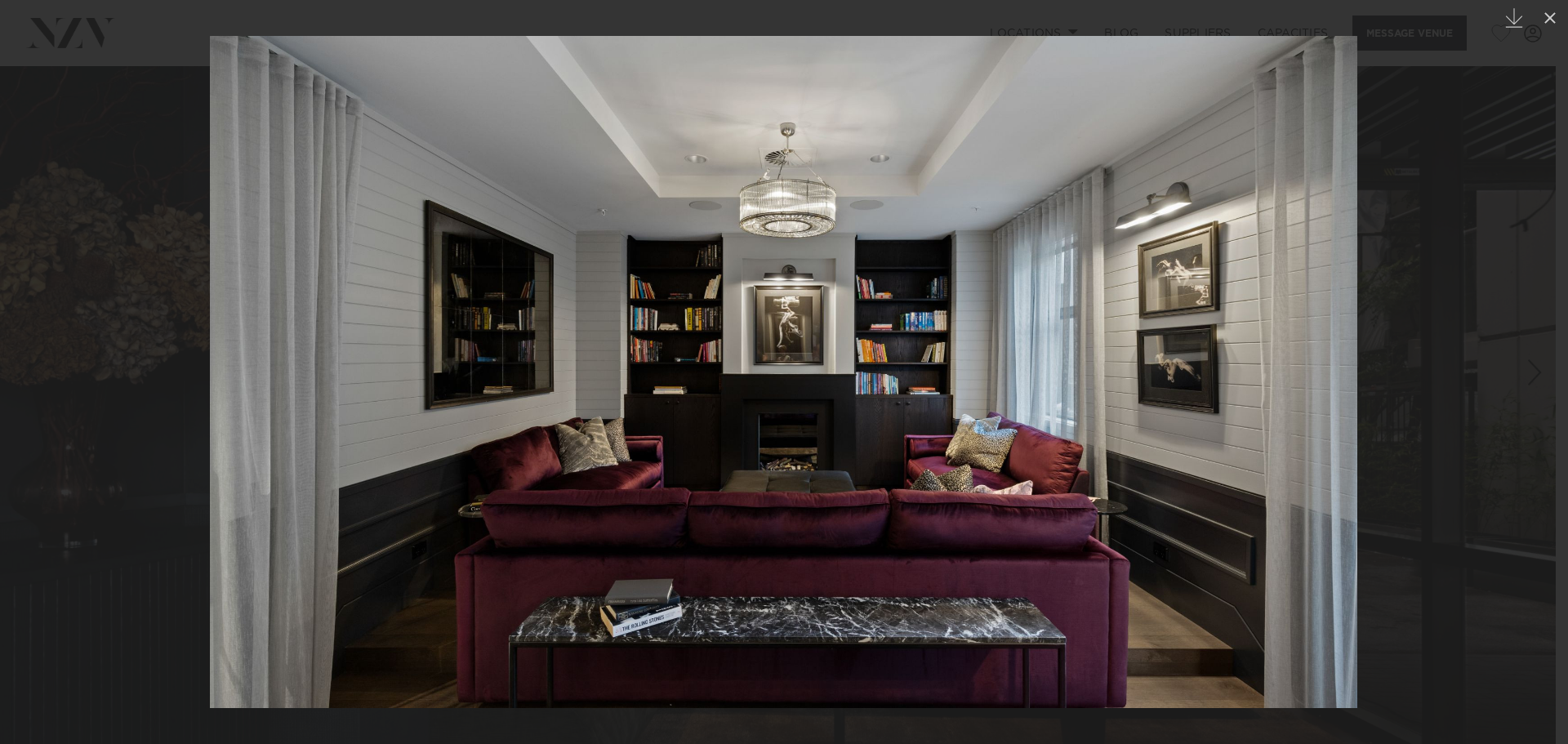
click at [1496, 407] on div at bounding box center [784, 372] width 1568 height 744
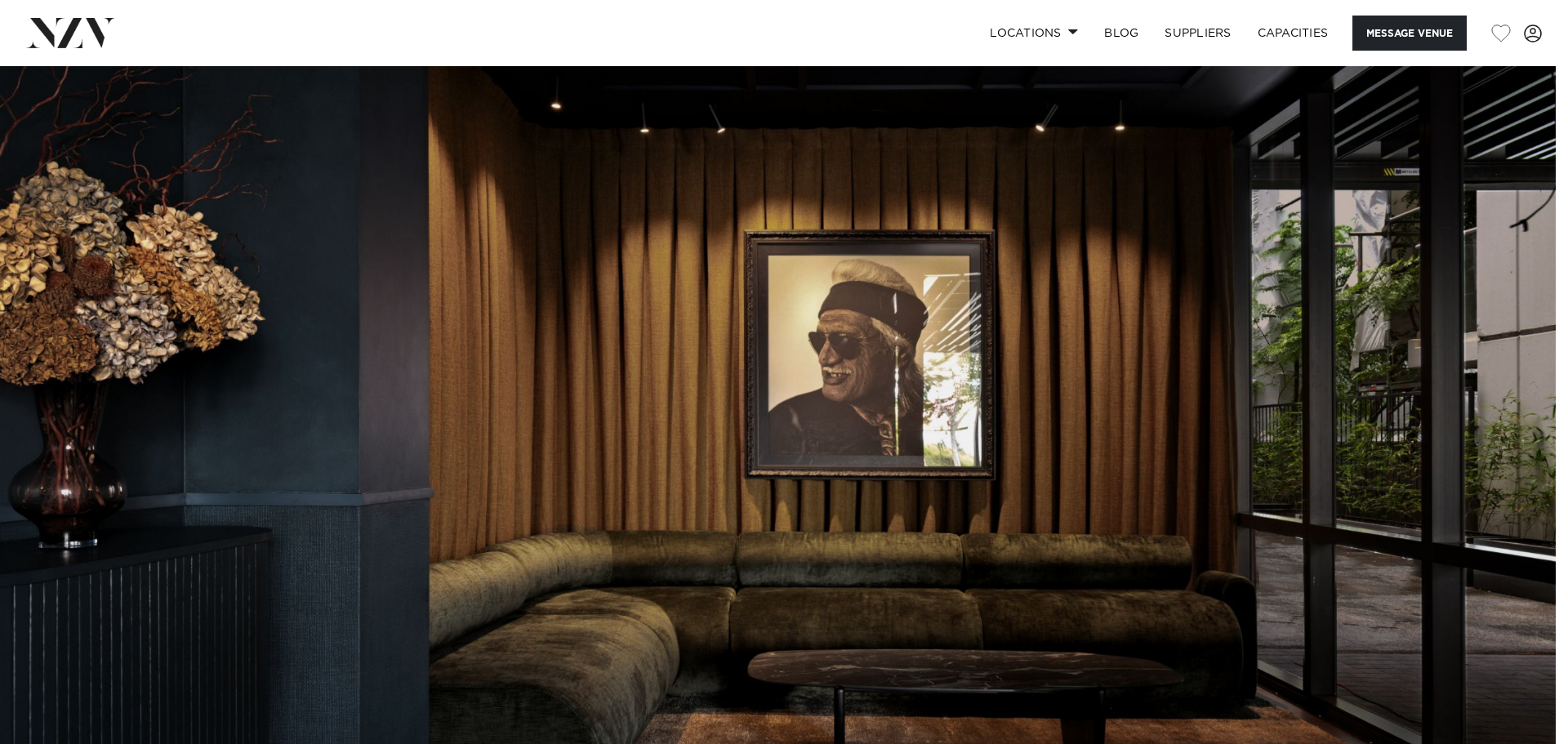
click at [1496, 407] on div at bounding box center [784, 372] width 1568 height 744
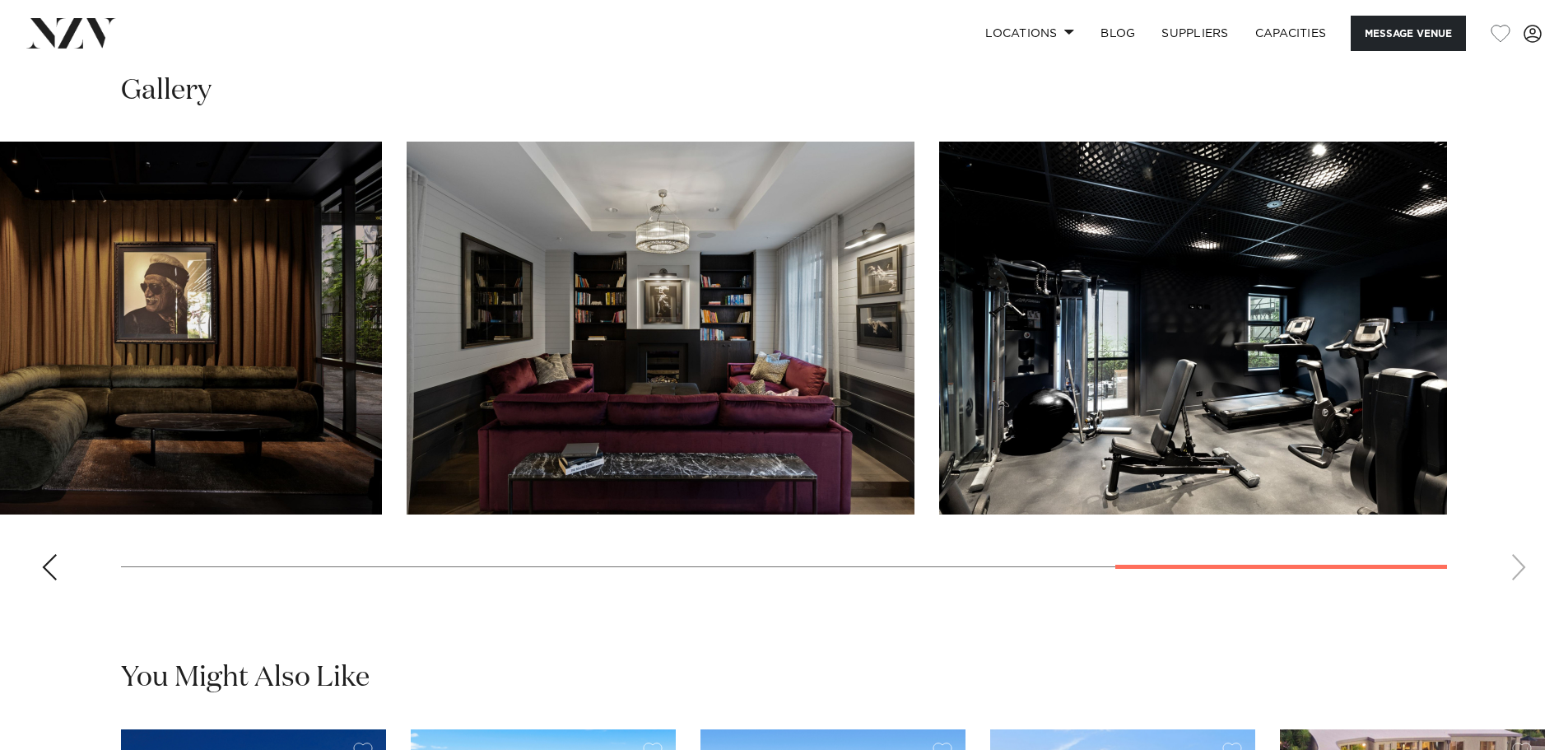
scroll to position [1481, 0]
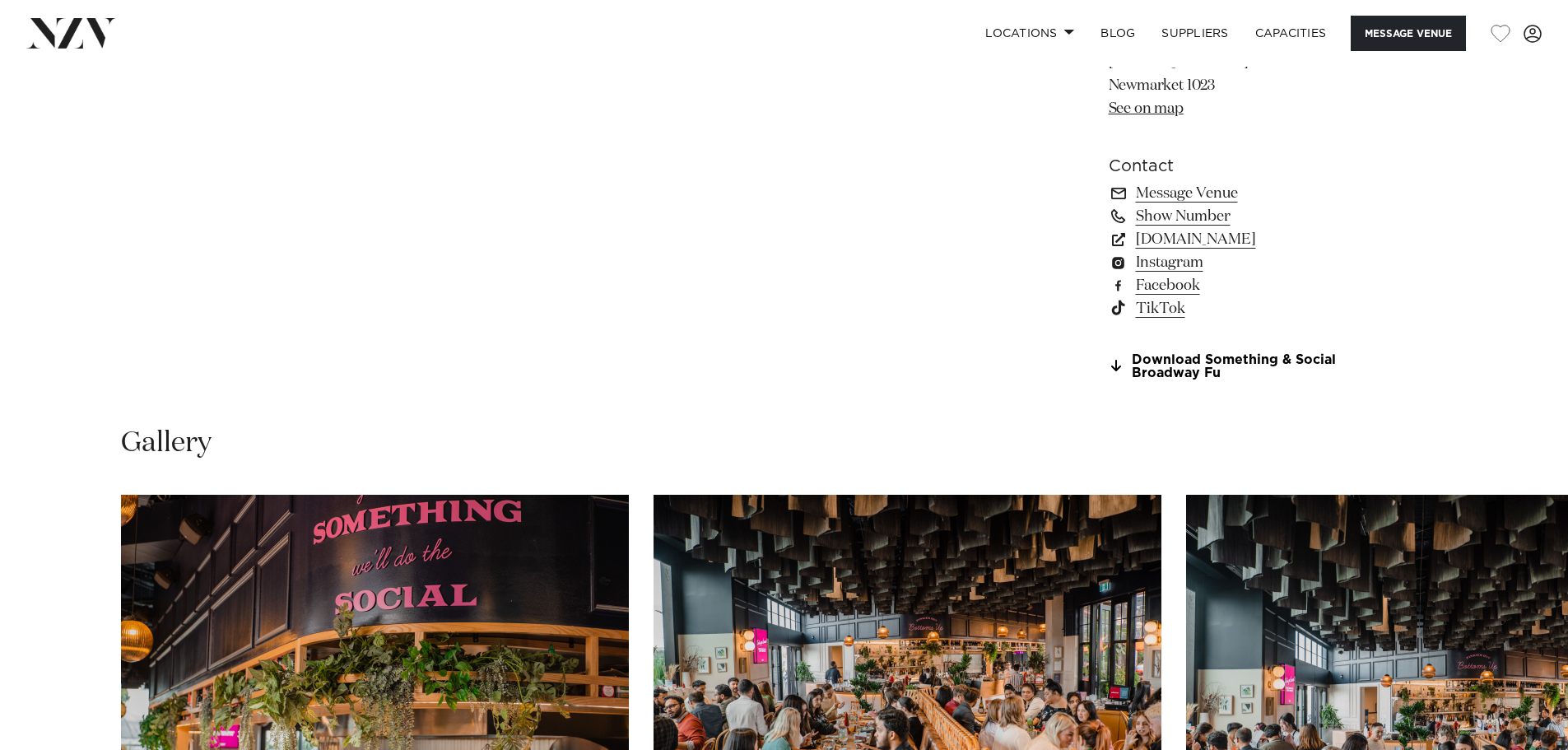
scroll to position [1152, 0]
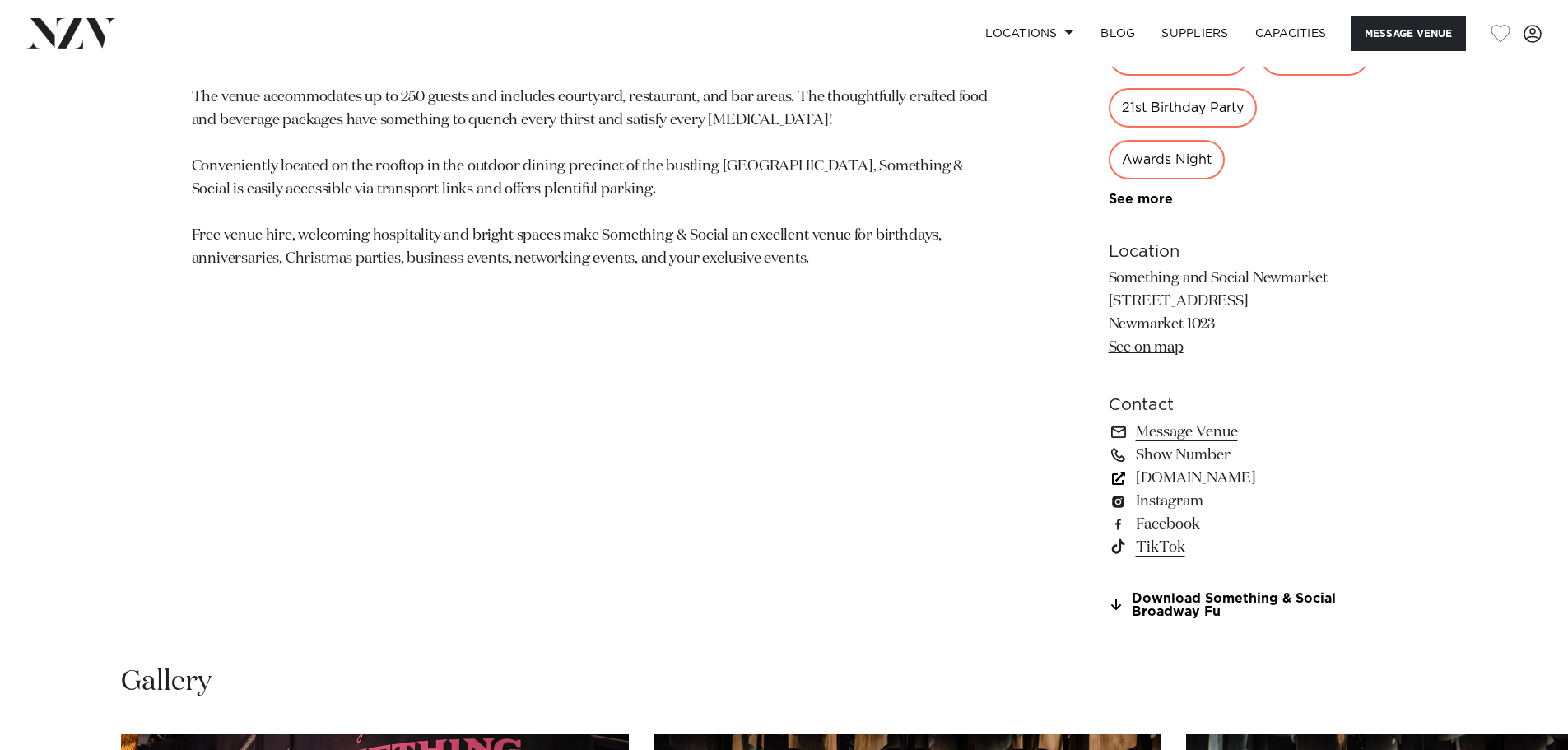
click at [1170, 481] on link "[DOMAIN_NAME]" at bounding box center [1242, 478] width 268 height 23
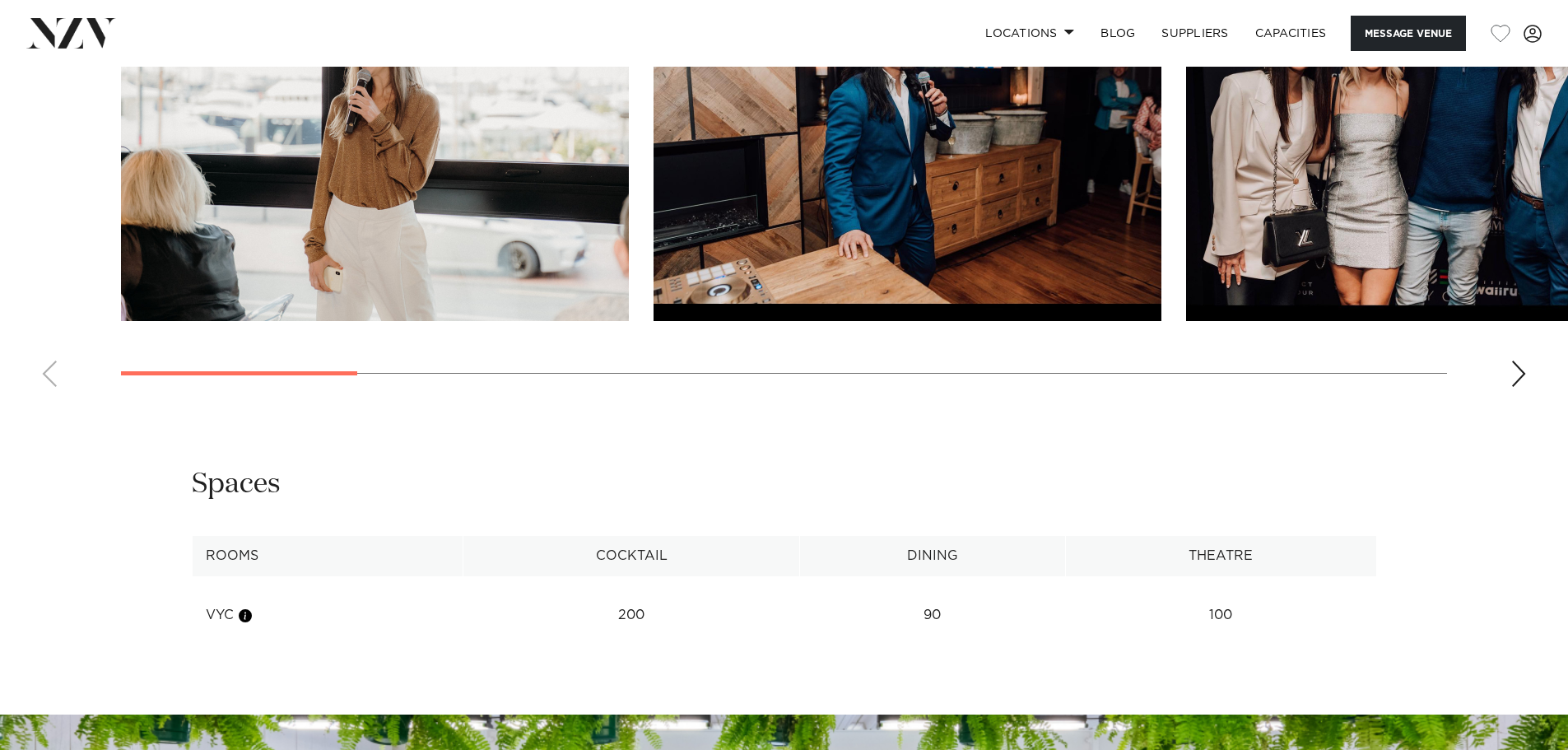
scroll to position [1811, 0]
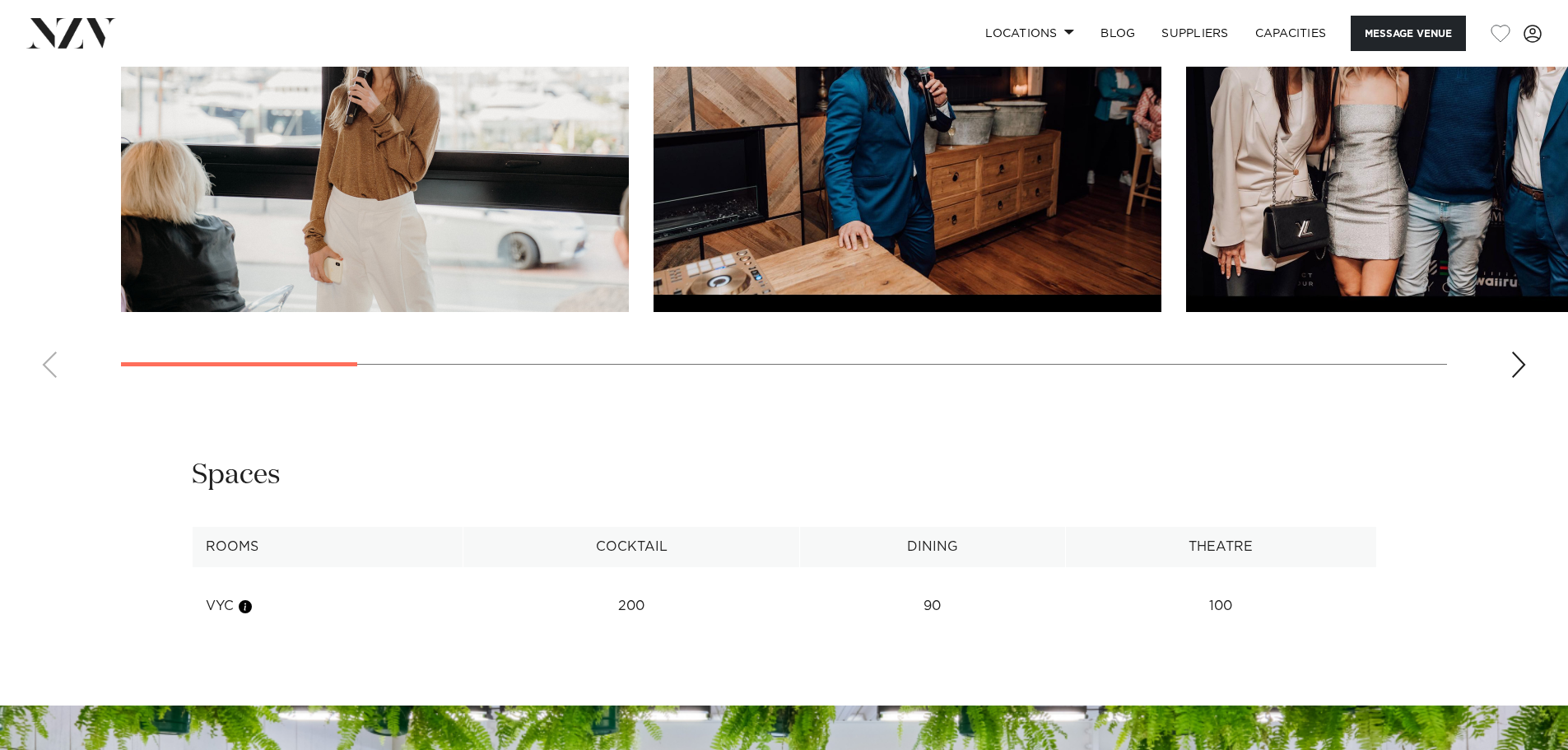
click at [1519, 378] on div "Next slide" at bounding box center [1518, 365] width 17 height 27
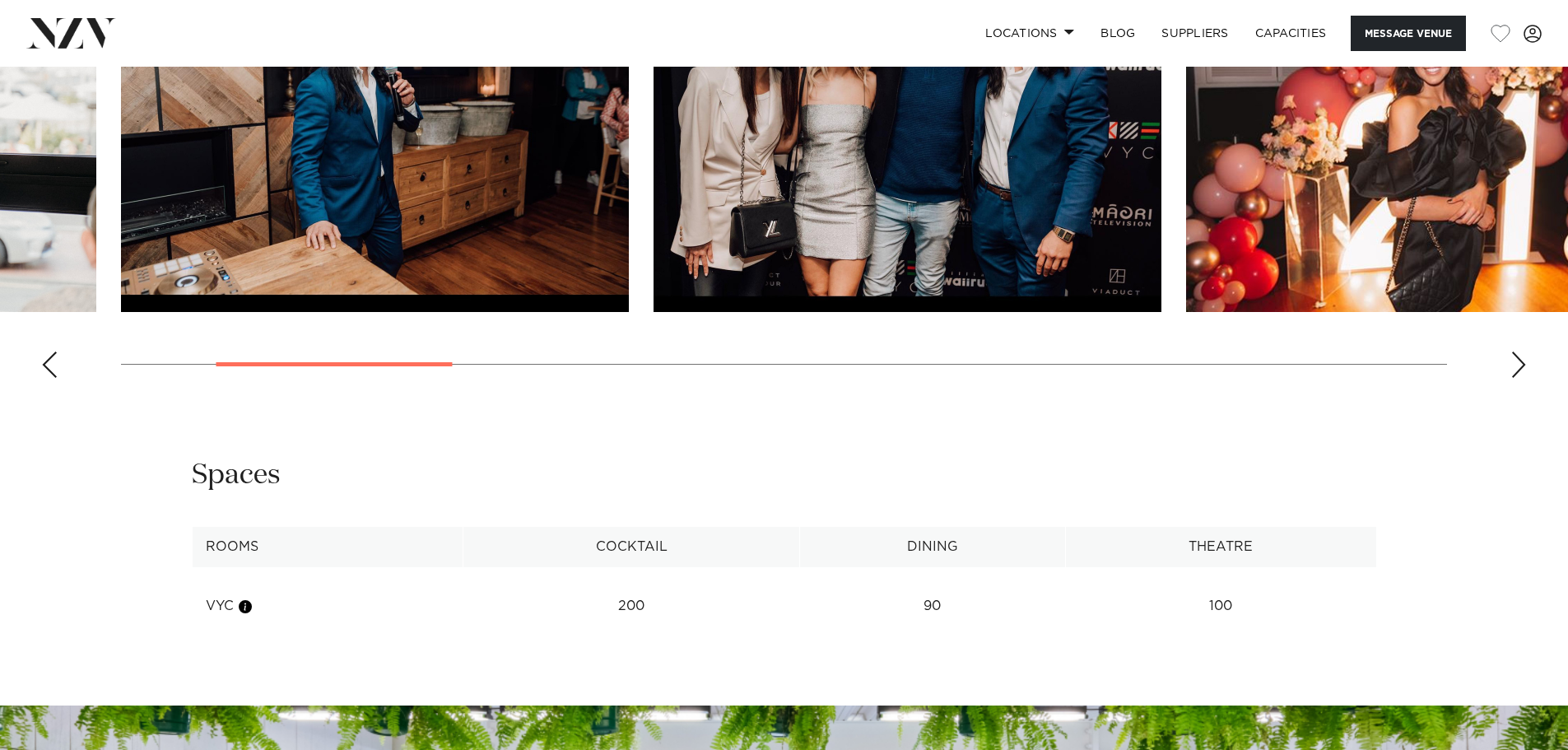
click at [1519, 378] on div "Next slide" at bounding box center [1518, 365] width 17 height 27
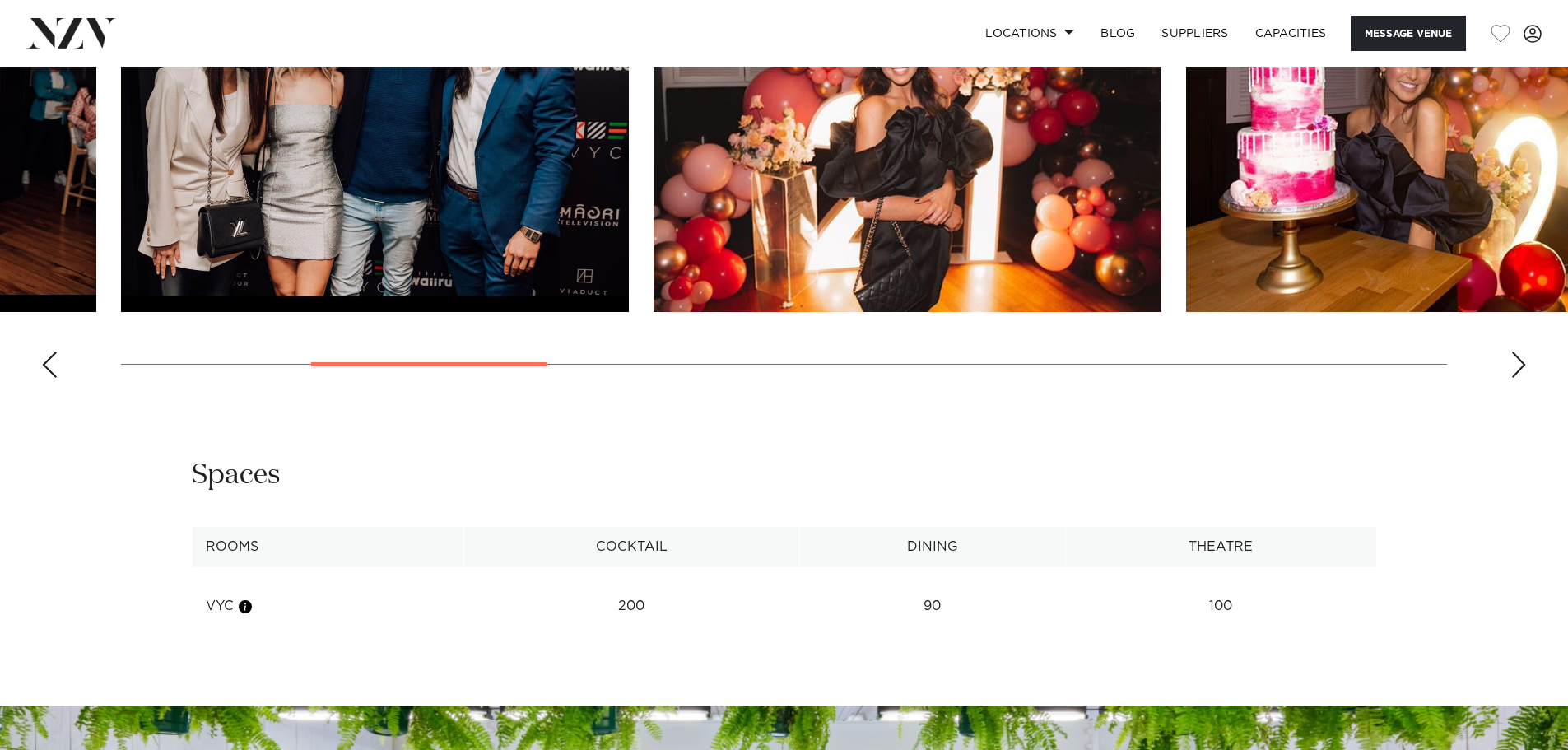
click at [1519, 378] on div "Next slide" at bounding box center [1518, 365] width 17 height 27
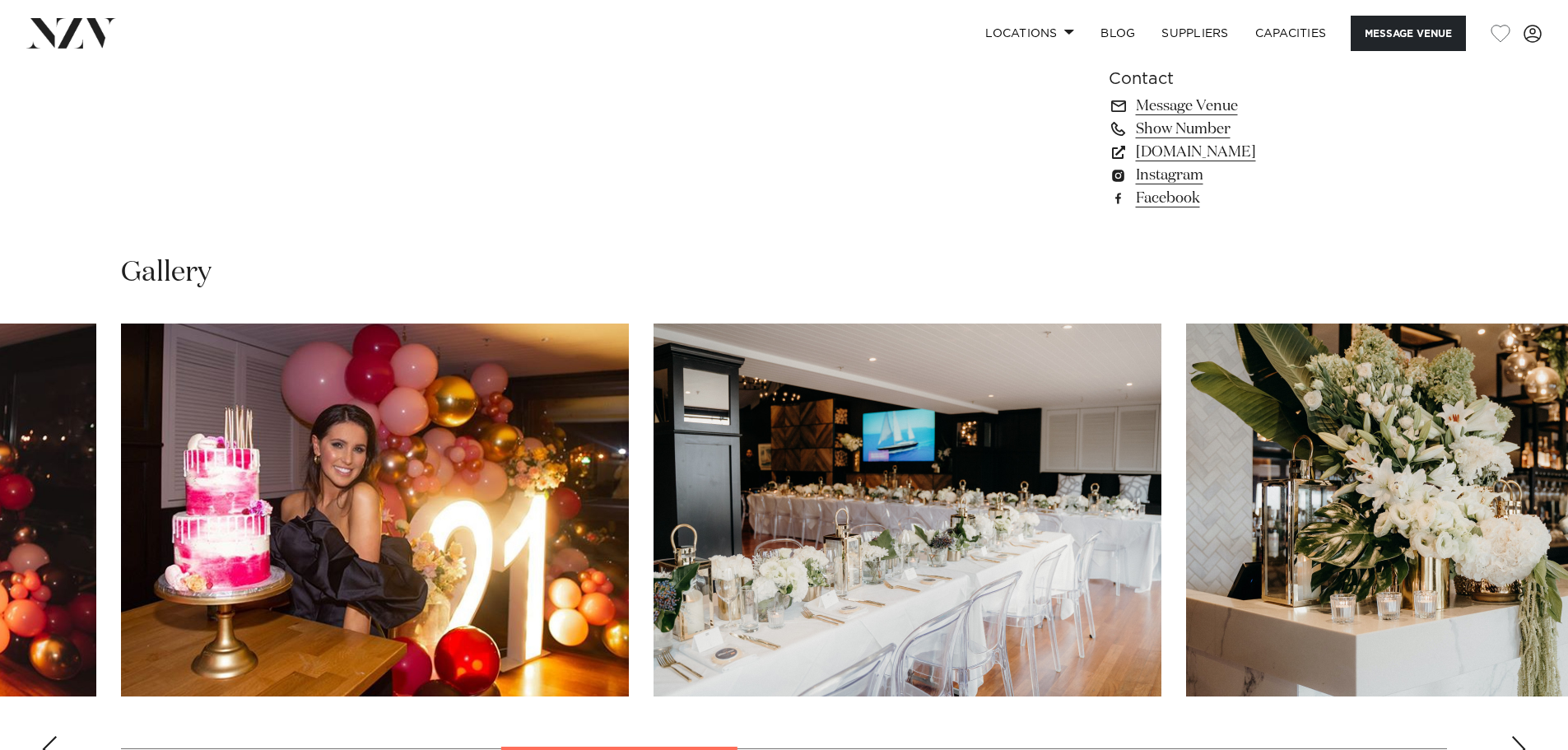
scroll to position [1670, 0]
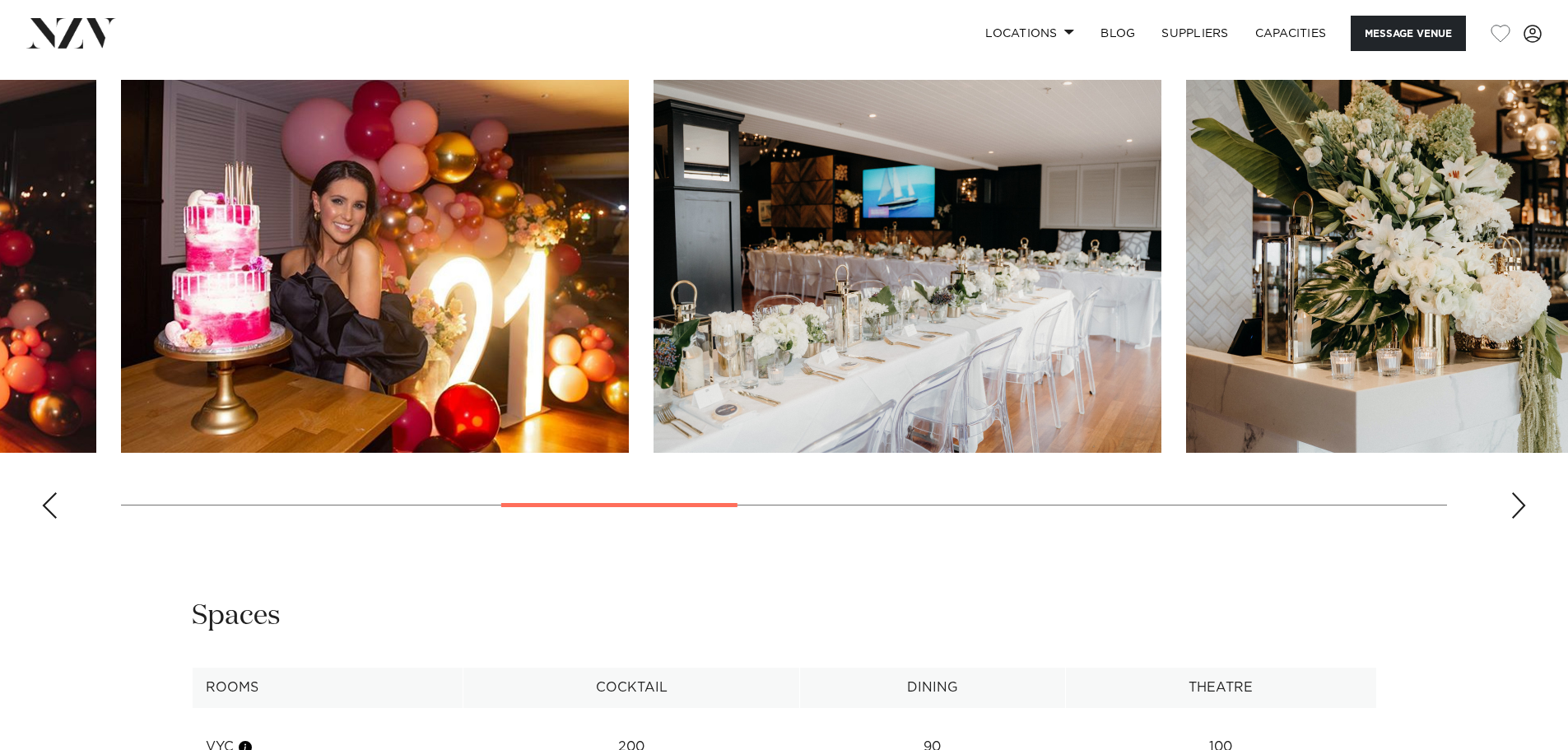
click at [1527, 532] on swiper-container at bounding box center [784, 305] width 1568 height 452
click at [1523, 518] on div "Next slide" at bounding box center [1518, 506] width 17 height 27
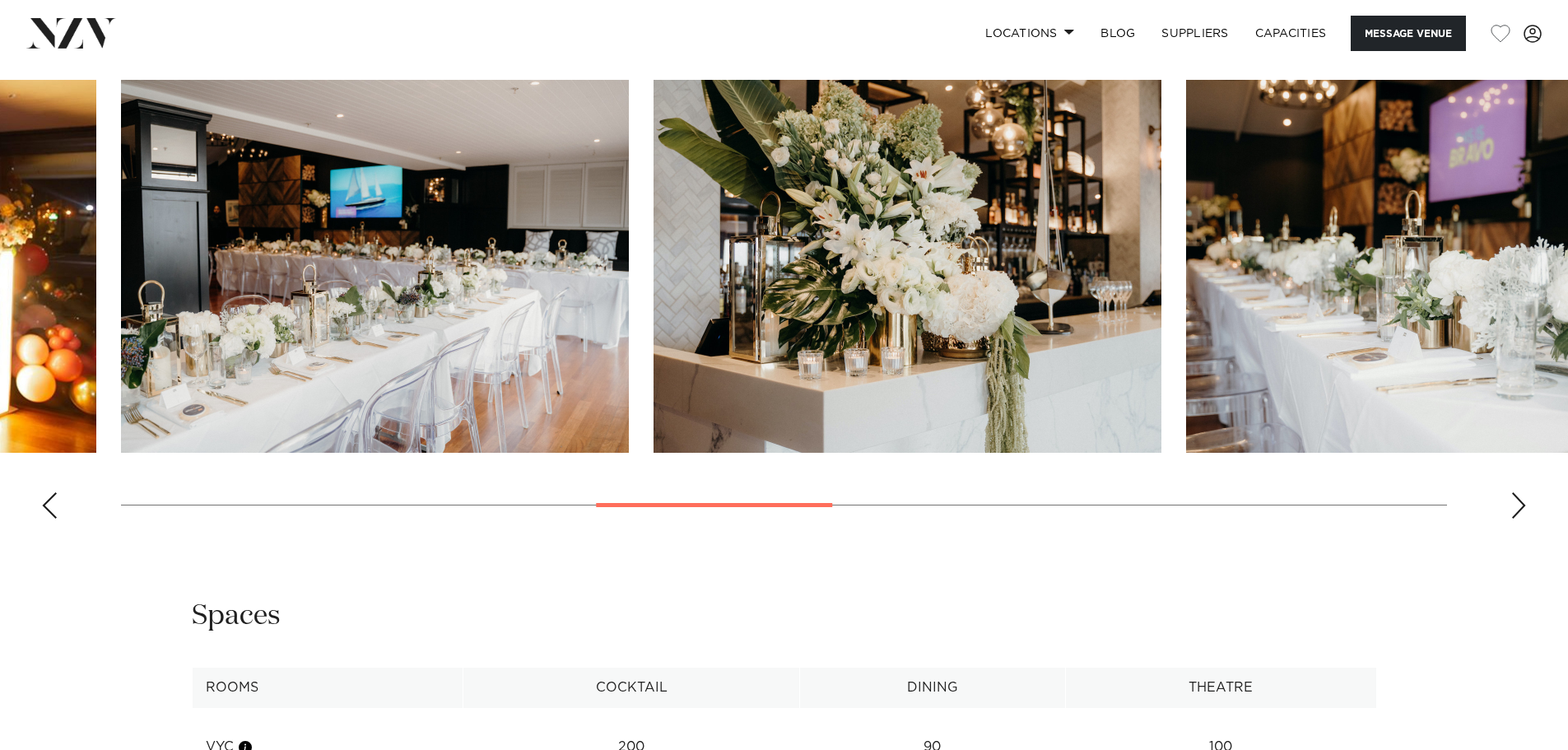
click at [1517, 518] on div "Next slide" at bounding box center [1518, 506] width 17 height 27
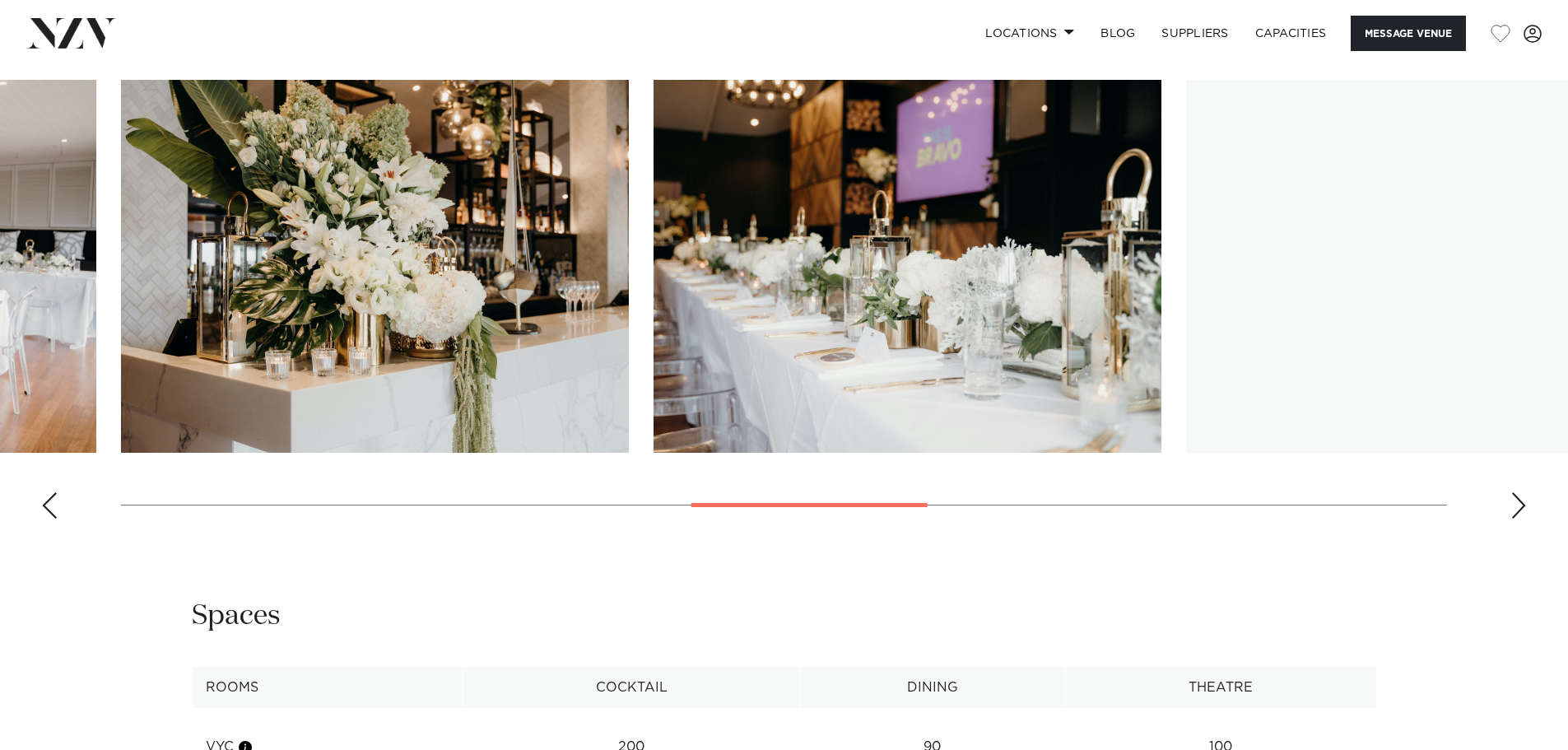
click at [1517, 518] on div "Next slide" at bounding box center [1518, 506] width 17 height 27
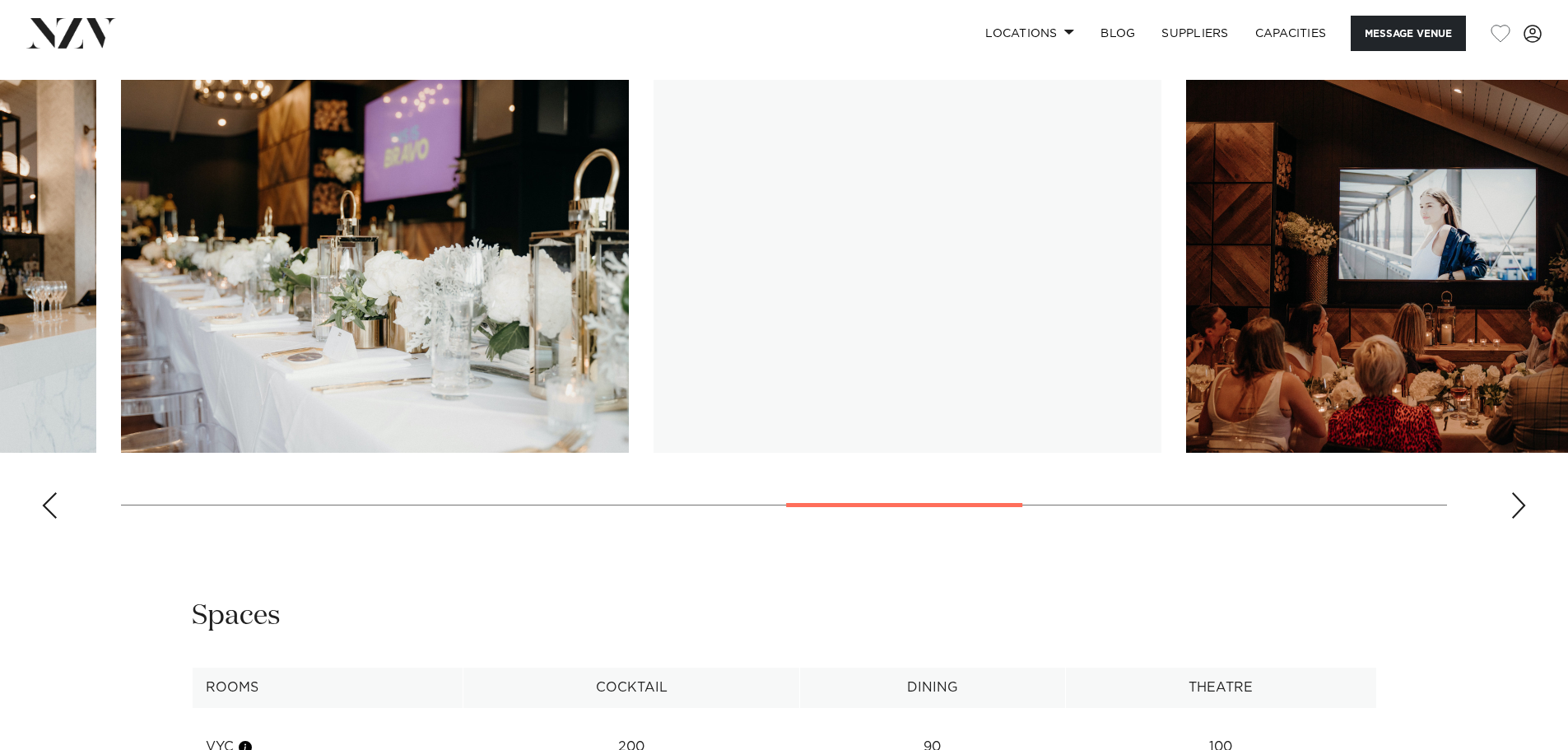
click at [1517, 518] on div "Next slide" at bounding box center [1518, 506] width 17 height 27
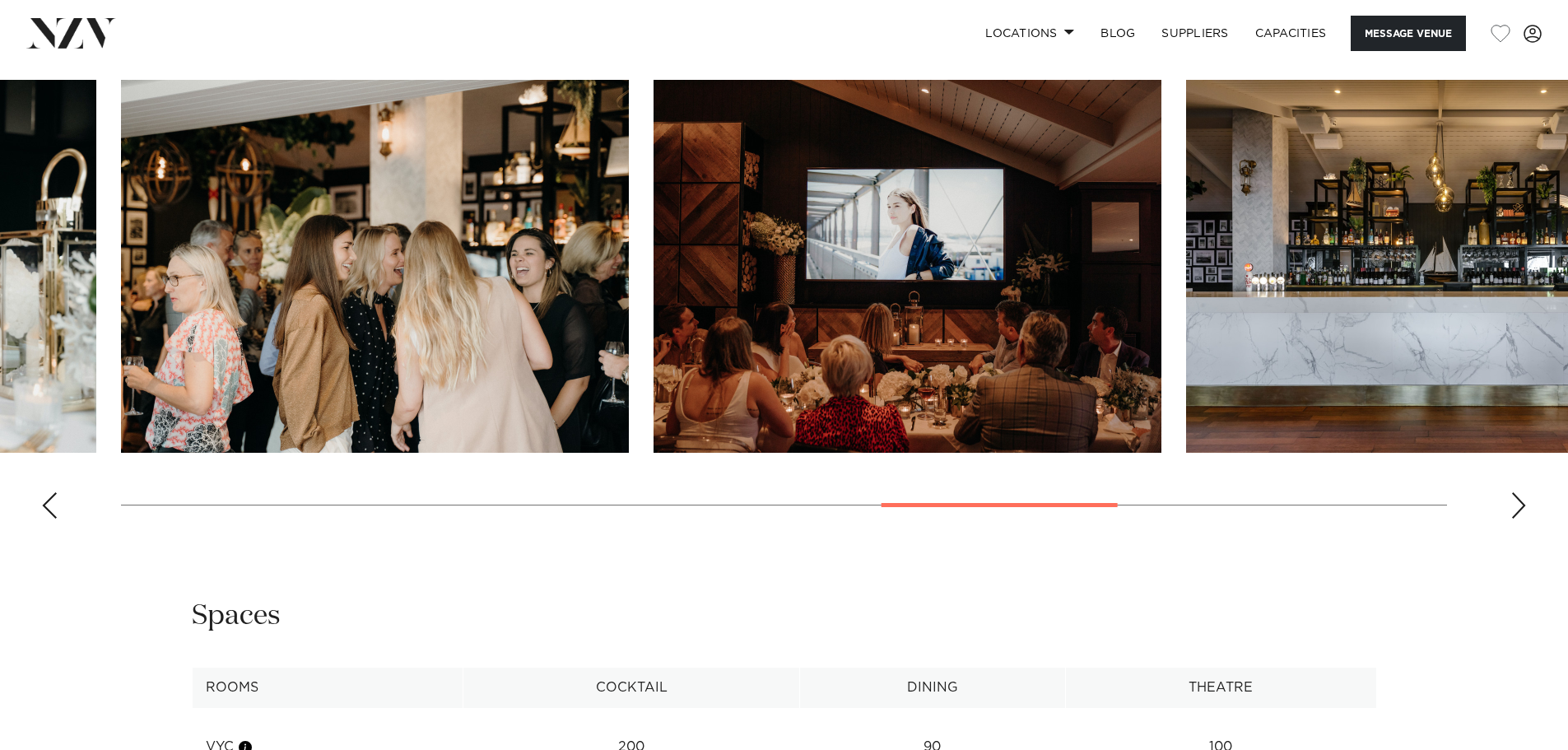
click at [1523, 532] on swiper-container at bounding box center [784, 305] width 1568 height 452
click at [1520, 518] on div "Next slide" at bounding box center [1518, 506] width 17 height 27
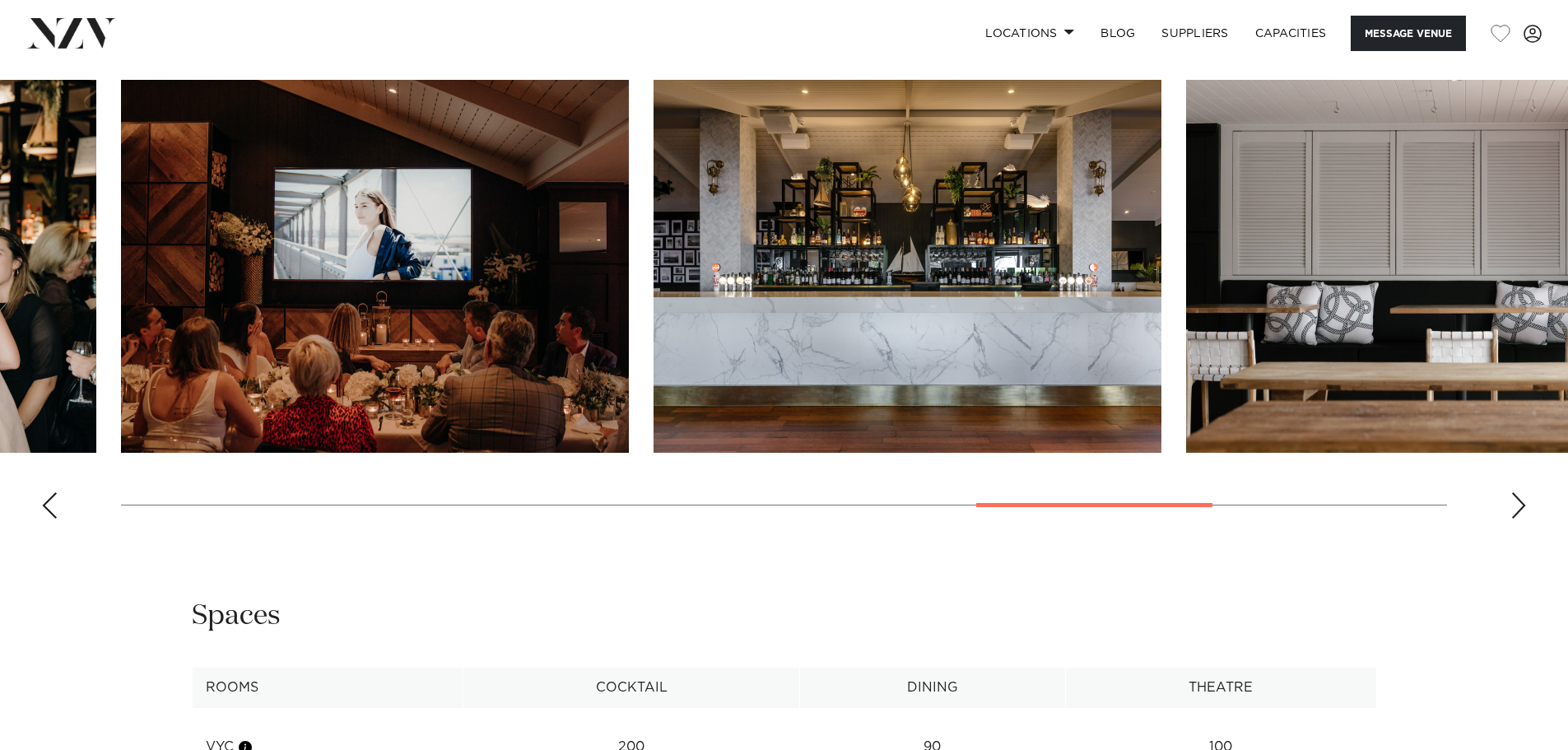
click at [1520, 518] on div "Next slide" at bounding box center [1518, 506] width 17 height 27
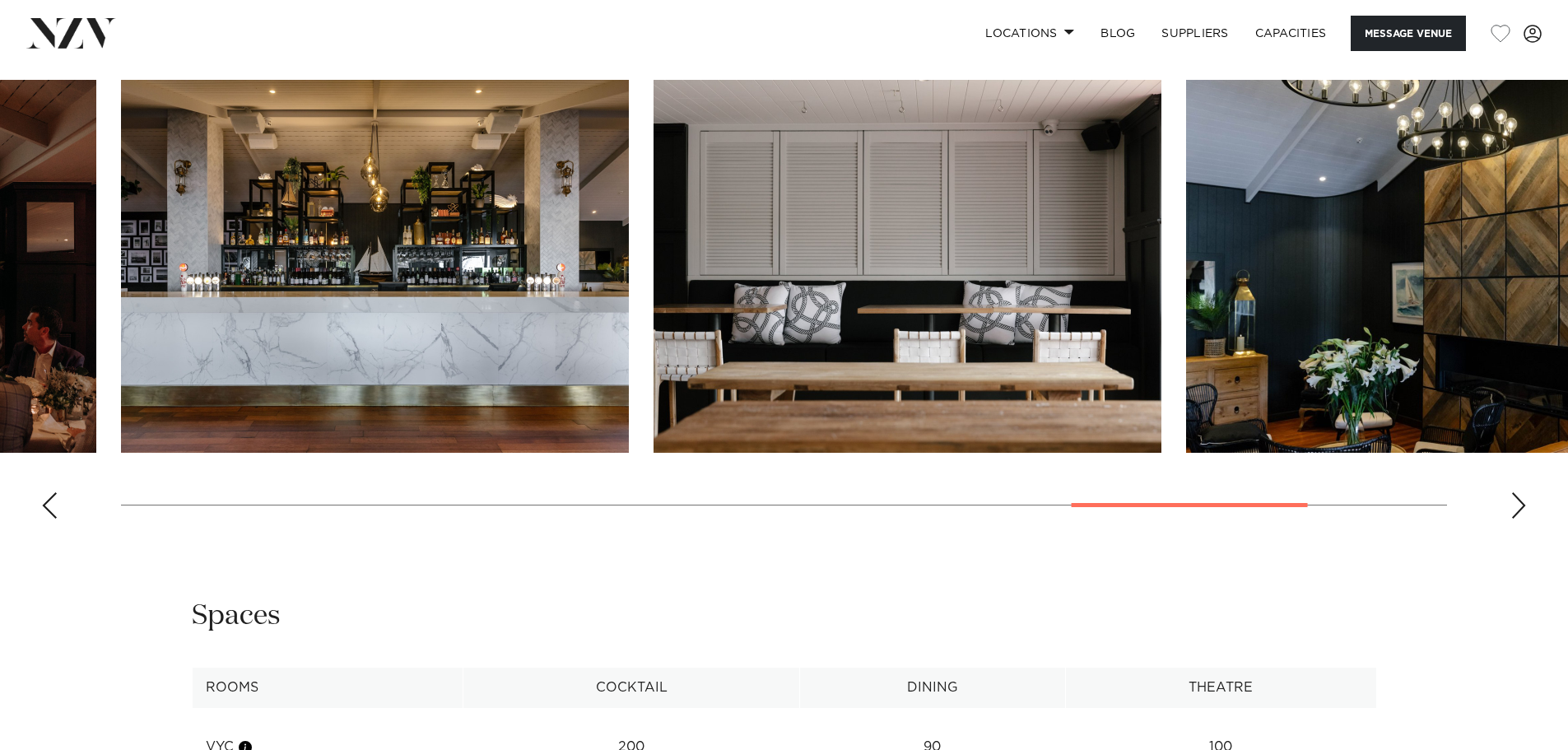
click at [1520, 518] on div "Next slide" at bounding box center [1518, 506] width 17 height 27
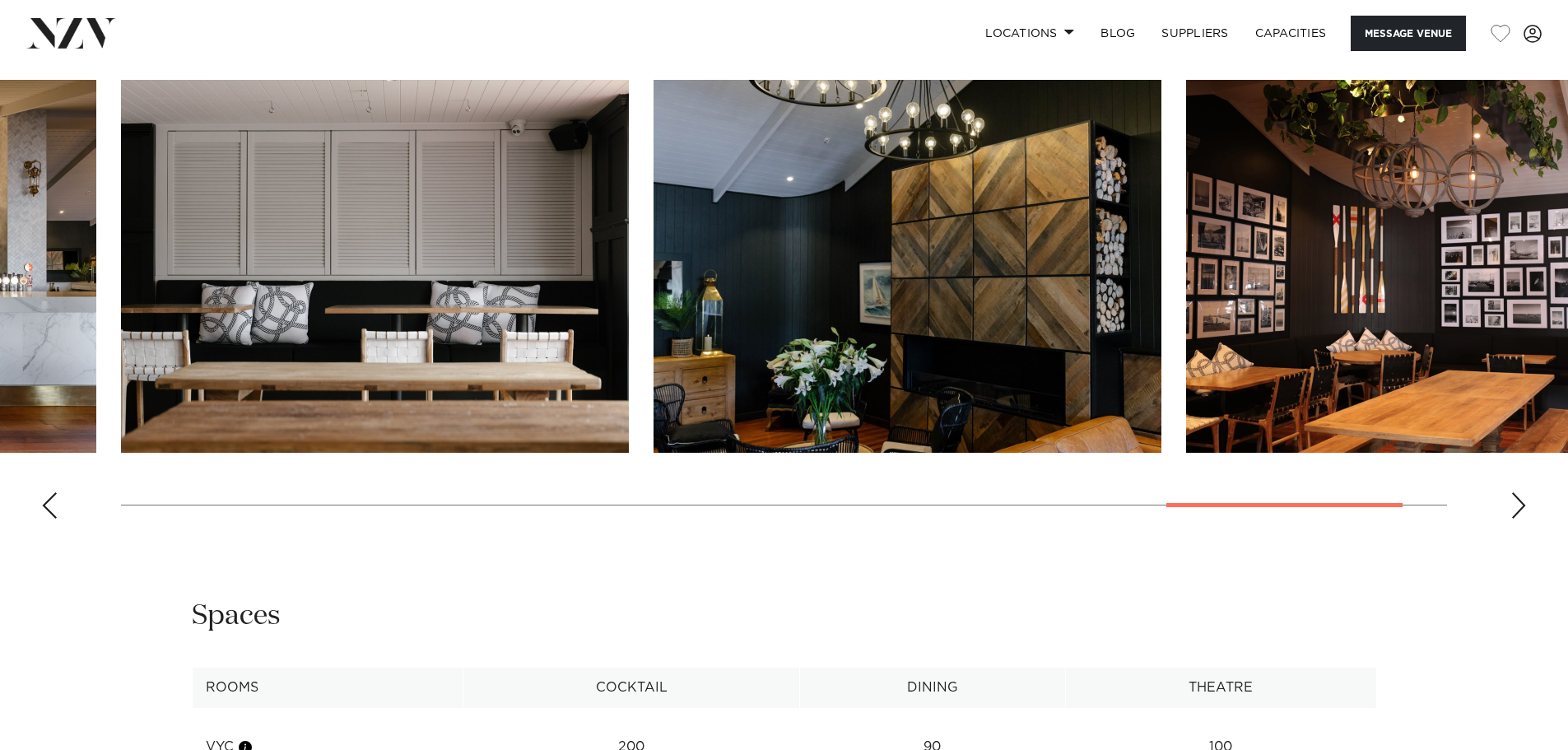
click at [1520, 518] on div "Next slide" at bounding box center [1518, 506] width 17 height 27
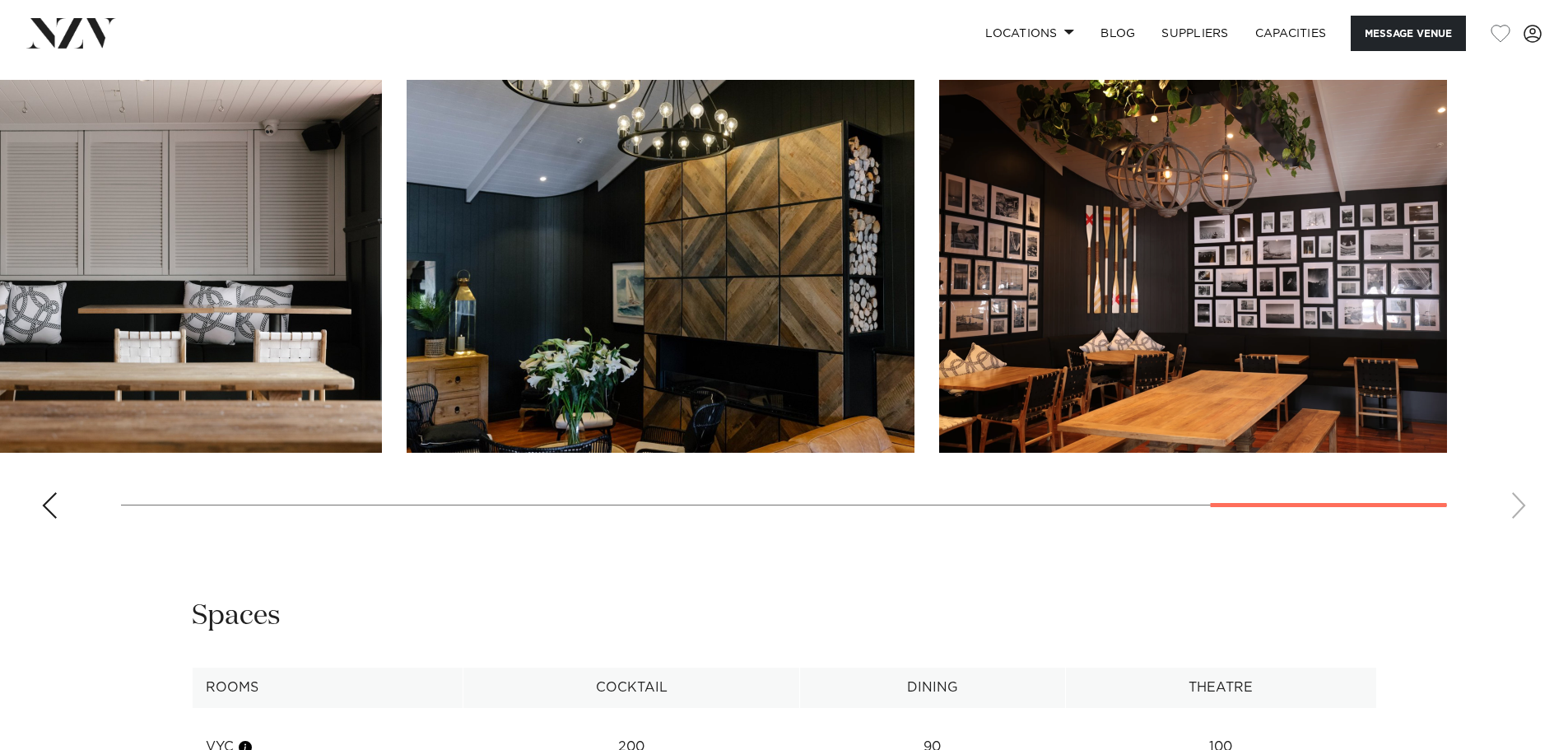
click at [1519, 532] on swiper-container at bounding box center [784, 305] width 1568 height 452
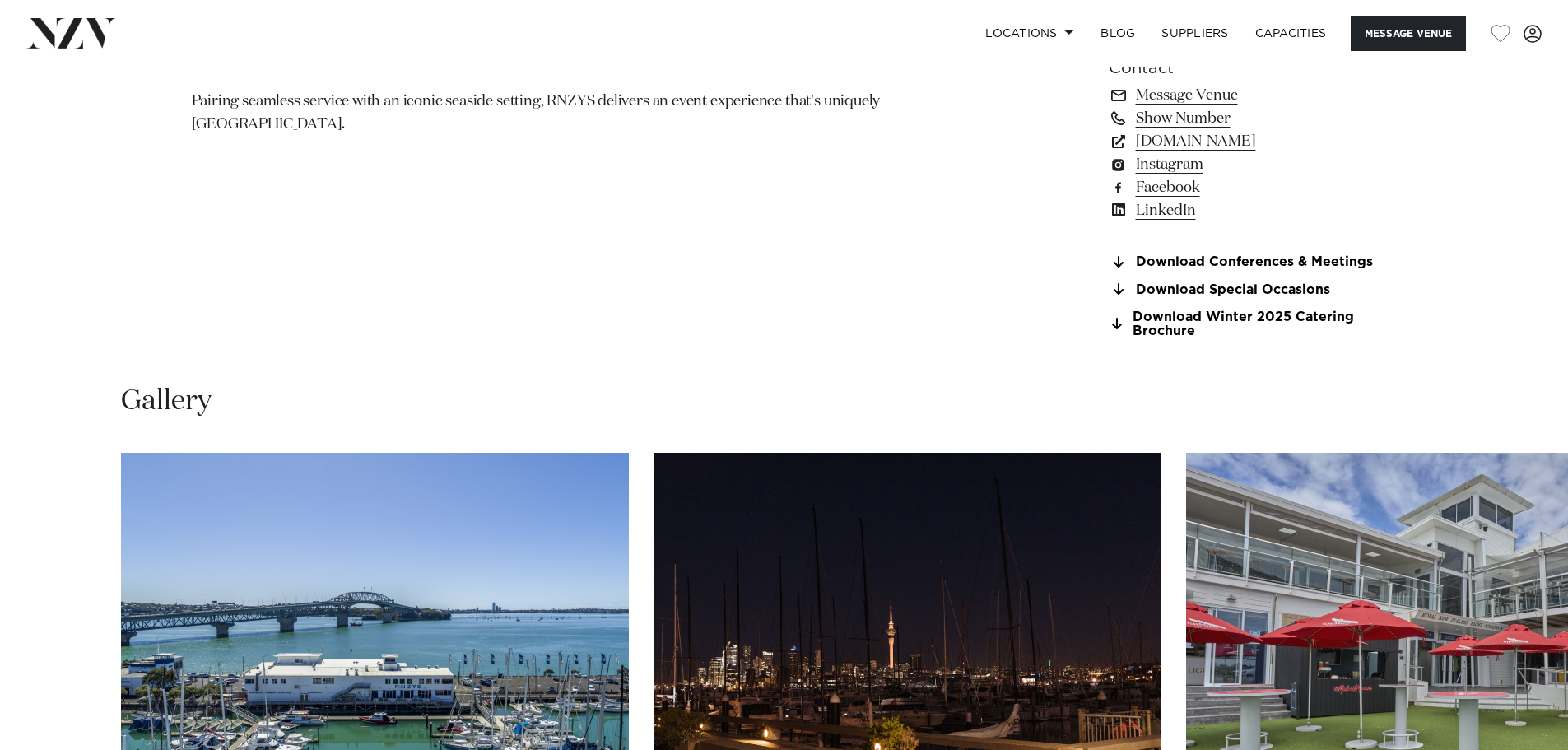
scroll to position [1646, 0]
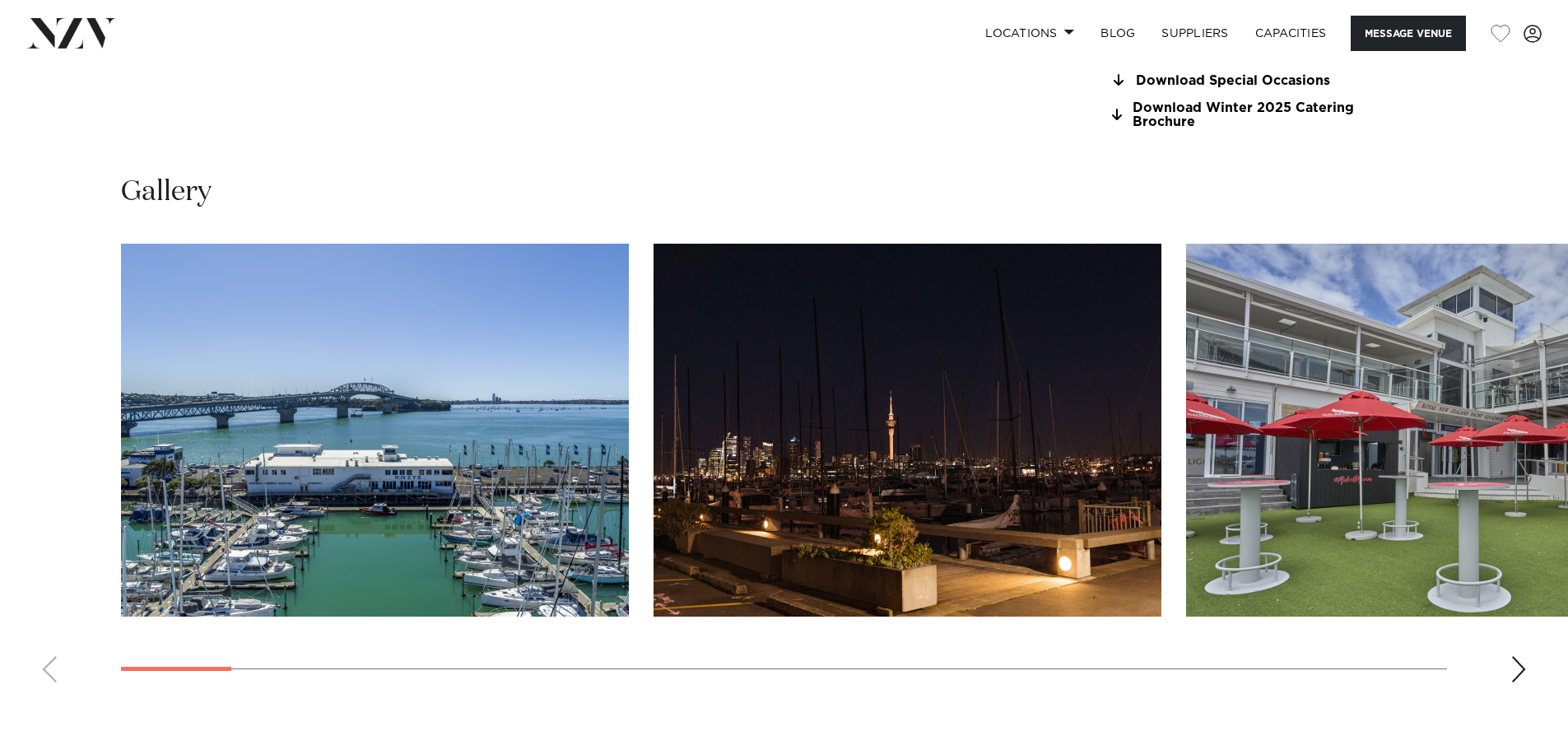
click at [1518, 667] on div "Next slide" at bounding box center [1518, 669] width 17 height 27
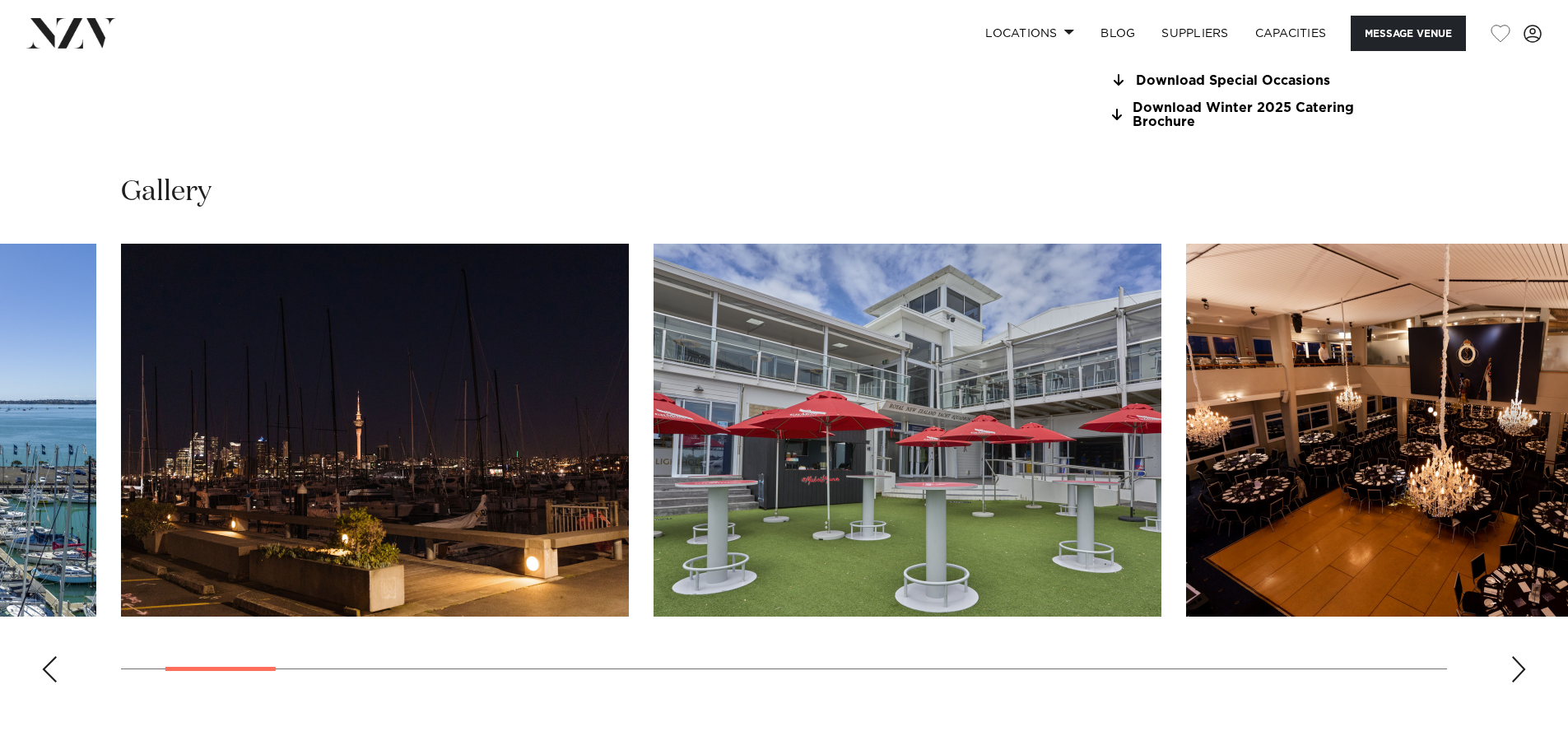
click at [1518, 667] on div "Next slide" at bounding box center [1518, 669] width 17 height 27
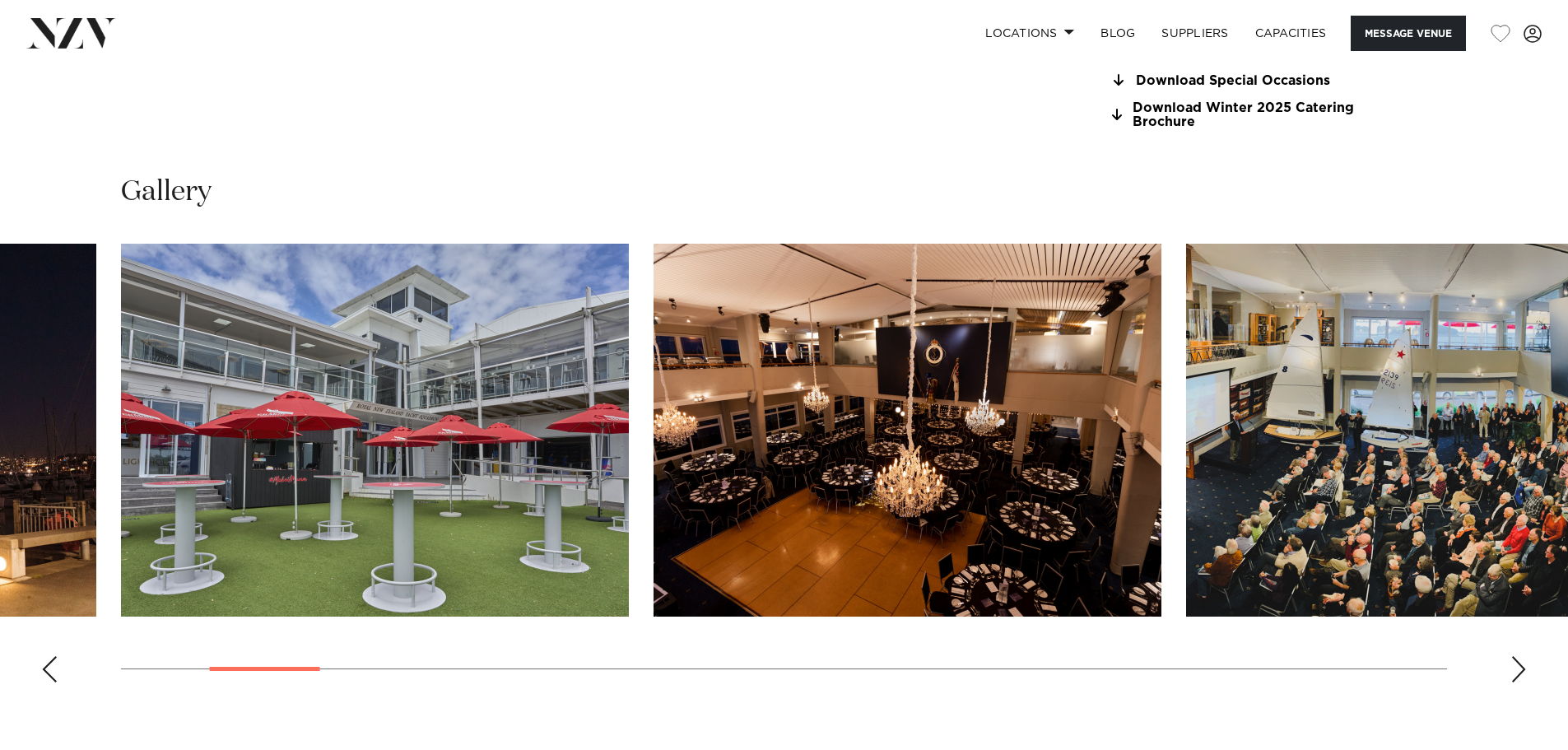
click at [1518, 667] on div "Next slide" at bounding box center [1518, 669] width 17 height 27
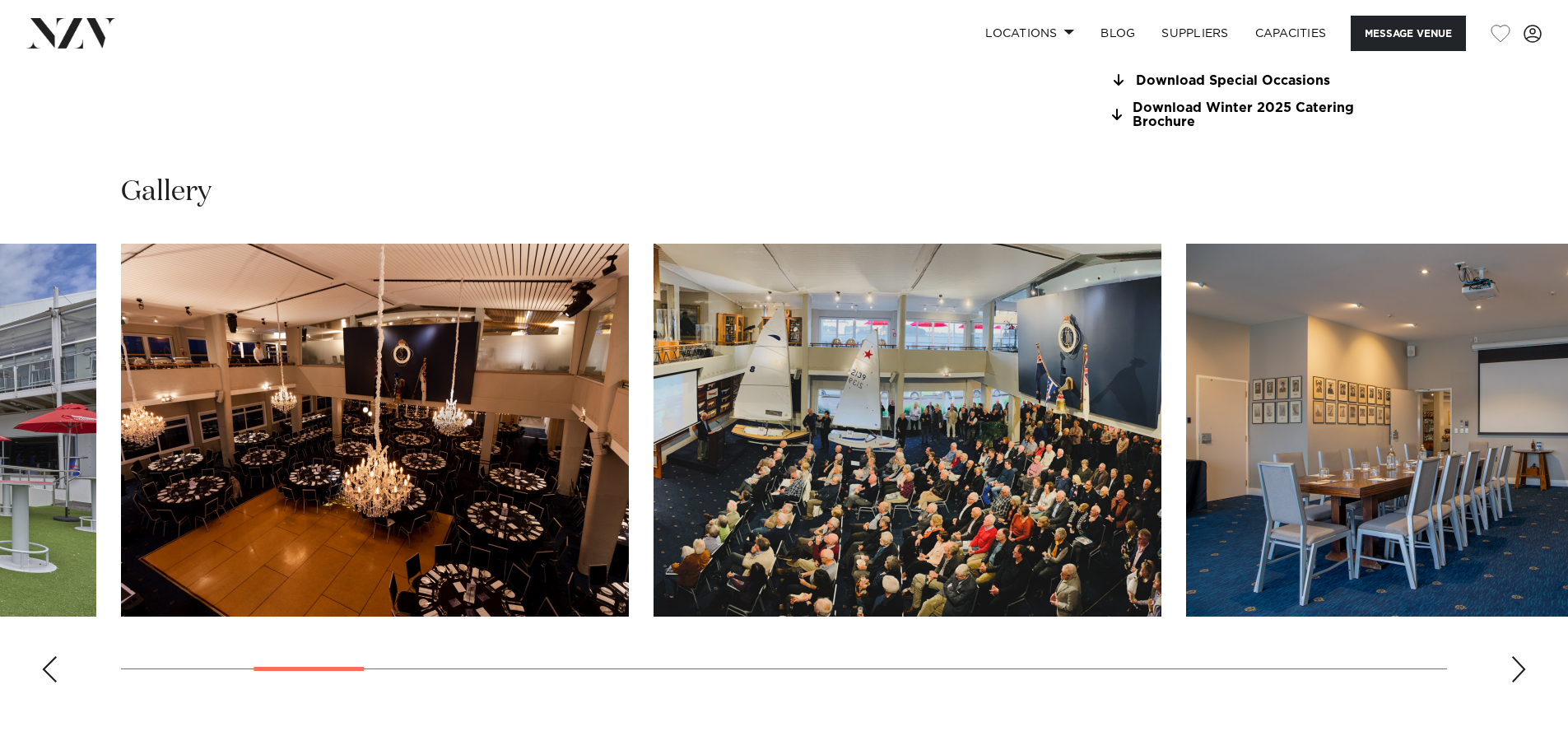
click at [1518, 667] on div "Next slide" at bounding box center [1518, 669] width 17 height 27
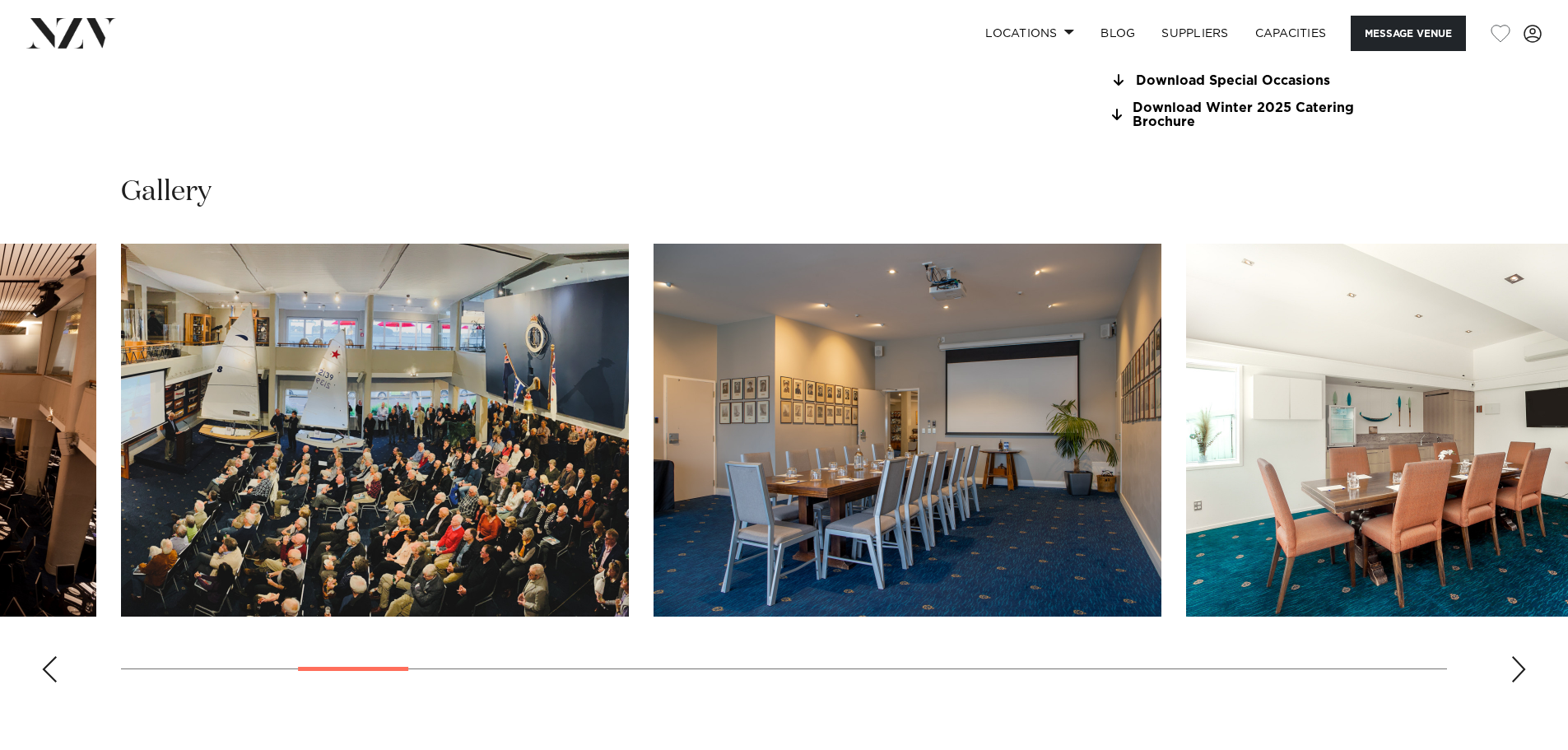
click at [1518, 667] on div "Next slide" at bounding box center [1518, 669] width 17 height 27
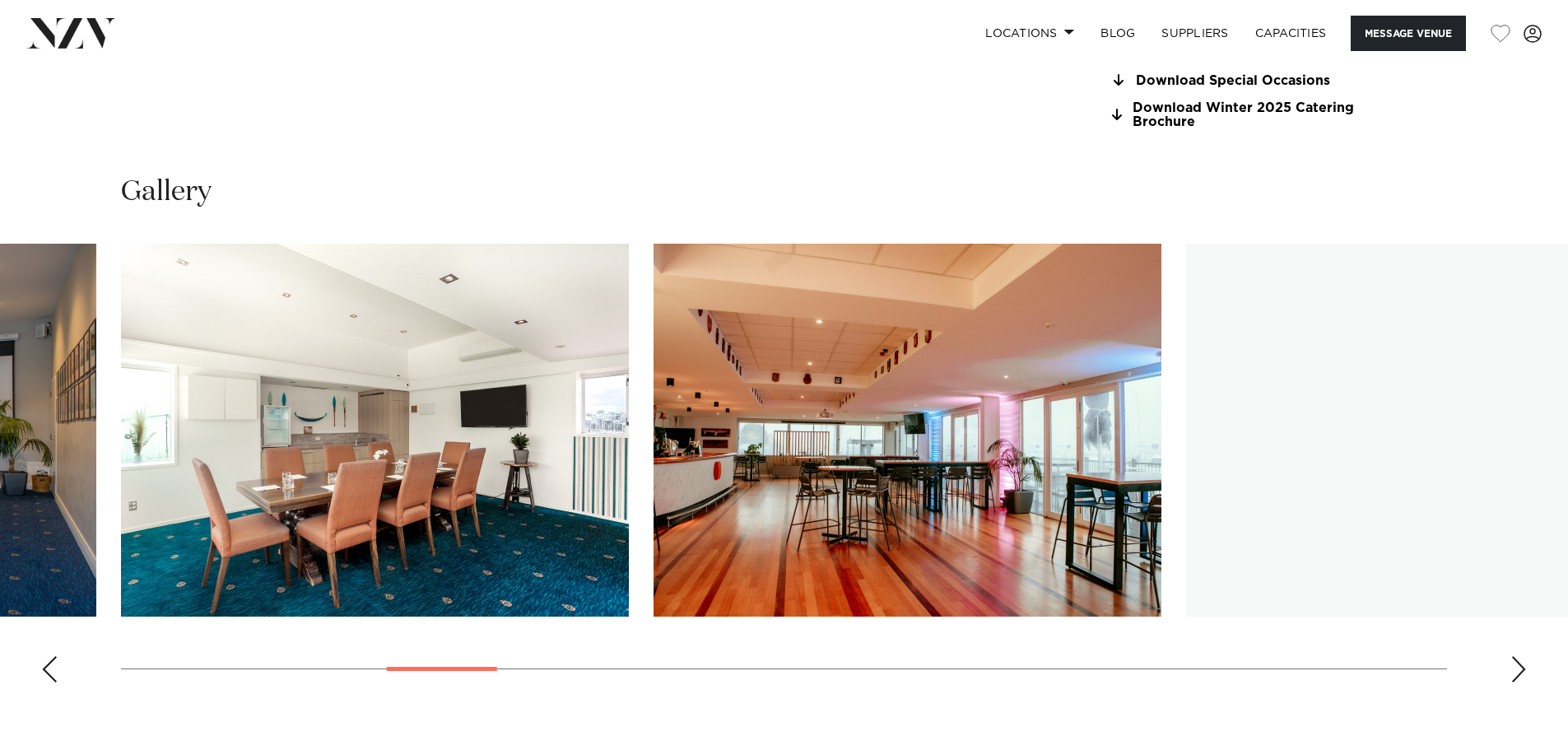
click at [1518, 667] on div "Next slide" at bounding box center [1518, 669] width 17 height 27
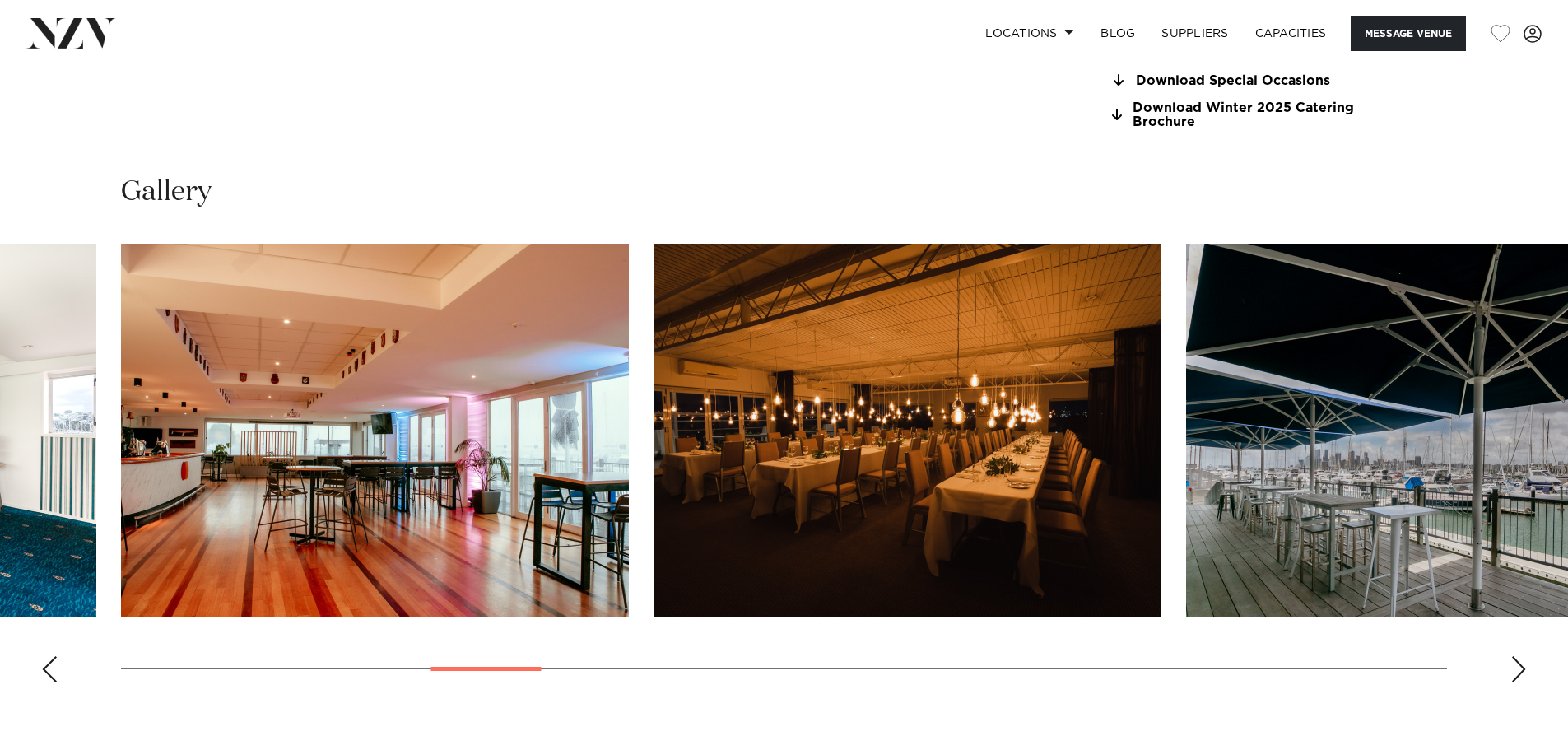
click at [1514, 664] on div "Next slide" at bounding box center [1518, 669] width 17 height 27
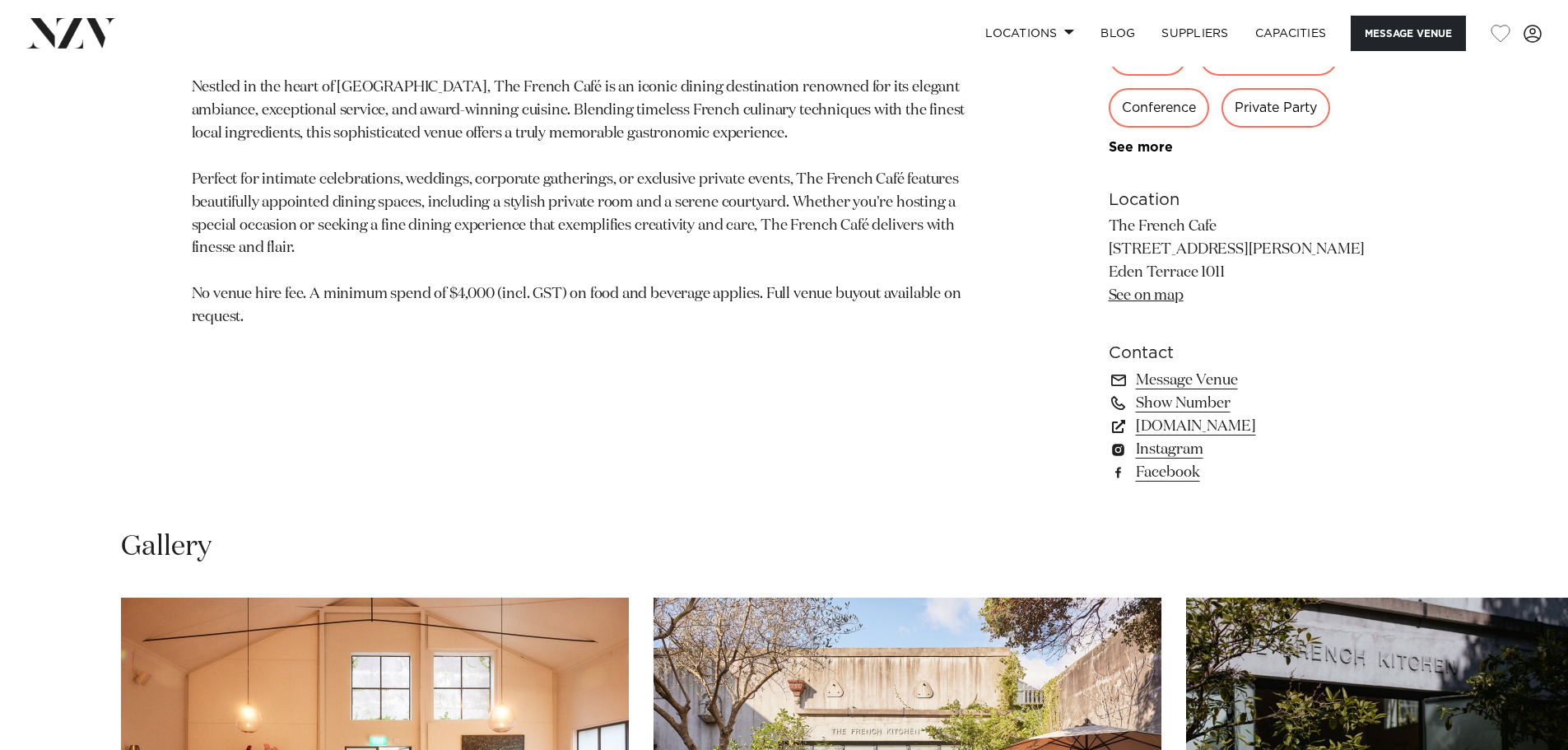
scroll to position [1564, 0]
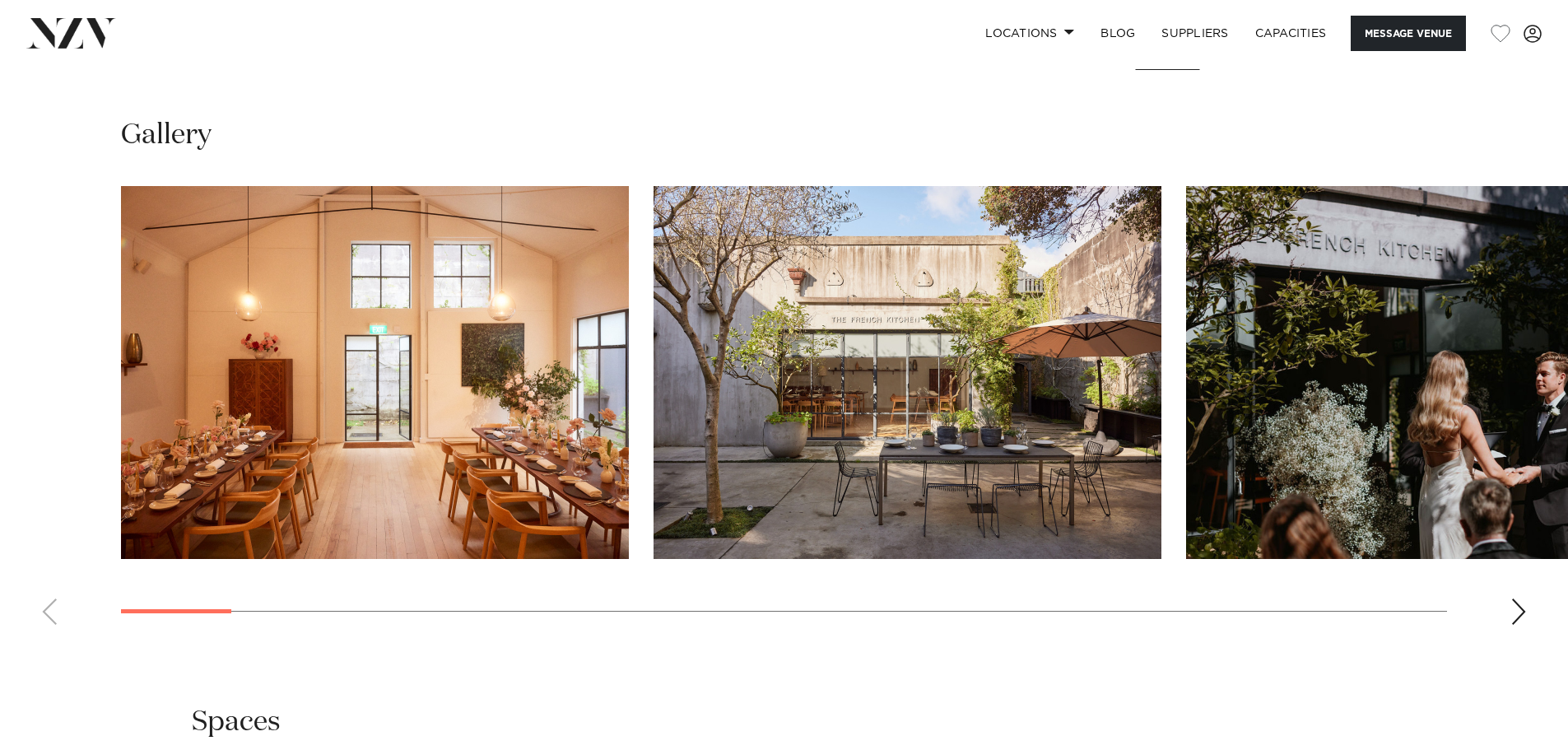
click at [1515, 602] on div "Next slide" at bounding box center [1518, 612] width 17 height 27
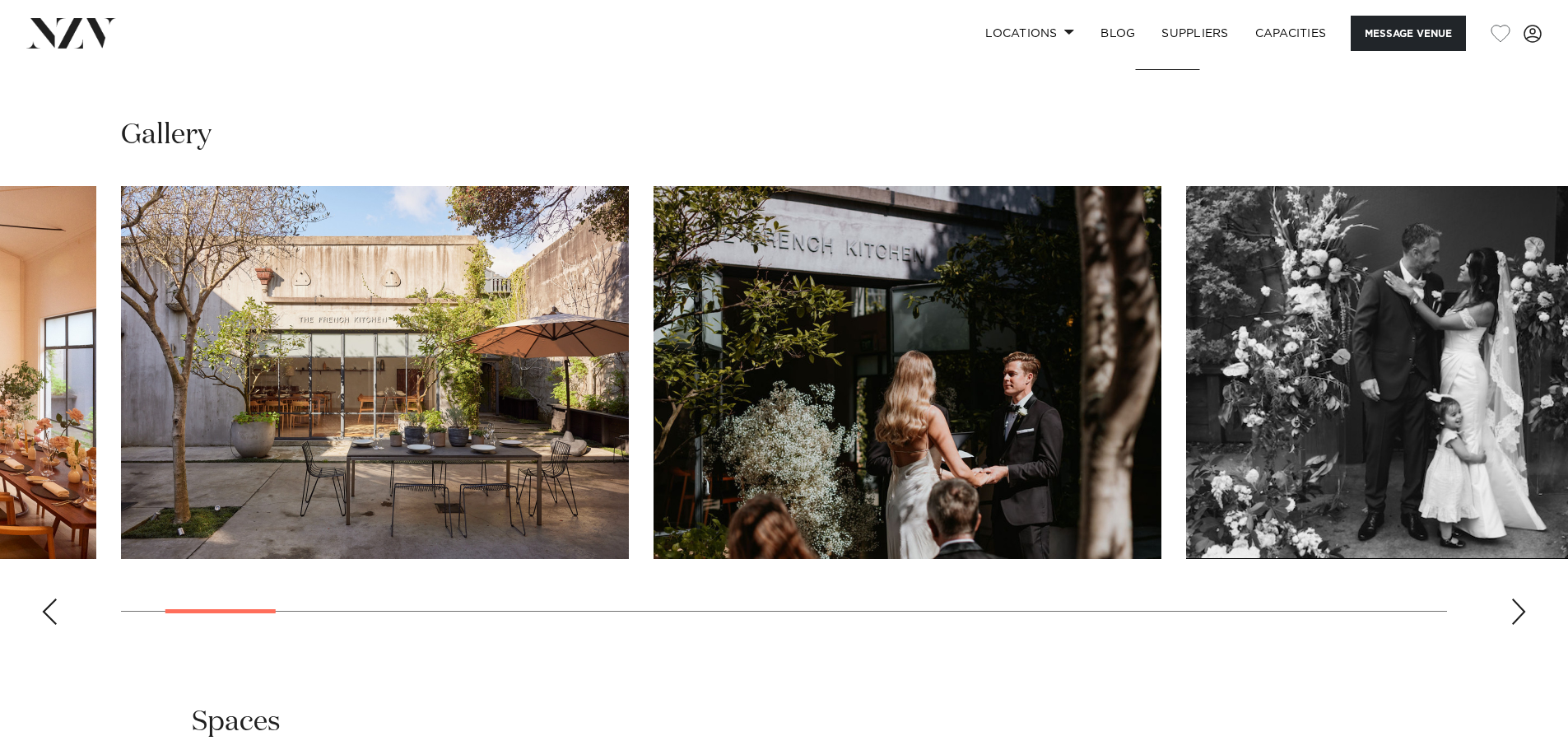
click at [1515, 602] on div "Next slide" at bounding box center [1518, 612] width 17 height 27
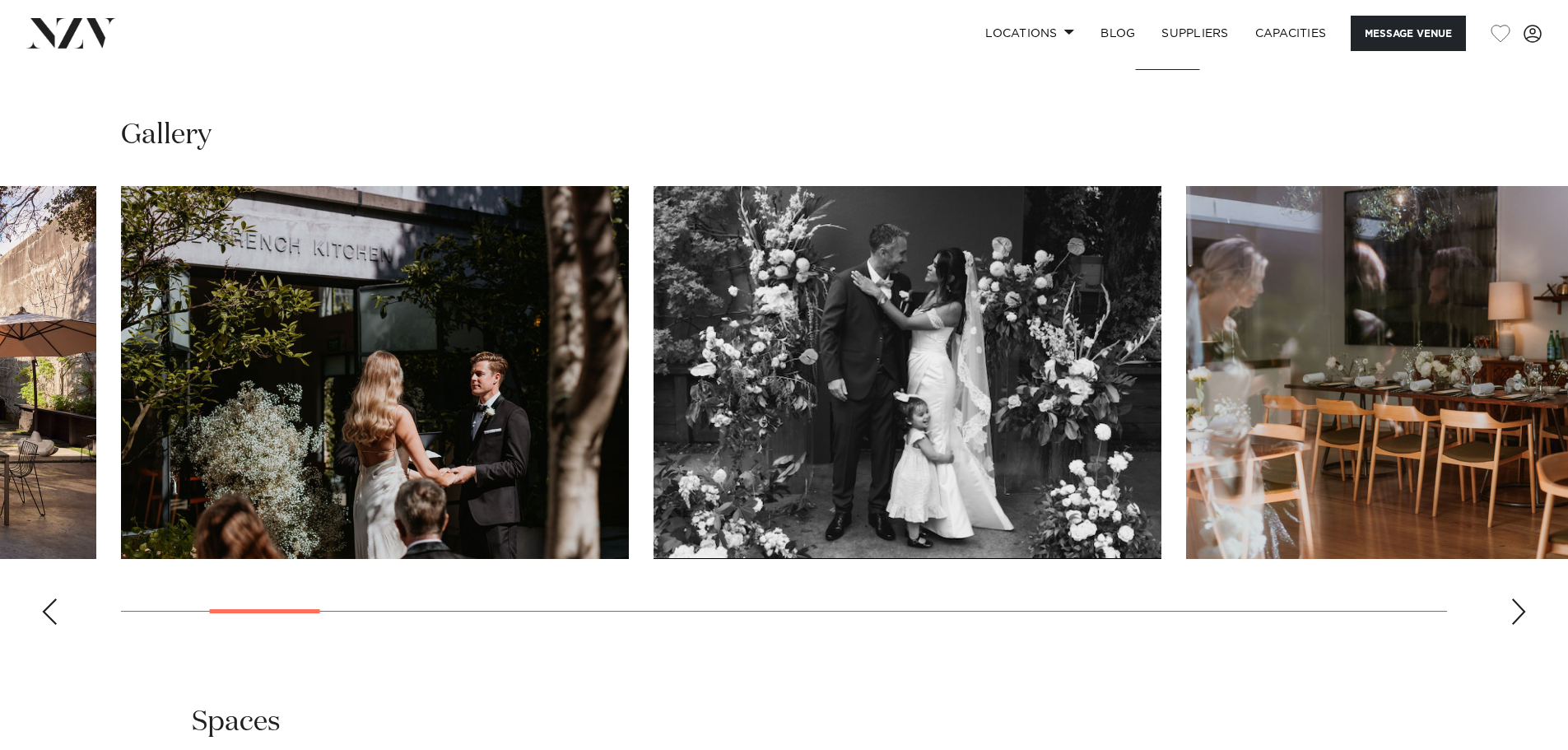
click at [1515, 602] on div "Next slide" at bounding box center [1518, 612] width 17 height 27
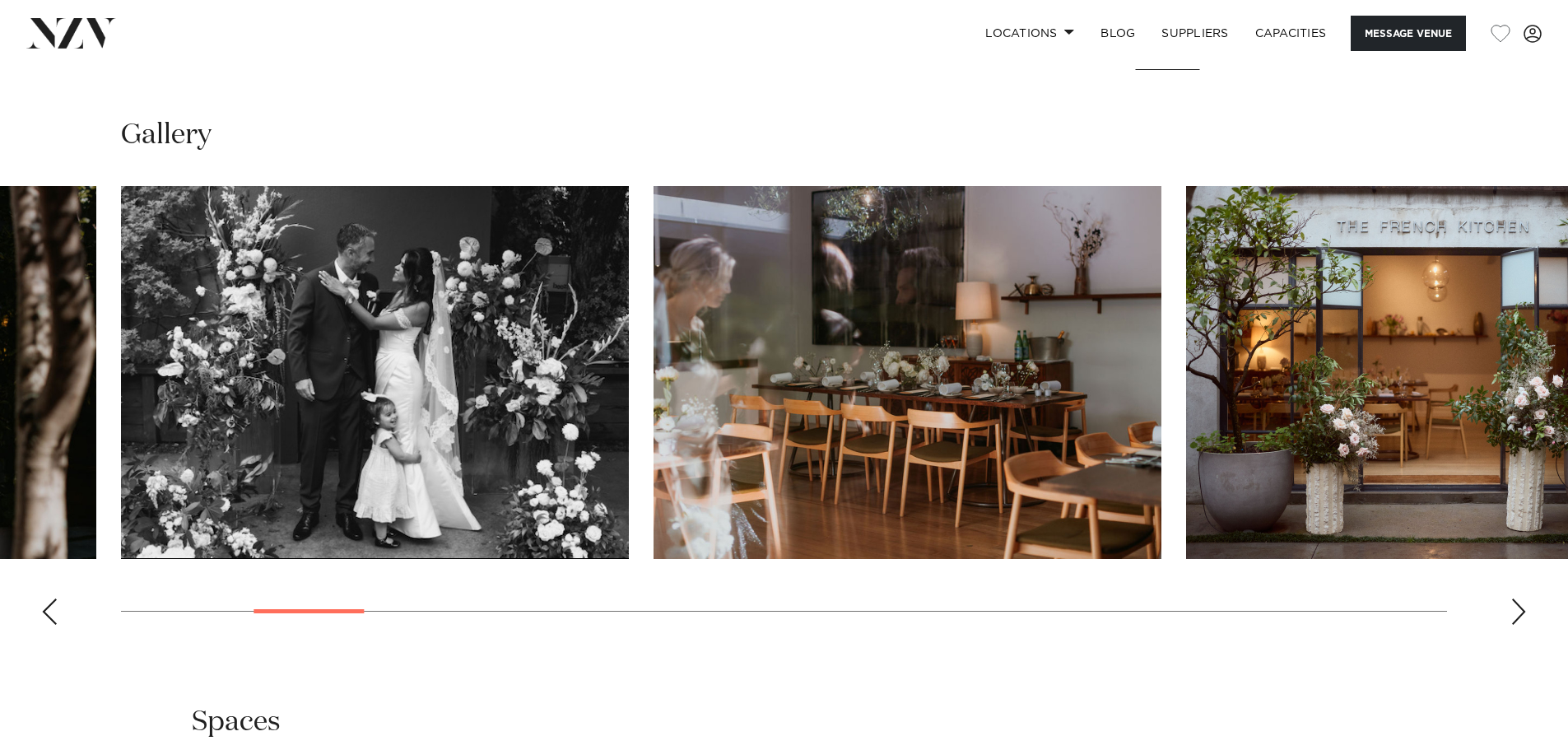
click at [1515, 602] on div "Next slide" at bounding box center [1518, 612] width 17 height 27
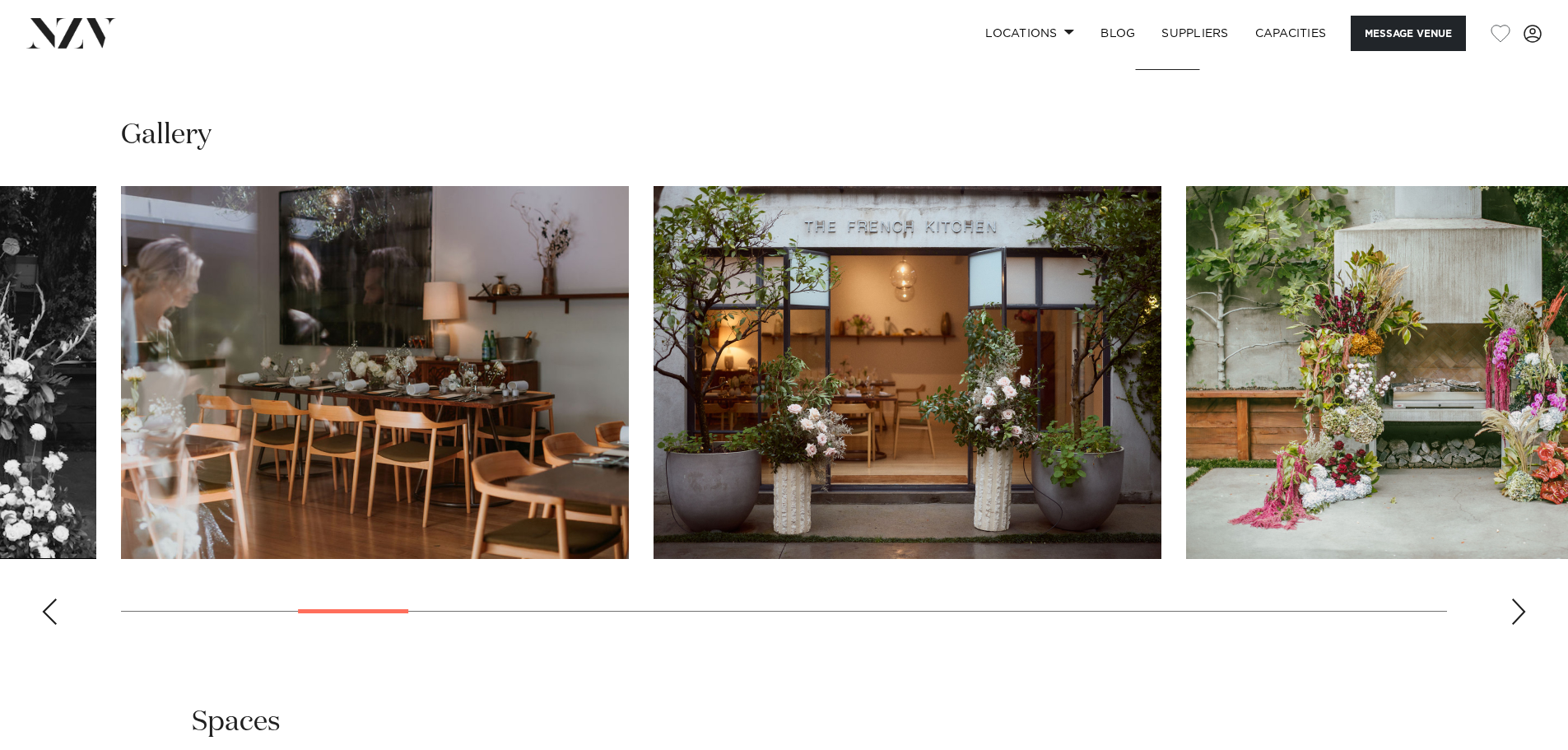
click at [1515, 602] on div "Next slide" at bounding box center [1518, 612] width 17 height 27
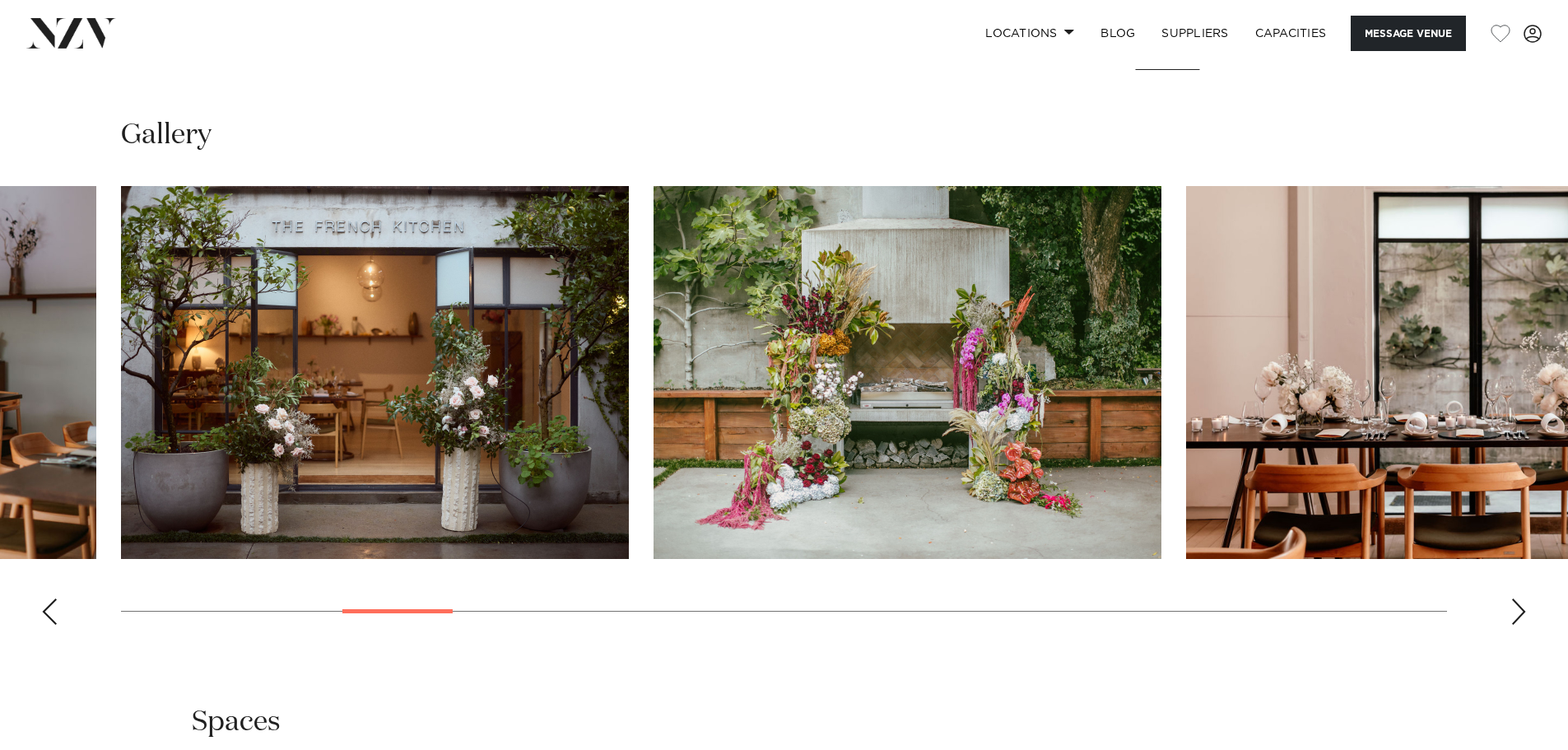
click at [1515, 602] on div "Next slide" at bounding box center [1518, 612] width 17 height 27
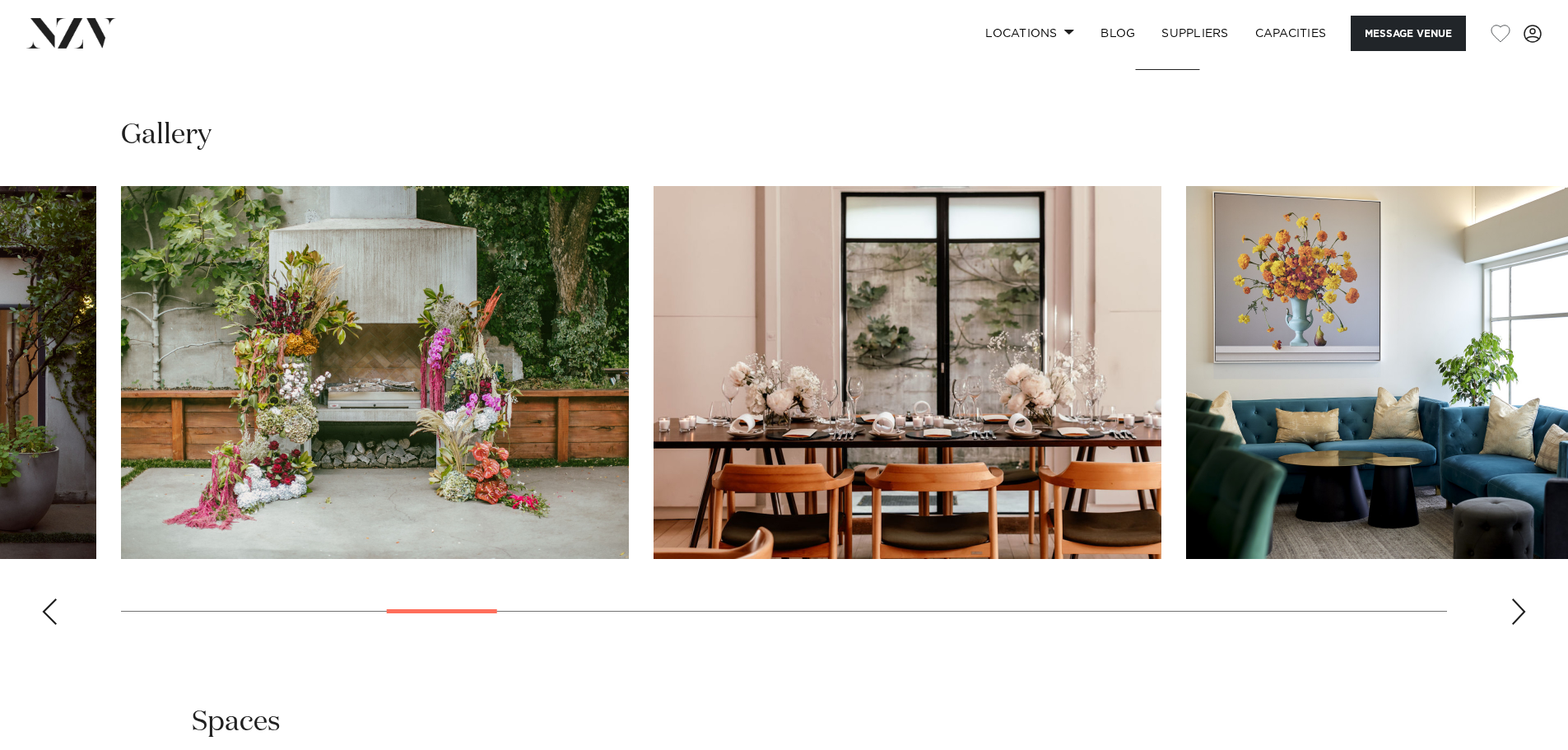
click at [1515, 602] on div "Next slide" at bounding box center [1518, 612] width 17 height 27
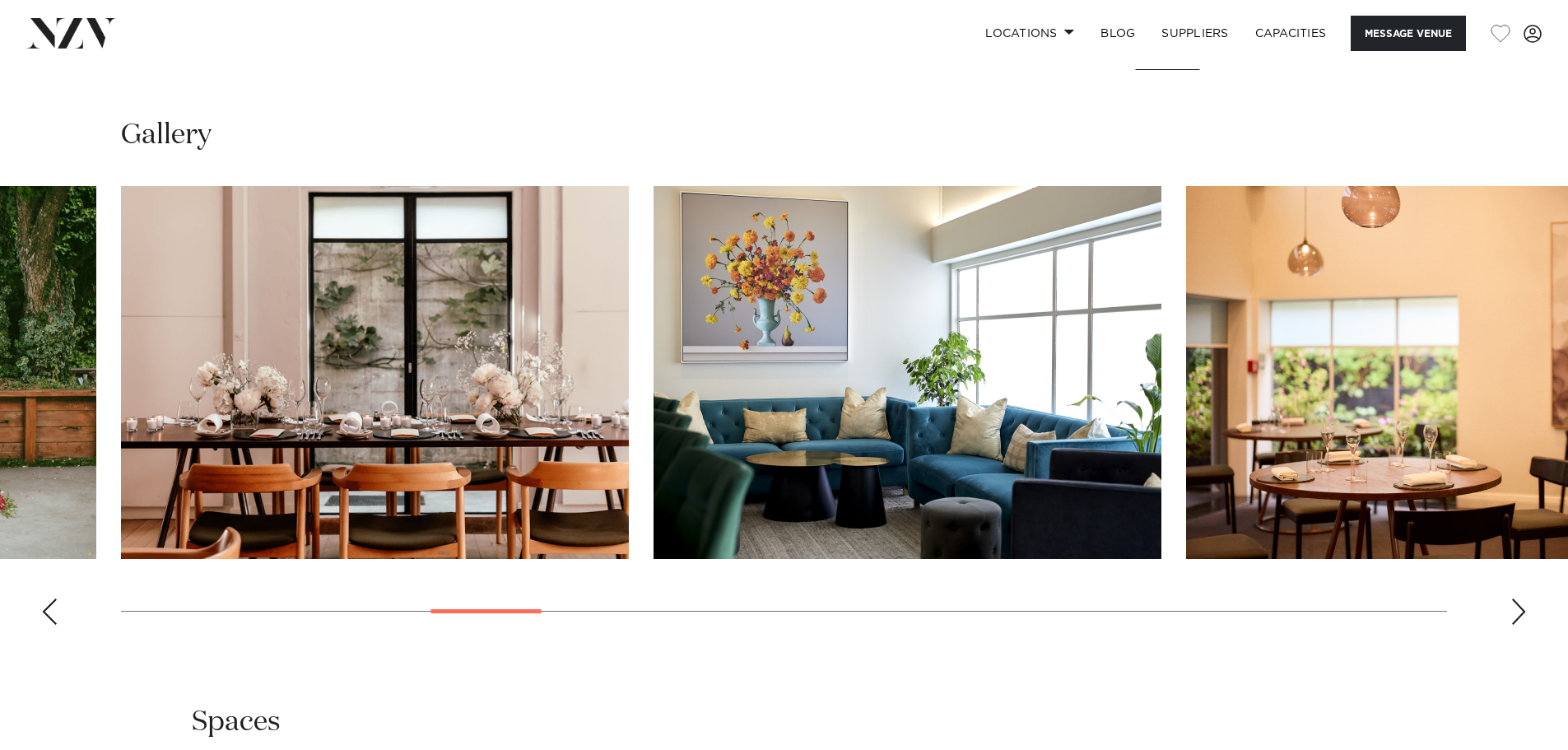
click at [1515, 602] on div "Next slide" at bounding box center [1518, 612] width 17 height 27
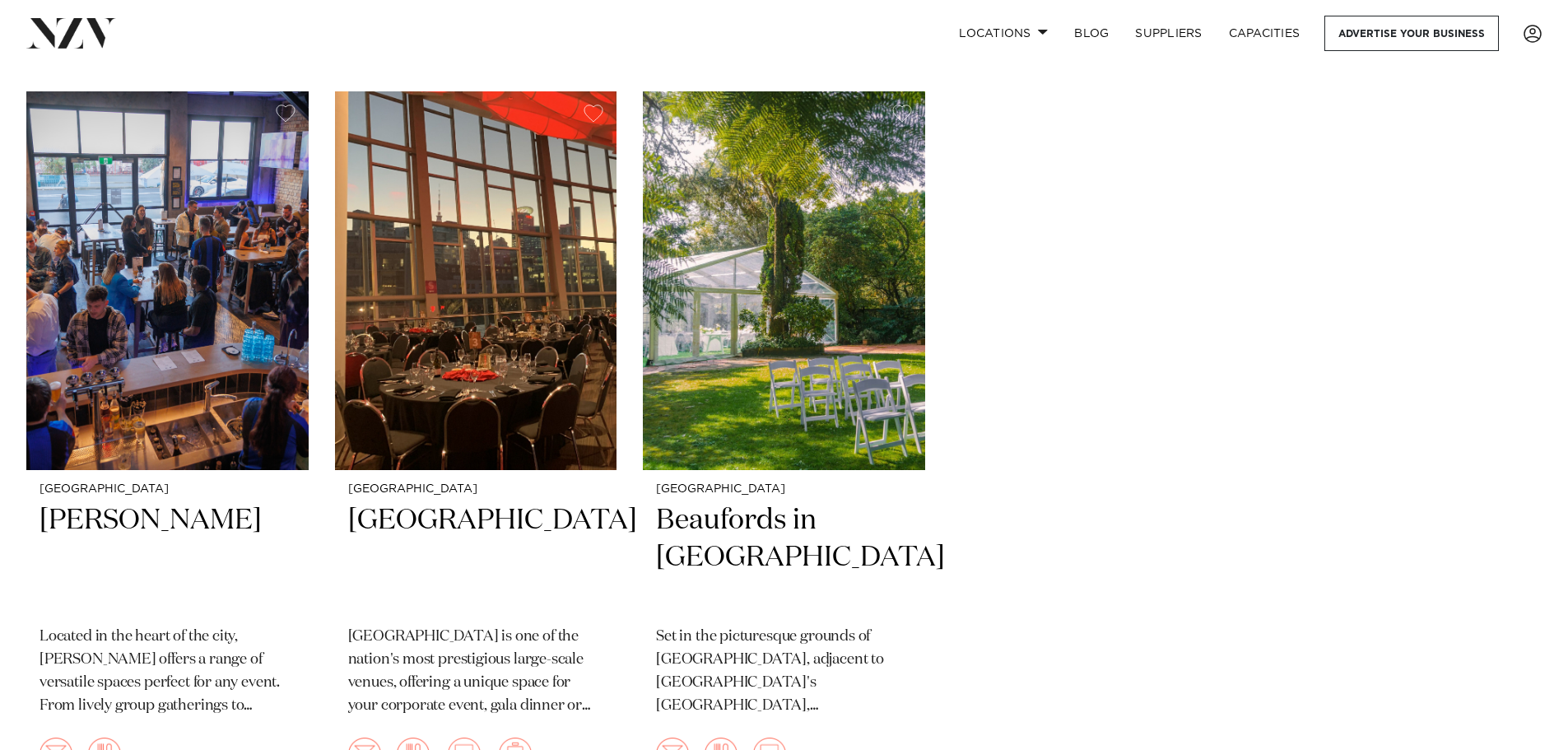
scroll to position [5597, 0]
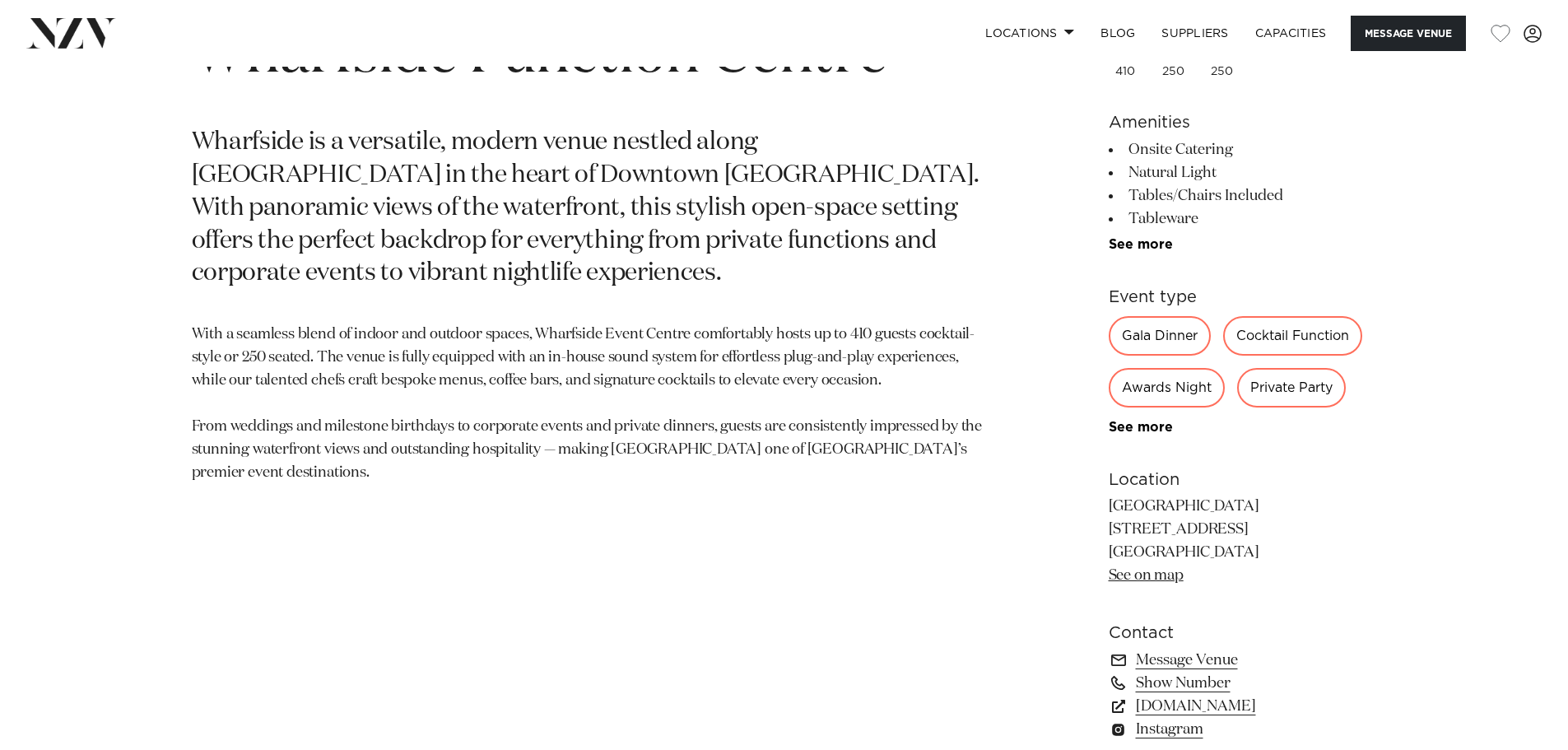
scroll to position [988, 0]
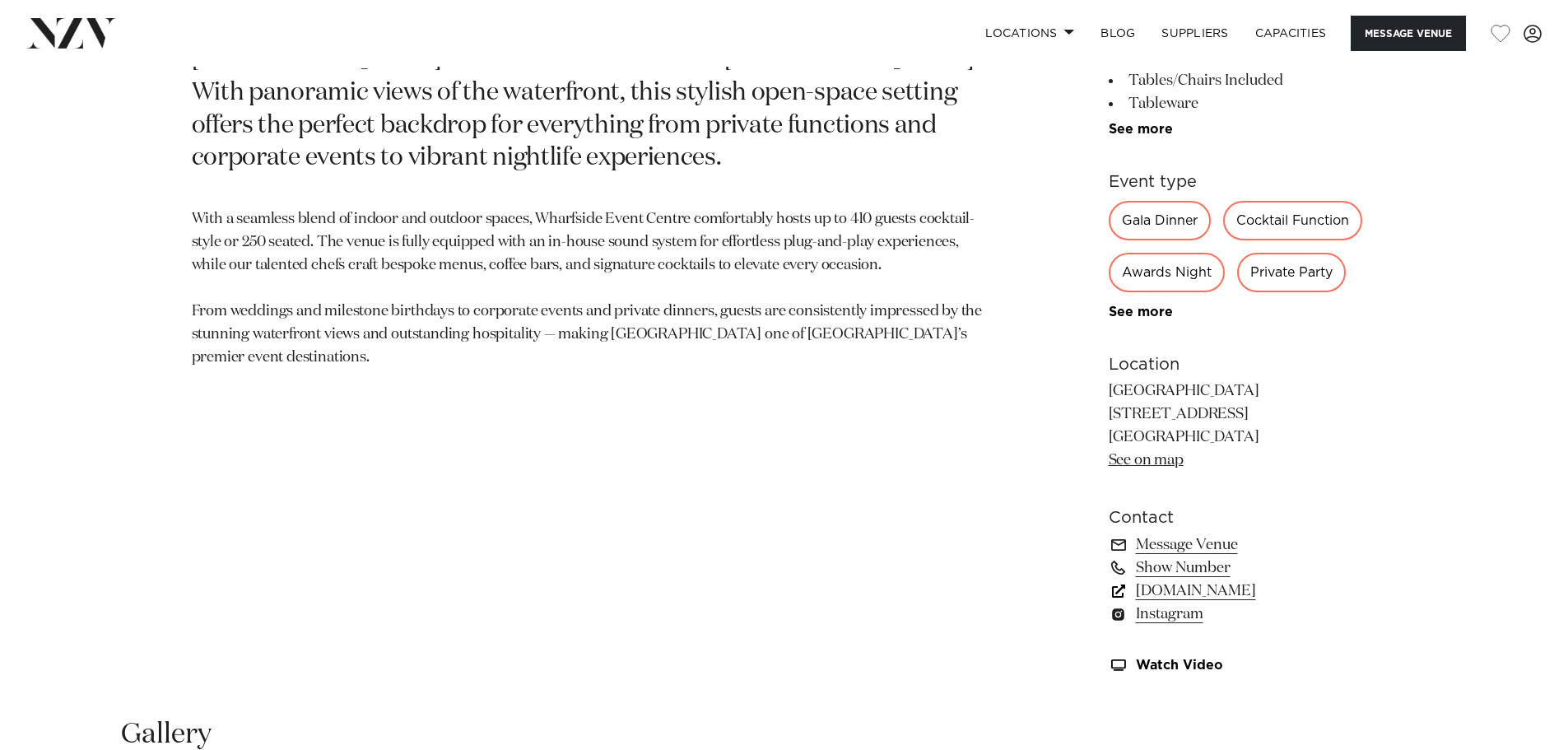
click at [1189, 595] on link "[DOMAIN_NAME]" at bounding box center [1242, 591] width 268 height 23
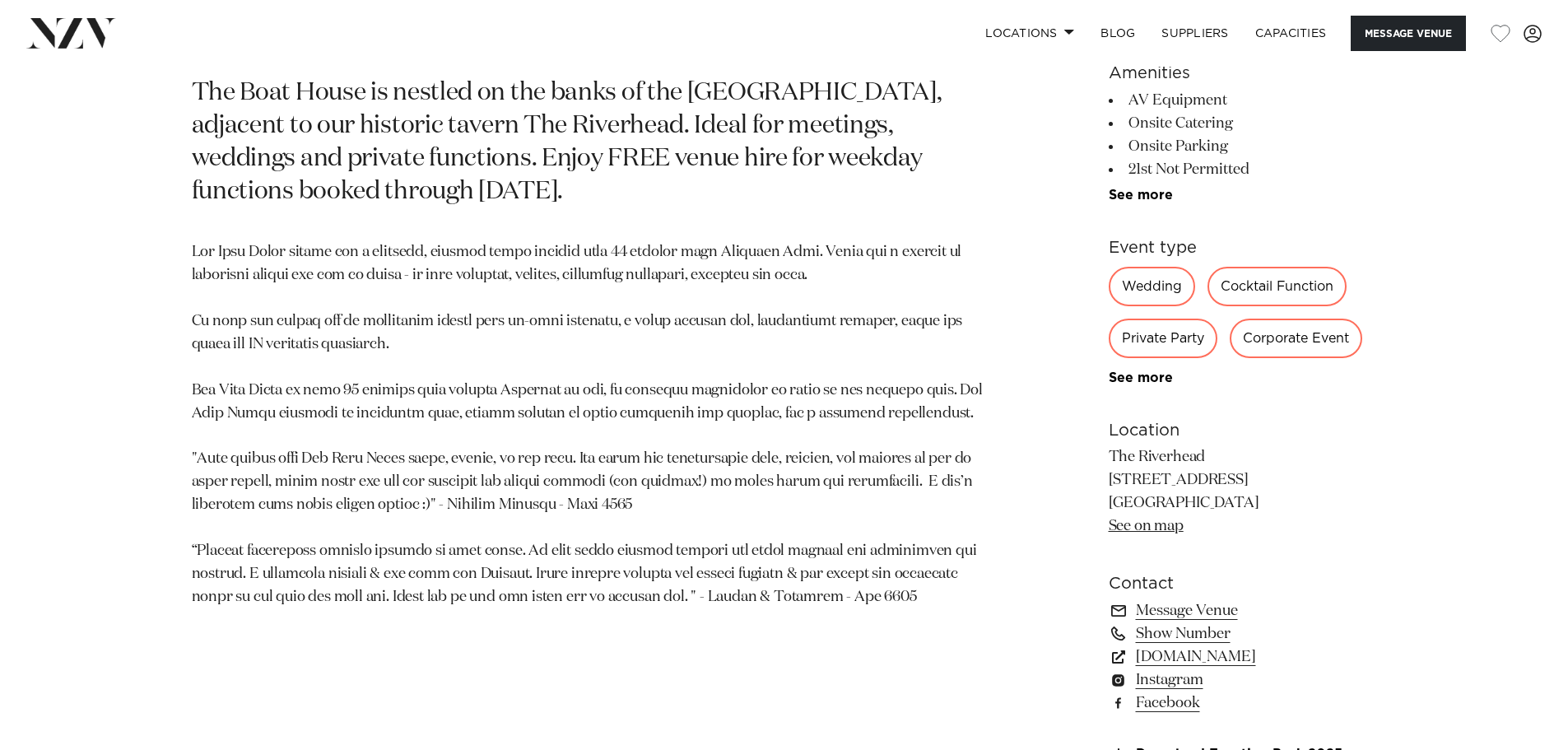
scroll to position [1399, 0]
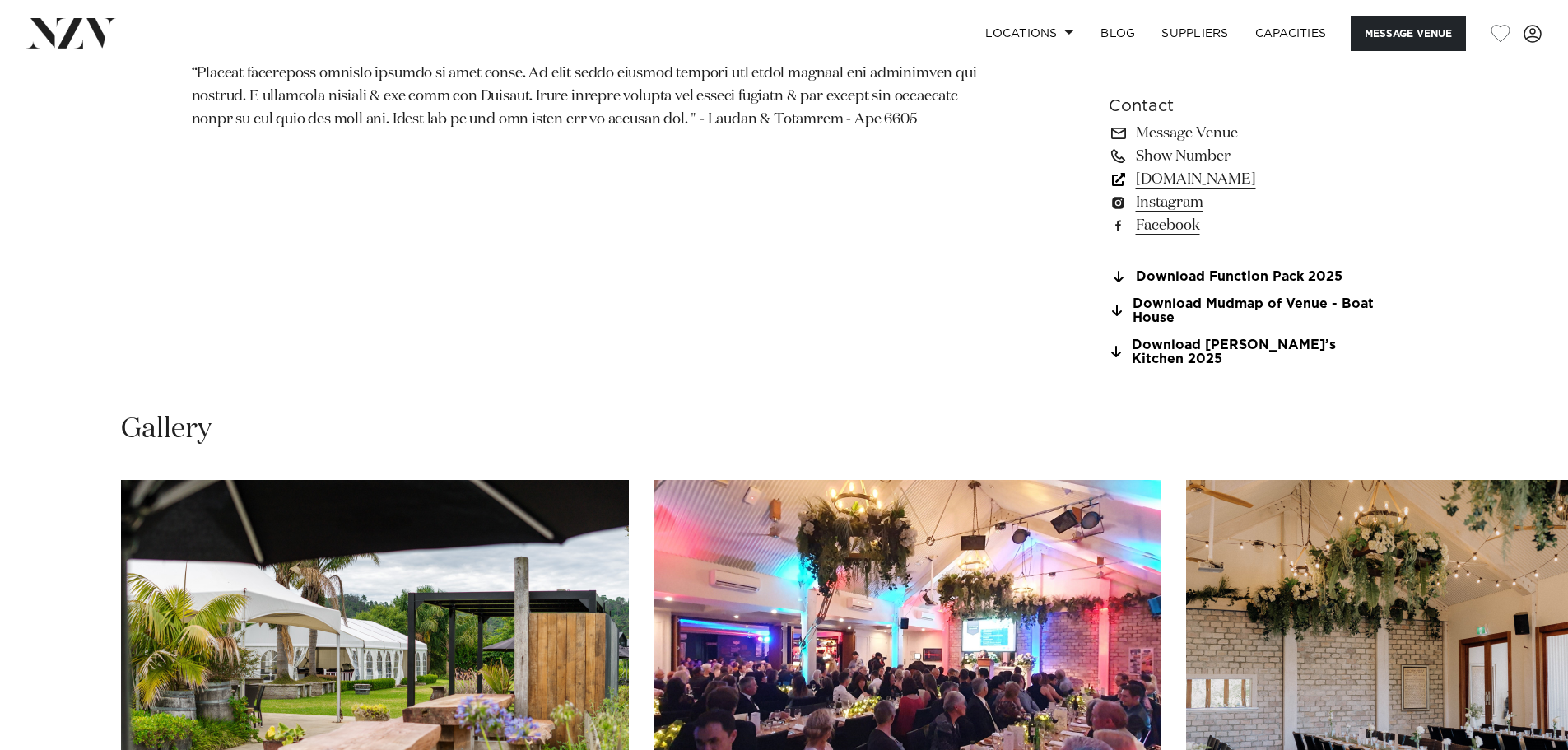
click at [1199, 178] on link "[DOMAIN_NAME]" at bounding box center [1242, 179] width 268 height 23
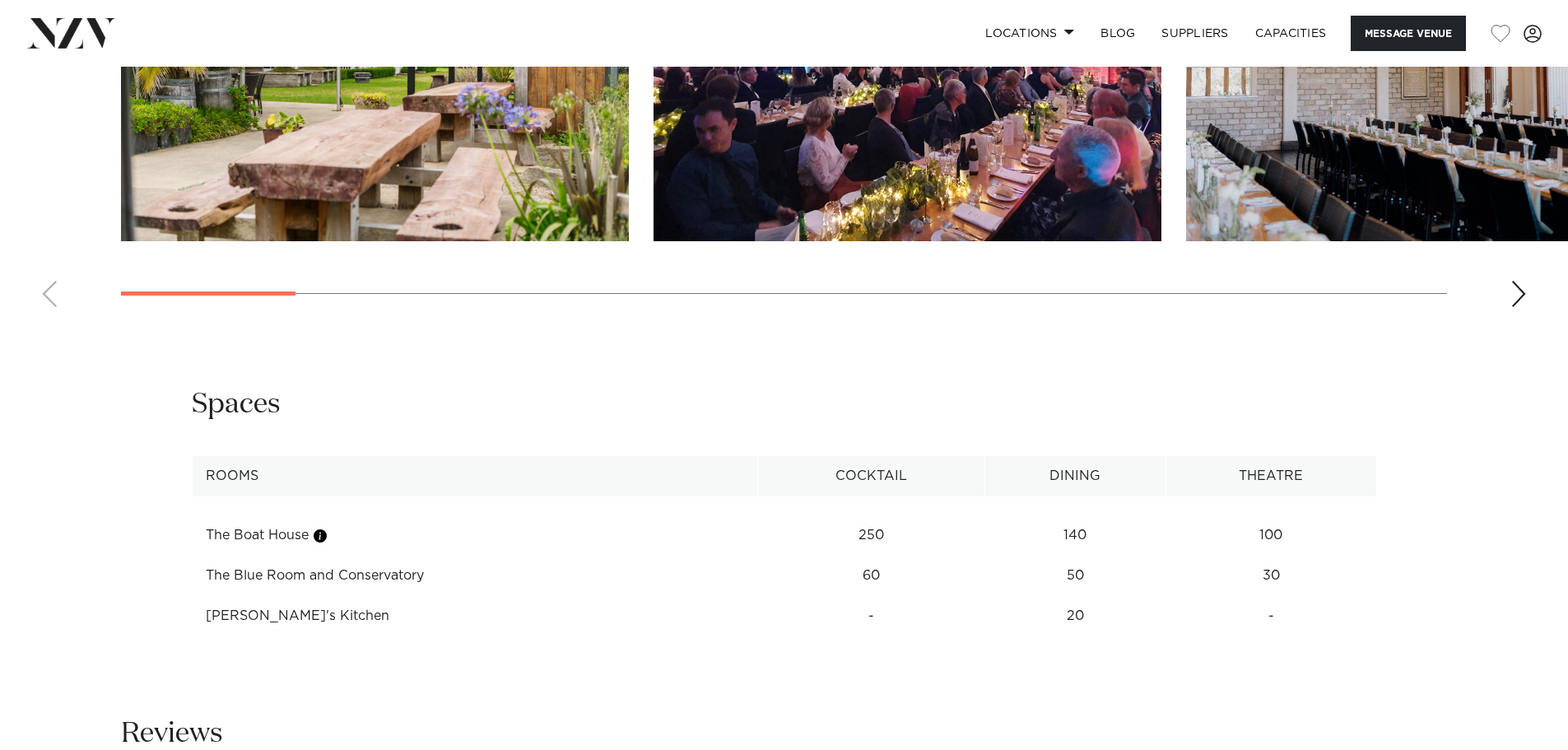
scroll to position [2057, 0]
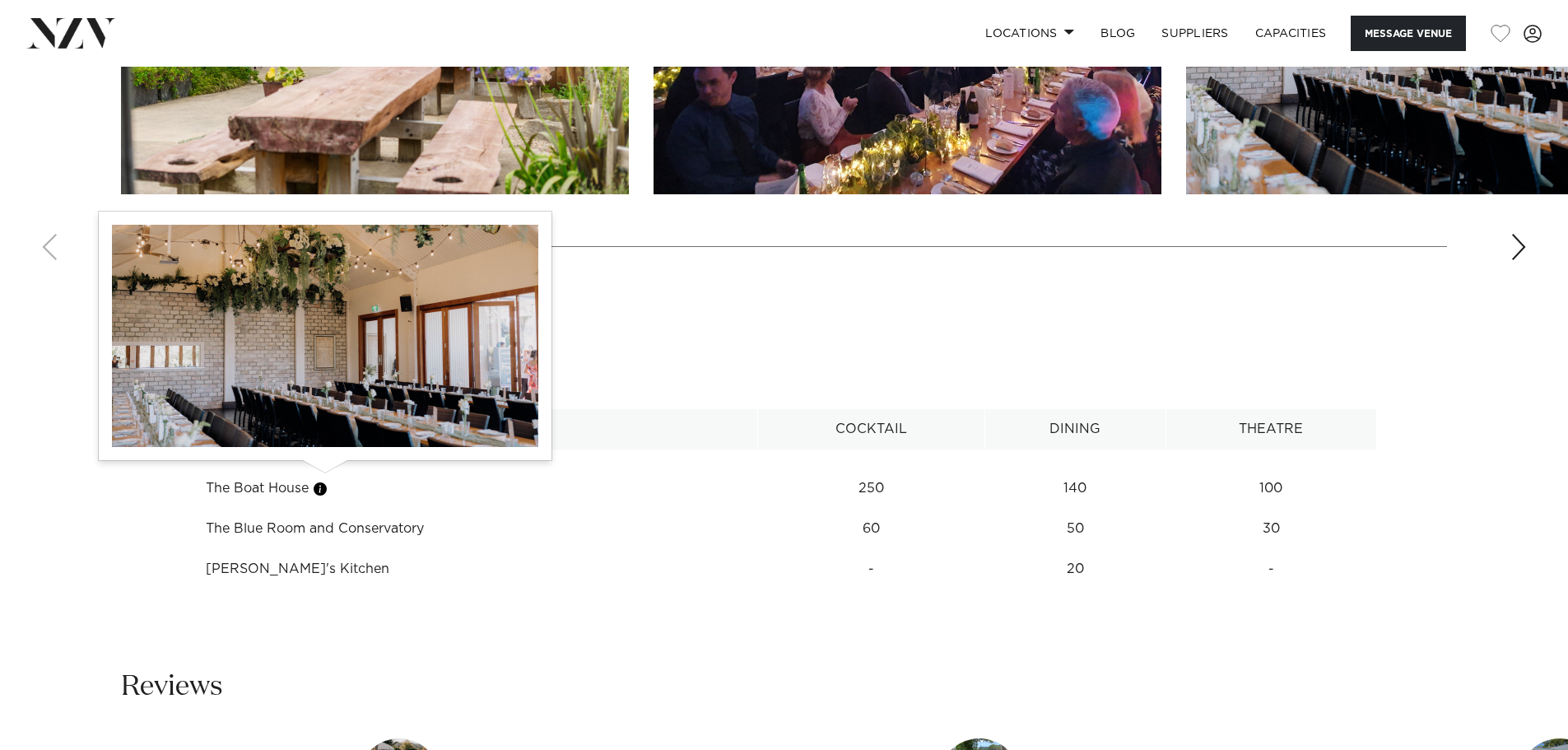
click at [327, 481] on button "button" at bounding box center [319, 489] width 17 height 17
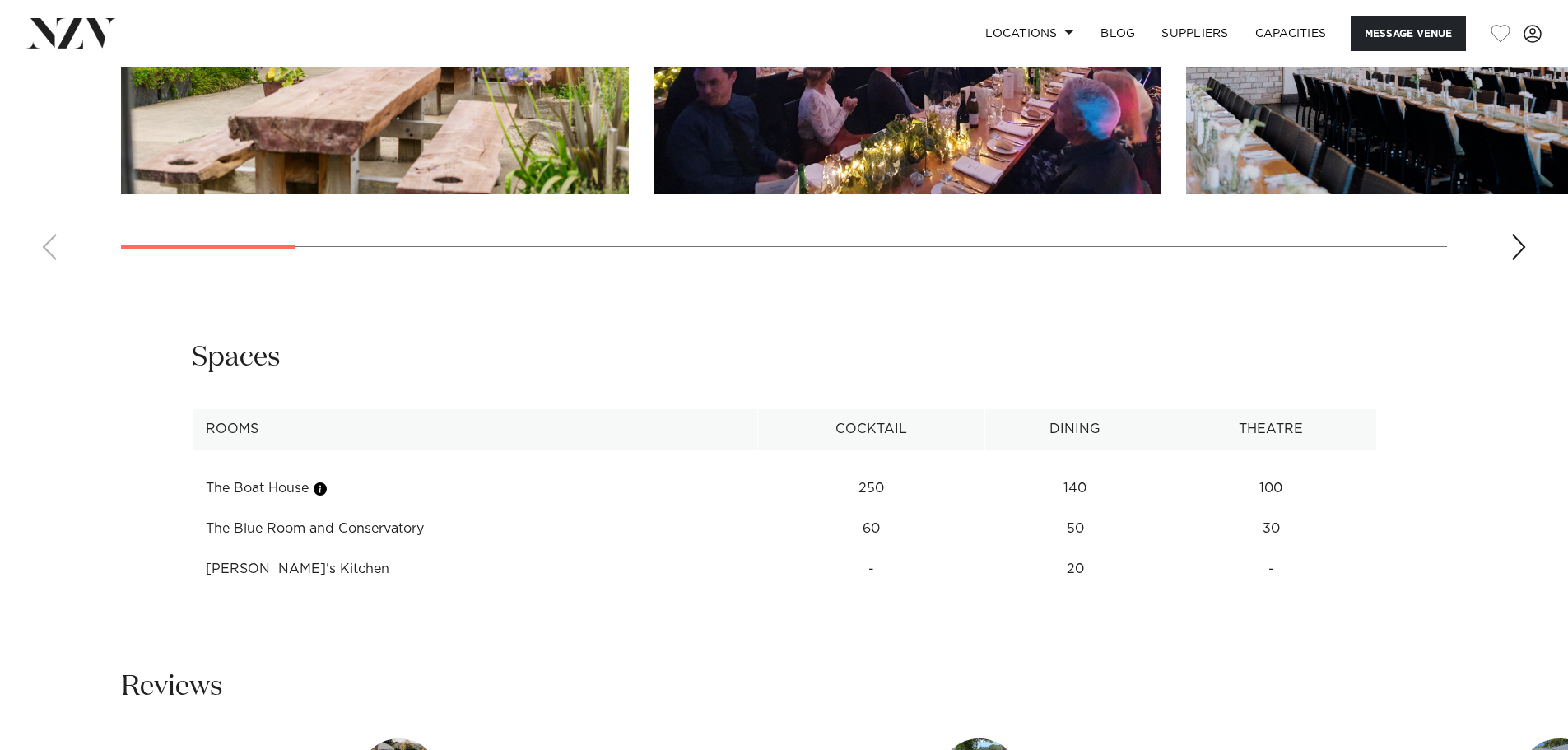
scroll to position [1811, 0]
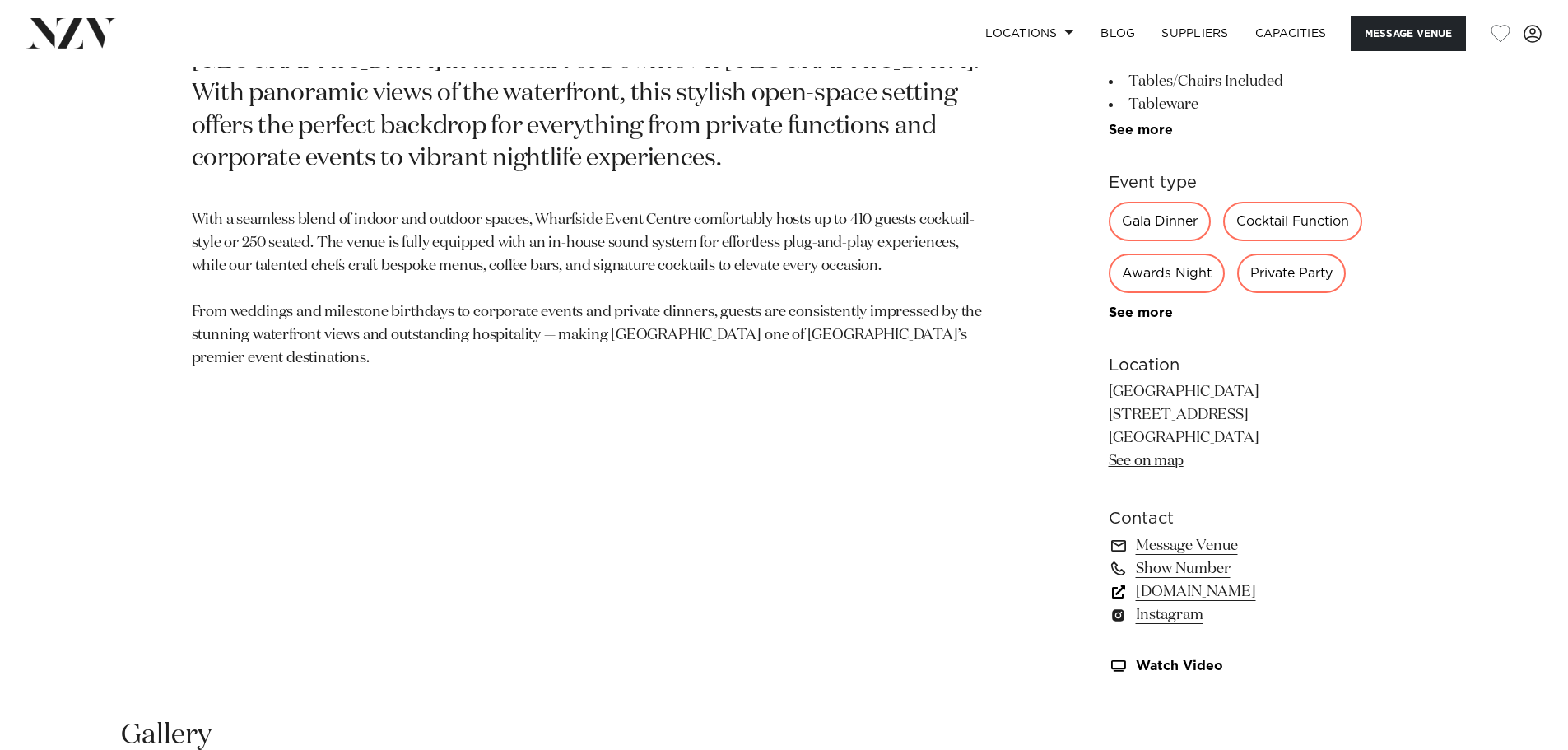
scroll to position [988, 0]
click at [1178, 585] on link "[DOMAIN_NAME]" at bounding box center [1242, 591] width 268 height 23
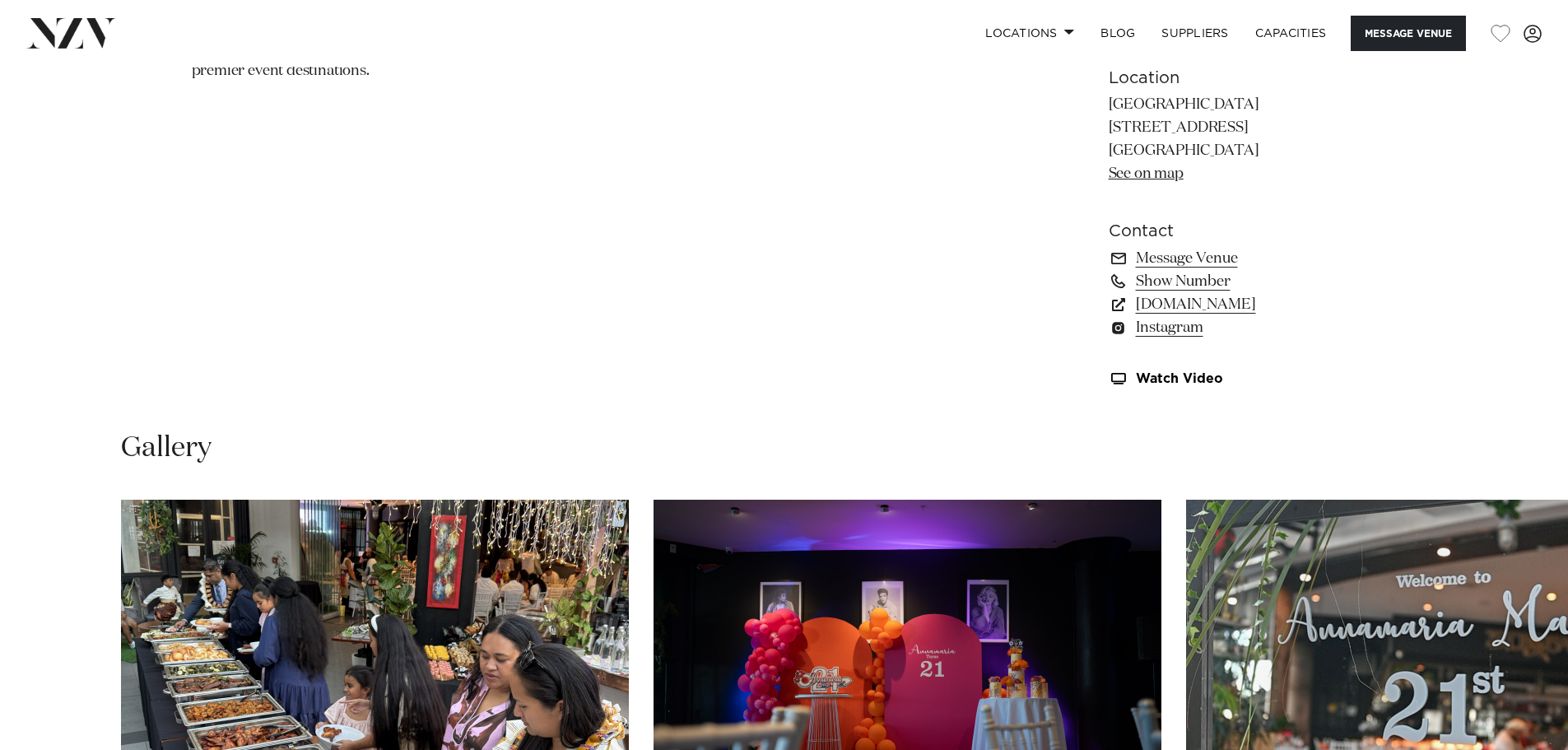
scroll to position [1481, 0]
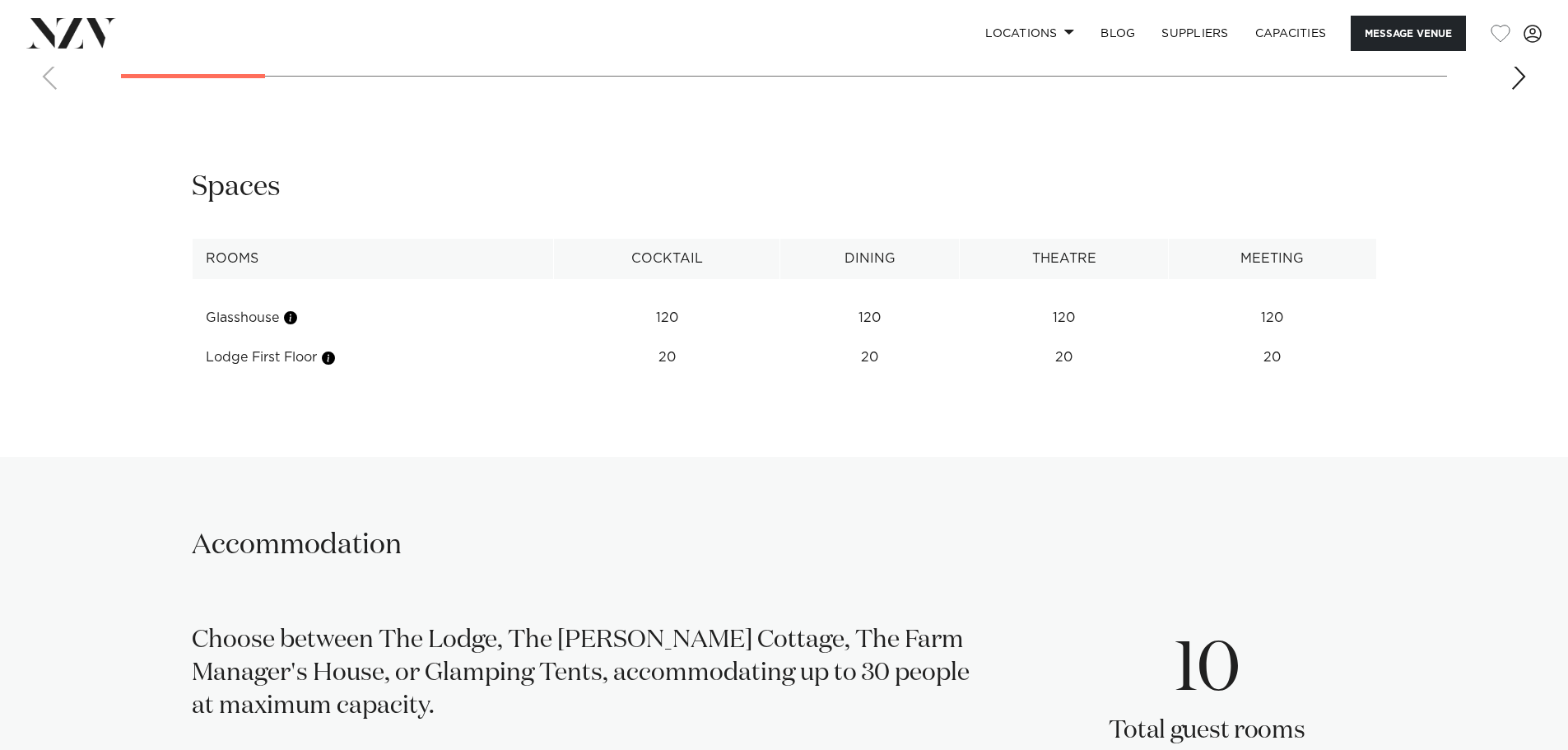
scroll to position [1763, 0]
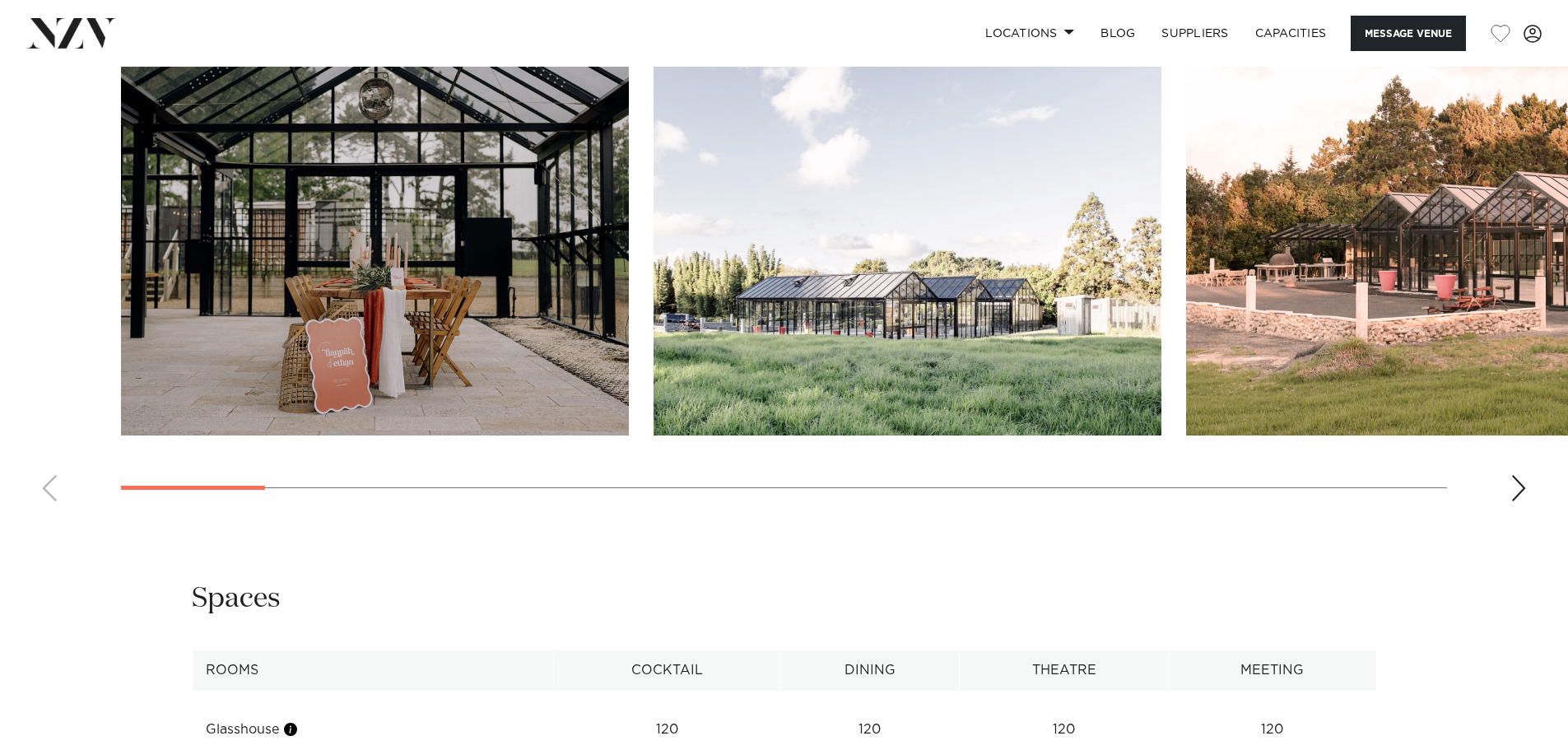
click at [1507, 470] on swiper-container at bounding box center [784, 288] width 1568 height 452
click at [1512, 475] on div "Next slide" at bounding box center [1518, 488] width 17 height 27
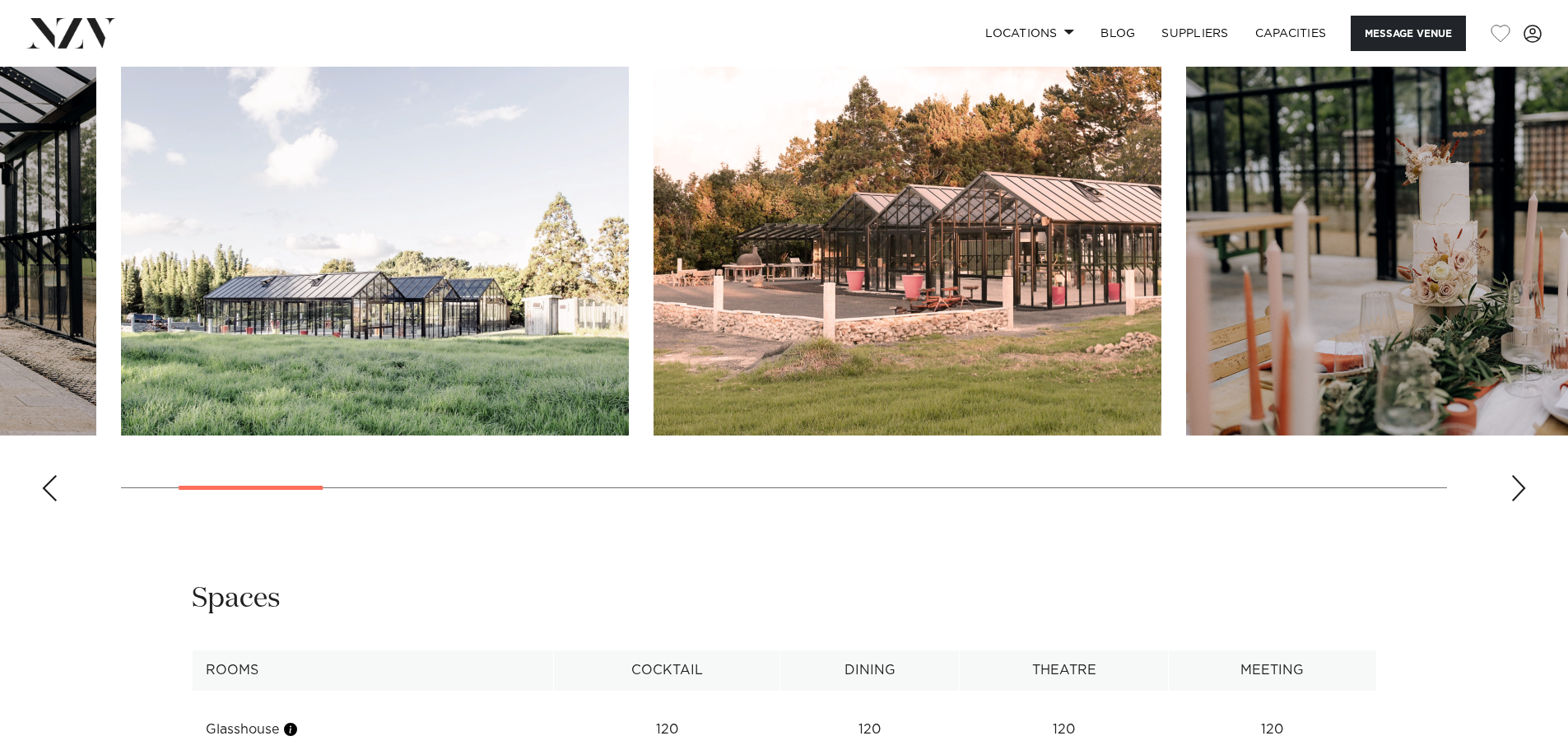
click at [1525, 482] on div "Next slide" at bounding box center [1518, 488] width 17 height 27
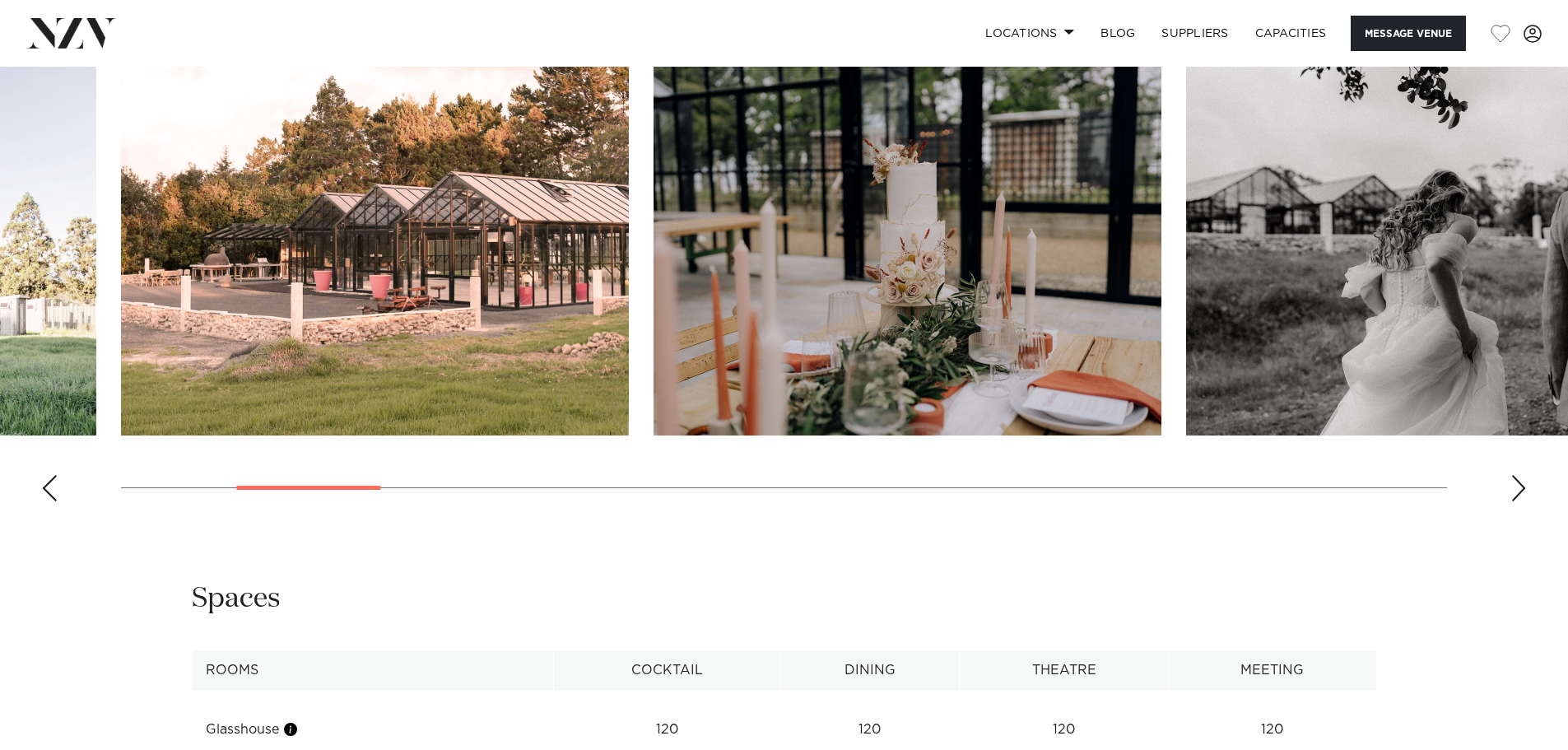
click at [1525, 482] on div "Next slide" at bounding box center [1518, 488] width 17 height 27
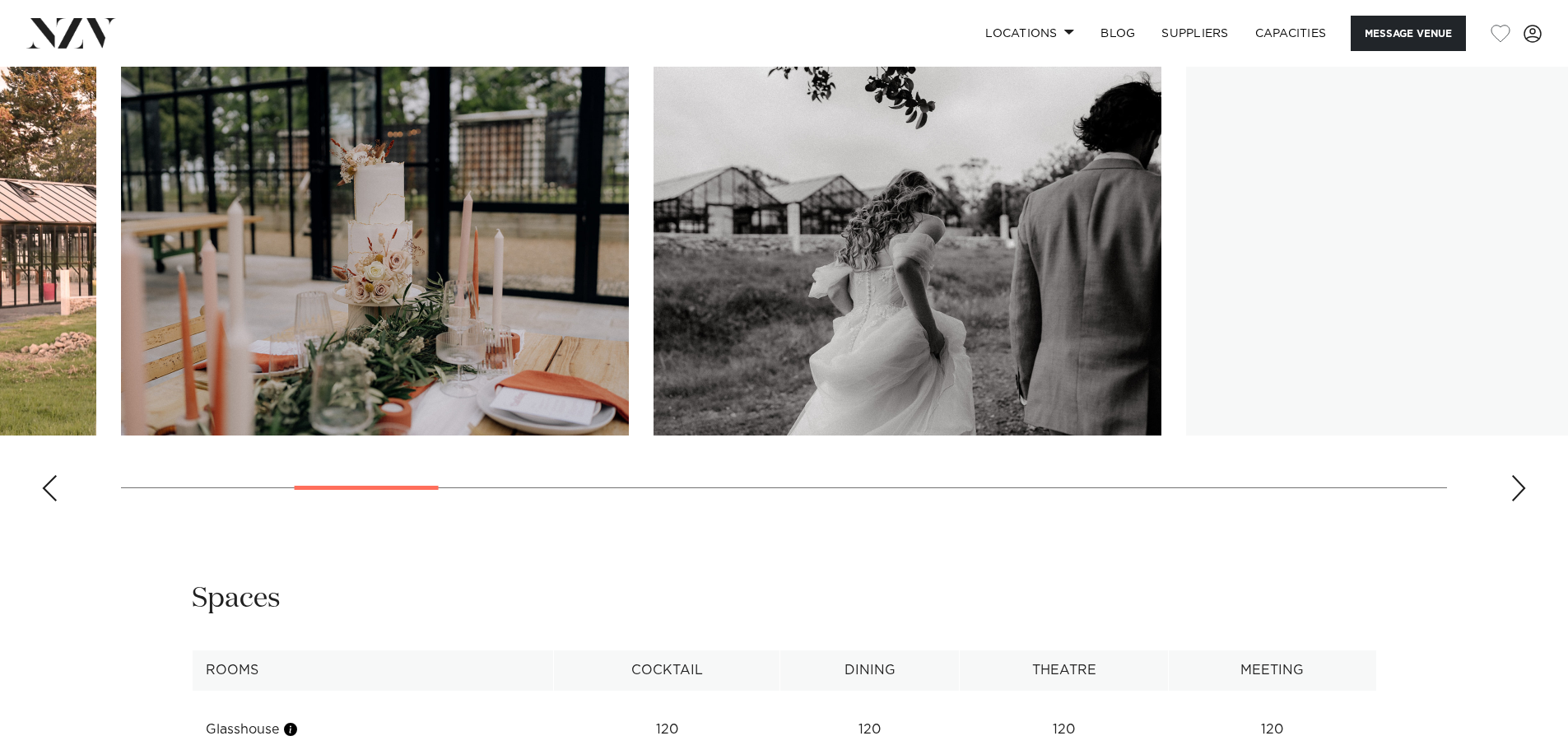
click at [1525, 482] on div "Next slide" at bounding box center [1518, 488] width 17 height 27
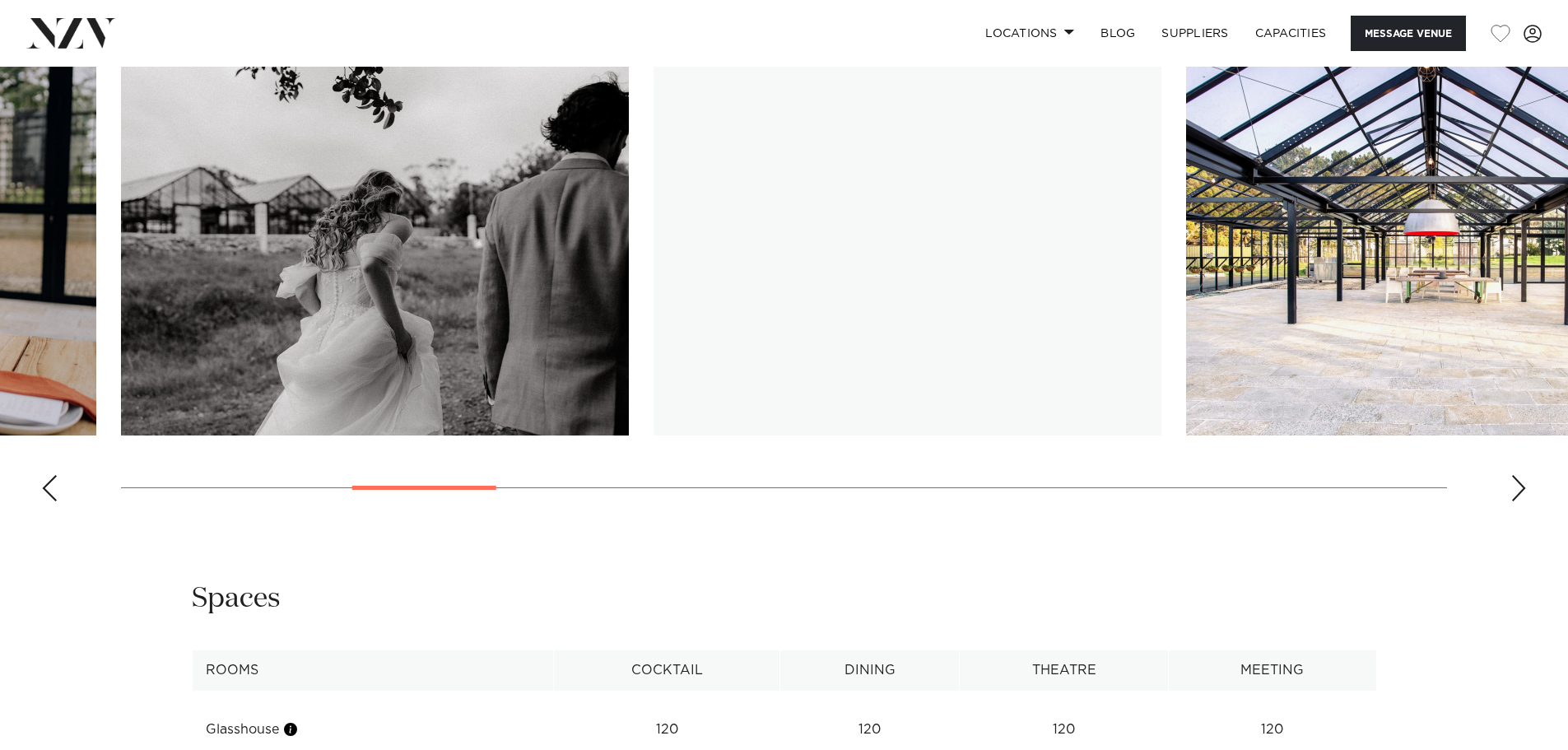
click at [1525, 482] on div "Next slide" at bounding box center [1518, 488] width 17 height 27
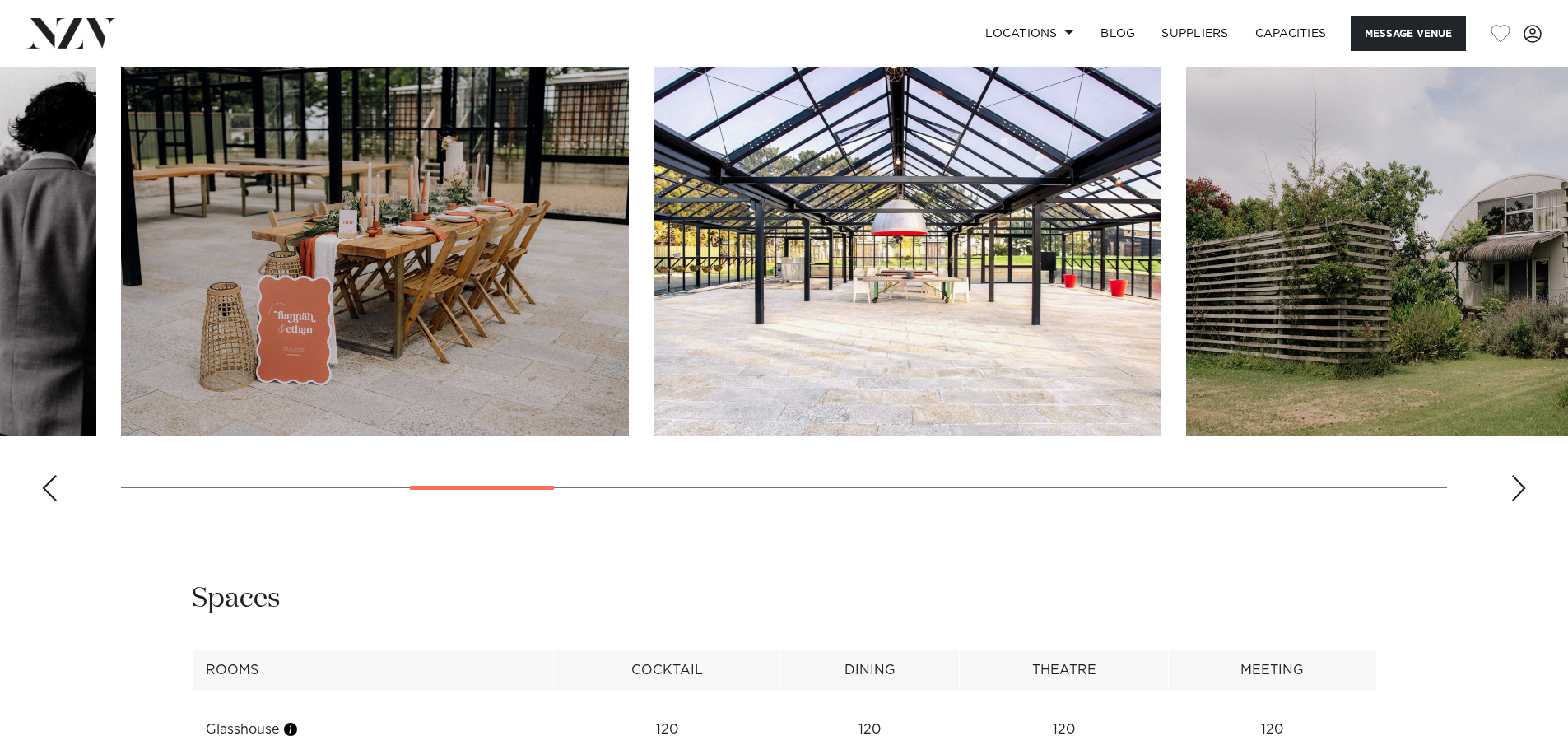
click at [1525, 482] on div "Next slide" at bounding box center [1518, 488] width 17 height 27
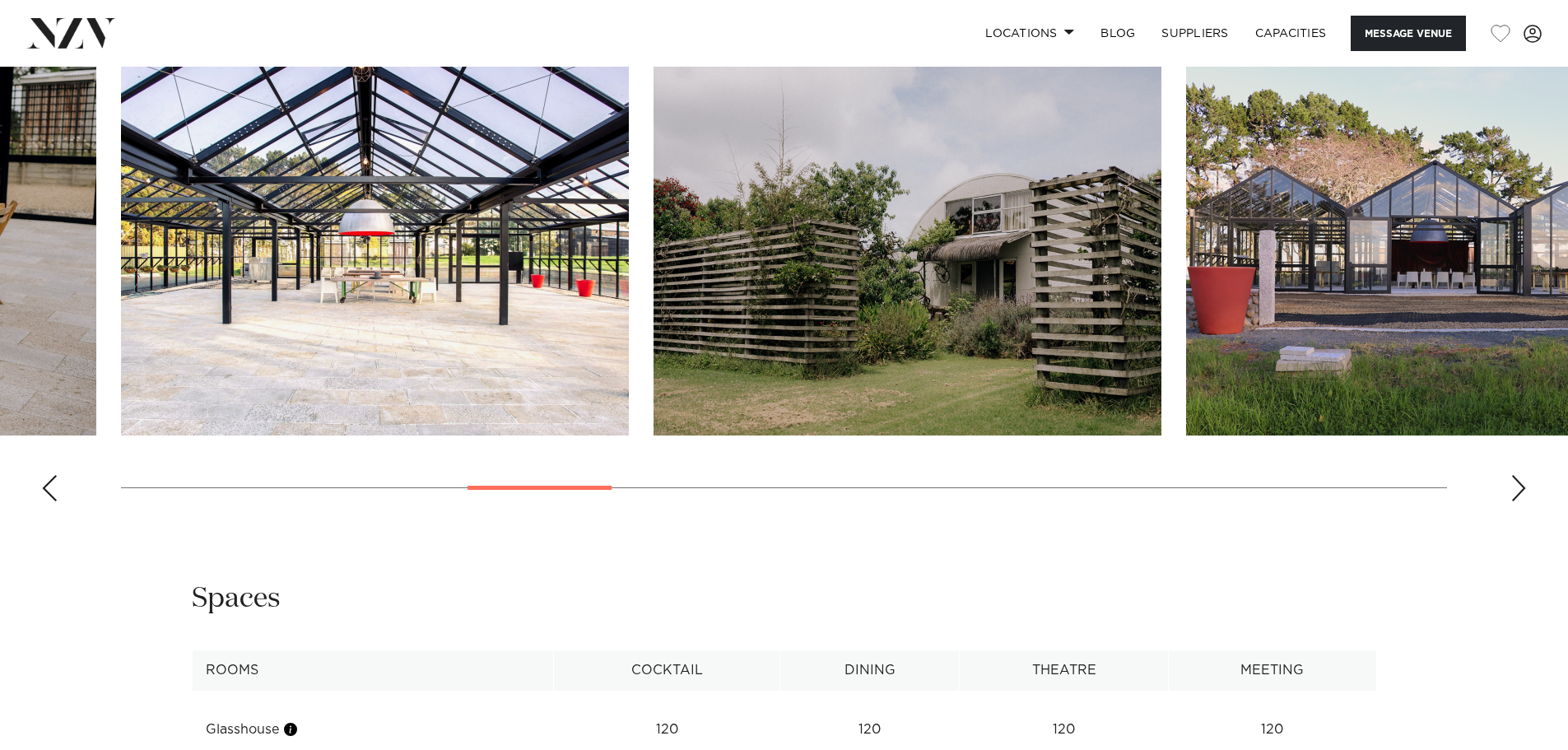
click at [1525, 482] on div "Next slide" at bounding box center [1518, 488] width 17 height 27
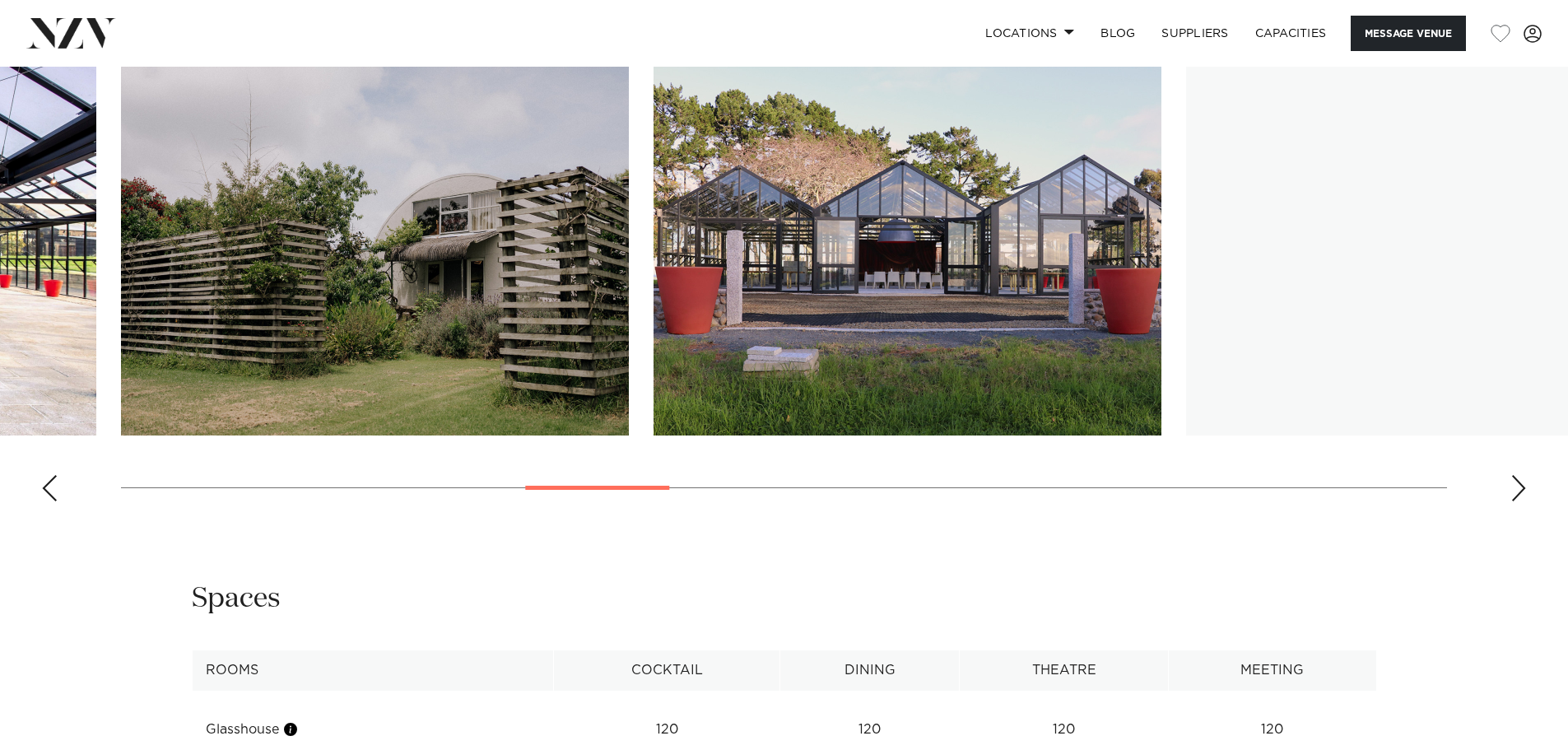
click at [1525, 482] on div "Next slide" at bounding box center [1518, 488] width 17 height 27
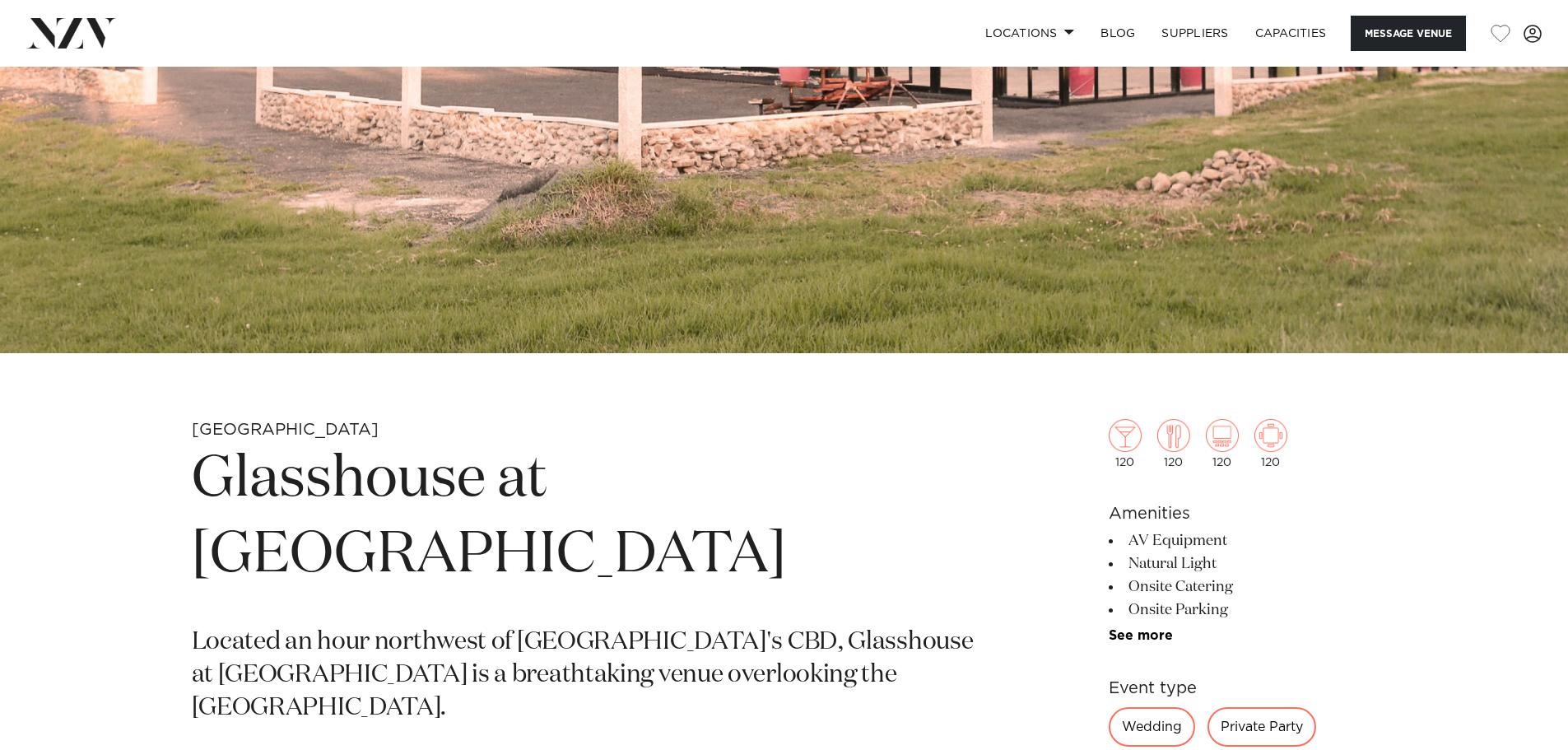
scroll to position [446, 0]
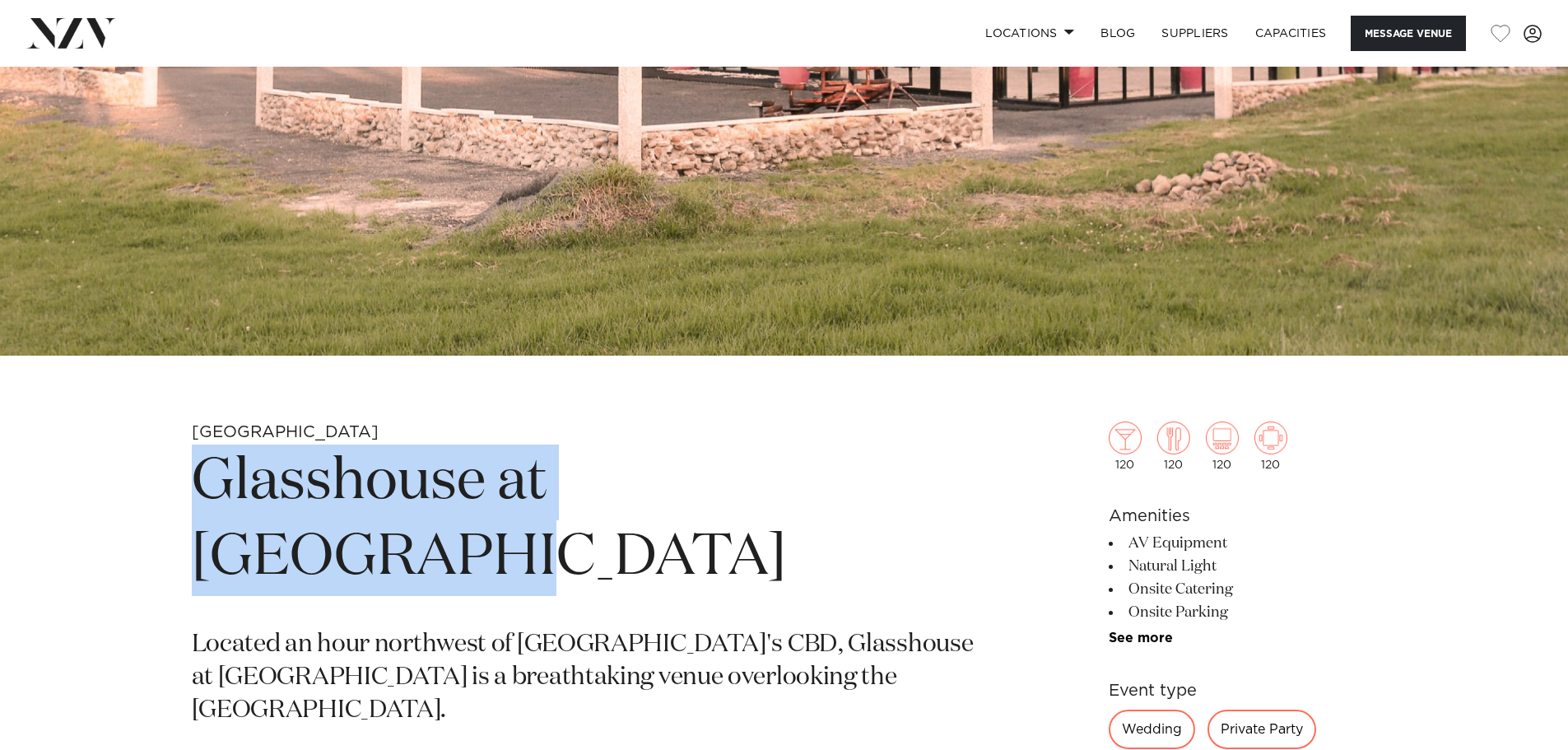
drag, startPoint x: 878, startPoint y: 481, endPoint x: 211, endPoint y: 460, distance: 667.3
click at [211, 460] on h1 "Glasshouse at [GEOGRAPHIC_DATA]" at bounding box center [591, 520] width 800 height 152
copy h1 "Glasshouse at [GEOGRAPHIC_DATA]"
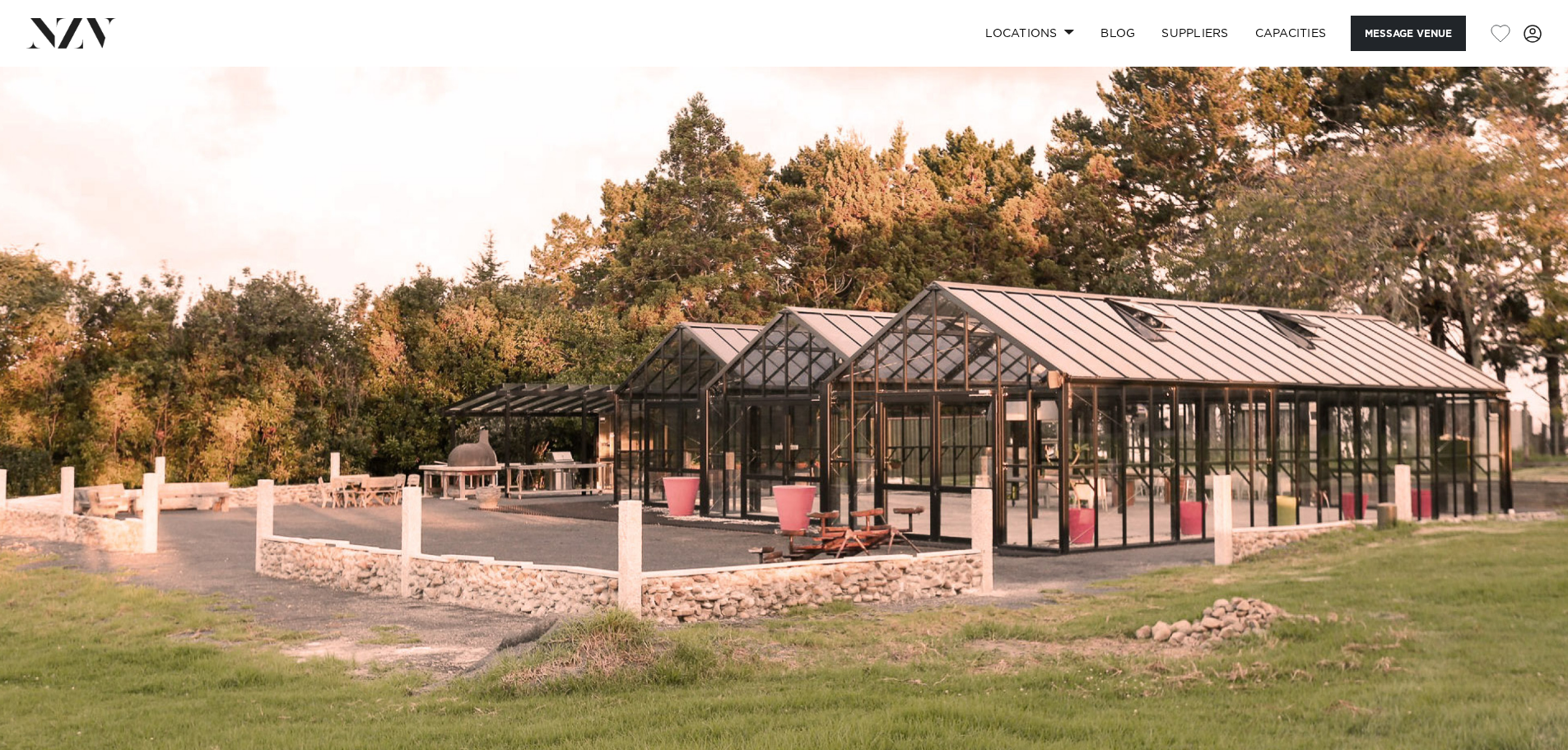
click at [874, 368] on img at bounding box center [784, 434] width 1568 height 735
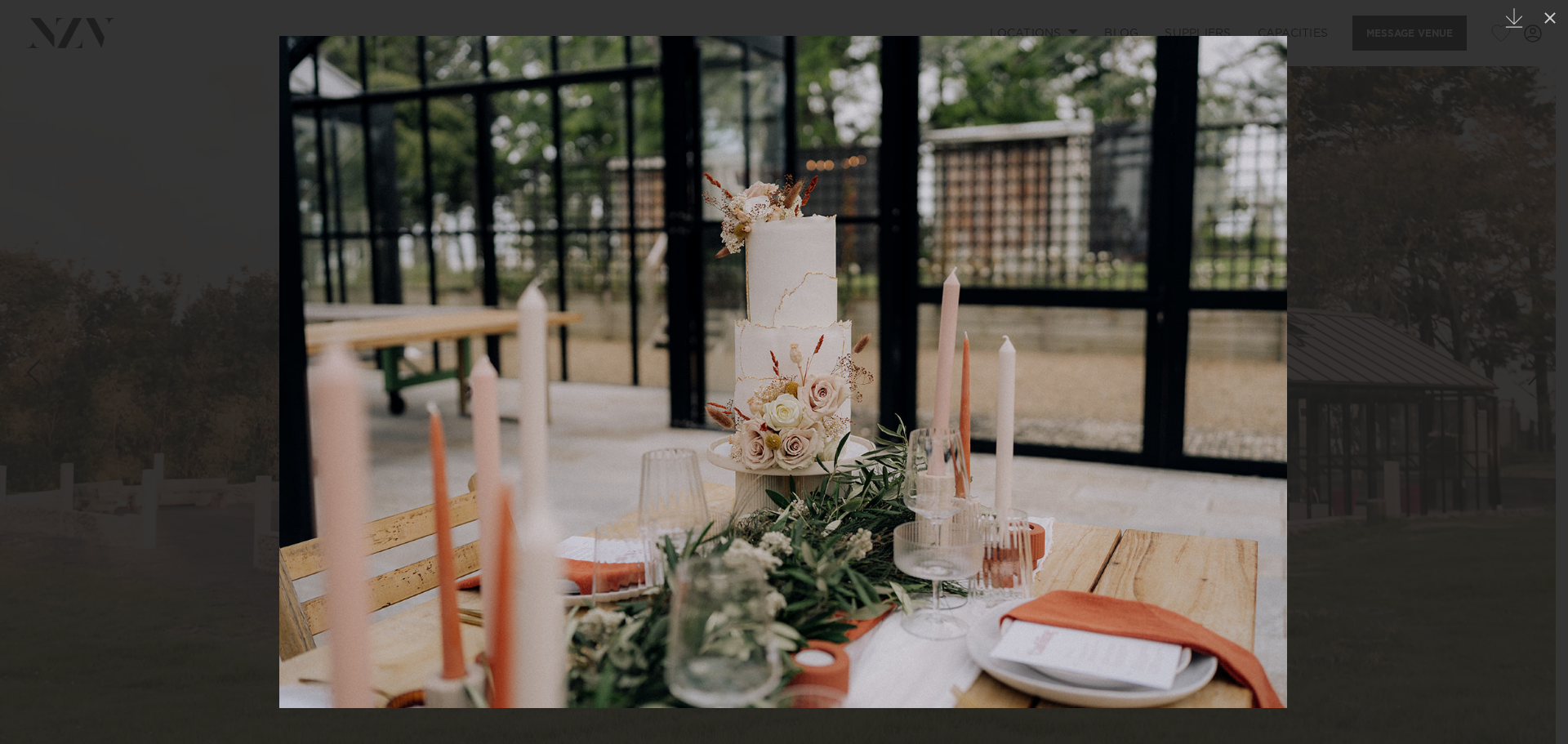
click at [1458, 432] on div at bounding box center [784, 372] width 1568 height 744
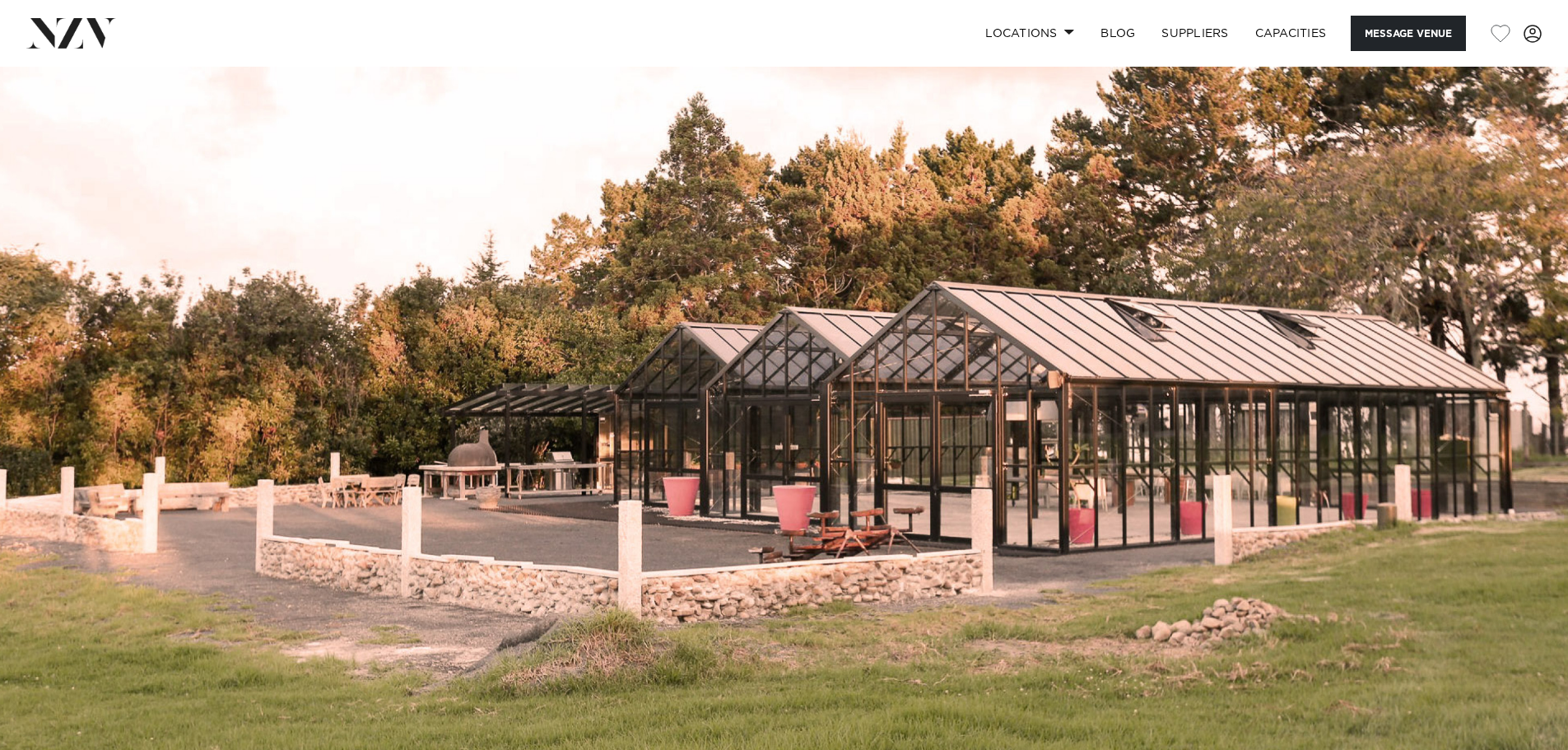
click at [1461, 430] on img at bounding box center [784, 434] width 1568 height 735
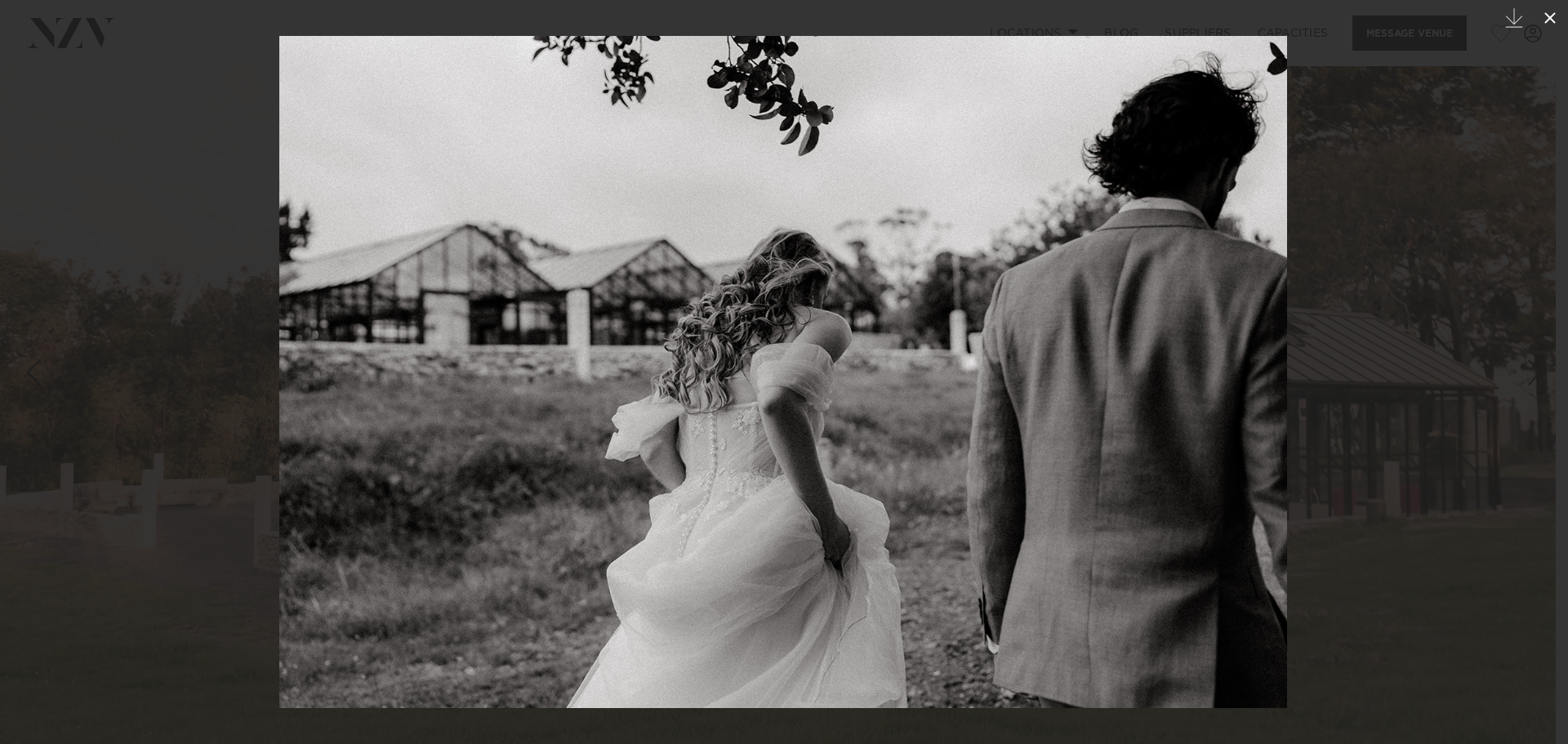
click at [1546, 23] on icon at bounding box center [1550, 18] width 11 height 11
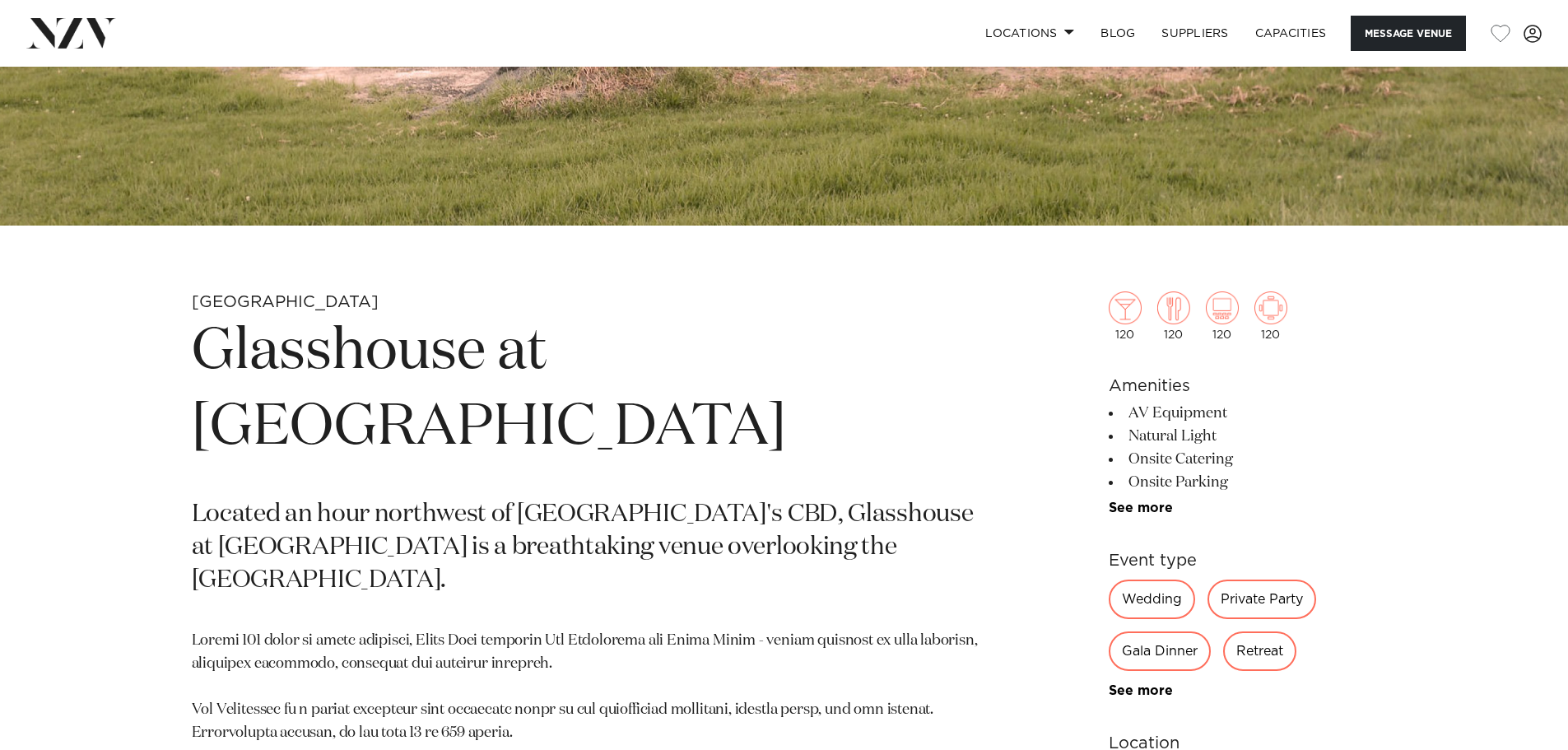
click at [464, 517] on section "Auckland Glasshouse at Aotea Farm Located an hour northwest of Auckland's CBD, …" at bounding box center [591, 722] width 800 height 864
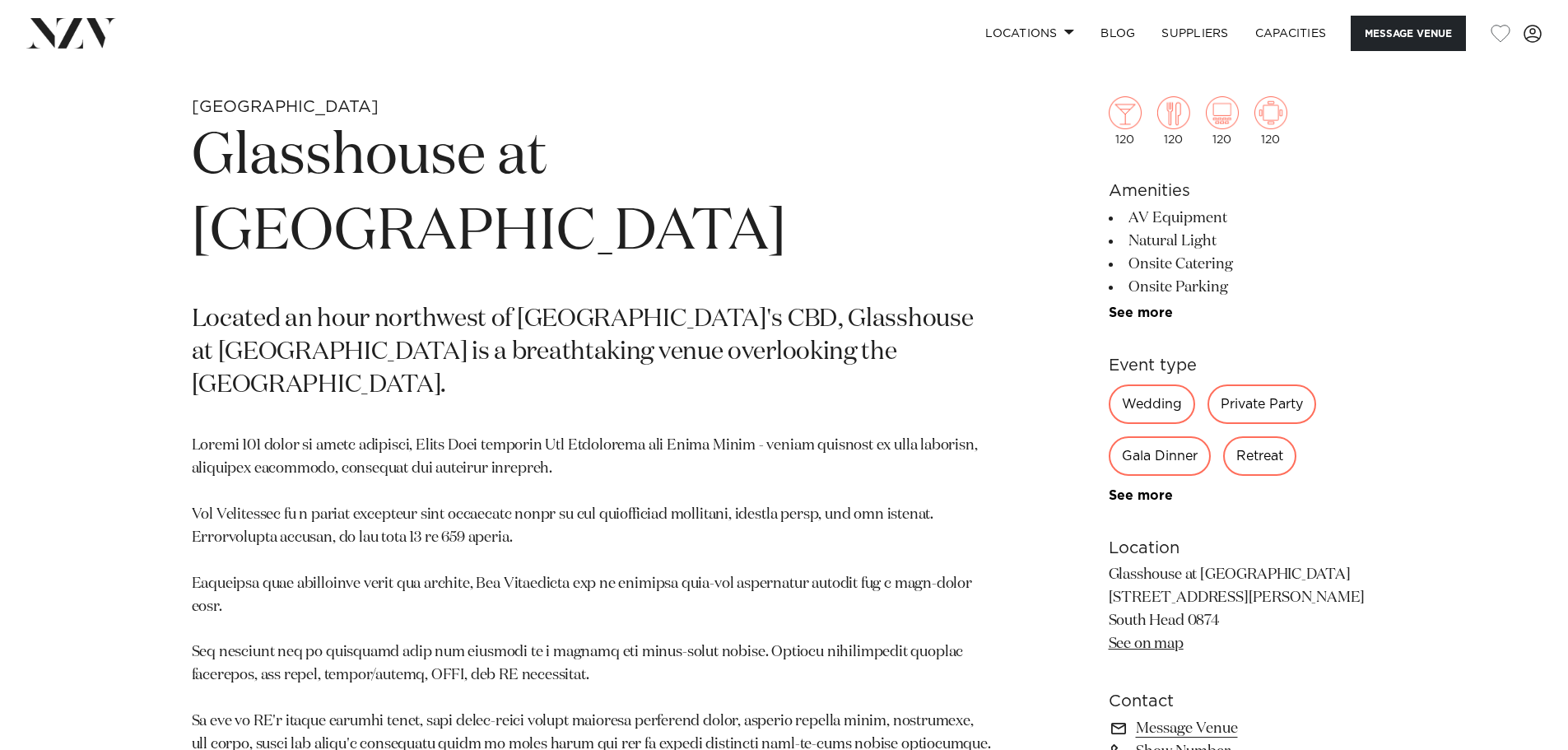
scroll to position [1070, 0]
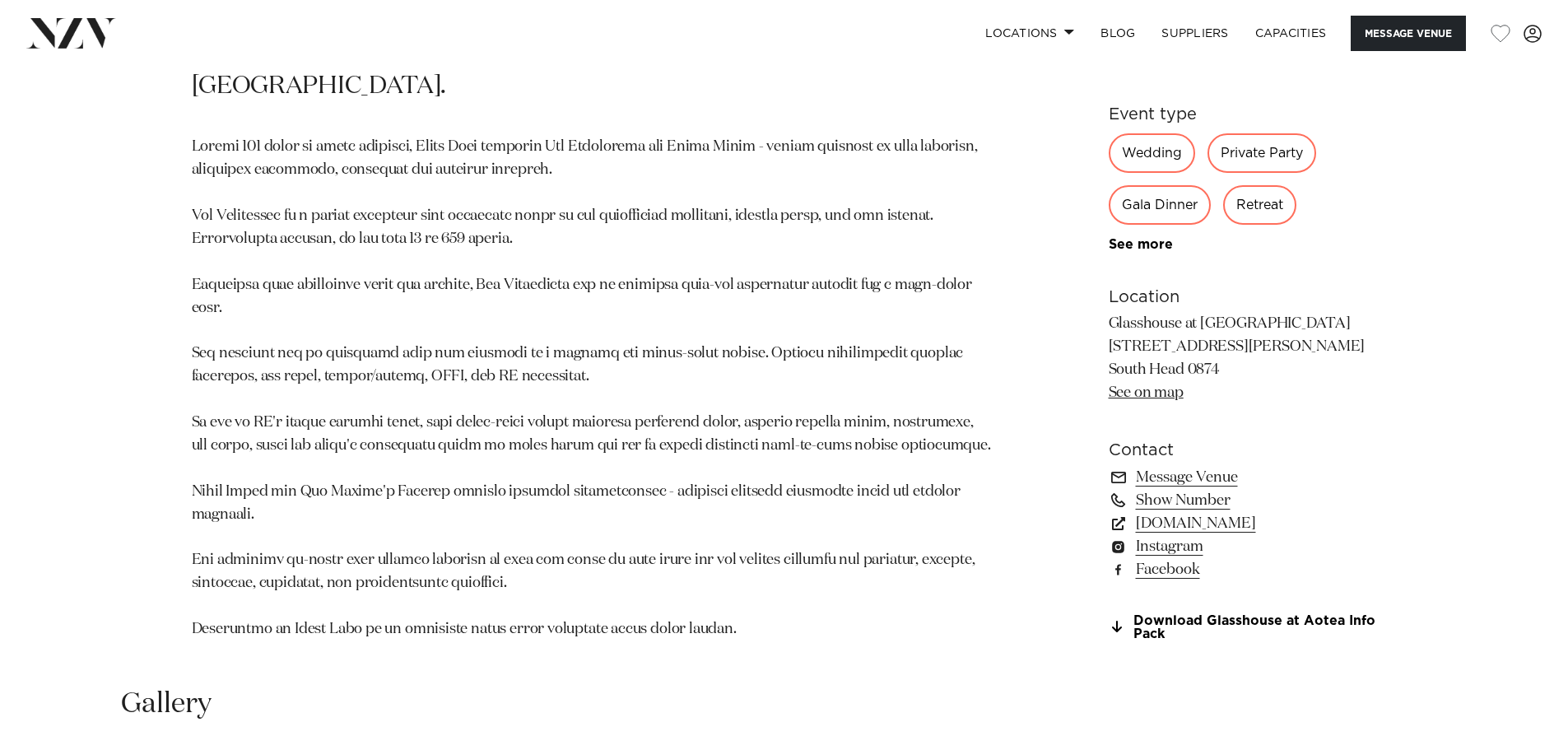
drag, startPoint x: 1107, startPoint y: 331, endPoint x: 1242, endPoint y: 357, distance: 137.5
click at [1243, 355] on p "Glasshouse at Aotea Farm 149 Shelly Beach Rd South Head 0874 See on map" at bounding box center [1242, 359] width 268 height 92
copy p "149 Shelly Beach Rd South Head 0874"
click at [637, 217] on p at bounding box center [591, 388] width 800 height 505
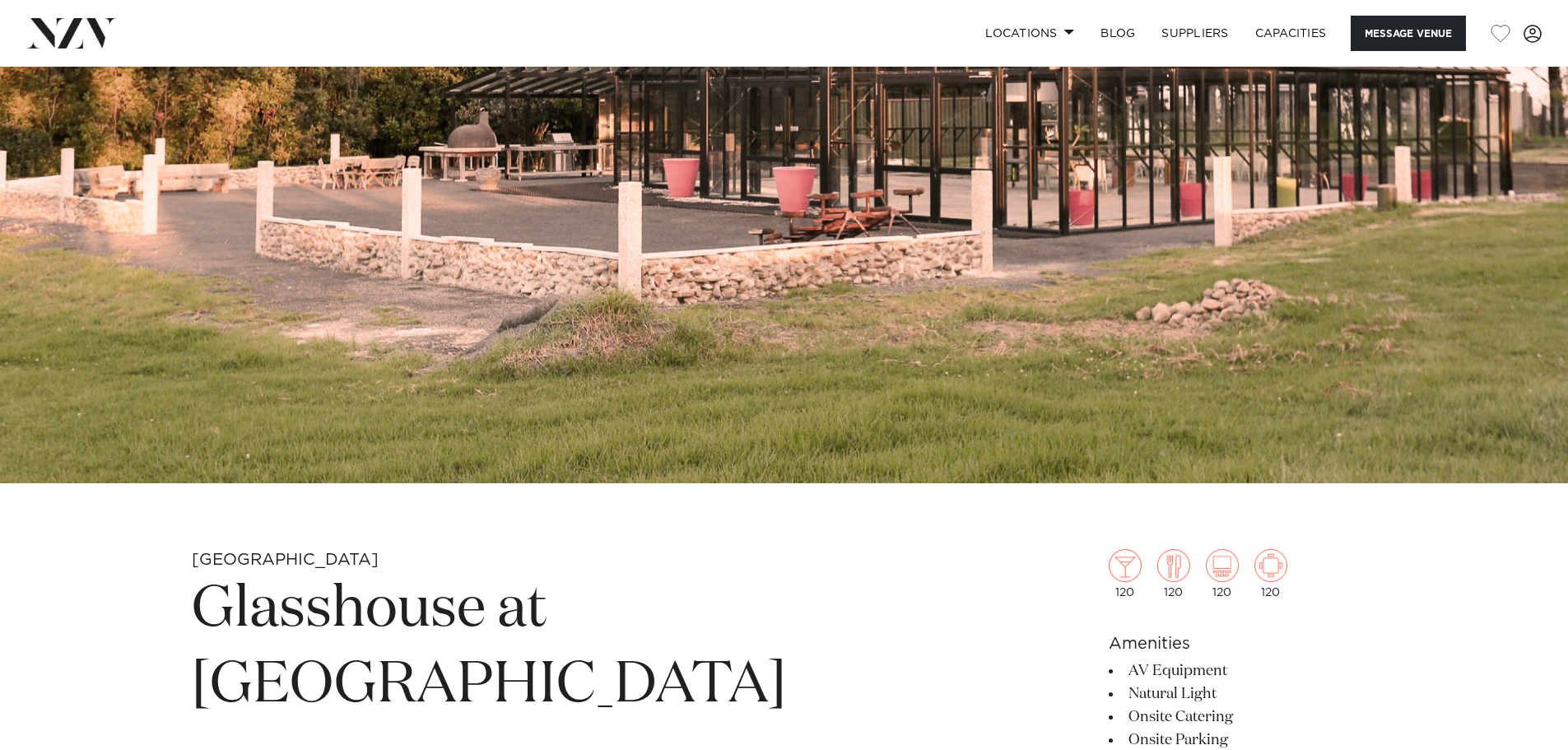
scroll to position [0, 0]
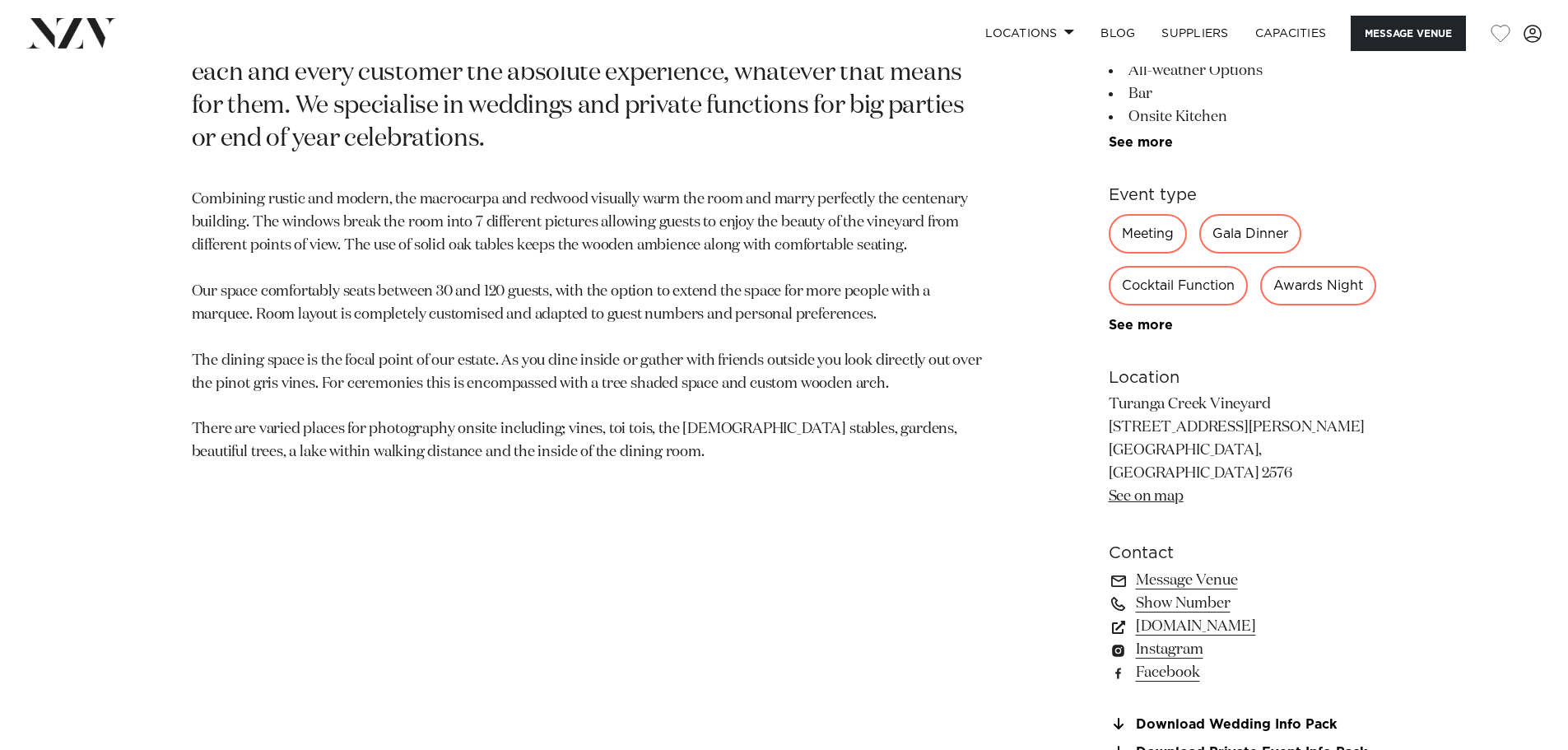
scroll to position [988, 0]
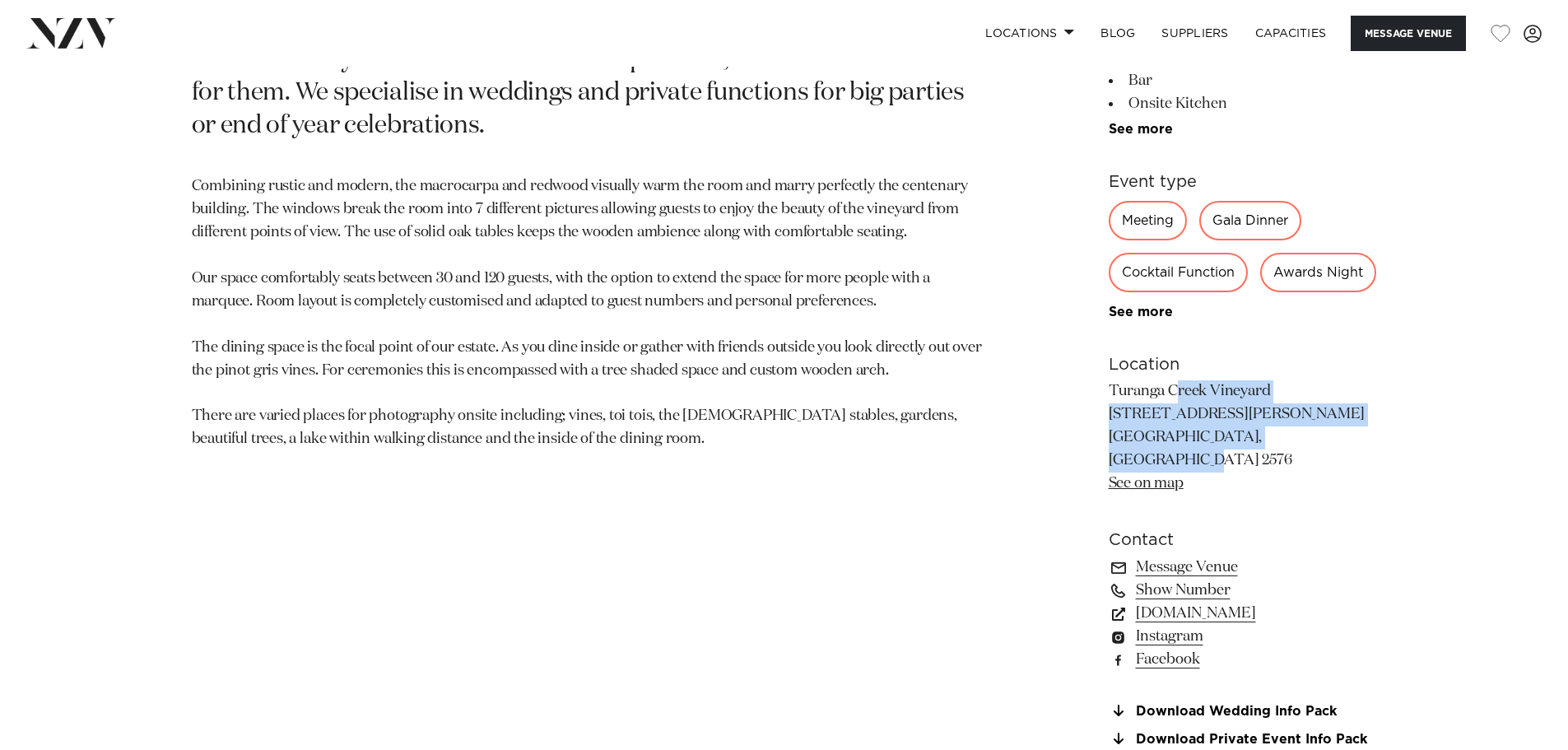
drag, startPoint x: 1109, startPoint y: 441, endPoint x: 1274, endPoint y: 480, distance: 169.5
click at [1274, 480] on p "Turanga Creek Vineyard [STREET_ADDRESS][PERSON_NAME] [GEOGRAPHIC_DATA], [GEOGRA…" at bounding box center [1242, 437] width 268 height 114
copy p "[GEOGRAPHIC_DATA] [STREET_ADDRESS][PERSON_NAME][PERSON_NAME]"
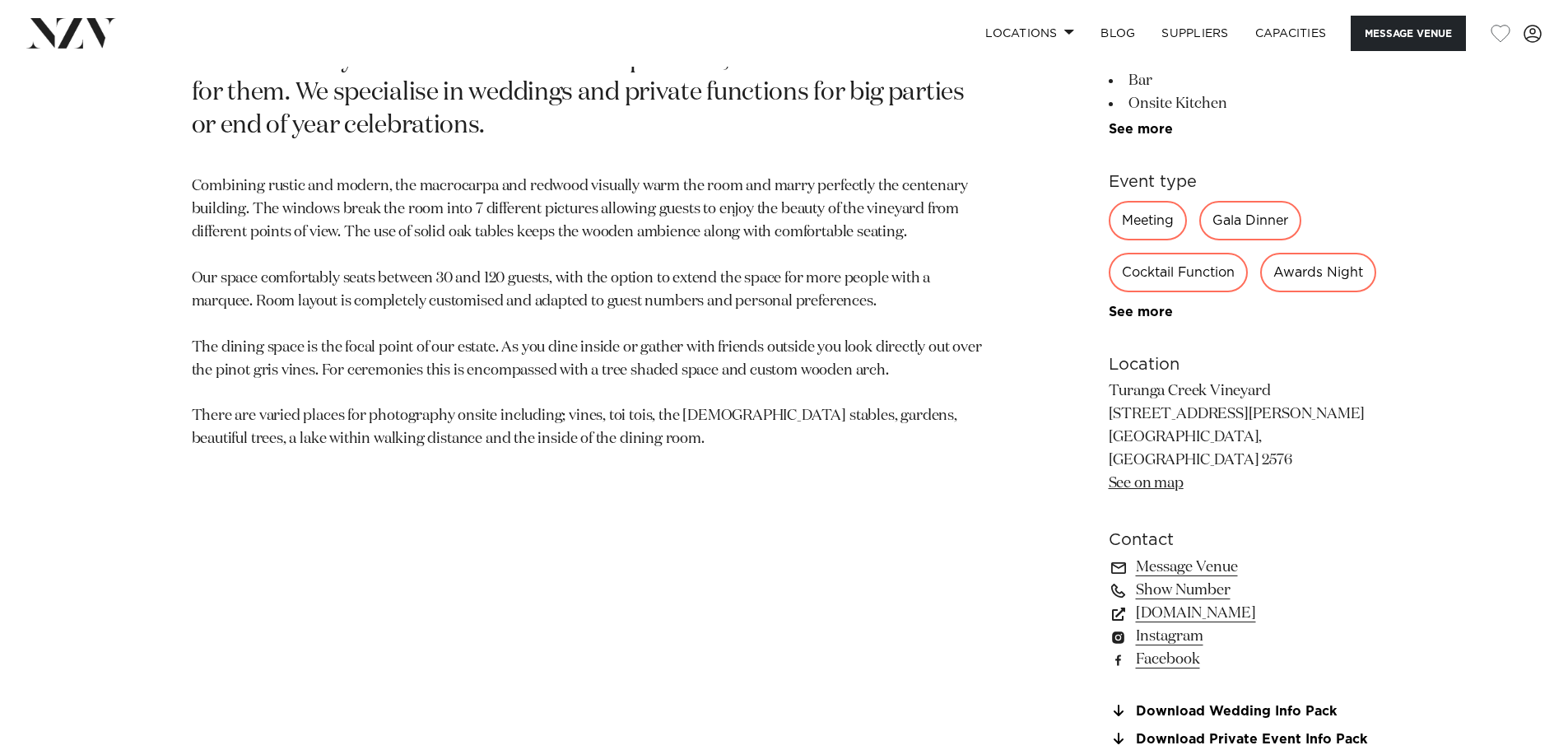
click at [853, 294] on p "Combining rustic and modern, the macrocarpa and redwood visually warm the room …" at bounding box center [591, 313] width 800 height 276
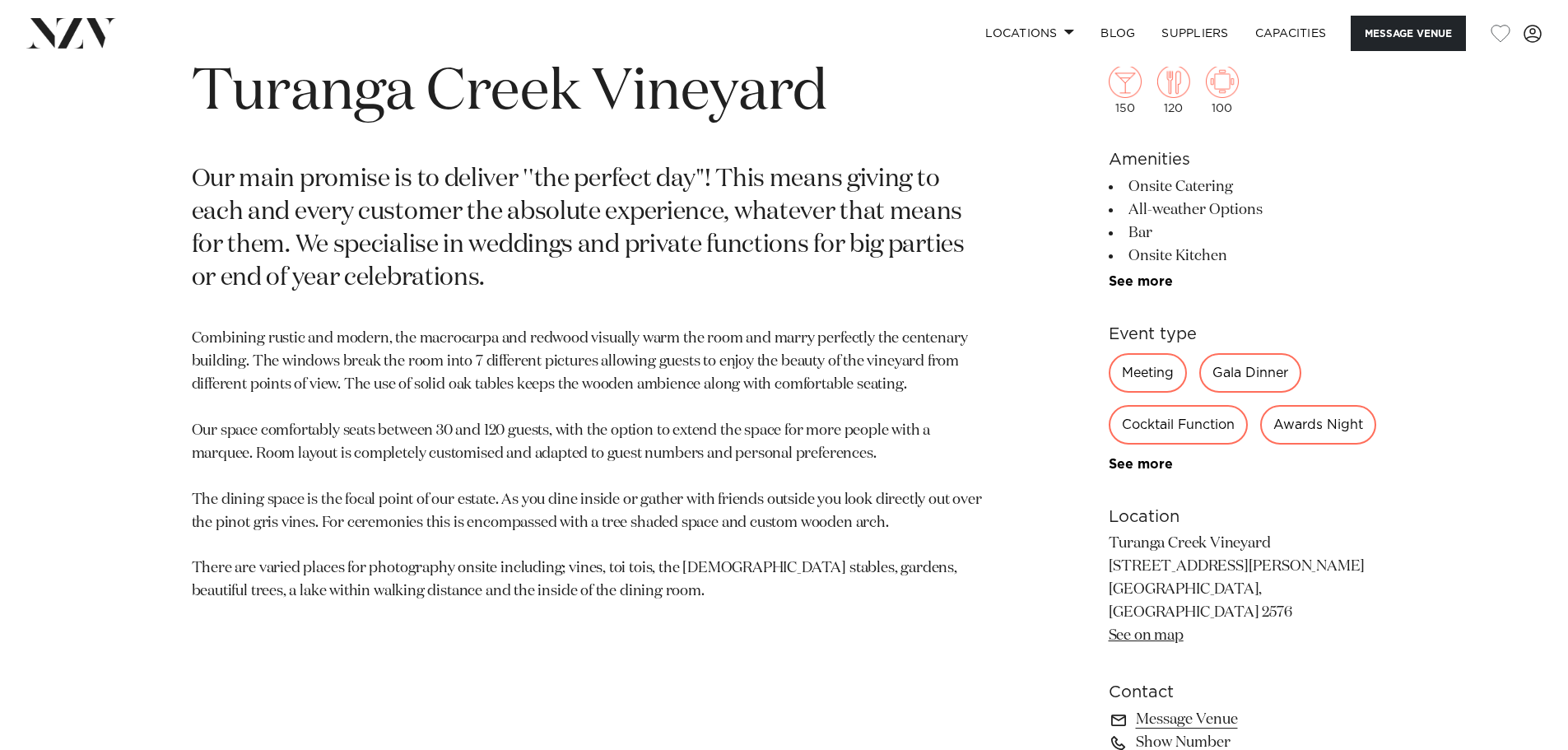
scroll to position [1070, 0]
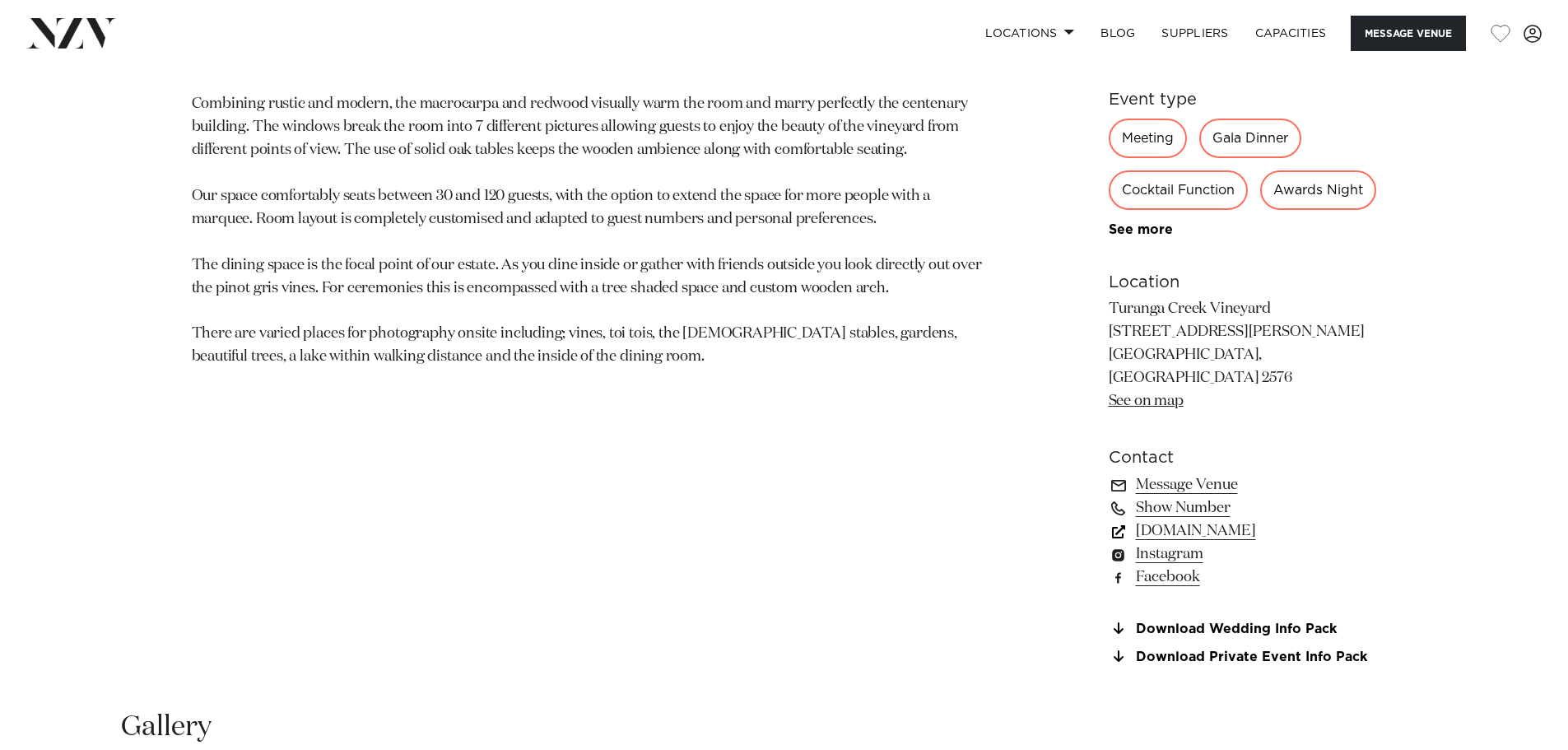
click at [1201, 542] on link "[DOMAIN_NAME]" at bounding box center [1242, 531] width 268 height 23
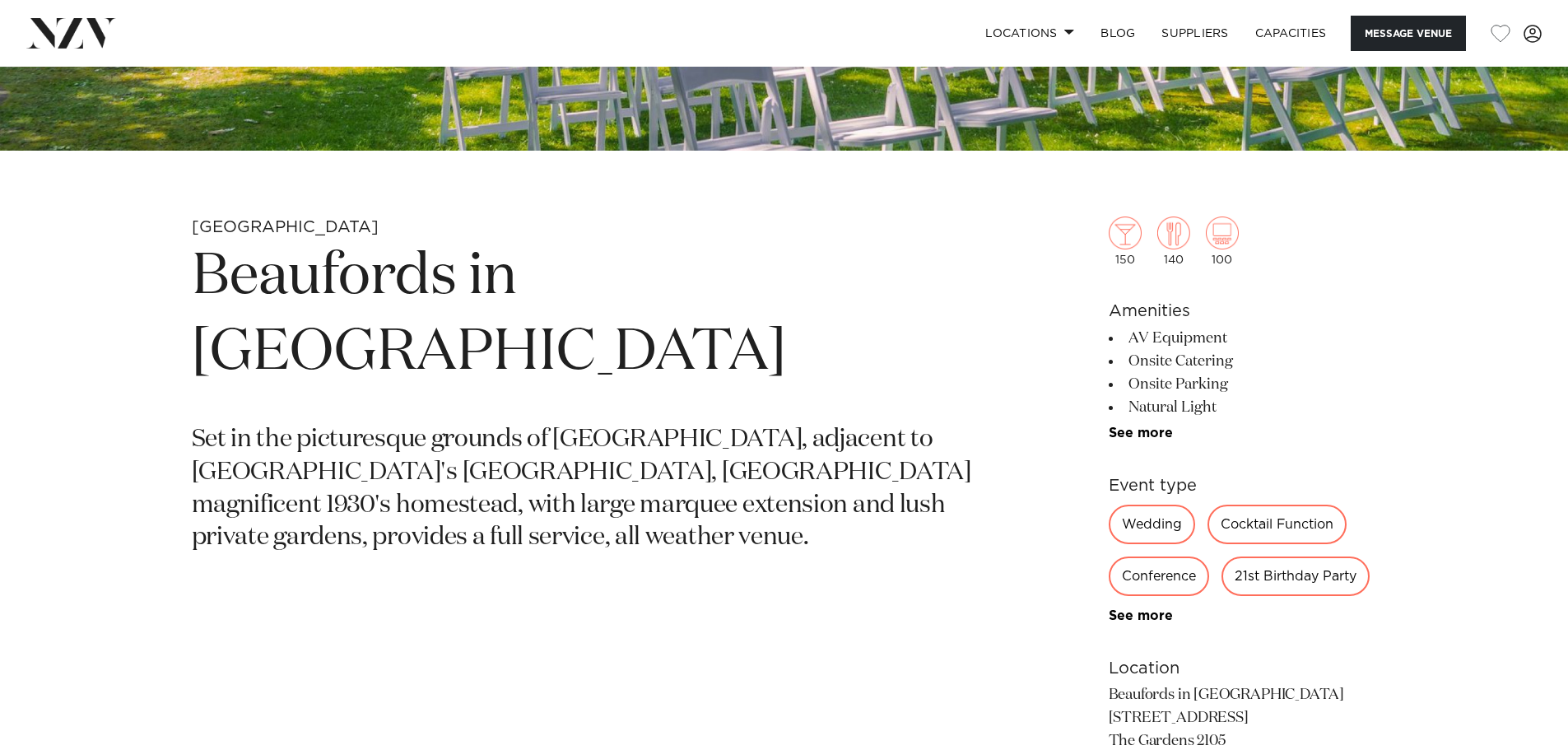
scroll to position [823, 0]
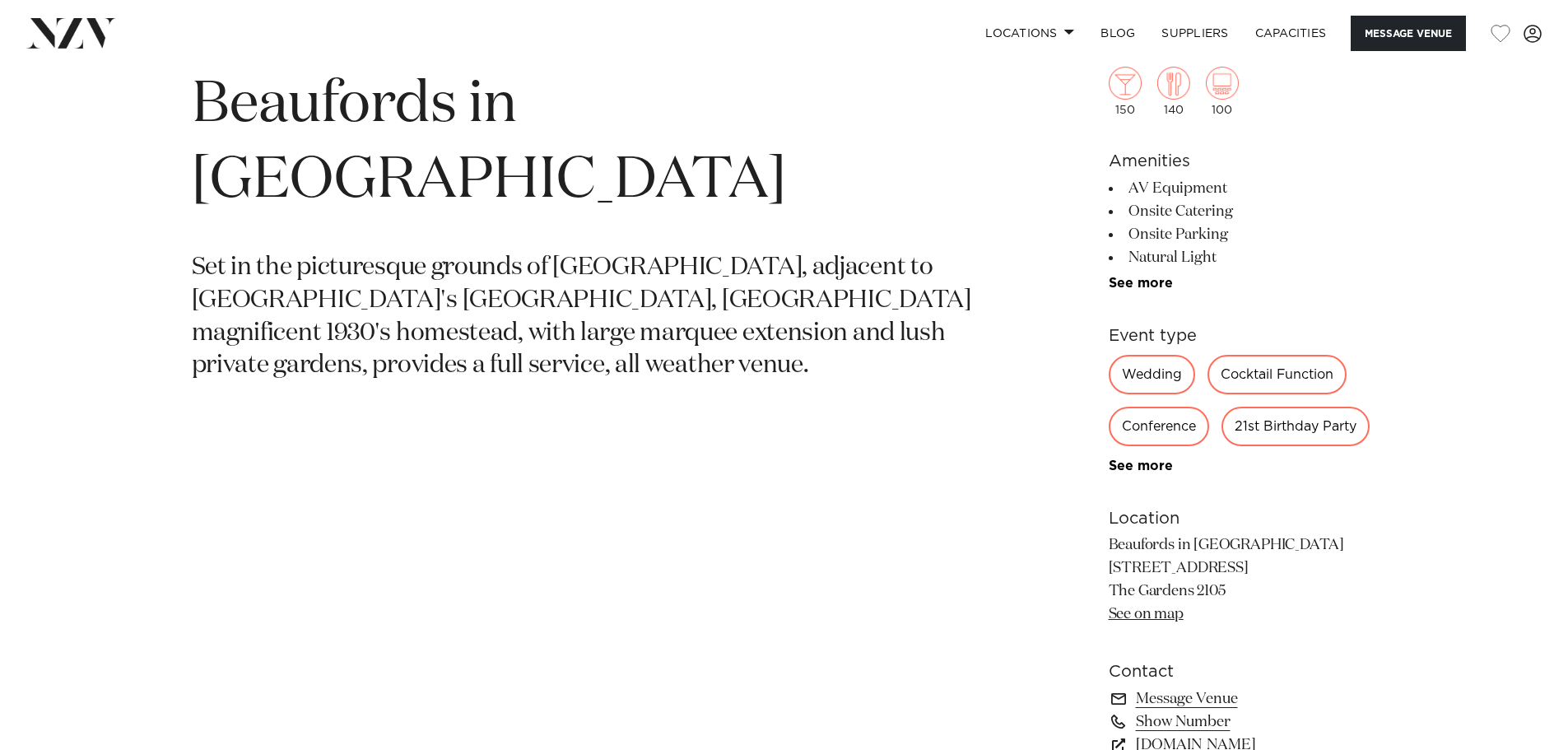
drag, startPoint x: 1106, startPoint y: 545, endPoint x: 1217, endPoint y: 581, distance: 116.7
click at [1213, 580] on div "Auckland Beaufords in [GEOGRAPHIC_DATA] Set in the picturesque grounds of [GEOG…" at bounding box center [784, 438] width 1400 height 788
click at [1225, 583] on p "Beaufords in [GEOGRAPHIC_DATA] [STREET_ADDRESS] The Gardens 2105 See on map" at bounding box center [1242, 580] width 268 height 92
drag, startPoint x: 1233, startPoint y: 588, endPoint x: 1109, endPoint y: 542, distance: 132.3
click at [1109, 542] on p "Beaufords in [GEOGRAPHIC_DATA] [STREET_ADDRESS] The Gardens 2105 See on map" at bounding box center [1242, 580] width 268 height 92
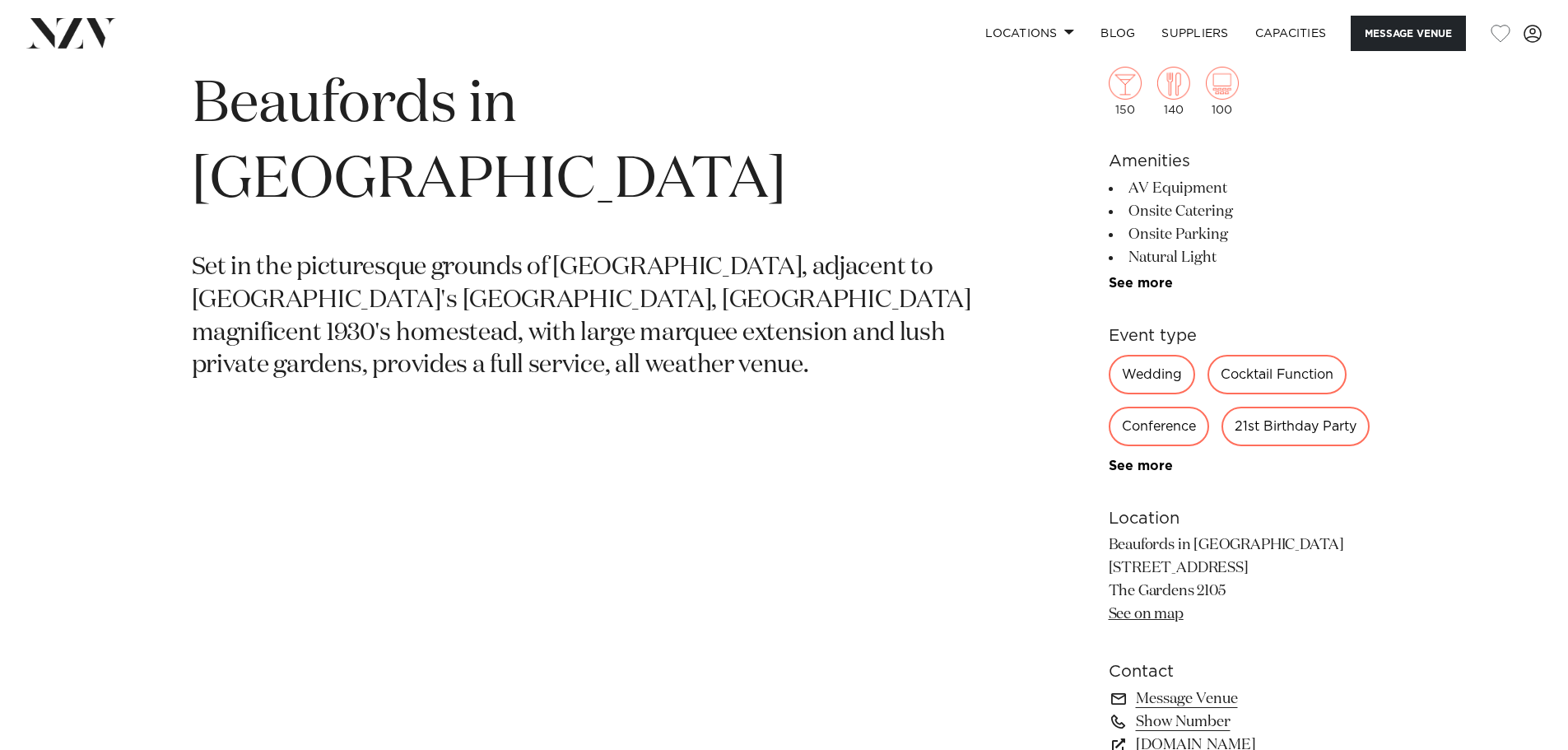
copy p "Beaufords in [GEOGRAPHIC_DATA] [STREET_ADDRESS]"
click at [764, 386] on section "Auckland Beaufords in Totara Park Set in the picturesque grounds of Totara Park…" at bounding box center [591, 438] width 800 height 788
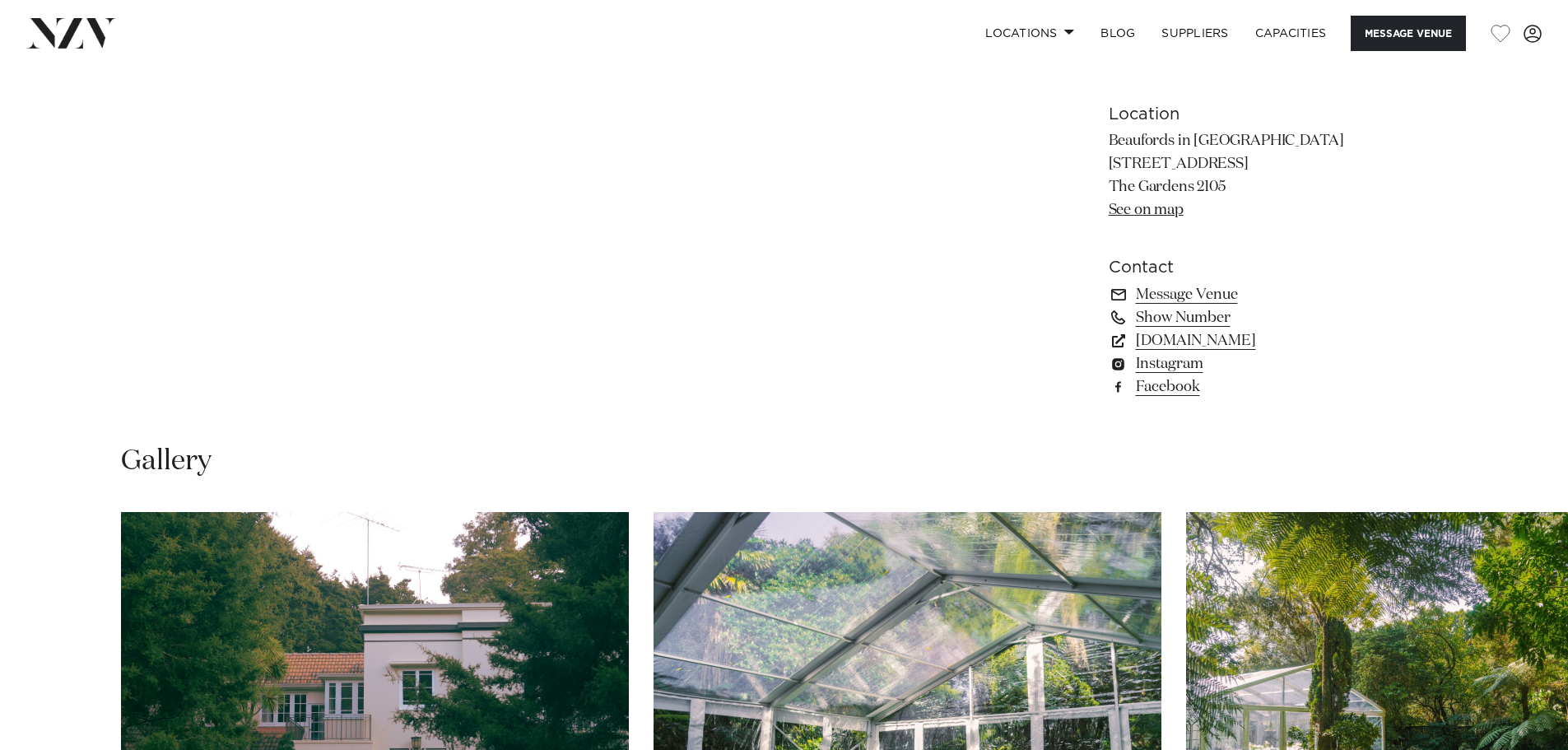
scroll to position [1235, 0]
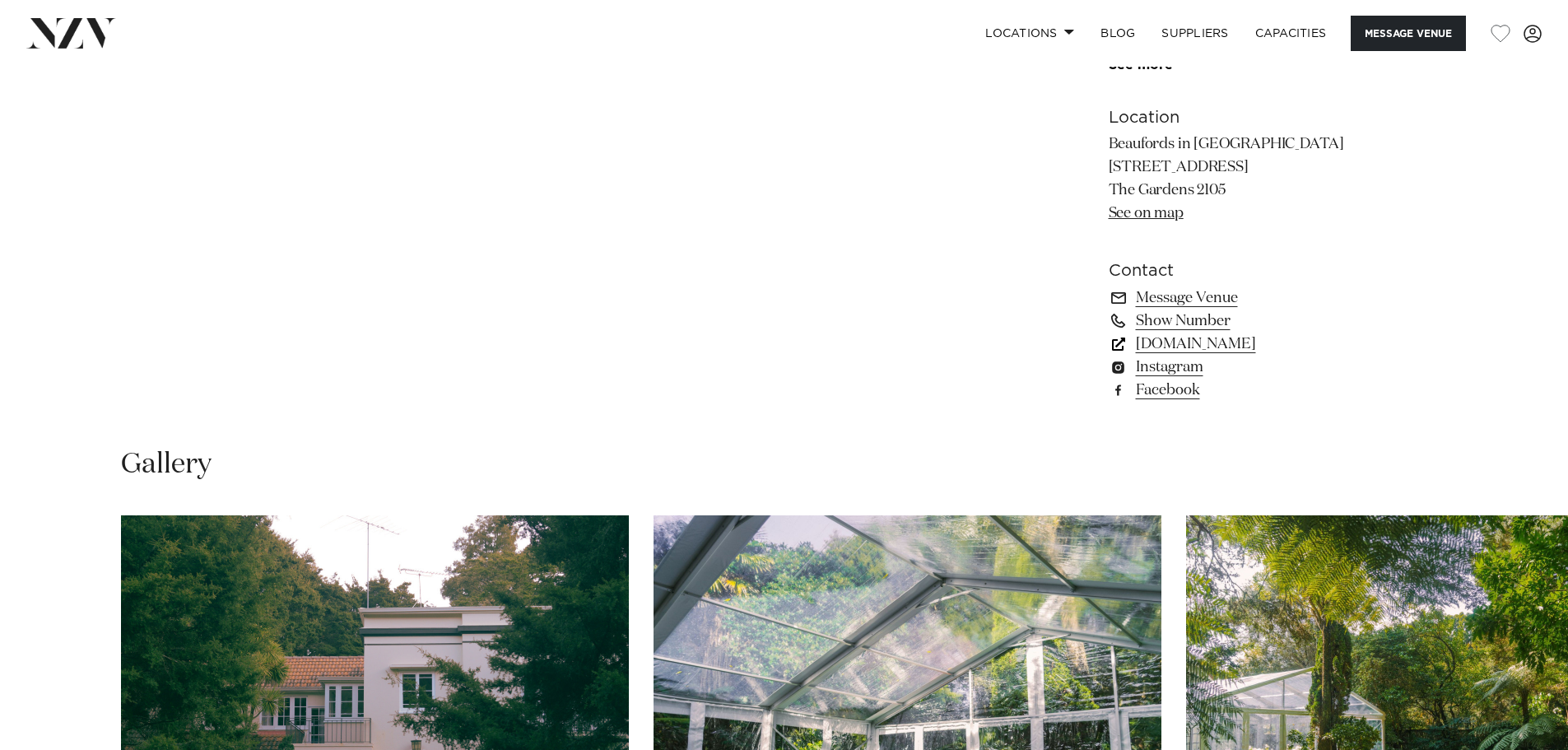
click at [1264, 338] on link "www.beaufords.co.nz" at bounding box center [1242, 344] width 268 height 23
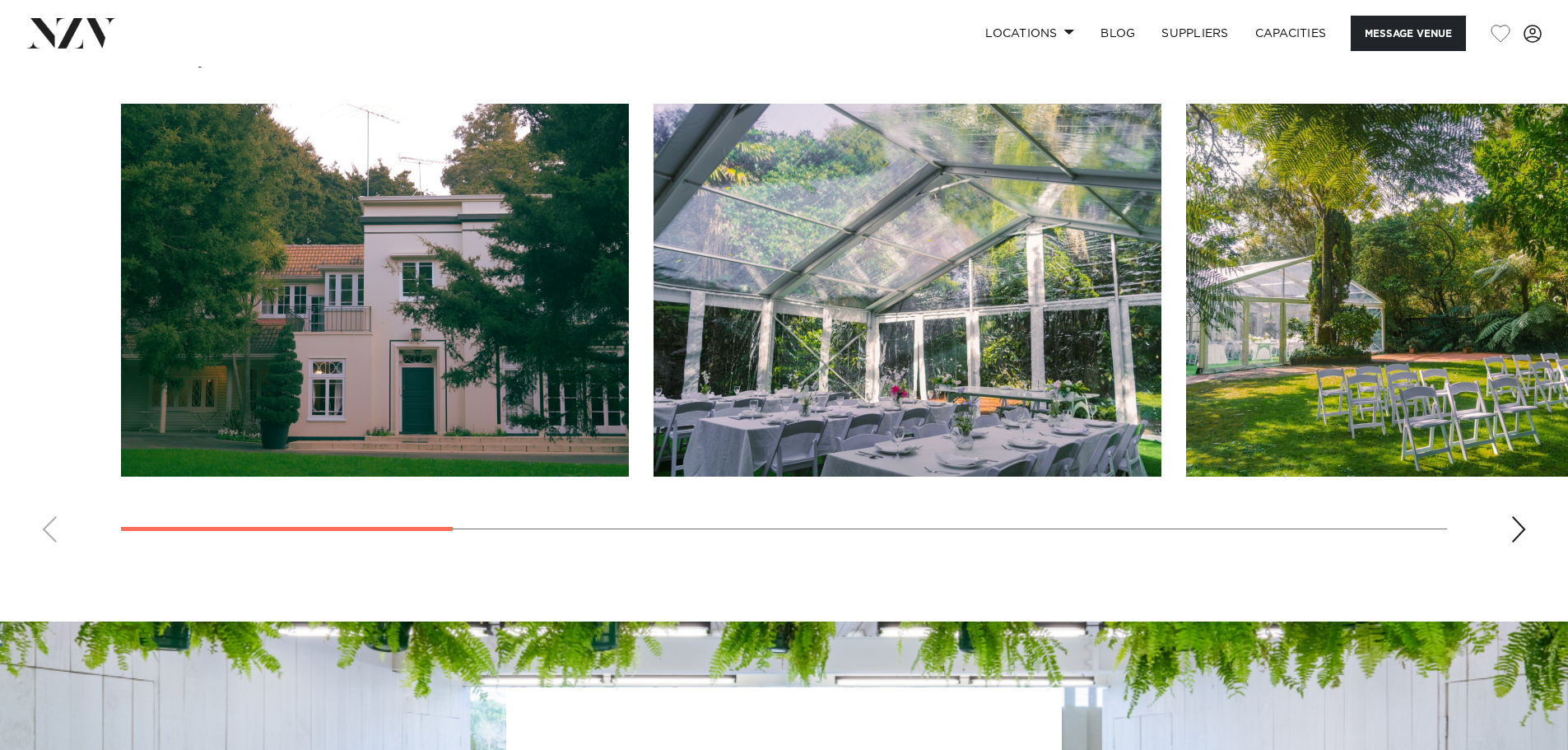
scroll to position [2222, 0]
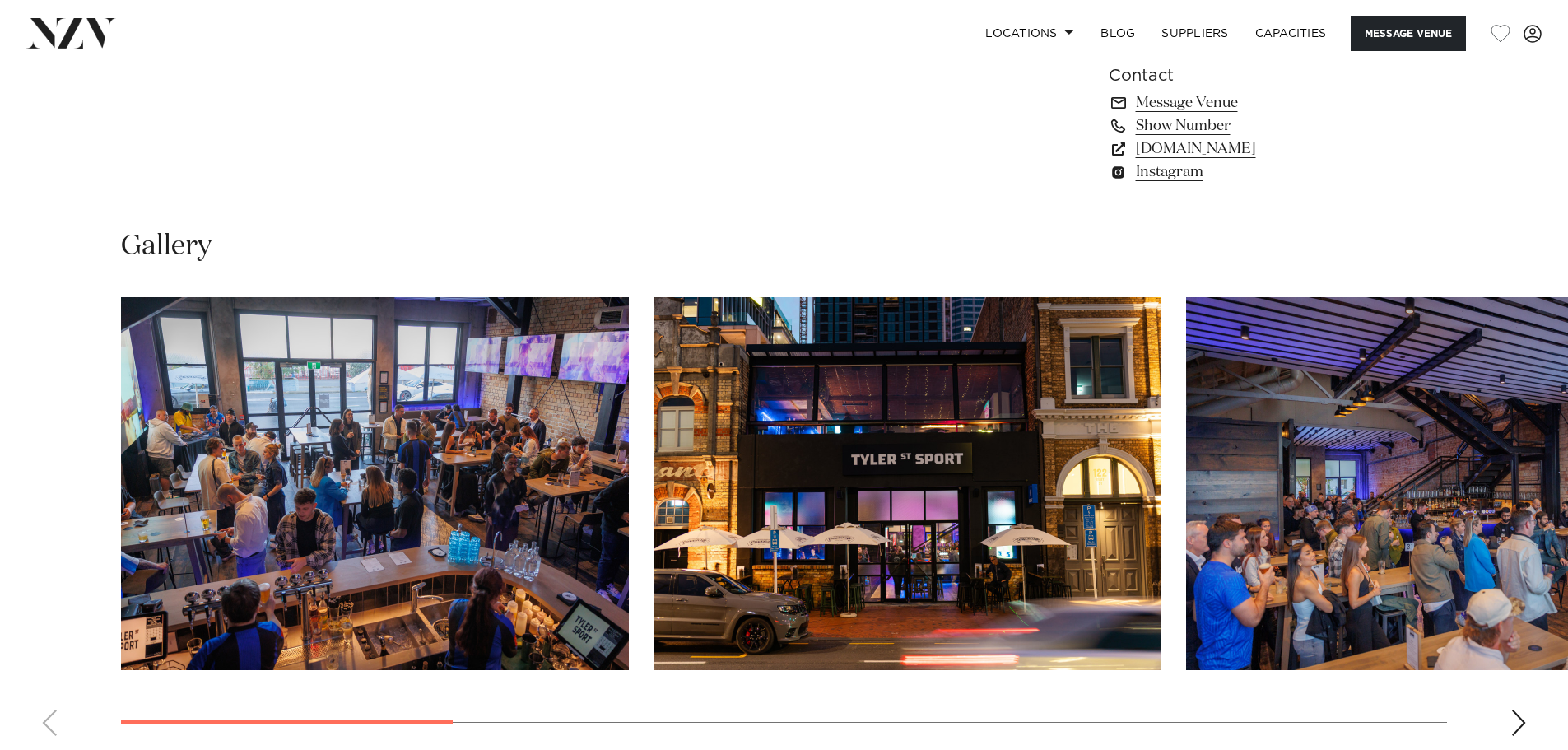
scroll to position [1564, 0]
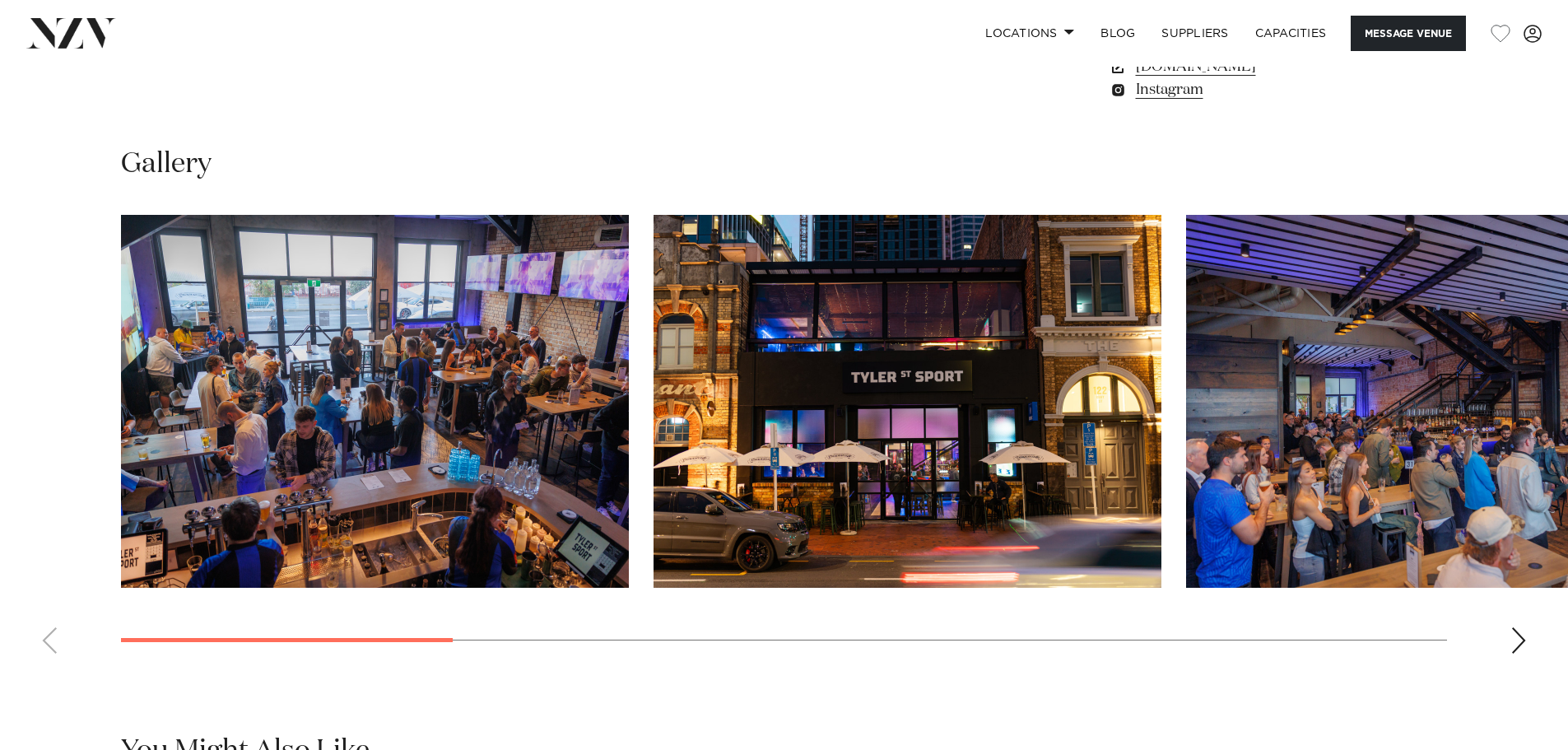
click at [1521, 667] on swiper-container at bounding box center [784, 440] width 1568 height 452
click at [1528, 667] on swiper-container at bounding box center [784, 440] width 1568 height 452
click at [1523, 653] on div "Next slide" at bounding box center [1518, 641] width 17 height 27
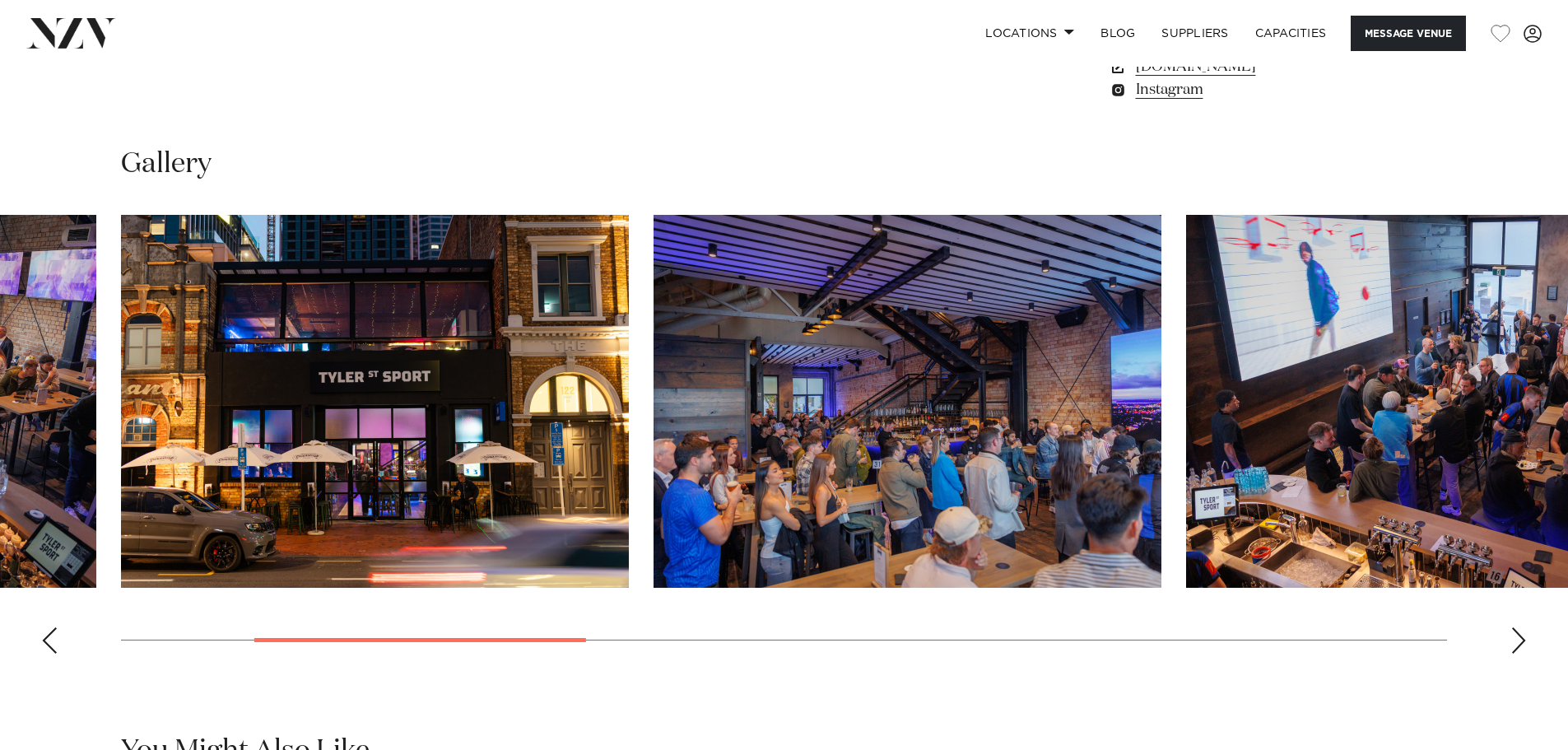
click at [1523, 653] on div "Next slide" at bounding box center [1518, 641] width 17 height 27
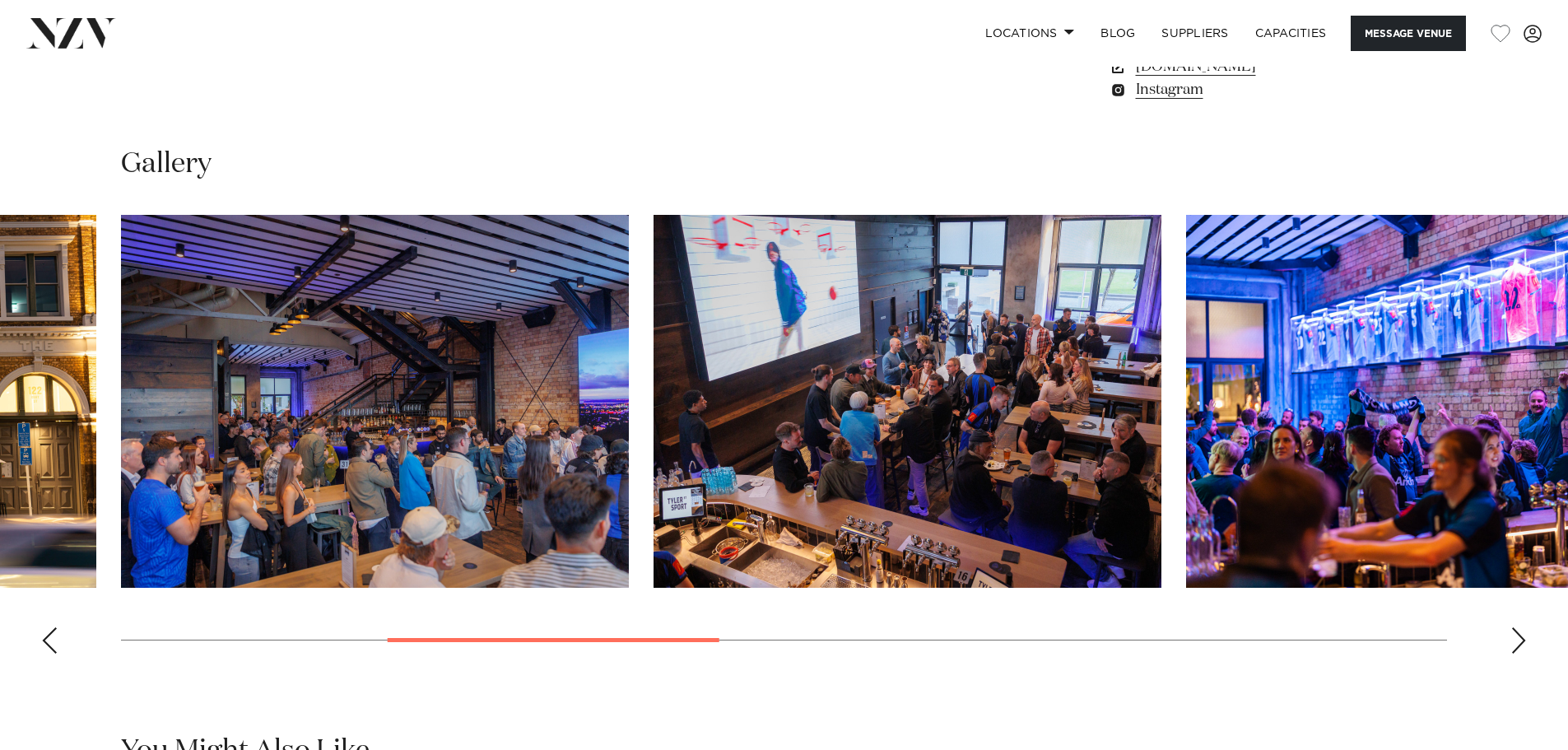
click at [1523, 653] on div "Next slide" at bounding box center [1518, 641] width 17 height 27
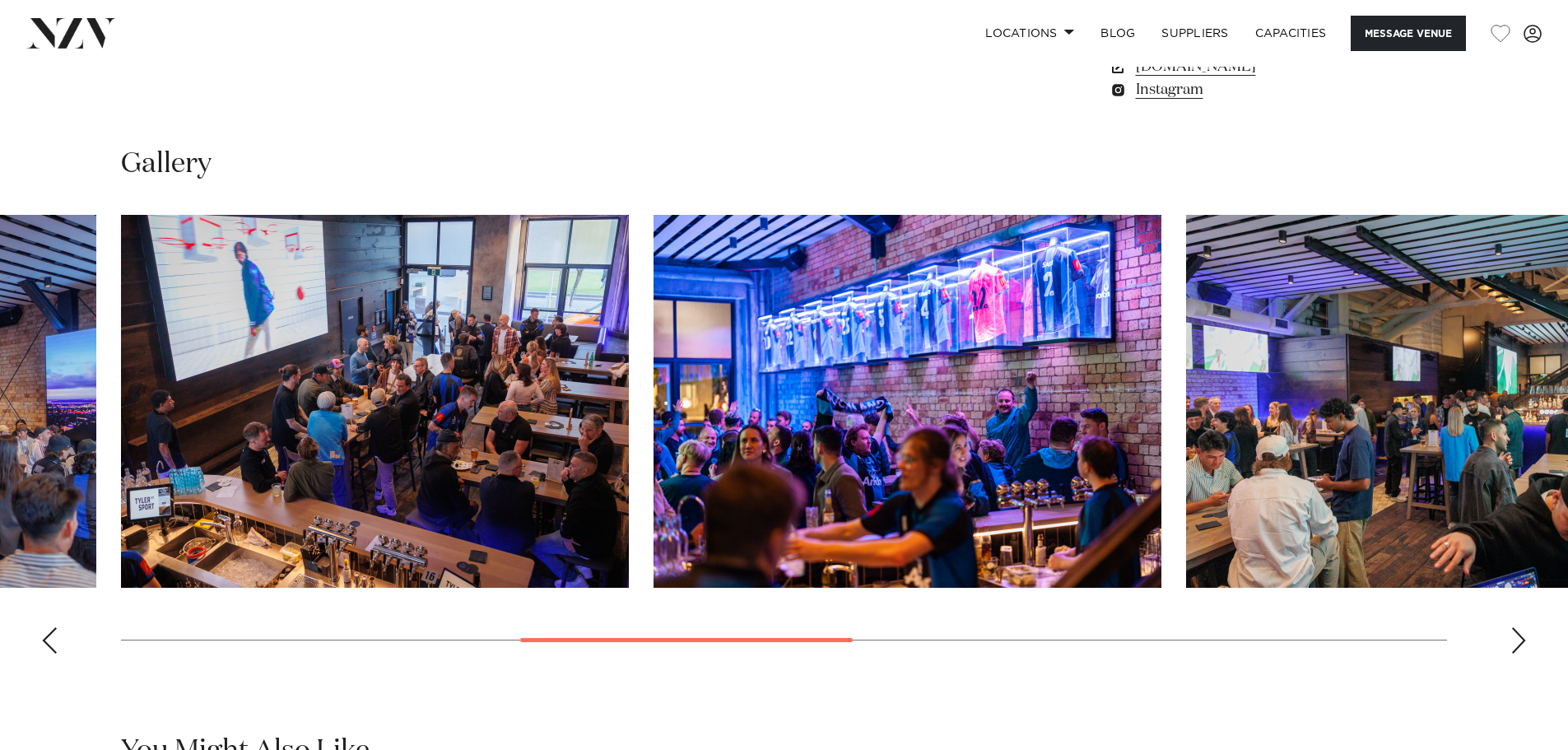
click at [1523, 653] on div "Next slide" at bounding box center [1518, 641] width 17 height 27
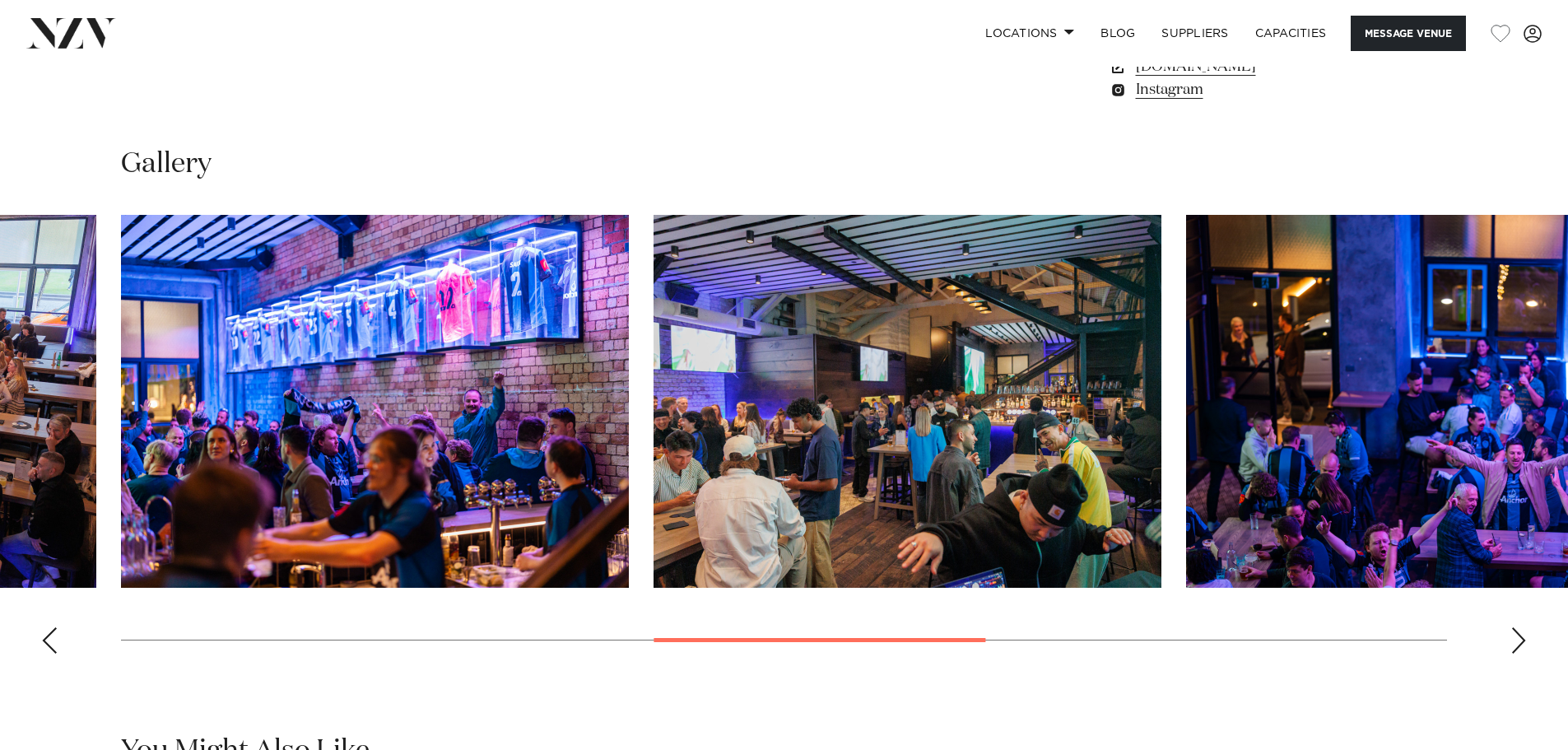
click at [1523, 653] on div "Next slide" at bounding box center [1518, 641] width 17 height 27
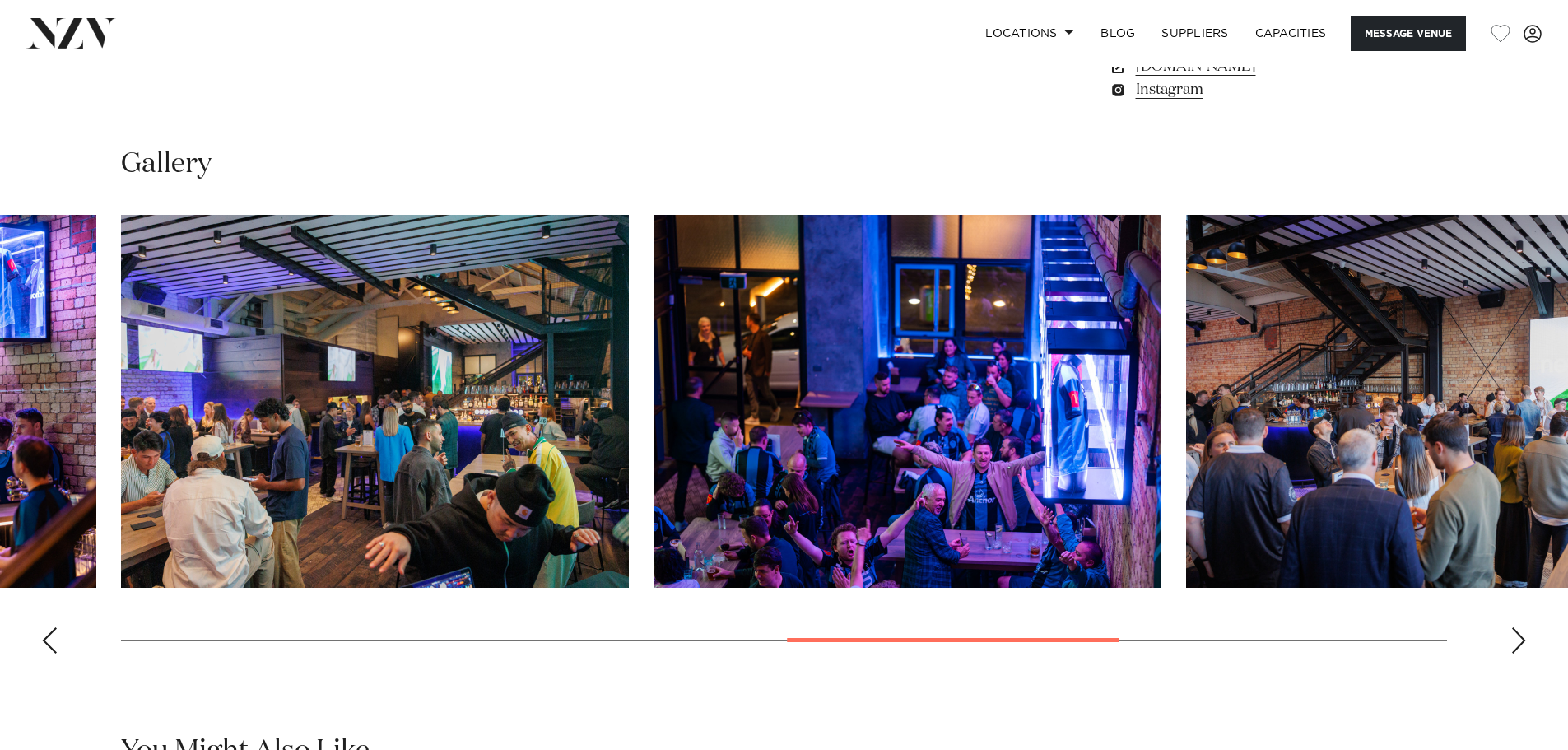
click at [1524, 653] on div "Next slide" at bounding box center [1518, 641] width 17 height 27
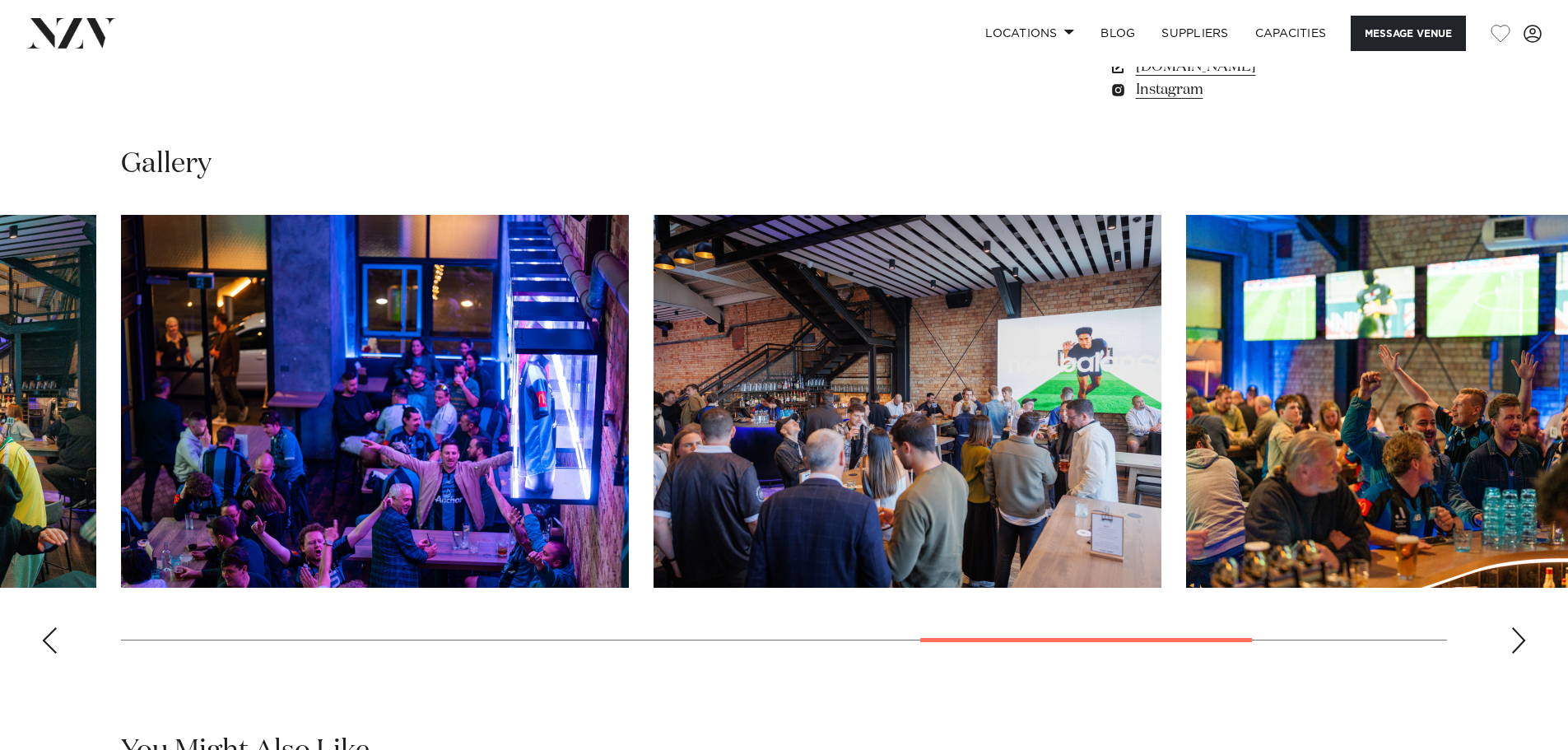
click at [1524, 653] on div "Next slide" at bounding box center [1518, 641] width 17 height 27
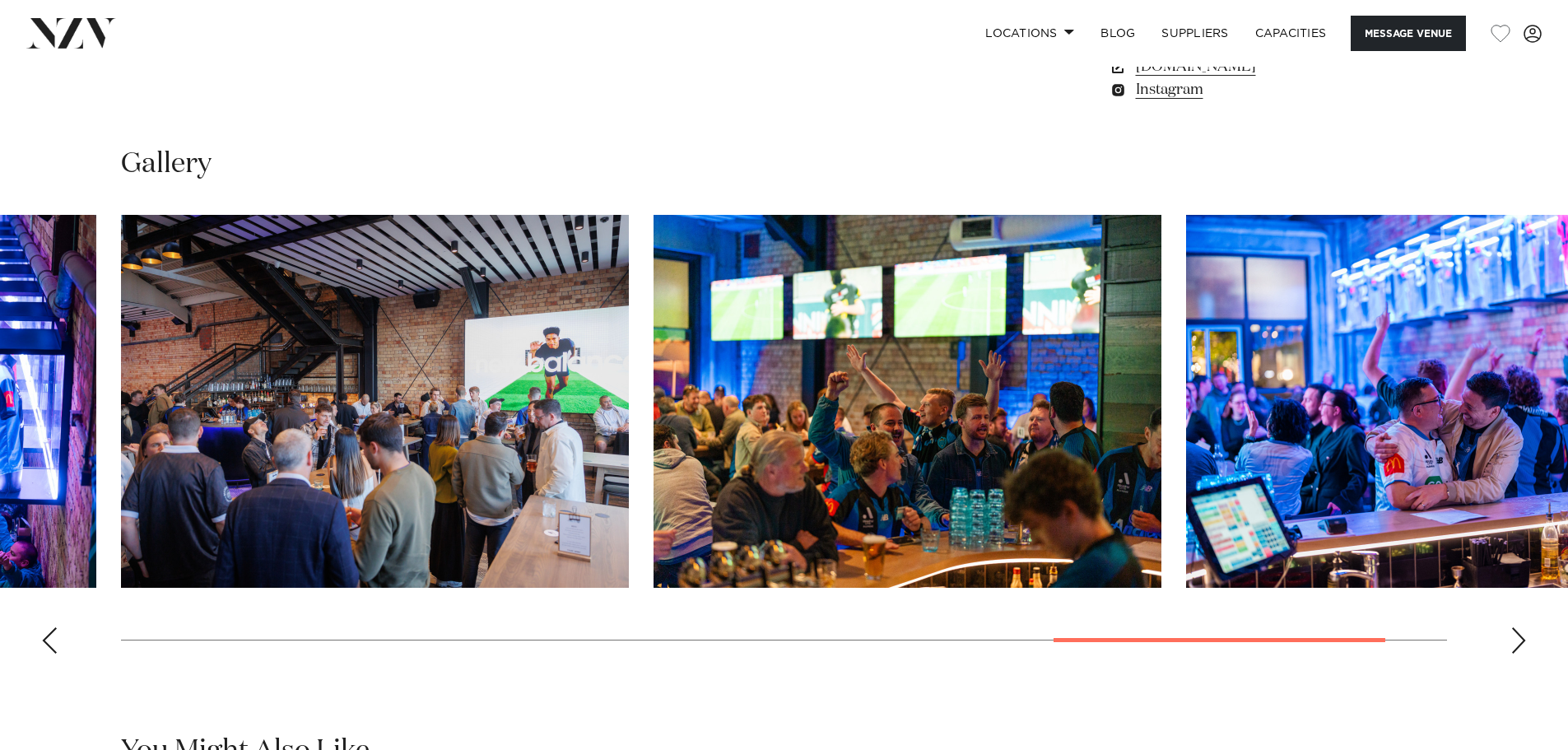
click at [1516, 653] on div "Next slide" at bounding box center [1518, 641] width 17 height 27
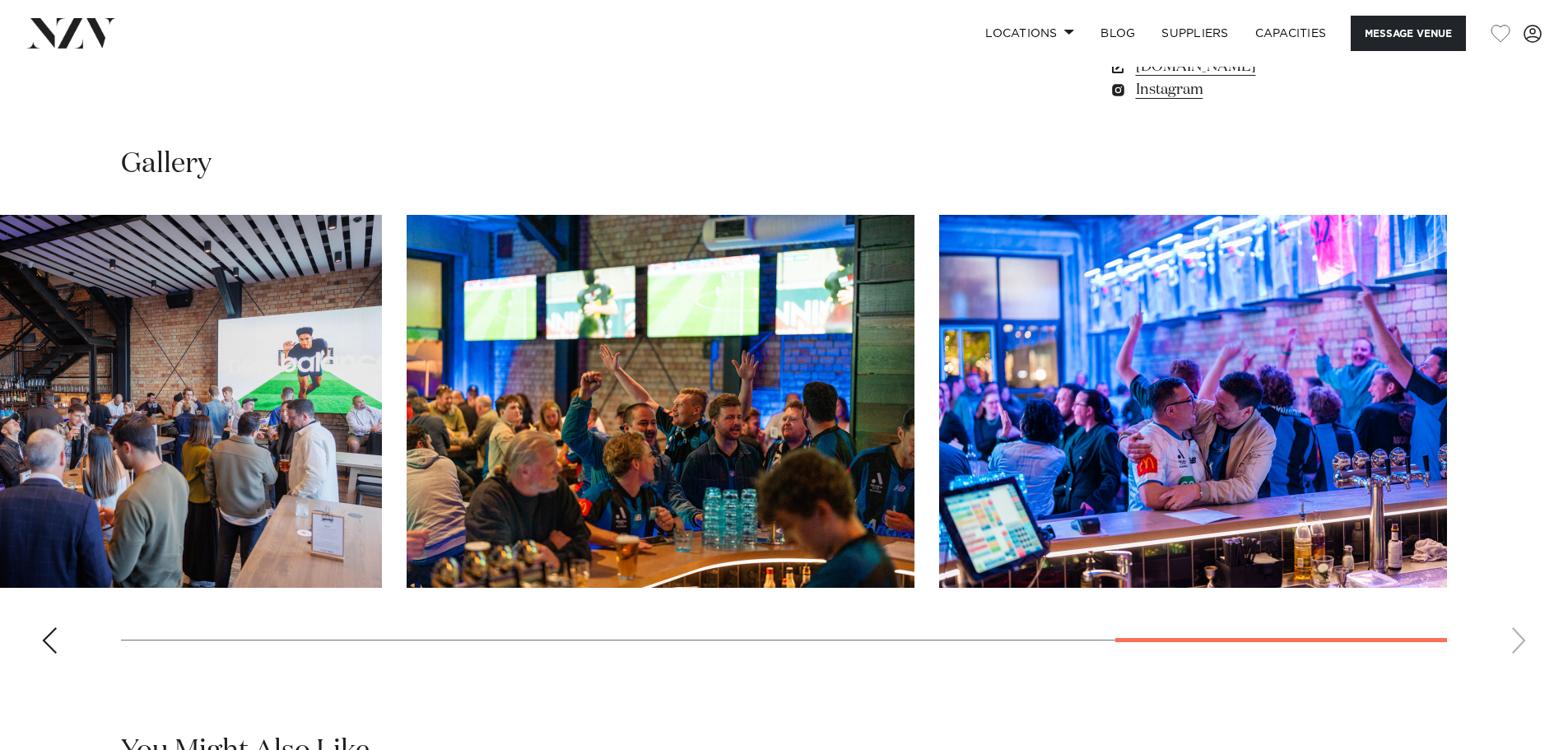
click at [1512, 667] on swiper-container at bounding box center [784, 440] width 1568 height 452
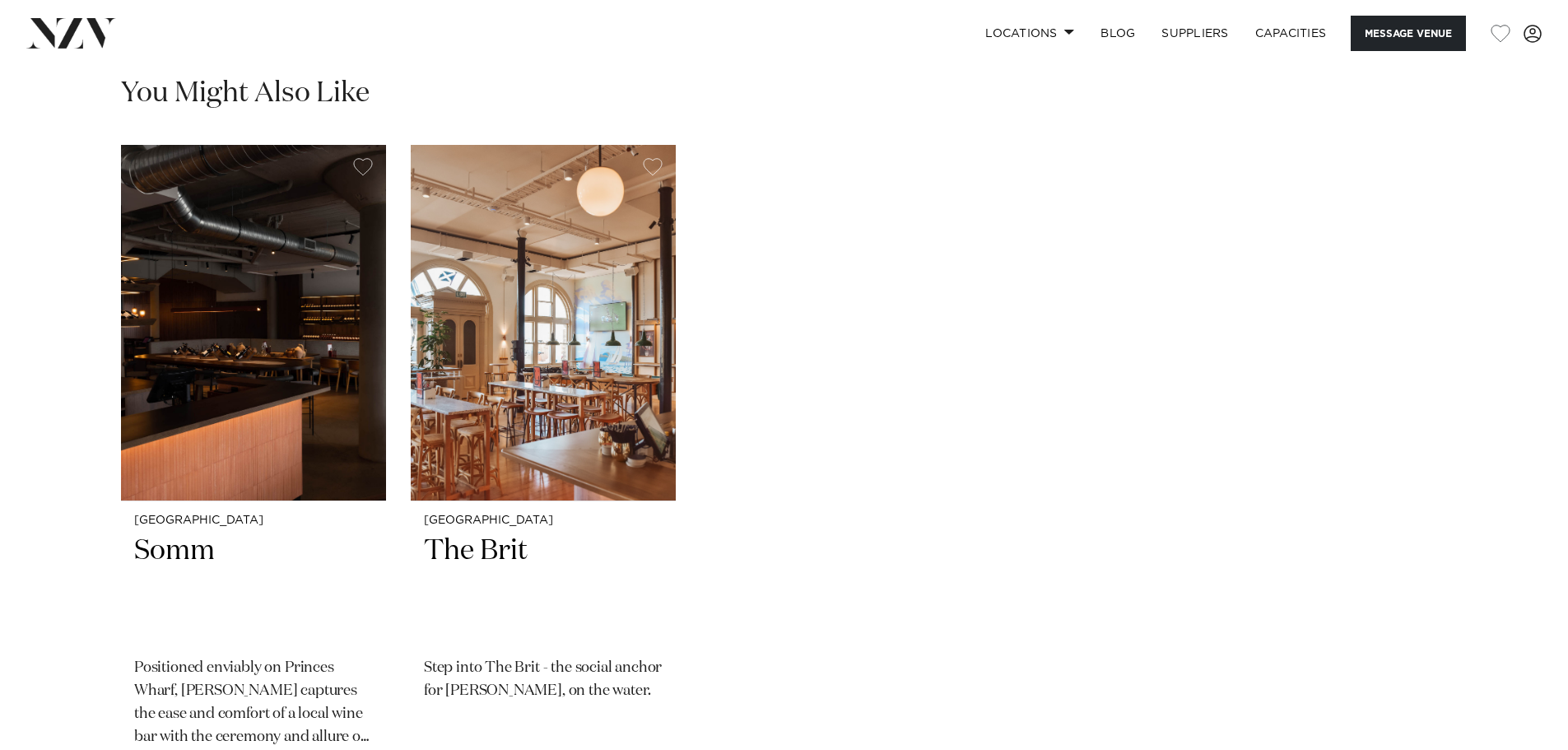
scroll to position [2222, 0]
